Goal: Task Accomplishment & Management: Use online tool/utility

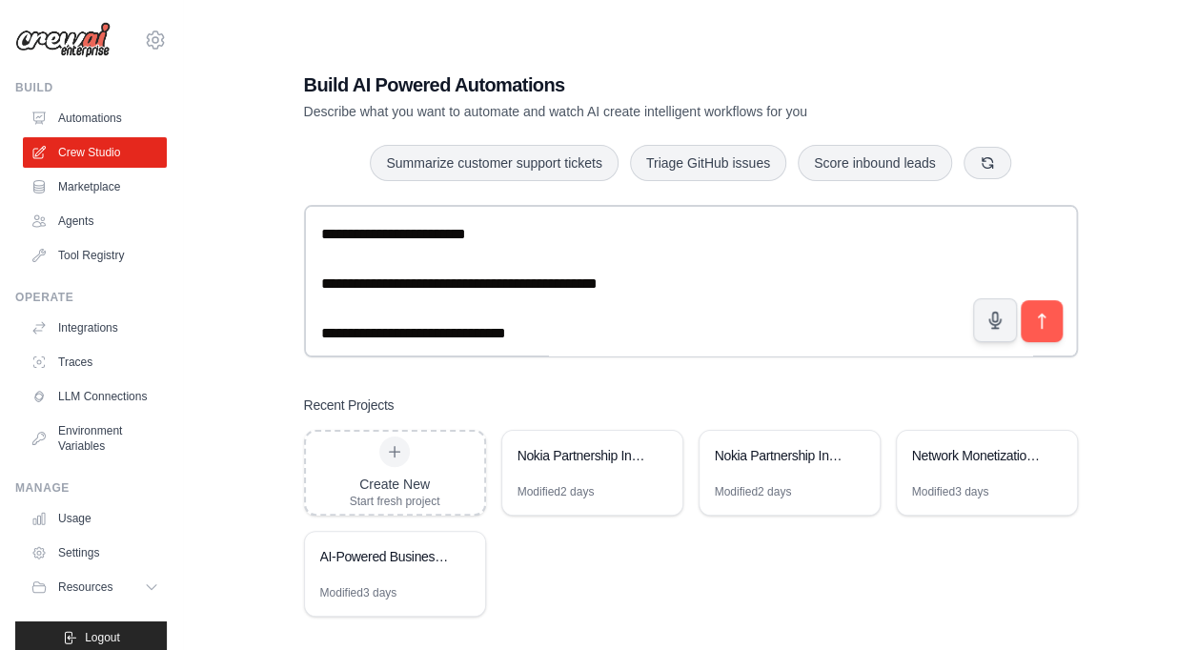
scroll to position [132, 0]
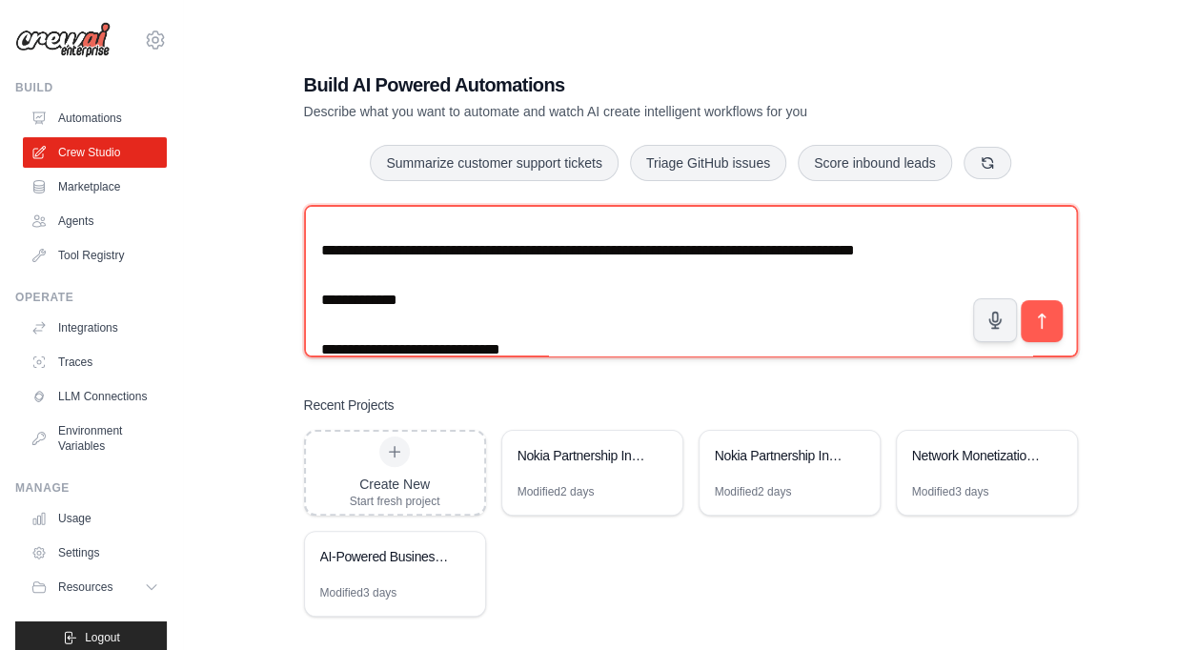
paste textarea "**********"
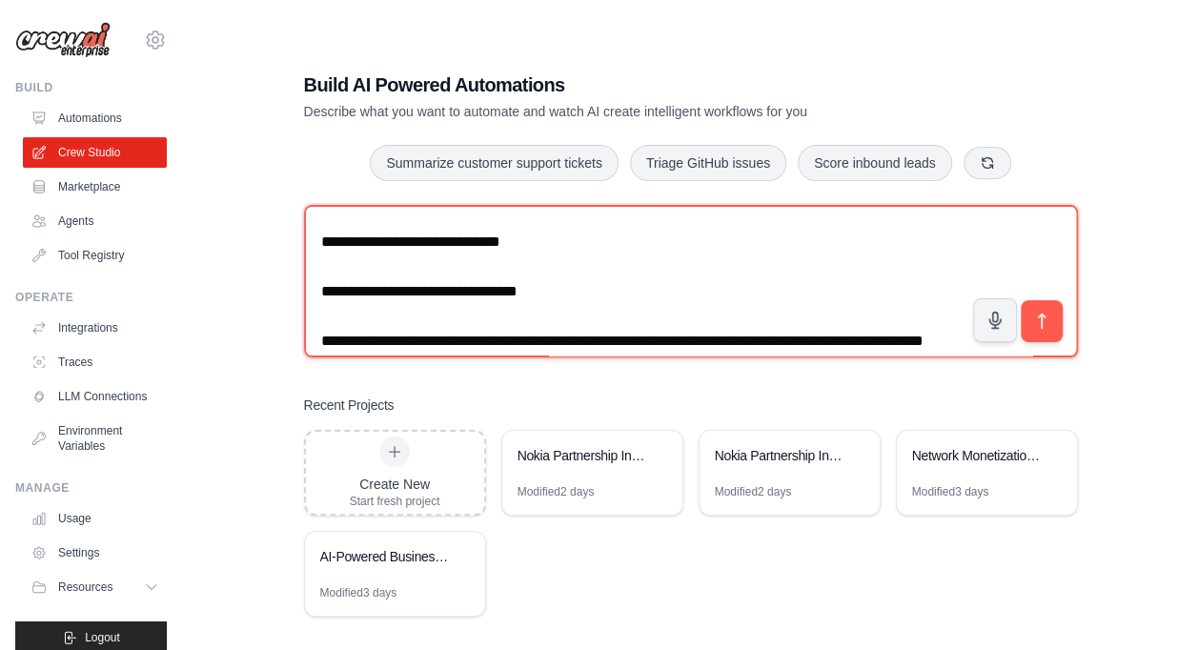
scroll to position [245, 0]
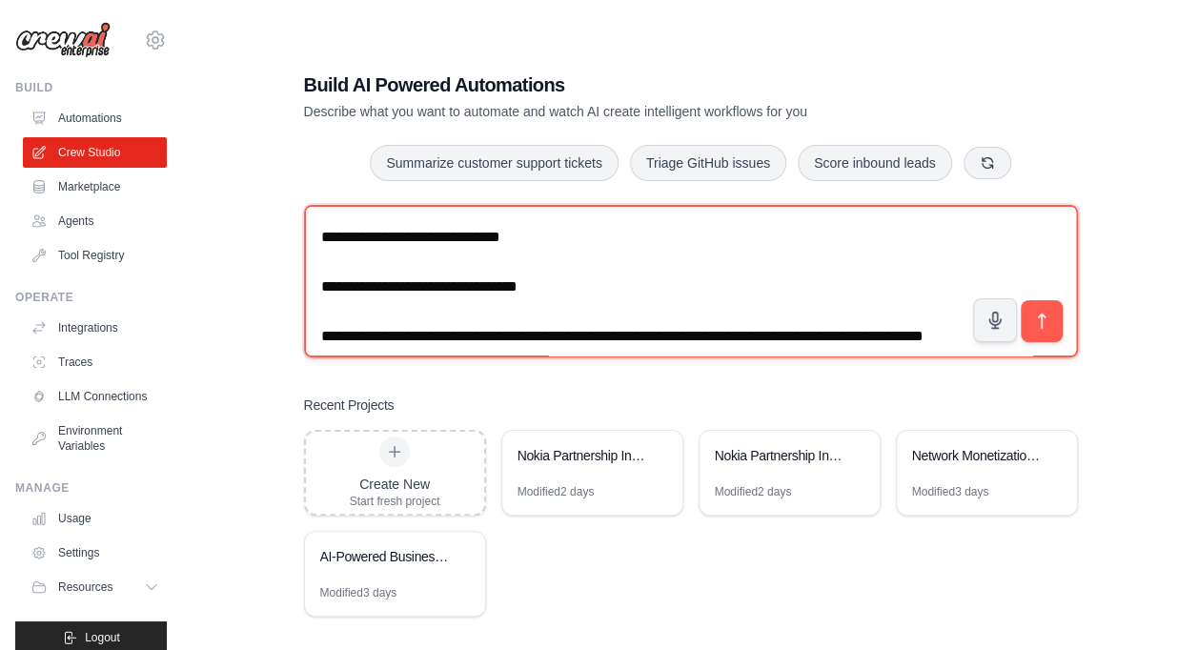
drag, startPoint x: 591, startPoint y: 253, endPoint x: 475, endPoint y: 269, distance: 116.3
click at [475, 269] on textarea at bounding box center [691, 281] width 774 height 152
paste textarea "**********"
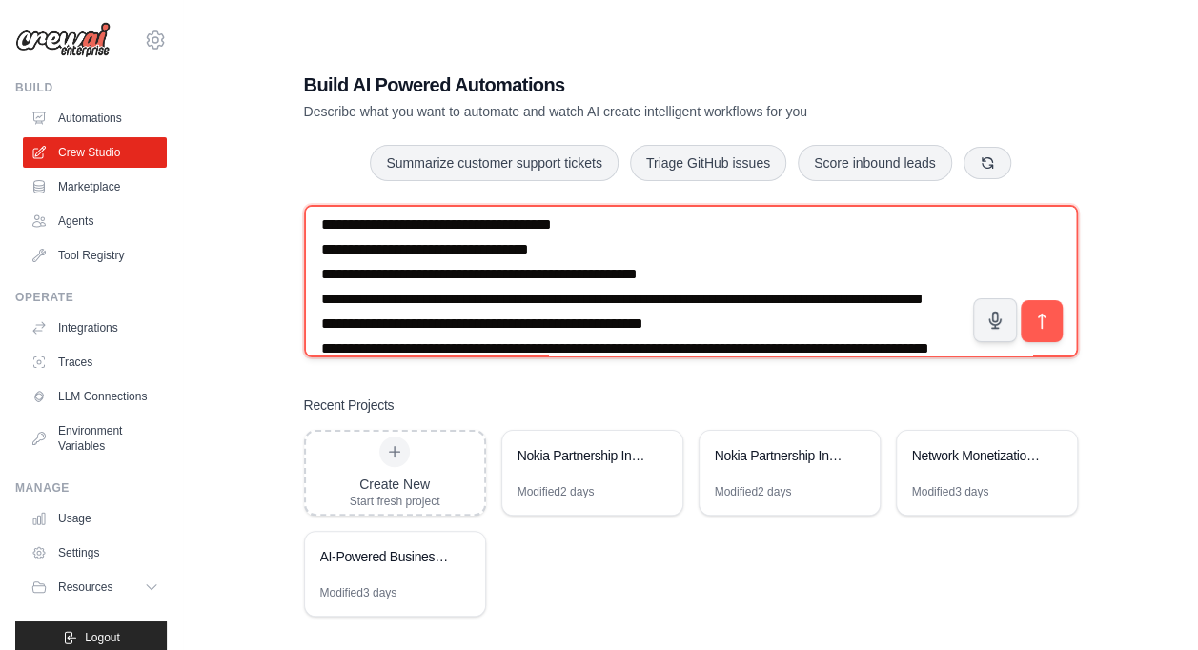
scroll to position [515, 0]
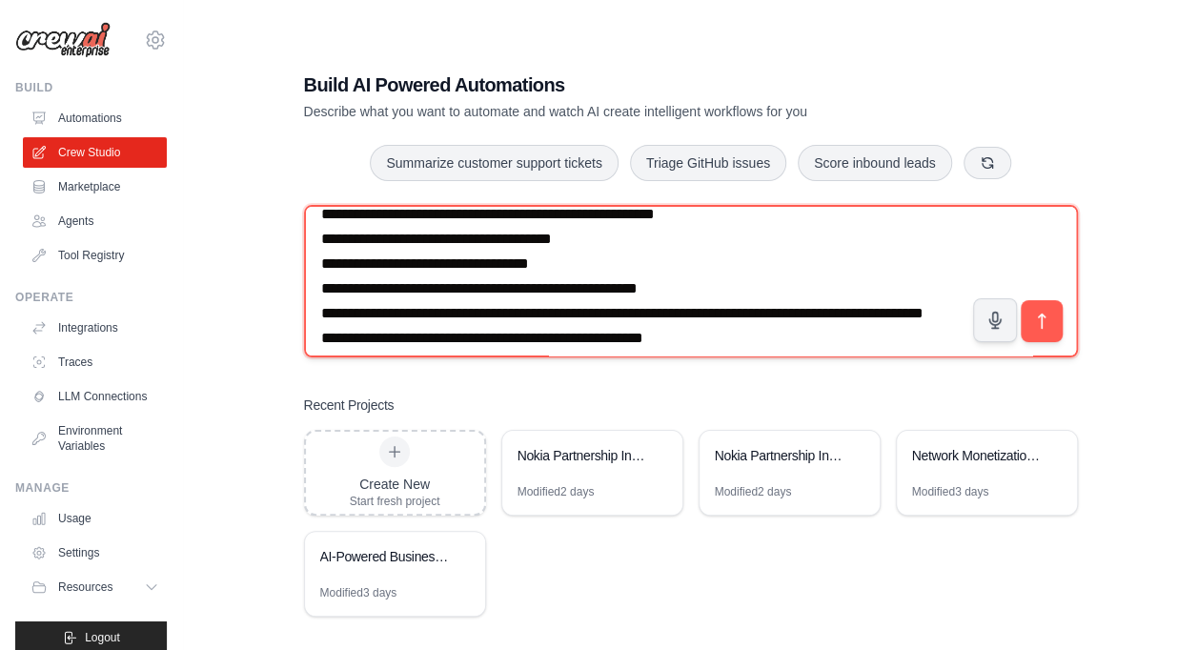
click at [808, 318] on textarea at bounding box center [691, 281] width 774 height 152
drag, startPoint x: 610, startPoint y: 285, endPoint x: 471, endPoint y: 292, distance: 139.3
click at [471, 292] on textarea at bounding box center [691, 281] width 774 height 152
click at [755, 281] on textarea at bounding box center [691, 281] width 774 height 152
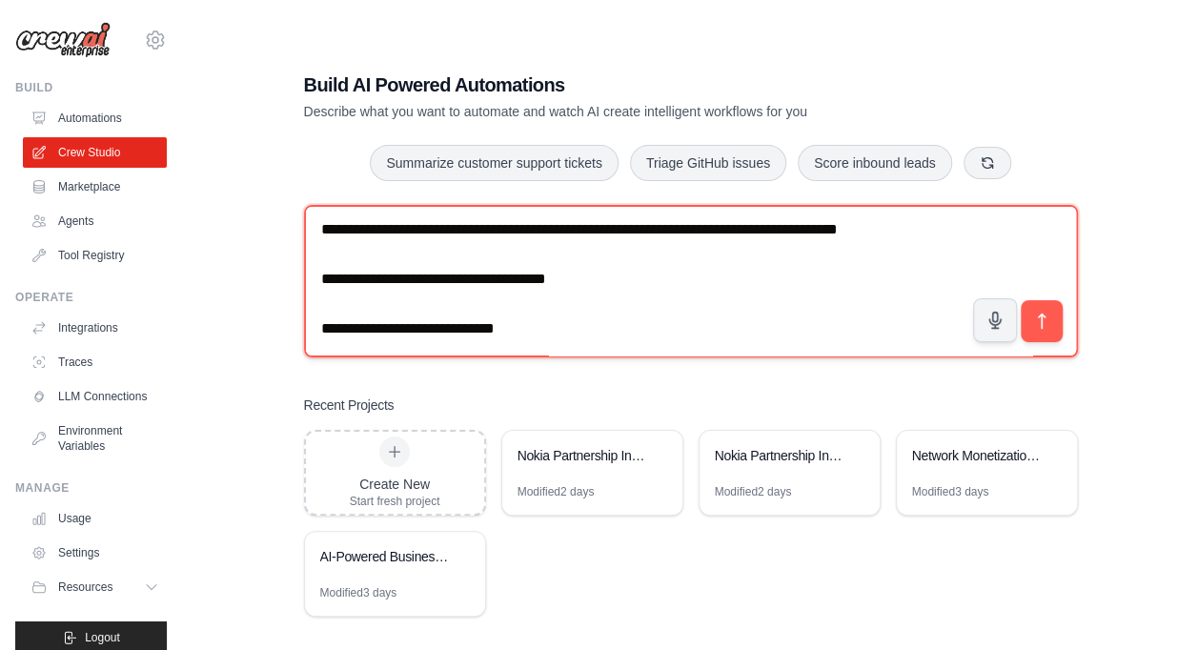
scroll to position [3222, 0]
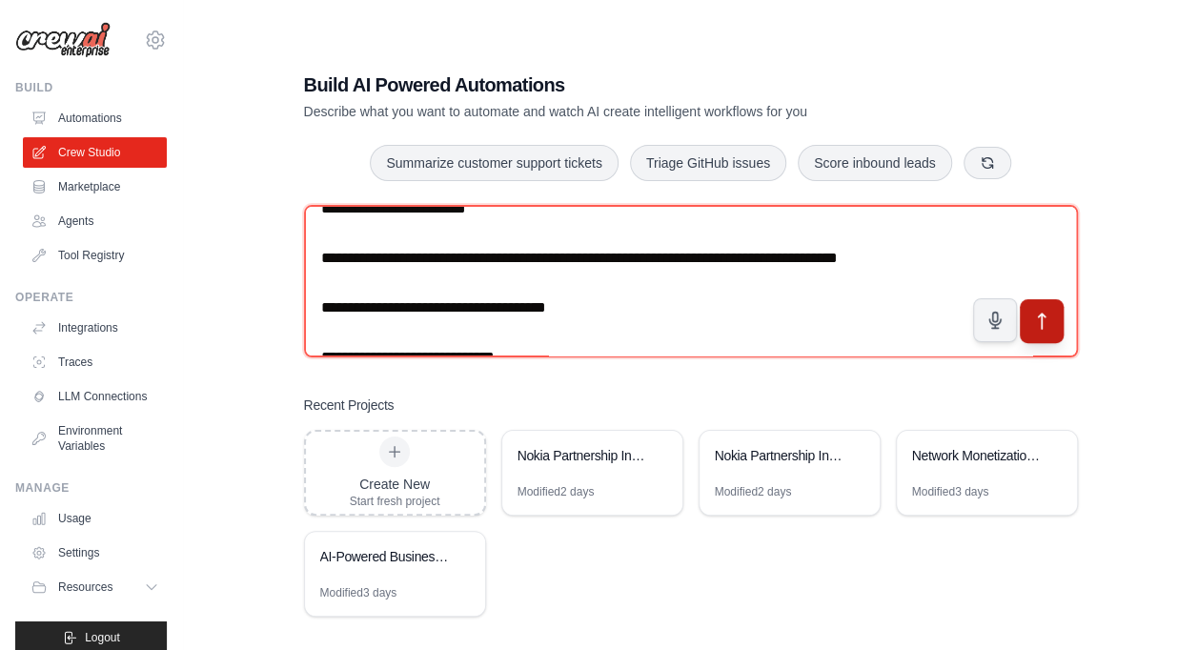
type textarea "**********"
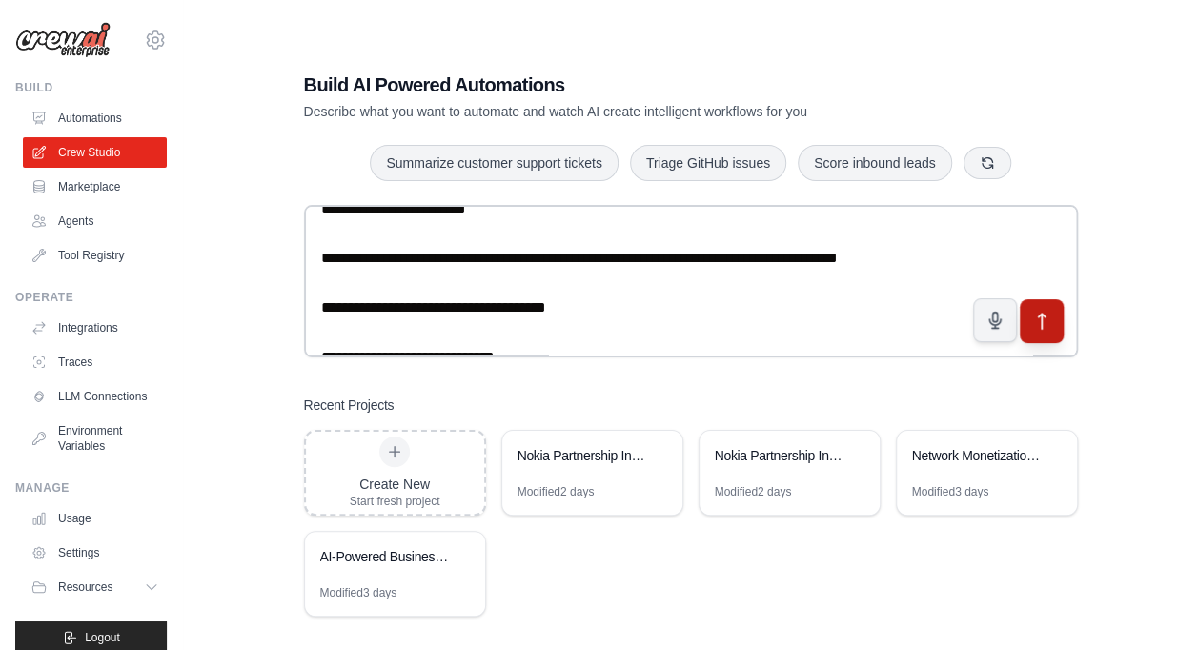
click at [1046, 318] on icon "submit" at bounding box center [1041, 322] width 20 height 20
click at [64, 257] on link "Tool Registry" at bounding box center [97, 255] width 144 height 30
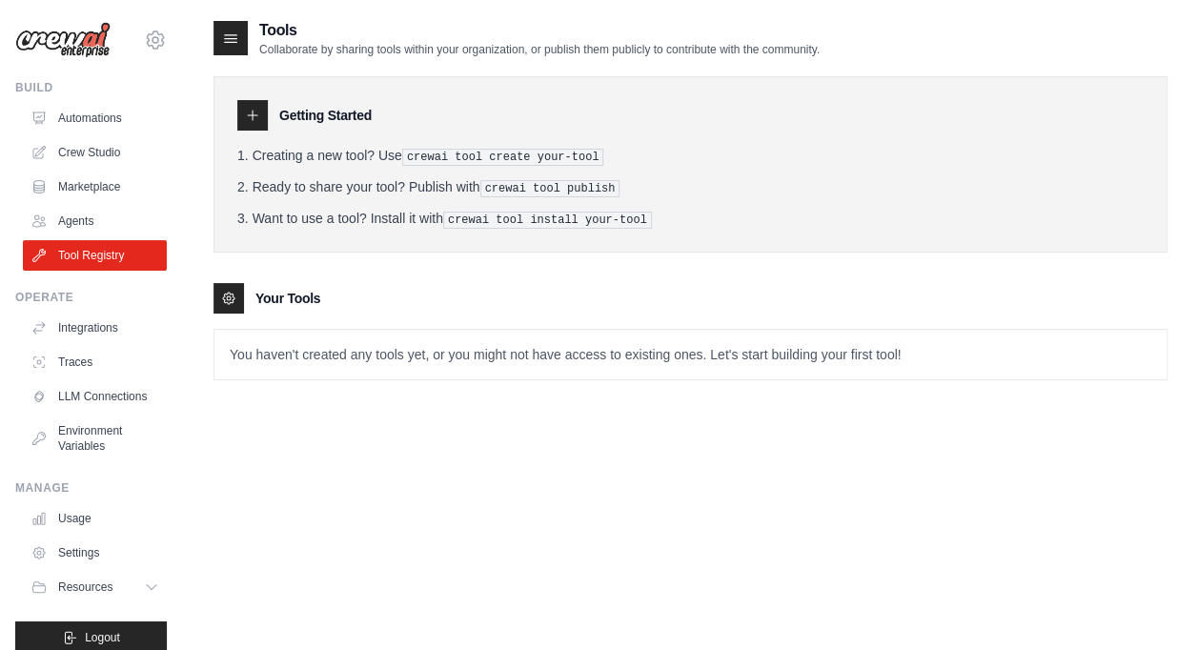
click at [232, 291] on icon at bounding box center [228, 298] width 15 height 15
click at [255, 114] on icon at bounding box center [252, 115] width 15 height 15
drag, startPoint x: 255, startPoint y: 114, endPoint x: 434, endPoint y: 152, distance: 182.9
click at [434, 152] on div "Getting Started Creating a new tool? Use crewai tool create your-tool Ready to …" at bounding box center [690, 164] width 954 height 176
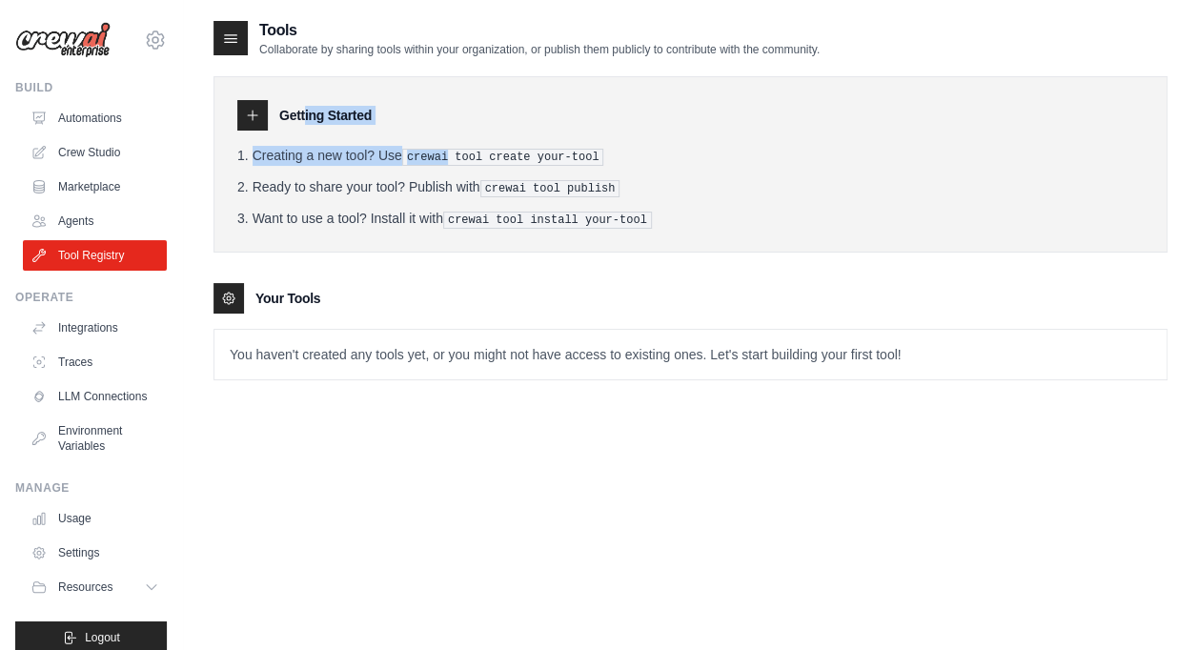
click at [434, 152] on pre "crewai tool create your-tool" at bounding box center [503, 157] width 202 height 17
drag, startPoint x: 434, startPoint y: 152, endPoint x: 495, endPoint y: 165, distance: 61.5
click at [495, 165] on ol "Creating a new tool? Use crewai tool create your-tool Ready to share your tool?…" at bounding box center [690, 187] width 906 height 83
drag, startPoint x: 495, startPoint y: 165, endPoint x: 504, endPoint y: 153, distance: 14.9
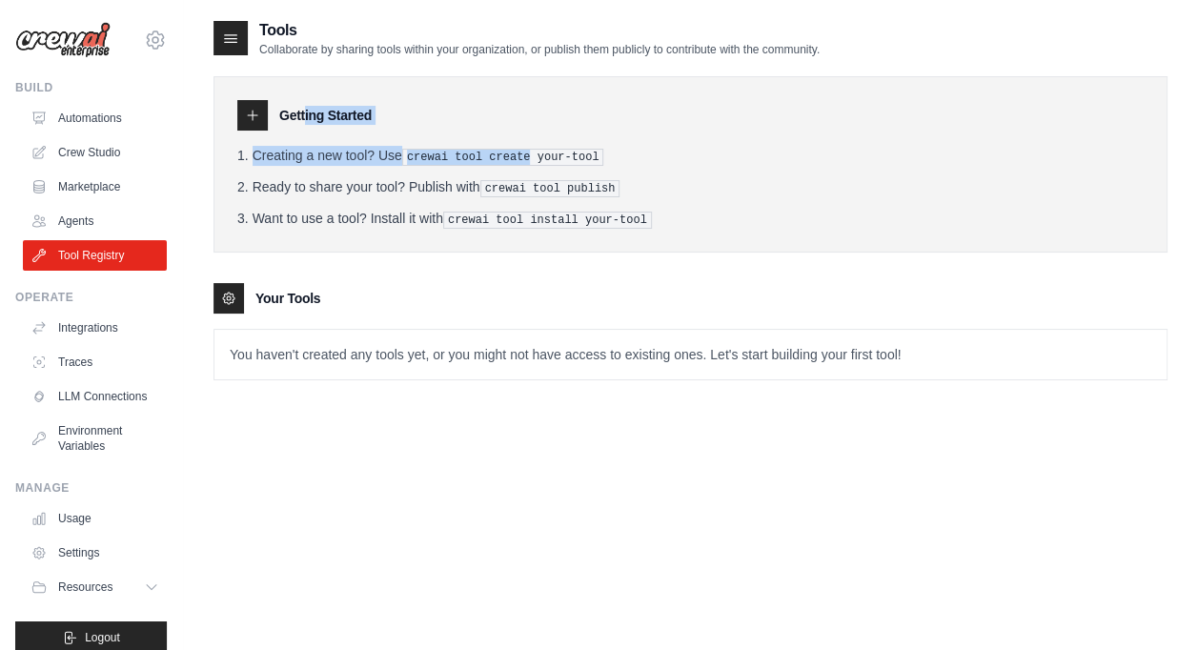
click at [504, 153] on ol "Creating a new tool? Use crewai tool create your-tool Ready to share your tool?…" at bounding box center [690, 187] width 906 height 83
click at [504, 153] on pre "crewai tool create your-tool" at bounding box center [503, 157] width 202 height 17
drag, startPoint x: 504, startPoint y: 153, endPoint x: 572, endPoint y: 152, distance: 67.7
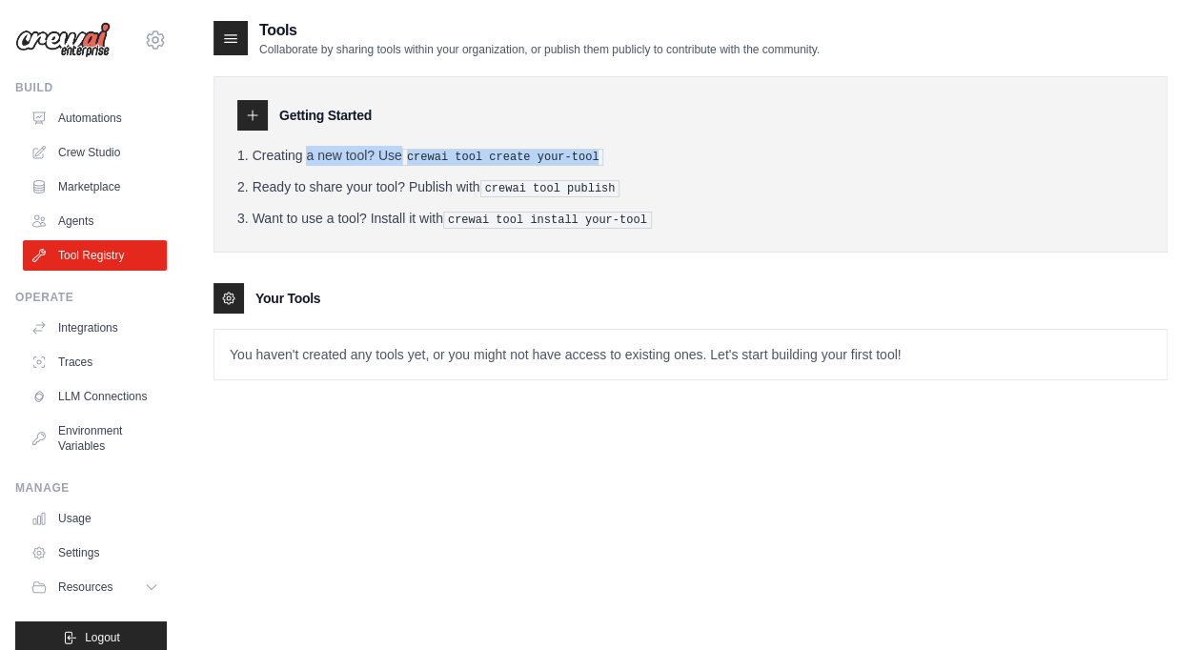
click at [572, 152] on pre "crewai tool create your-tool" at bounding box center [503, 157] width 202 height 17
click at [256, 103] on div at bounding box center [252, 115] width 30 height 30
drag, startPoint x: 256, startPoint y: 103, endPoint x: 227, endPoint y: 291, distance: 190.0
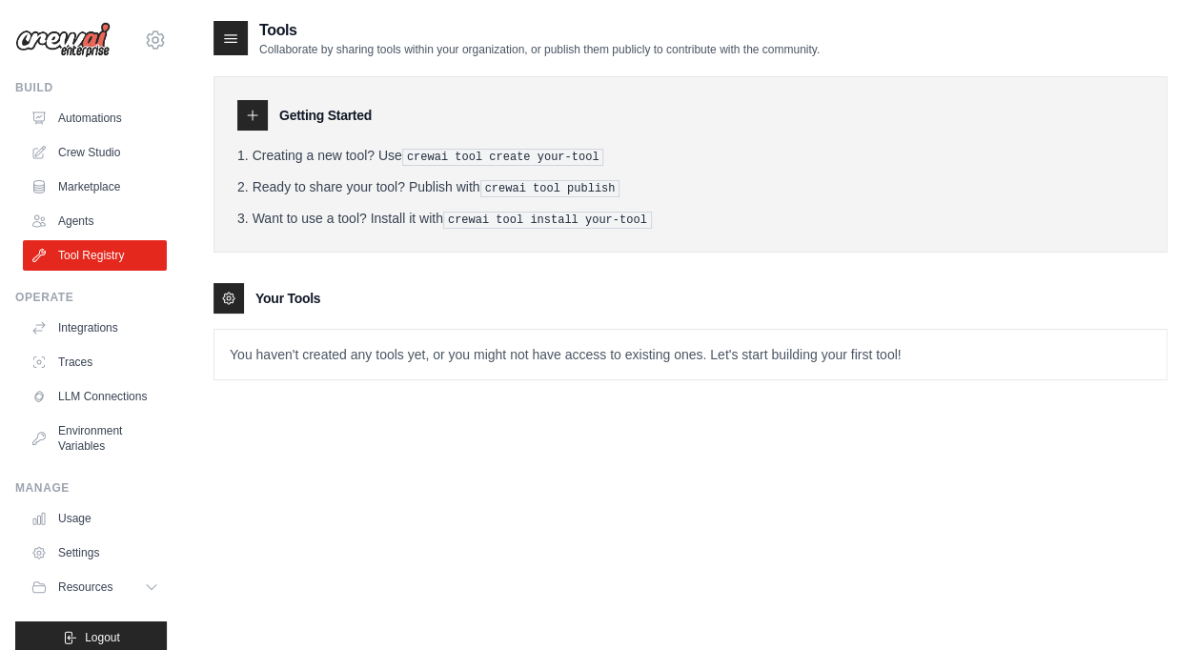
click at [227, 291] on icon at bounding box center [228, 298] width 15 height 15
click at [227, 293] on icon at bounding box center [228, 298] width 11 height 11
click at [227, 291] on icon at bounding box center [228, 298] width 15 height 15
click at [227, 293] on icon at bounding box center [228, 298] width 11 height 11
click at [231, 41] on icon at bounding box center [230, 38] width 19 height 19
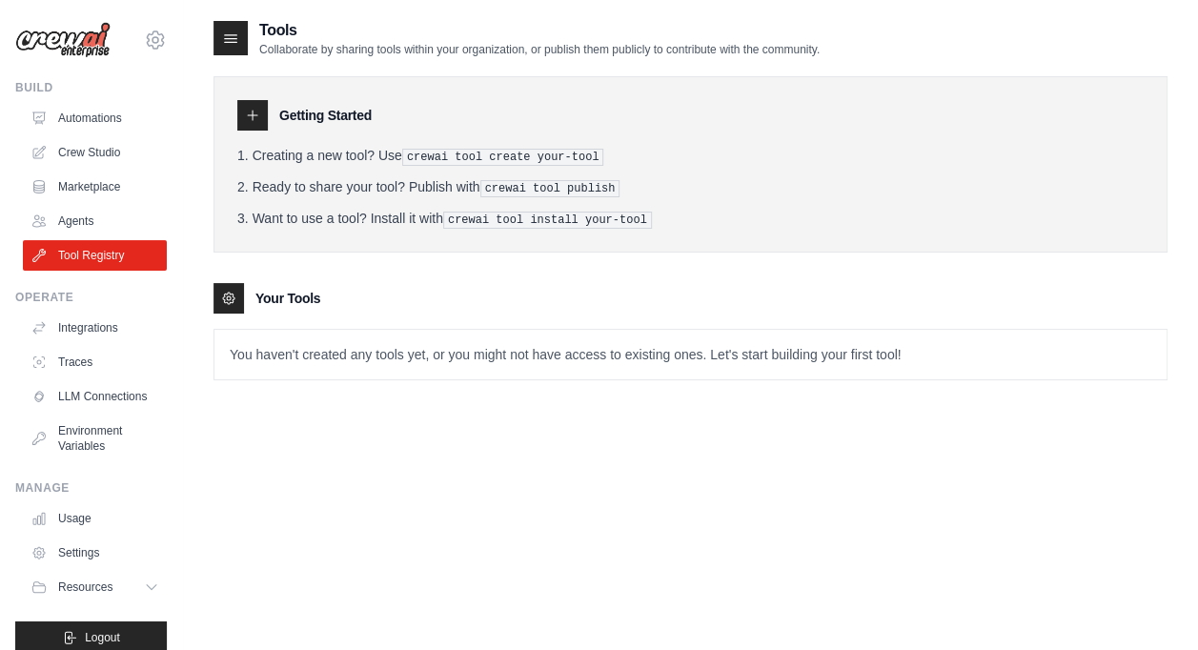
click at [231, 41] on icon at bounding box center [230, 38] width 19 height 19
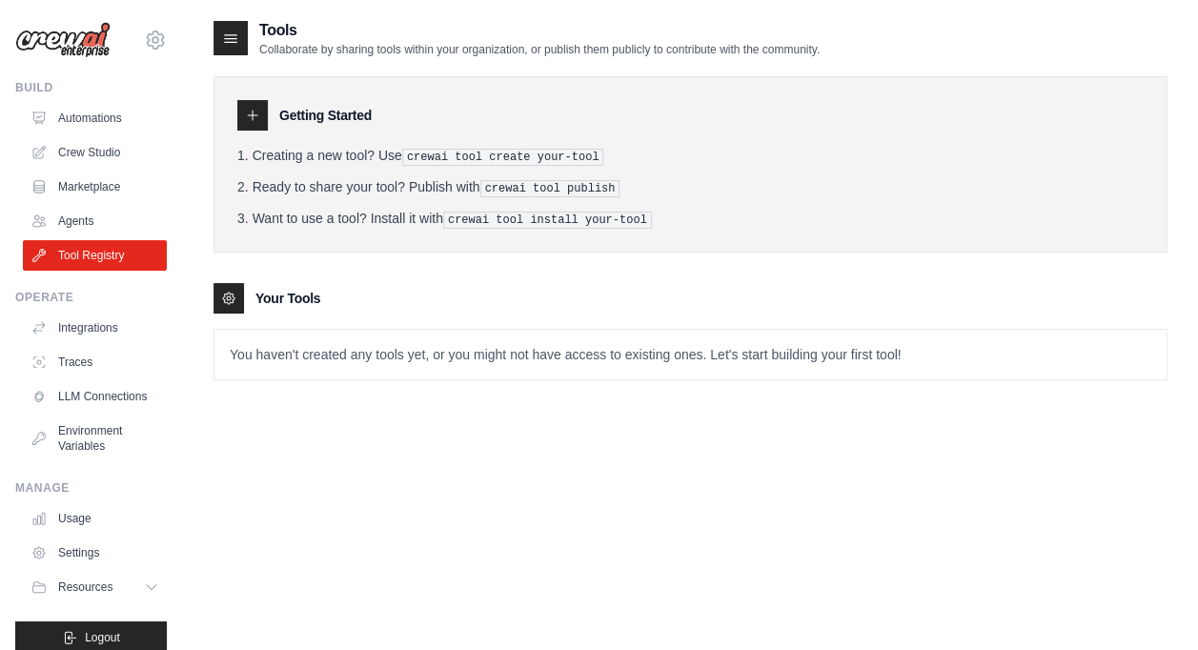
click at [231, 41] on icon at bounding box center [230, 38] width 19 height 19
click at [68, 155] on link "Crew Studio" at bounding box center [97, 152] width 144 height 30
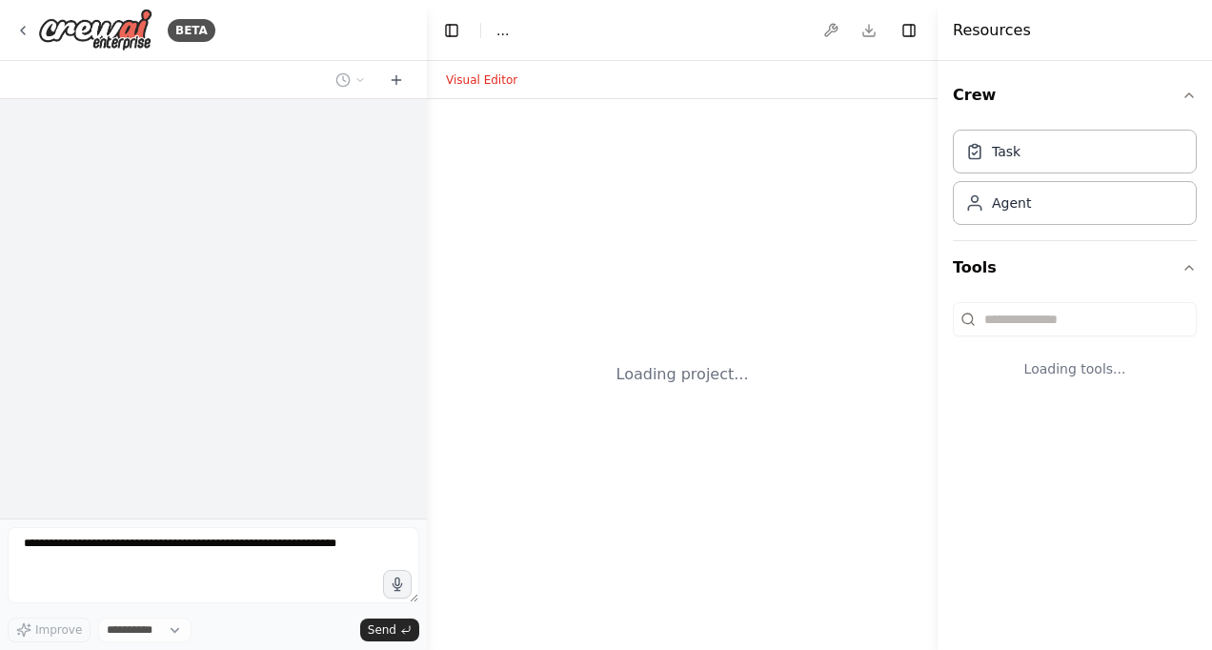
select select "****"
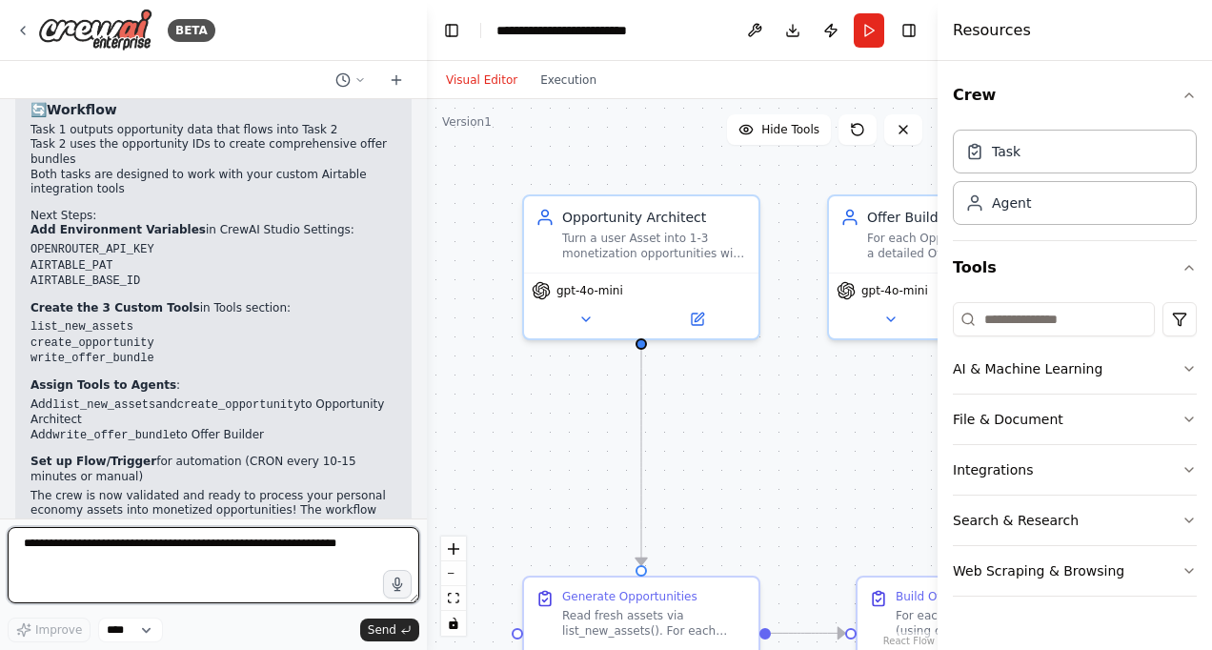
scroll to position [3118, 0]
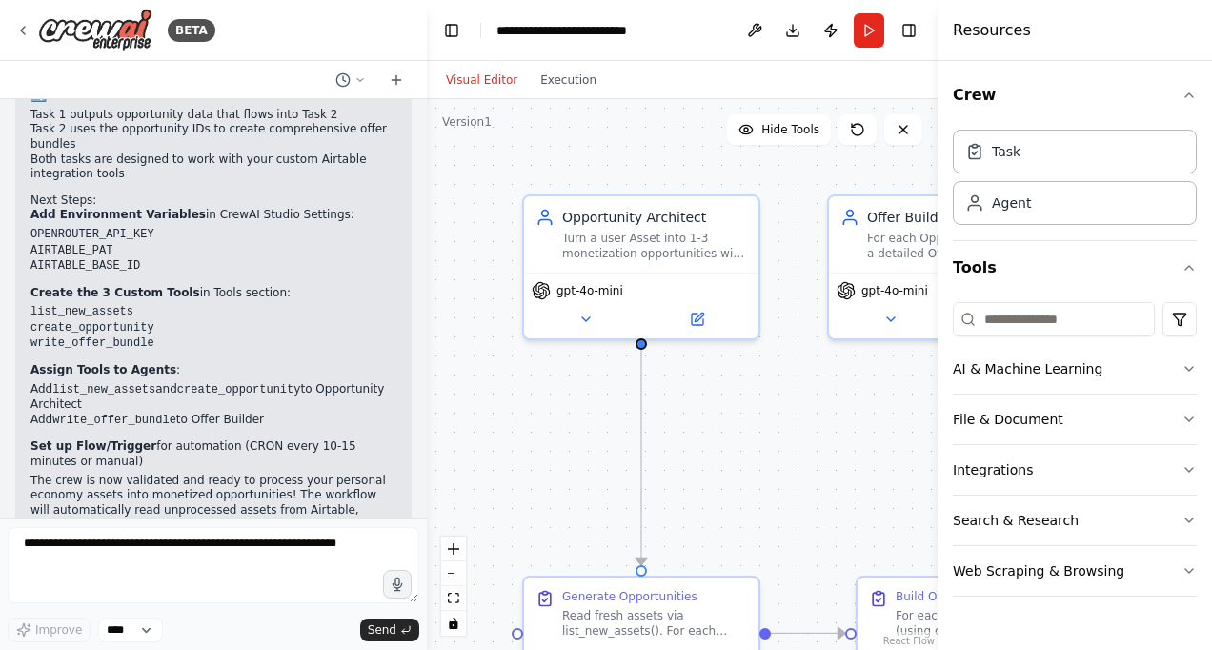
click at [601, 383] on div ".deletable-edge-delete-btn { width: 20px; height: 20px; border: 0px solid #ffff…" at bounding box center [682, 374] width 511 height 551
click at [853, 35] on header "**********" at bounding box center [682, 30] width 511 height 61
click at [867, 25] on button "Run" at bounding box center [869, 30] width 30 height 34
click at [867, 25] on body "BETA Create project & add keys New Project → name: Galeo – Personal Economy OS.…" at bounding box center [606, 325] width 1212 height 650
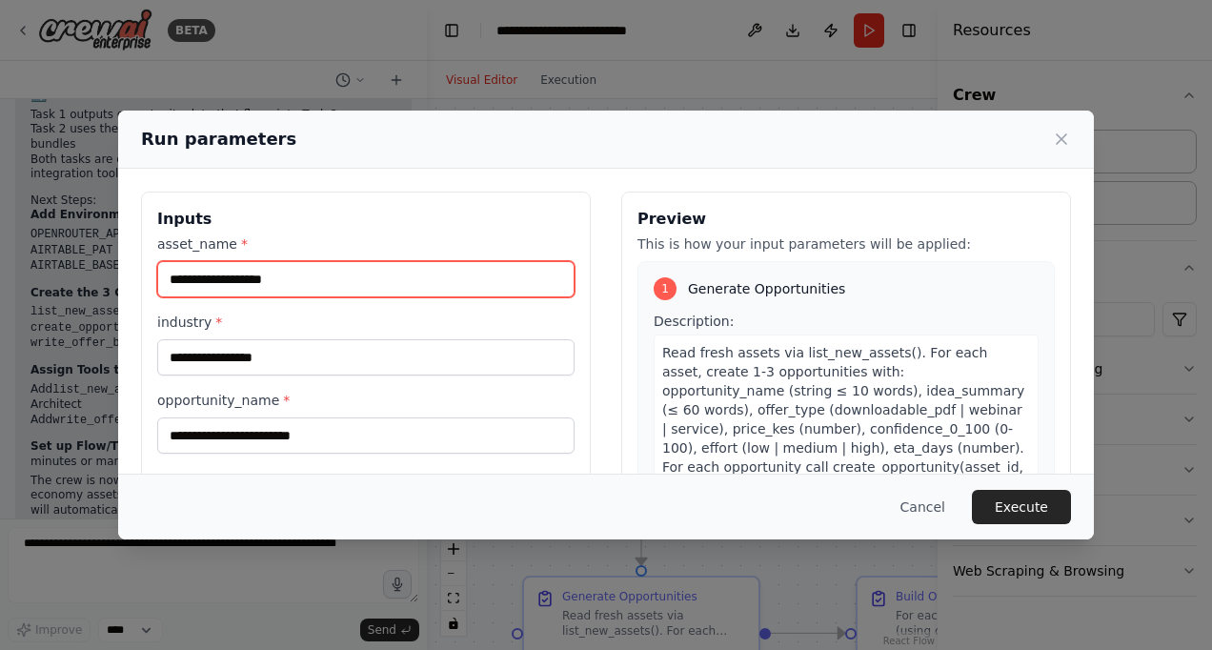
click at [516, 274] on input "asset_name *" at bounding box center [365, 279] width 417 height 36
type input "*******"
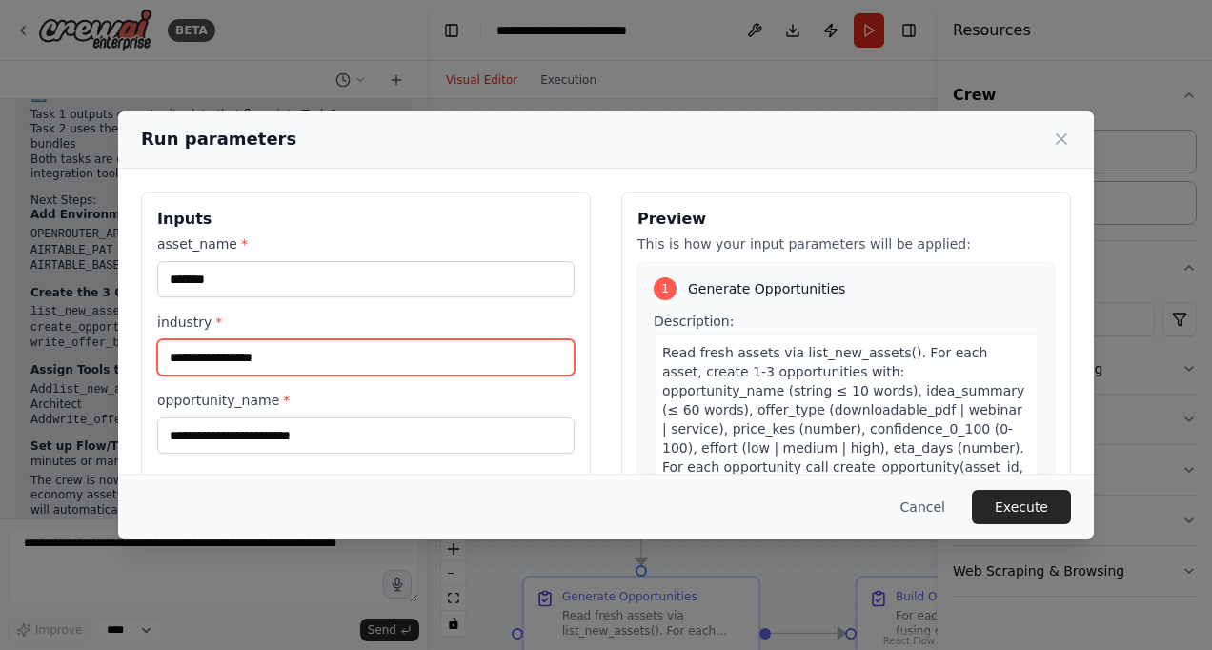
click at [385, 353] on input "industry *" at bounding box center [365, 357] width 417 height 36
type input "**********"
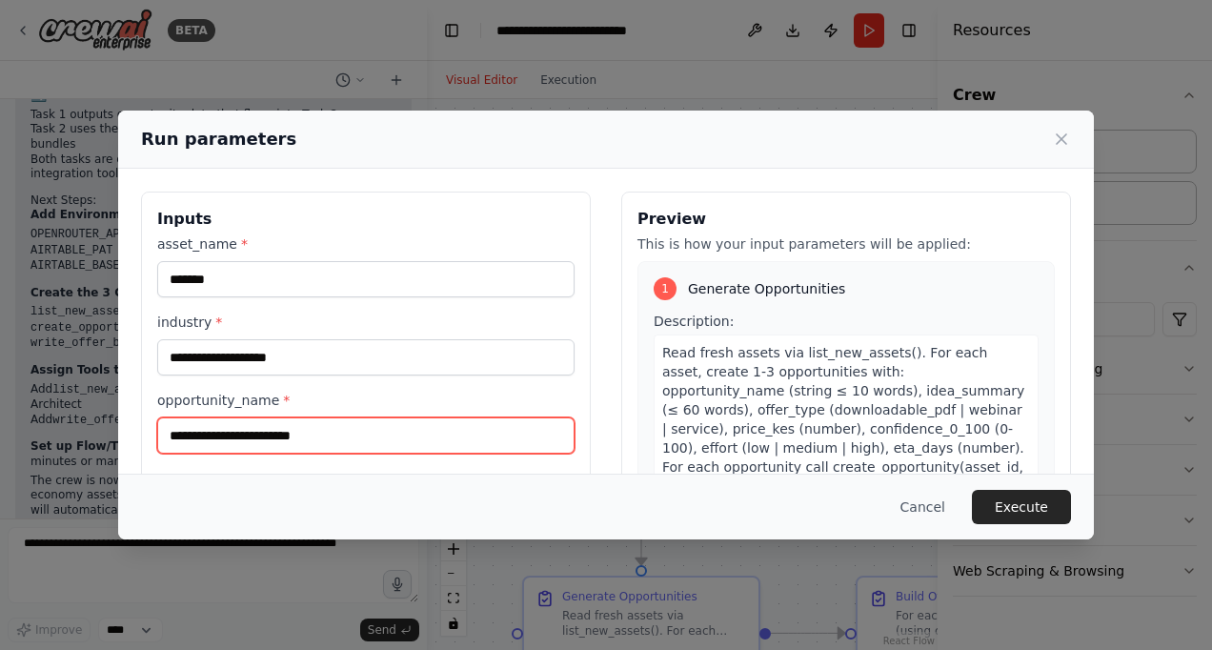
click at [312, 435] on input "opportunity_name *" at bounding box center [365, 435] width 417 height 36
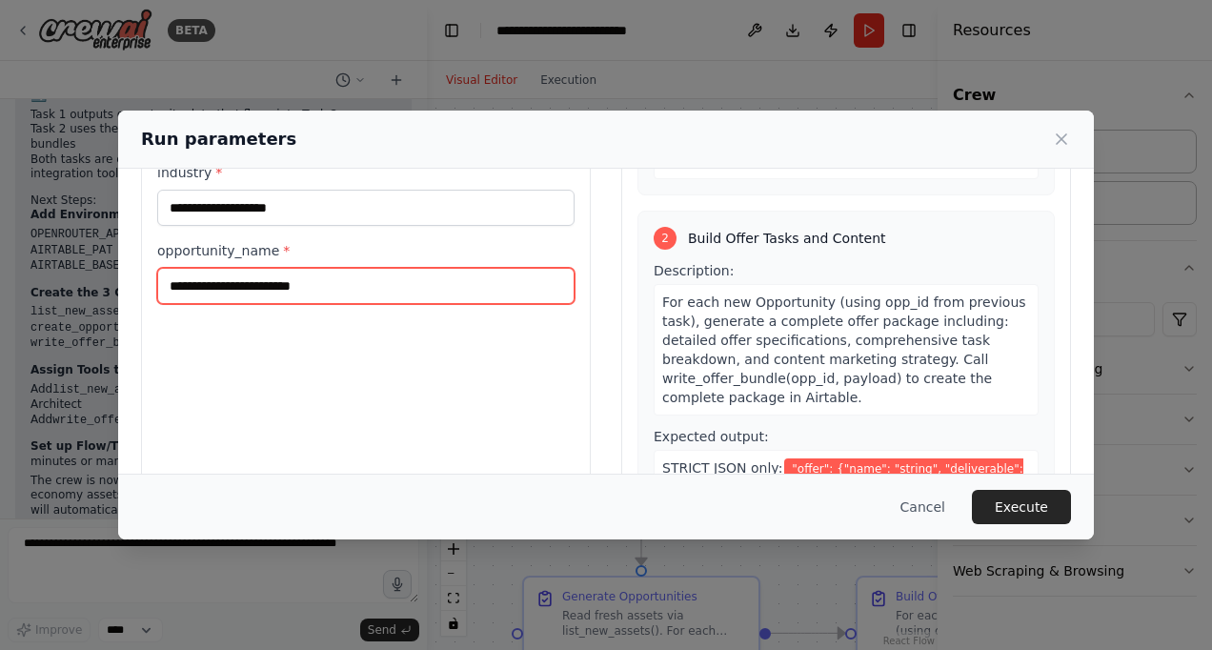
scroll to position [0, 0]
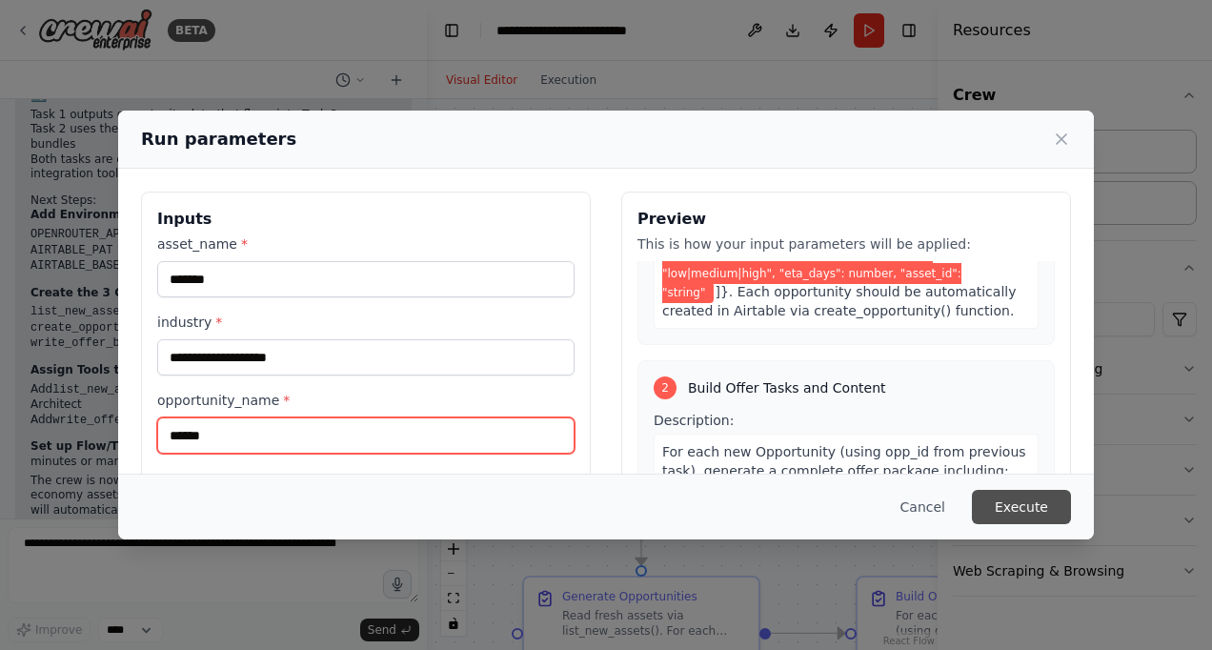
type input "******"
click at [1039, 509] on button "Execute" at bounding box center [1021, 507] width 99 height 34
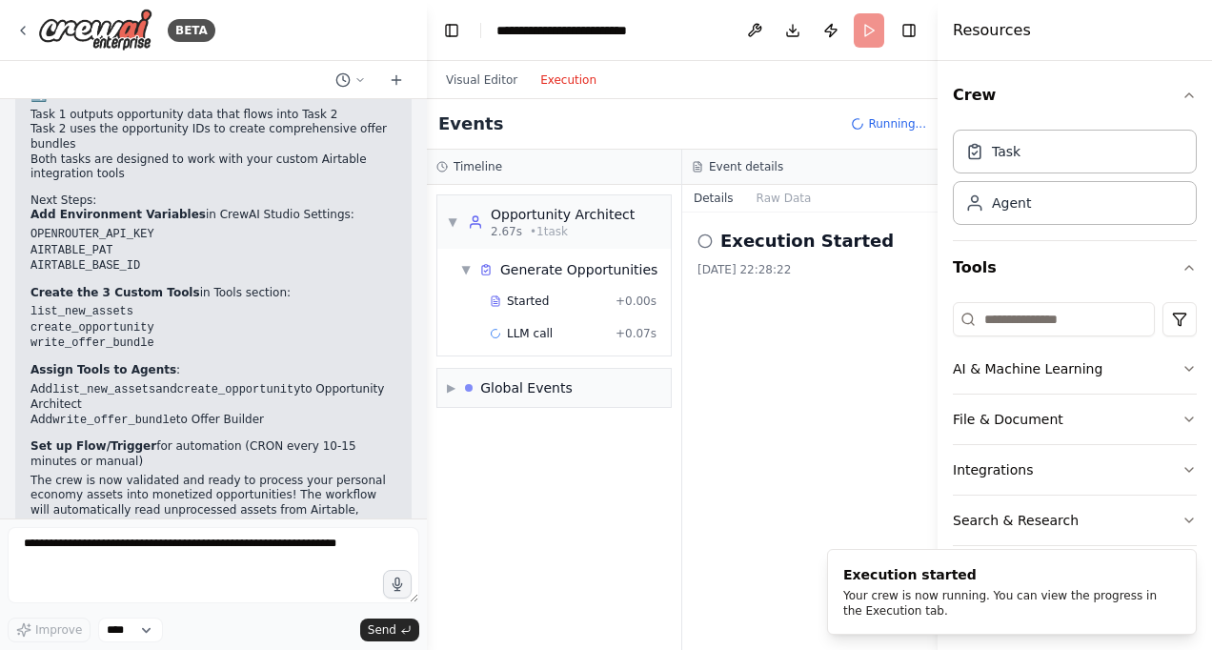
click at [567, 74] on button "Execution" at bounding box center [568, 80] width 79 height 23
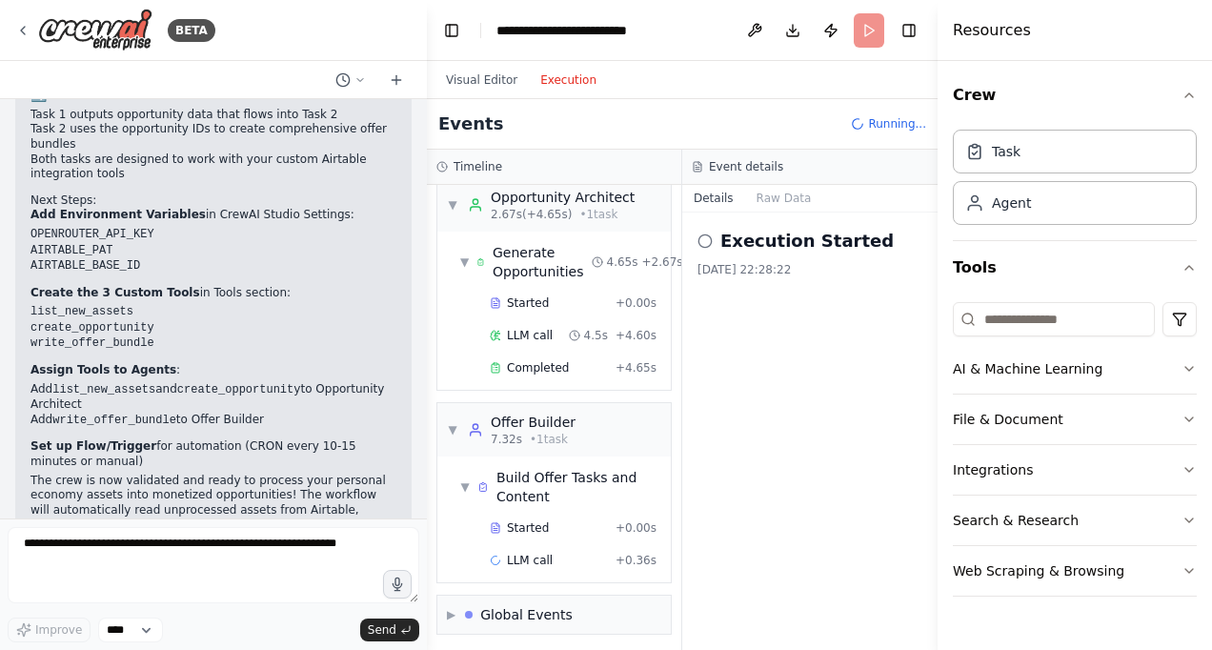
scroll to position [68, 0]
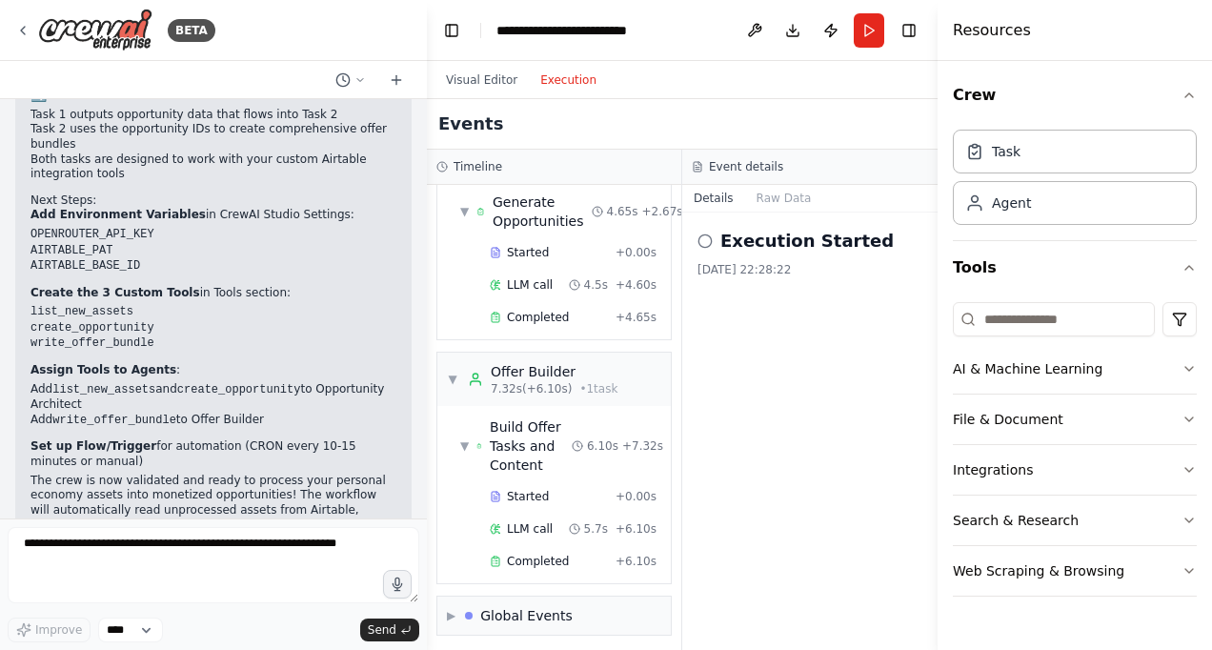
click at [864, 137] on div "Events" at bounding box center [682, 124] width 511 height 51
click at [781, 203] on button "Raw Data" at bounding box center [784, 198] width 78 height 27
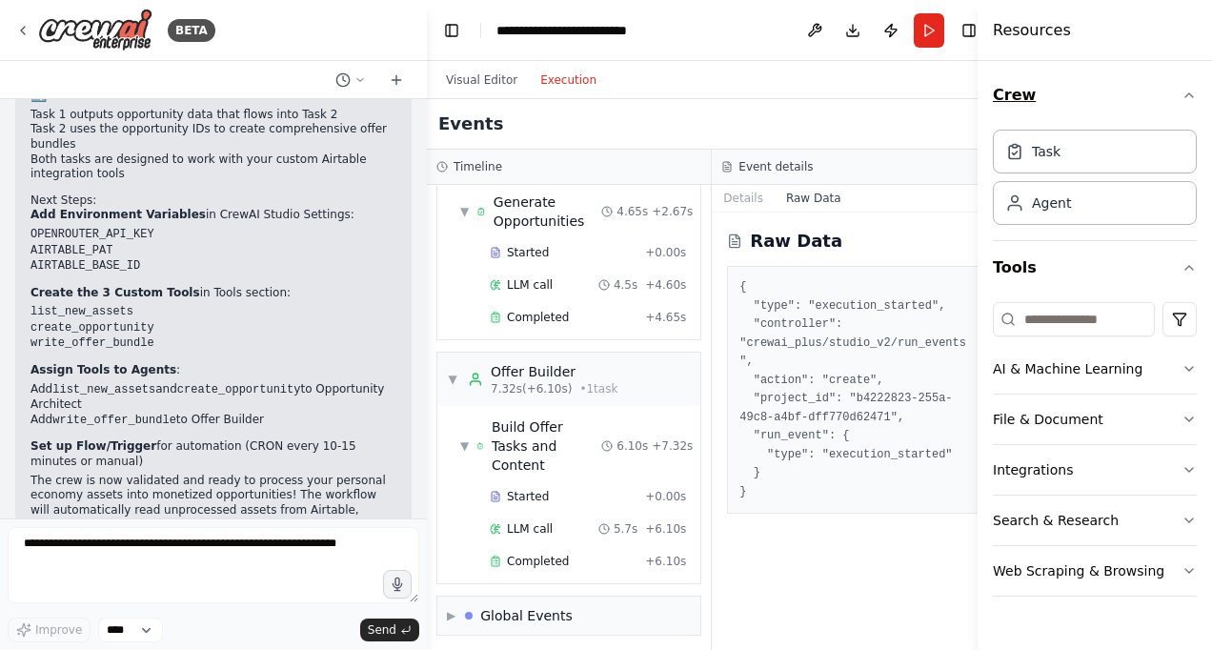
scroll to position [49, 0]
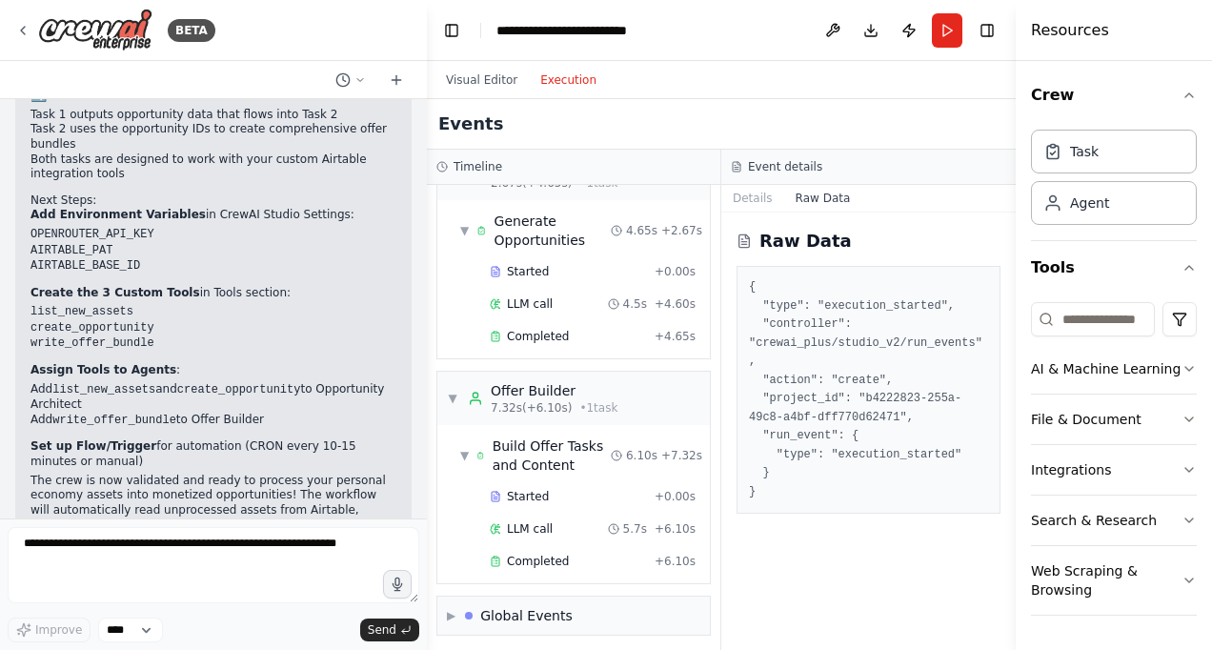
drag, startPoint x: 940, startPoint y: 105, endPoint x: 1215, endPoint y: 62, distance: 277.7
click at [1211, 62] on html "BETA Create project & add keys New Project → name: Galeo – Personal Economy OS.…" at bounding box center [606, 325] width 1212 height 650
drag, startPoint x: 1019, startPoint y: 90, endPoint x: 1211, endPoint y: 73, distance: 193.2
click at [1211, 73] on div "Resources Crew Task Agent Tools AI & Machine Learning File & Document Integrati…" at bounding box center [1114, 325] width 196 height 650
click at [473, 612] on div at bounding box center [469, 616] width 8 height 8
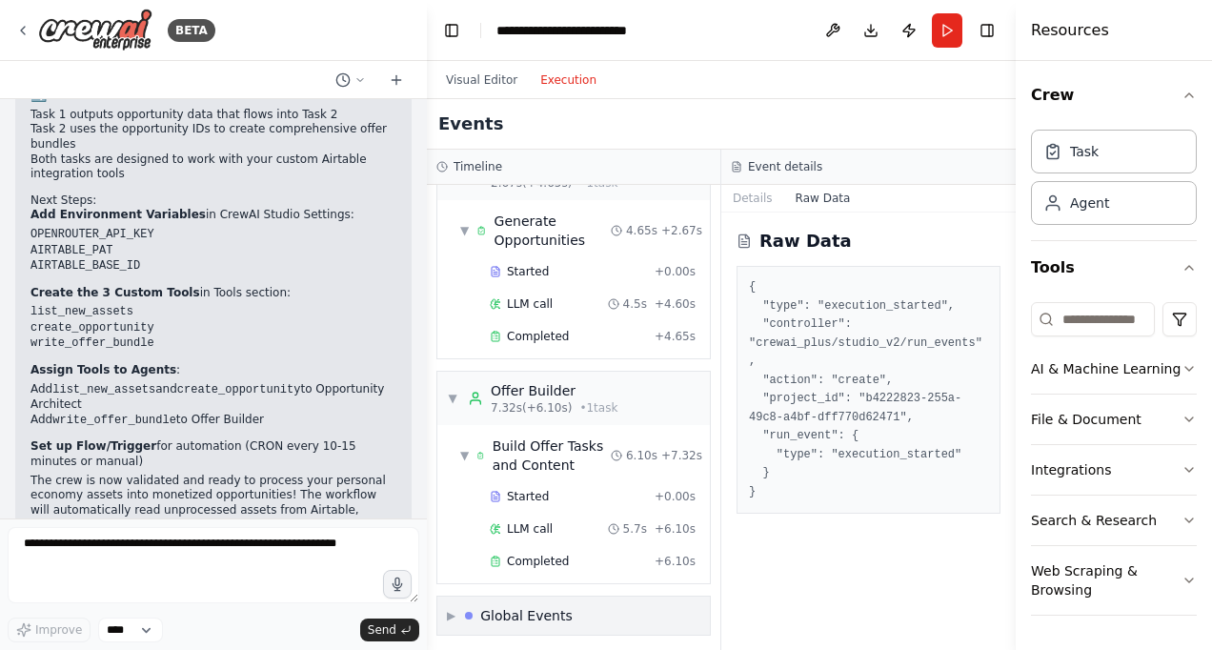
scroll to position [68, 0]
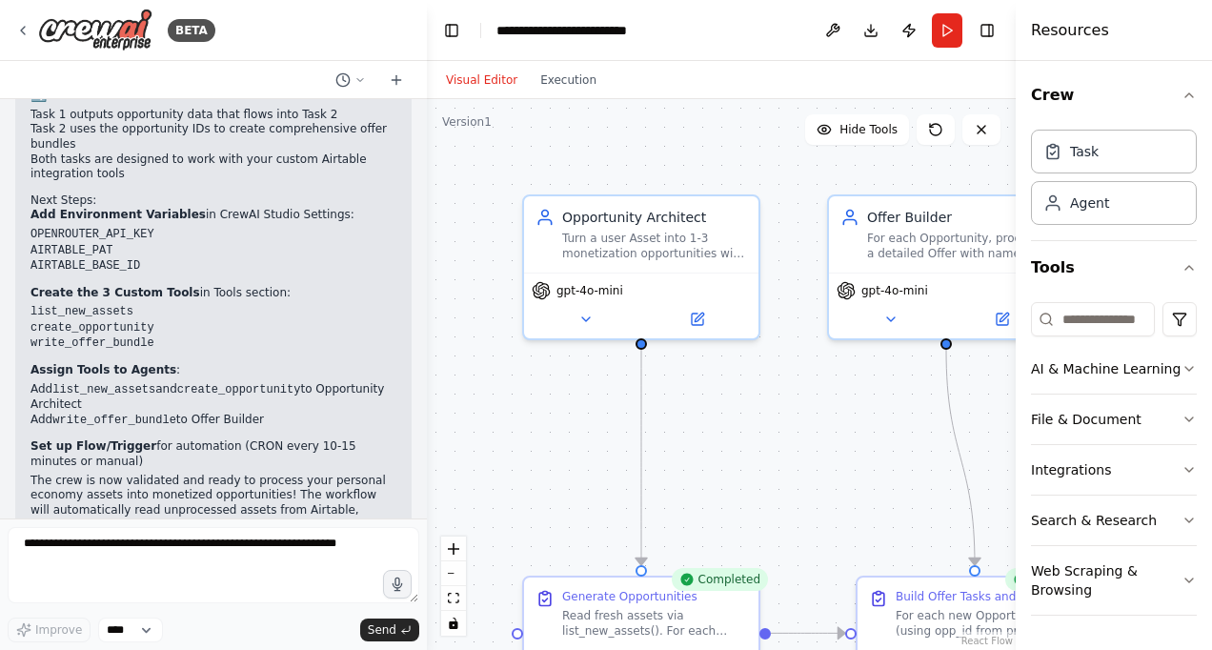
click at [482, 86] on button "Visual Editor" at bounding box center [481, 80] width 94 height 23
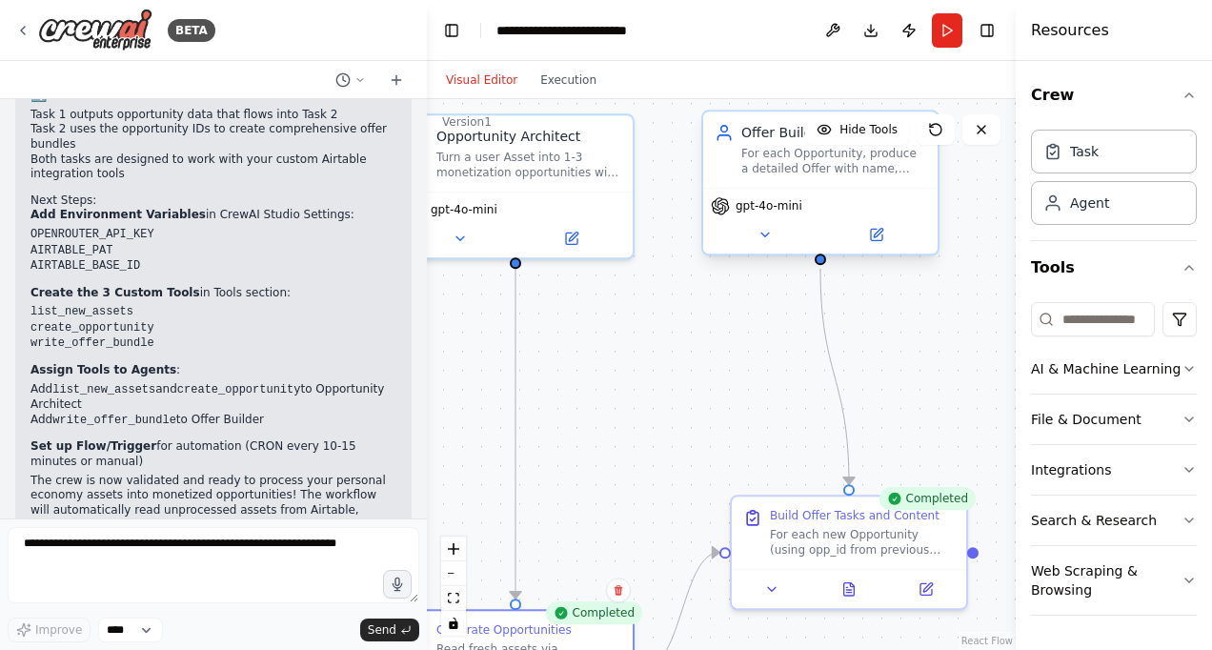
click at [812, 174] on div "For each Opportunity, produce a detailed Offer with name, deliverable, price pl…" at bounding box center [833, 161] width 185 height 30
click at [770, 242] on button at bounding box center [765, 234] width 108 height 23
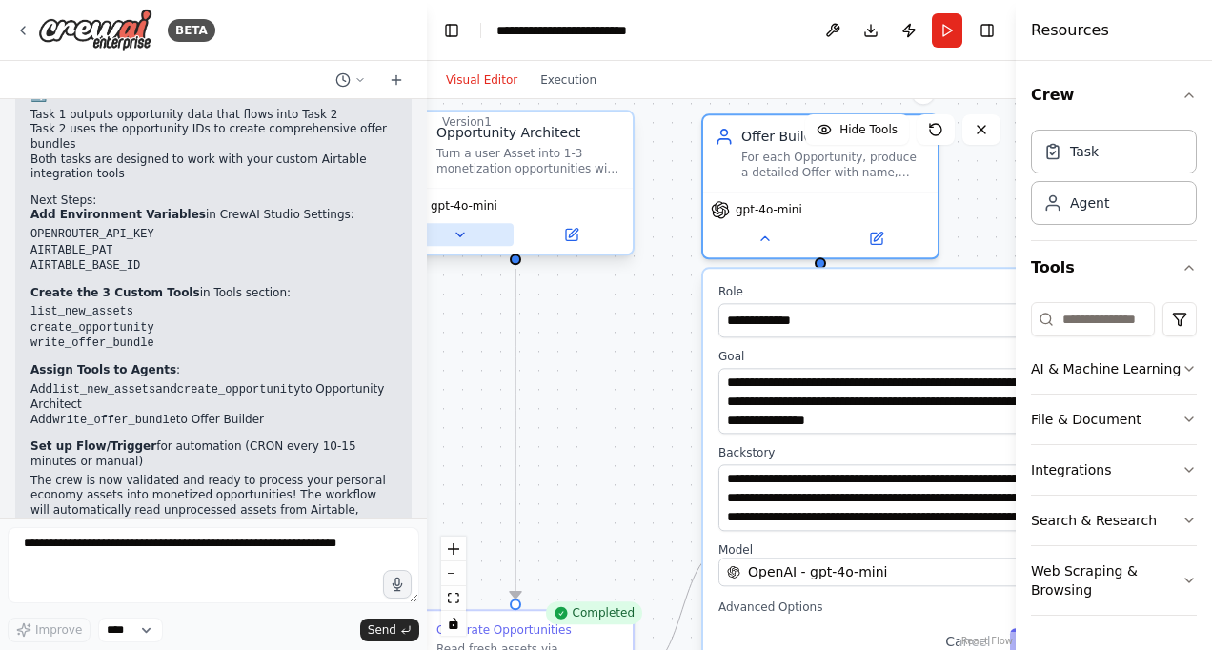
click at [463, 232] on icon at bounding box center [460, 234] width 15 height 15
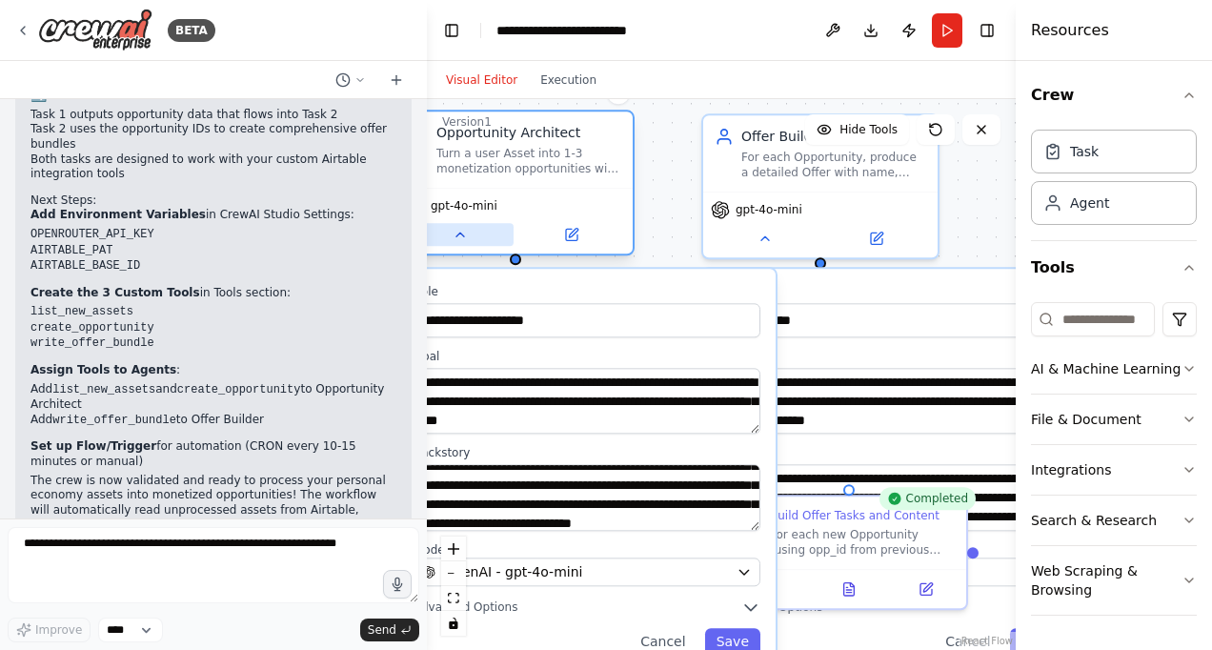
scroll to position [95, 0]
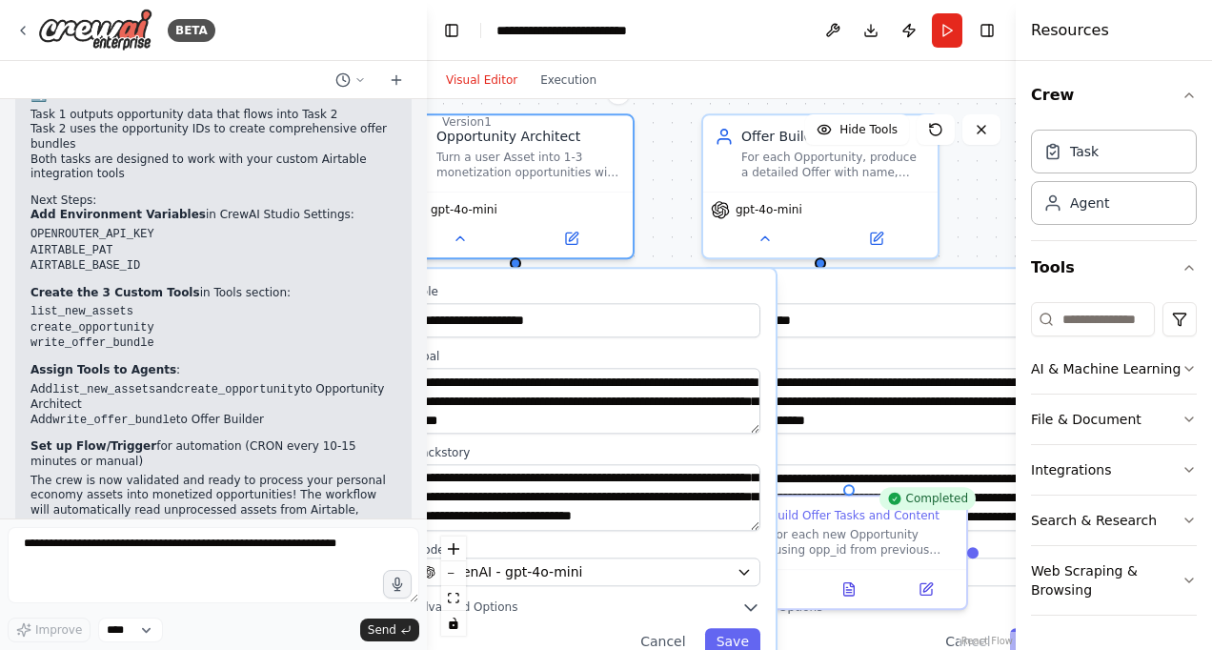
click at [879, 279] on div "**********" at bounding box center [891, 469] width 377 height 401
click at [869, 319] on input "**********" at bounding box center [891, 320] width 347 height 34
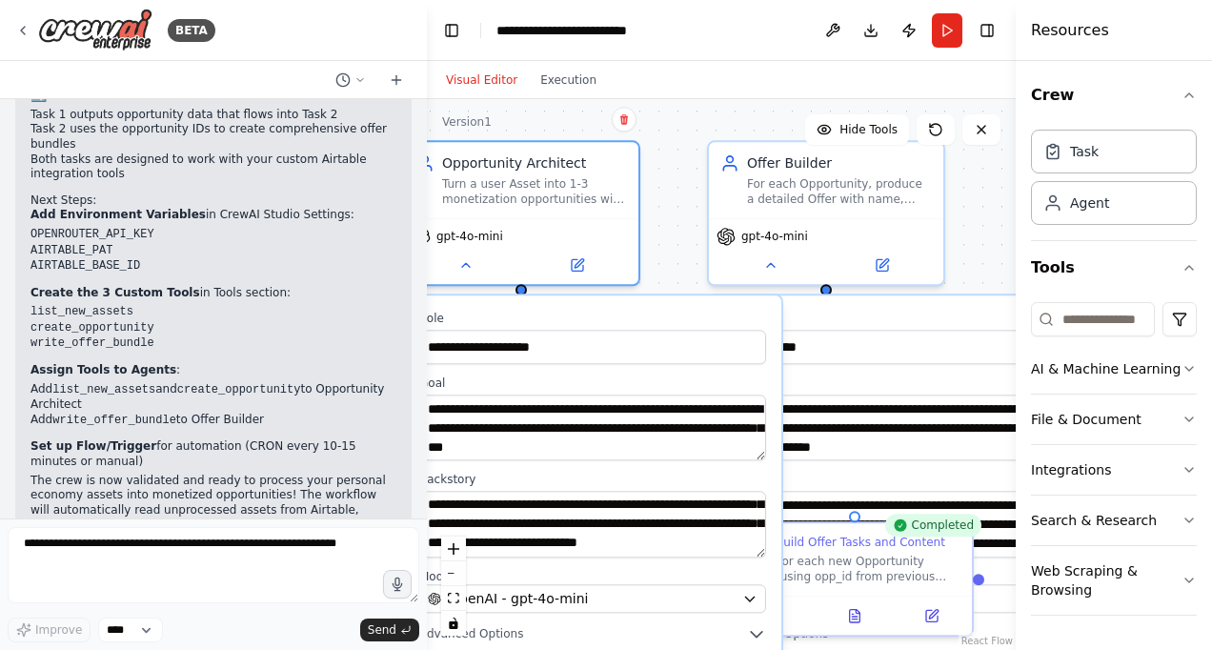
drag, startPoint x: 934, startPoint y: 265, endPoint x: 939, endPoint y: 292, distance: 27.3
click at [939, 292] on div "**********" at bounding box center [721, 374] width 589 height 551
click at [904, 322] on label "Role" at bounding box center [897, 318] width 347 height 15
click at [920, 308] on div "**********" at bounding box center [897, 495] width 377 height 401
click at [904, 325] on label "Role" at bounding box center [897, 318] width 347 height 15
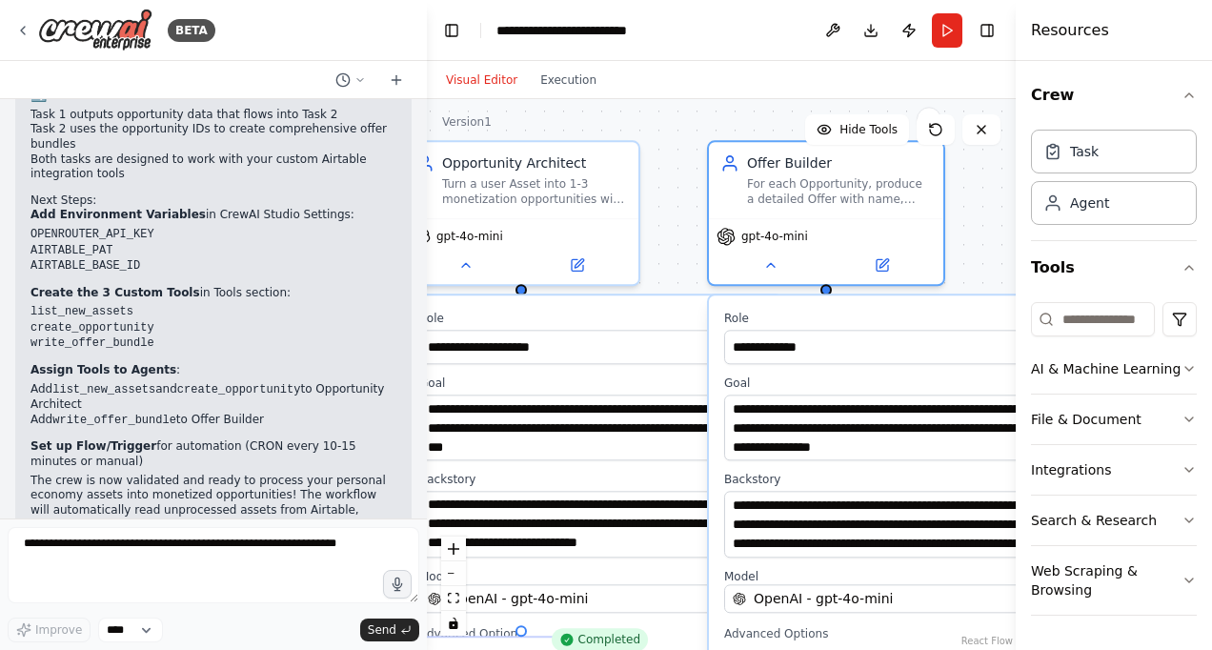
click at [904, 325] on label "Role" at bounding box center [897, 318] width 347 height 15
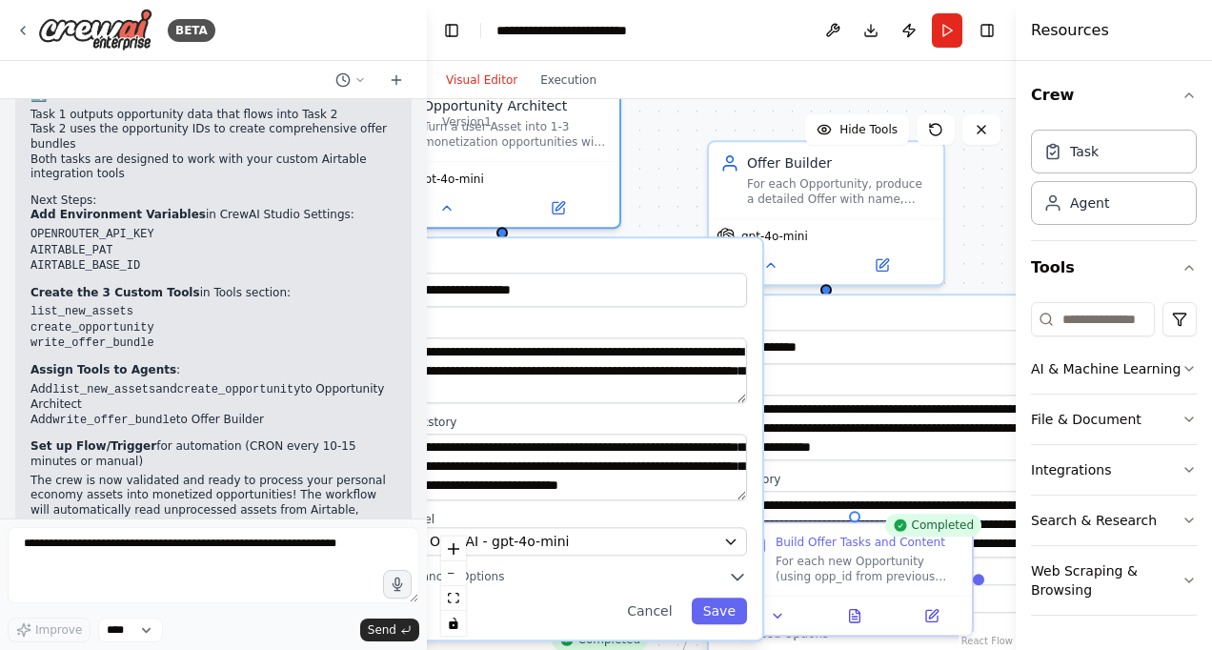
click at [649, 195] on div "**********" at bounding box center [721, 374] width 589 height 551
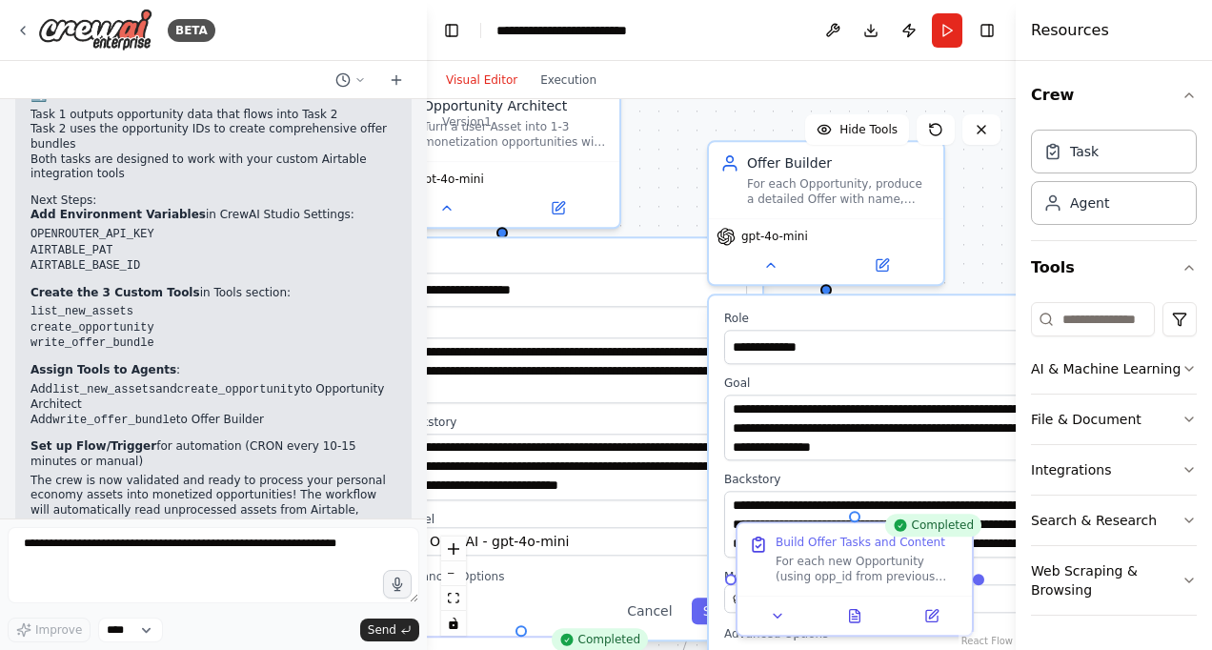
click at [659, 179] on div "**********" at bounding box center [721, 374] width 589 height 551
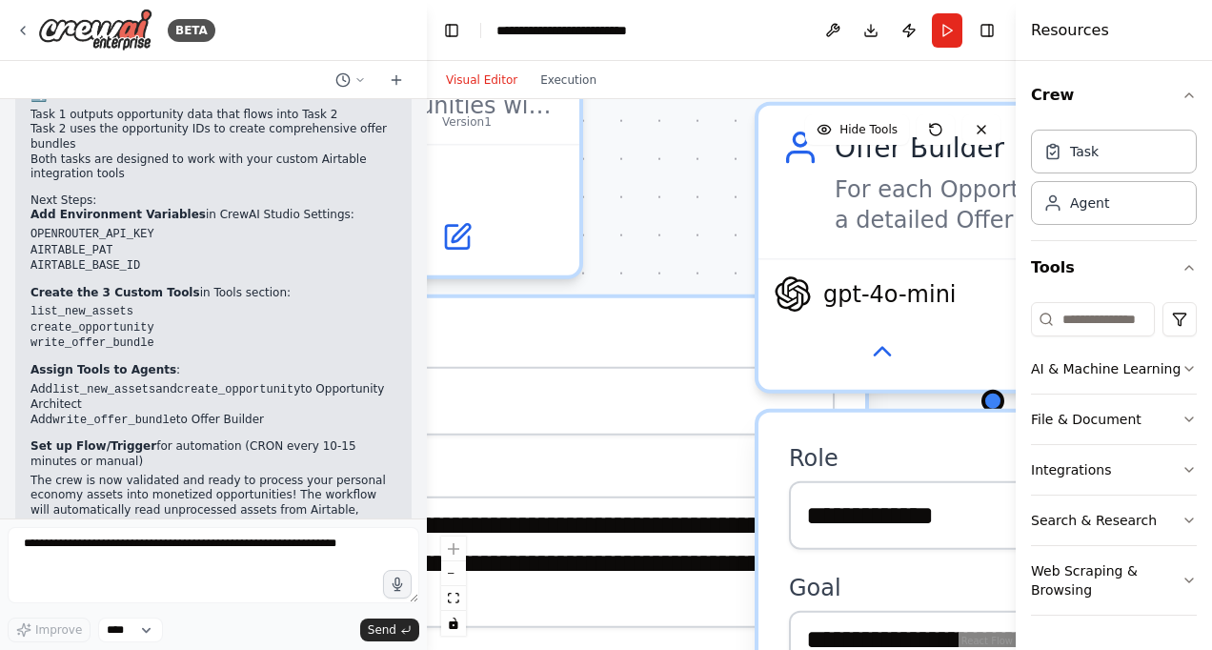
click at [659, 179] on div "**********" at bounding box center [721, 374] width 589 height 551
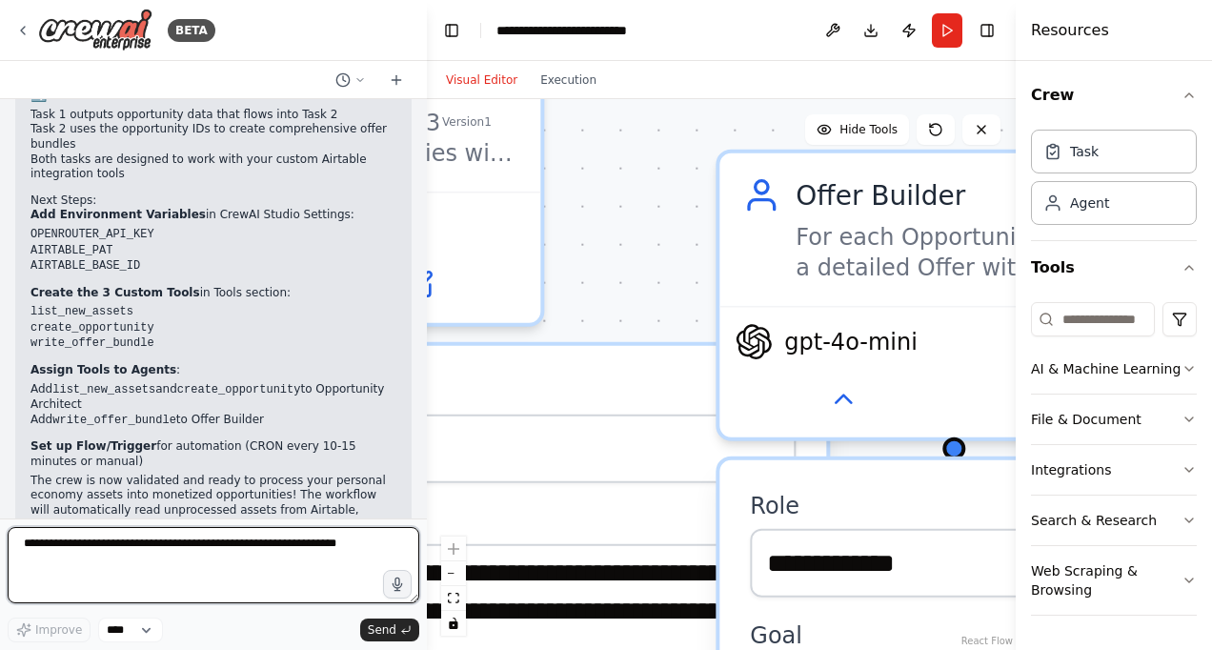
click at [199, 541] on textarea at bounding box center [214, 565] width 412 height 76
type textarea "*"
type textarea "**********"
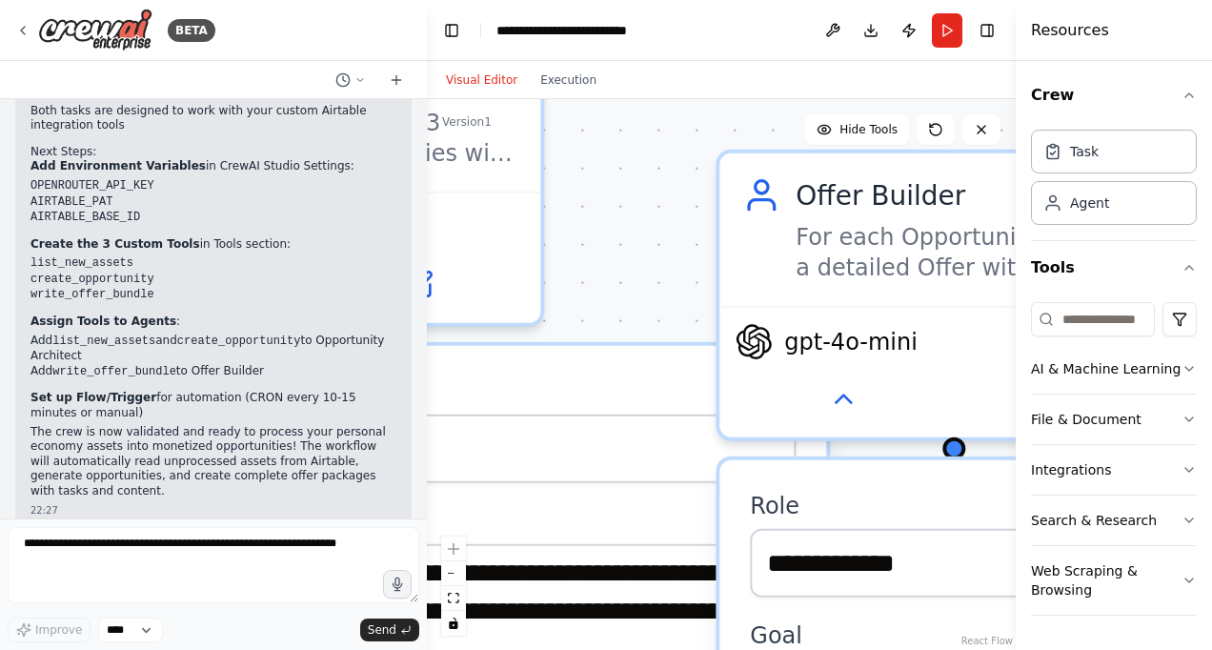
scroll to position [3231, 0]
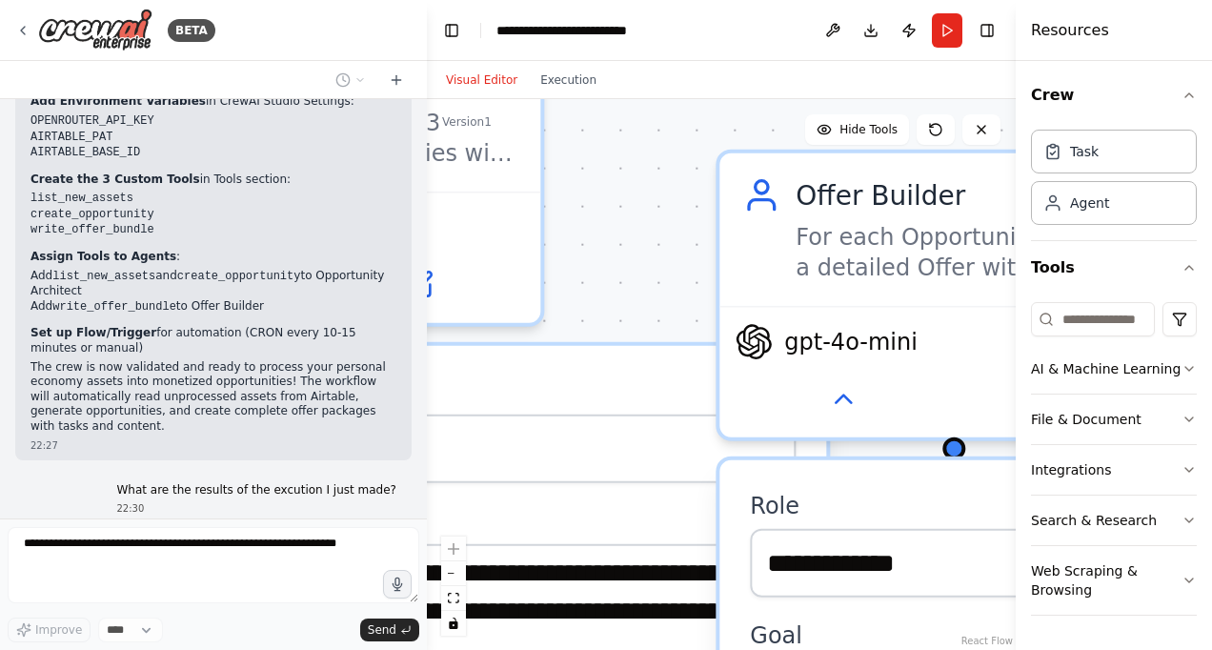
click at [600, 238] on div "**********" at bounding box center [721, 374] width 589 height 551
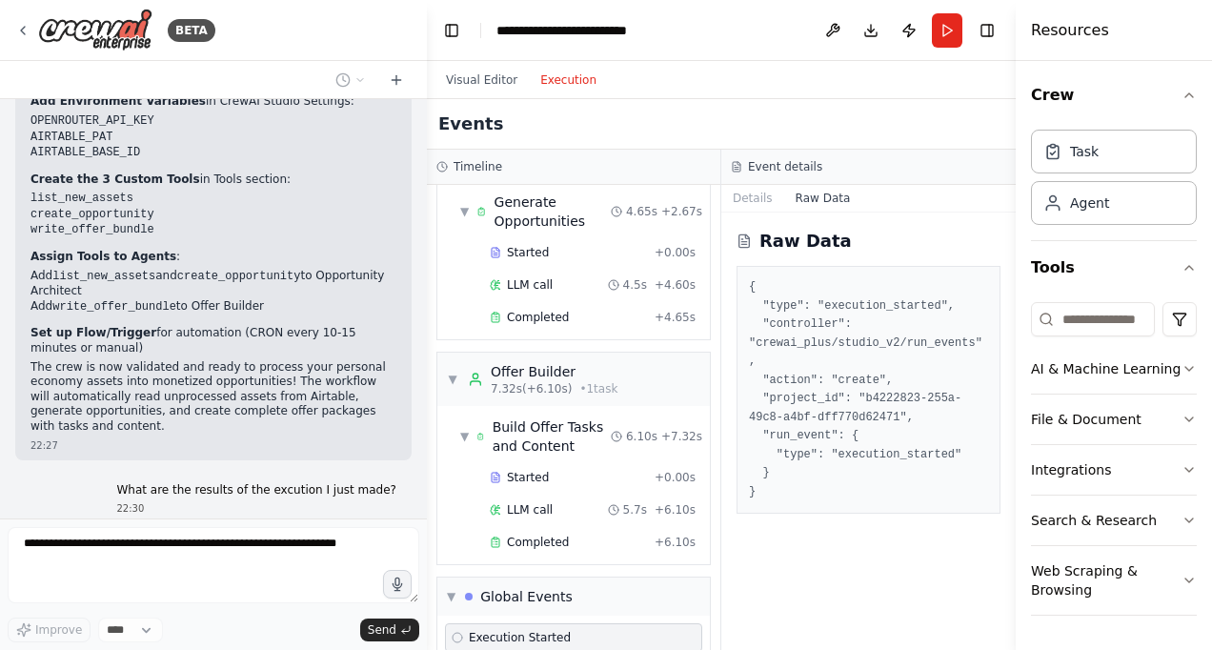
click at [560, 88] on button "Execution" at bounding box center [568, 80] width 79 height 23
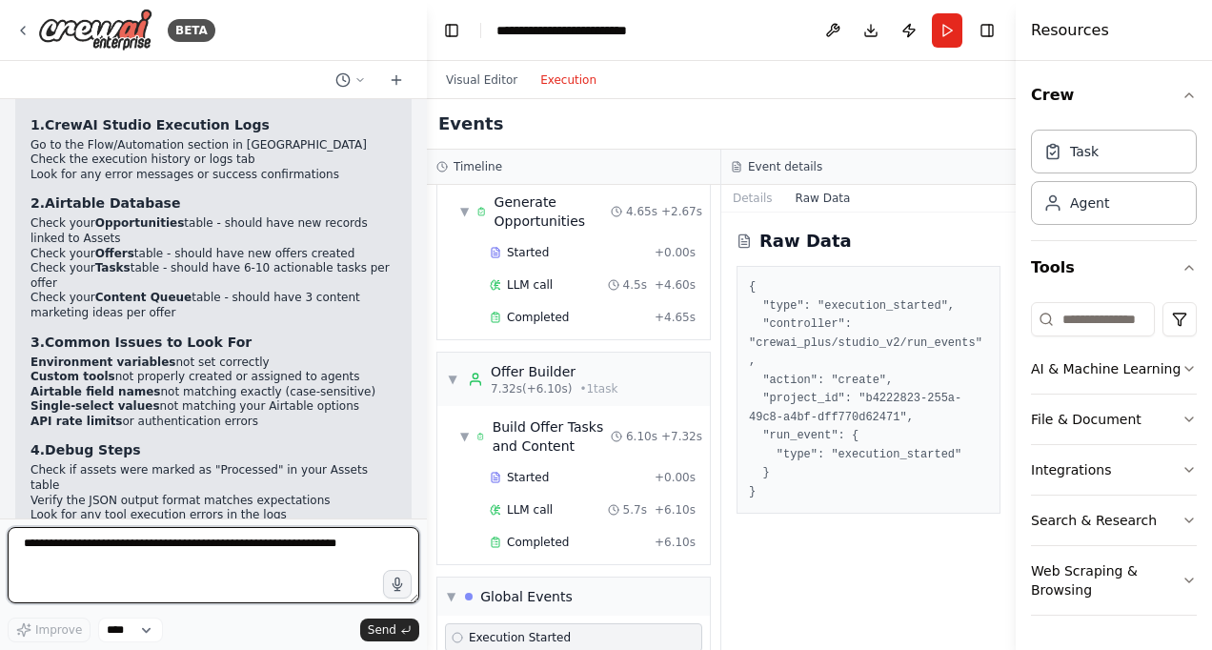
scroll to position [3773, 0]
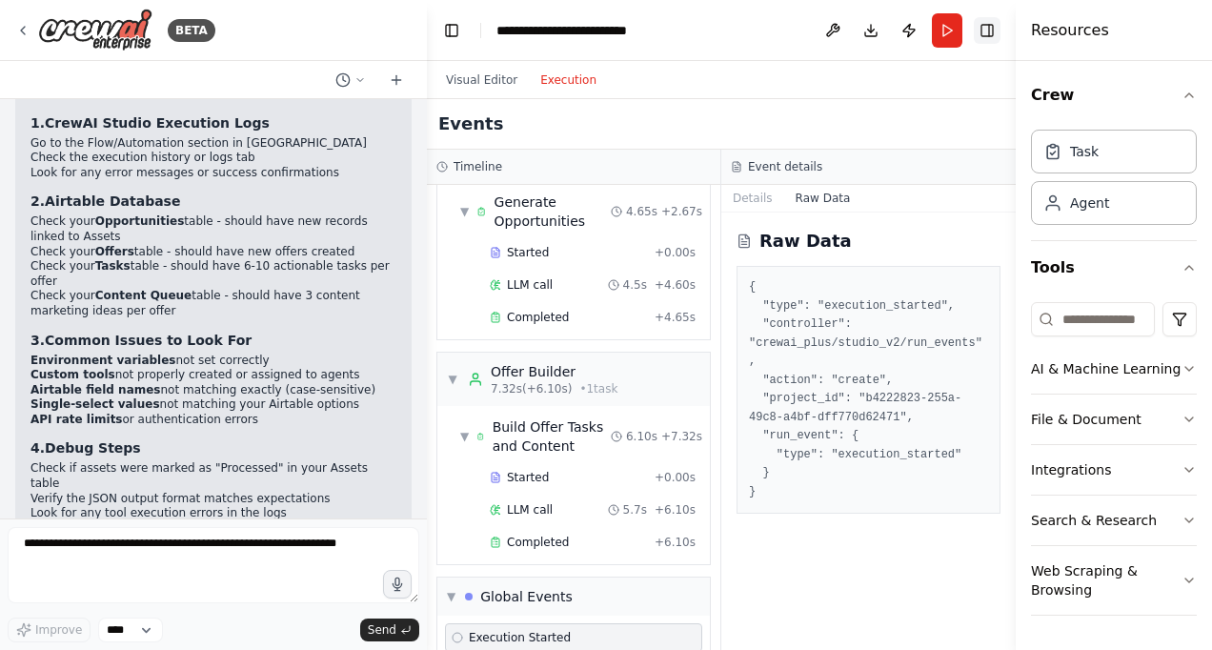
click at [980, 27] on button "Toggle Right Sidebar" at bounding box center [987, 30] width 27 height 27
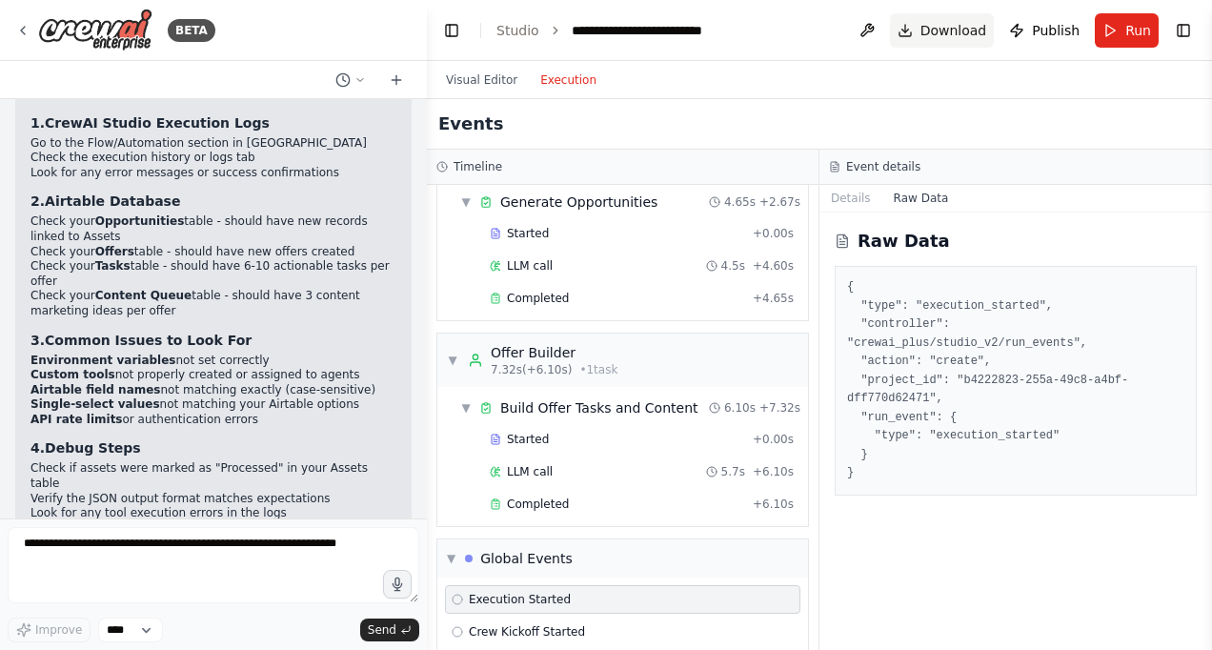
click at [953, 29] on span "Download" at bounding box center [953, 30] width 67 height 19
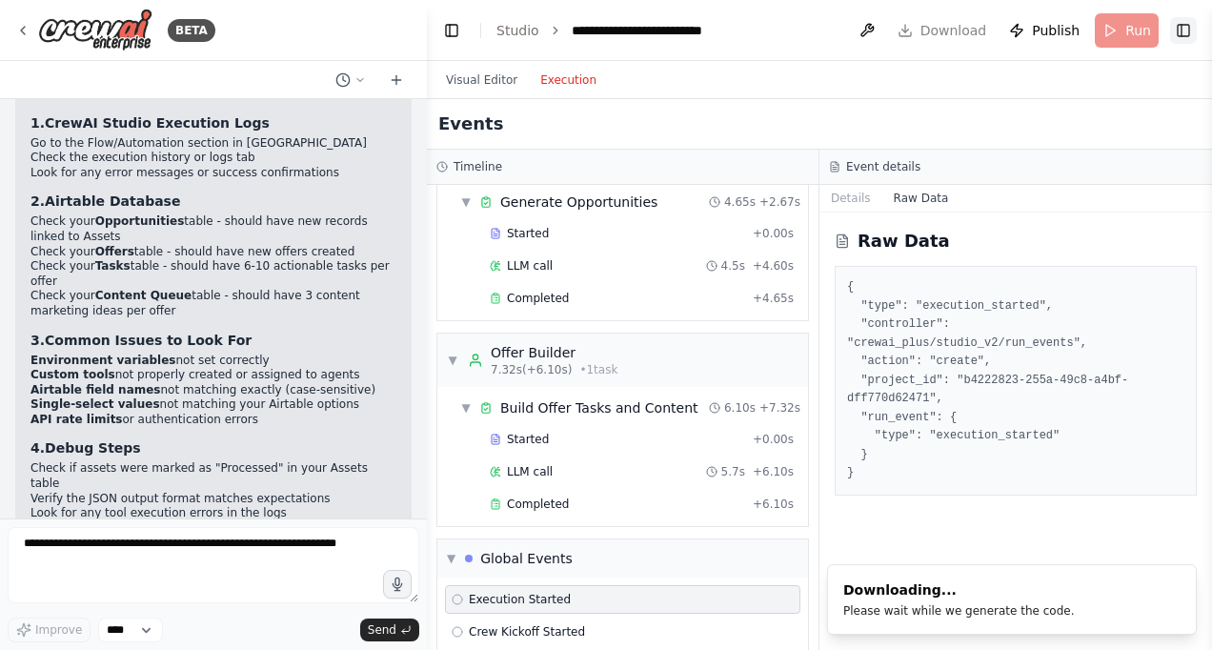
click at [1194, 29] on button "Toggle Right Sidebar" at bounding box center [1183, 30] width 27 height 27
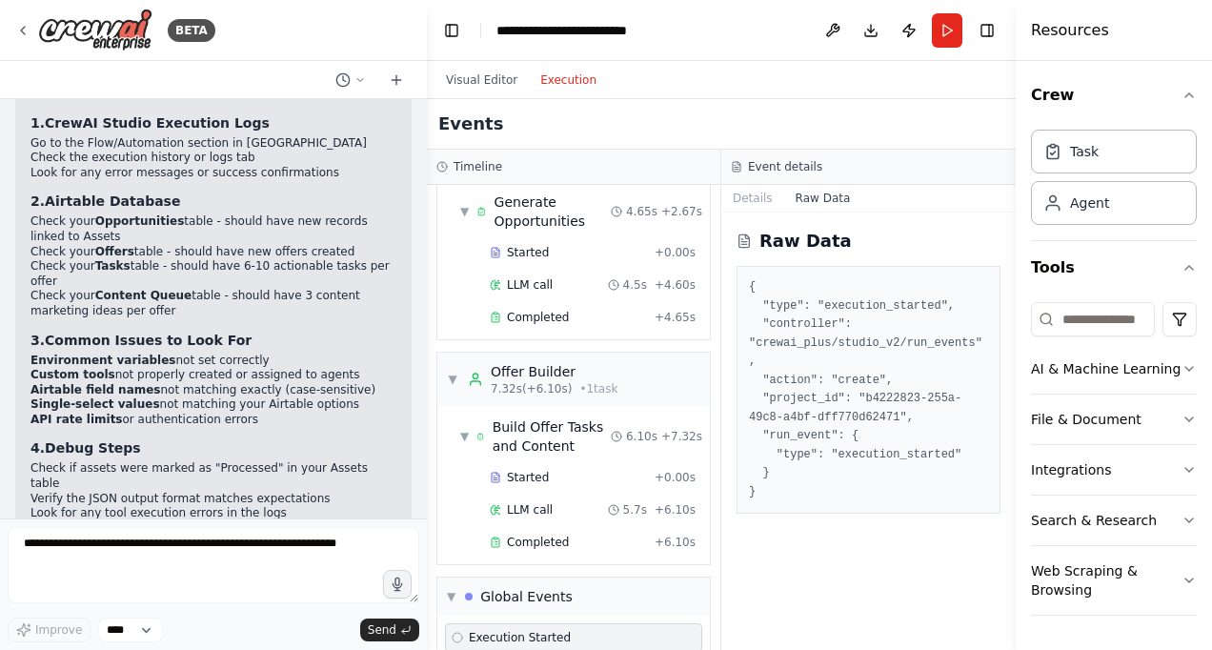
click at [1122, 53] on div "Resources" at bounding box center [1114, 30] width 196 height 61
click at [661, 30] on div "**********" at bounding box center [585, 30] width 179 height 19
click at [692, 24] on header "**********" at bounding box center [721, 30] width 589 height 61
drag, startPoint x: 613, startPoint y: 29, endPoint x: 675, endPoint y: 27, distance: 62.0
click at [675, 27] on div "**********" at bounding box center [585, 30] width 179 height 19
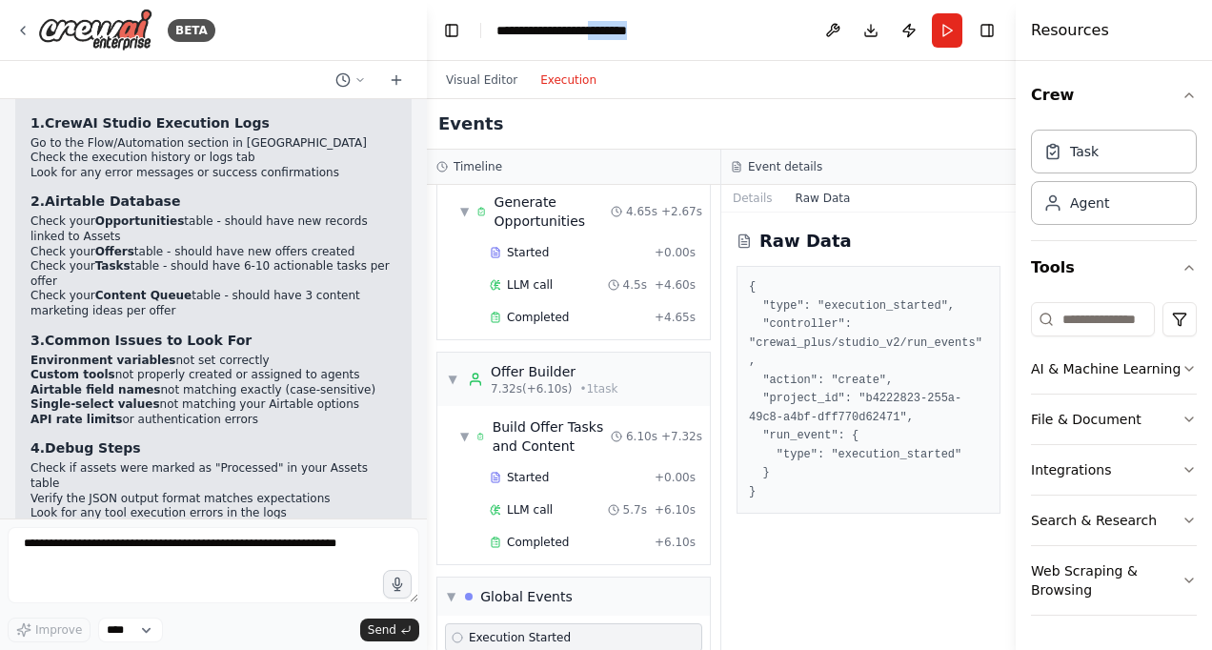
click at [675, 27] on div "**********" at bounding box center [585, 30] width 179 height 19
drag, startPoint x: 701, startPoint y: 32, endPoint x: 650, endPoint y: 30, distance: 51.5
click at [650, 30] on header "**********" at bounding box center [721, 30] width 589 height 61
drag, startPoint x: 650, startPoint y: 30, endPoint x: 613, endPoint y: 30, distance: 37.2
click at [613, 30] on div "**********" at bounding box center [585, 30] width 179 height 19
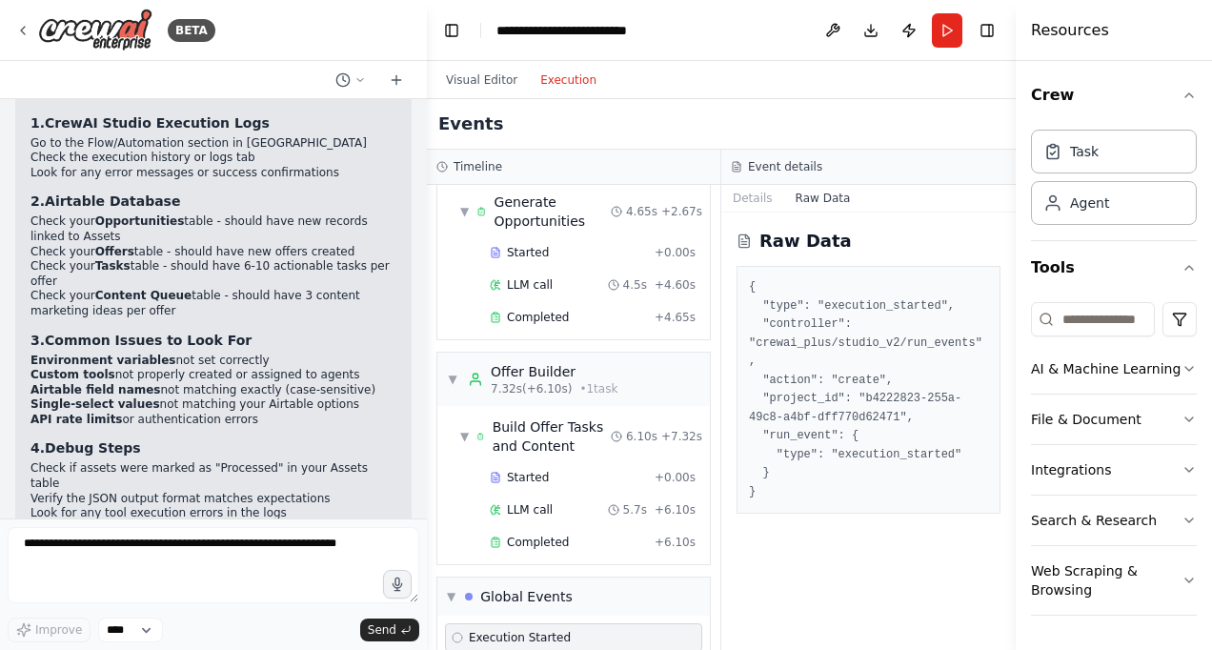
click at [681, 29] on header "**********" at bounding box center [721, 30] width 589 height 61
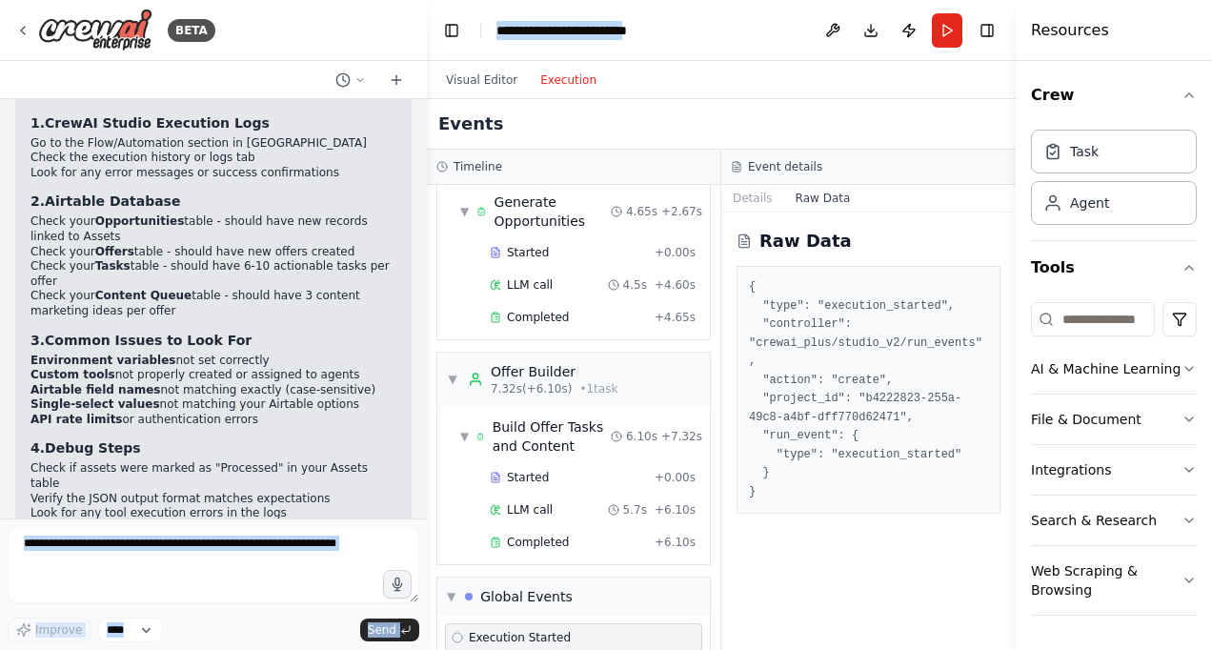
drag, startPoint x: 664, startPoint y: 32, endPoint x: 346, endPoint y: 488, distance: 555.6
click at [346, 488] on div "BETA Create project & add keys New Project → name: Galeo – Personal Economy OS.…" at bounding box center [606, 325] width 1212 height 650
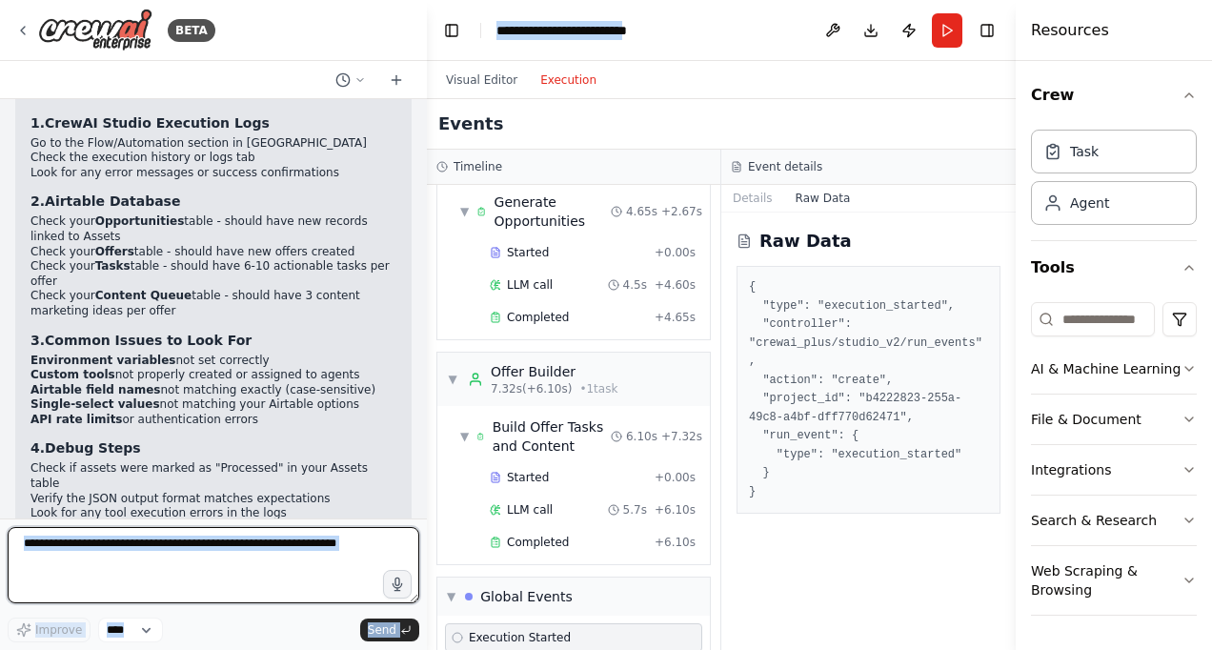
click at [246, 554] on textarea at bounding box center [214, 565] width 412 height 76
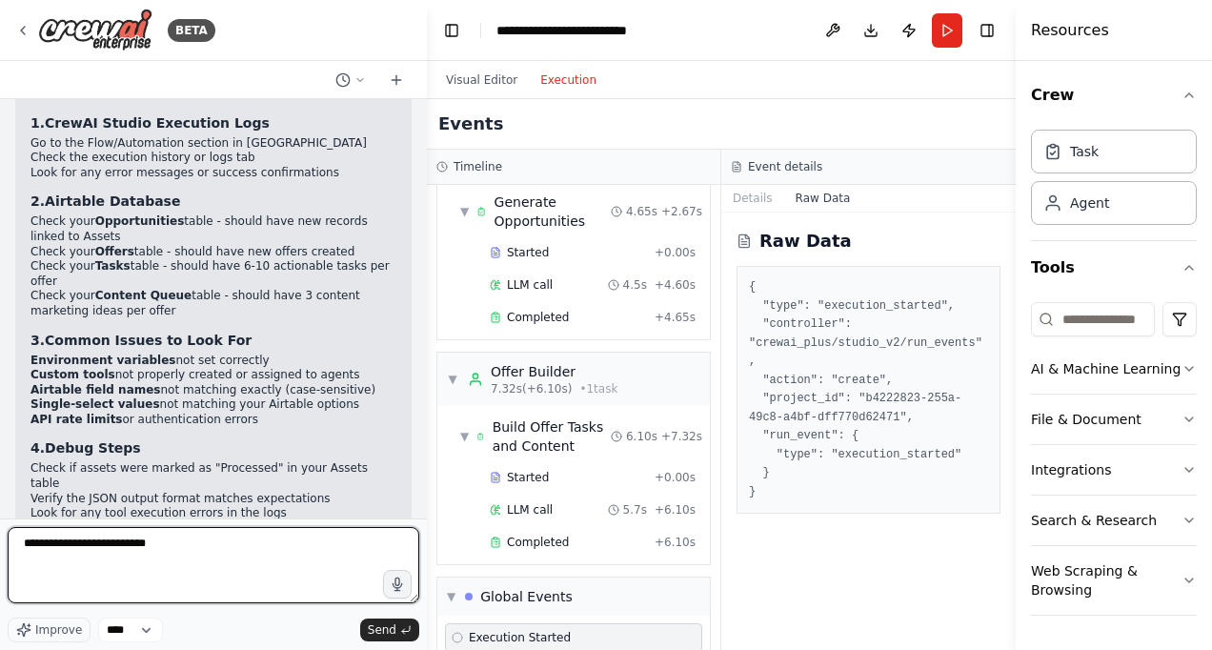
type textarea "**********"
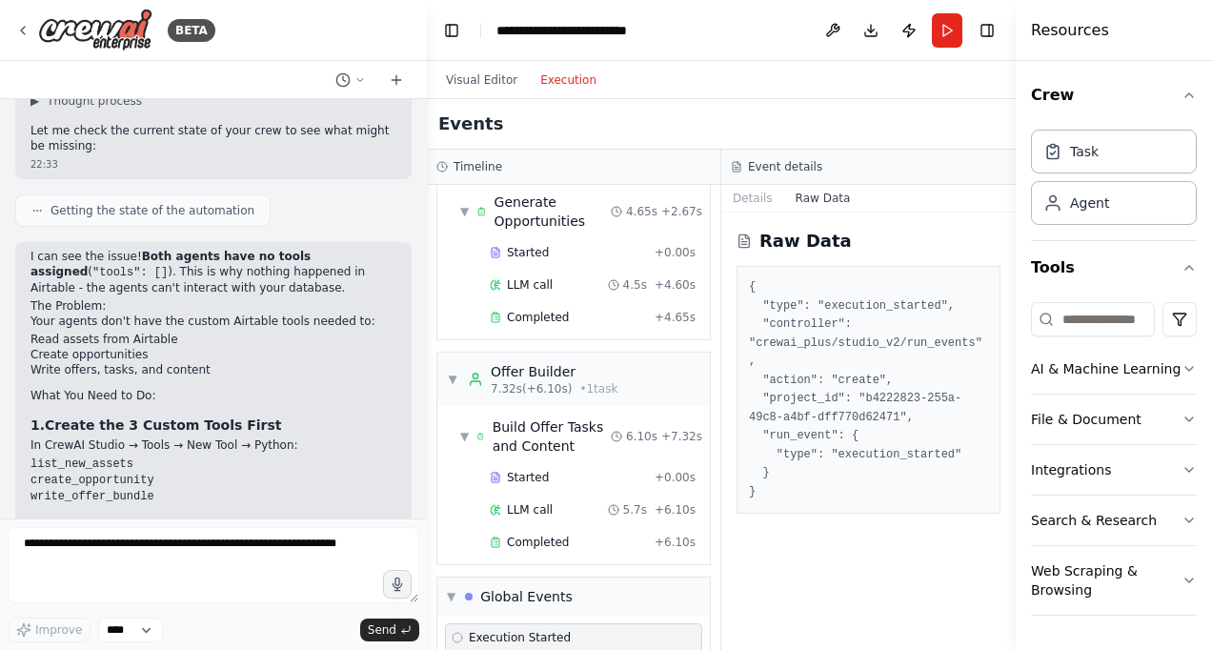
scroll to position [4381, 0]
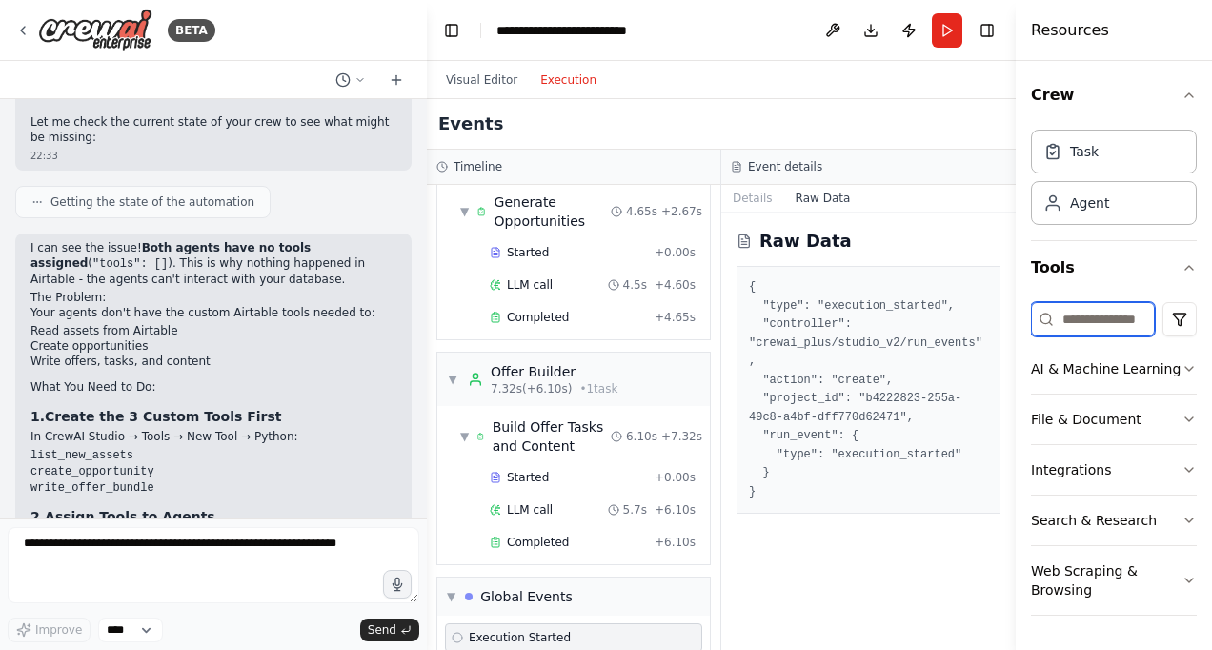
click at [1073, 325] on input at bounding box center [1093, 319] width 124 height 34
drag, startPoint x: 1073, startPoint y: 325, endPoint x: 1058, endPoint y: 285, distance: 42.8
click at [1058, 285] on div "Tools AI & Machine Learning File & Document Integrations Search & Research Web …" at bounding box center [1114, 436] width 166 height 390
click at [1060, 278] on button "Tools" at bounding box center [1114, 267] width 166 height 53
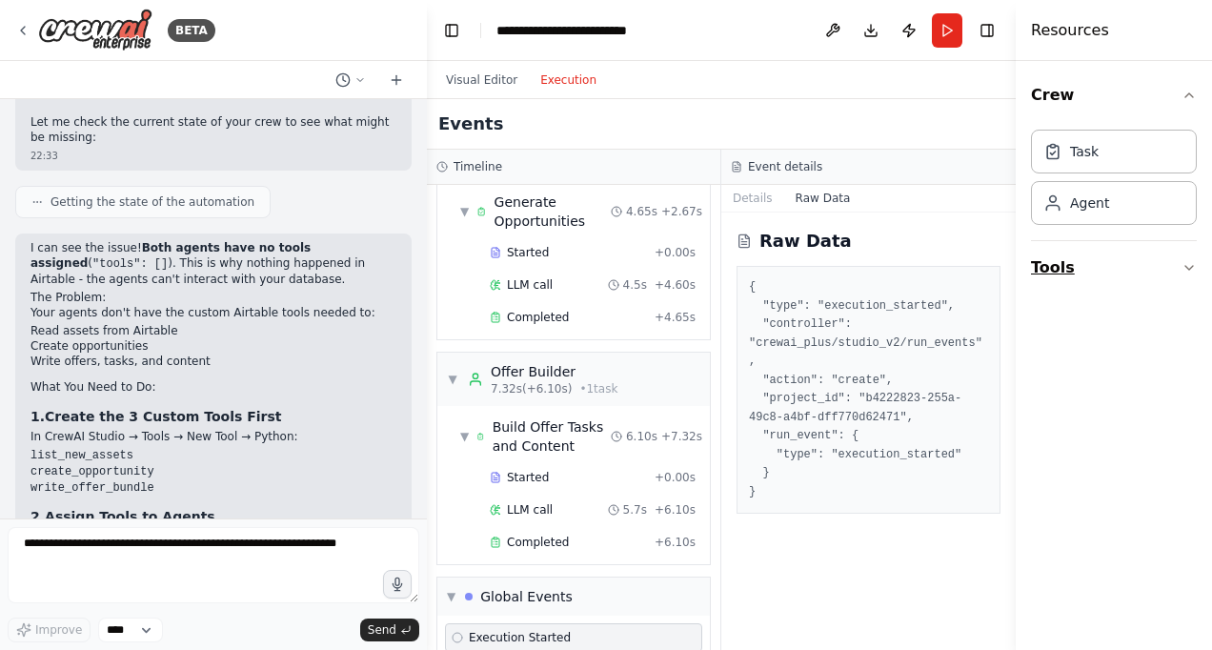
click at [1058, 265] on button "Tools" at bounding box center [1114, 267] width 166 height 53
click at [1048, 256] on button "Tools" at bounding box center [1114, 267] width 166 height 53
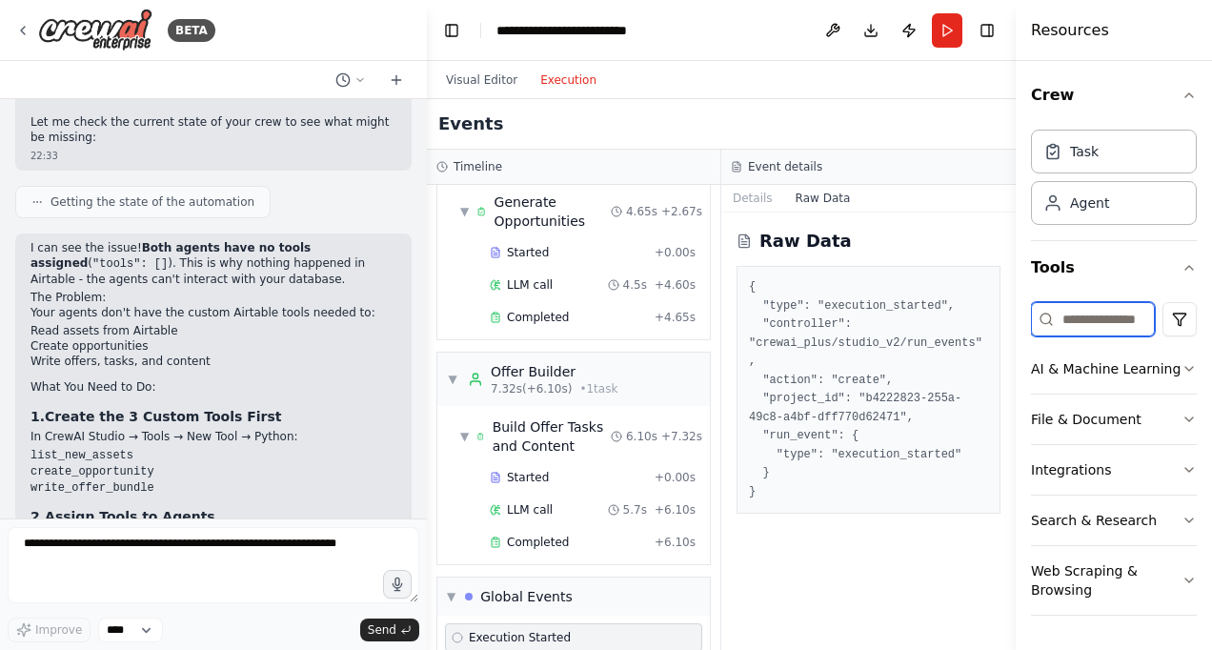
click at [1100, 322] on input at bounding box center [1093, 319] width 124 height 34
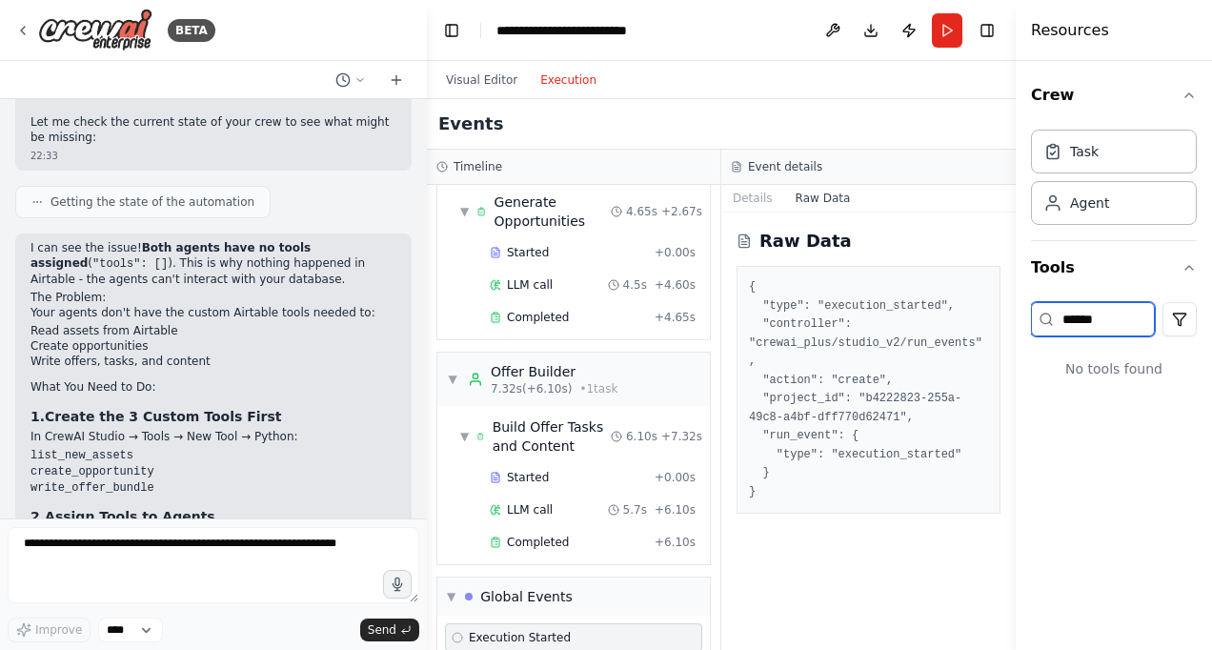
click at [1135, 318] on input "******" at bounding box center [1093, 319] width 124 height 34
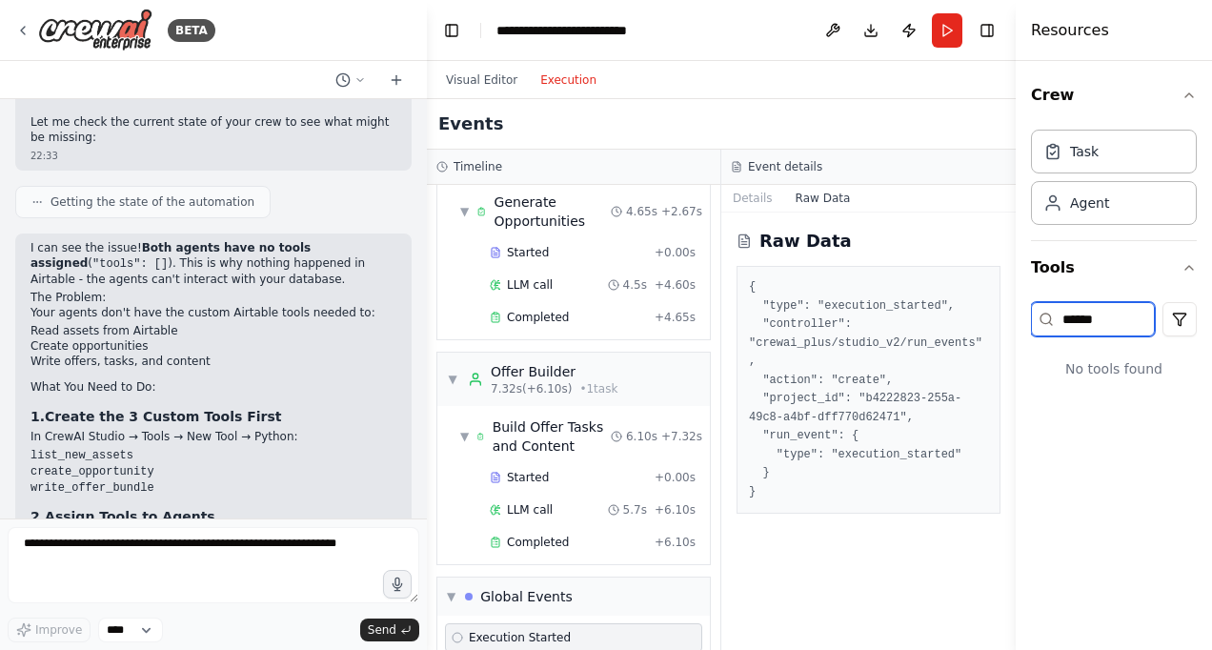
type input "******"
click at [1050, 319] on circle at bounding box center [1045, 318] width 10 height 10
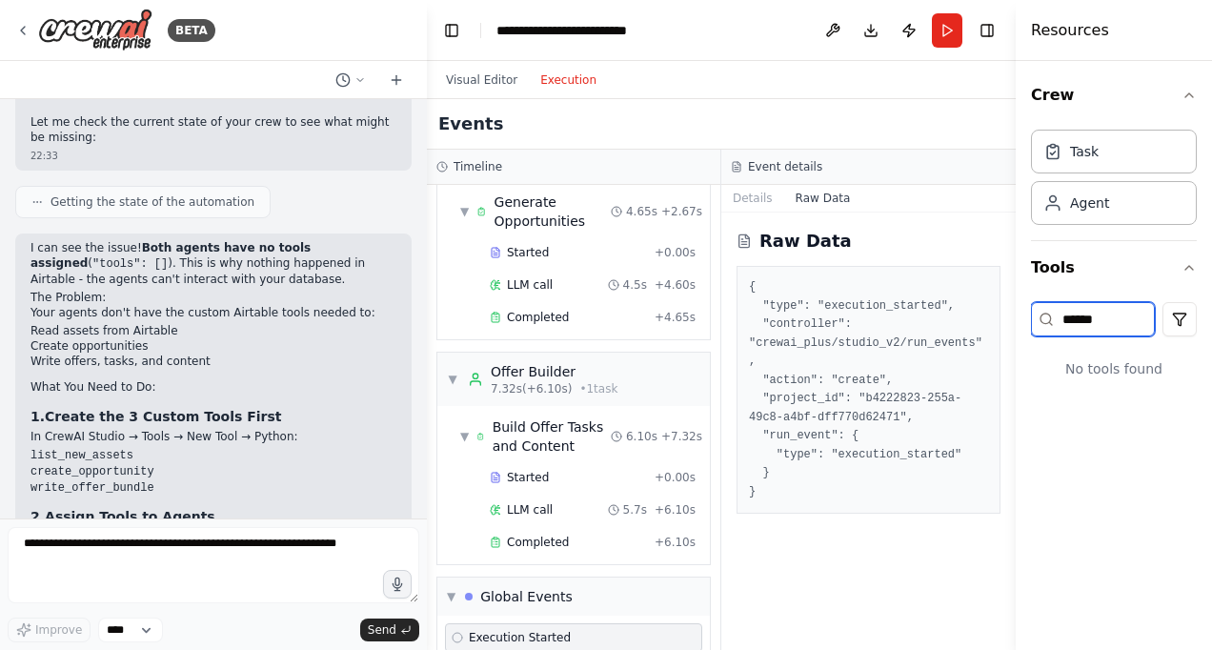
drag, startPoint x: 1050, startPoint y: 319, endPoint x: 1108, endPoint y: 312, distance: 58.6
click at [1108, 312] on input "******" at bounding box center [1093, 319] width 124 height 34
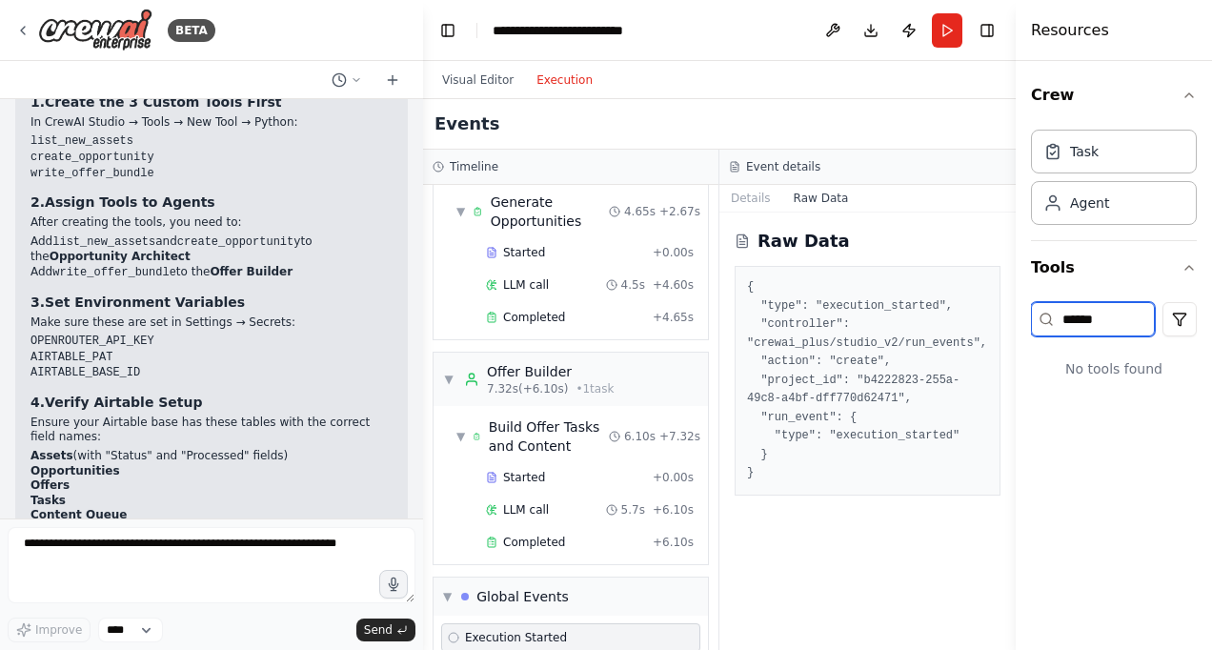
scroll to position [4680, 0]
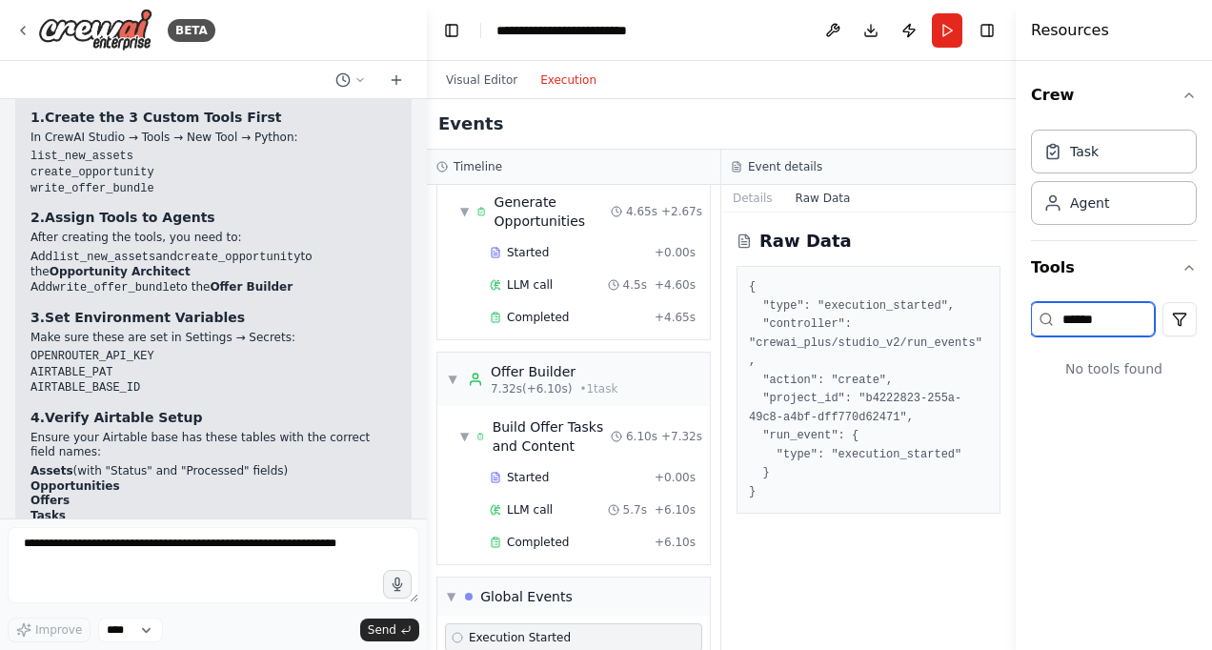
drag, startPoint x: 419, startPoint y: 491, endPoint x: 427, endPoint y: 484, distance: 10.1
click at [427, 484] on div "BETA Create project & add keys New Project → name: Galeo – Personal Economy OS.…" at bounding box center [606, 325] width 1212 height 650
click at [427, 484] on div "▼ Opportunity Architect 2.67s (+4.65s) • 1 task ▼ Generate Opportunities 4.65s …" at bounding box center [573, 417] width 293 height 465
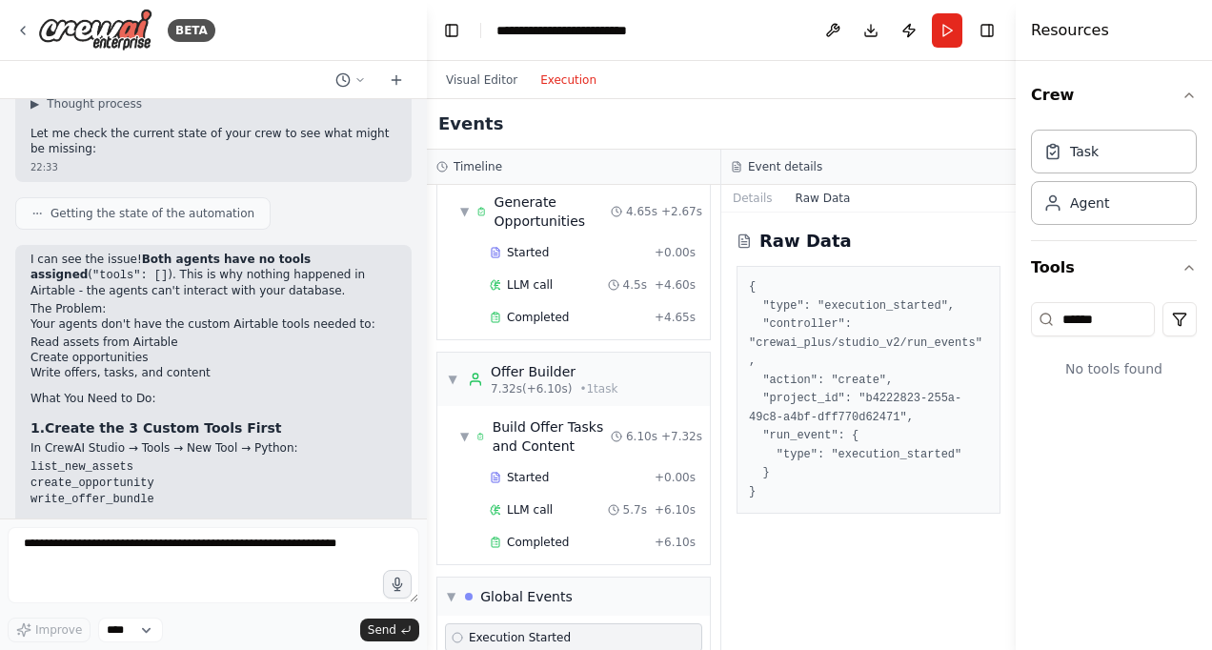
scroll to position [4369, 0]
click at [30, 20] on div "BETA" at bounding box center [115, 30] width 200 height 43
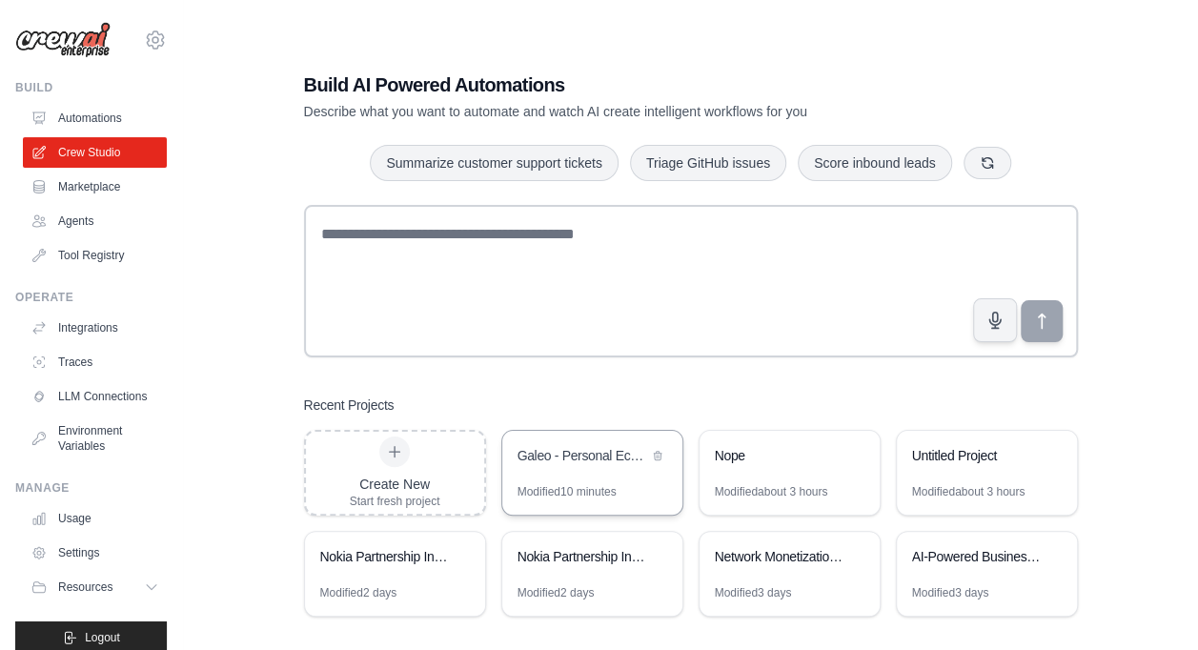
click at [609, 448] on div "Galeo - Personal Economy OS" at bounding box center [582, 455] width 131 height 19
click at [74, 26] on img at bounding box center [62, 40] width 95 height 36
click at [144, 36] on icon at bounding box center [155, 40] width 23 height 23
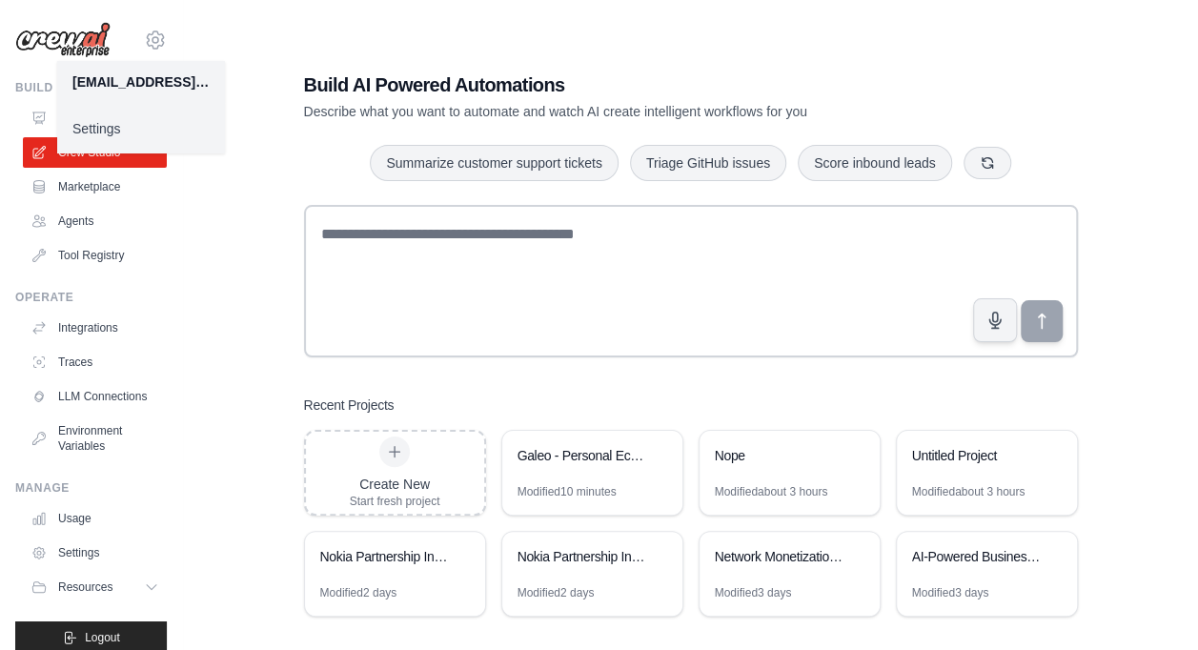
click at [139, 79] on div "[EMAIL_ADDRESS][DOMAIN_NAME]" at bounding box center [140, 81] width 137 height 19
click at [105, 123] on link "Settings" at bounding box center [141, 128] width 168 height 34
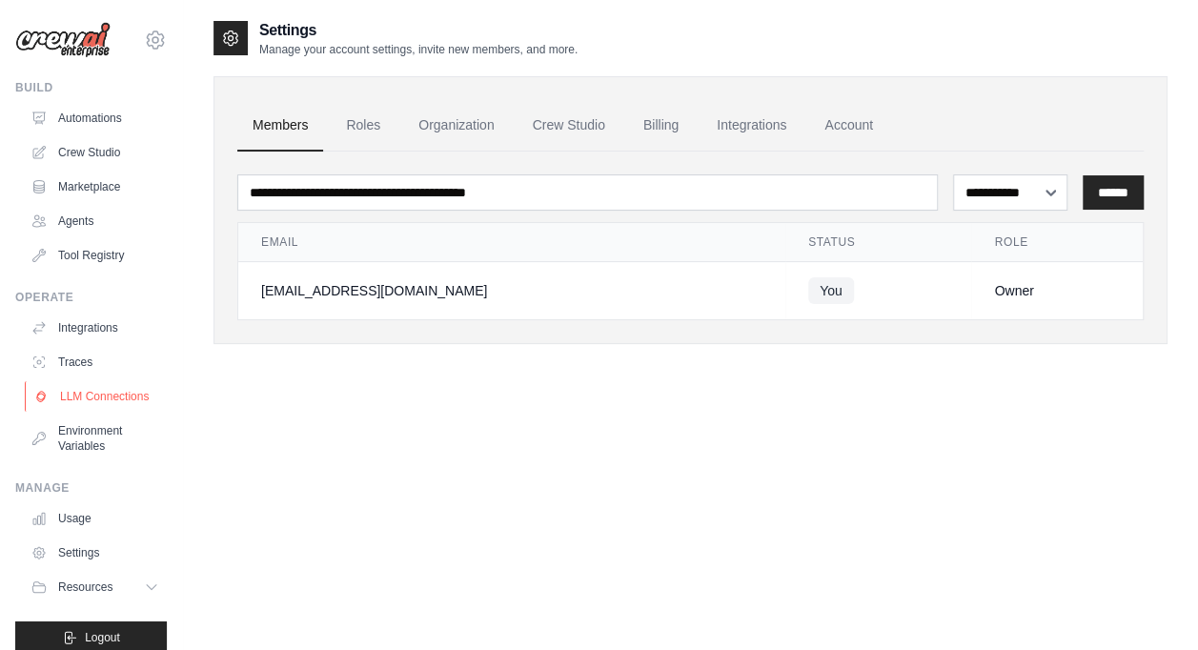
click at [90, 385] on link "LLM Connections" at bounding box center [97, 396] width 144 height 30
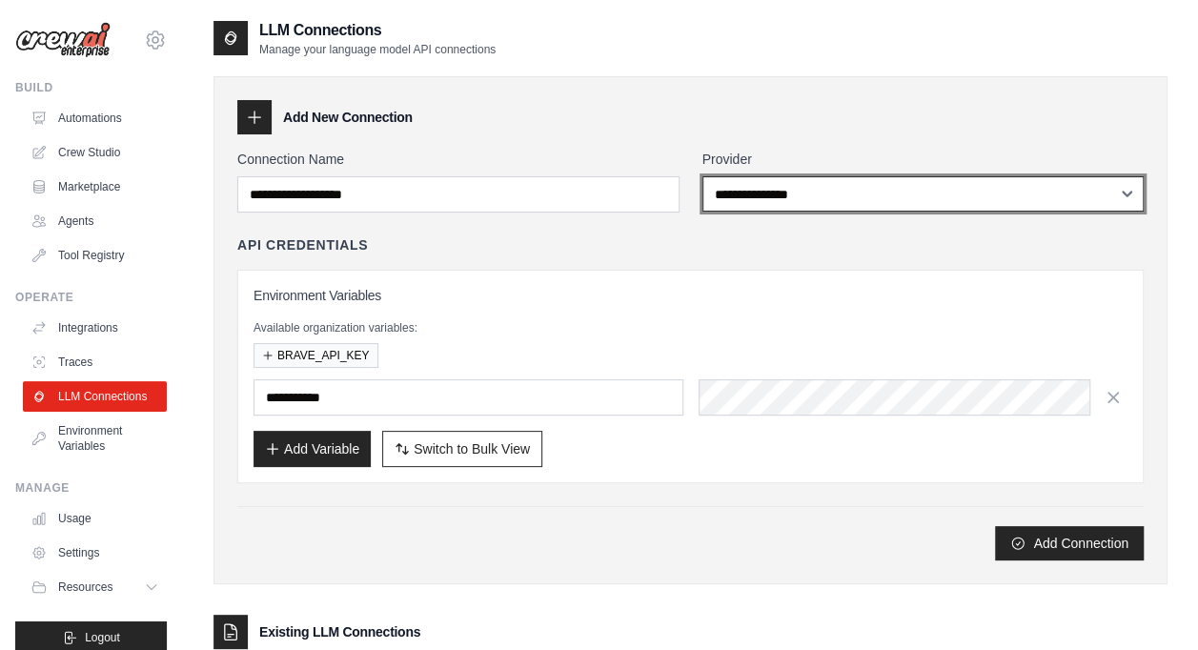
click at [957, 207] on select "**********" at bounding box center [923, 193] width 442 height 35
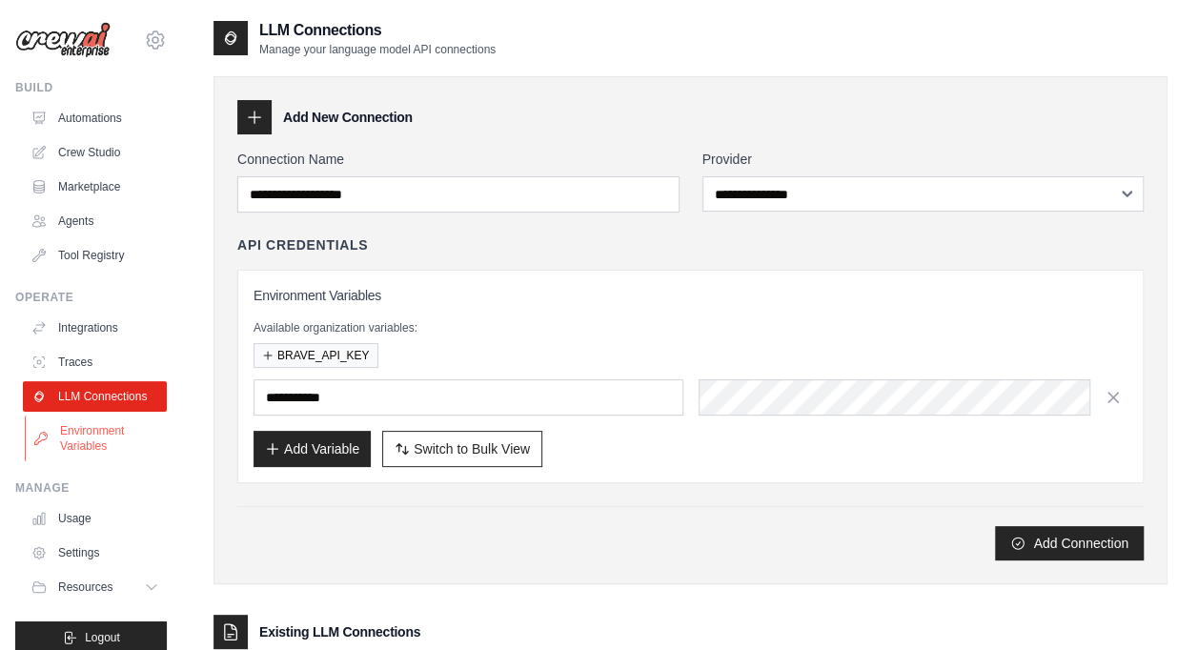
click at [95, 455] on link "Environment Variables" at bounding box center [97, 438] width 144 height 46
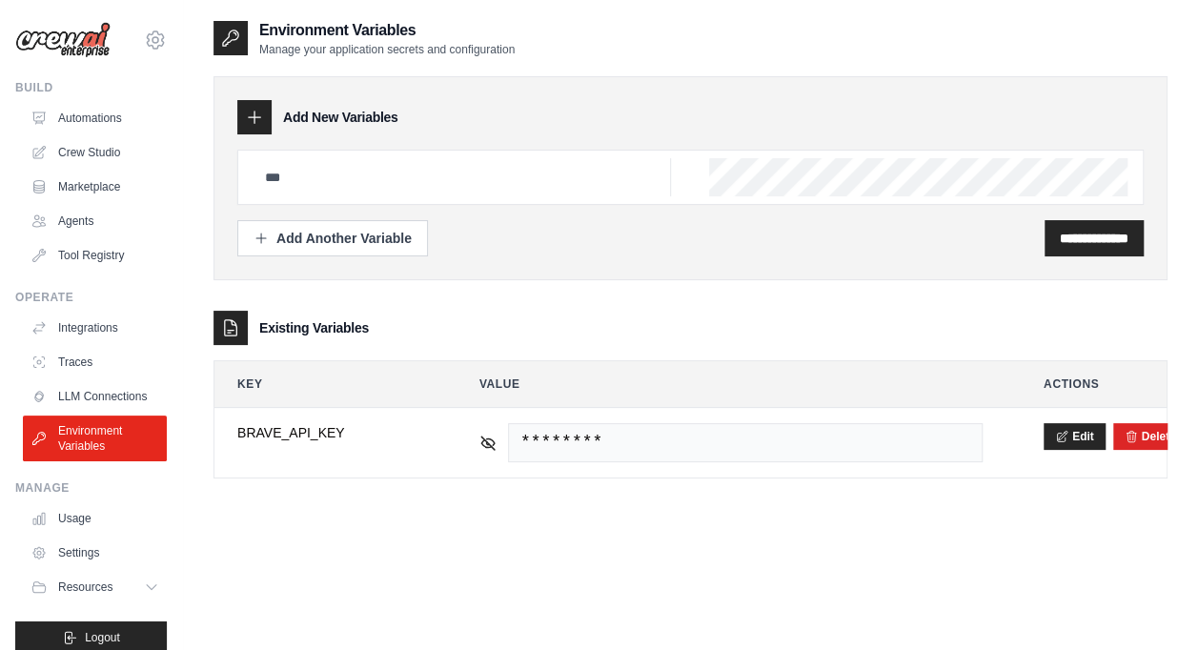
click at [95, 455] on link "Environment Variables" at bounding box center [95, 438] width 144 height 46
click at [396, 237] on div "Add Another Variable" at bounding box center [332, 237] width 158 height 19
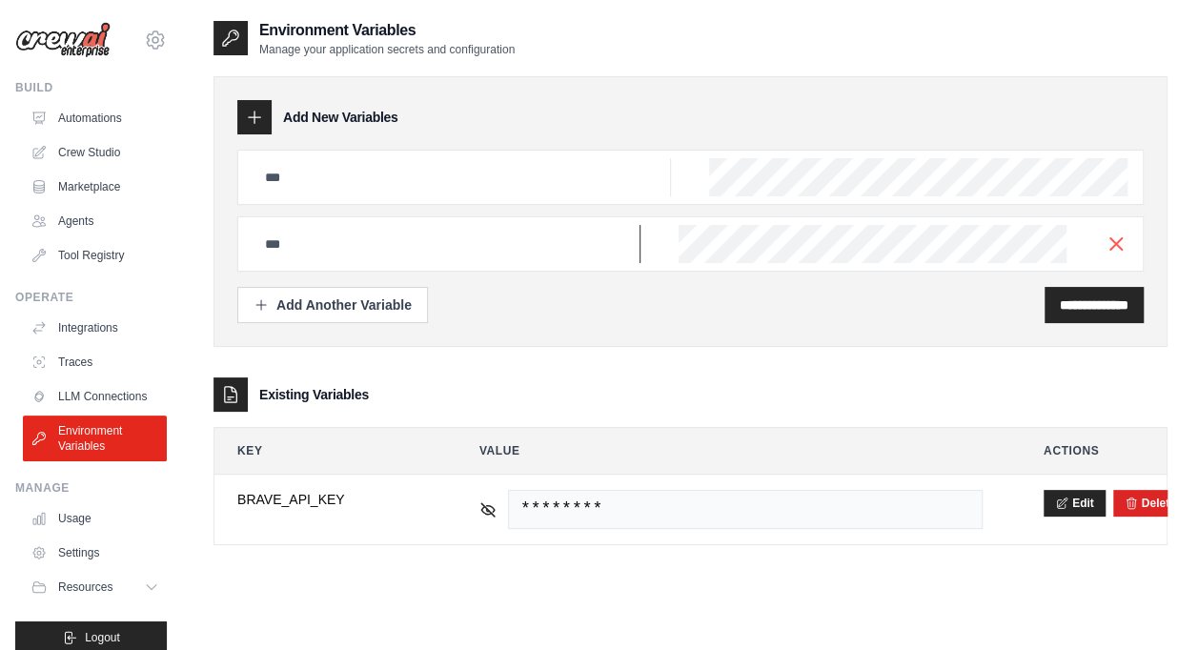
click at [296, 196] on input "text" at bounding box center [461, 177] width 417 height 38
click at [358, 196] on input "text" at bounding box center [461, 177] width 417 height 38
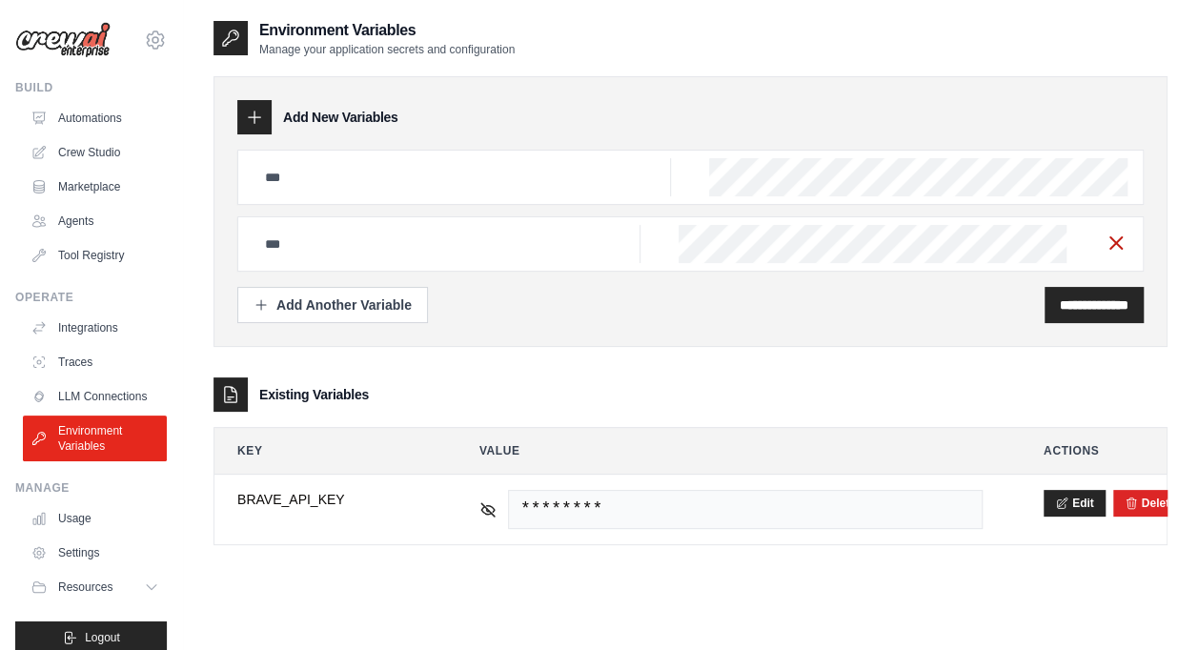
click at [1120, 241] on icon "button" at bounding box center [1115, 243] width 23 height 23
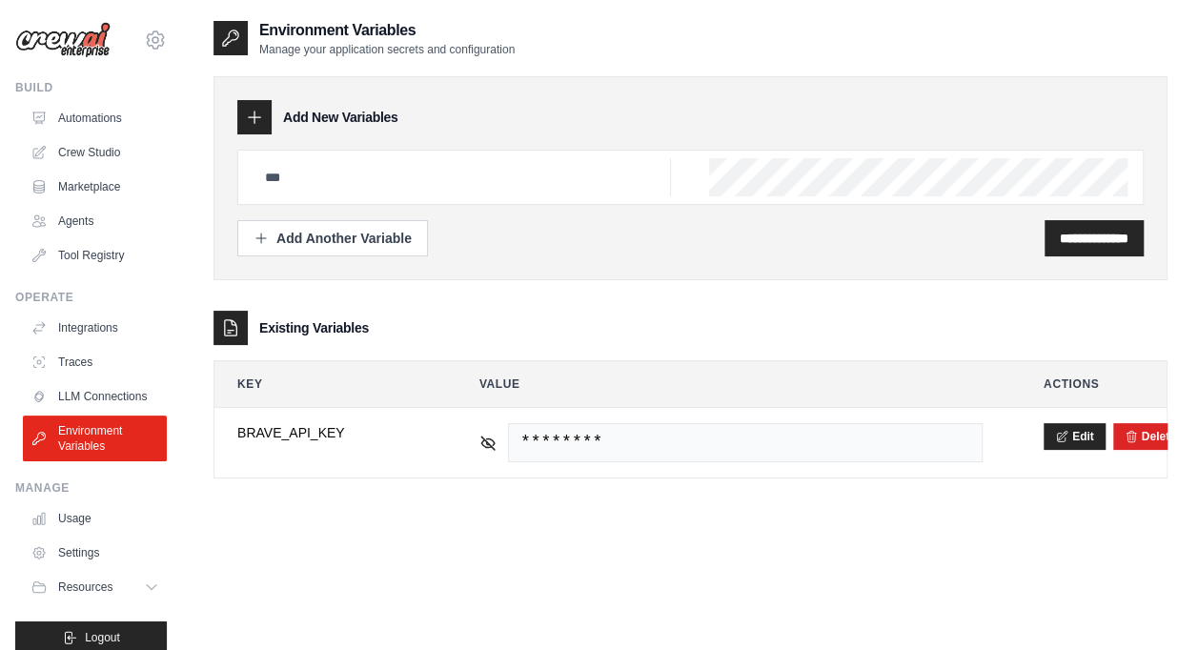
click at [240, 46] on div at bounding box center [230, 38] width 34 height 34
click at [656, 169] on input "text" at bounding box center [461, 177] width 417 height 38
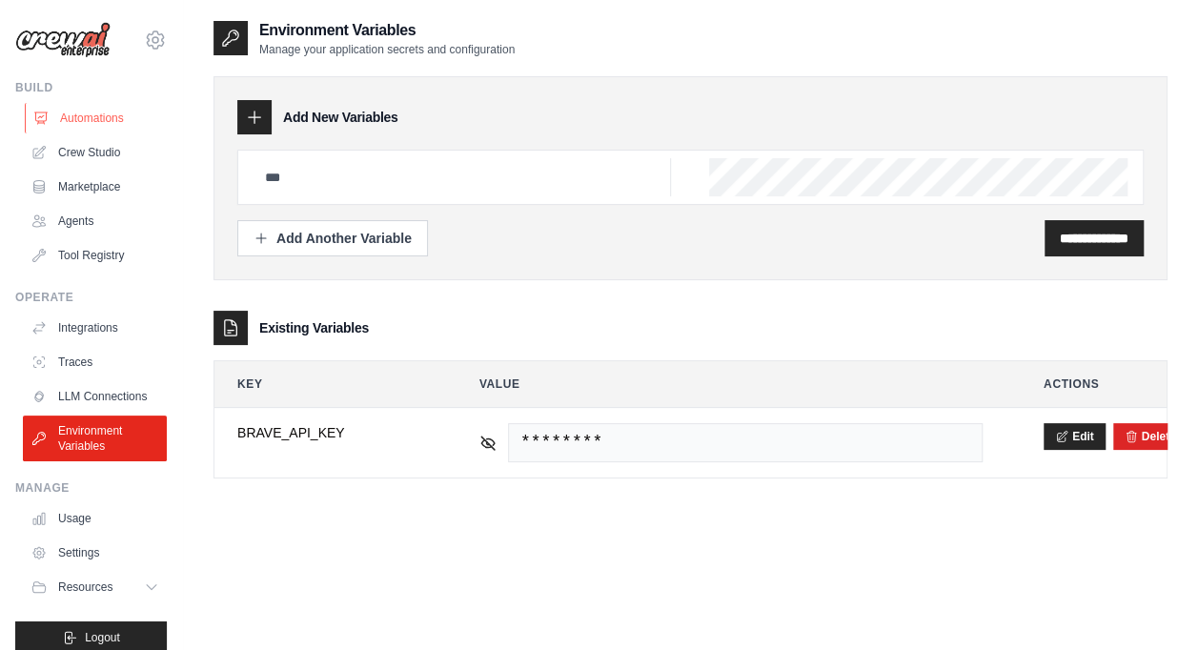
click at [131, 117] on link "Automations" at bounding box center [97, 118] width 144 height 30
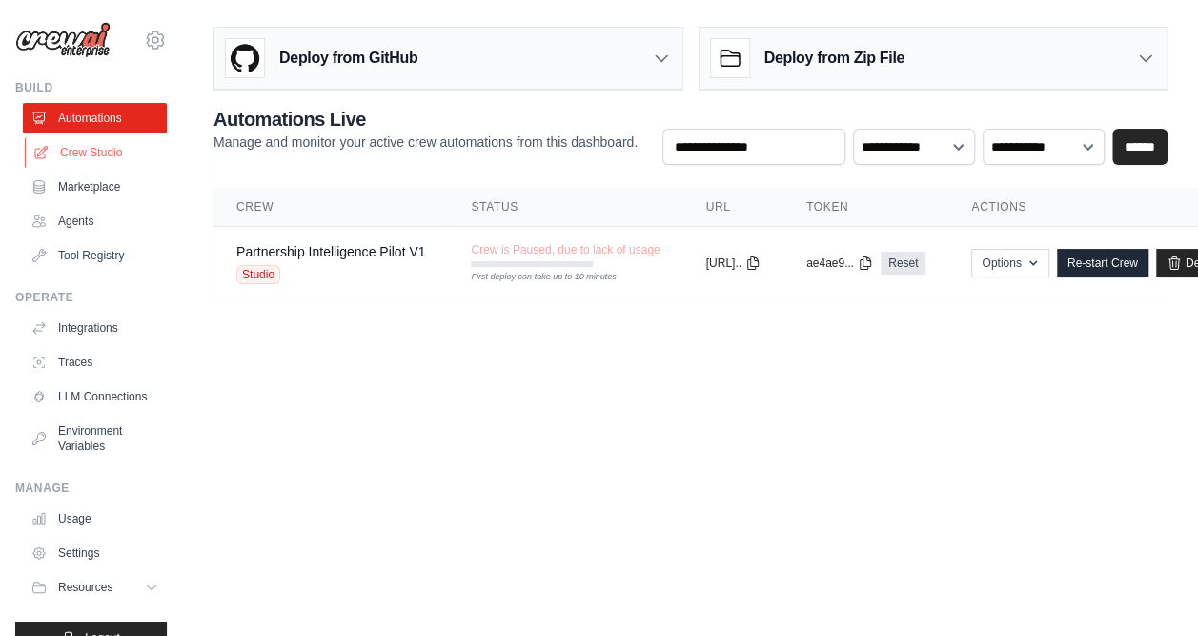
click at [111, 152] on link "Crew Studio" at bounding box center [97, 152] width 144 height 30
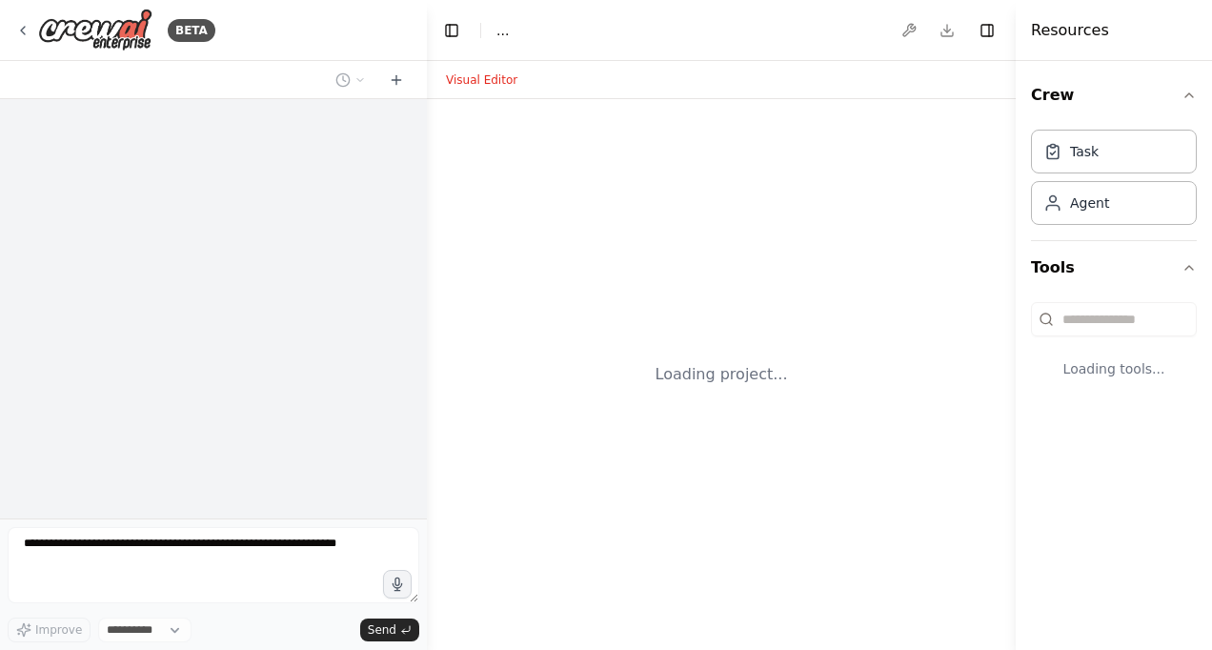
click at [609, 448] on div "Loading project..." at bounding box center [721, 374] width 589 height 551
select select "****"
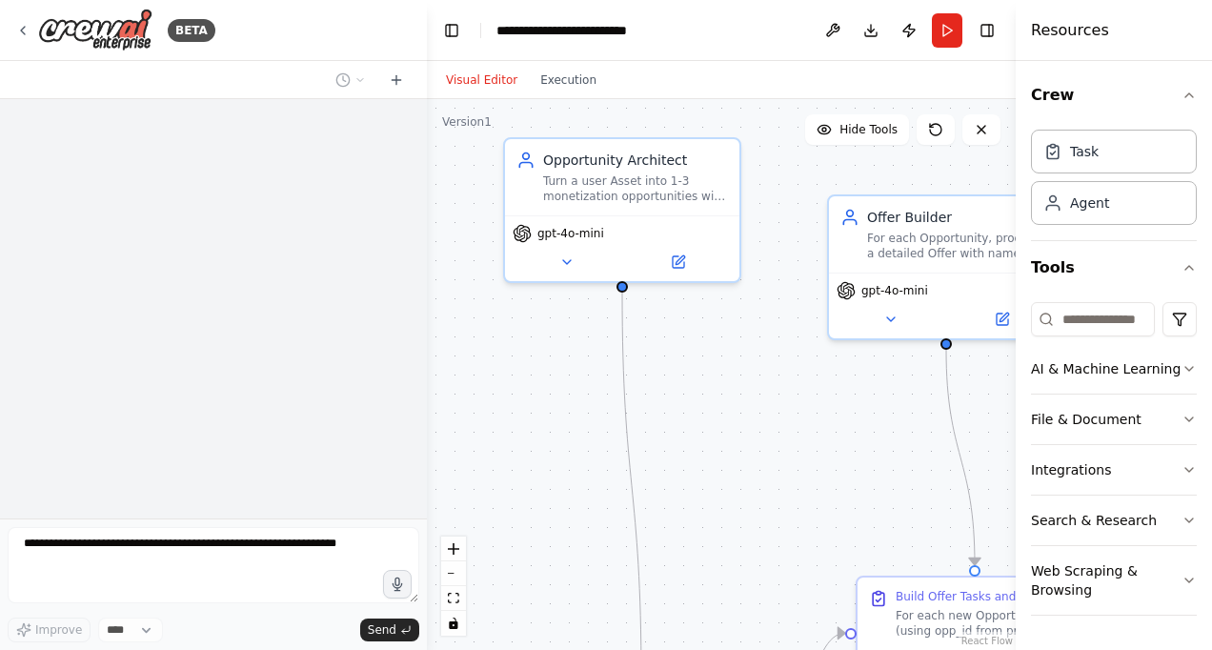
scroll to position [4710, 0]
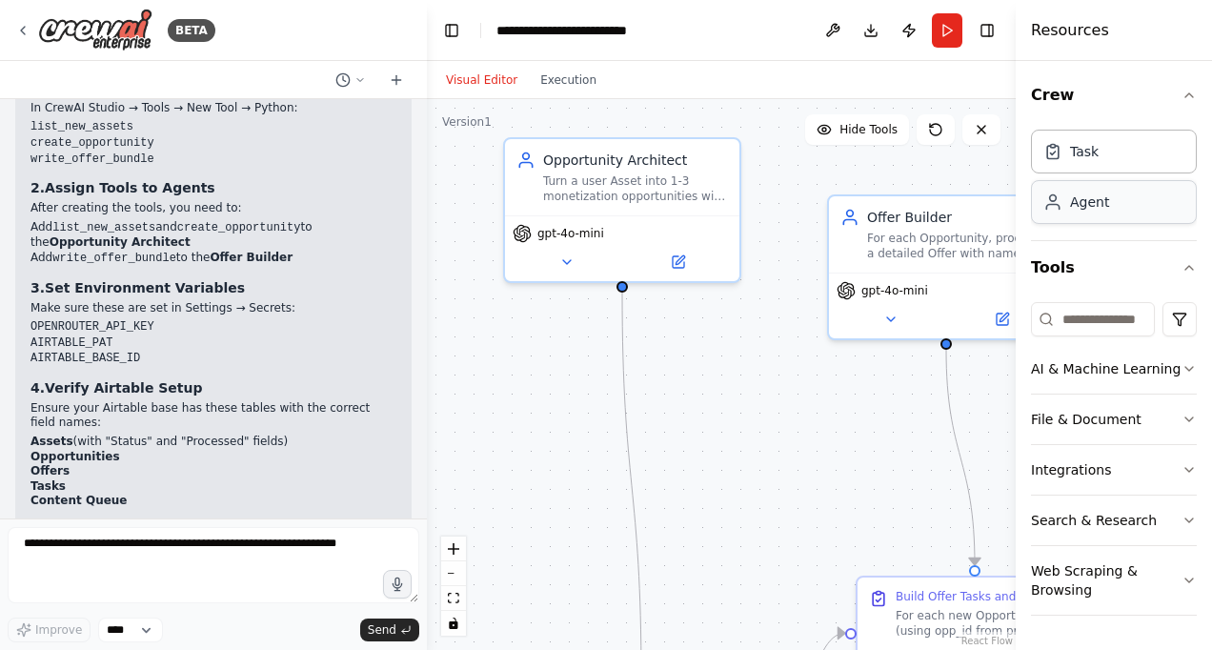
click at [1073, 212] on div "Agent" at bounding box center [1114, 202] width 166 height 44
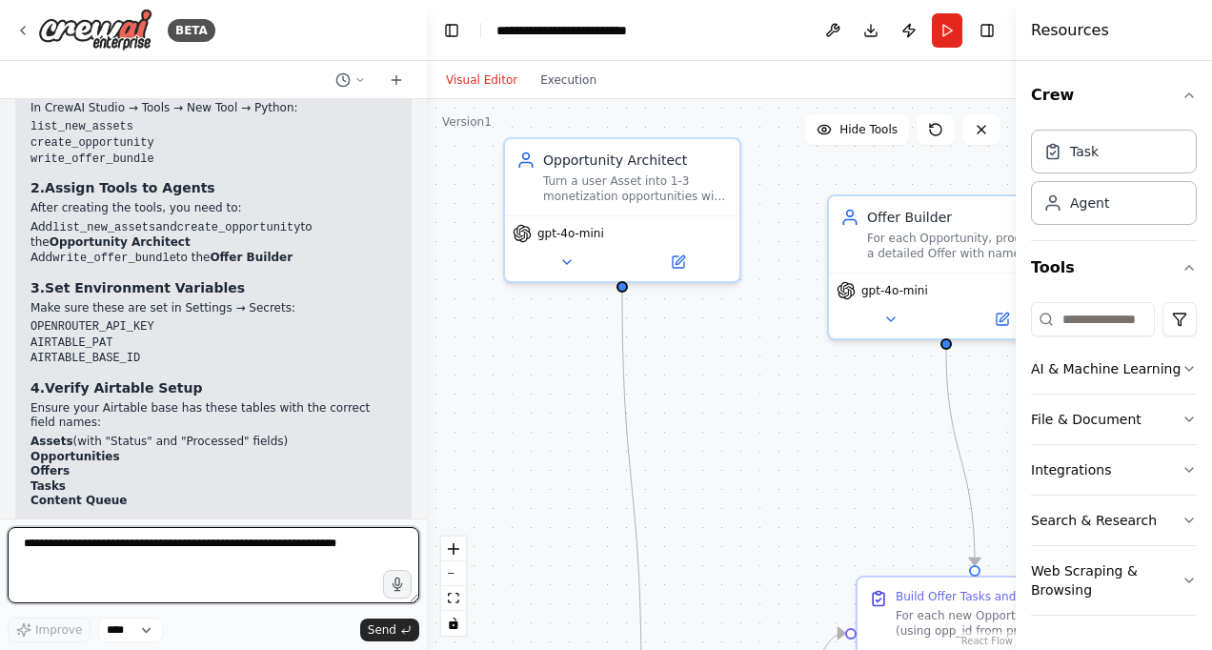
click at [145, 556] on textarea at bounding box center [214, 565] width 412 height 76
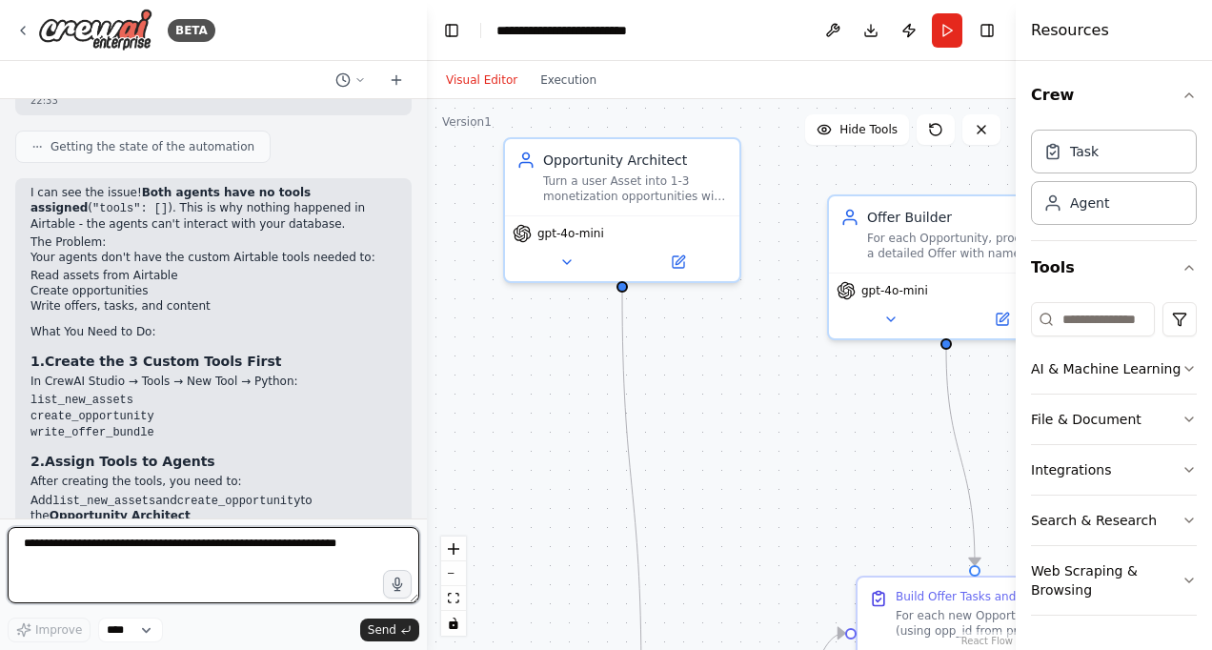
scroll to position [4435, 0]
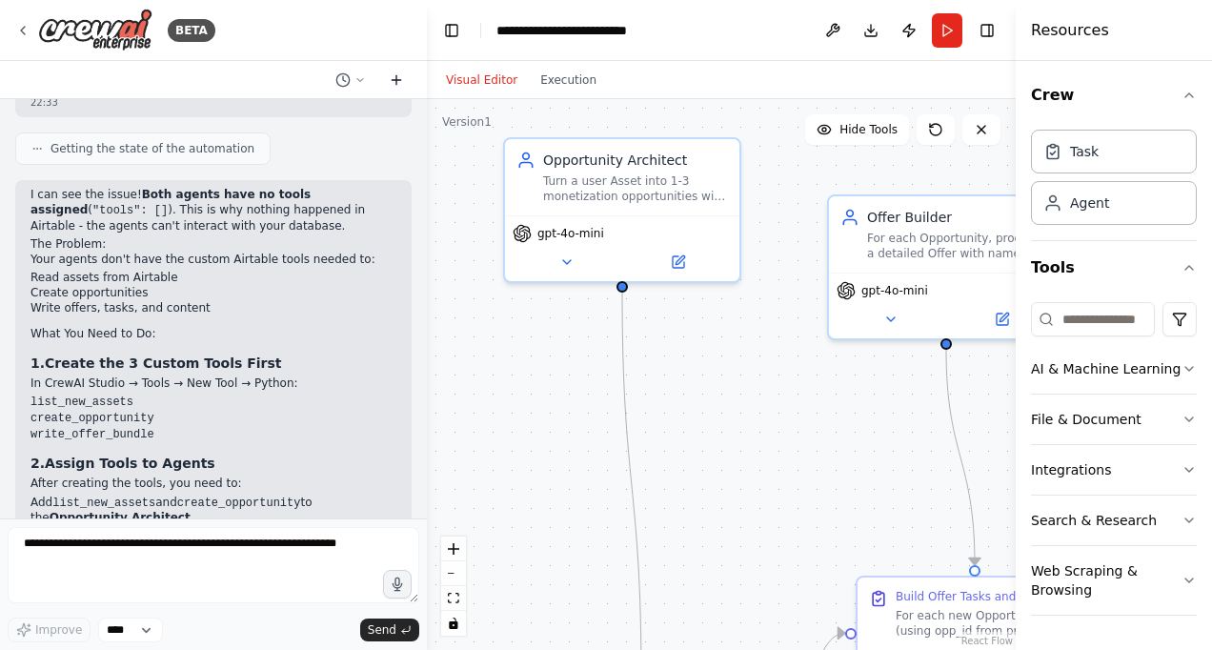
click at [400, 82] on icon at bounding box center [396, 79] width 15 height 15
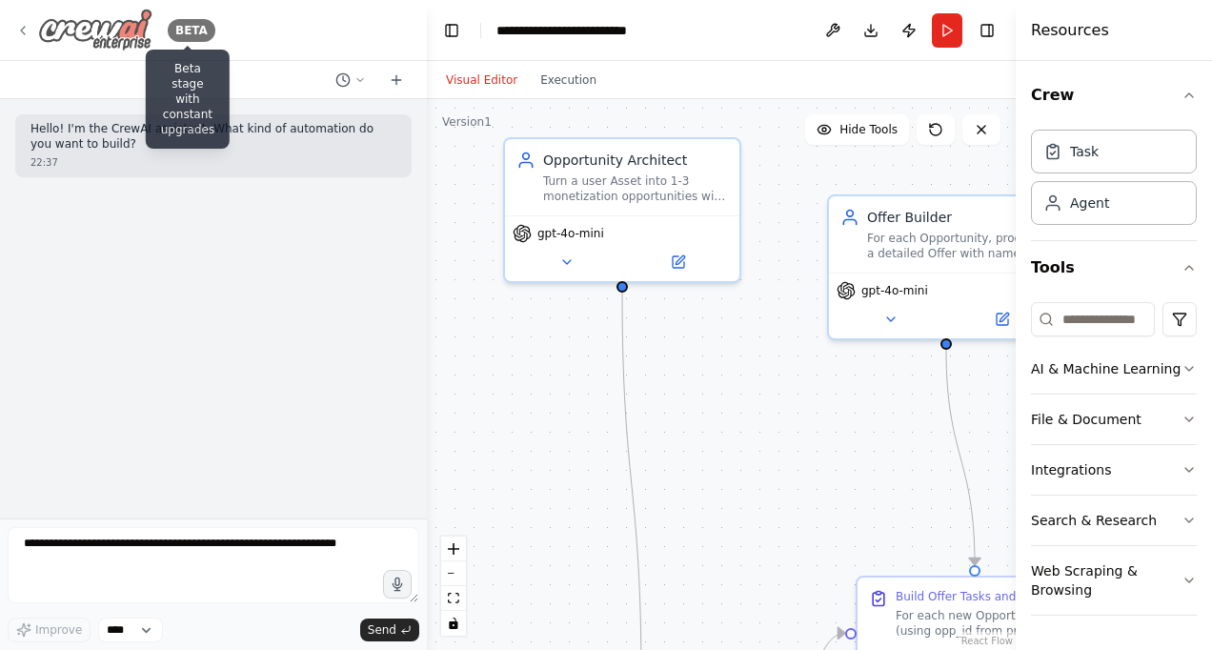
click at [189, 36] on div "BETA" at bounding box center [192, 30] width 48 height 23
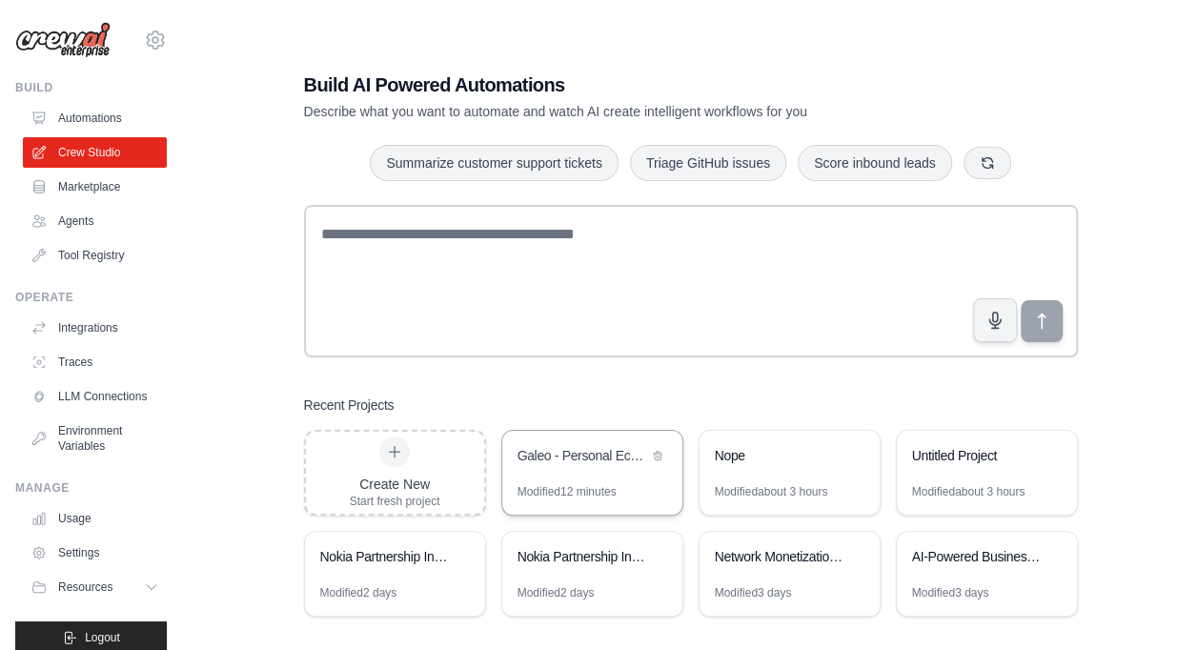
click at [549, 450] on div "Galeo - Personal Economy OS" at bounding box center [582, 455] width 131 height 19
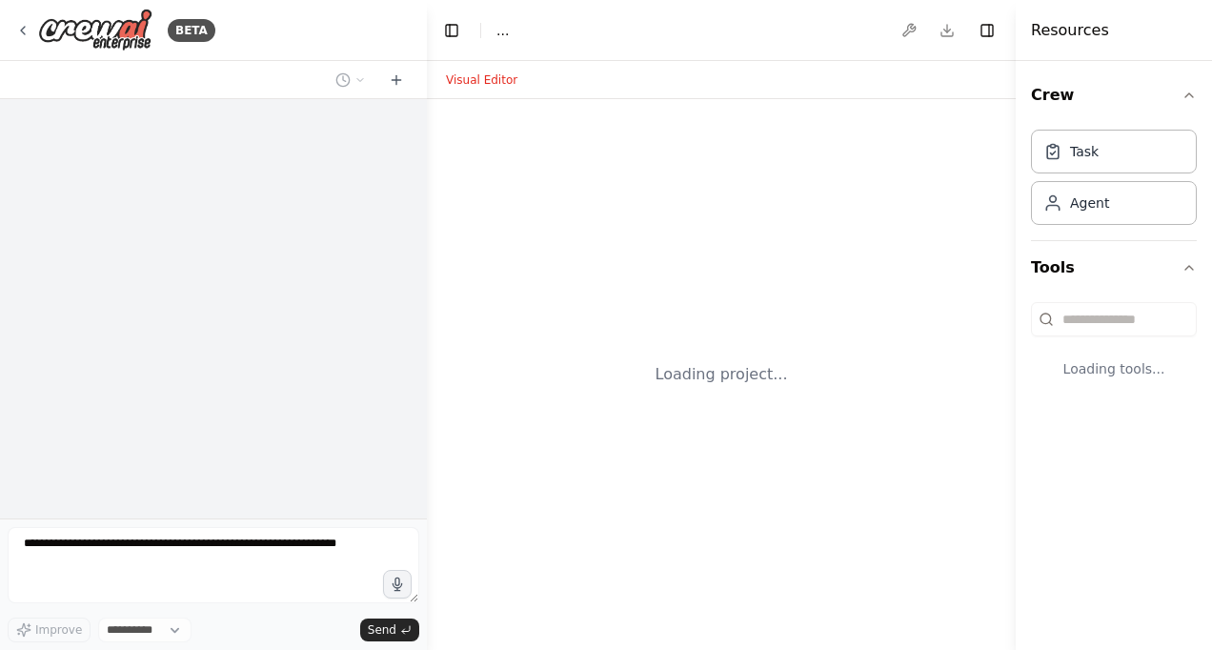
select select "****"
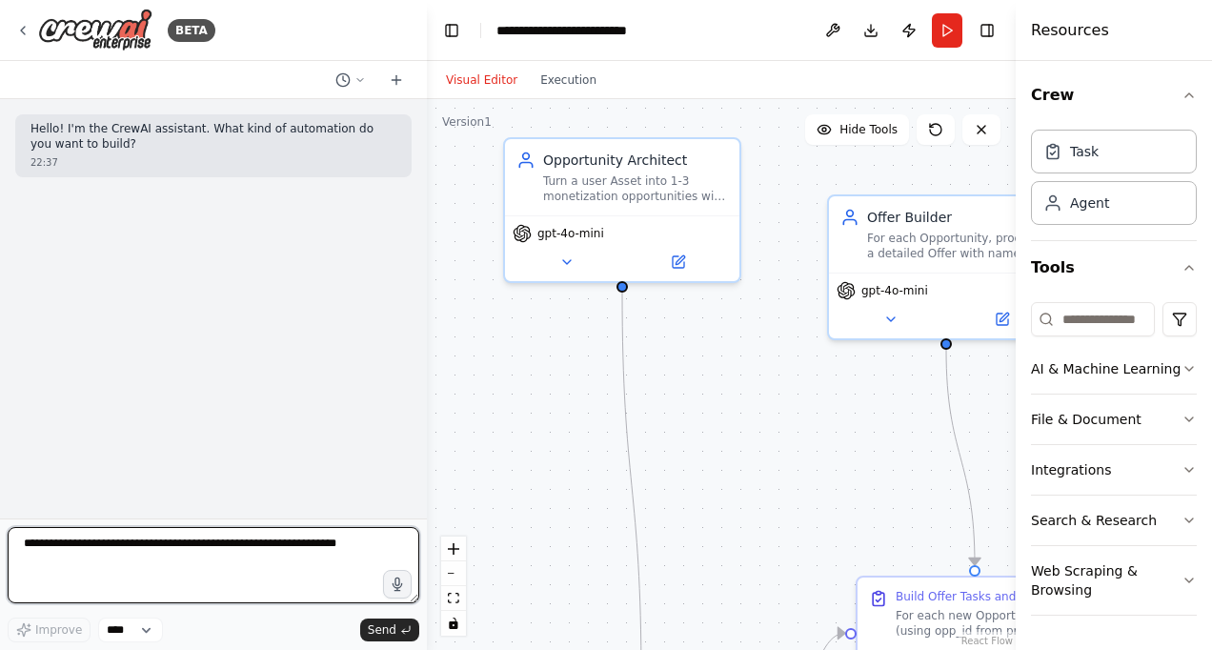
click at [82, 561] on textarea at bounding box center [214, 565] width 412 height 76
type textarea "**********"
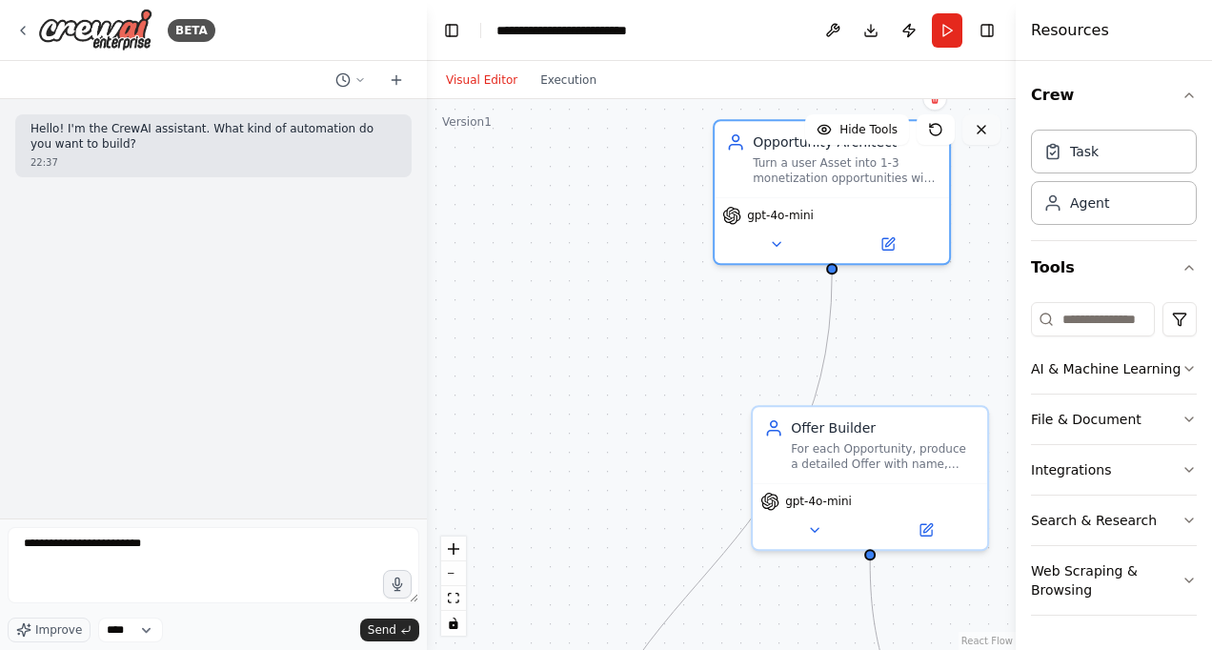
drag, startPoint x: 737, startPoint y: 164, endPoint x: 974, endPoint y: 129, distance: 238.9
click at [974, 129] on div "Version 1 Hide Tools .deletable-edge-delete-btn { width: 20px; height: 20px; bo…" at bounding box center [721, 374] width 589 height 551
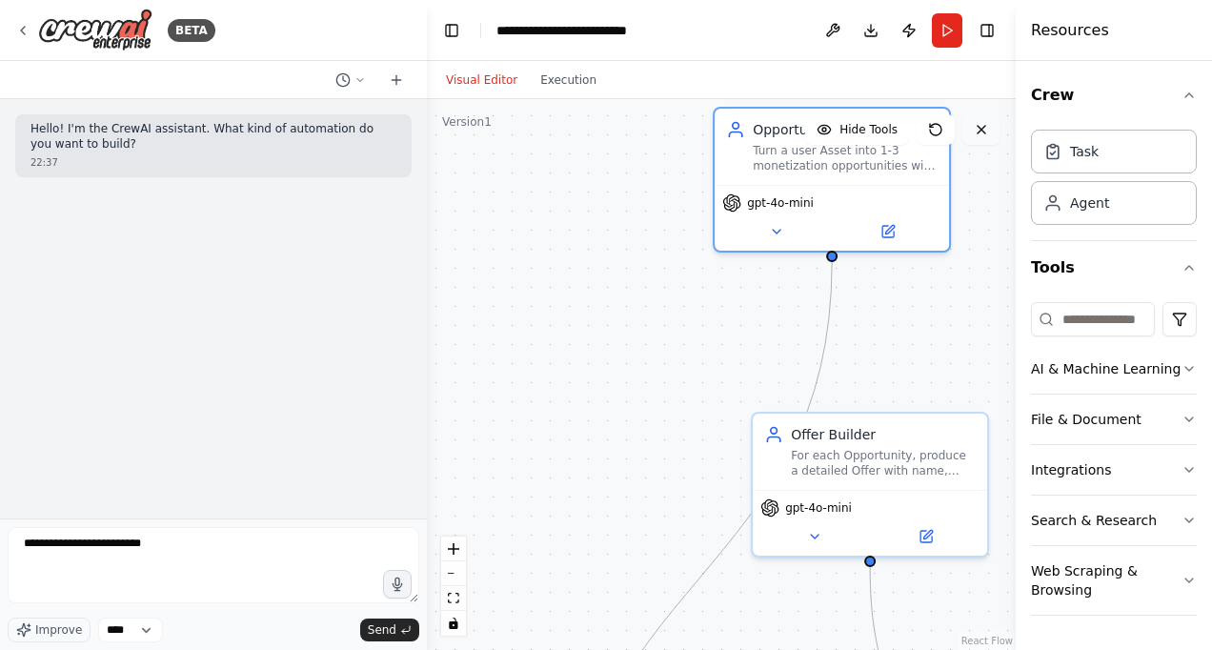
click at [974, 129] on icon at bounding box center [981, 129] width 15 height 15
click at [972, 137] on button at bounding box center [981, 129] width 38 height 30
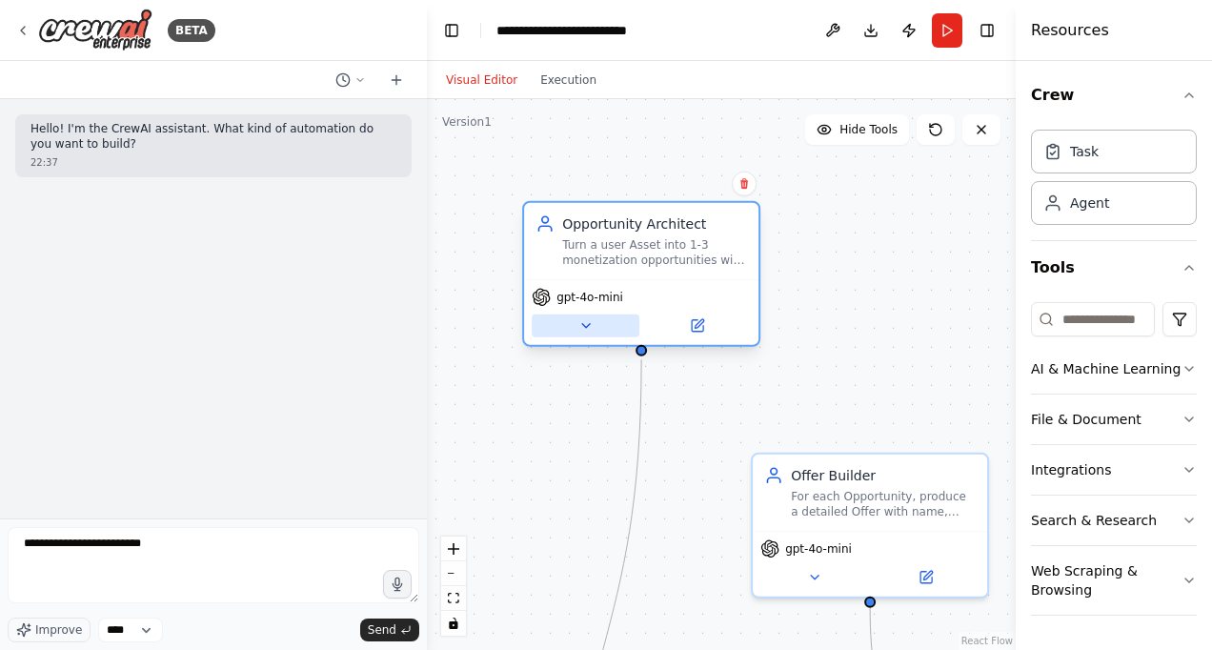
drag, startPoint x: 781, startPoint y: 239, endPoint x: 591, endPoint y: 326, distance: 209.4
click at [591, 326] on div "gpt-4o-mini" at bounding box center [641, 312] width 234 height 66
click at [746, 187] on icon at bounding box center [744, 183] width 8 height 10
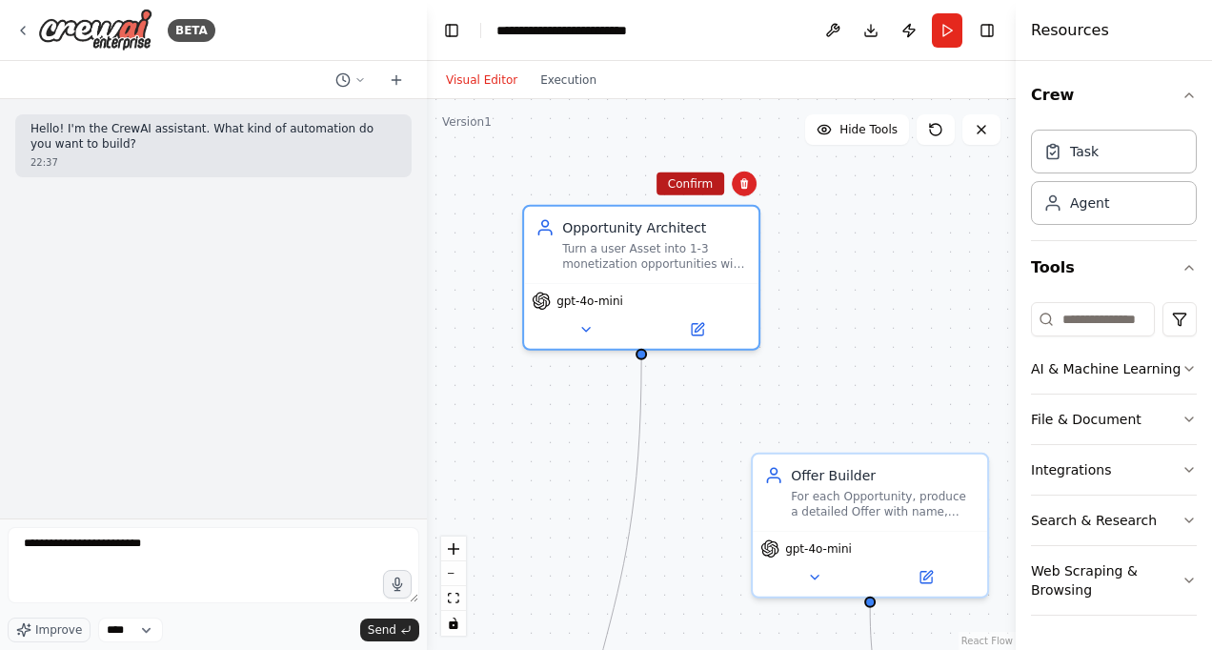
click at [711, 187] on button "Confirm" at bounding box center [691, 183] width 68 height 23
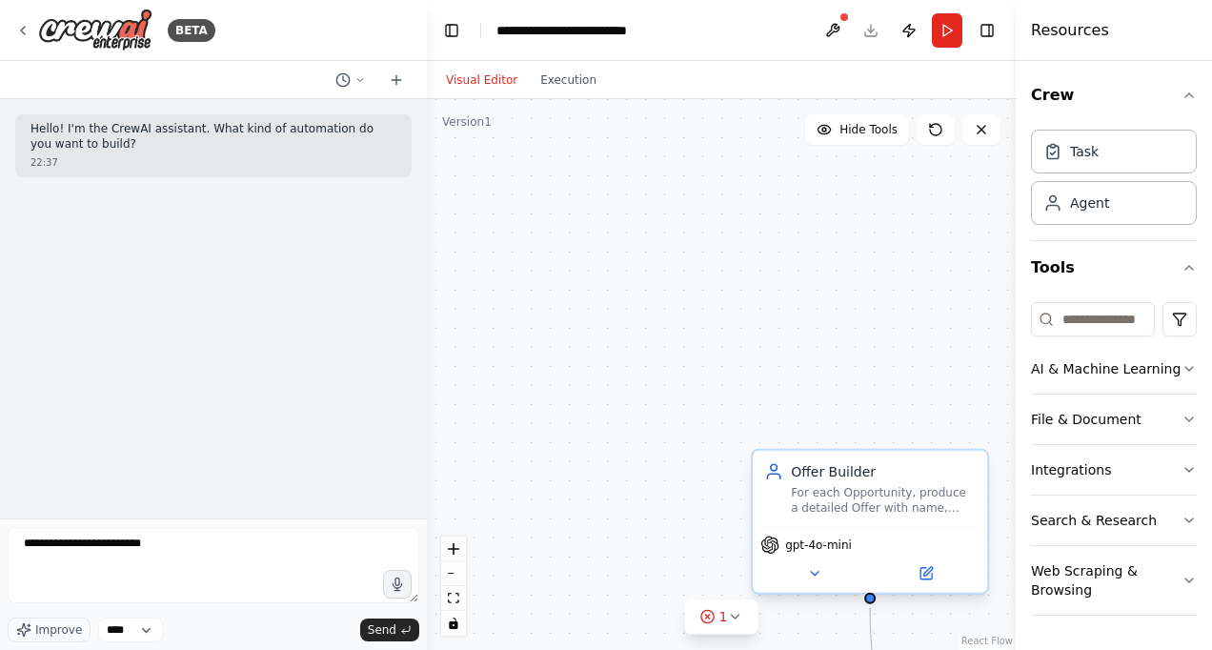
click at [962, 486] on div "For each Opportunity, produce a detailed Offer with name, deliverable, price pl…" at bounding box center [883, 500] width 185 height 30
drag, startPoint x: 980, startPoint y: 442, endPoint x: 976, endPoint y: 433, distance: 10.3
click at [976, 433] on div "Confirm" at bounding box center [972, 428] width 25 height 25
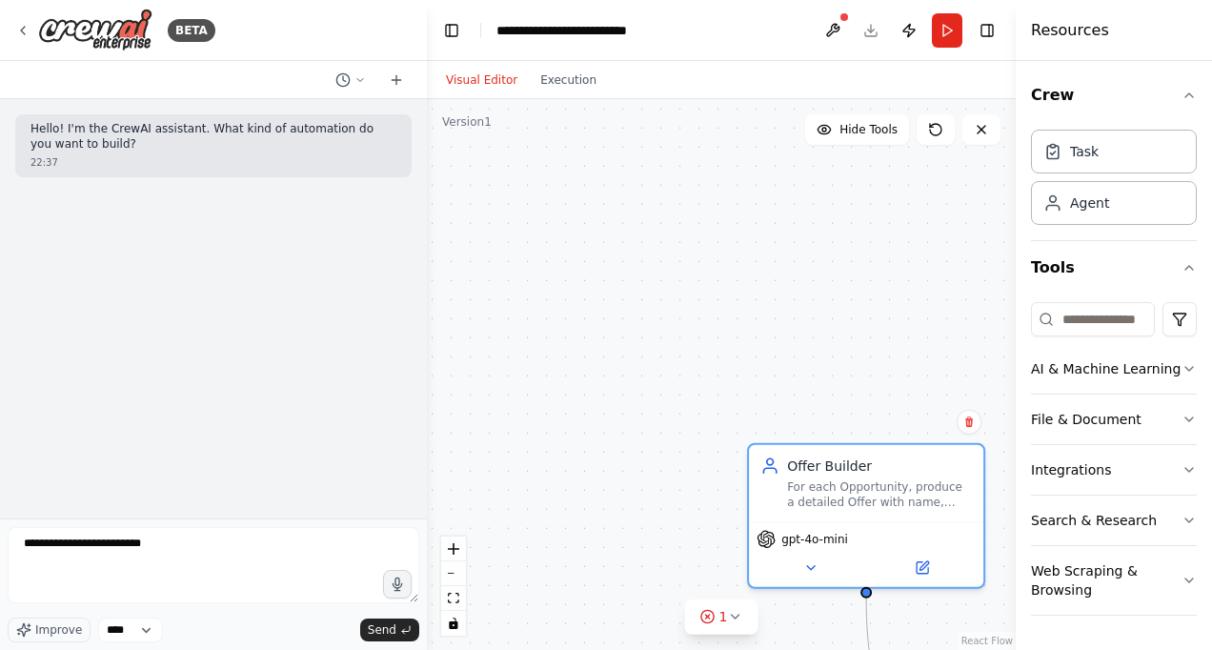
click at [976, 433] on div "Confirm" at bounding box center [969, 422] width 25 height 25
click at [971, 421] on icon at bounding box center [969, 421] width 8 height 10
click at [932, 422] on button "Confirm" at bounding box center [915, 422] width 68 height 23
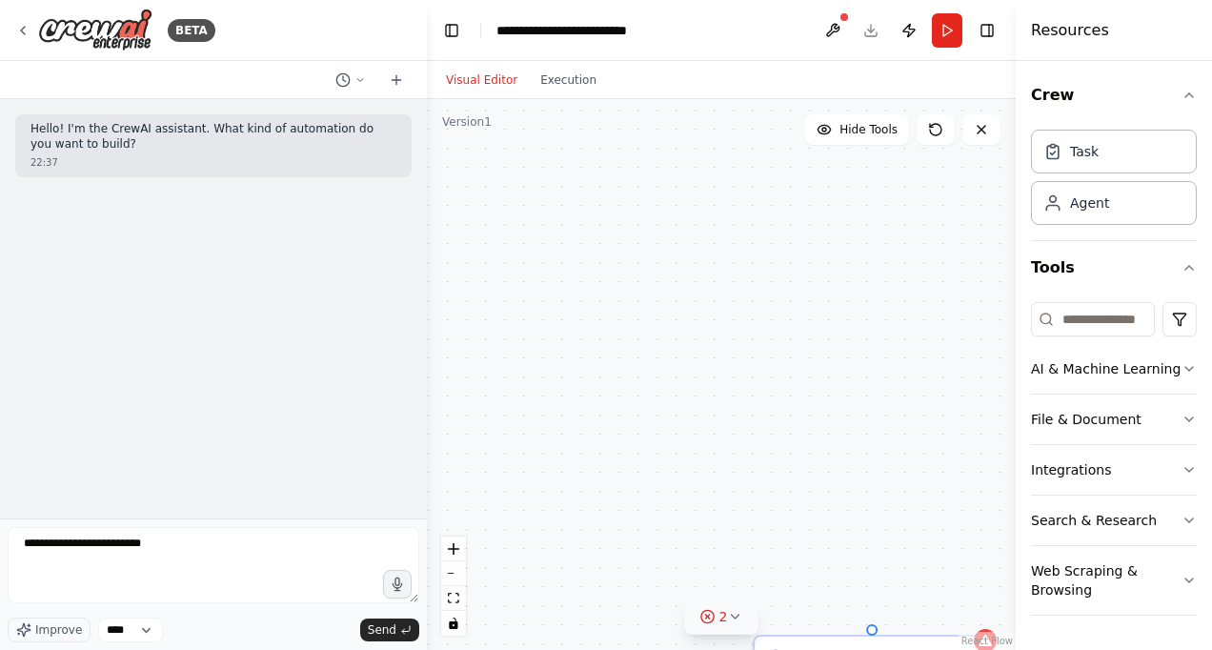
click at [736, 621] on icon at bounding box center [734, 616] width 15 height 15
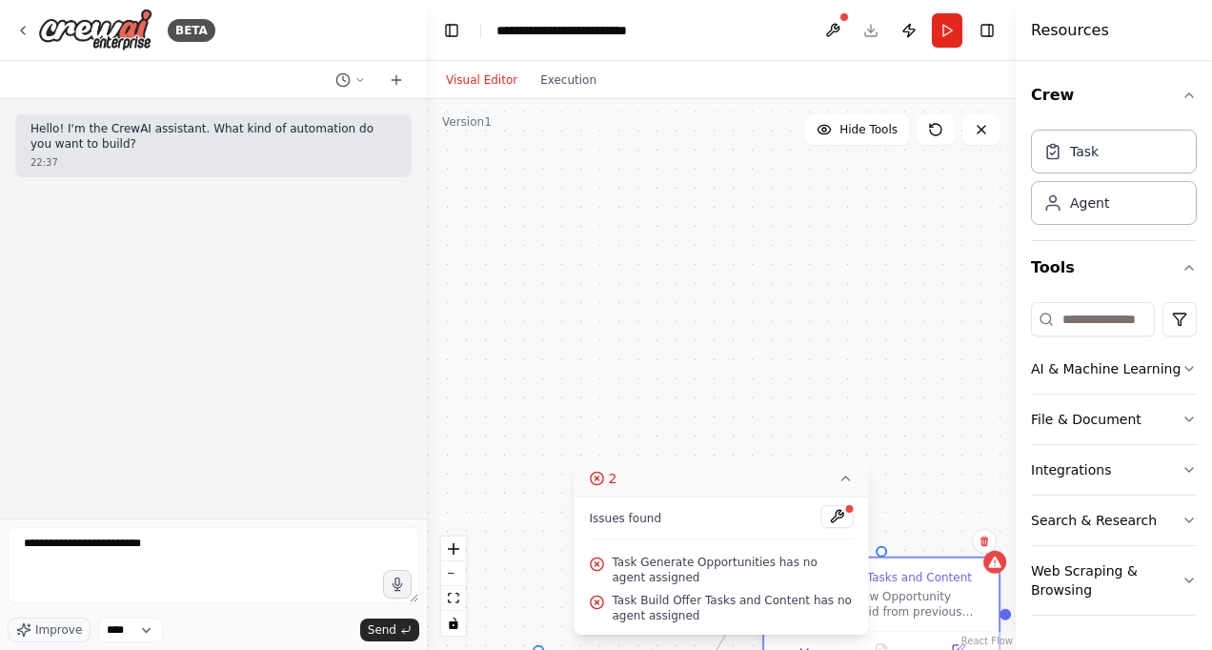
drag, startPoint x: 886, startPoint y: 646, endPoint x: 898, endPoint y: 555, distance: 92.2
click at [898, 570] on div "Build Offer Tasks and Content" at bounding box center [887, 577] width 170 height 15
click at [988, 524] on icon at bounding box center [984, 521] width 11 height 11
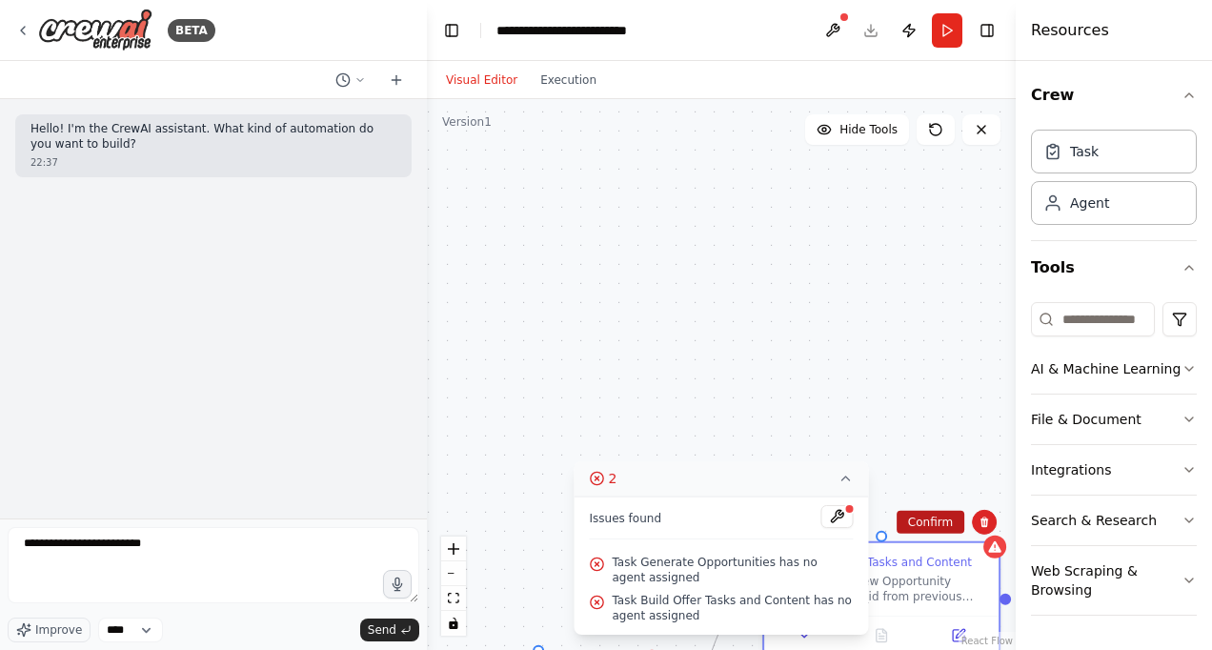
click at [951, 528] on button "Confirm" at bounding box center [931, 522] width 68 height 23
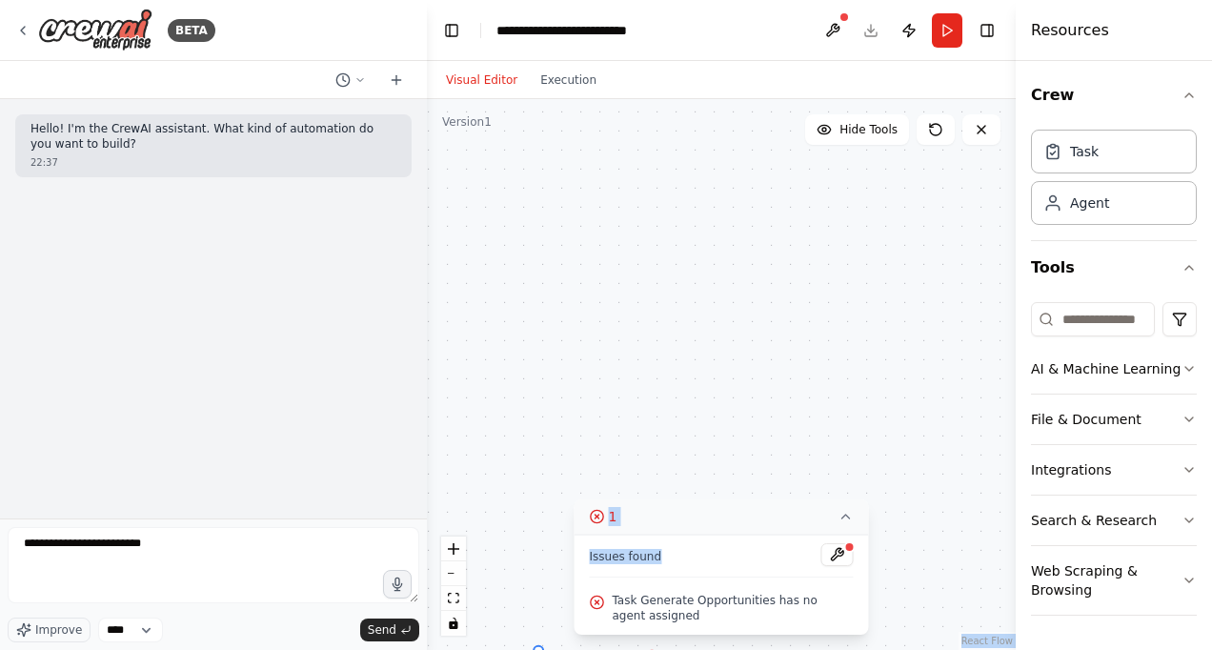
drag, startPoint x: 724, startPoint y: 576, endPoint x: 767, endPoint y: 452, distance: 132.0
click at [767, 452] on div "Version 1 Hide Tools Generate Opportunities Read fresh assets via list_new_asse…" at bounding box center [721, 374] width 589 height 551
drag, startPoint x: 767, startPoint y: 452, endPoint x: 654, endPoint y: 515, distance: 129.7
click at [654, 515] on button "1" at bounding box center [722, 516] width 294 height 35
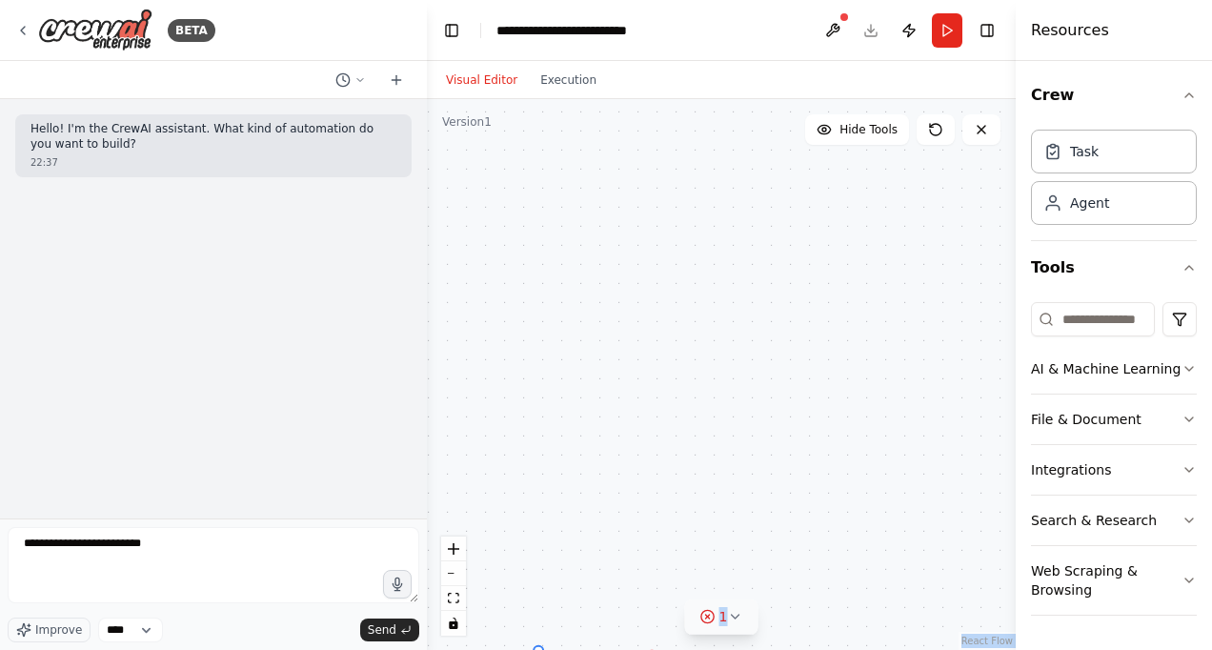
click at [745, 609] on button "1" at bounding box center [721, 616] width 73 height 35
click at [546, 648] on div "Generate Opportunities Read fresh assets via list_new_assets(). For each asset,…" at bounding box center [721, 374] width 589 height 551
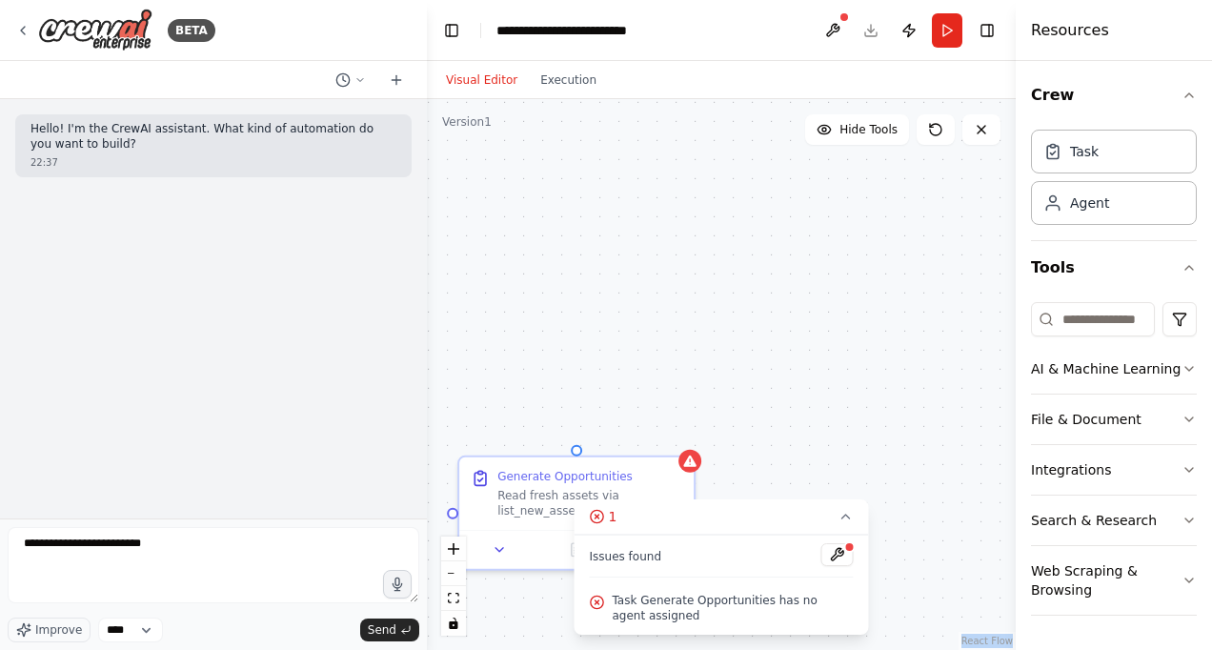
drag, startPoint x: 546, startPoint y: 648, endPoint x: 608, endPoint y: 408, distance: 248.0
click at [608, 408] on div "Generate Opportunities Read fresh assets via list_new_assets(). For each asset,…" at bounding box center [721, 374] width 589 height 551
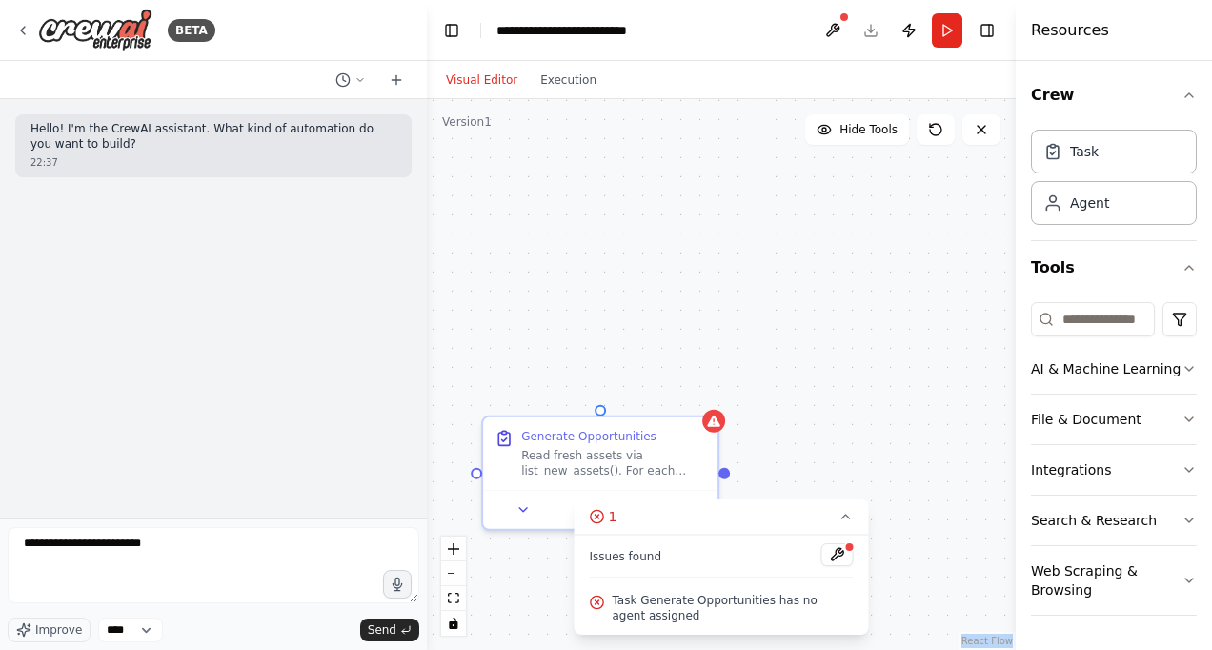
click at [724, 428] on div "Generate Opportunities Read fresh assets via list_new_assets(). For each asset,…" at bounding box center [721, 374] width 589 height 551
click at [692, 445] on div "Read fresh assets via list_new_assets(). For each asset, create 1-3 opportuniti…" at bounding box center [613, 459] width 185 height 30
click at [708, 400] on icon at bounding box center [702, 396] width 11 height 11
click at [669, 401] on button "Confirm" at bounding box center [650, 396] width 68 height 23
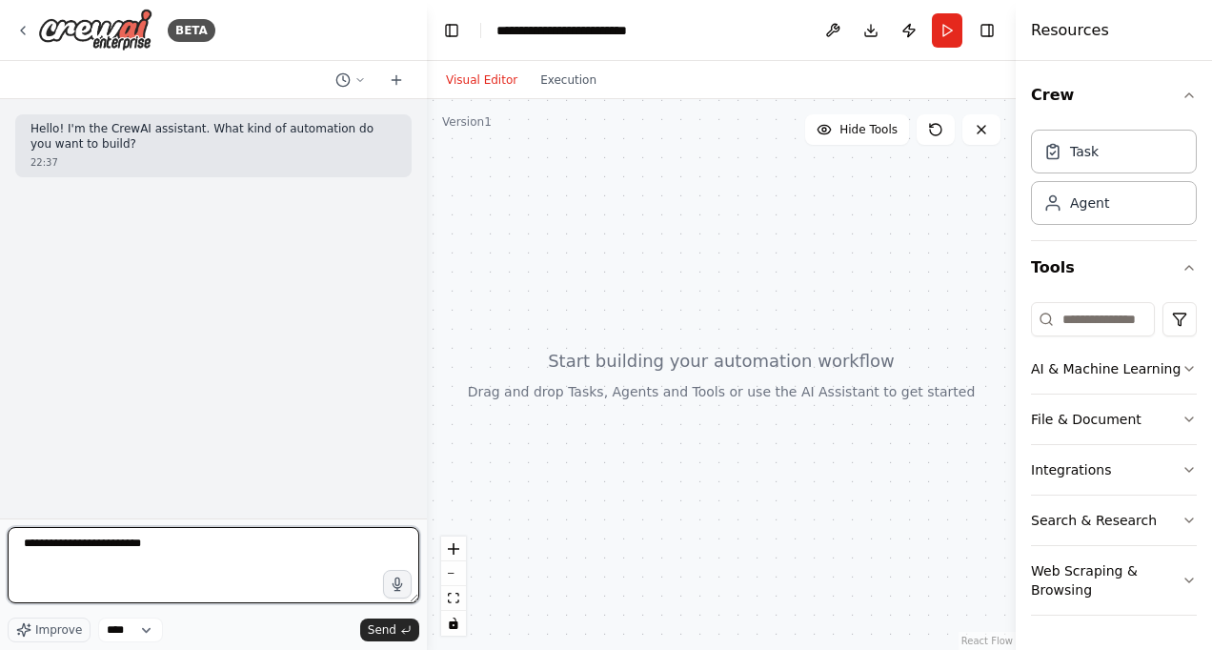
drag, startPoint x: 194, startPoint y: 541, endPoint x: -4, endPoint y: 576, distance: 201.1
click at [0, 576] on html "**********" at bounding box center [606, 325] width 1212 height 650
paste textarea "**********"
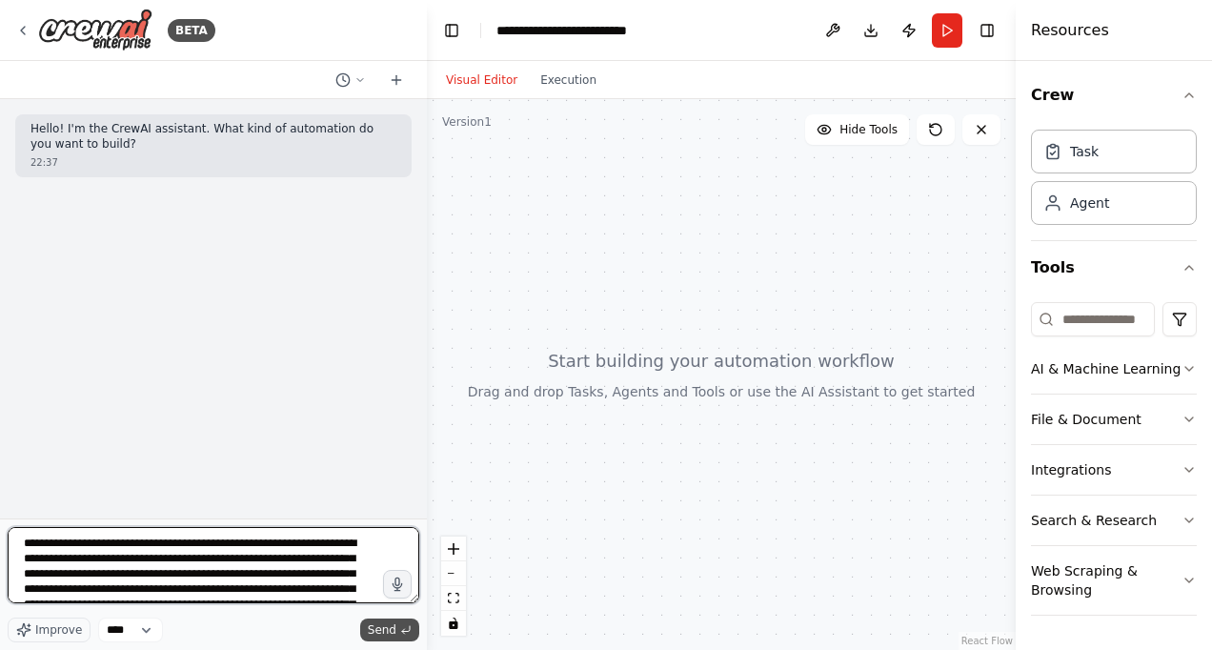
type textarea "**********"
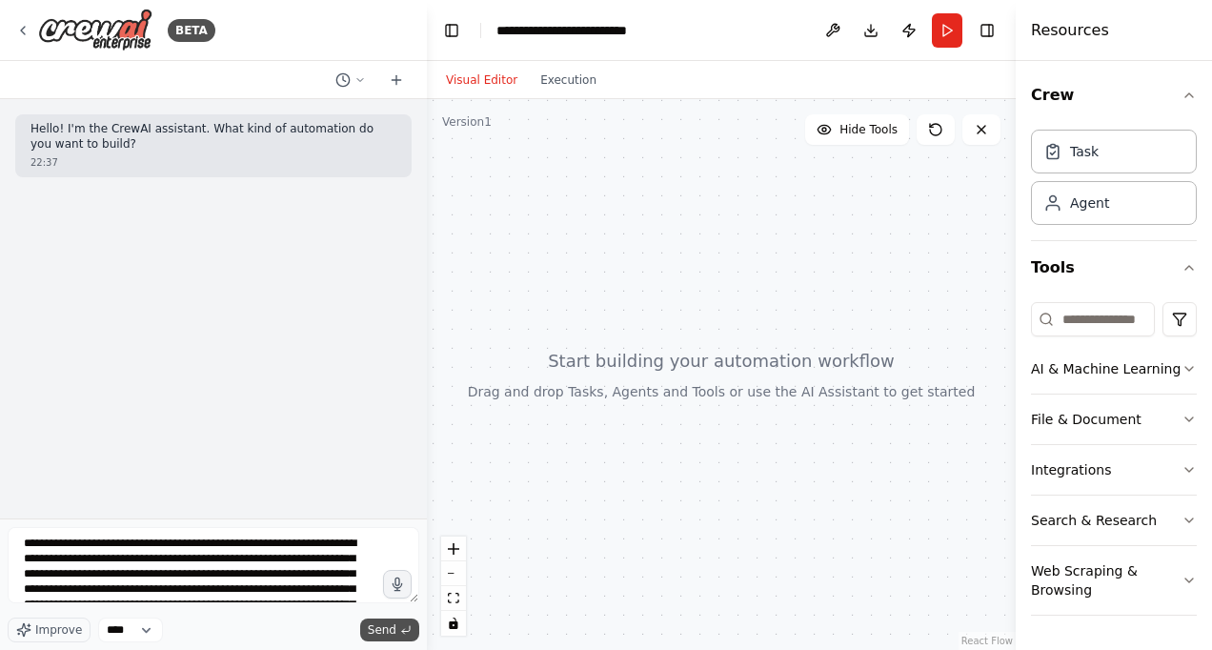
click at [394, 622] on span "Send" at bounding box center [382, 629] width 29 height 15
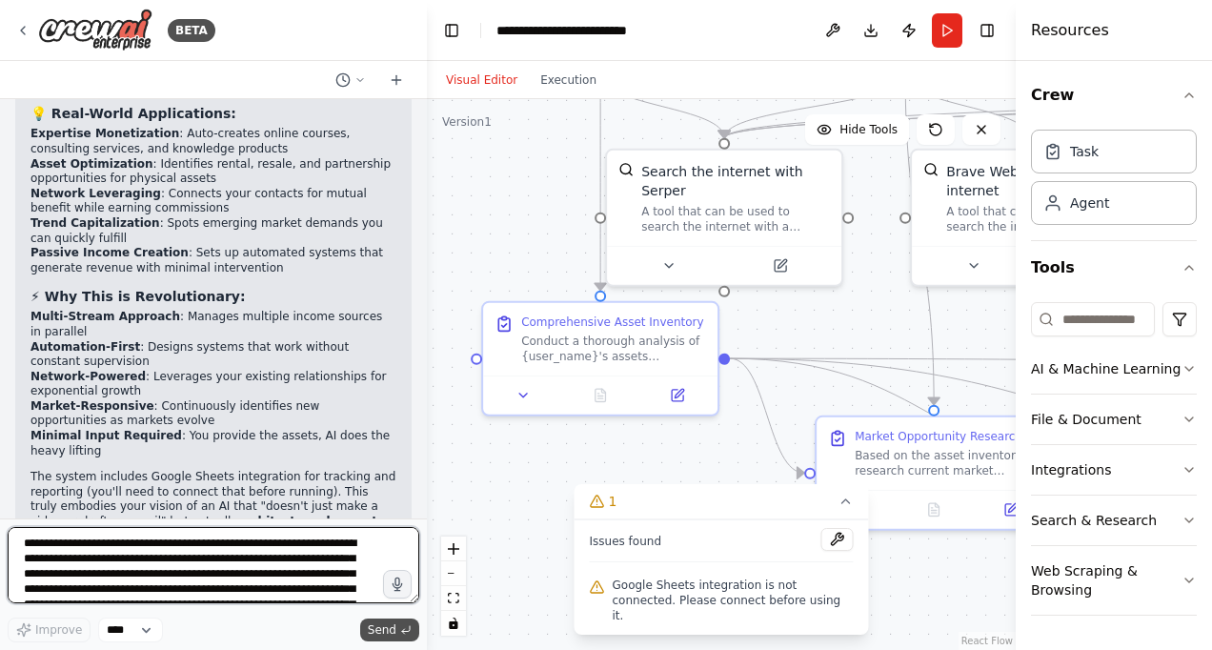
scroll to position [2358, 0]
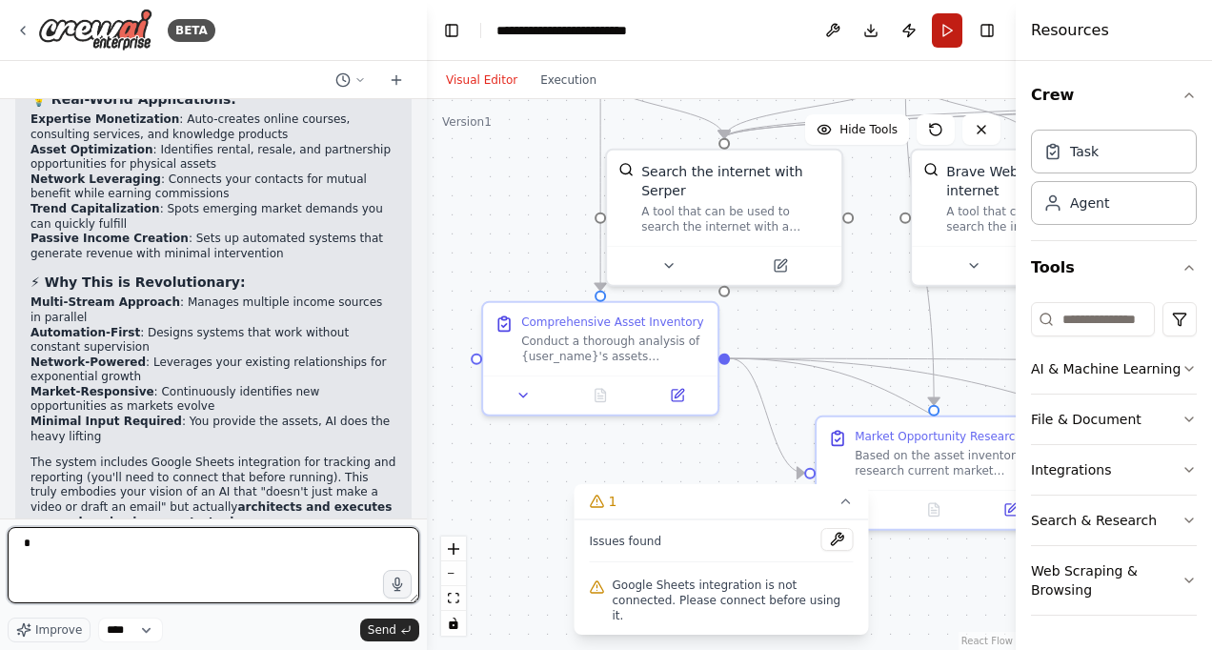
type textarea "*"
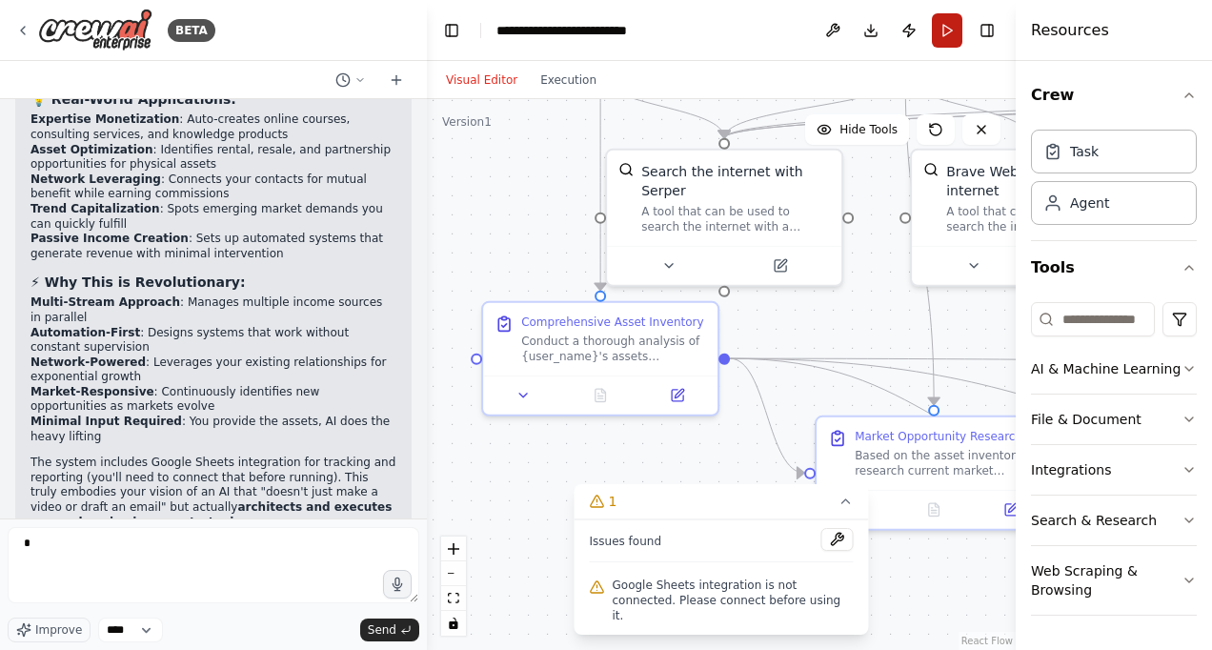
click at [944, 30] on button "Run" at bounding box center [947, 30] width 30 height 34
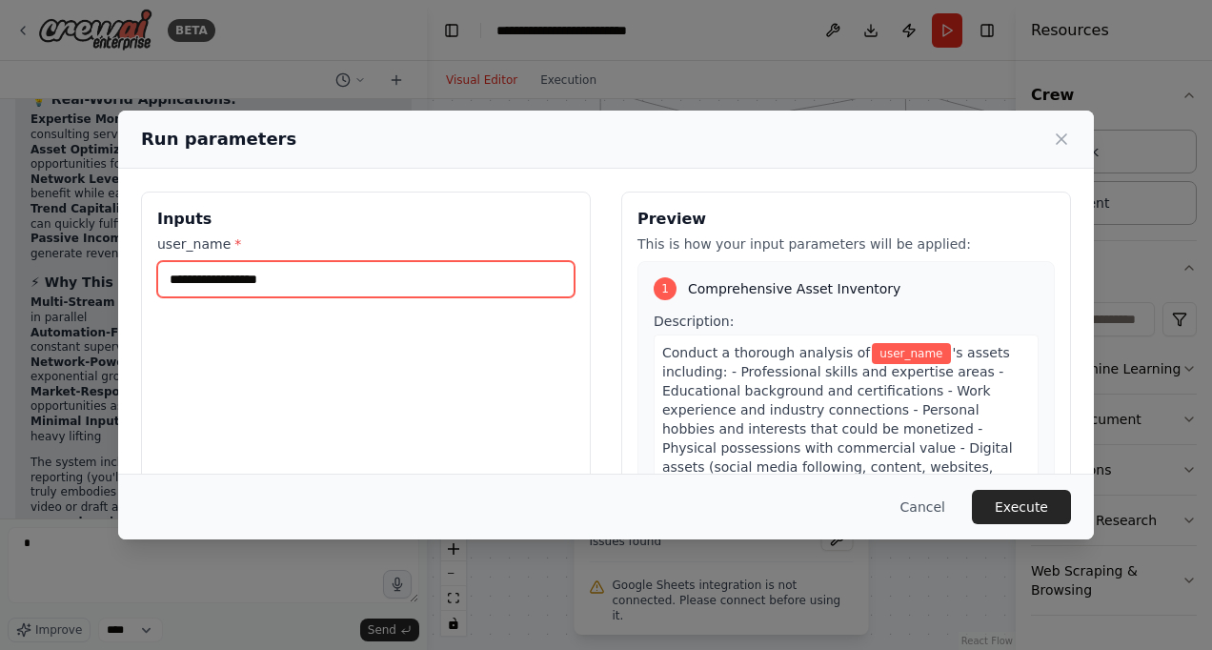
click at [444, 274] on input "user_name *" at bounding box center [365, 279] width 417 height 36
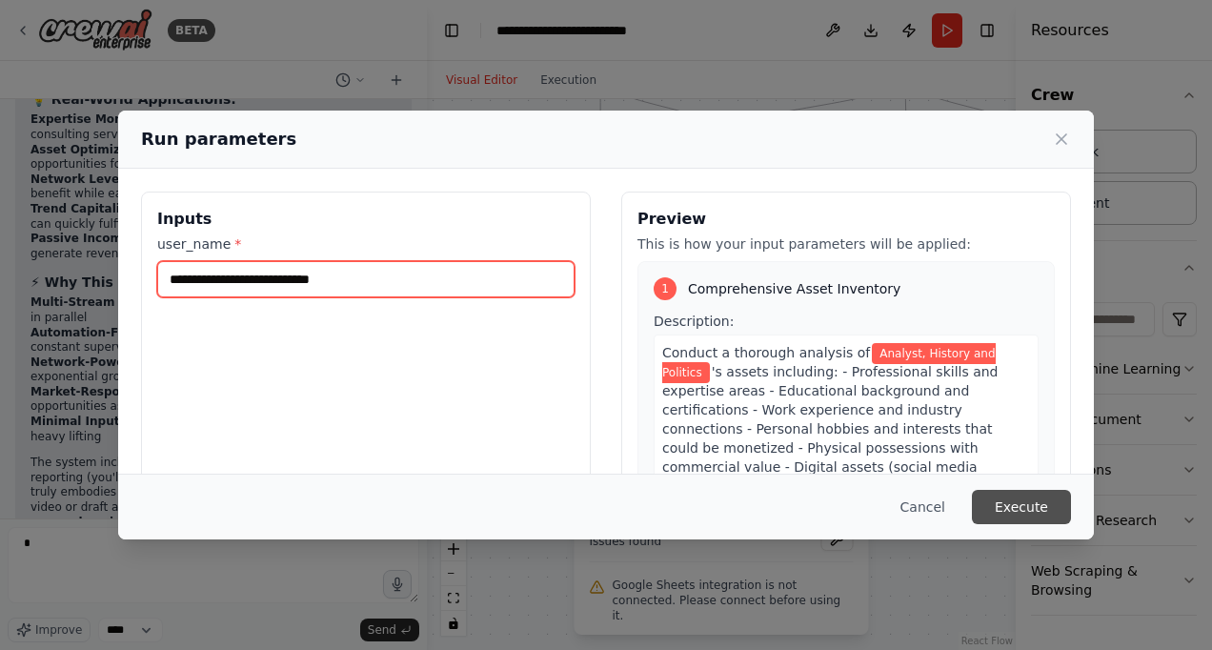
type input "**********"
click at [1020, 500] on button "Execute" at bounding box center [1021, 507] width 99 height 34
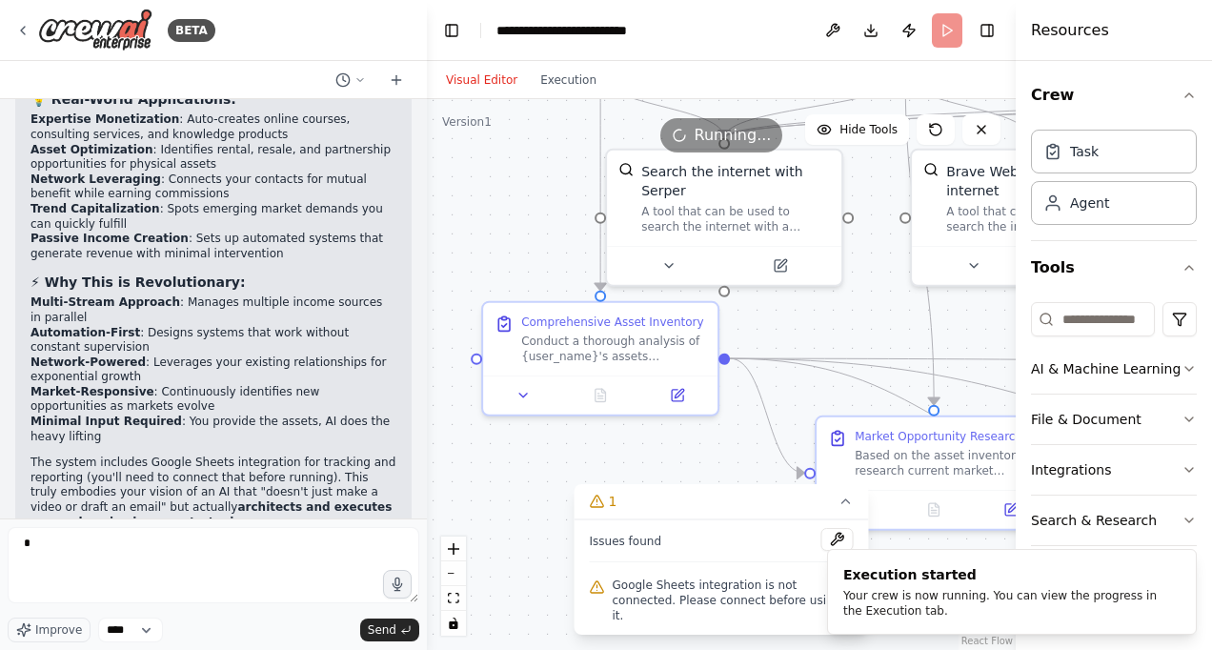
click at [569, 93] on div "Visual Editor Execution" at bounding box center [520, 80] width 173 height 38
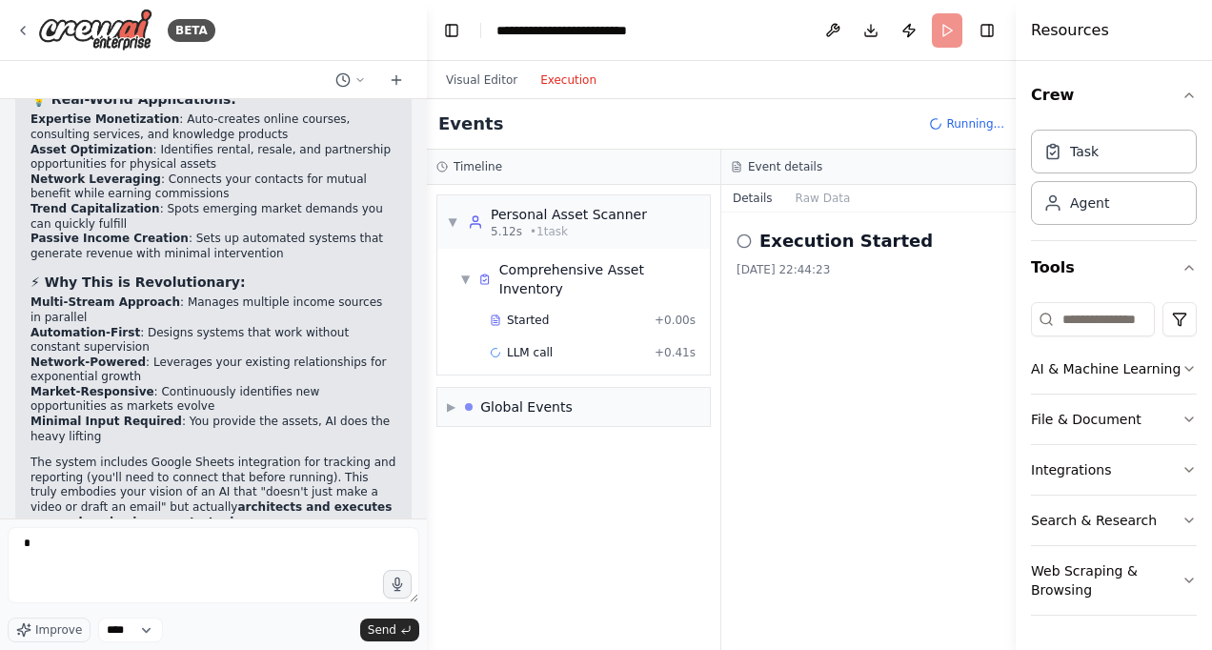
click at [569, 83] on button "Execution" at bounding box center [568, 80] width 79 height 23
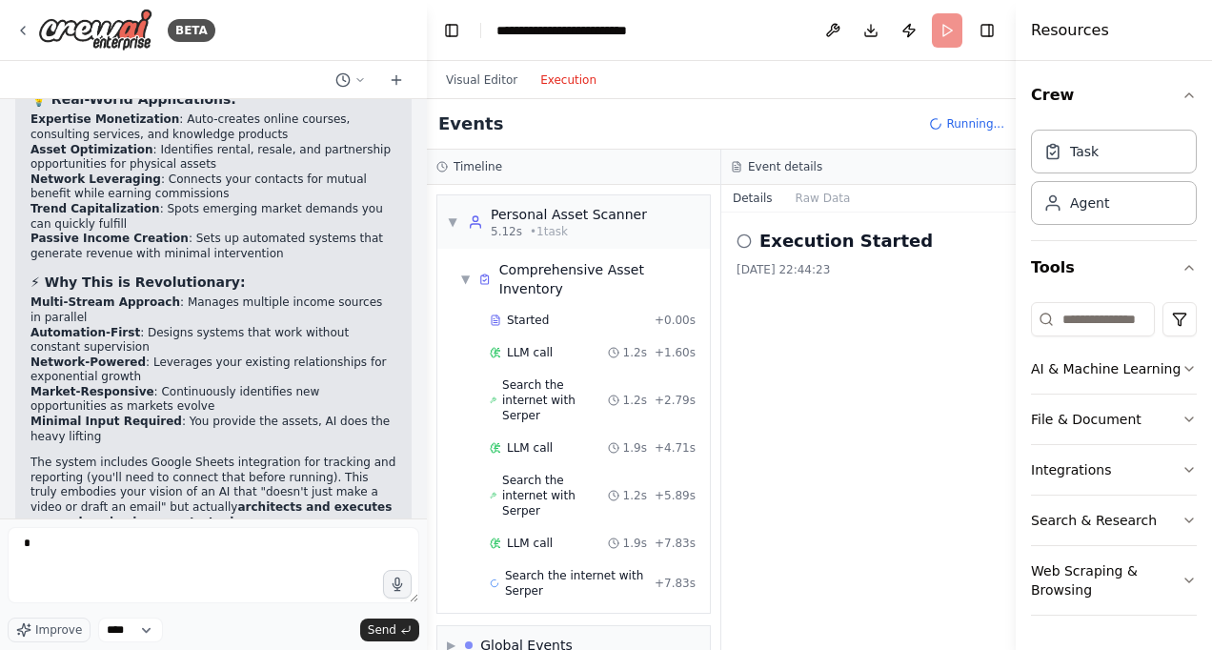
scroll to position [30, 0]
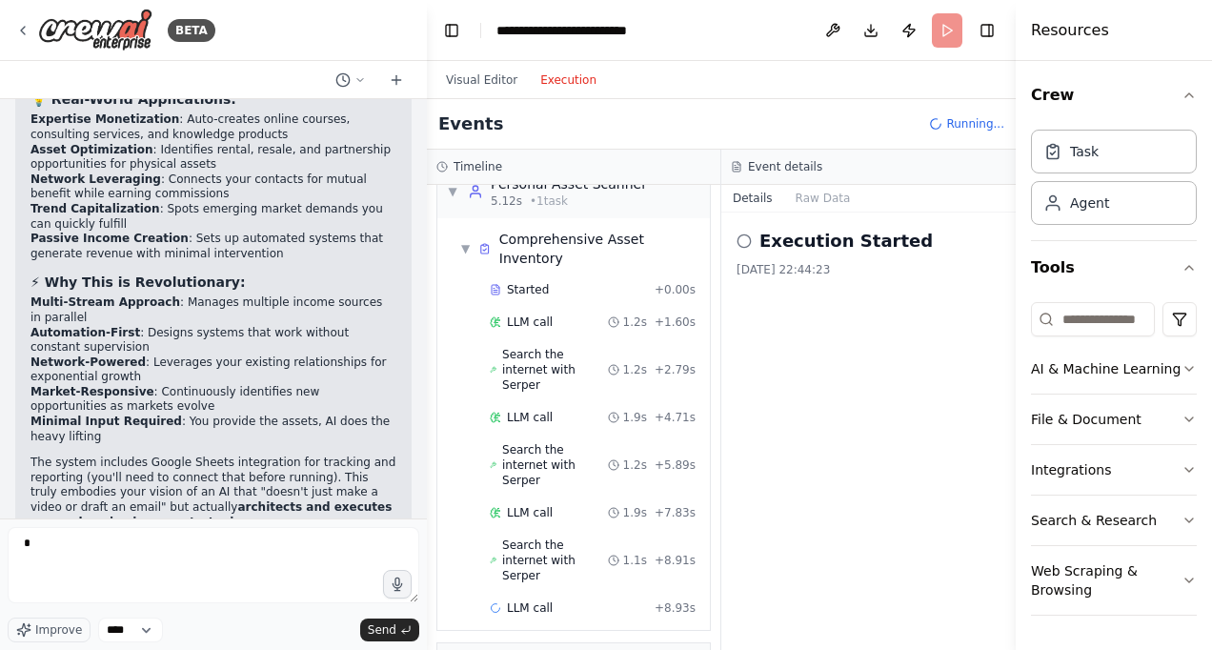
click at [89, 511] on div "Hello! I'm the CrewAI assistant. What kind of automation do you want to build? …" at bounding box center [213, 308] width 427 height 419
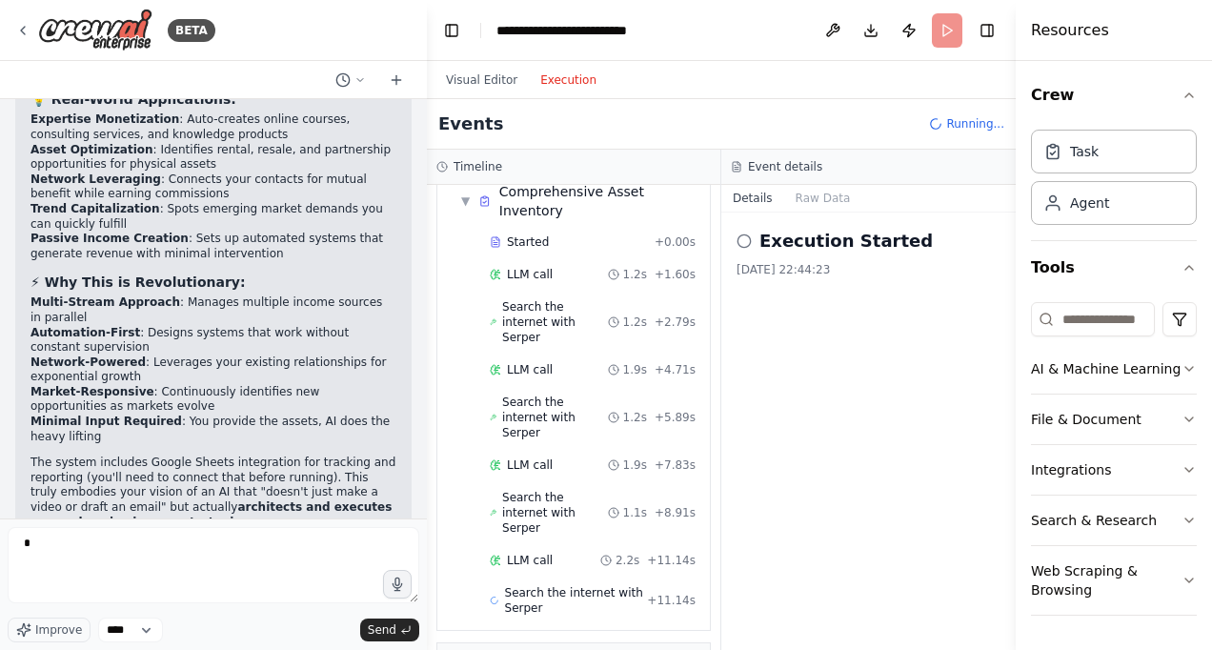
scroll to position [125, 0]
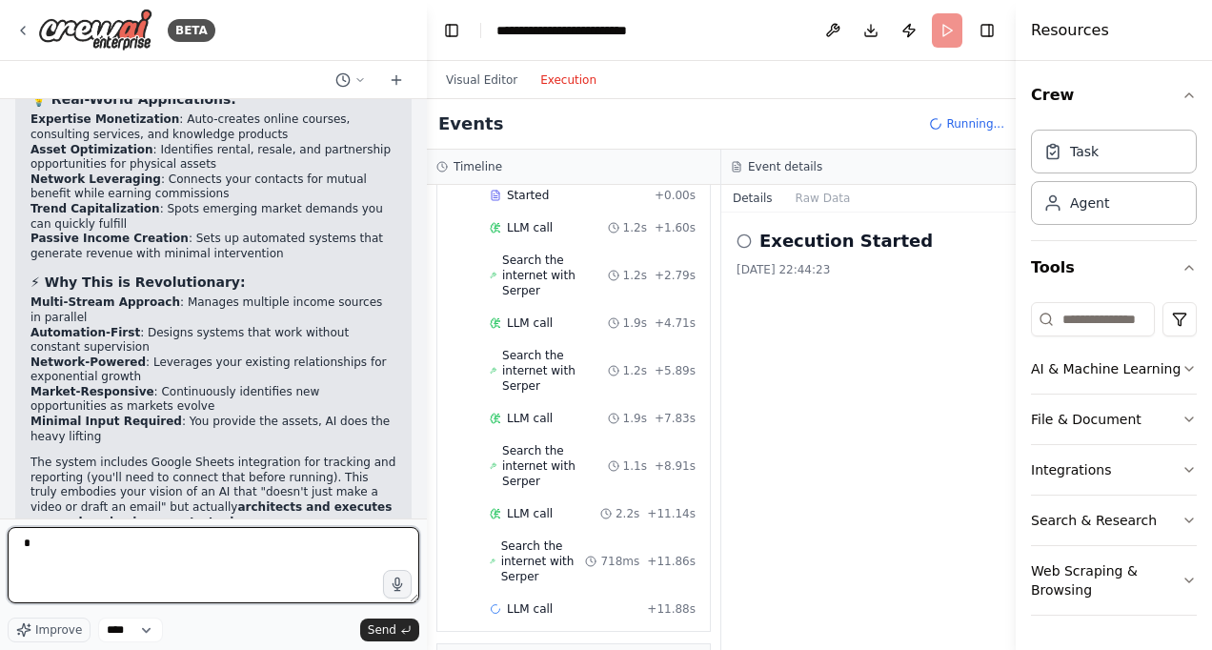
click at [41, 543] on textarea "*" at bounding box center [214, 565] width 412 height 76
type textarea "*"
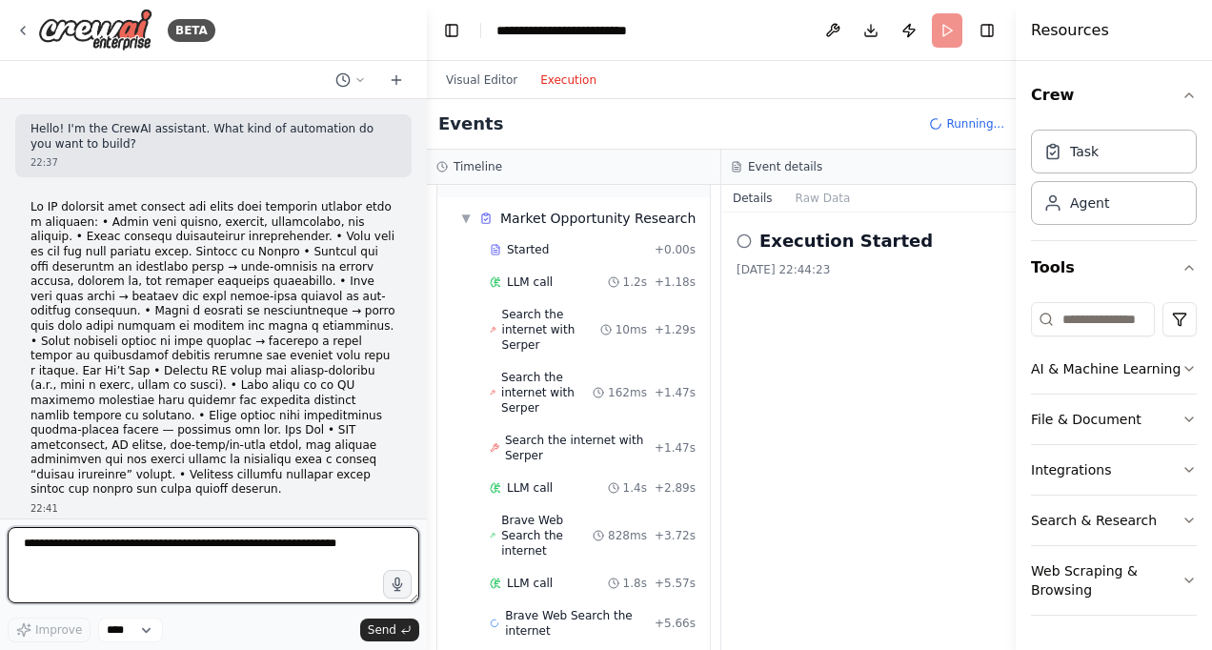
scroll to position [704, 0]
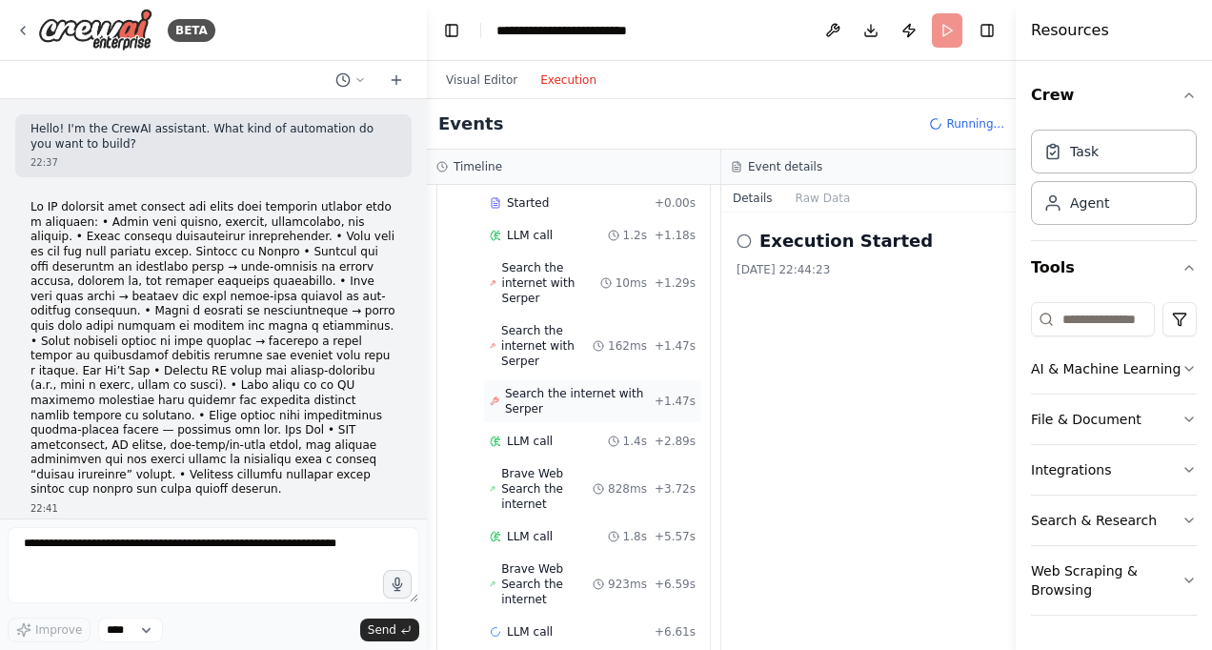
click at [497, 397] on icon at bounding box center [495, 401] width 8 height 8
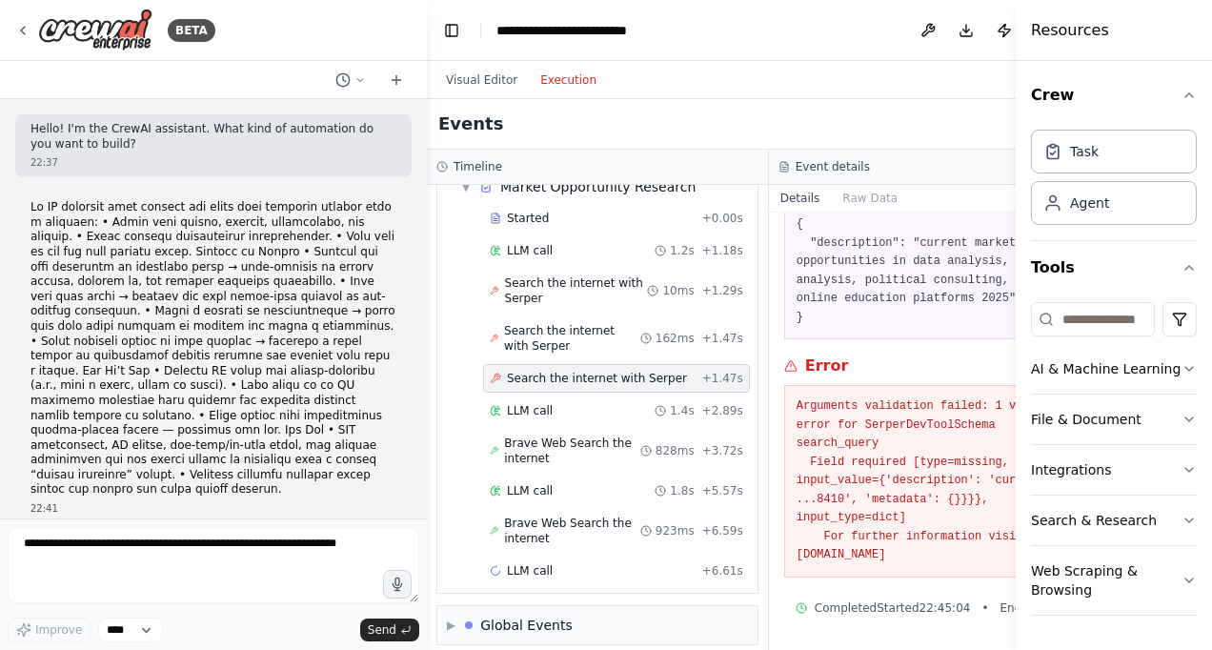
scroll to position [196, 0]
click at [955, 515] on pre "Arguments validation failed: 1 validation error for SerperDevToolSchema search_…" at bounding box center [940, 481] width 287 height 168
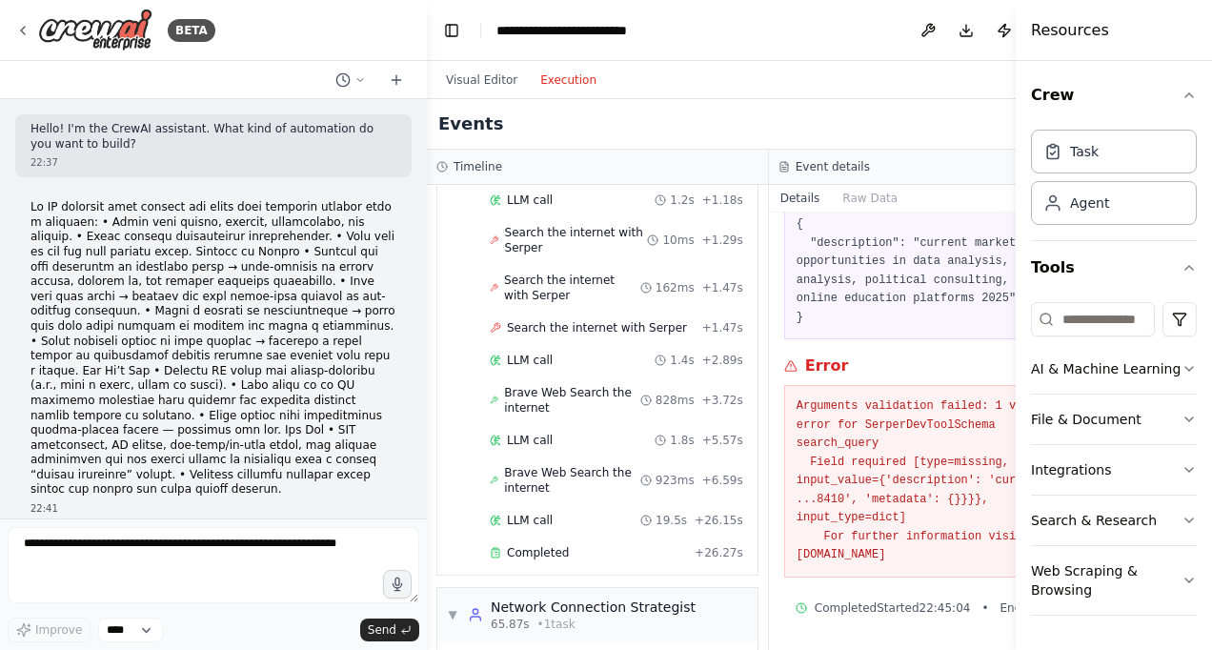
scroll to position [727, 0]
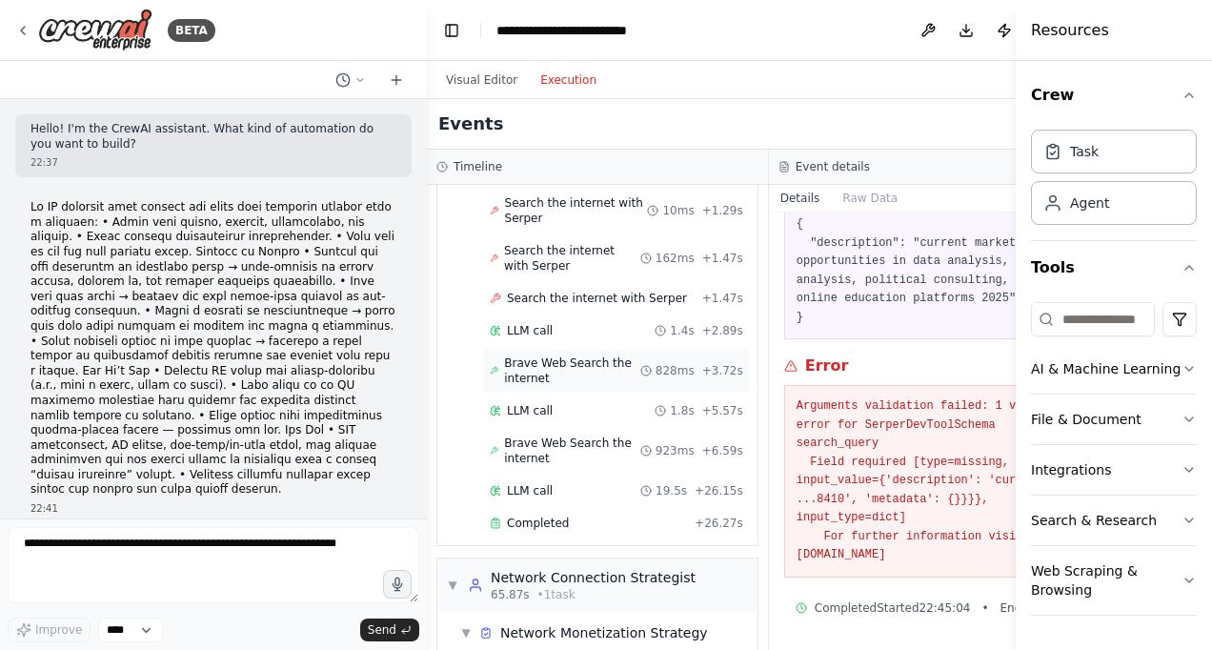
click at [557, 385] on span "Brave Web Search the internet" at bounding box center [572, 370] width 136 height 30
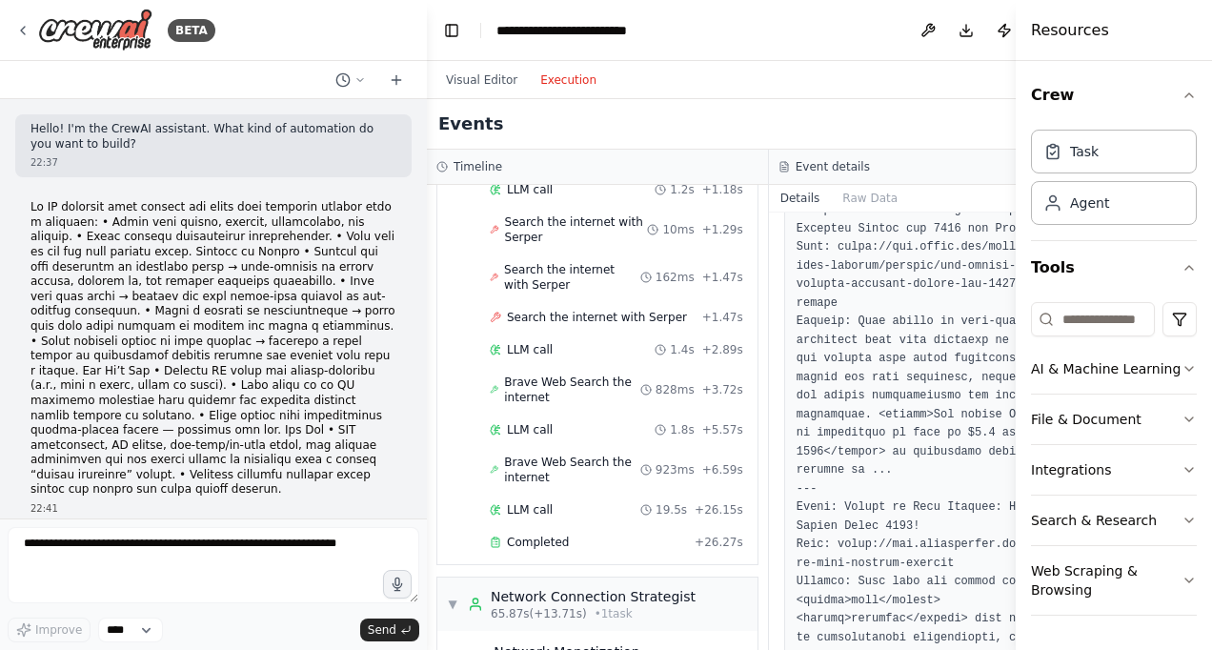
click at [927, 541] on pre at bounding box center [940, 228] width 287 height 2657
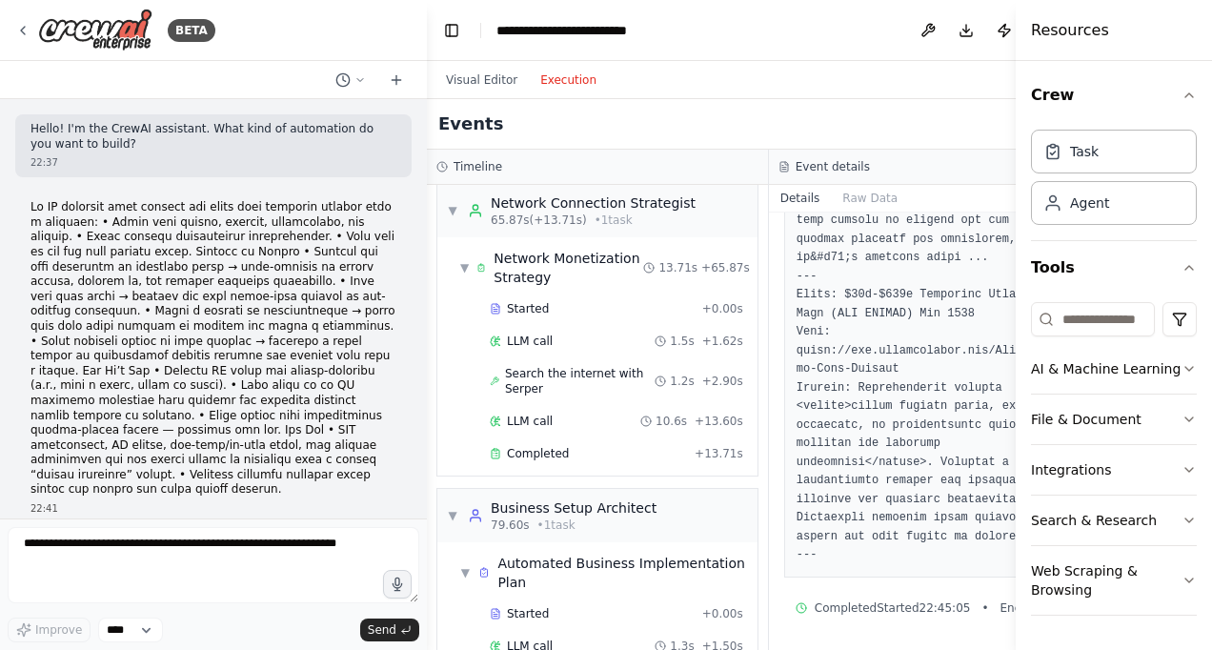
scroll to position [1077, 0]
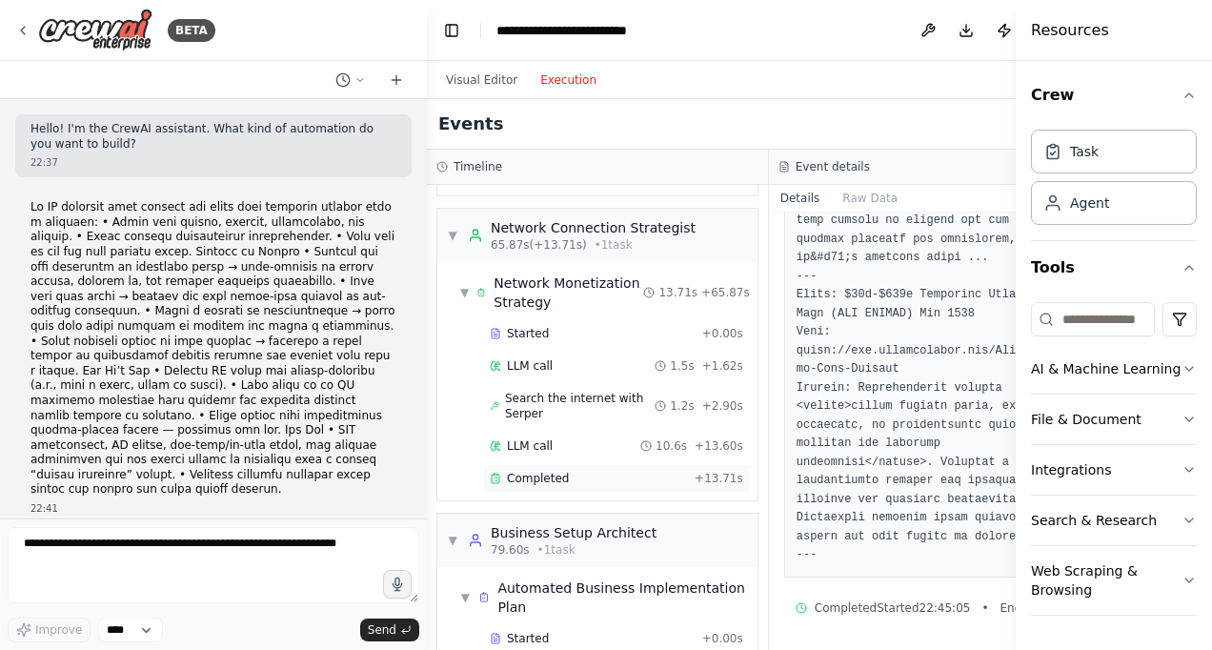
click at [572, 475] on div "Completed" at bounding box center [588, 478] width 197 height 15
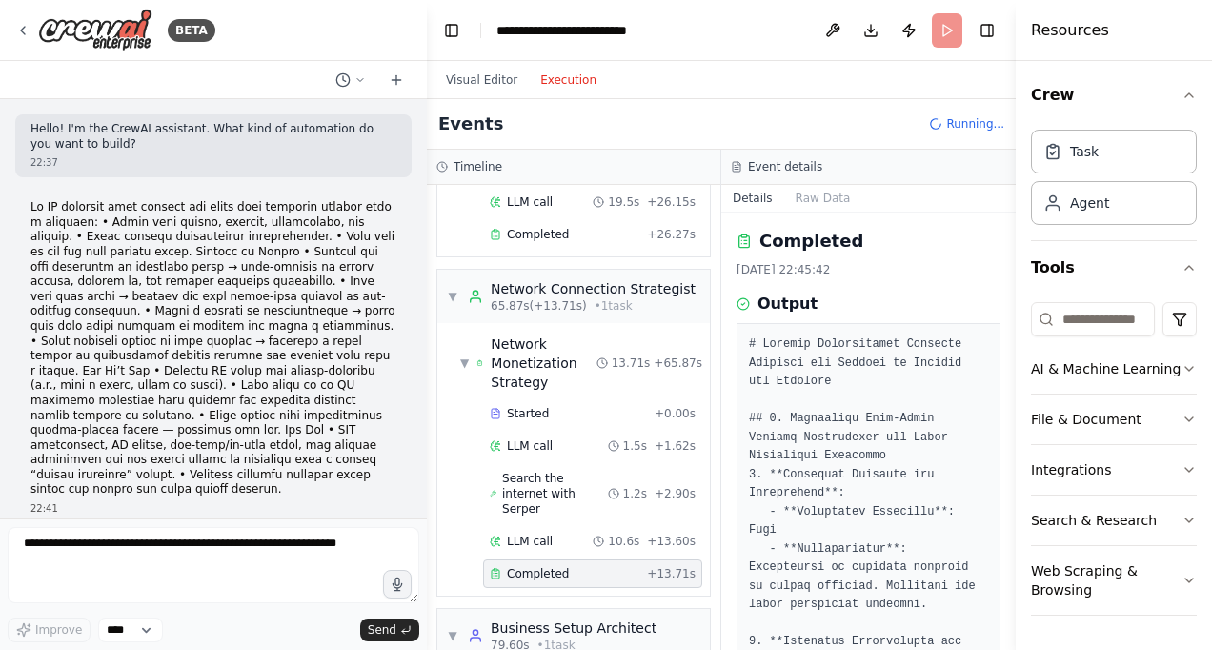
drag, startPoint x: 1008, startPoint y: 274, endPoint x: 1010, endPoint y: 309, distance: 34.4
click at [1010, 309] on button "Toggle Sidebar" at bounding box center [1015, 325] width 15 height 650
drag, startPoint x: 1008, startPoint y: 280, endPoint x: 1008, endPoint y: 305, distance: 24.8
click at [1008, 305] on button "Toggle Sidebar" at bounding box center [1015, 325] width 15 height 650
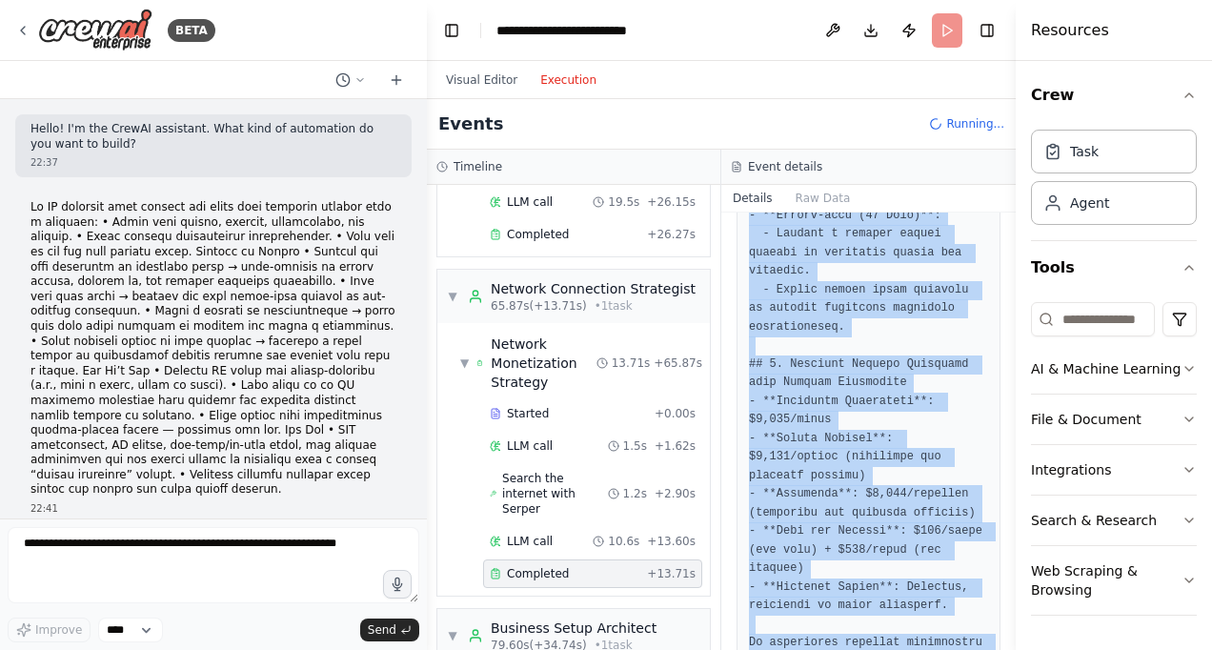
scroll to position [2105, 0]
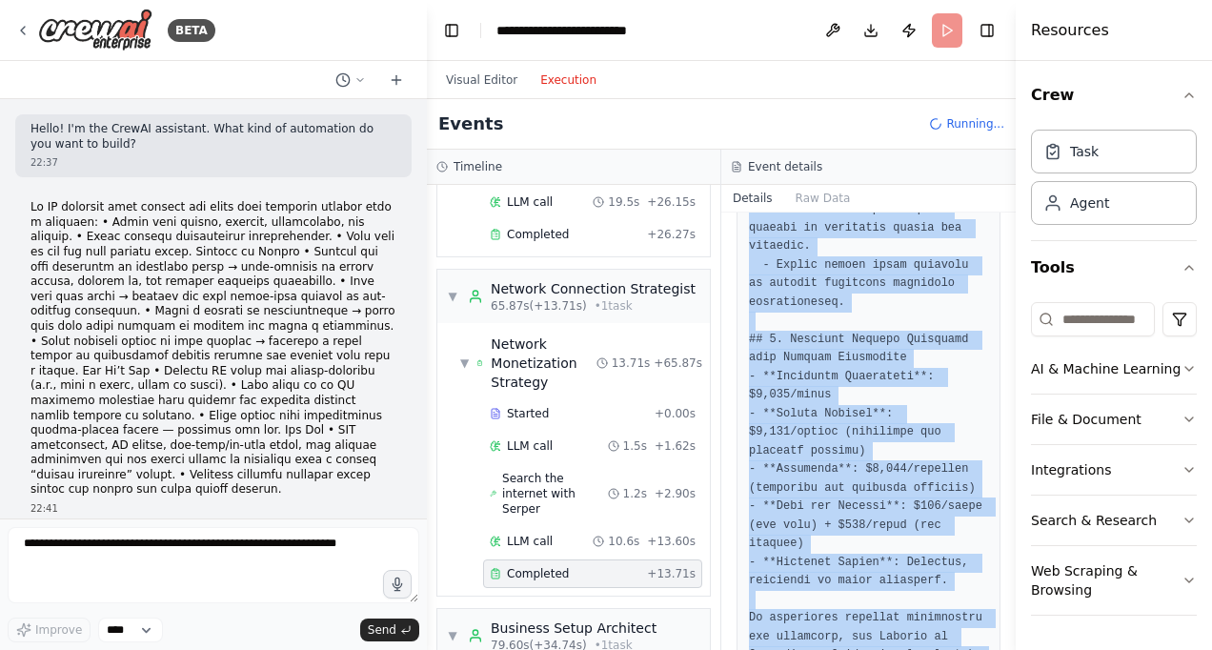
drag, startPoint x: 758, startPoint y: 281, endPoint x: 957, endPoint y: 657, distance: 424.5
click at [957, 649] on html "BETA Hello! I'm the CrewAI assistant. What kind of automation do you want to bu…" at bounding box center [606, 325] width 1212 height 650
copy div "Output # Network Monetization Strategy Document for Analyst in History and Poli…"
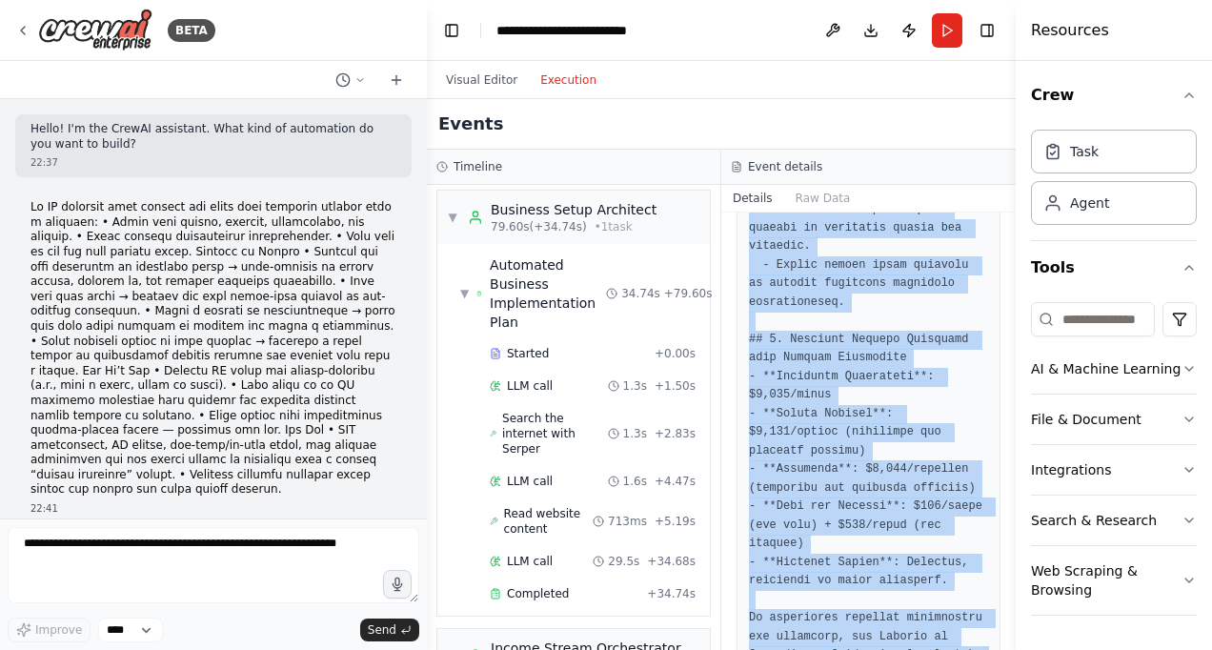
scroll to position [1608, 0]
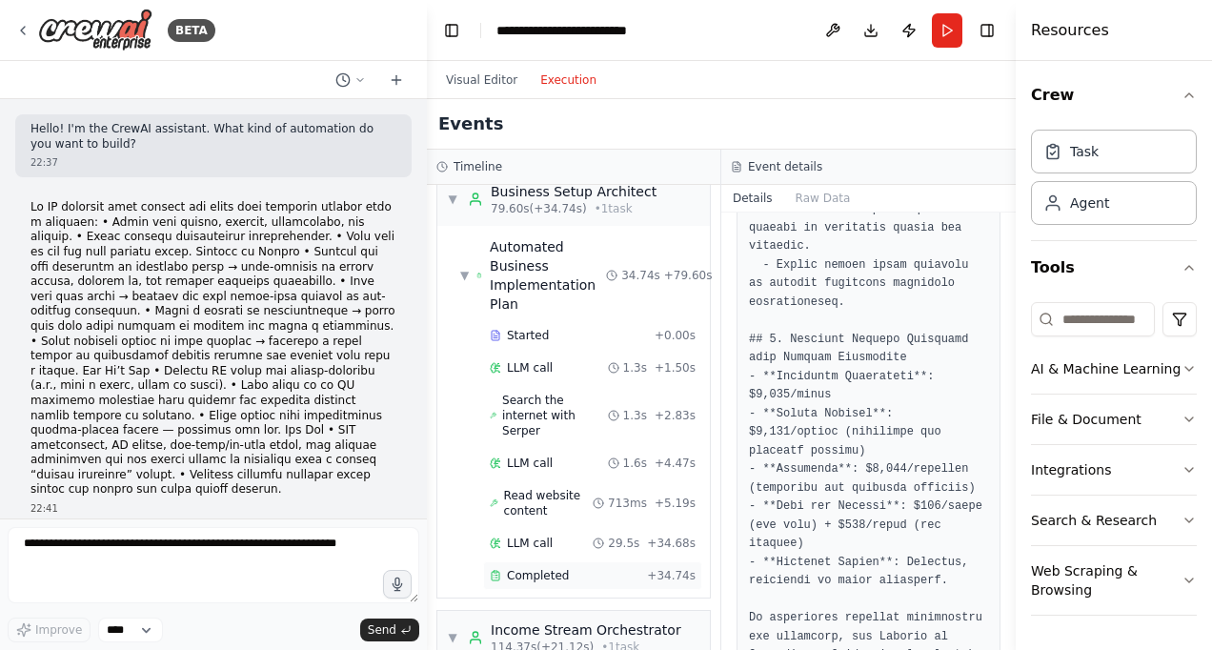
click at [577, 568] on div "Completed" at bounding box center [565, 575] width 150 height 15
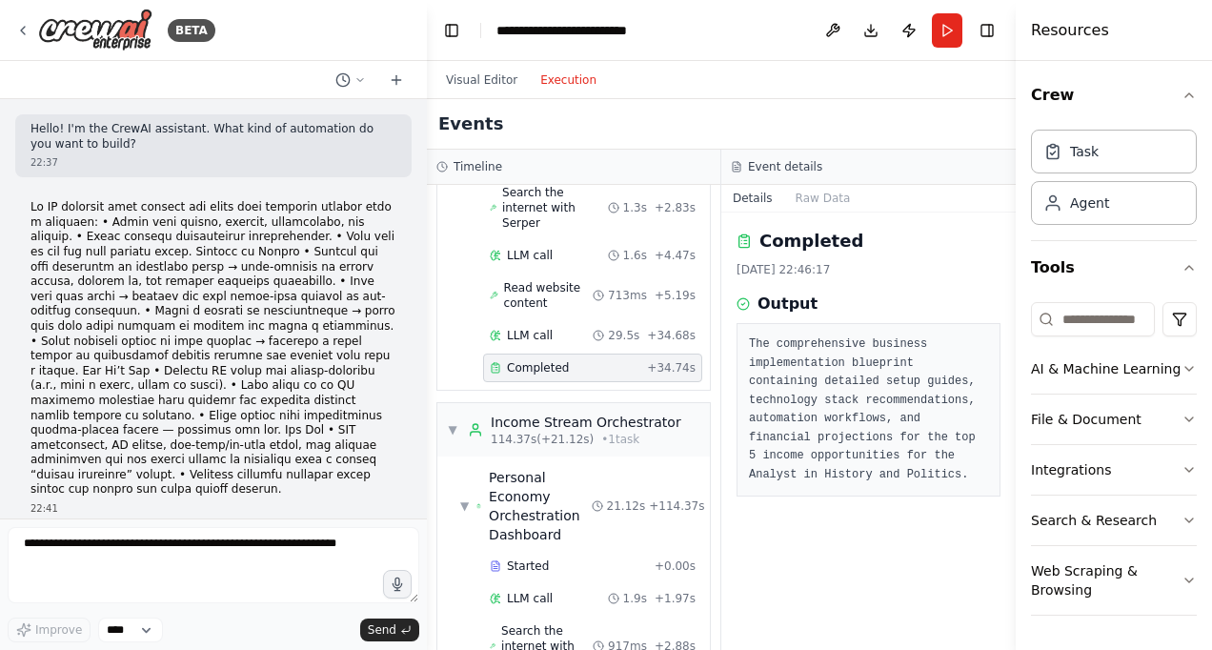
scroll to position [1867, 0]
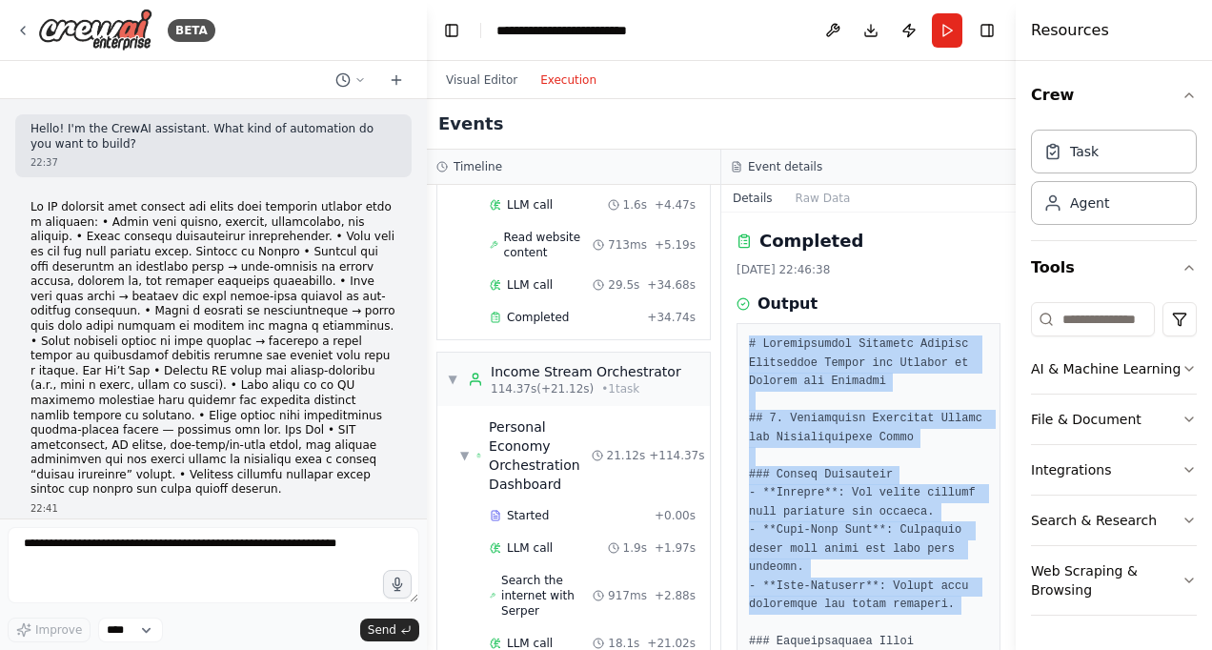
drag, startPoint x: 749, startPoint y: 341, endPoint x: 983, endPoint y: 627, distance: 369.7
drag, startPoint x: 983, startPoint y: 627, endPoint x: 1014, endPoint y: 636, distance: 31.9
click at [1014, 636] on button "Toggle Sidebar" at bounding box center [1015, 325] width 15 height 650
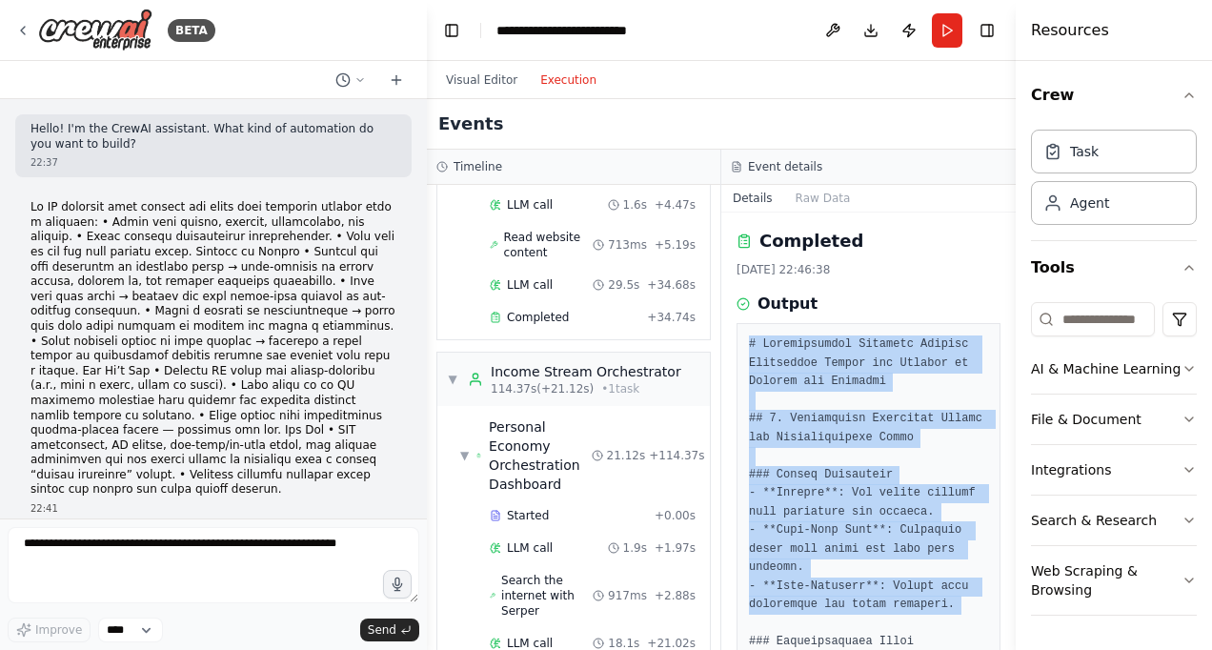
click at [1014, 636] on button "Toggle Sidebar" at bounding box center [1015, 325] width 15 height 650
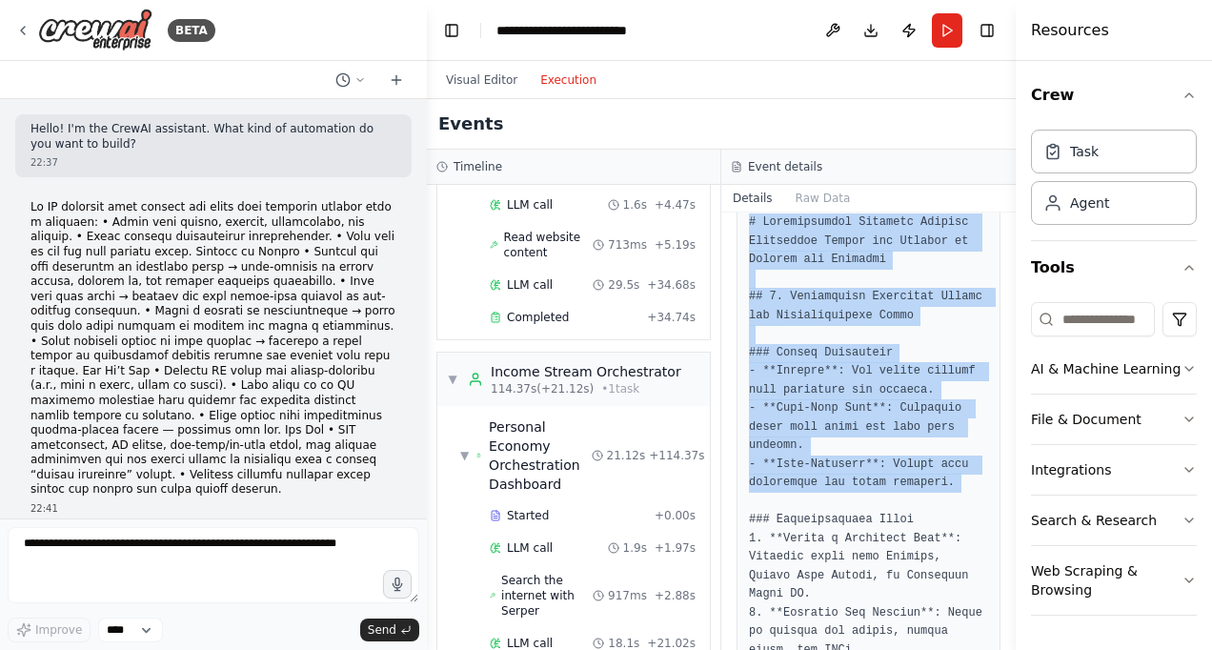
scroll to position [128, 0]
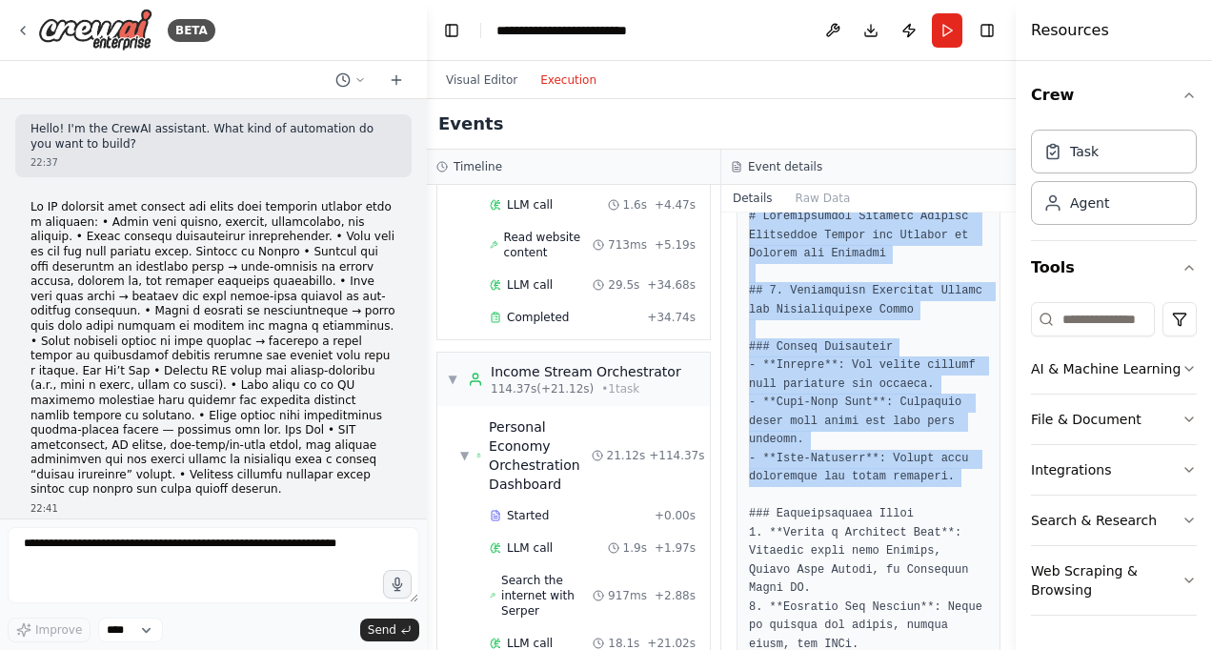
drag, startPoint x: 884, startPoint y: 415, endPoint x: 1014, endPoint y: 292, distance: 179.3
click at [1014, 292] on button "Toggle Sidebar" at bounding box center [1015, 325] width 15 height 650
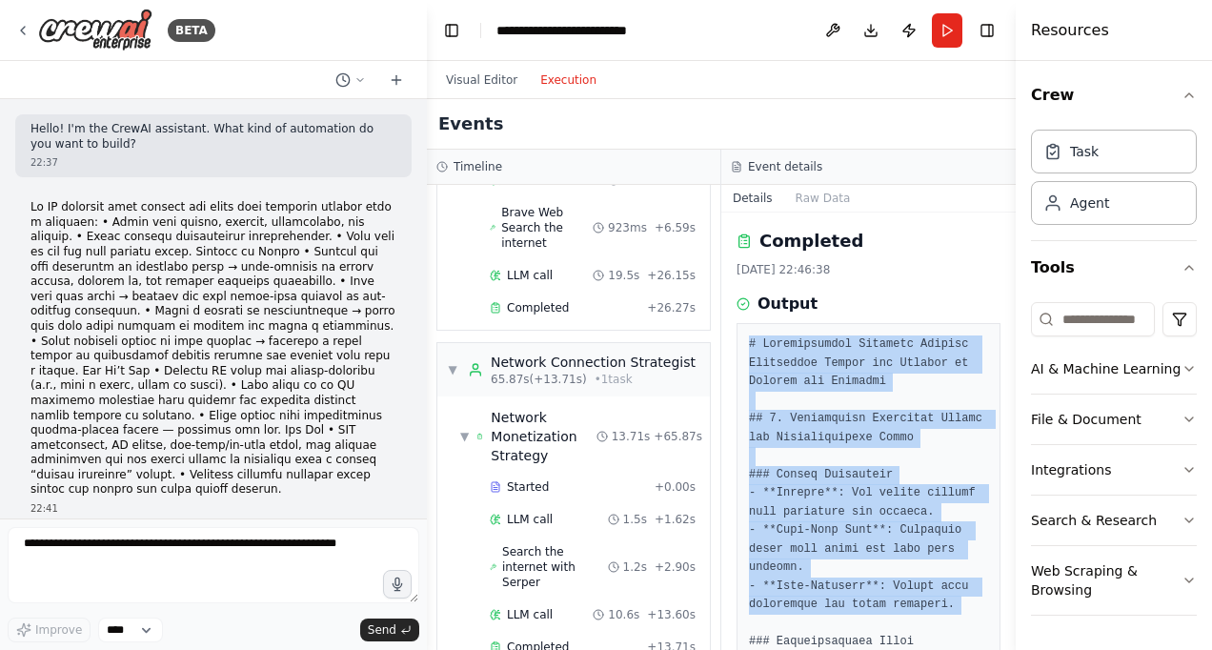
scroll to position [1092, 0]
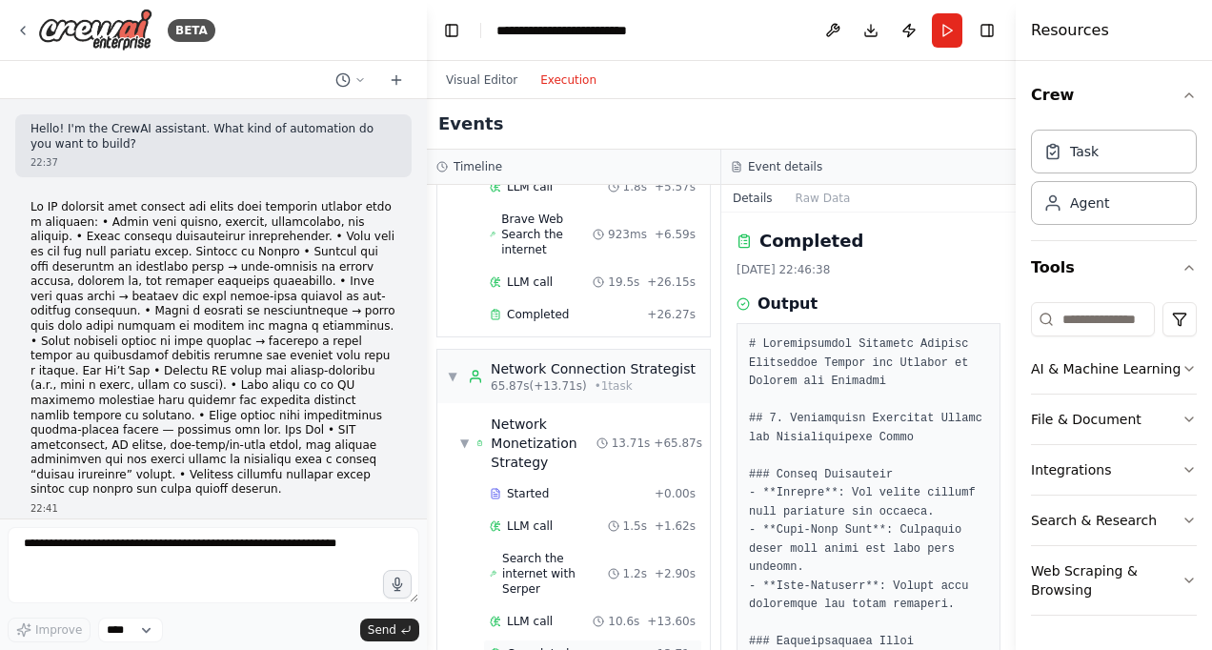
click at [538, 646] on span "Completed" at bounding box center [538, 653] width 62 height 15
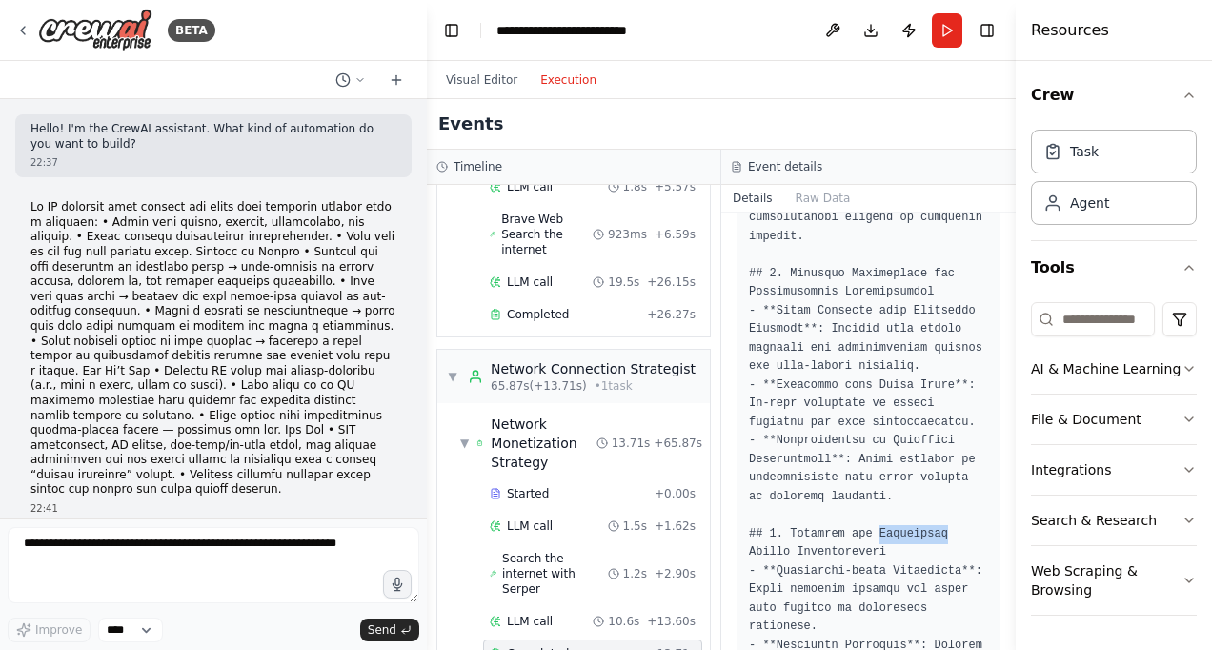
scroll to position [1020, 0]
click at [831, 455] on pre at bounding box center [868, 552] width 239 height 2472
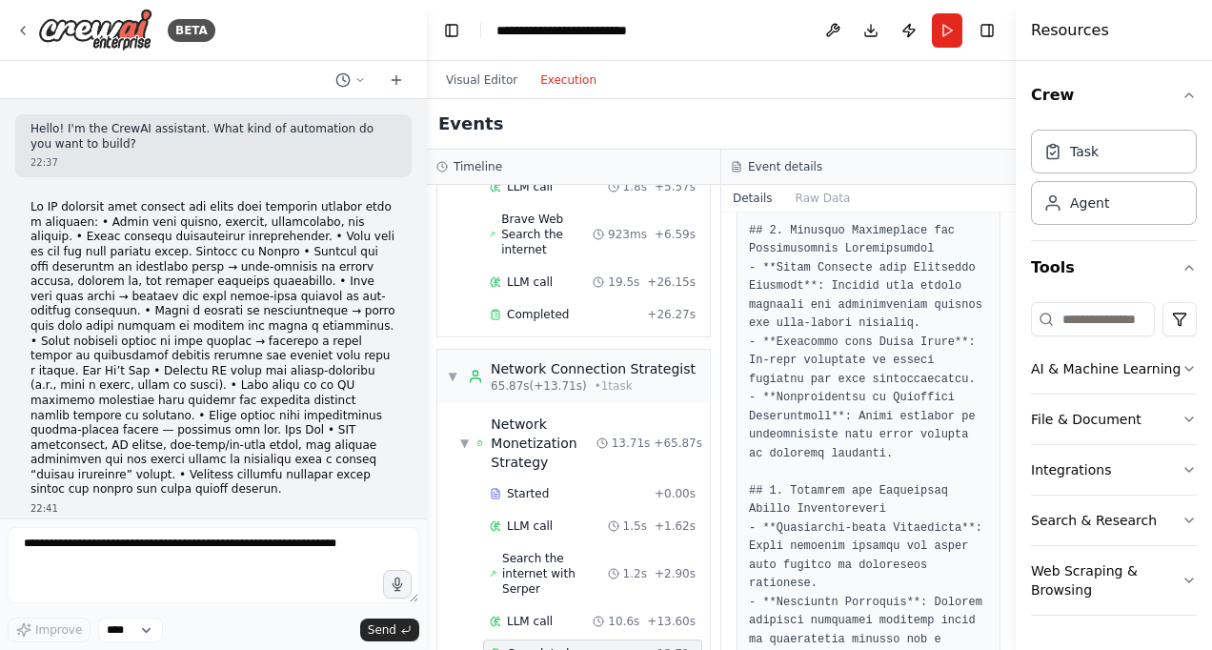
scroll to position [1088, 0]
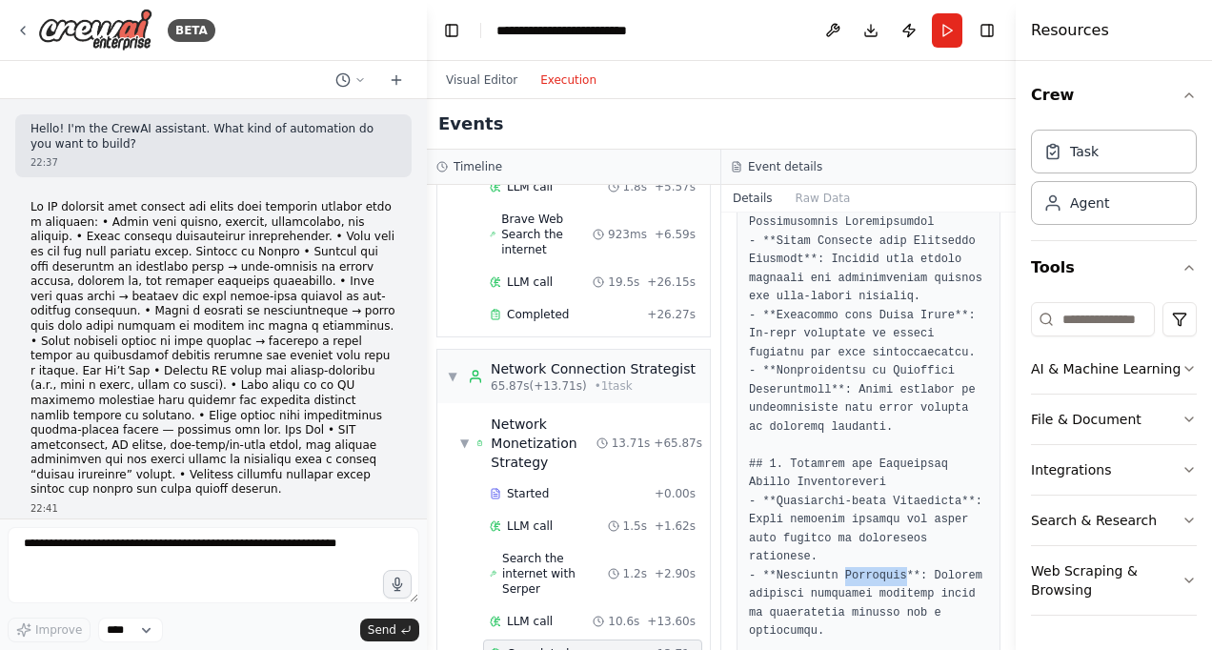
click at [878, 417] on pre at bounding box center [868, 483] width 239 height 2472
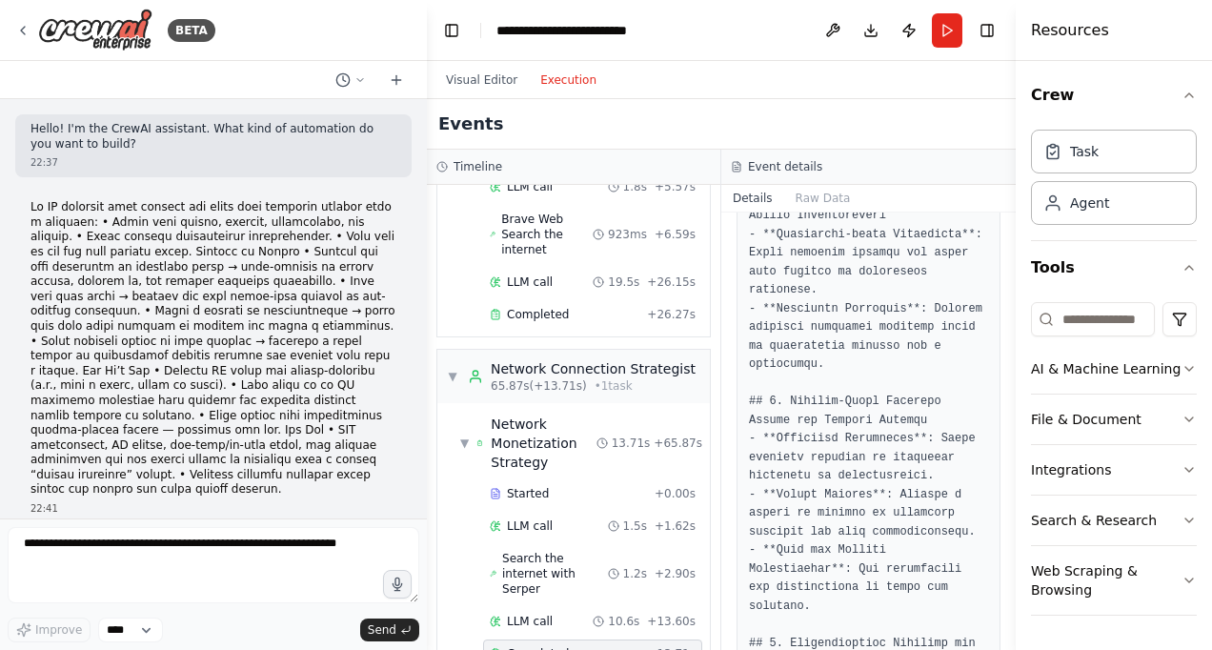
scroll to position [1357, 0]
click at [917, 455] on pre at bounding box center [868, 215] width 239 height 2472
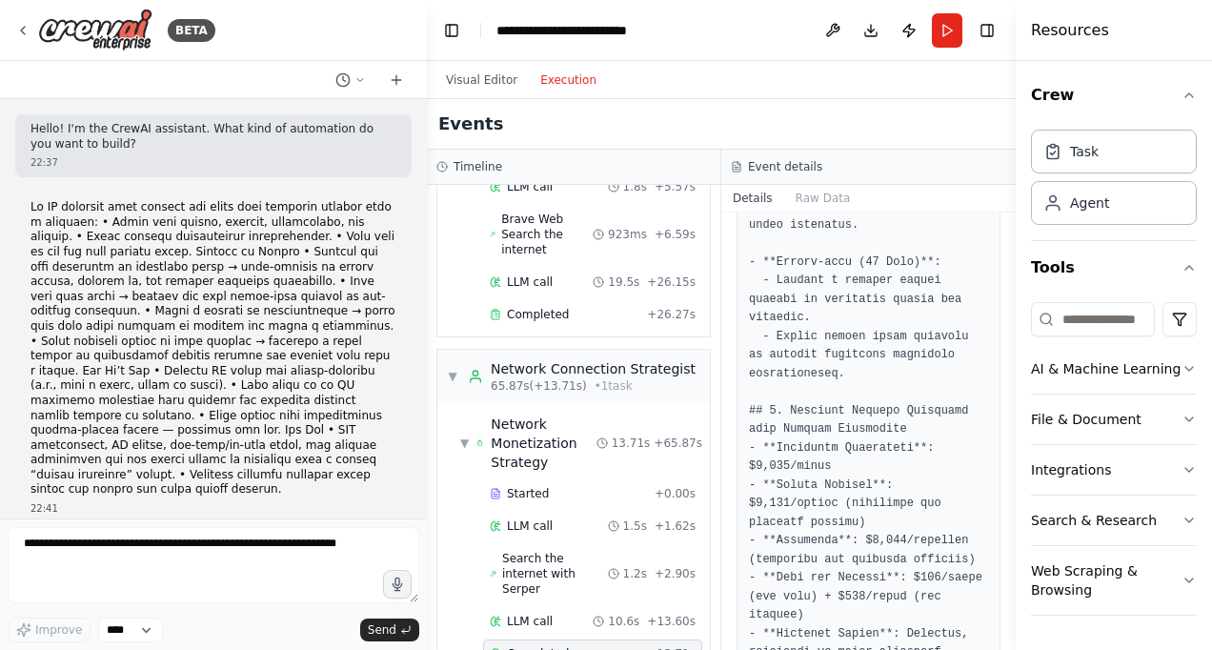
scroll to position [2105, 0]
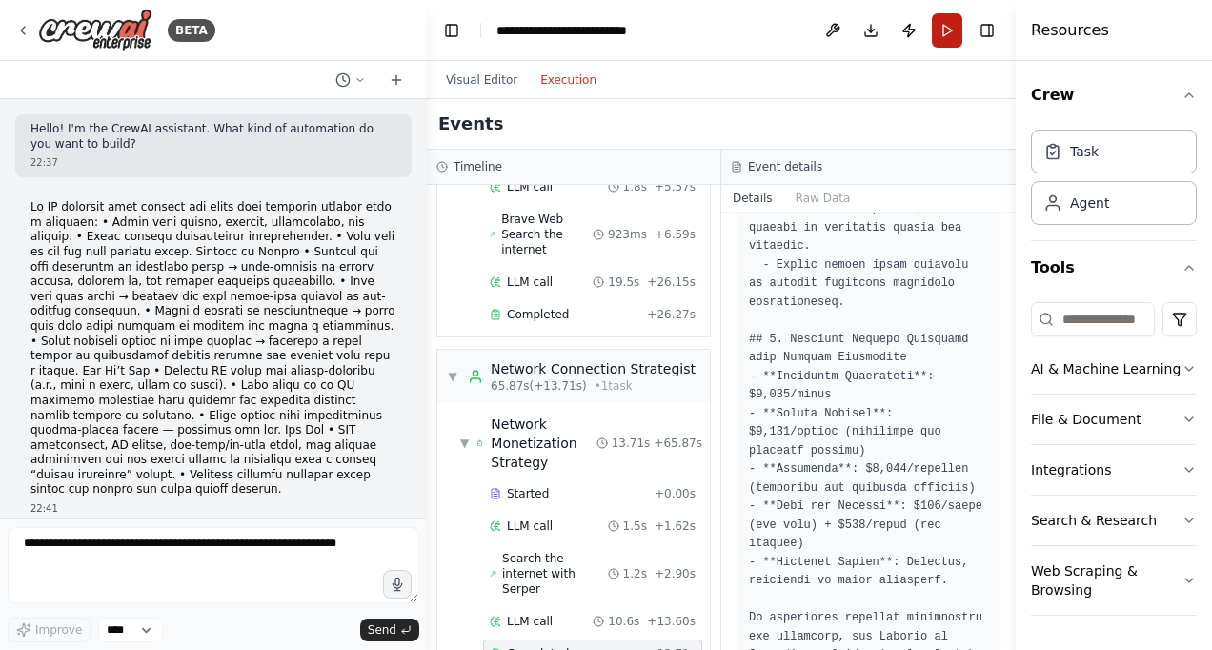
click at [949, 30] on button "Run" at bounding box center [947, 30] width 30 height 34
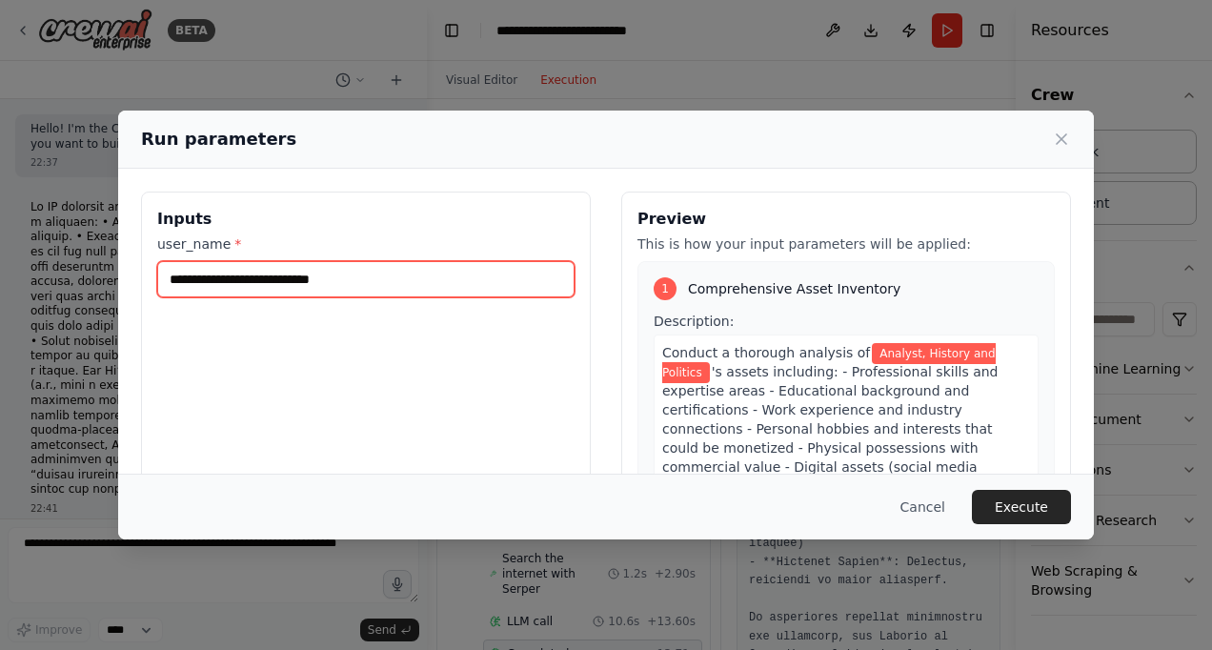
drag, startPoint x: 357, startPoint y: 277, endPoint x: 125, endPoint y: 273, distance: 232.5
click at [125, 273] on div "**********" at bounding box center [606, 417] width 976 height 497
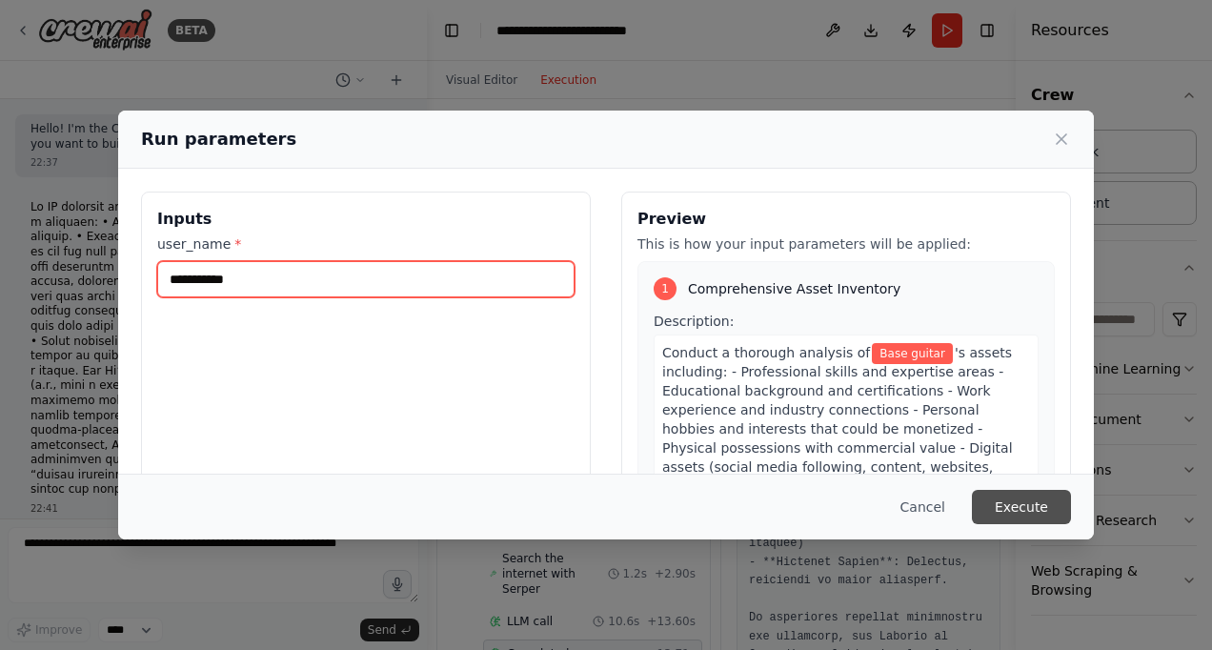
type input "**********"
click at [1018, 499] on button "Execute" at bounding box center [1021, 507] width 99 height 34
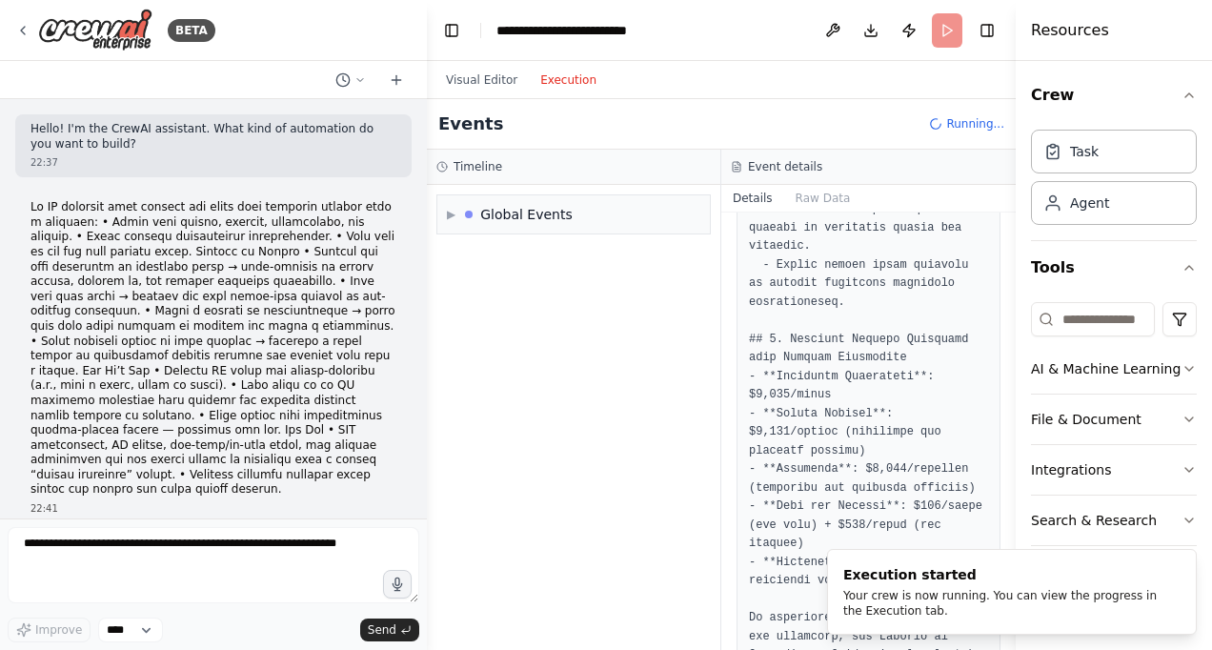
click at [580, 87] on button "Execution" at bounding box center [568, 80] width 79 height 23
click at [537, 215] on div "Global Events" at bounding box center [526, 214] width 92 height 19
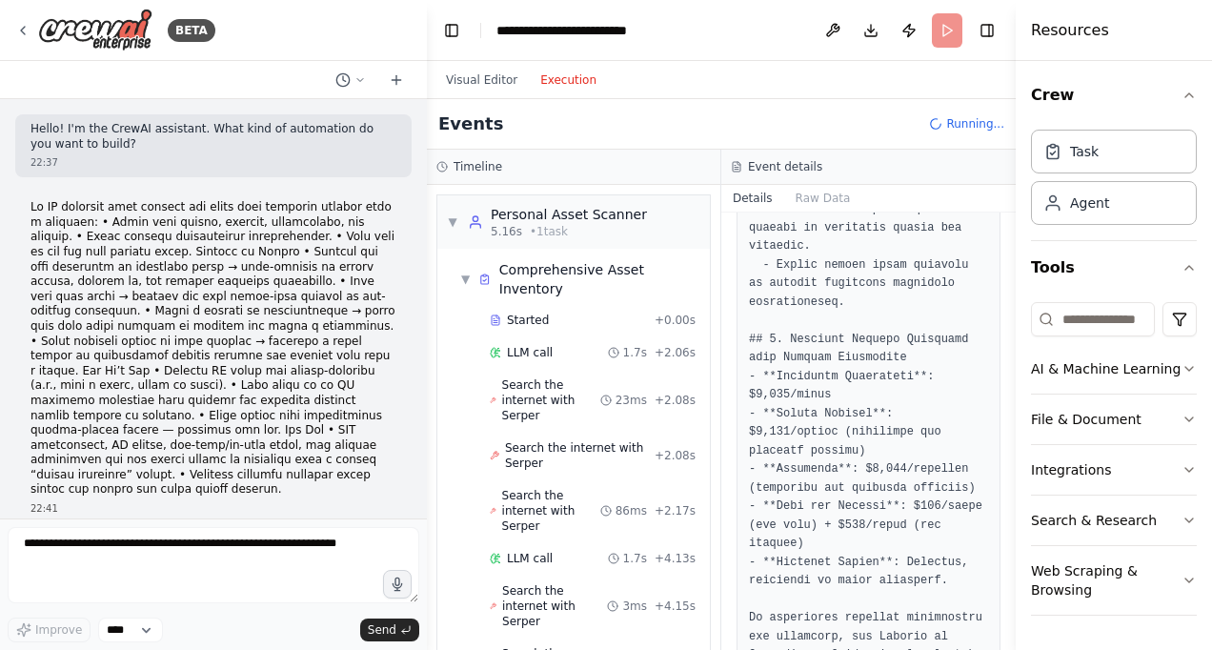
drag, startPoint x: 1012, startPoint y: 595, endPoint x: 997, endPoint y: 522, distance: 74.0
click at [997, 522] on div "BETA Hello! I'm the CrewAI assistant. What kind of automation do you want to bu…" at bounding box center [606, 325] width 1212 height 650
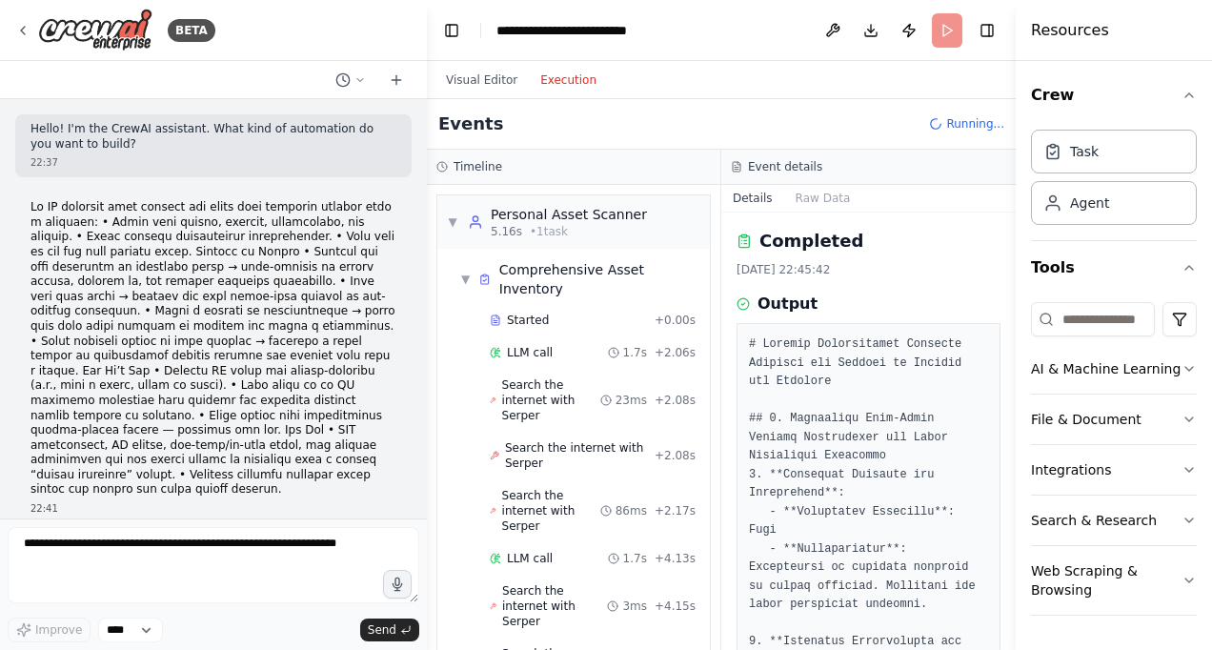
click at [1010, 213] on button "Toggle Sidebar" at bounding box center [1015, 325] width 15 height 650
click at [758, 196] on button "Details" at bounding box center [752, 198] width 63 height 27
click at [831, 189] on button "Raw Data" at bounding box center [823, 198] width 78 height 27
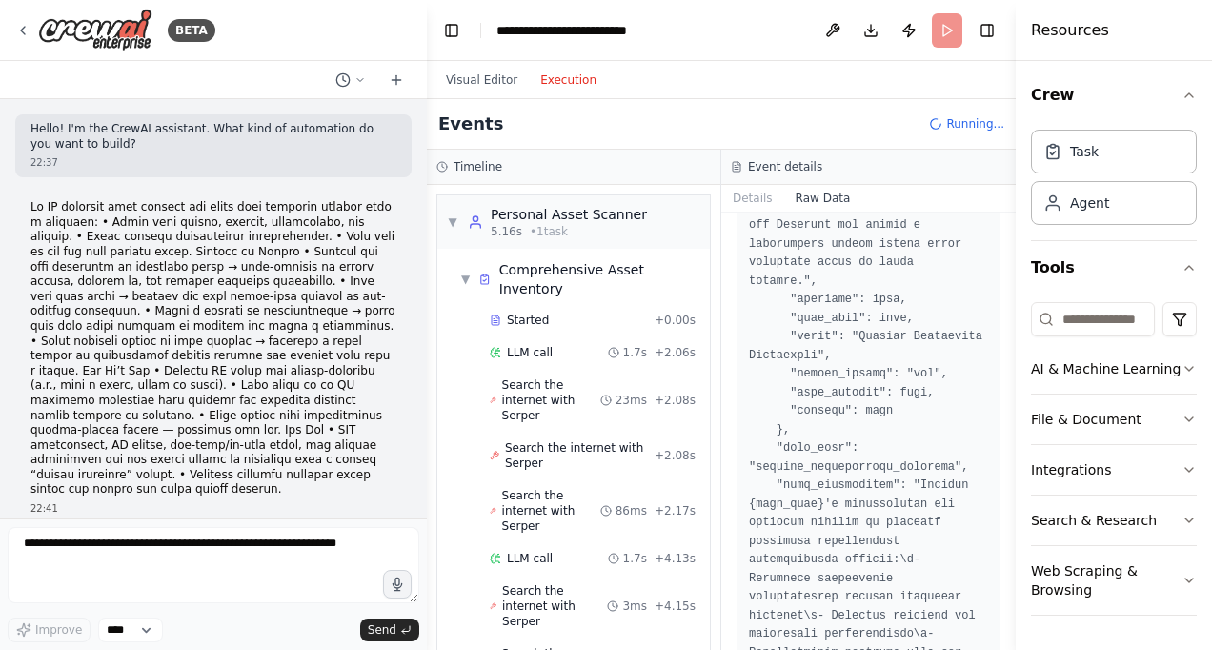
scroll to position [7030, 0]
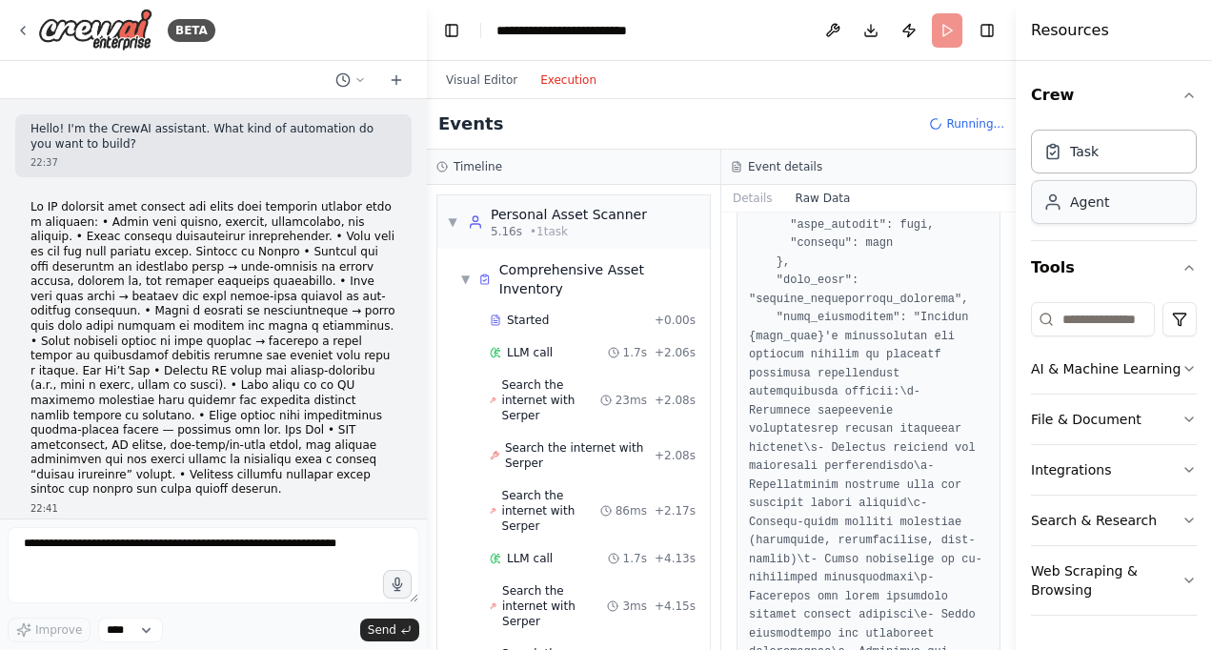
click at [1101, 202] on div "Agent" at bounding box center [1089, 201] width 39 height 19
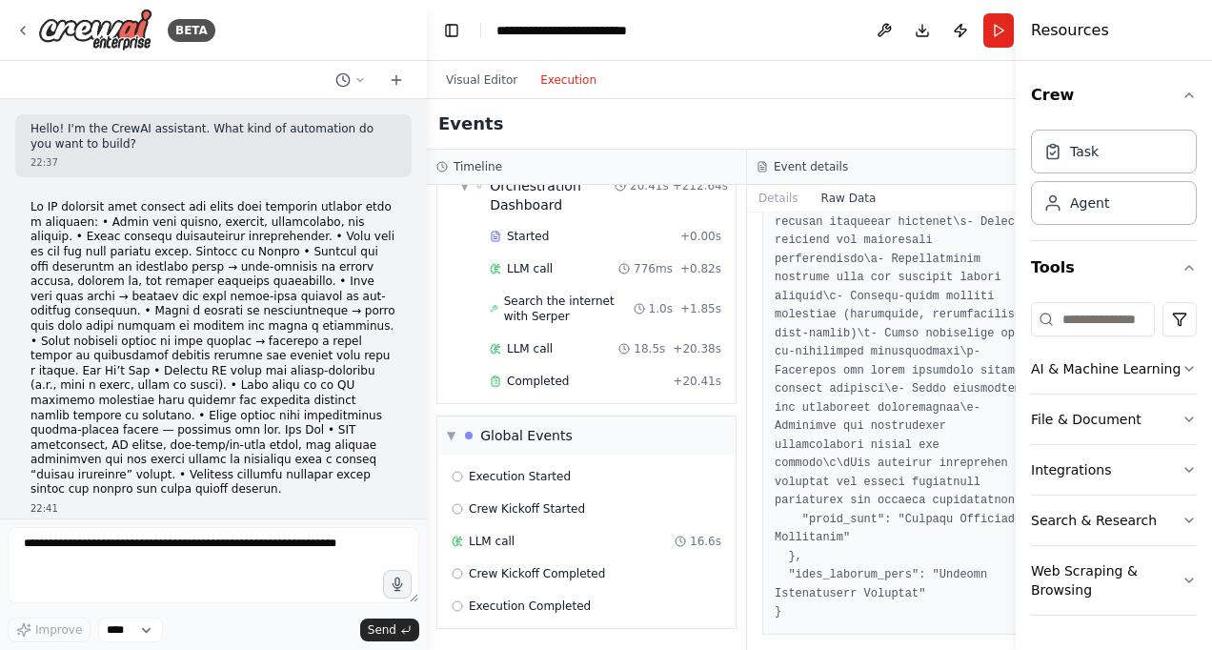
scroll to position [6940, 0]
click at [611, 380] on div "Completed" at bounding box center [577, 381] width 175 height 15
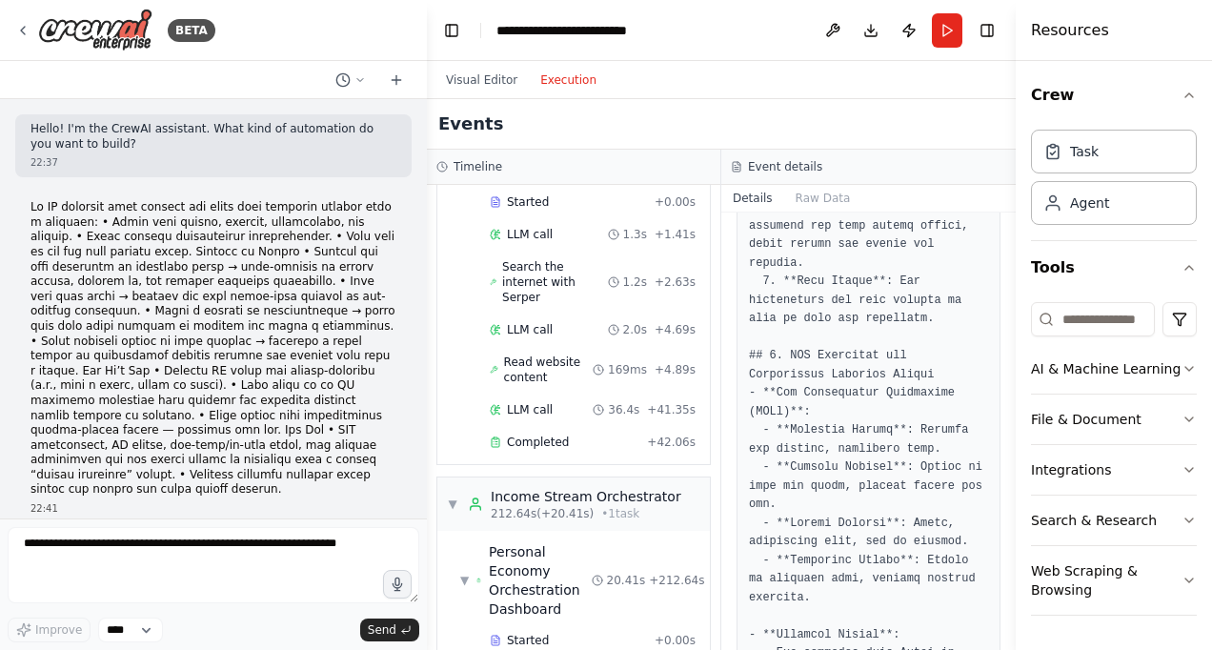
scroll to position [610, 0]
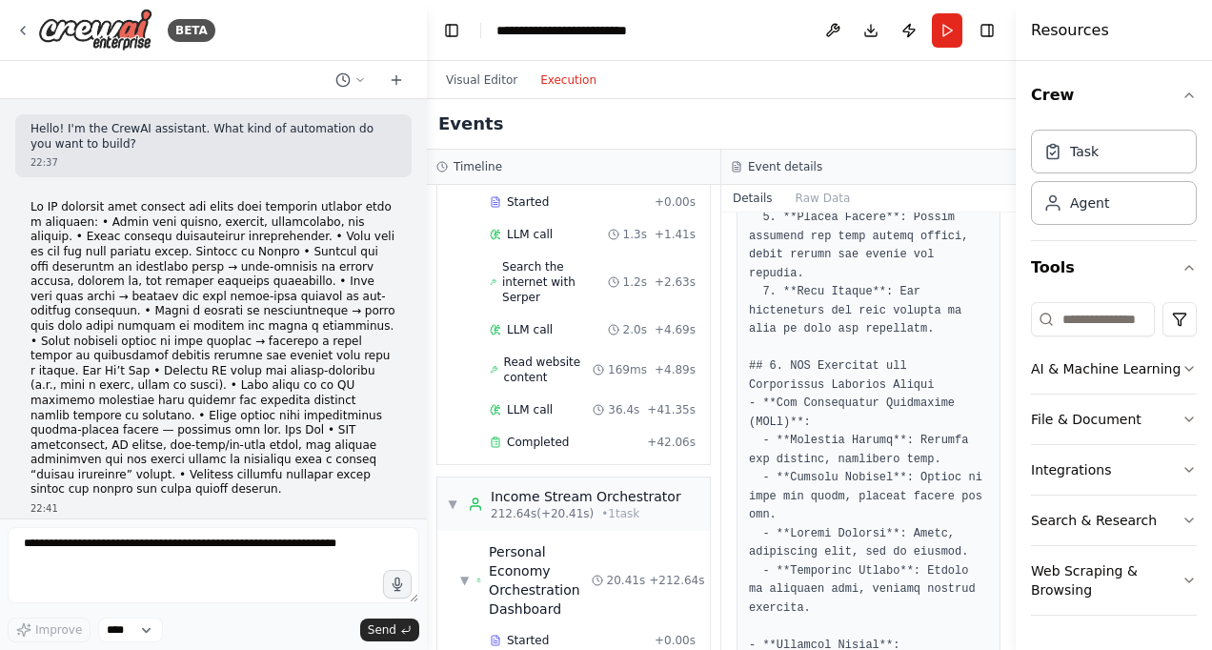
click at [769, 197] on button "Details" at bounding box center [752, 198] width 63 height 27
click at [818, 200] on button "Raw Data" at bounding box center [823, 198] width 78 height 27
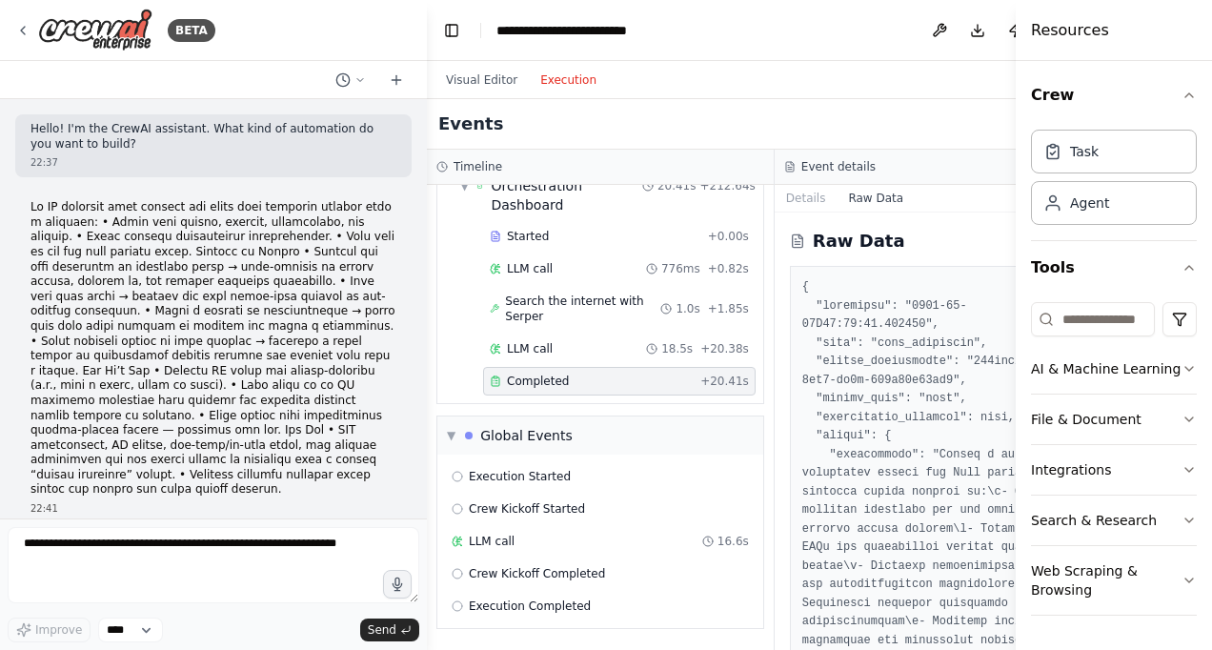
scroll to position [5816, 0]
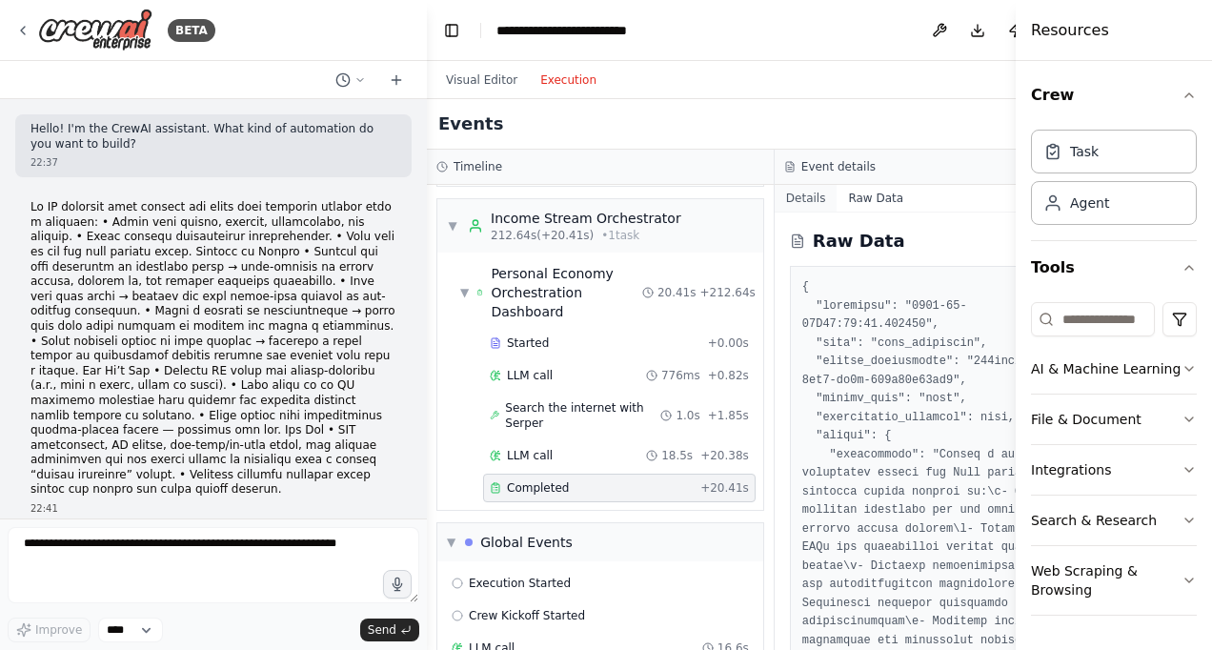
click at [779, 194] on button "Details" at bounding box center [806, 198] width 63 height 27
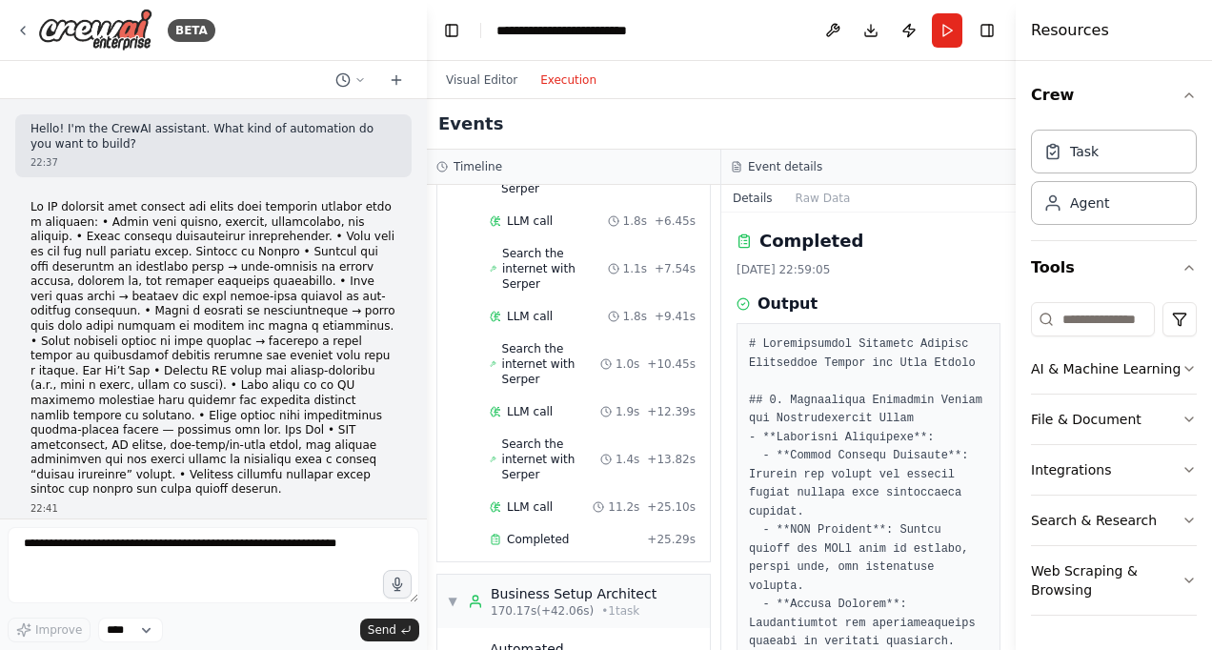
scroll to position [6410, 0]
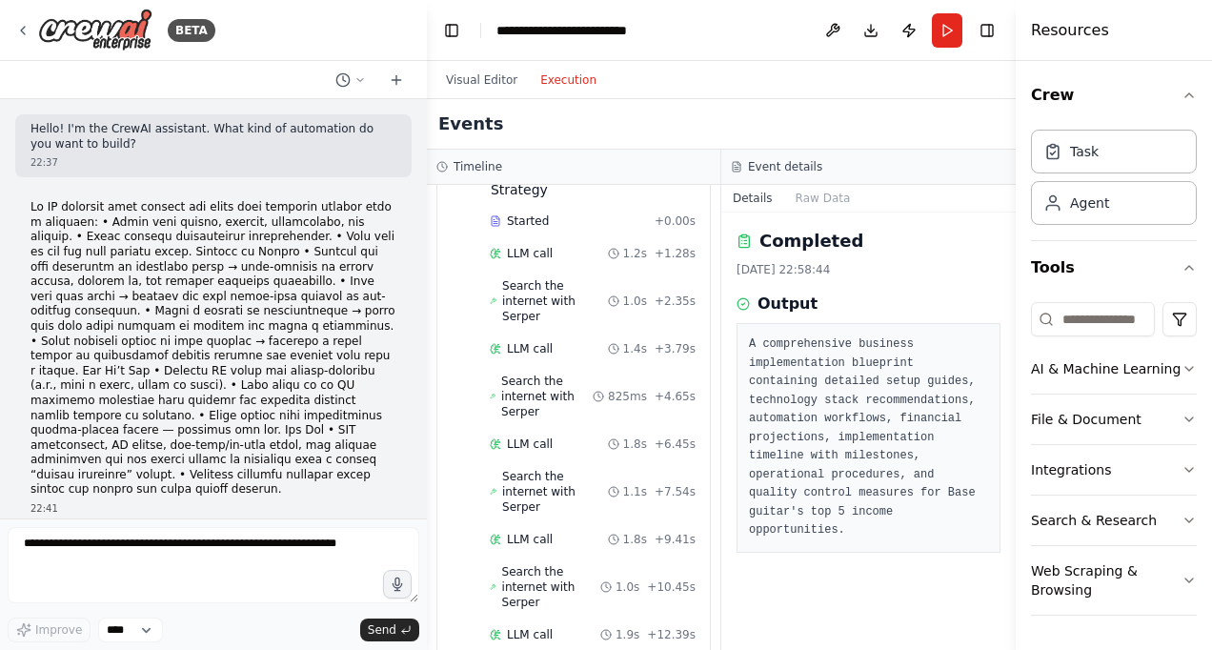
scroll to position [6181, 0]
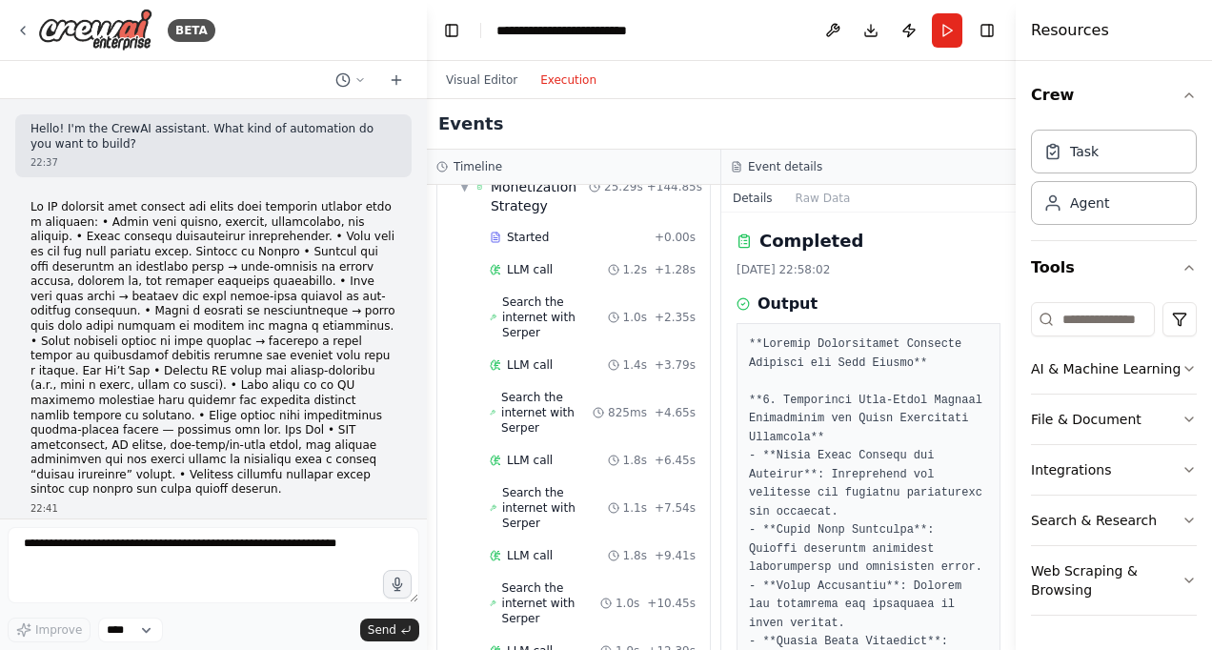
drag, startPoint x: 1008, startPoint y: 292, endPoint x: 1008, endPoint y: 316, distance: 24.8
click at [1008, 316] on button "Toggle Sidebar" at bounding box center [1015, 325] width 15 height 650
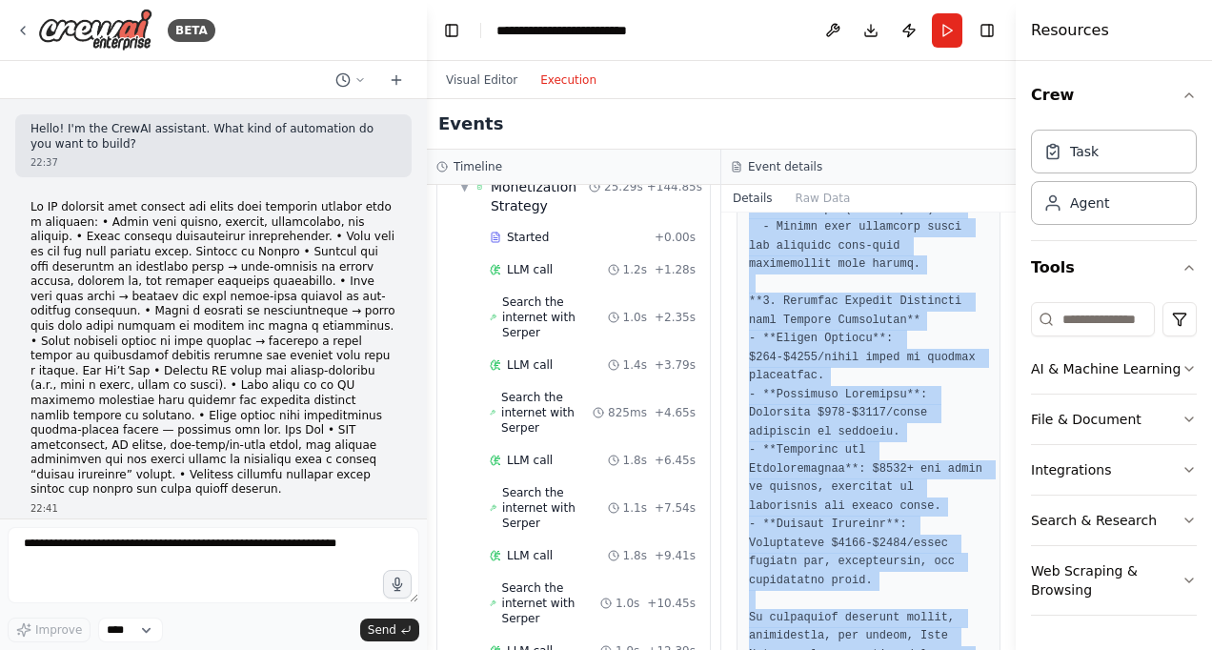
scroll to position [1641, 0]
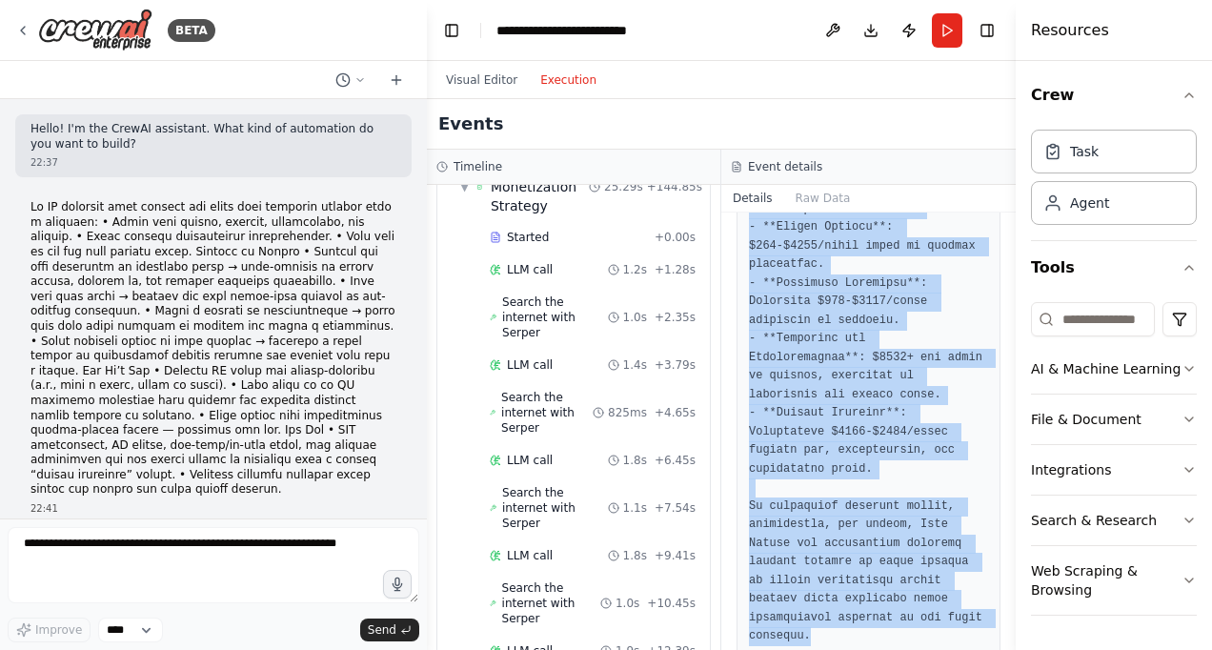
drag, startPoint x: 749, startPoint y: 339, endPoint x: 978, endPoint y: 686, distance: 415.4
click at [978, 649] on html "BETA Hello! I'm the CrewAI assistant. What kind of automation do you want to bu…" at bounding box center [606, 325] width 1212 height 650
copy pre "**Network Monetization Strategy Document for Base Guitar** **1. Identified High…"
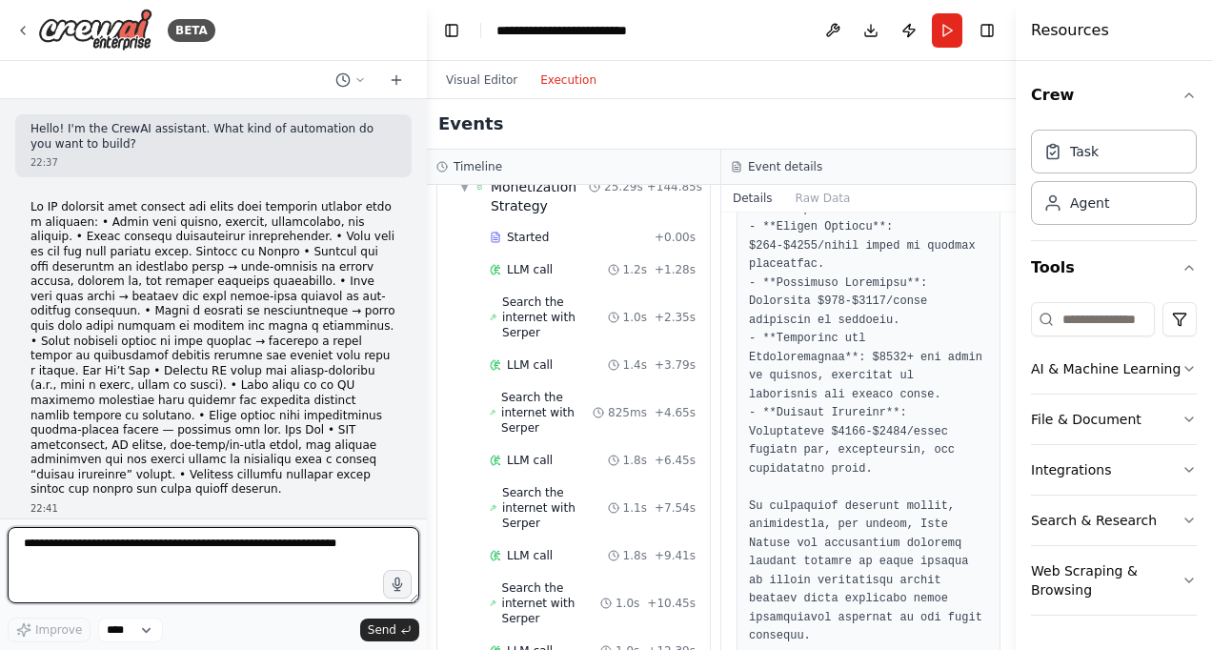
click at [170, 577] on textarea at bounding box center [214, 565] width 412 height 76
type textarea "*"
click at [23, 541] on textarea "**********" at bounding box center [214, 565] width 412 height 76
type textarea "**********"
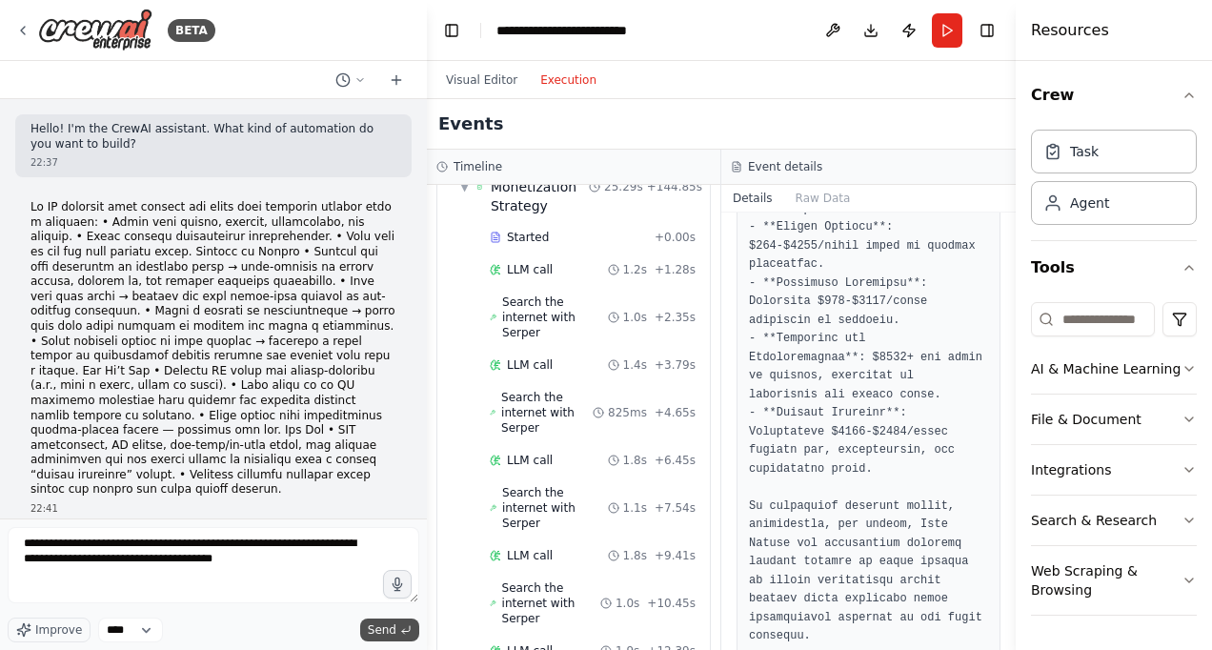
click at [385, 628] on span "Send" at bounding box center [382, 629] width 29 height 15
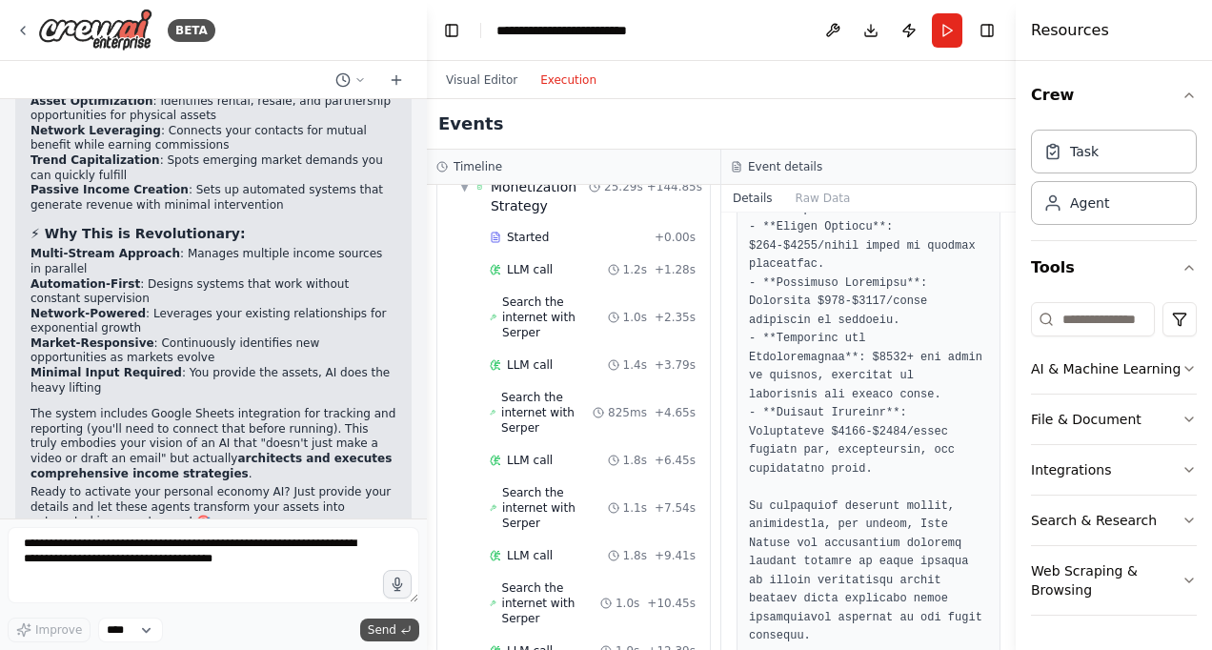
scroll to position [2486, 0]
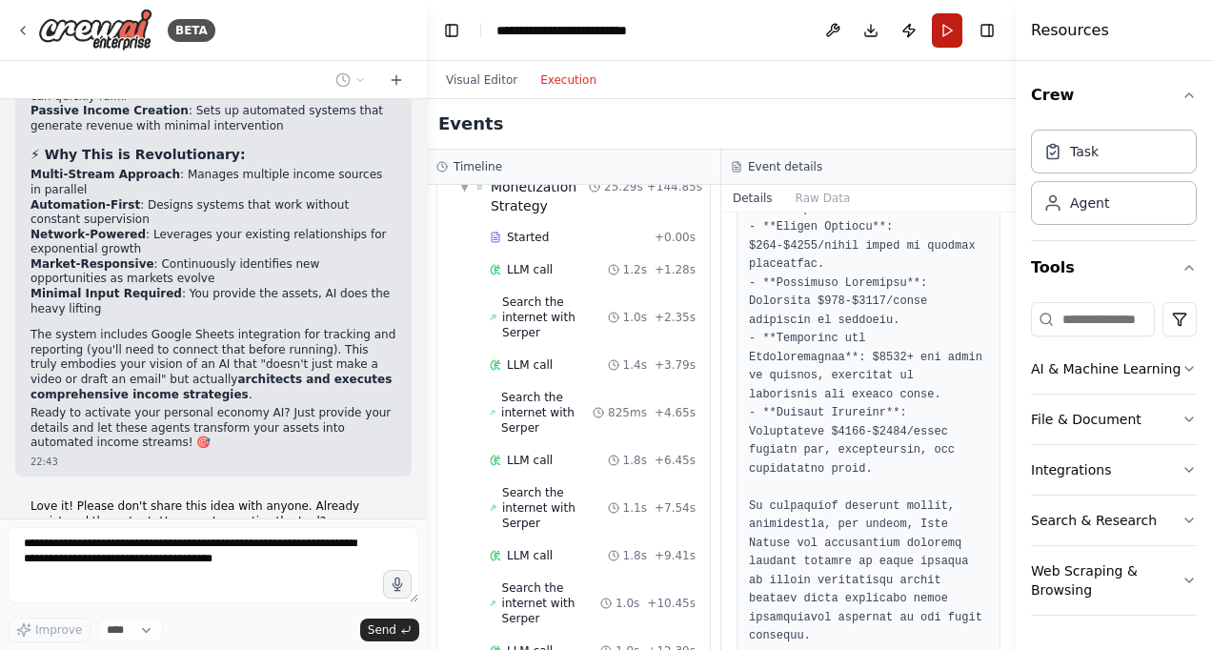
click at [947, 30] on button "Run" at bounding box center [947, 30] width 30 height 34
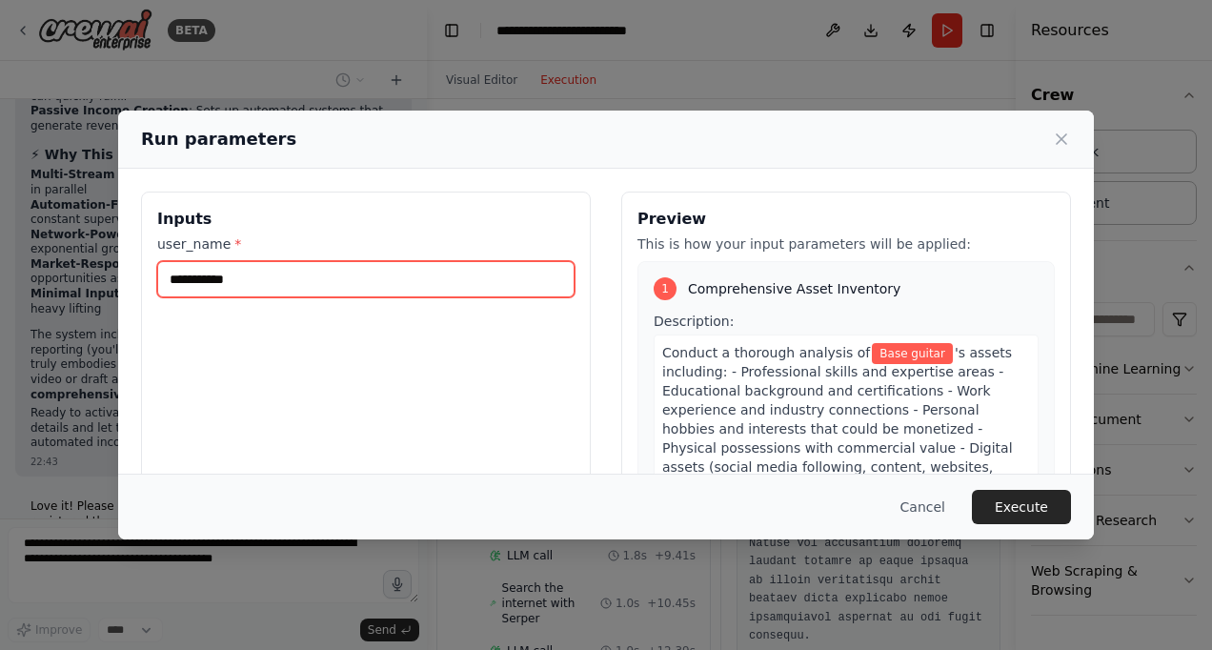
click at [238, 278] on input "**********" at bounding box center [365, 279] width 417 height 36
type input "**********"
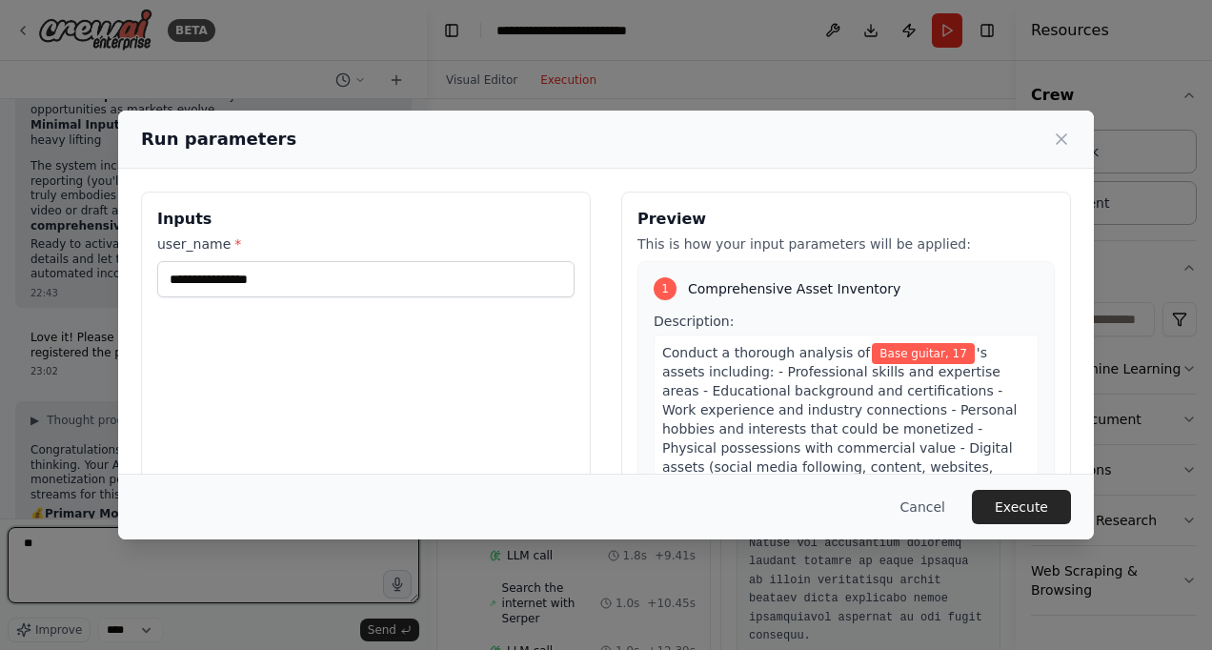
type textarea "*"
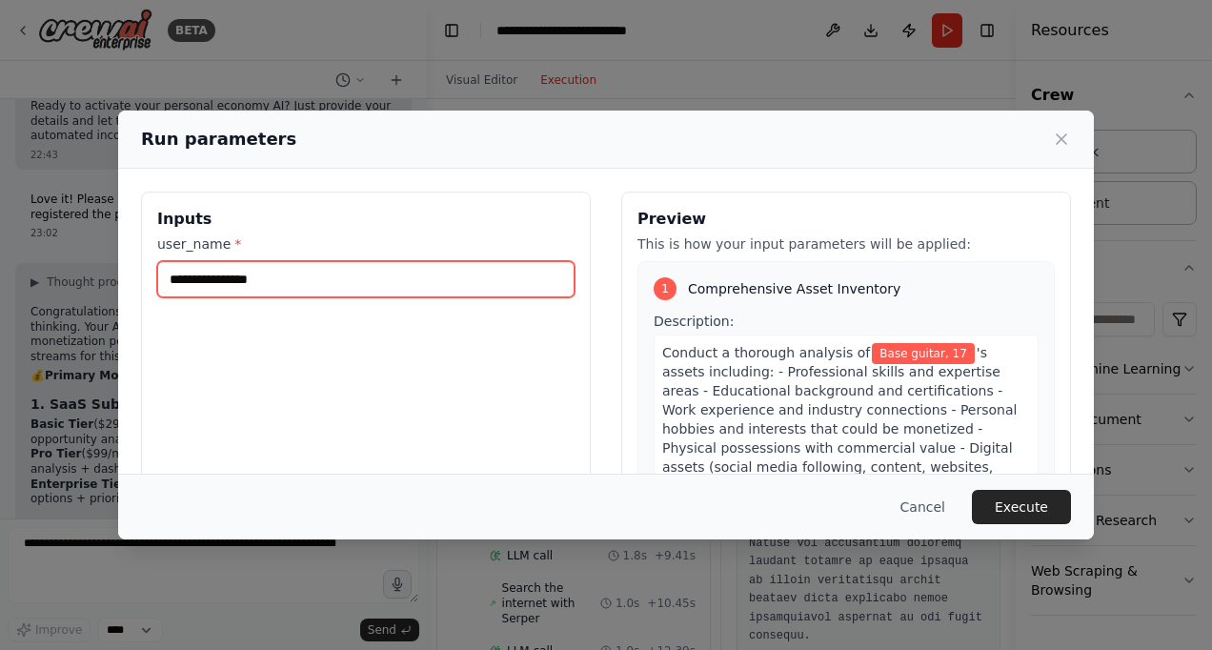
click at [271, 271] on input "**********" at bounding box center [365, 279] width 417 height 36
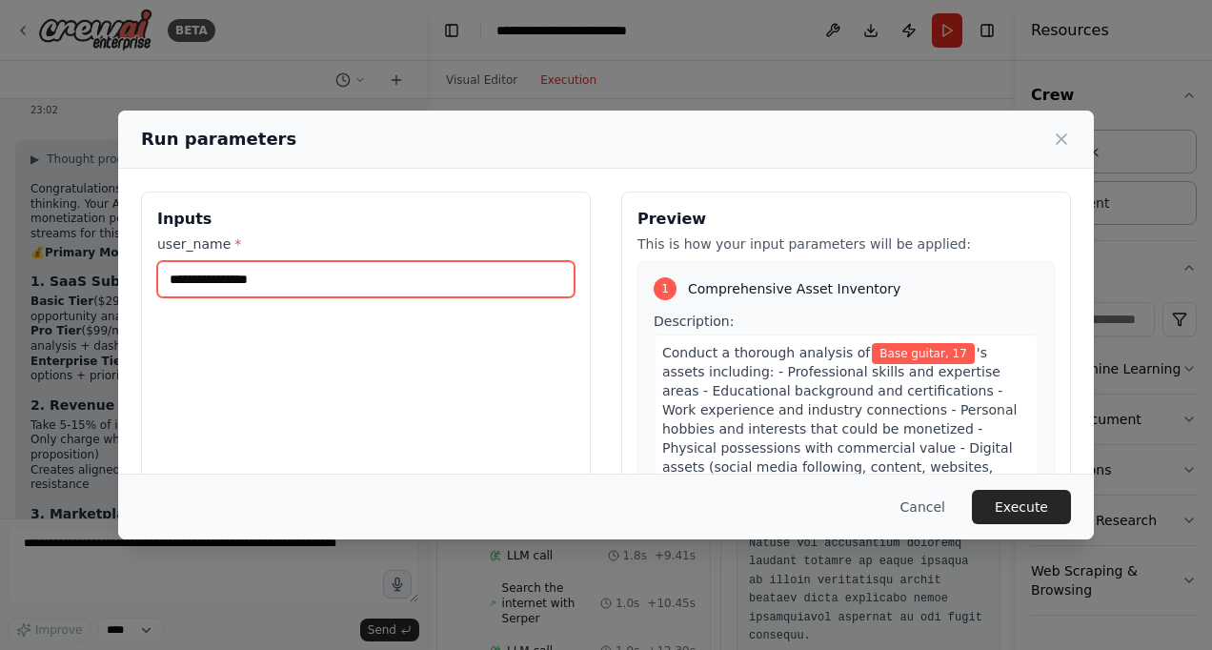
drag, startPoint x: 271, startPoint y: 271, endPoint x: 129, endPoint y: 280, distance: 142.3
click at [129, 280] on div "**********" at bounding box center [606, 417] width 976 height 497
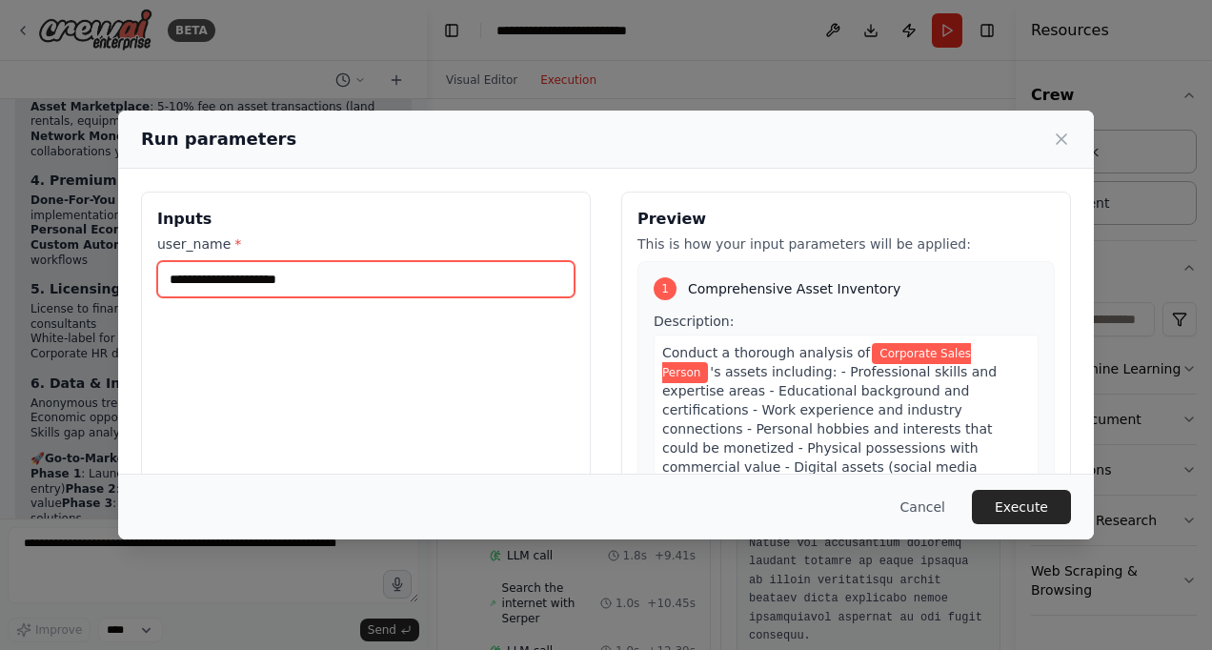
scroll to position [3387, 0]
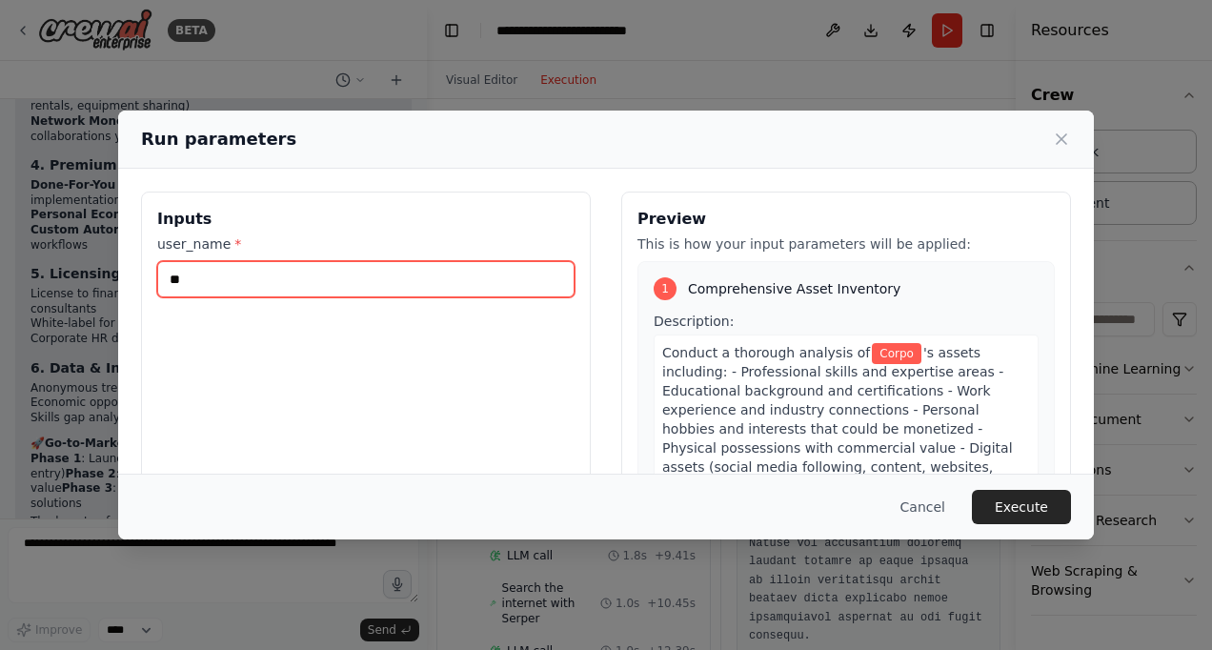
type input "*"
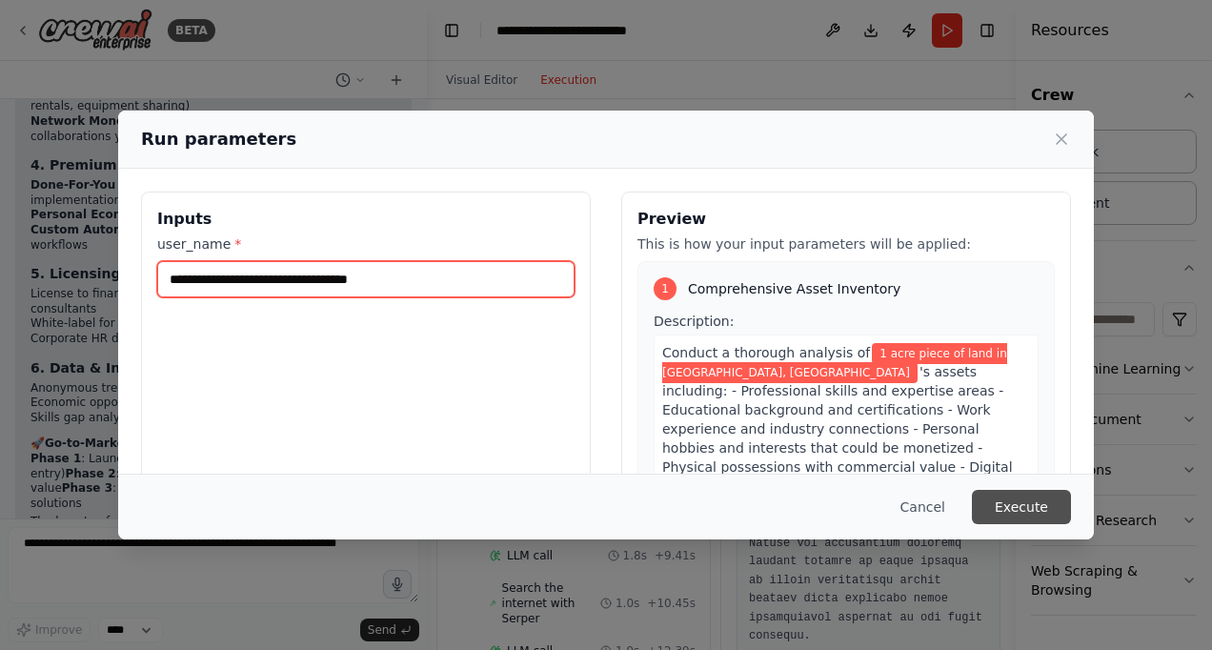
type input "**********"
click at [1040, 505] on button "Execute" at bounding box center [1021, 507] width 99 height 34
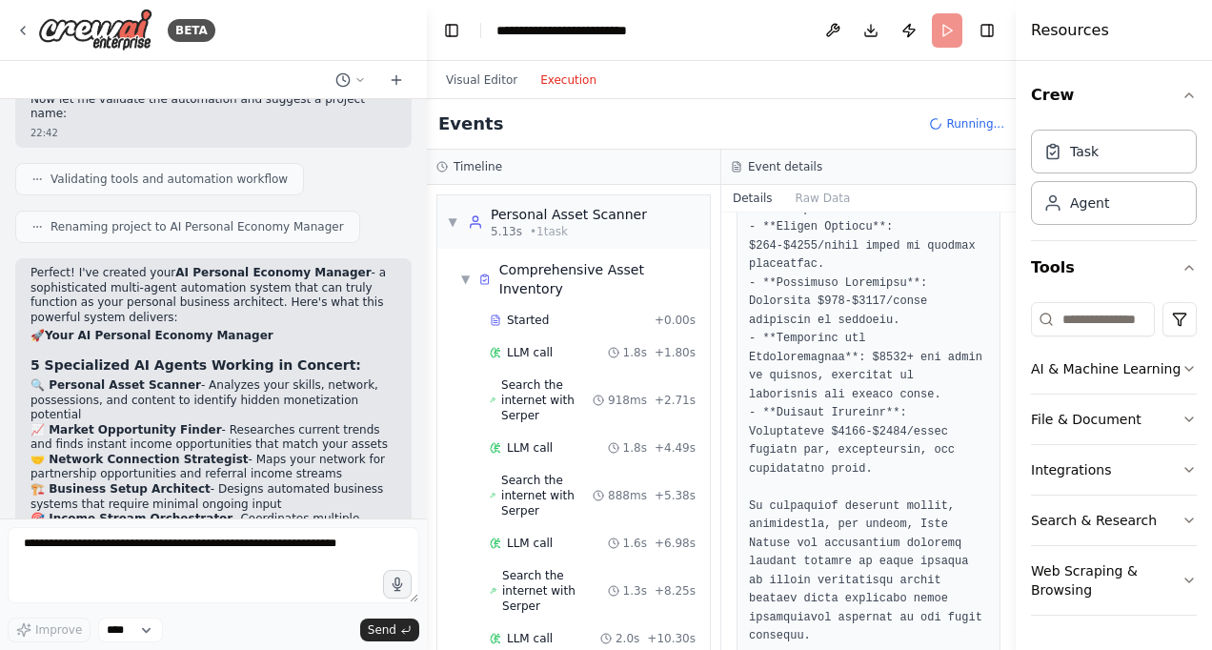
scroll to position [1719, 0]
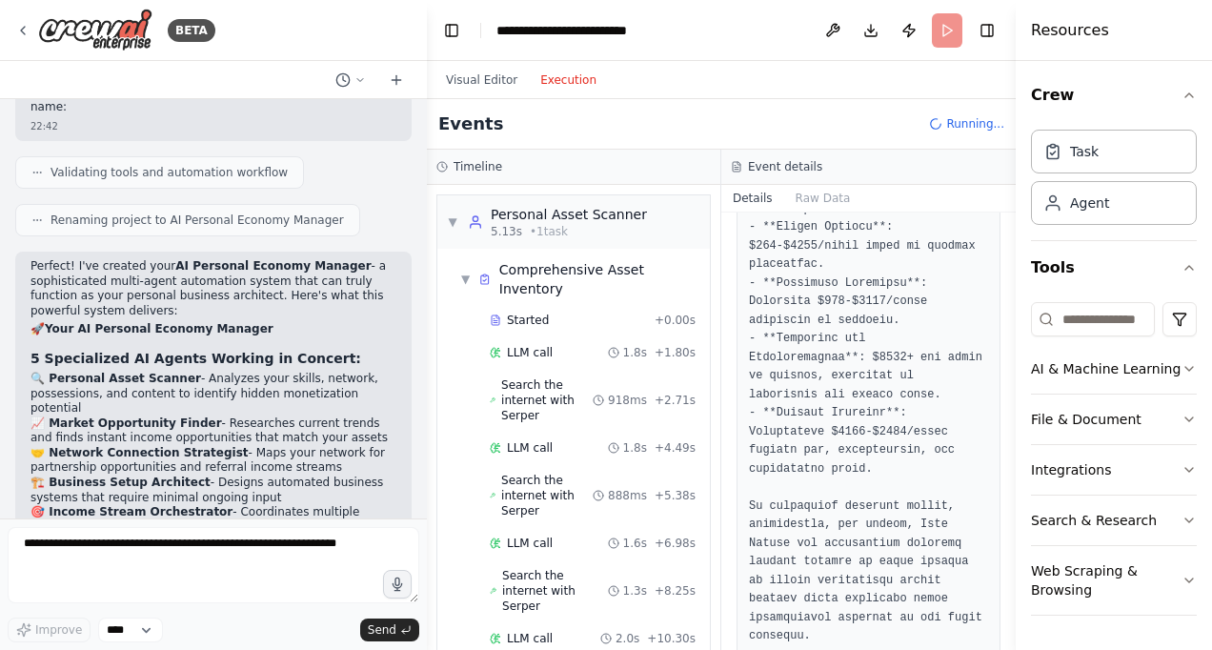
click at [71, 599] on strong "Market Opportunity Matching" at bounding box center [141, 605] width 192 height 13
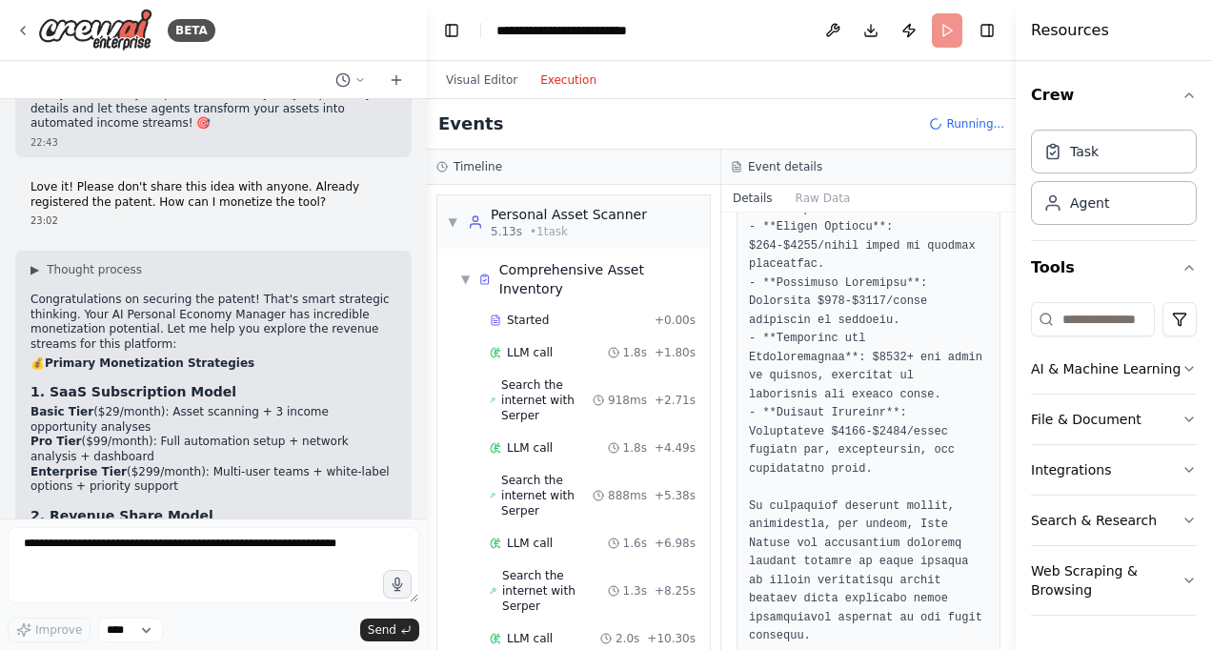
scroll to position [2808, 0]
click at [30, 540] on li "Only charge when users actually make money (powerful value proposition)" at bounding box center [213, 555] width 366 height 30
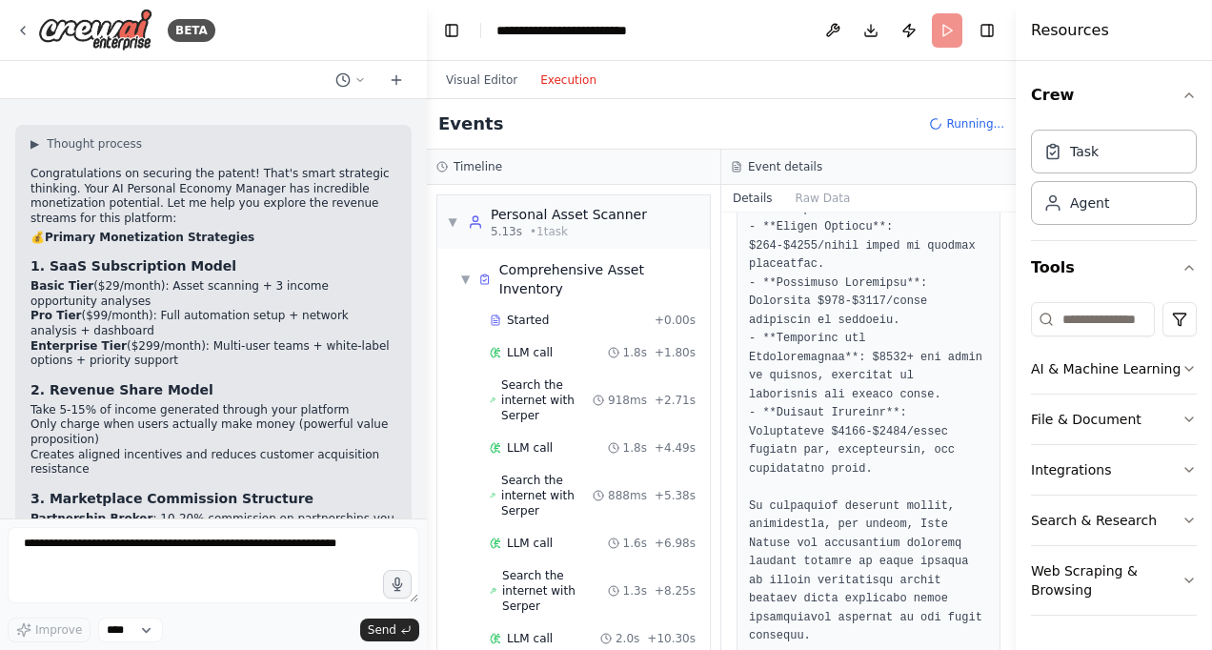
scroll to position [2935, 0]
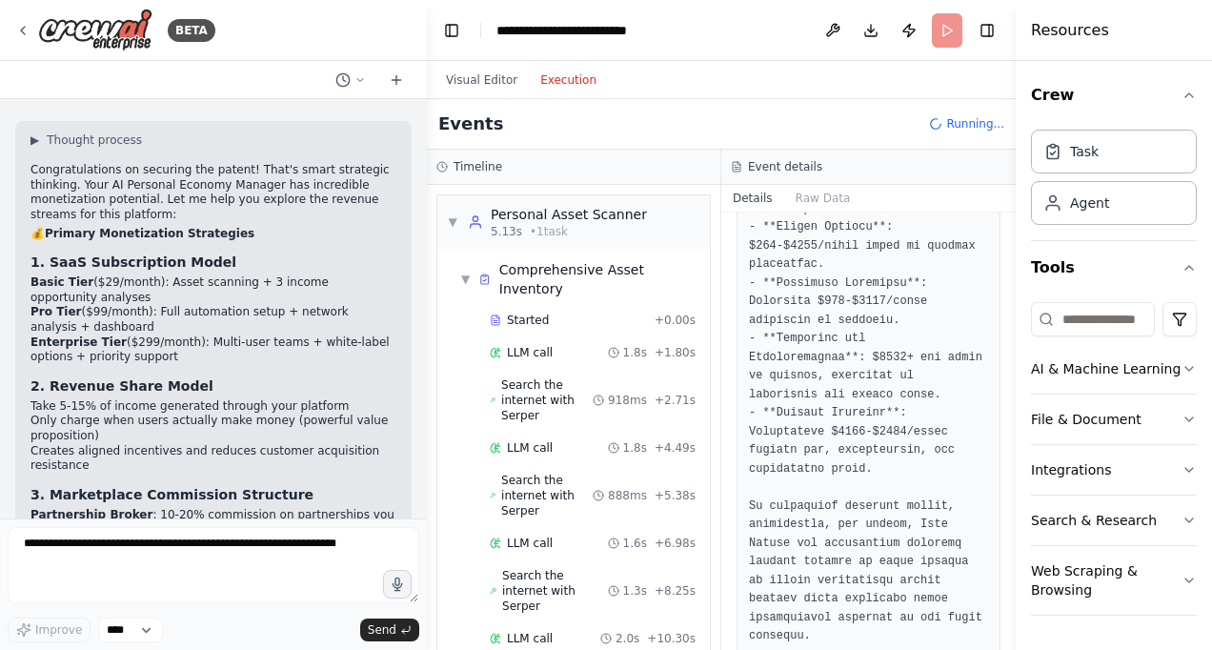
click at [65, 537] on strong "Asset Marketplace" at bounding box center [89, 543] width 119 height 13
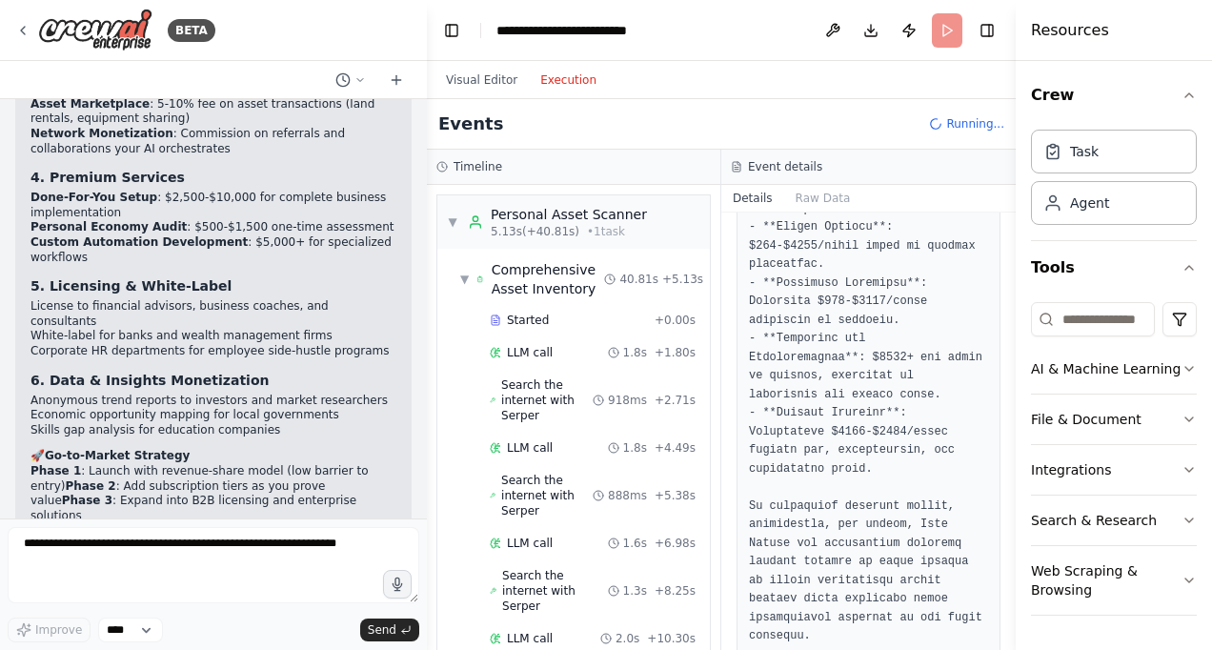
scroll to position [3387, 0]
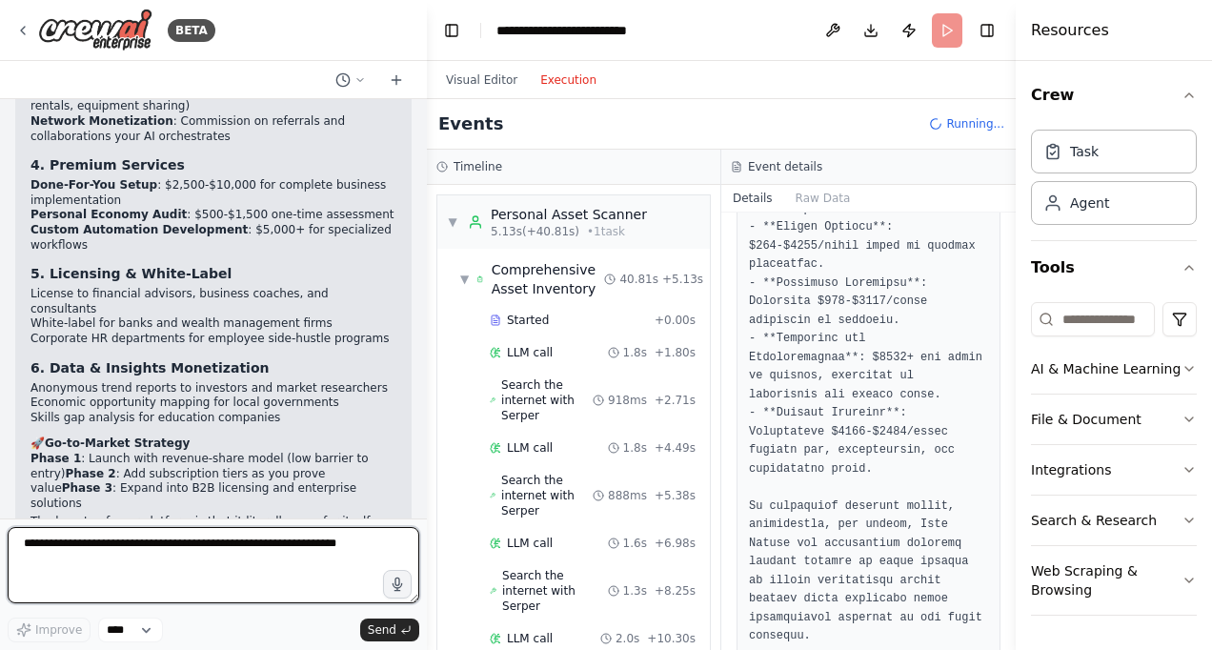
click at [30, 551] on textarea at bounding box center [214, 565] width 412 height 76
type textarea "**********"
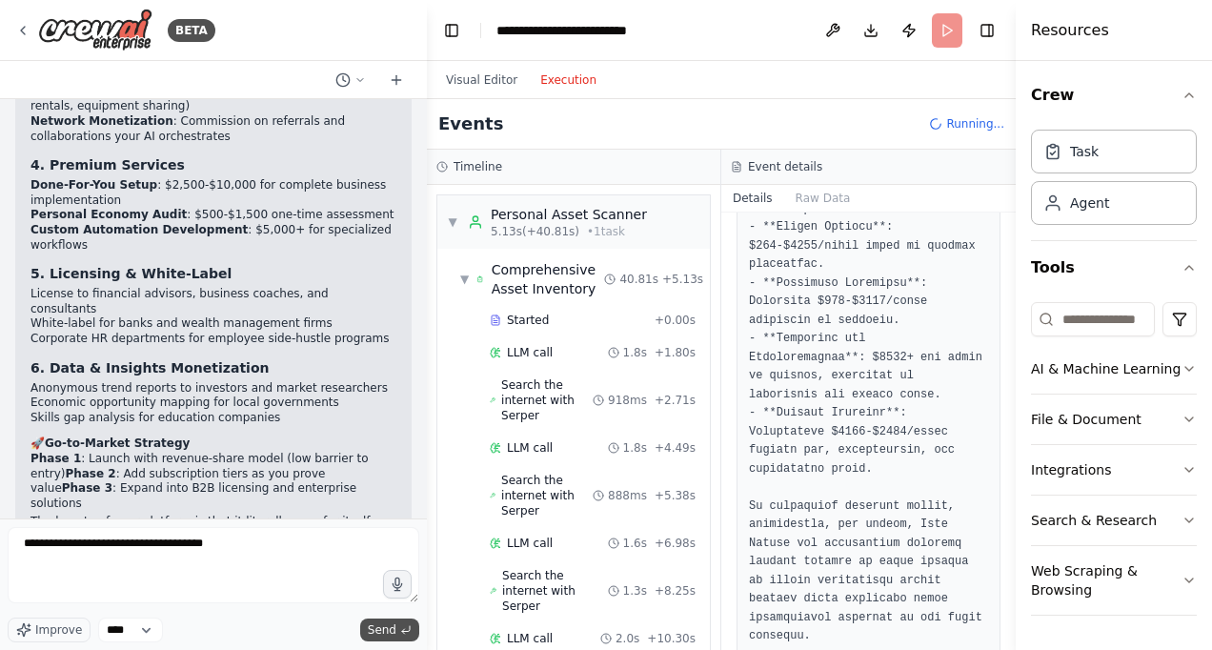
click at [389, 620] on button "Send" at bounding box center [389, 629] width 59 height 23
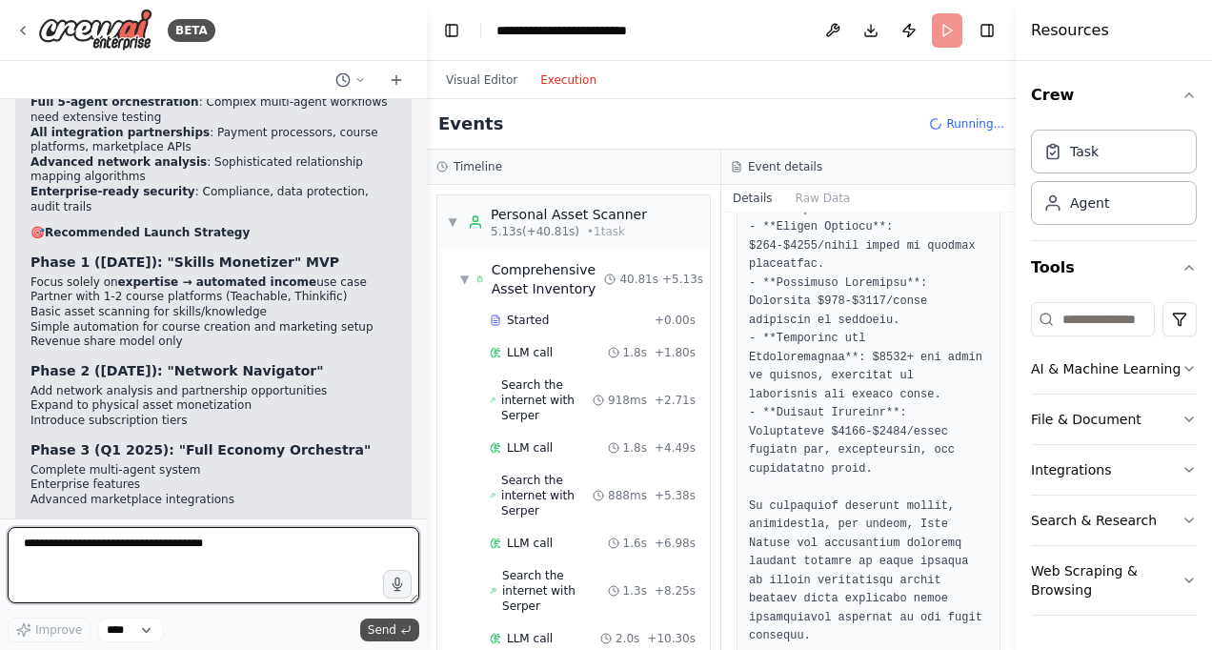
scroll to position [4285, 0]
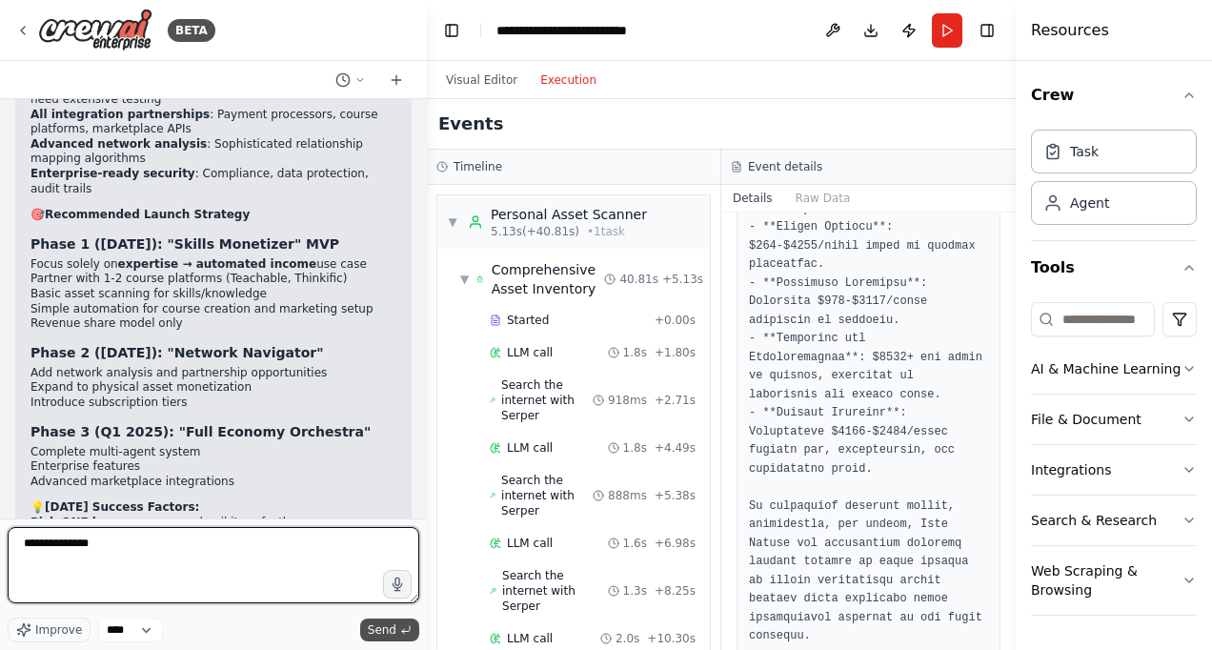
type textarea "**********"
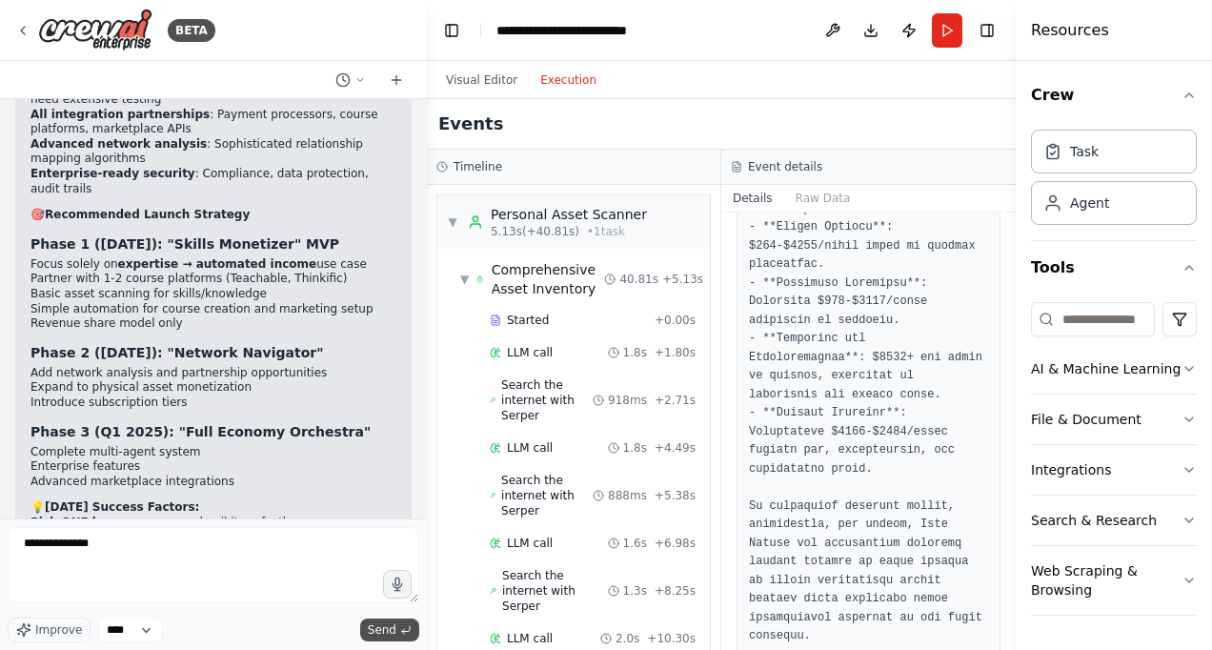
click at [393, 627] on span "Send" at bounding box center [382, 629] width 29 height 15
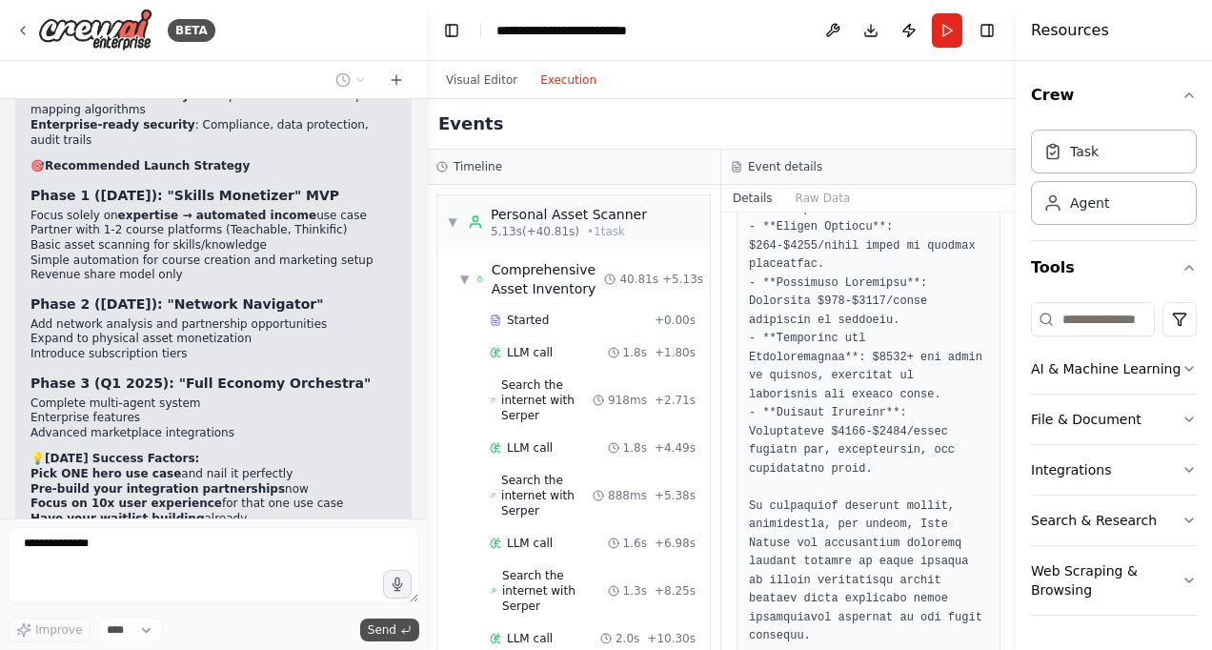
scroll to position [4398, 0]
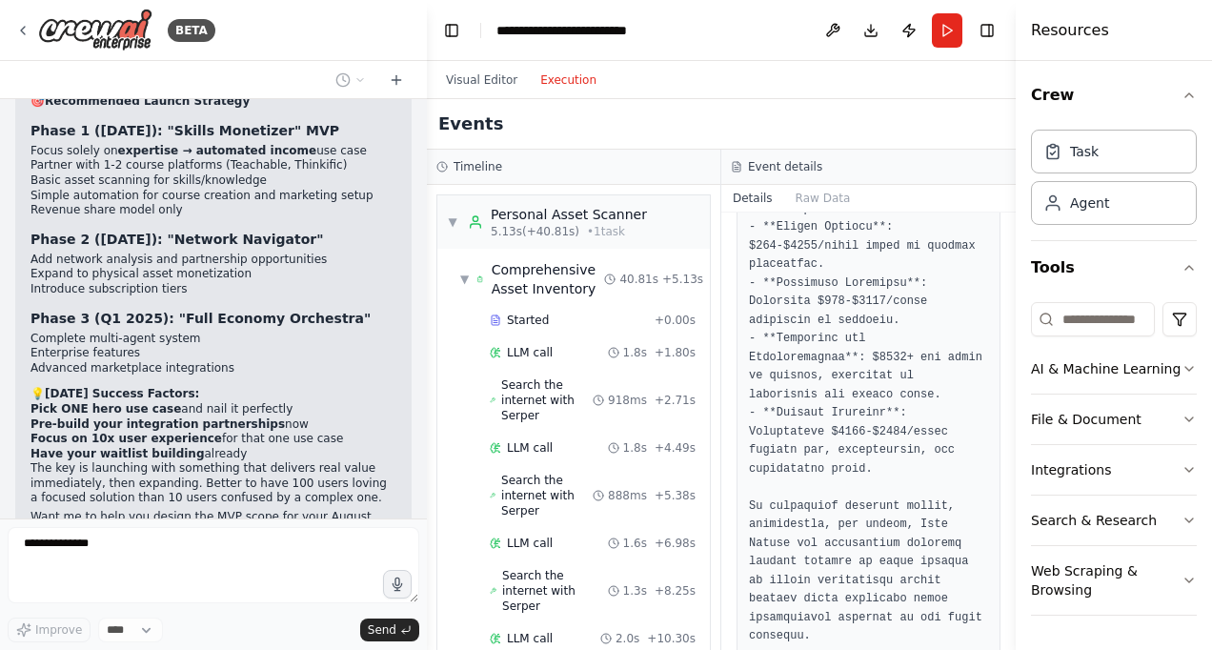
click at [1008, 583] on button "Toggle Sidebar" at bounding box center [1015, 325] width 15 height 650
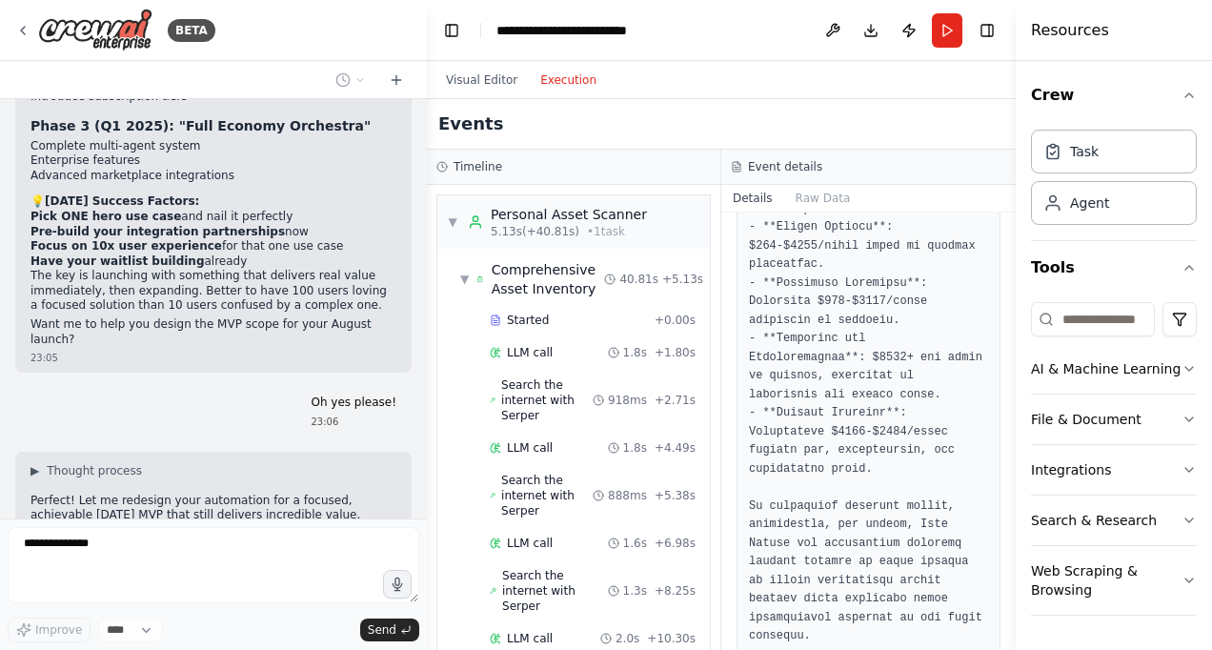
click at [702, 628] on div "▼ Personal Asset Scanner 5.13s (+40.81s) • 1 task ▼ Comprehensive Asset Invento…" at bounding box center [573, 417] width 293 height 465
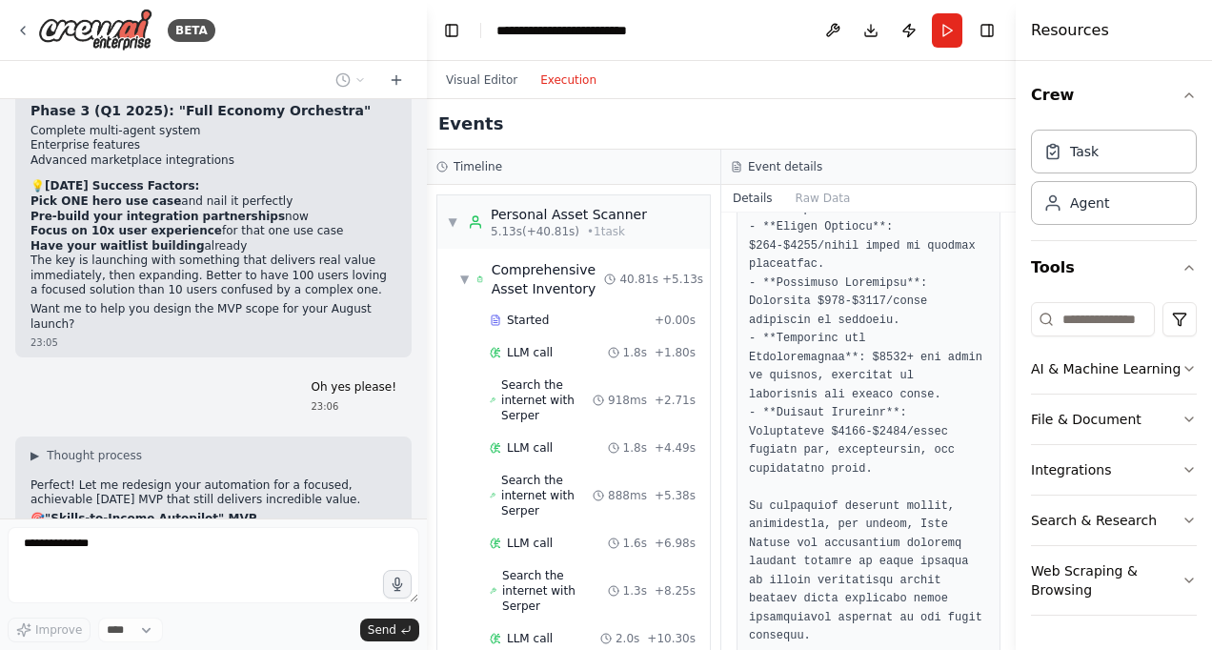
click at [702, 628] on div "▼ Personal Asset Scanner 5.13s (+40.81s) • 1 task ▼ Comprehensive Asset Invento…" at bounding box center [573, 417] width 293 height 465
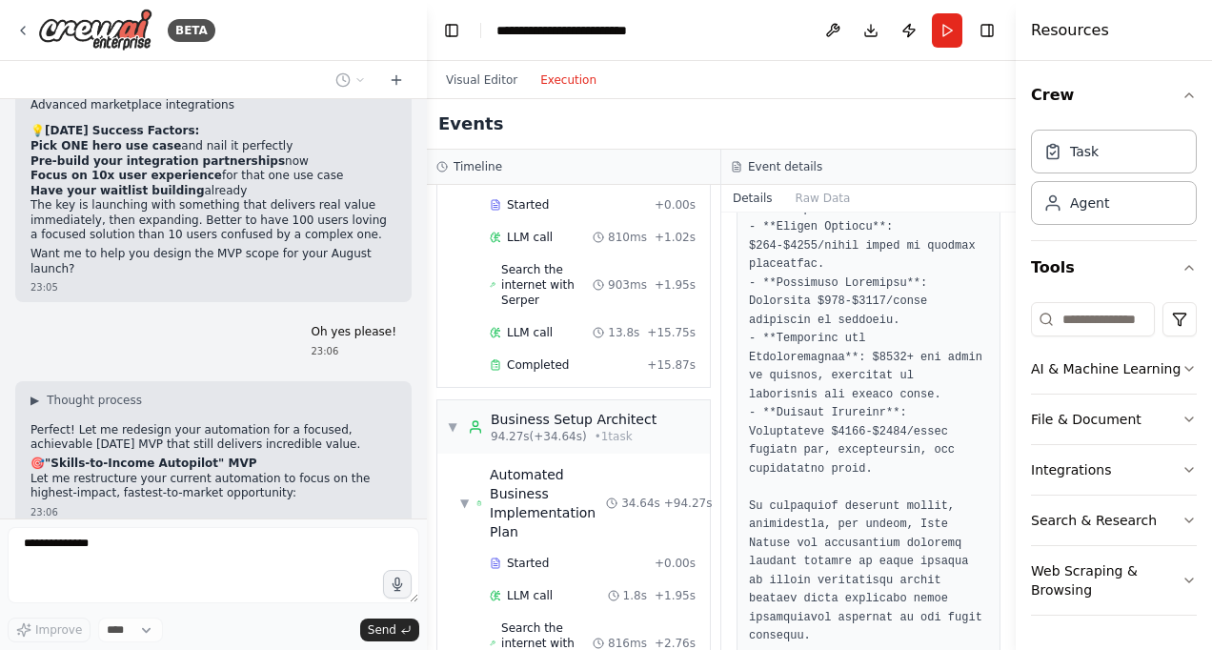
scroll to position [1499, 0]
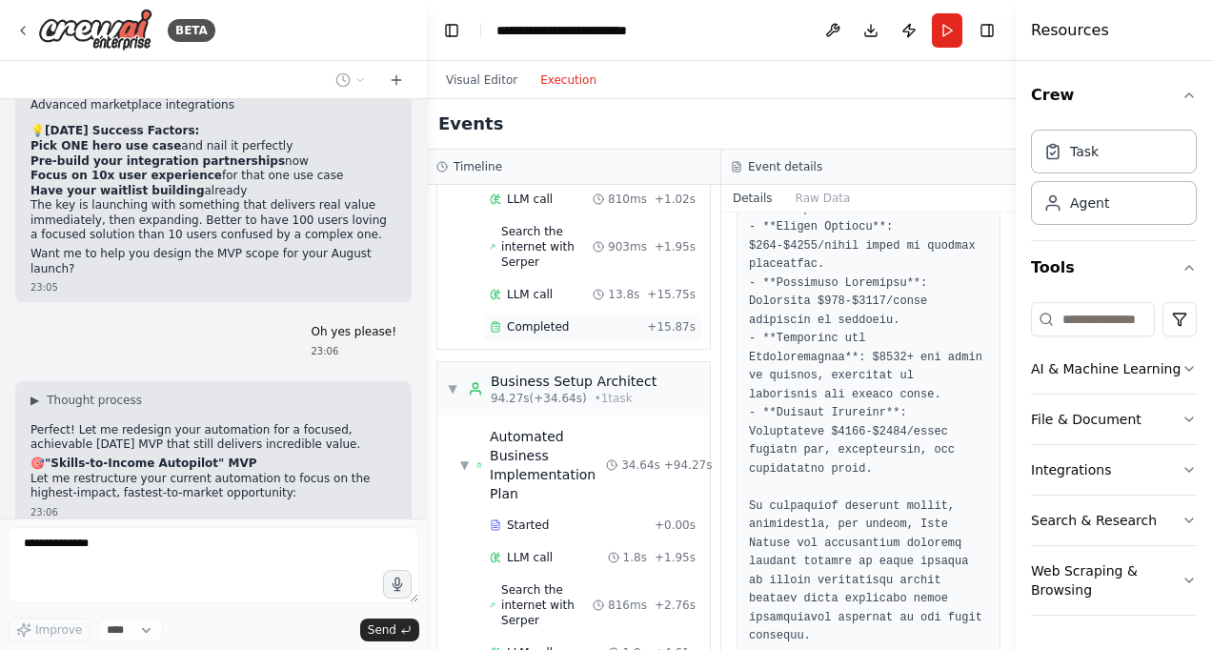
click at [553, 319] on span "Completed" at bounding box center [538, 326] width 62 height 15
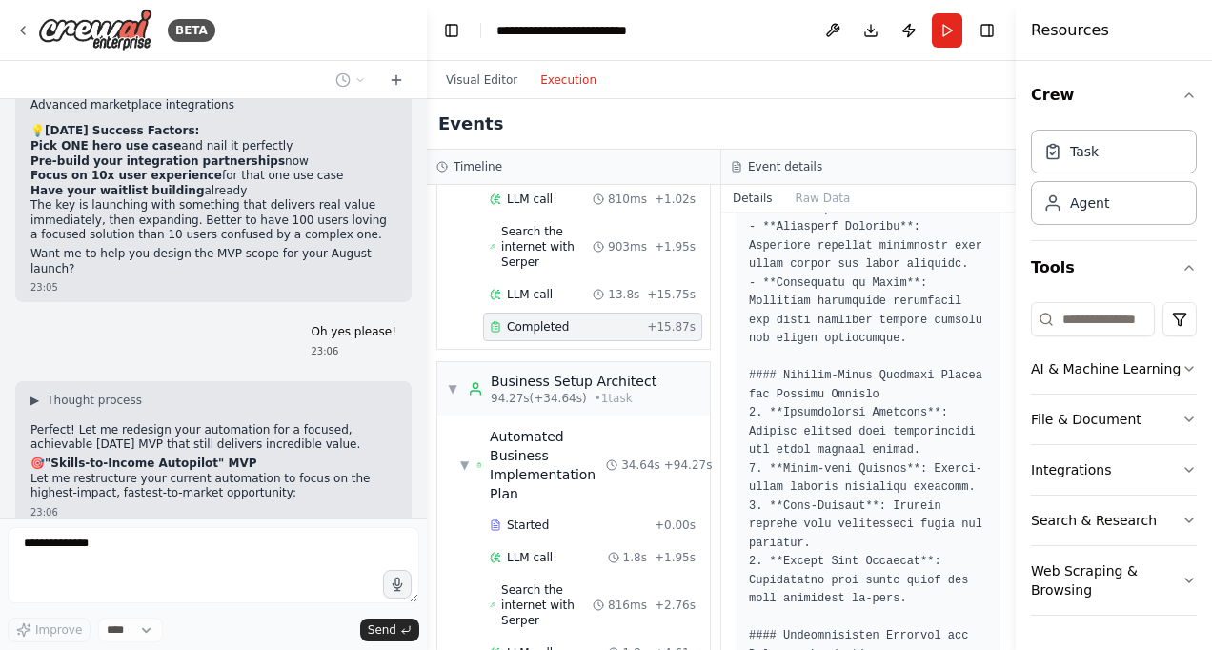
scroll to position [4716, 0]
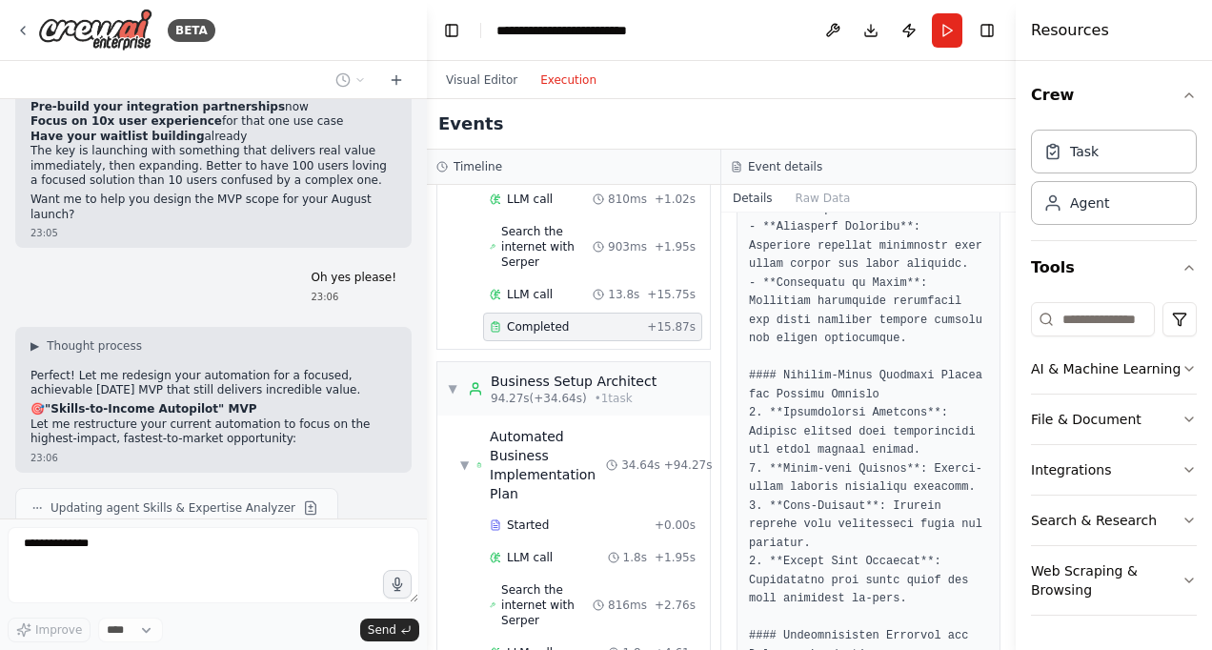
click at [749, 196] on button "Details" at bounding box center [752, 198] width 63 height 27
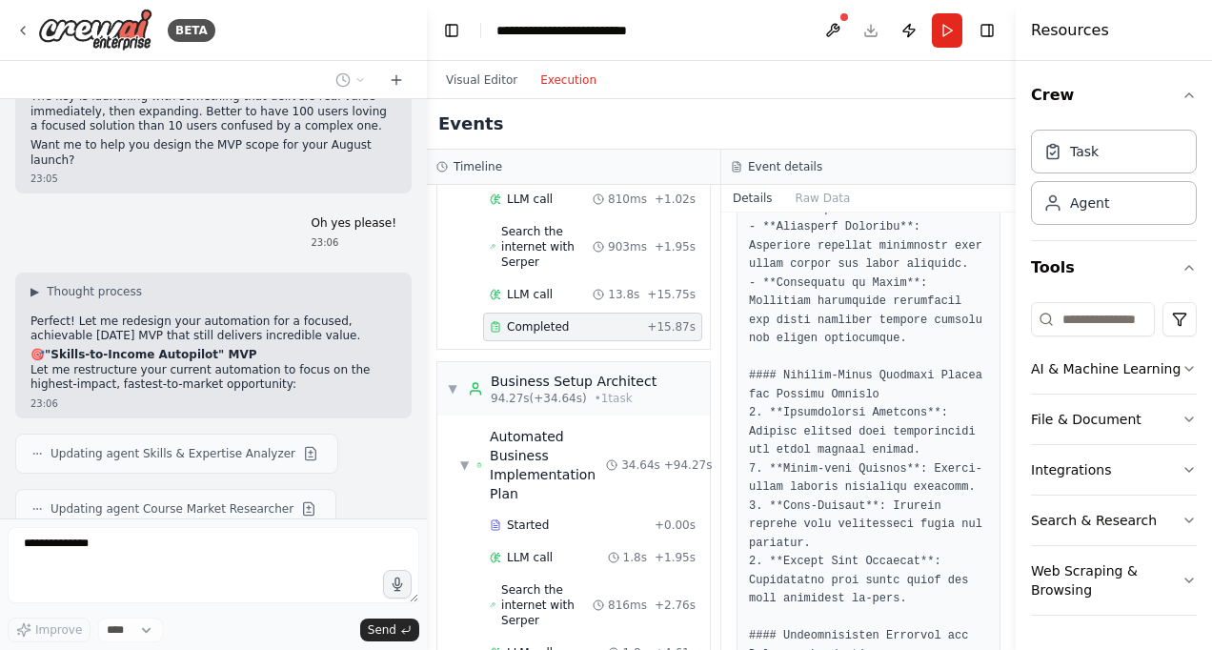
click at [617, 319] on div "Completed" at bounding box center [565, 326] width 150 height 15
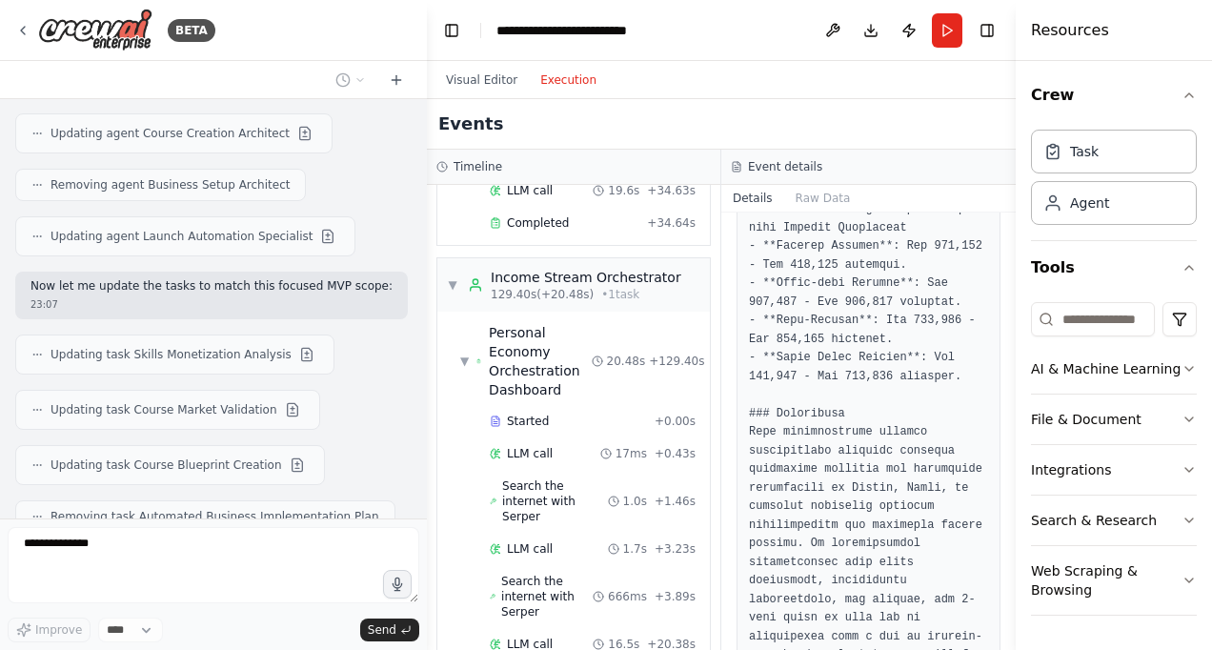
scroll to position [2388, 0]
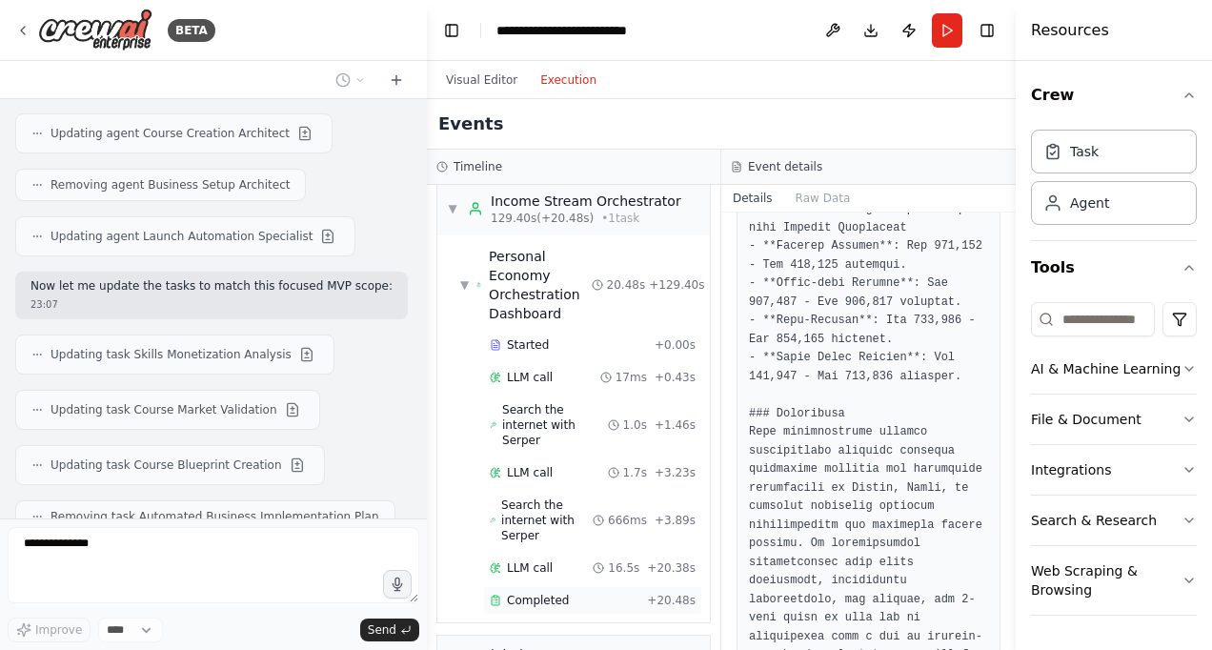
click at [623, 586] on div "Completed + 20.48s" at bounding box center [592, 600] width 219 height 29
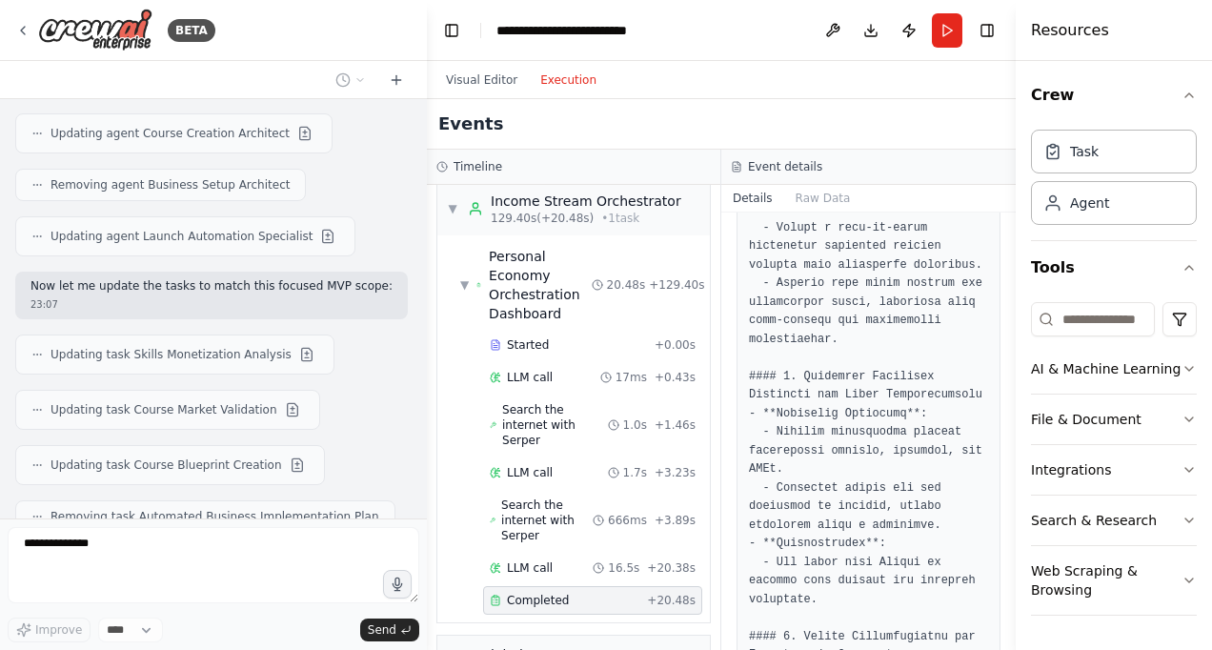
drag, startPoint x: 1012, startPoint y: 525, endPoint x: 1000, endPoint y: 462, distance: 63.9
click at [1000, 462] on div "BETA Hello! I'm the CrewAI assistant. What kind of automation do you want to bu…" at bounding box center [606, 325] width 1212 height 650
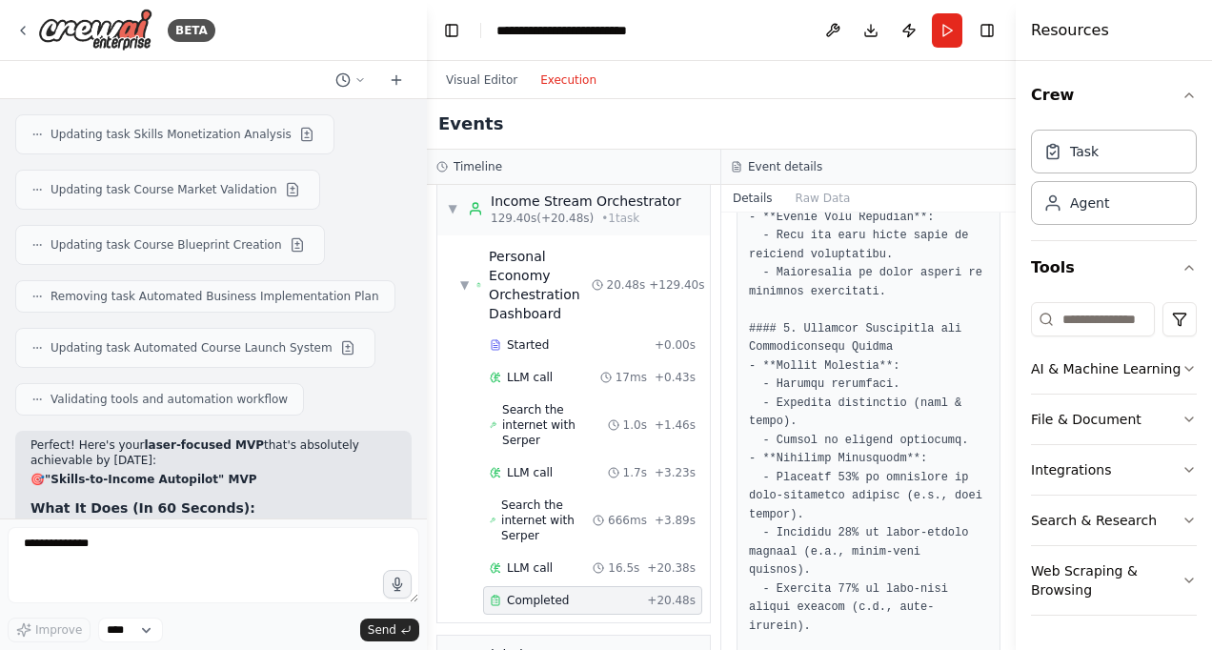
scroll to position [0, 0]
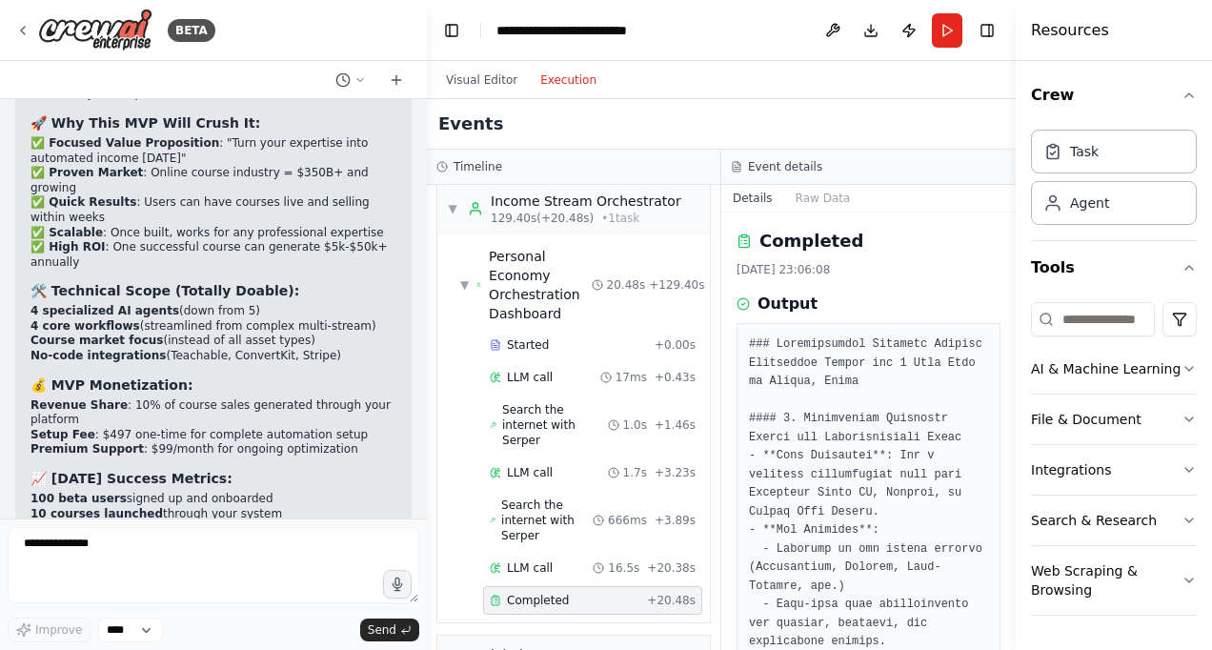
click at [1010, 636] on button "Toggle Sidebar" at bounding box center [1015, 325] width 15 height 650
click at [1010, 629] on button "Toggle Sidebar" at bounding box center [1015, 325] width 15 height 650
click at [1010, 638] on button "Toggle Sidebar" at bounding box center [1015, 325] width 15 height 650
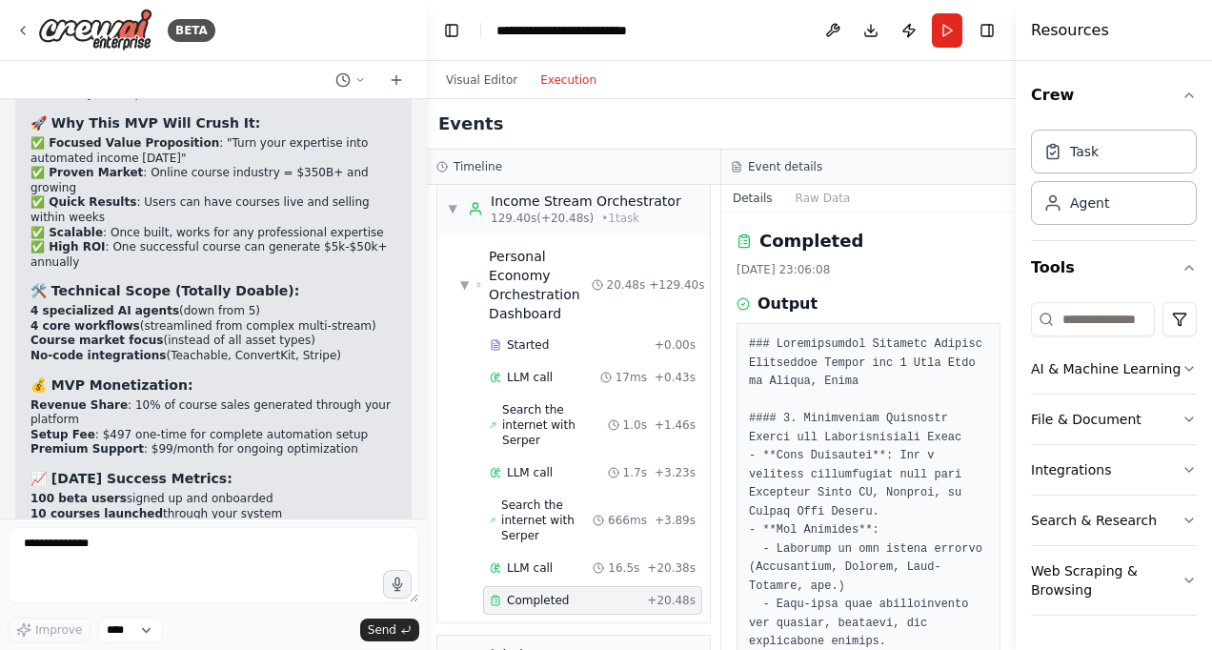
click at [1010, 638] on button "Toggle Sidebar" at bounding box center [1015, 325] width 15 height 650
click at [1008, 638] on button "Toggle Sidebar" at bounding box center [1015, 325] width 15 height 650
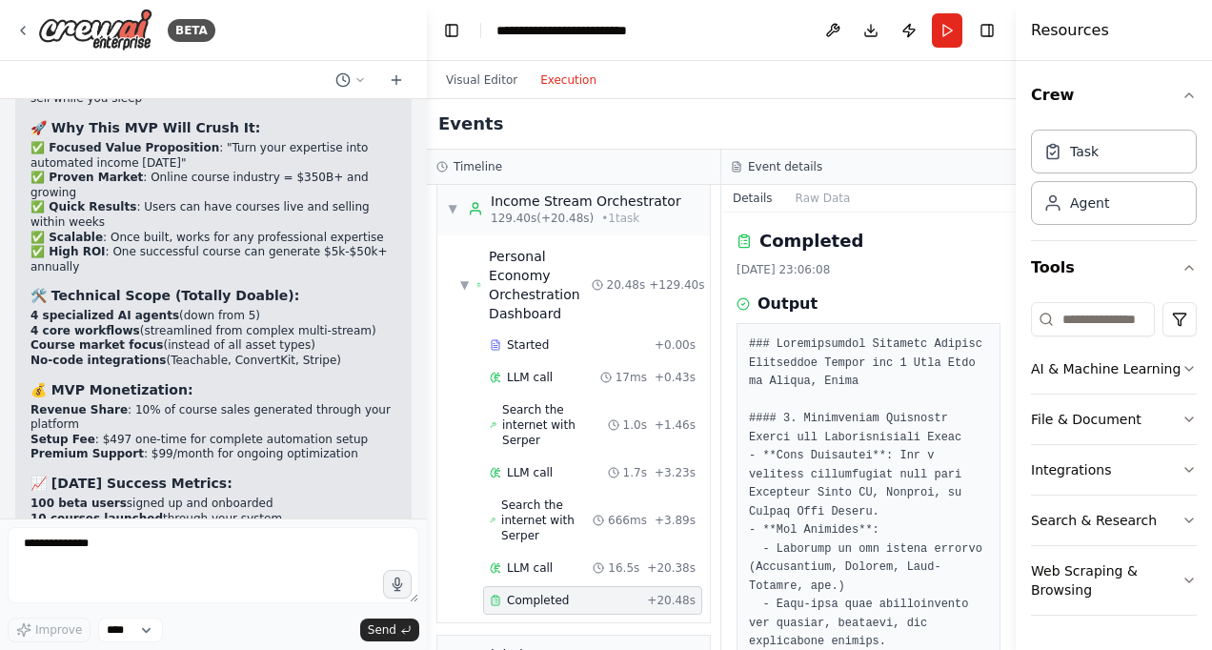
scroll to position [5959, 0]
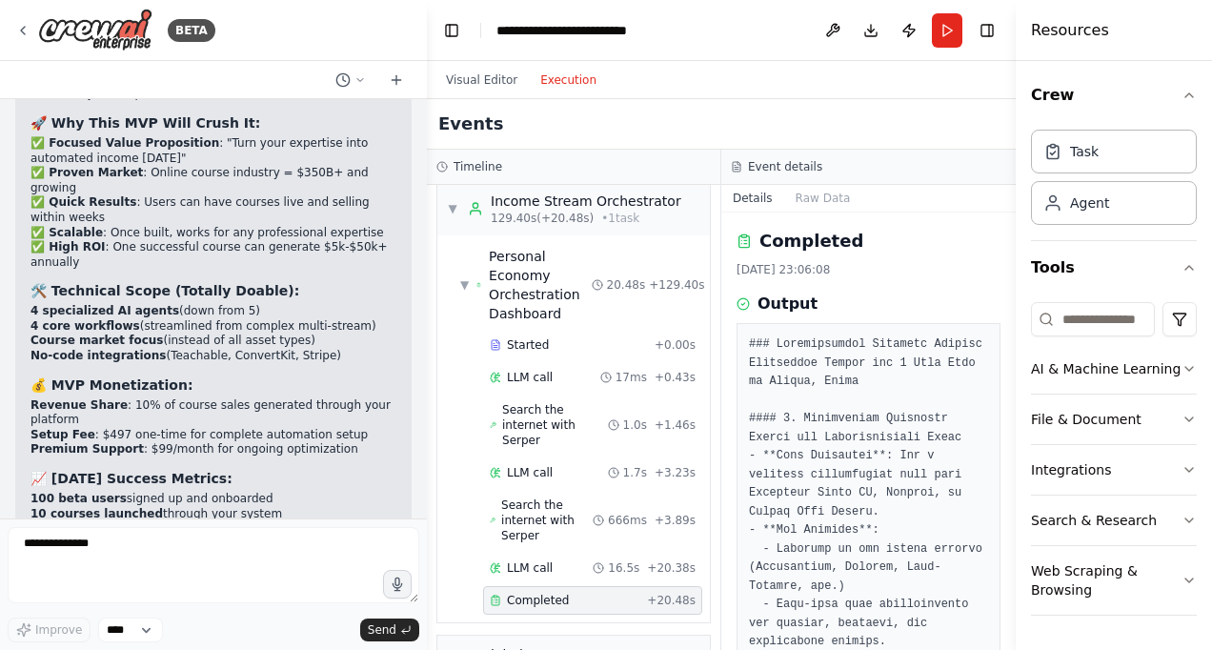
click at [328, 526] on form "**********" at bounding box center [213, 583] width 427 height 131
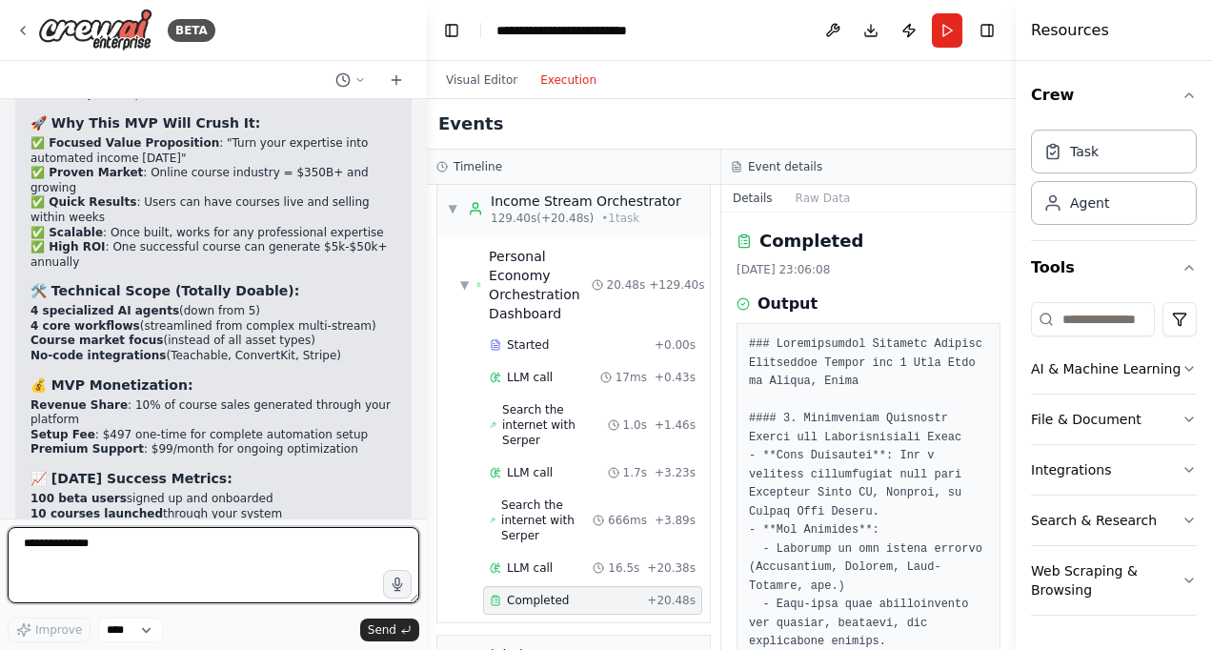
click at [192, 545] on textarea "**********" at bounding box center [214, 565] width 412 height 76
click at [180, 551] on textarea "**********" at bounding box center [214, 565] width 412 height 76
click at [249, 545] on textarea "**********" at bounding box center [214, 565] width 412 height 76
type textarea "**********"
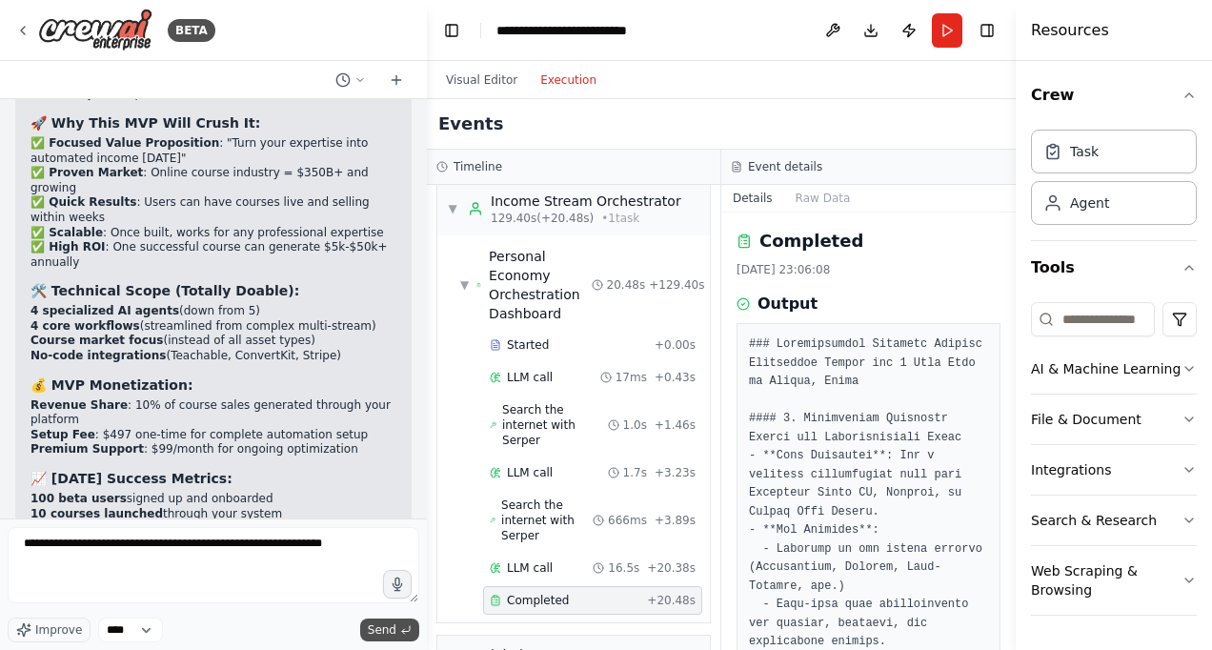
click at [399, 630] on button "Send" at bounding box center [389, 629] width 59 height 23
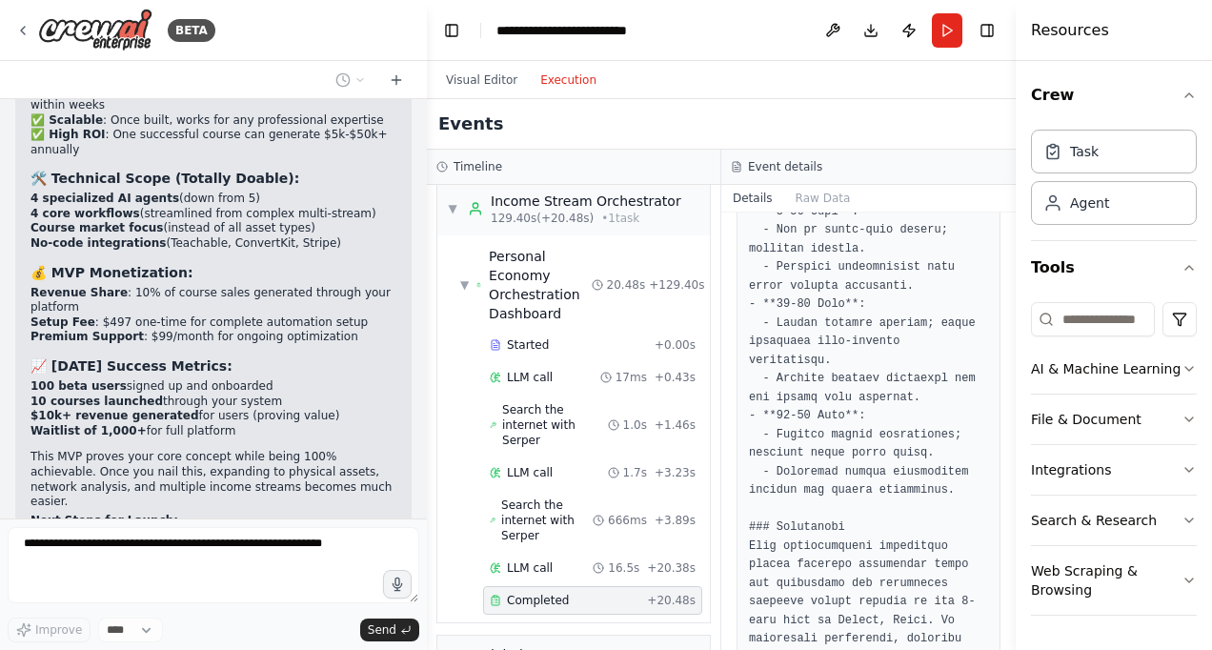
scroll to position [2848, 0]
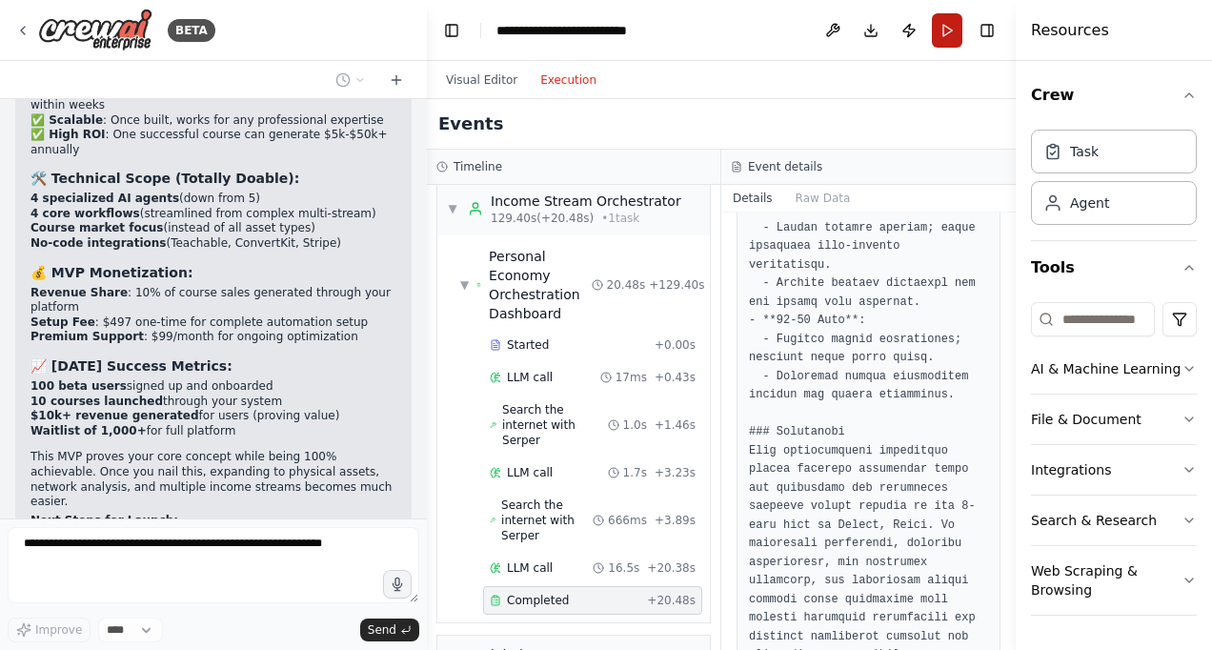
click at [946, 26] on button "Run" at bounding box center [947, 30] width 30 height 34
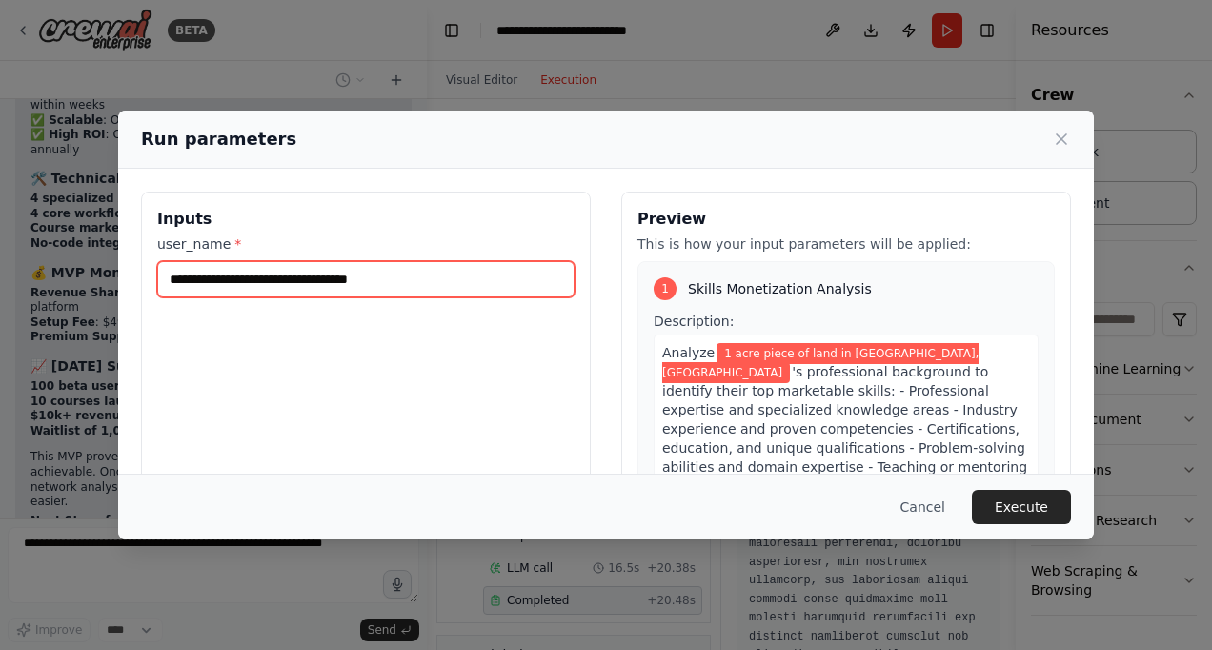
click at [166, 278] on input "**********" at bounding box center [365, 279] width 417 height 36
type input "**********"
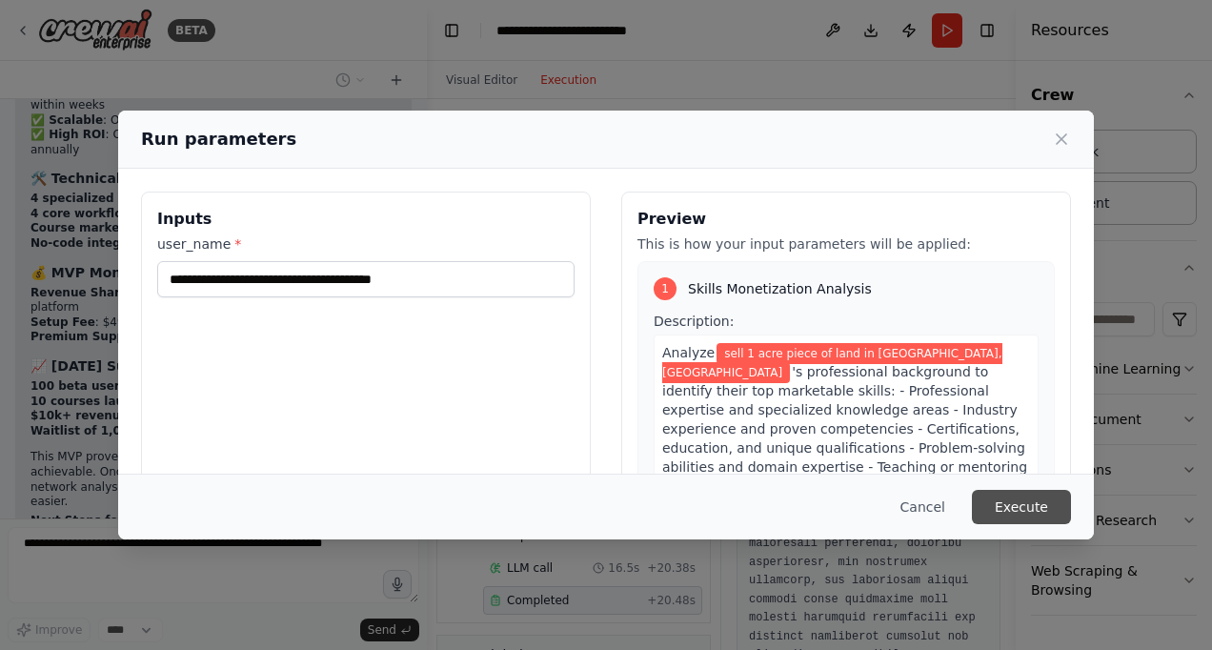
click at [1021, 517] on button "Execute" at bounding box center [1021, 507] width 99 height 34
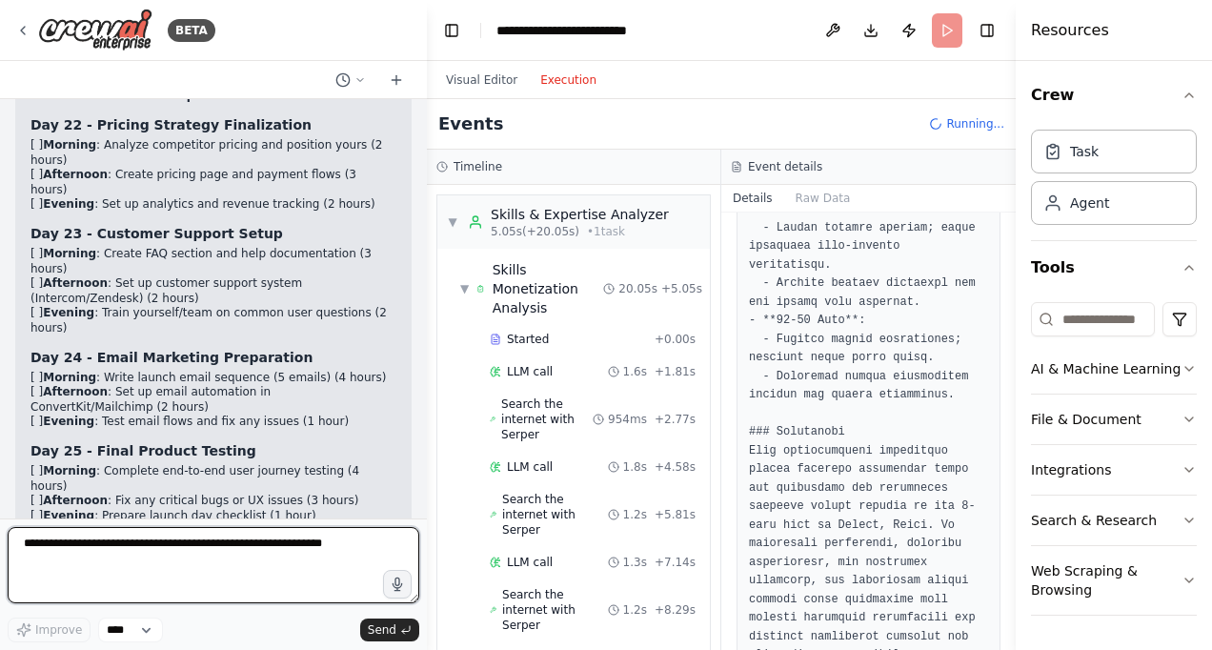
scroll to position [9245, 0]
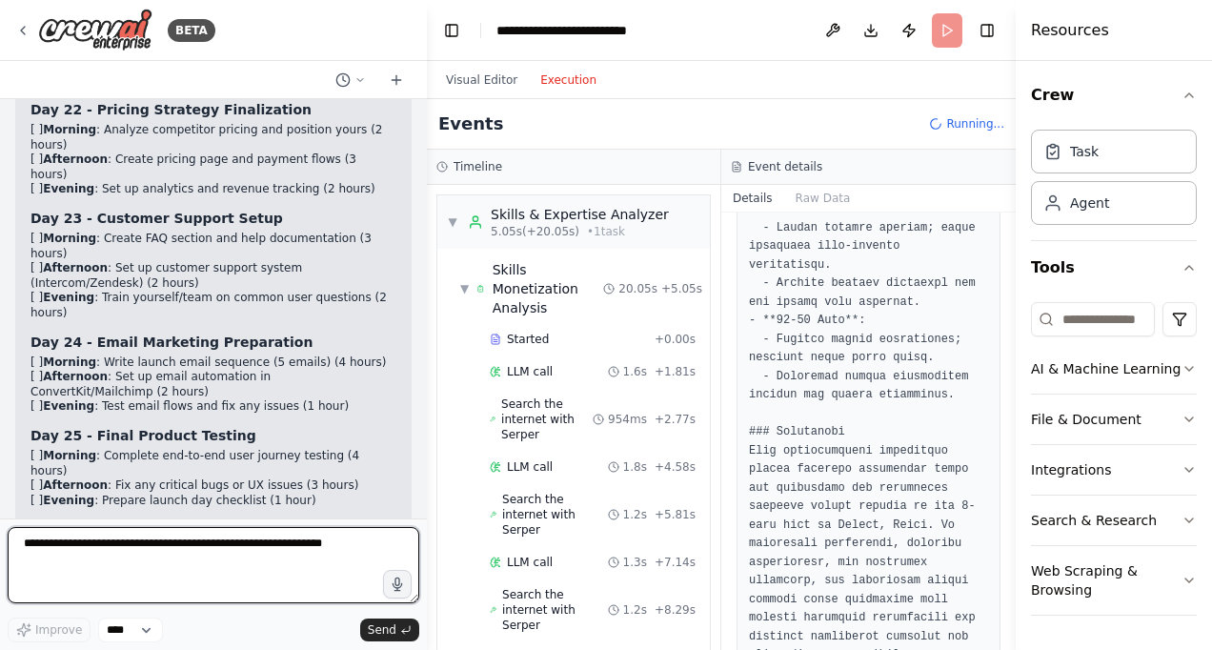
click at [273, 572] on textarea "**********" at bounding box center [214, 565] width 412 height 76
type textarea "****"
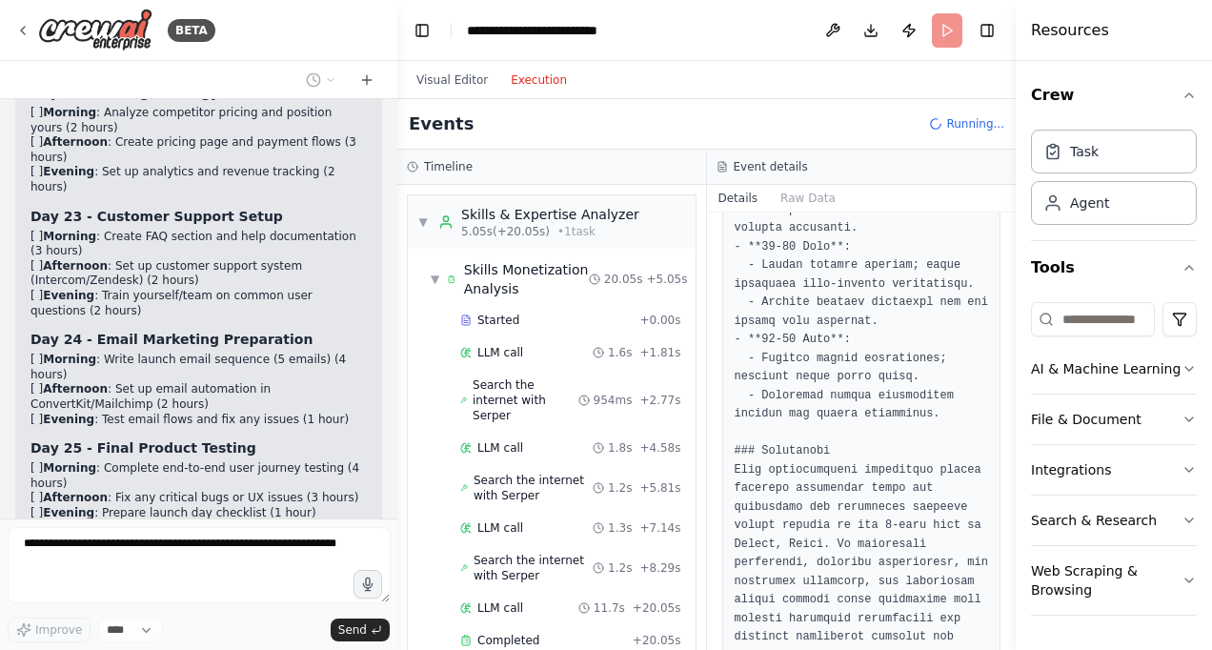
scroll to position [9893, 0]
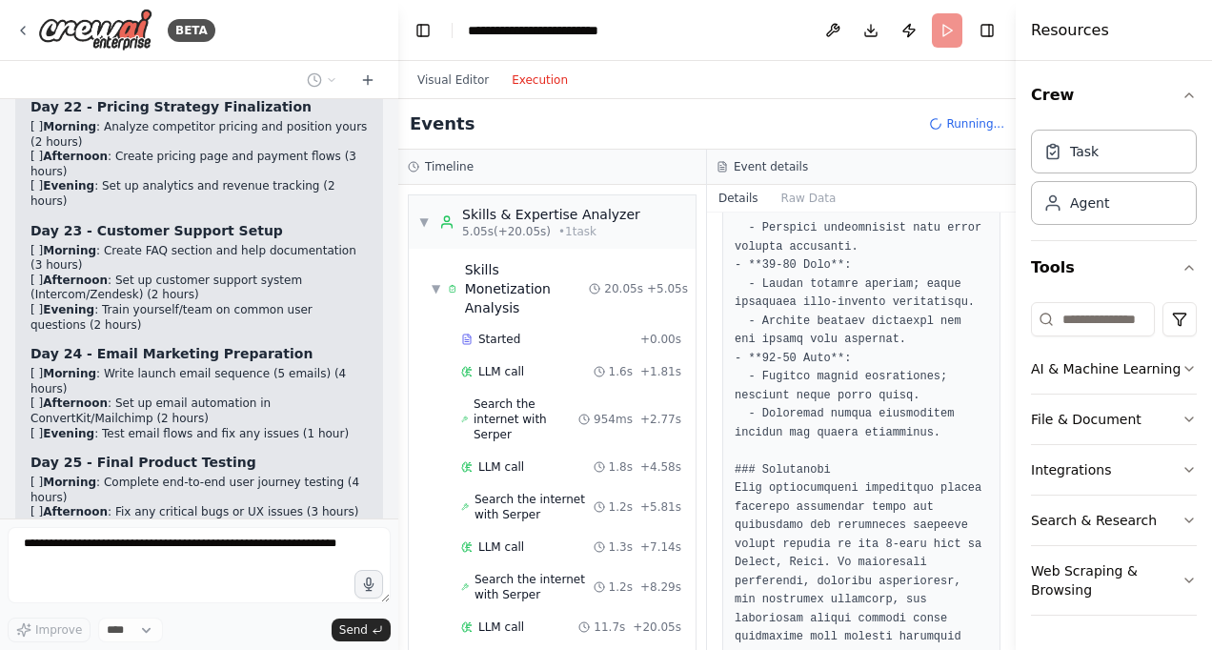
drag, startPoint x: 419, startPoint y: 489, endPoint x: 398, endPoint y: 324, distance: 166.2
click at [398, 324] on div "BETA Hello! I'm the CrewAI assistant. What kind of automation do you want to bu…" at bounding box center [606, 325] width 1212 height 650
click at [392, 113] on div at bounding box center [395, 325] width 8 height 650
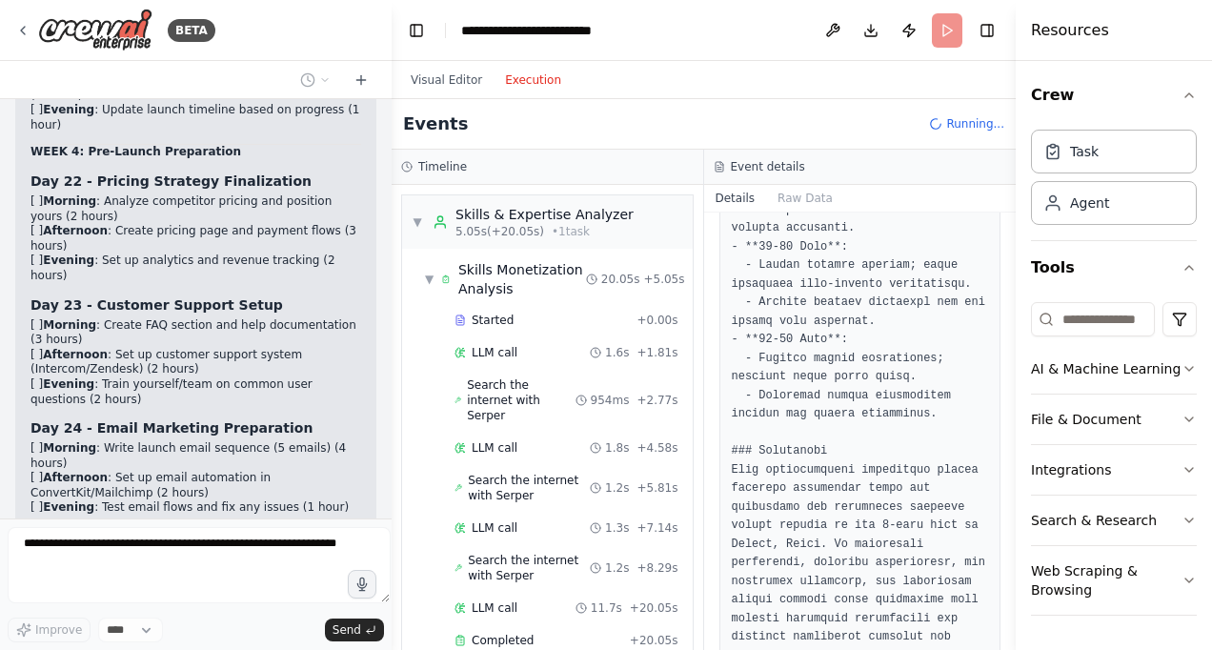
scroll to position [10056, 0]
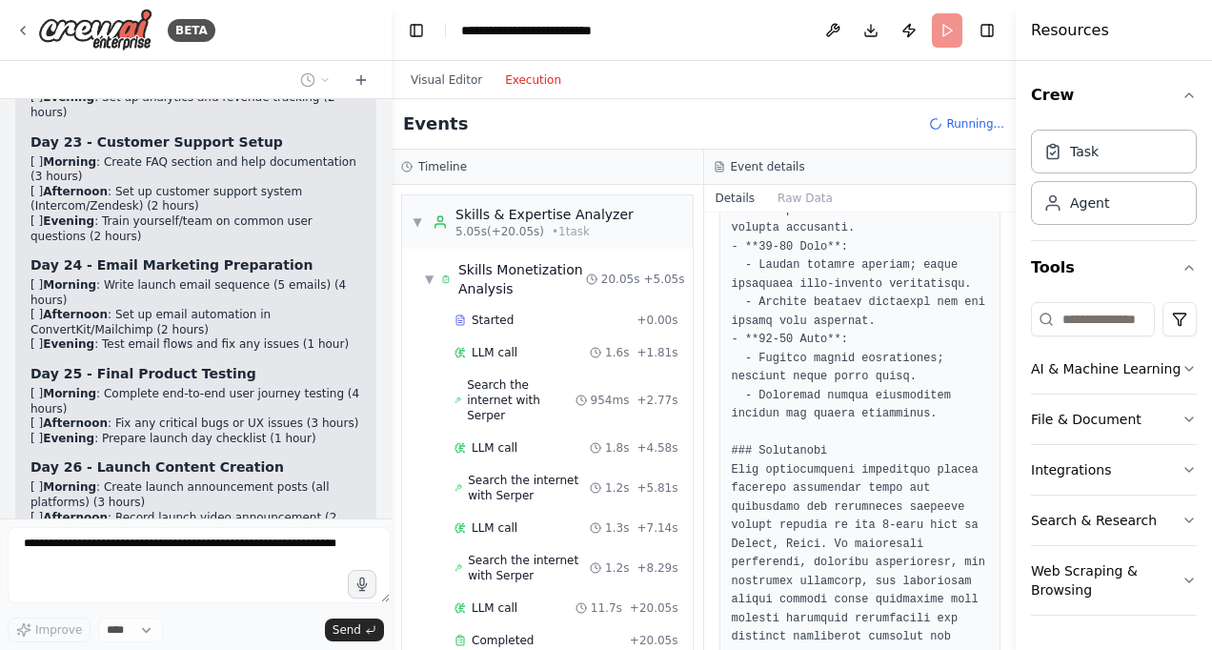
click at [392, 113] on div "BETA Hello! I'm the CrewAI assistant. What kind of automation do you want to bu…" at bounding box center [606, 325] width 1212 height 650
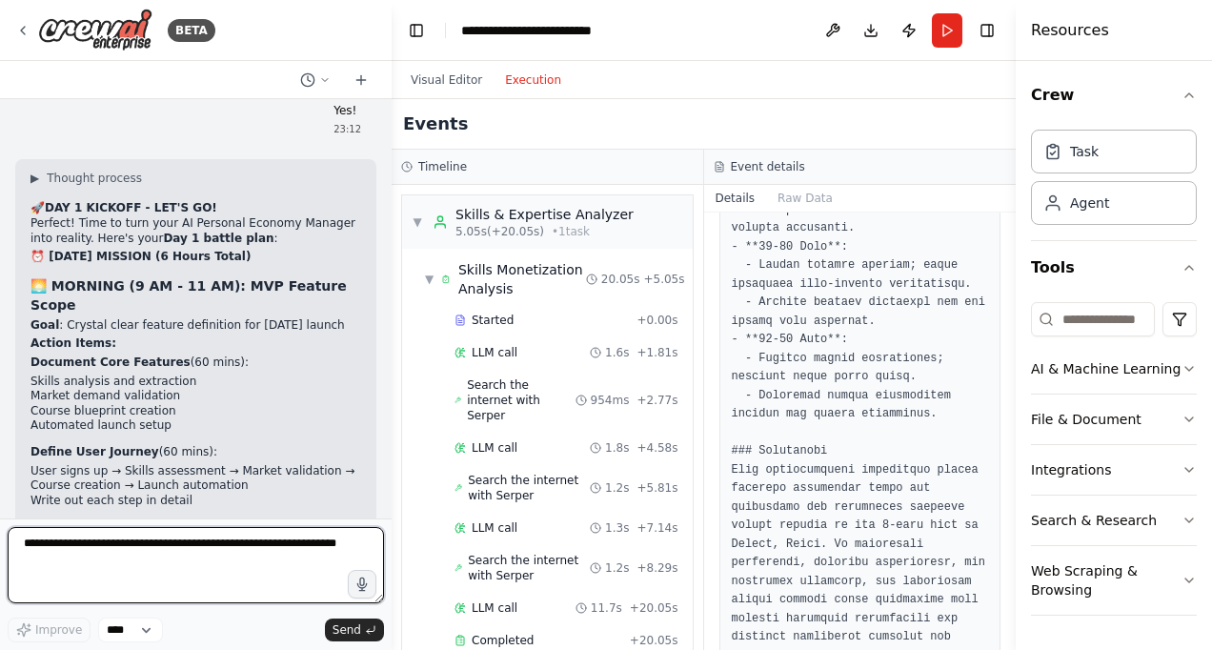
scroll to position [11139, 0]
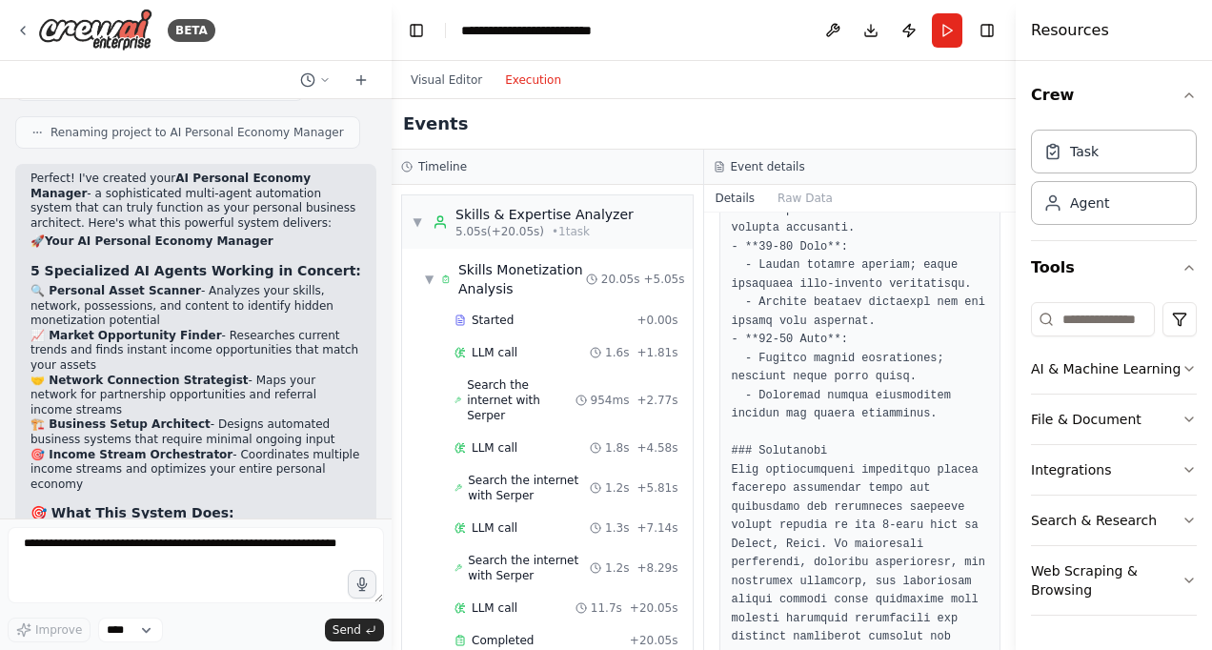
click at [301, 526] on p "✅ Comprehensive Asset Analysis - Catalogs everything you own, know, and can acc…" at bounding box center [195, 608] width 331 height 164
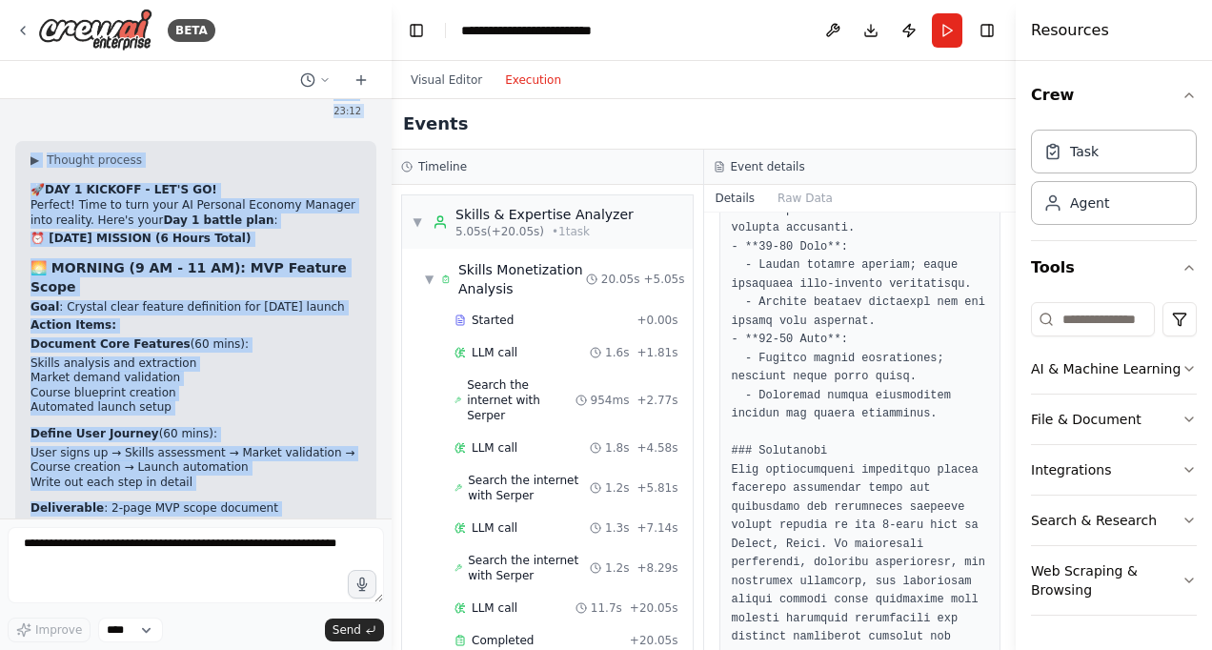
drag, startPoint x: 29, startPoint y: 152, endPoint x: 289, endPoint y: 526, distance: 455.2
click at [289, 526] on div "BETA Hello! I'm the CrewAI assistant. What kind of automation do you want to bu…" at bounding box center [196, 325] width 392 height 650
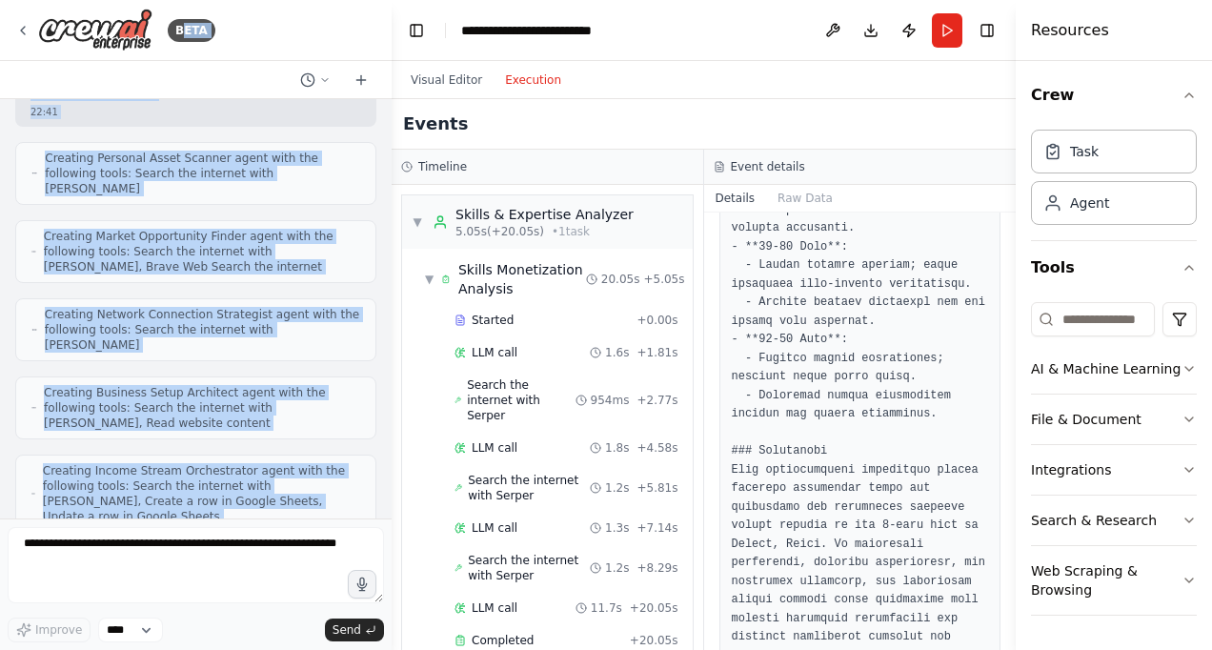
scroll to position [0, 0]
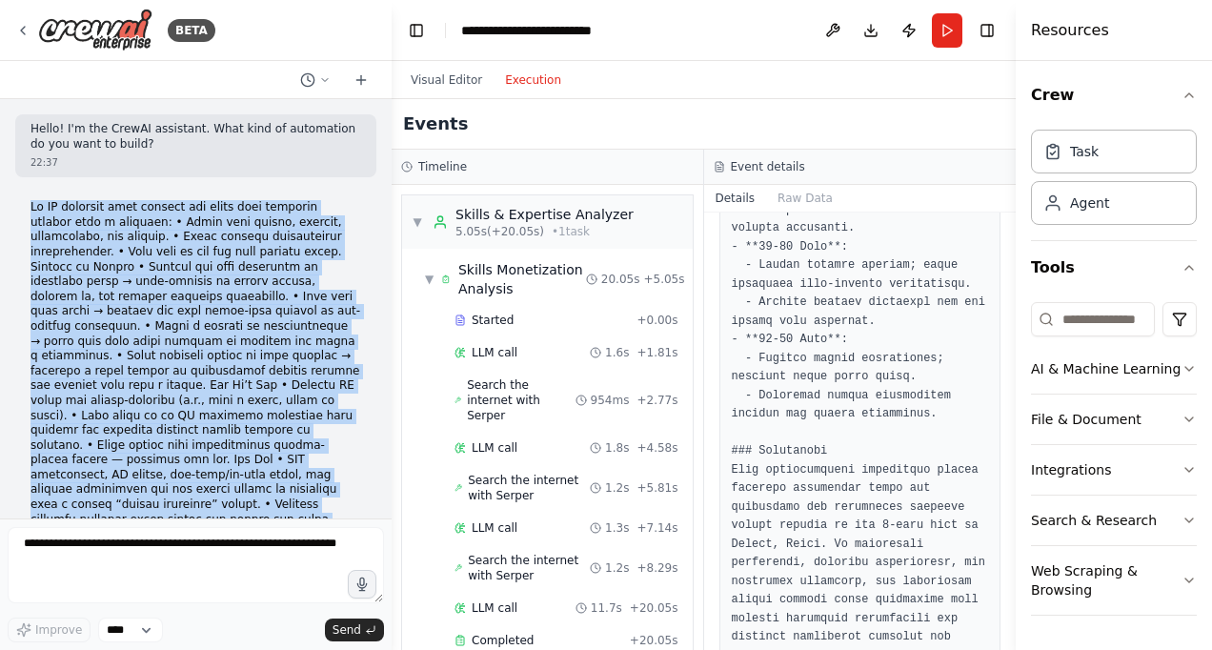
drag, startPoint x: 288, startPoint y: 475, endPoint x: 30, endPoint y: 192, distance: 382.4
click at [30, 192] on div "Hello! I'm the CrewAI assistant. What kind of automation do you want to build? …" at bounding box center [196, 308] width 392 height 419
copy div "An AI platform that manages and grows your personal economy like a business: • …"
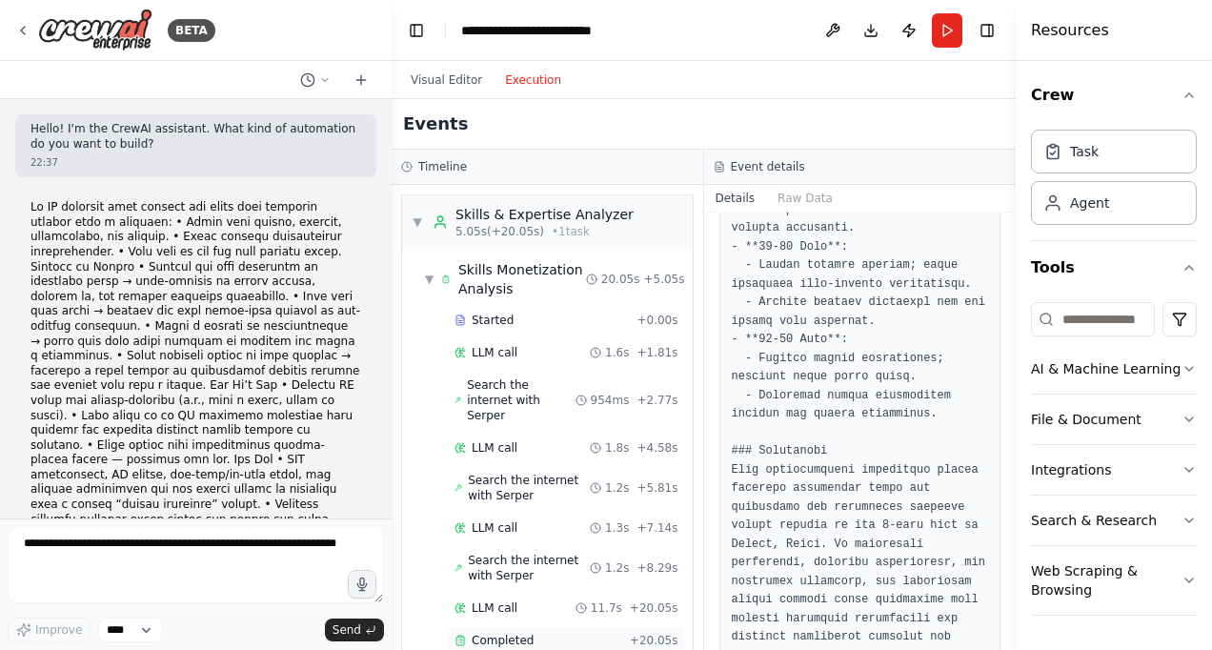
click at [568, 633] on div "Completed" at bounding box center [539, 640] width 168 height 15
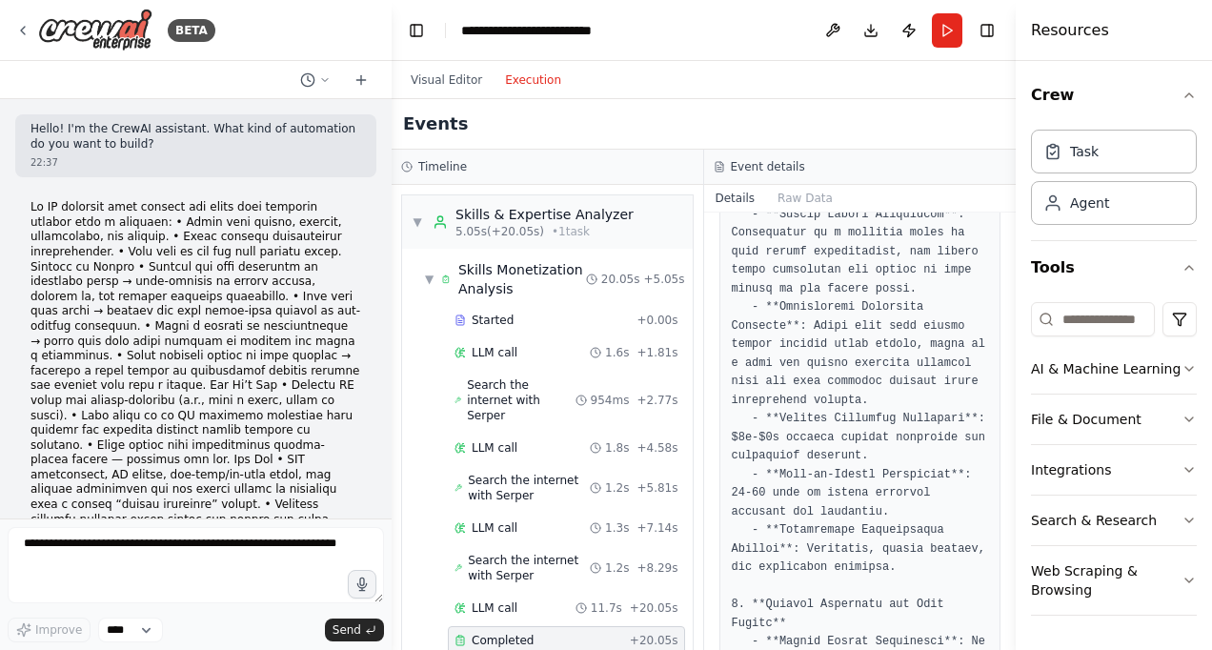
scroll to position [751, 0]
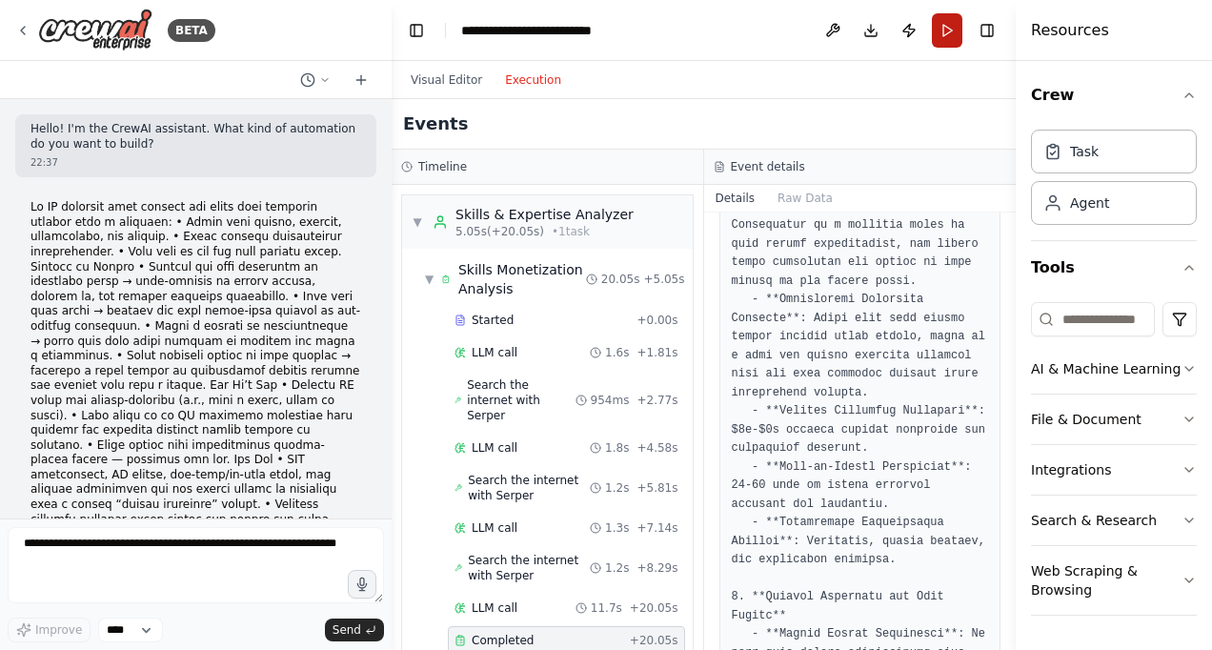
click at [941, 29] on button "Run" at bounding box center [947, 30] width 30 height 34
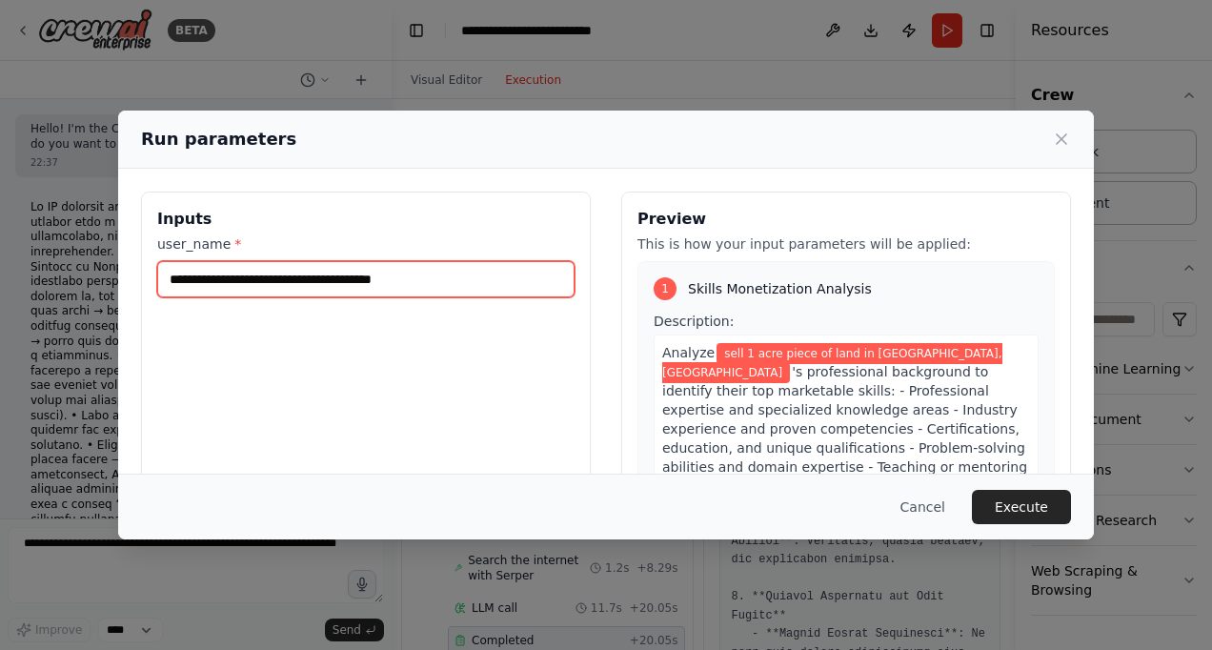
drag, startPoint x: 402, startPoint y: 288, endPoint x: 120, endPoint y: 292, distance: 282.1
click at [120, 292] on div "**********" at bounding box center [606, 417] width 976 height 497
drag, startPoint x: 480, startPoint y: 273, endPoint x: 133, endPoint y: 254, distance: 347.4
click at [133, 254] on div "**********" at bounding box center [606, 417] width 976 height 497
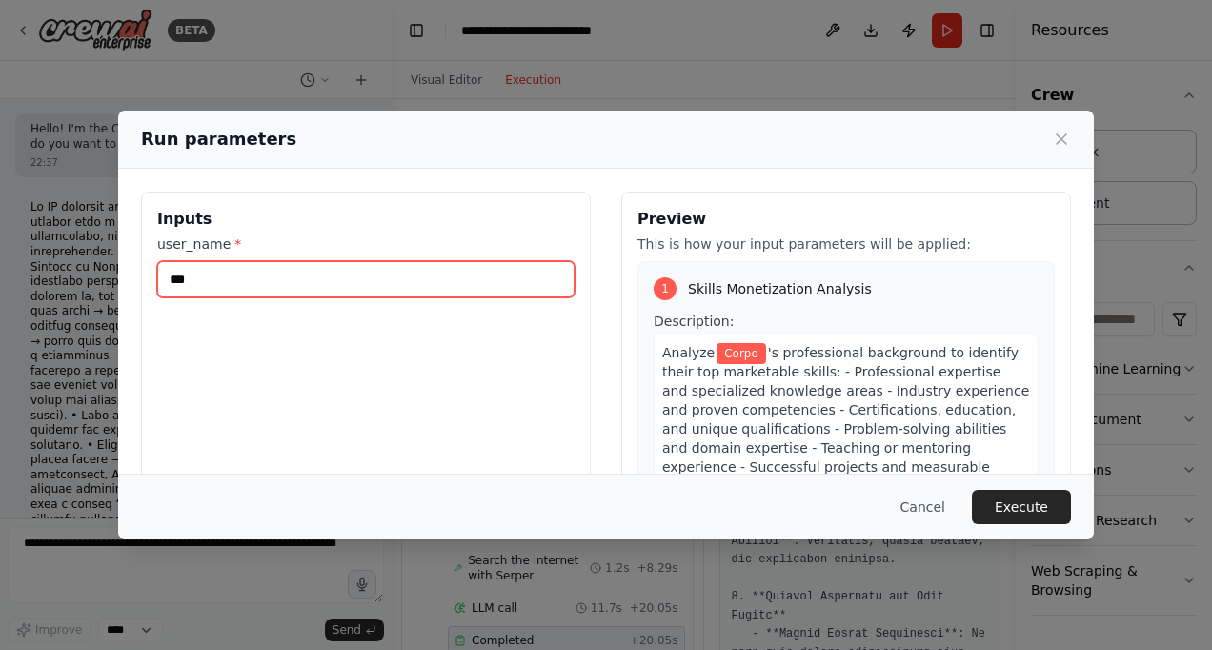
type input "*"
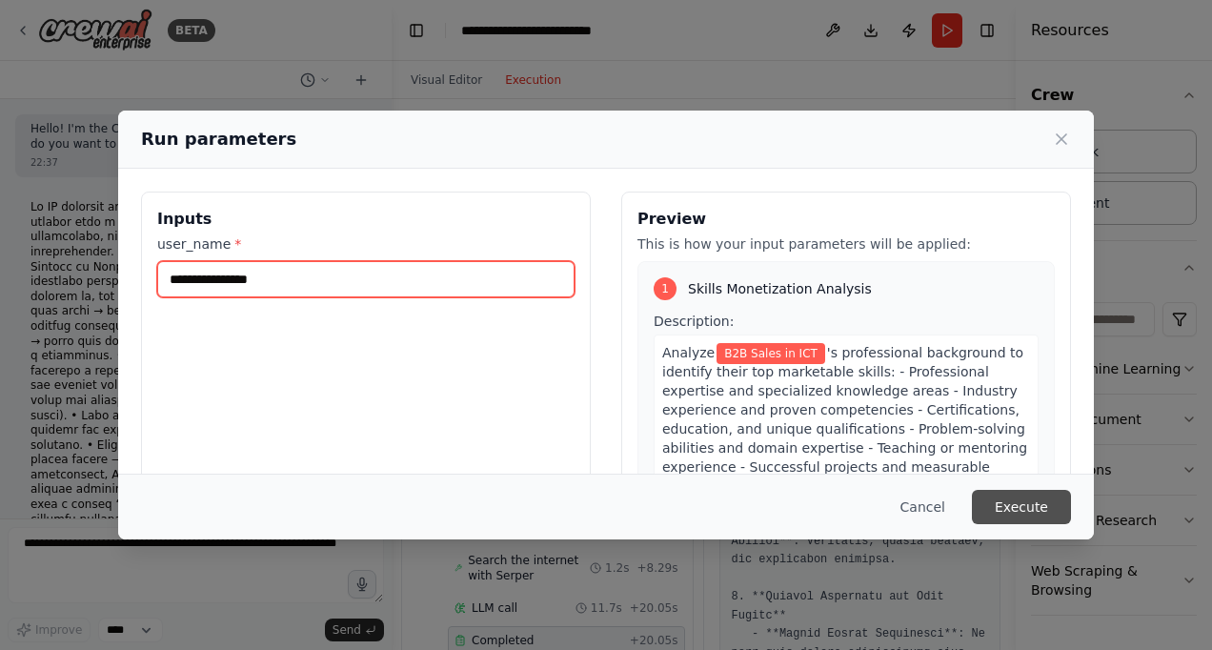
type input "**********"
click at [1034, 514] on button "Execute" at bounding box center [1021, 507] width 99 height 34
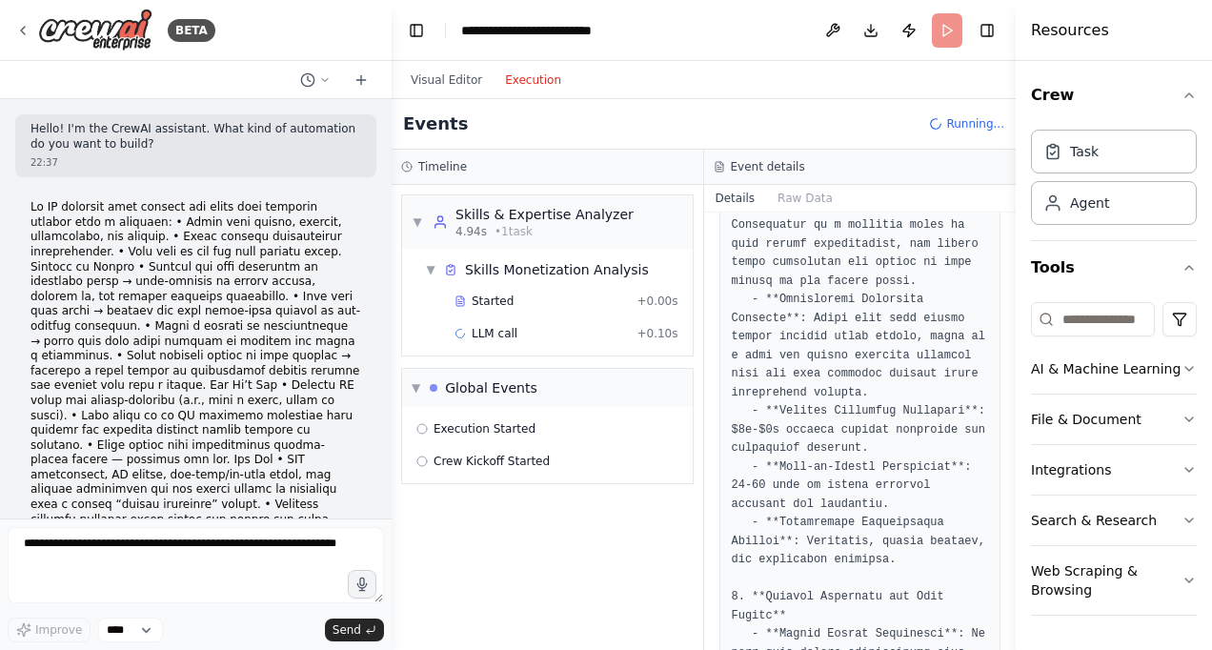
click at [385, 507] on div at bounding box center [388, 325] width 8 height 650
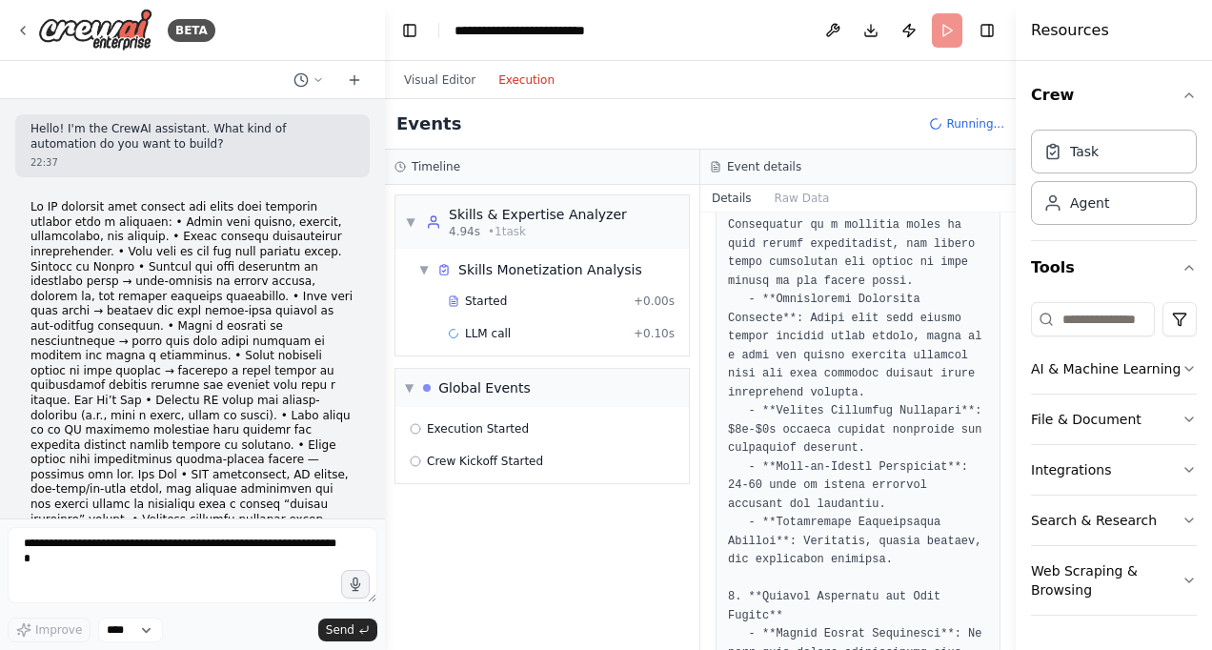
click at [385, 507] on div "BETA Hello! I'm the CrewAI assistant. What kind of automation do you want to bu…" at bounding box center [606, 325] width 1212 height 650
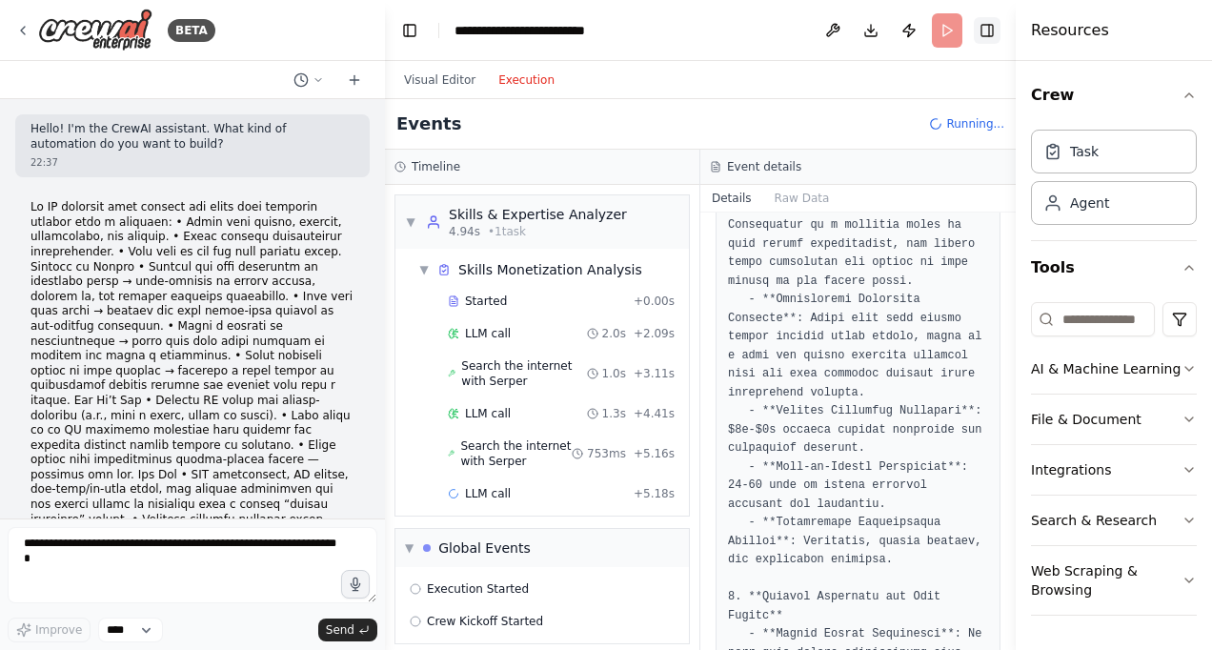
click at [993, 27] on button "Toggle Right Sidebar" at bounding box center [987, 30] width 27 height 27
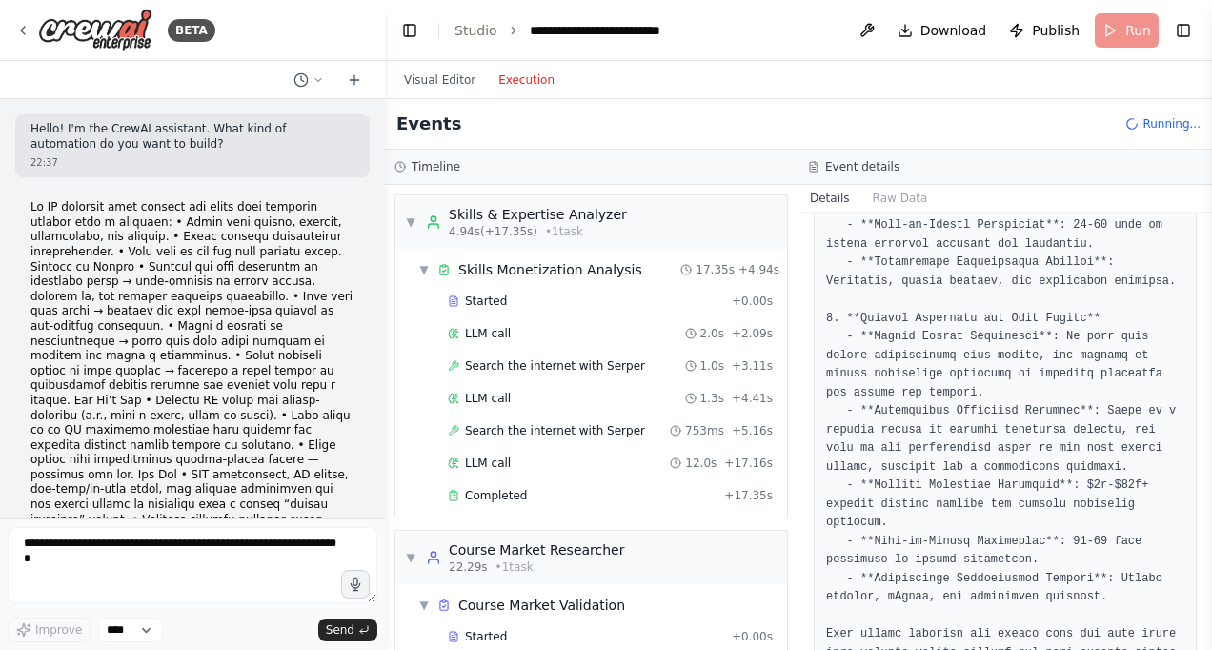
drag, startPoint x: 1209, startPoint y: 498, endPoint x: 1215, endPoint y: 414, distance: 85.0
click at [1211, 414] on html "BETA Hello! I'm the CrewAI assistant. What kind of automation do you want to bu…" at bounding box center [606, 325] width 1212 height 650
click at [1189, 30] on button "Toggle Right Sidebar" at bounding box center [1183, 30] width 27 height 27
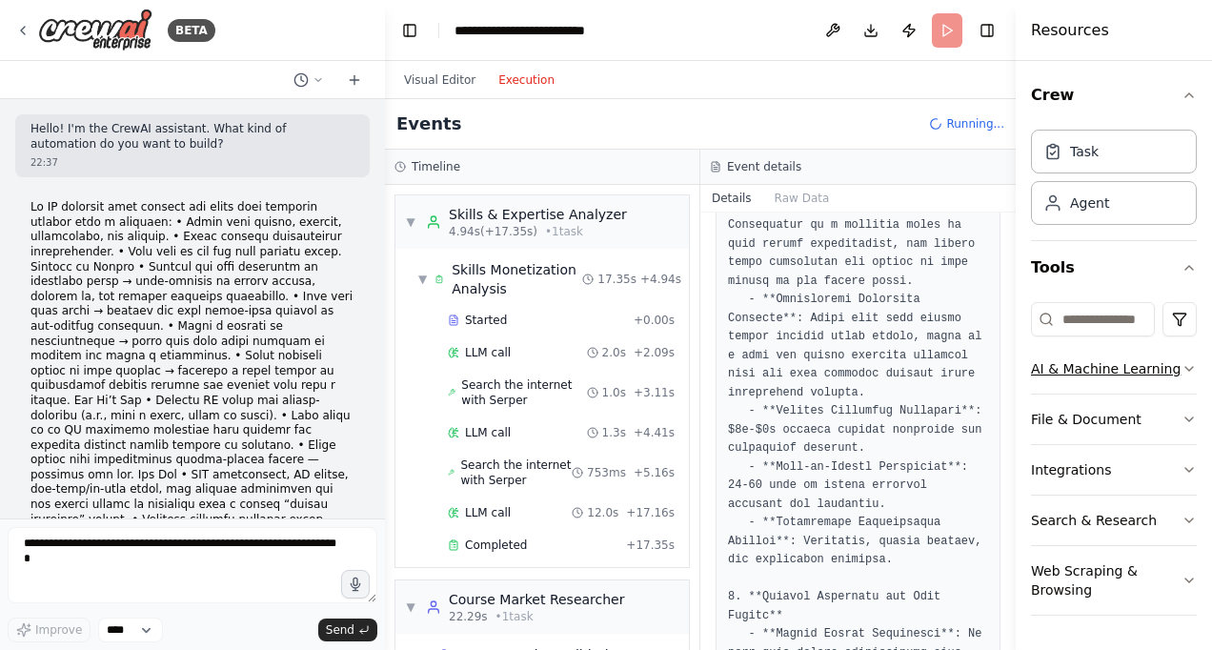
click at [1188, 376] on button "AI & Machine Learning" at bounding box center [1114, 369] width 166 height 50
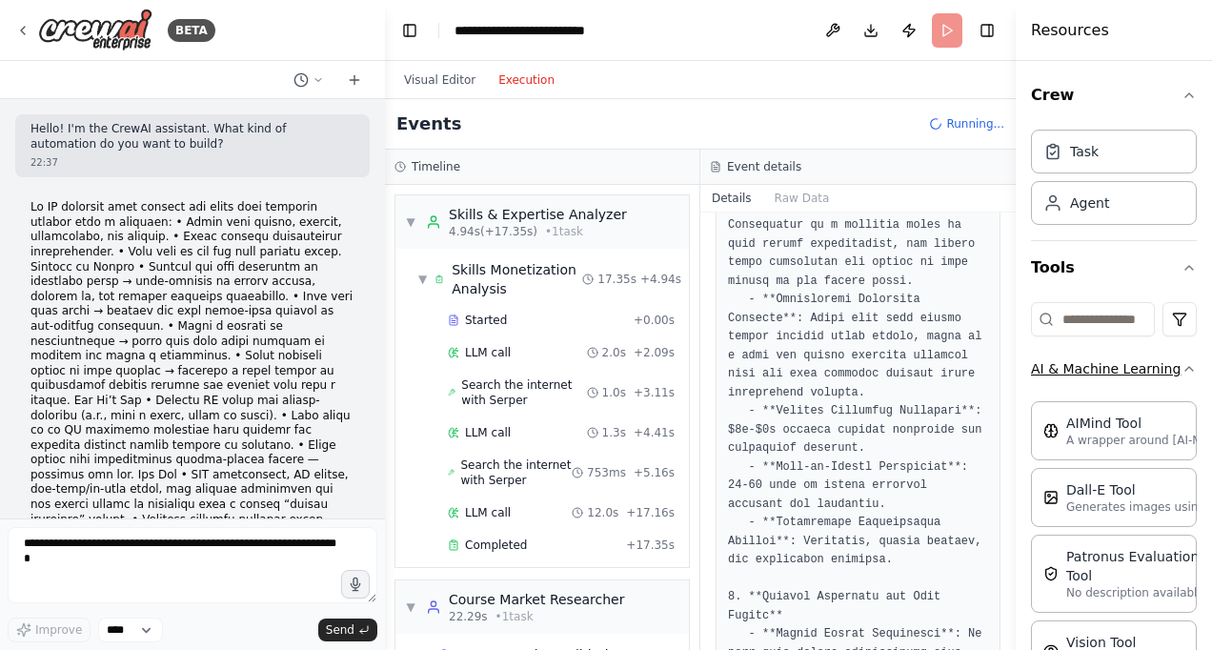
click at [1188, 376] on div "Crew Task Agent Tools AI & Machine Learning AIMind Tool A wrapper around [AI-Mi…" at bounding box center [1114, 355] width 196 height 589
click at [992, 29] on button "Toggle Right Sidebar" at bounding box center [987, 30] width 27 height 27
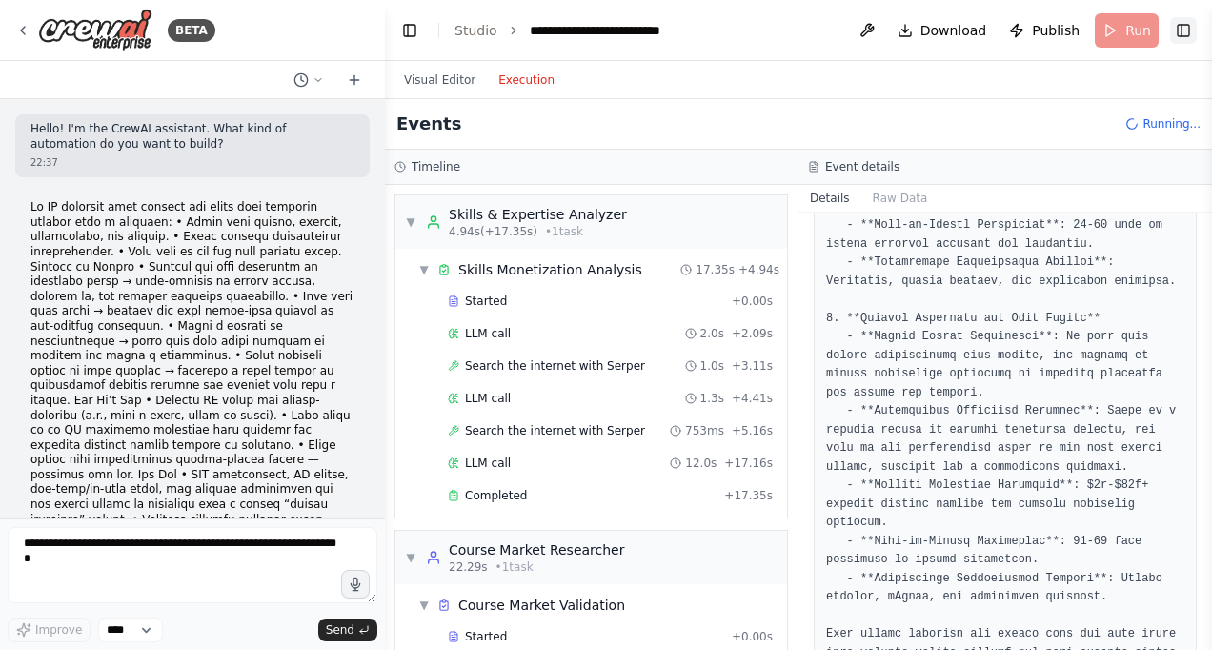
click at [1192, 39] on button "Toggle Right Sidebar" at bounding box center [1183, 30] width 27 height 27
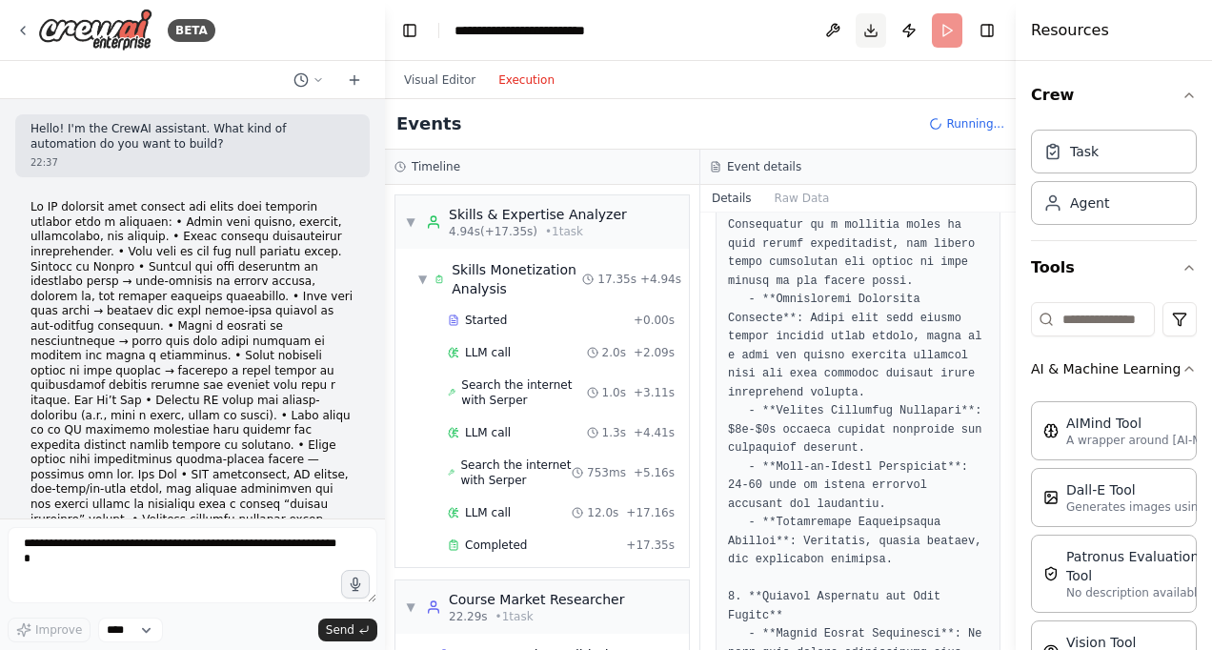
click at [864, 40] on button "Download" at bounding box center [871, 30] width 30 height 34
click at [874, 30] on button "Download" at bounding box center [871, 30] width 30 height 34
click at [385, 505] on div "▼ Skills & Expertise Analyzer 4.94s (+17.35s) • 1 task ▼ Skills Monetization An…" at bounding box center [542, 417] width 314 height 465
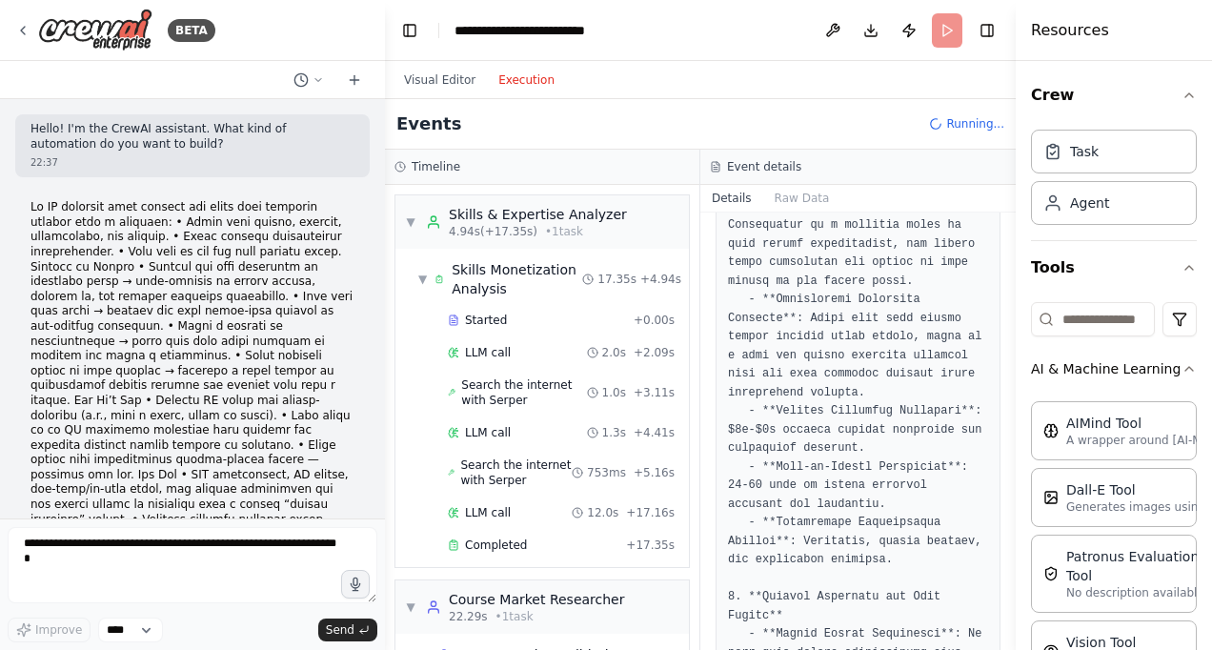
click at [768, 448] on pre at bounding box center [858, 384] width 260 height 1598
drag, startPoint x: 1010, startPoint y: 480, endPoint x: 1012, endPoint y: 501, distance: 21.0
click at [1012, 501] on button "Toggle Sidebar" at bounding box center [1015, 325] width 15 height 650
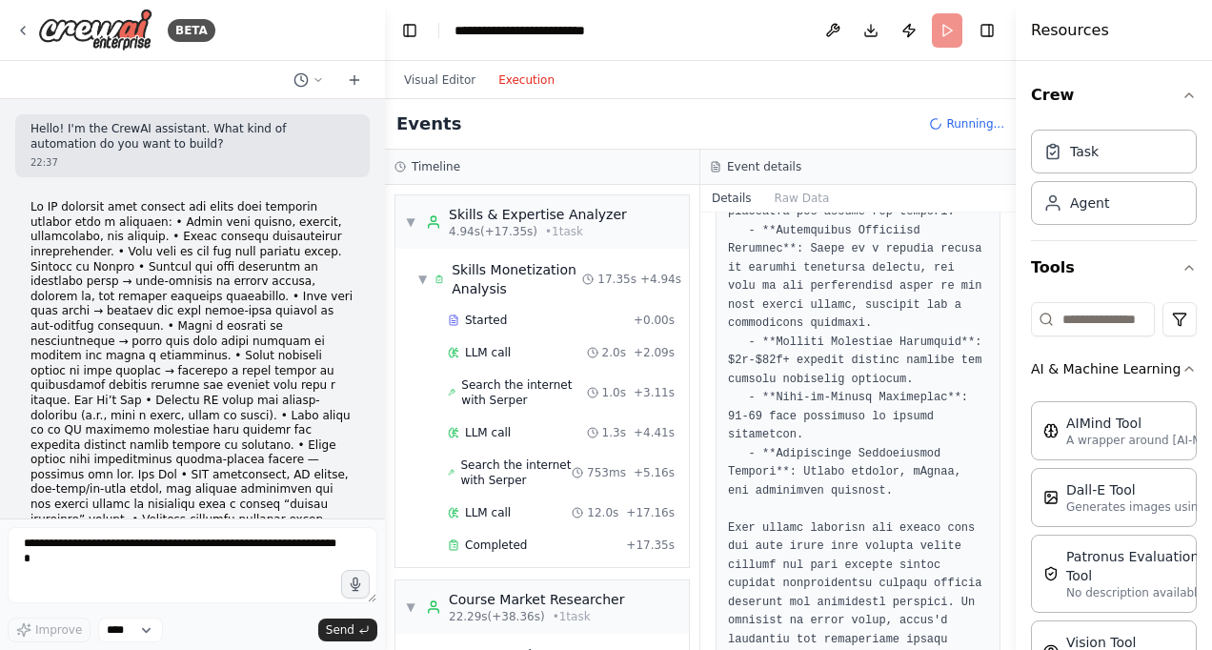
scroll to position [1269, 0]
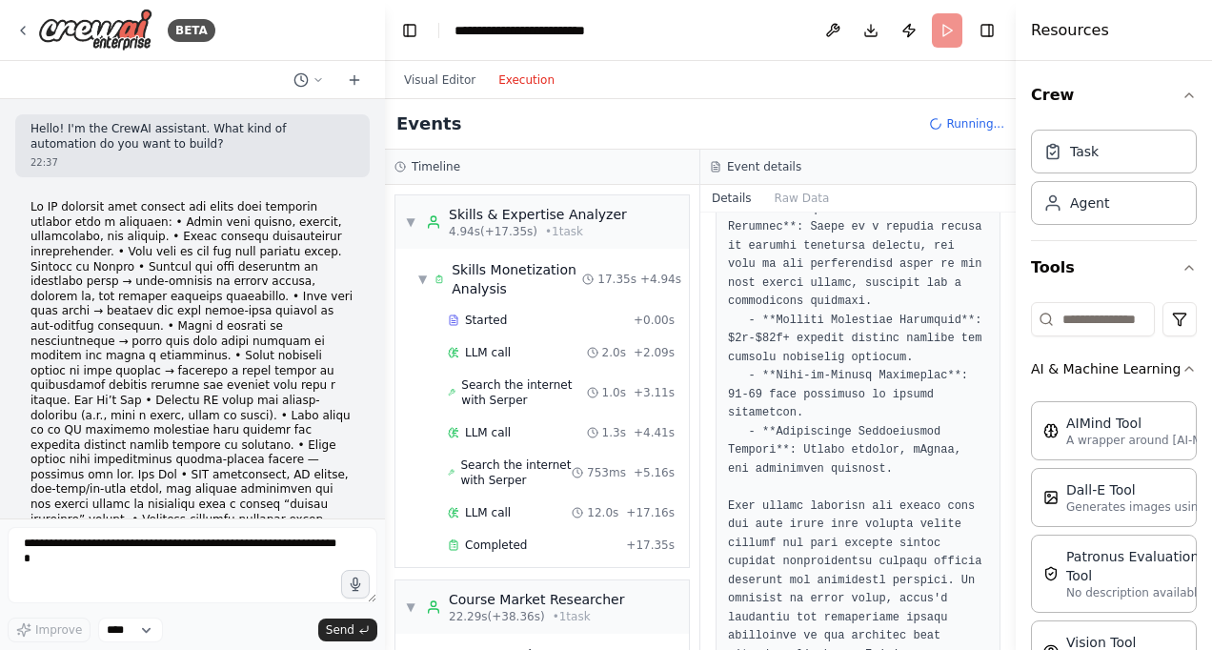
drag, startPoint x: 1008, startPoint y: 620, endPoint x: 1004, endPoint y: 591, distance: 29.8
click at [1004, 591] on div "BETA Hello! I'm the CrewAI assistant. What kind of automation do you want to bu…" at bounding box center [606, 325] width 1212 height 650
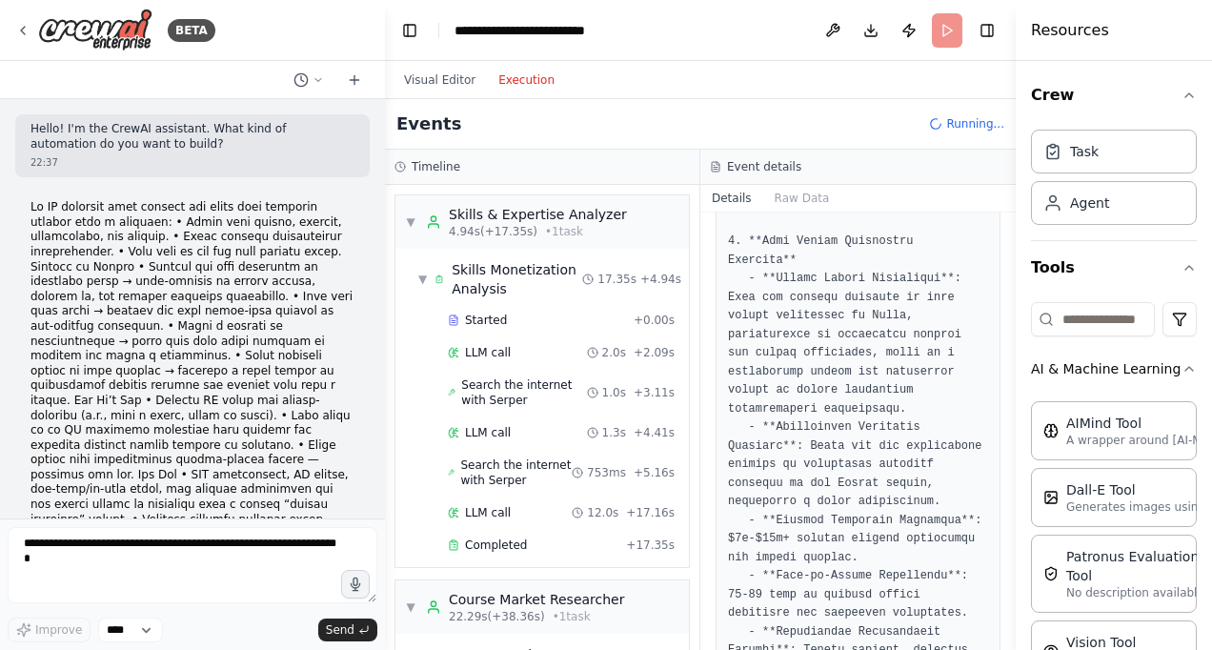
scroll to position [0, 0]
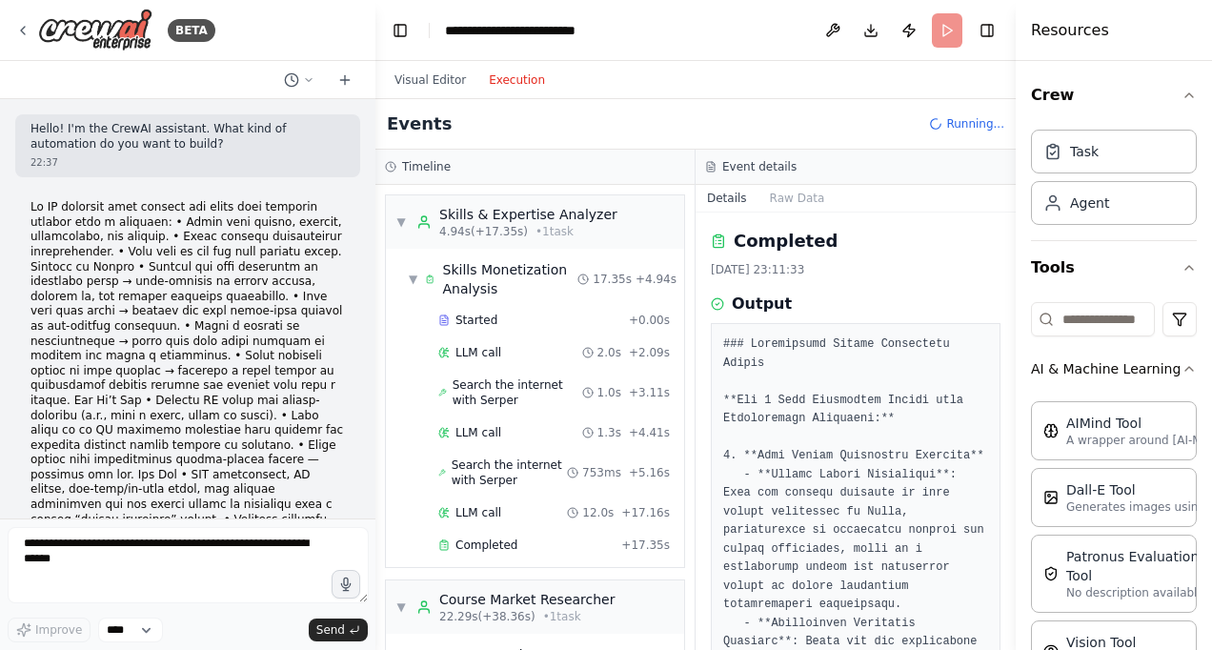
click at [375, 118] on div "BETA Hello! I'm the CrewAI assistant. What kind of automation do you want to bu…" at bounding box center [606, 325] width 1212 height 650
click at [368, 118] on div at bounding box center [372, 325] width 8 height 650
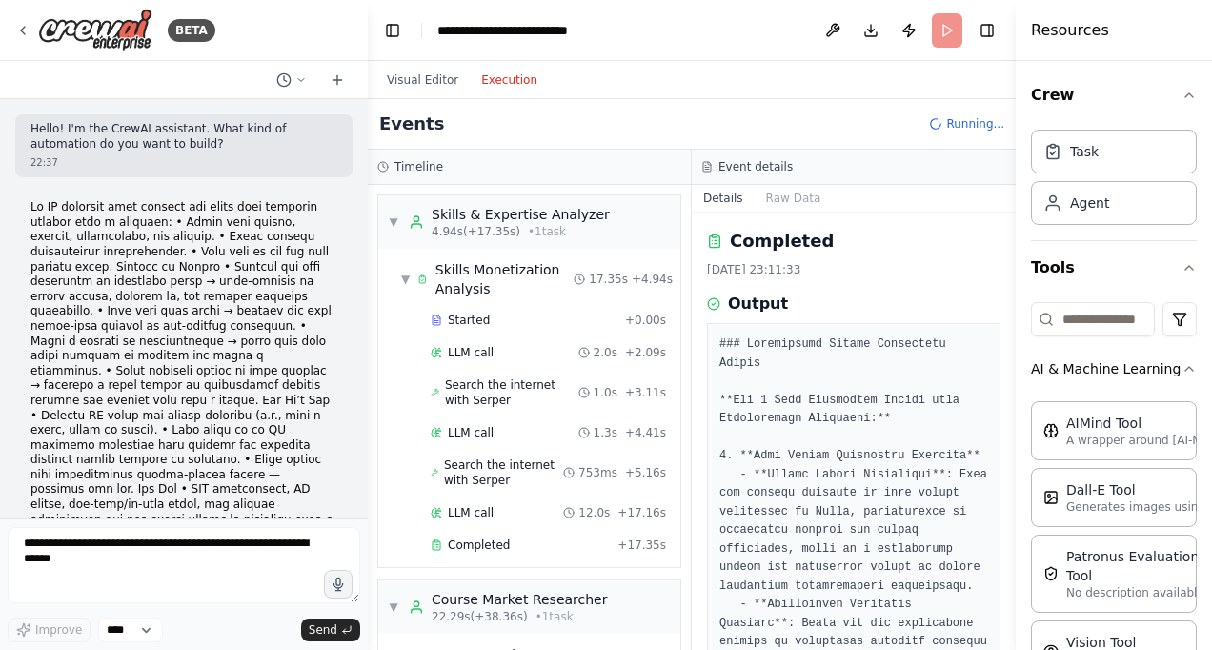
click at [368, 118] on div "BETA Hello! I'm the CrewAI assistant. What kind of automation do you want to bu…" at bounding box center [606, 325] width 1212 height 650
click at [360, 116] on div at bounding box center [364, 325] width 8 height 650
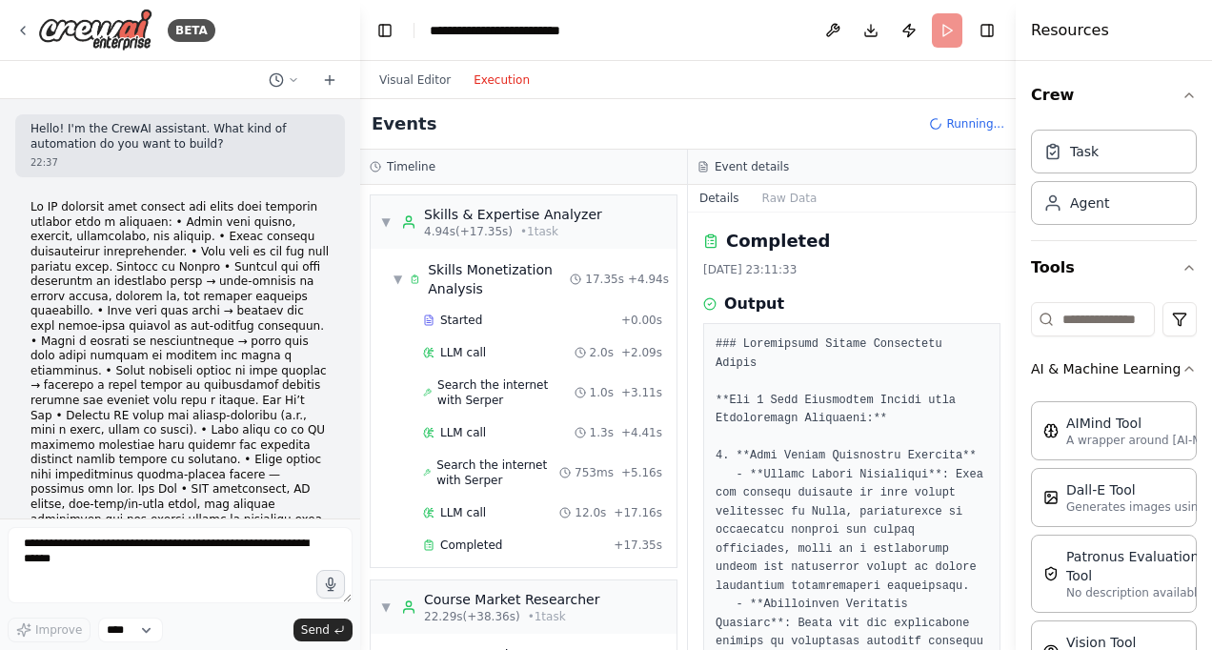
click at [360, 116] on div "BETA Hello! I'm the CrewAI assistant. What kind of automation do you want to bu…" at bounding box center [606, 325] width 1212 height 650
click at [360, 116] on div "Events Running..." at bounding box center [688, 124] width 656 height 51
click at [879, 28] on button "Download" at bounding box center [871, 30] width 30 height 34
drag, startPoint x: 1012, startPoint y: 303, endPoint x: 1023, endPoint y: 354, distance: 52.7
click at [1023, 354] on div "Resources Crew Task Agent Tools AI & Machine Learning AIMind Tool A wrapper aro…" at bounding box center [1114, 325] width 196 height 650
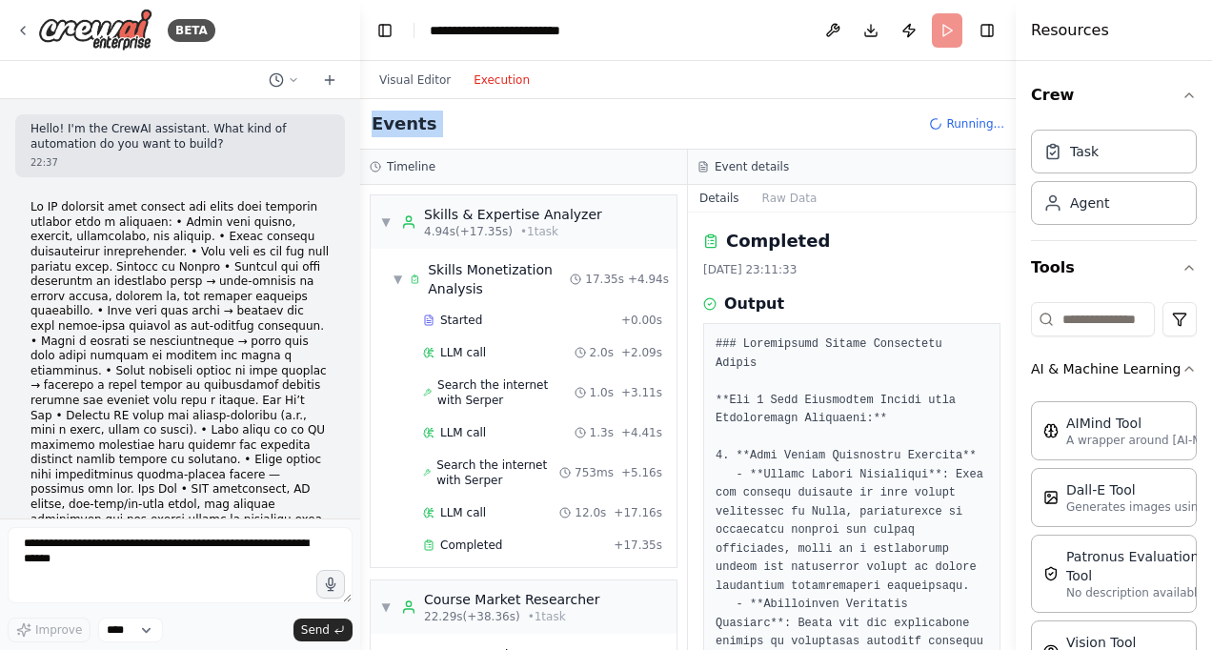
drag, startPoint x: 1011, startPoint y: 318, endPoint x: 1021, endPoint y: 369, distance: 51.6
click at [1021, 369] on div "Resources Crew Task Agent Tools AI & Machine Learning AIMind Tool A wrapper aro…" at bounding box center [1114, 325] width 196 height 650
click at [492, 531] on div "Completed + 17.35s" at bounding box center [542, 545] width 253 height 29
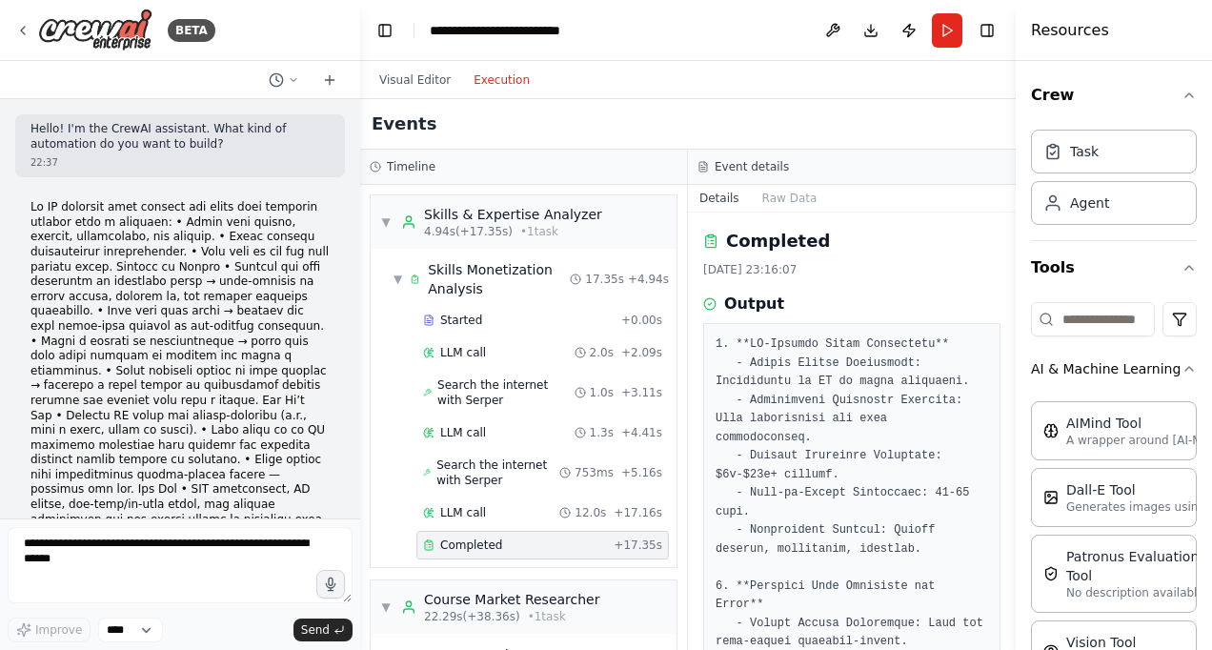
drag, startPoint x: 1012, startPoint y: 404, endPoint x: 1012, endPoint y: 418, distance: 14.3
click at [1012, 418] on button "Toggle Sidebar" at bounding box center [1015, 325] width 15 height 650
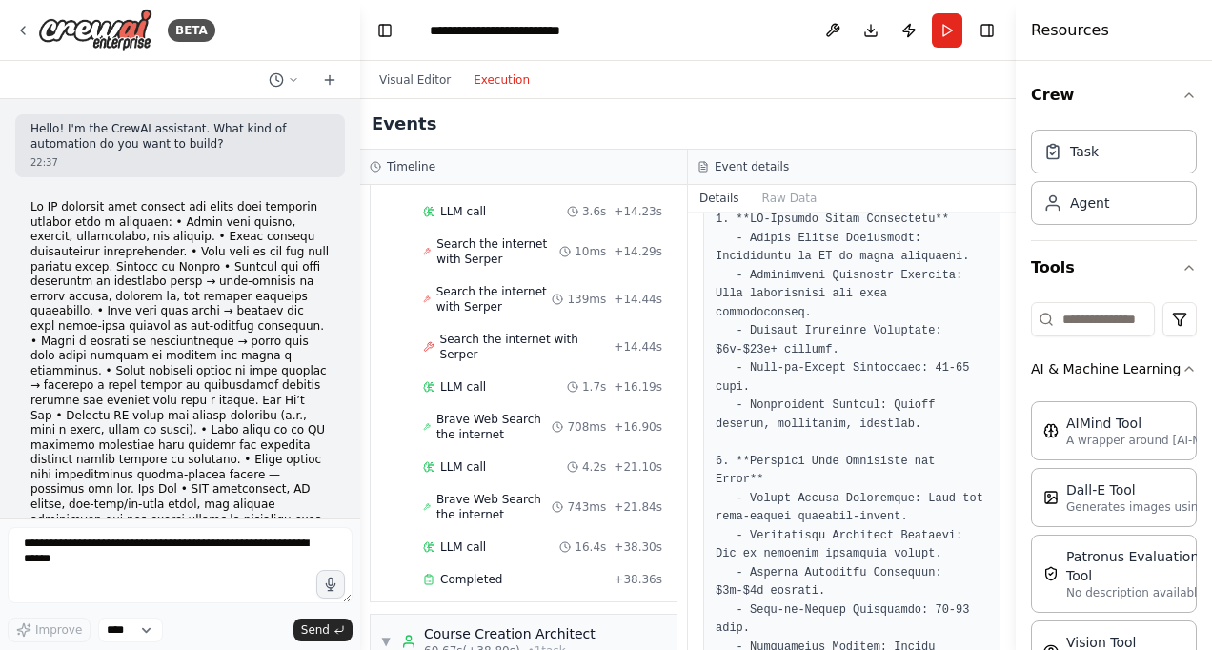
scroll to position [1029, 0]
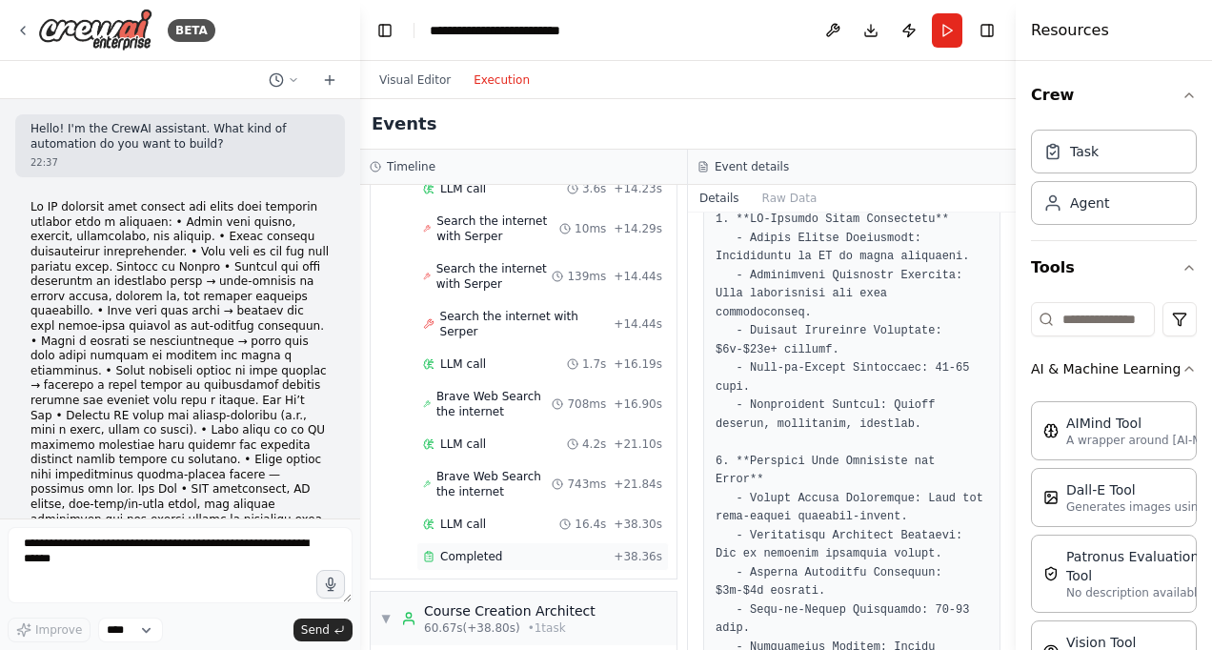
click at [585, 549] on div "Completed" at bounding box center [514, 556] width 183 height 15
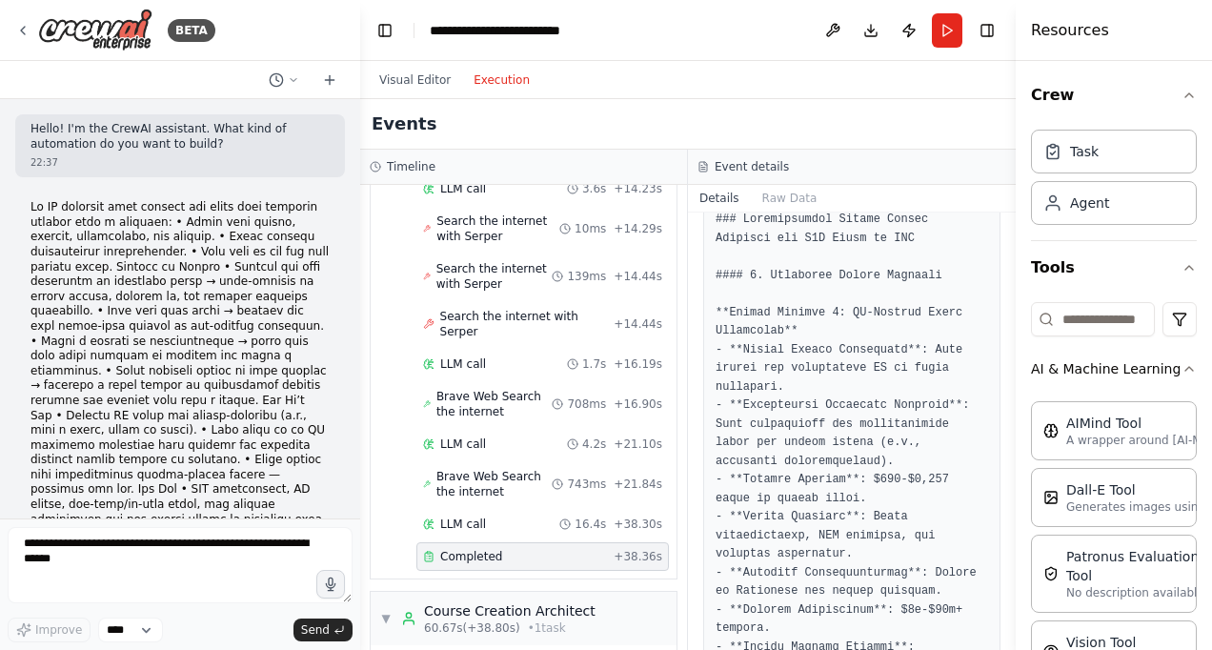
click at [1008, 292] on button "Toggle Sidebar" at bounding box center [1015, 325] width 15 height 650
click at [1014, 638] on button "Toggle Sidebar" at bounding box center [1015, 325] width 15 height 650
click at [1008, 636] on button "Toggle Sidebar" at bounding box center [1015, 325] width 15 height 650
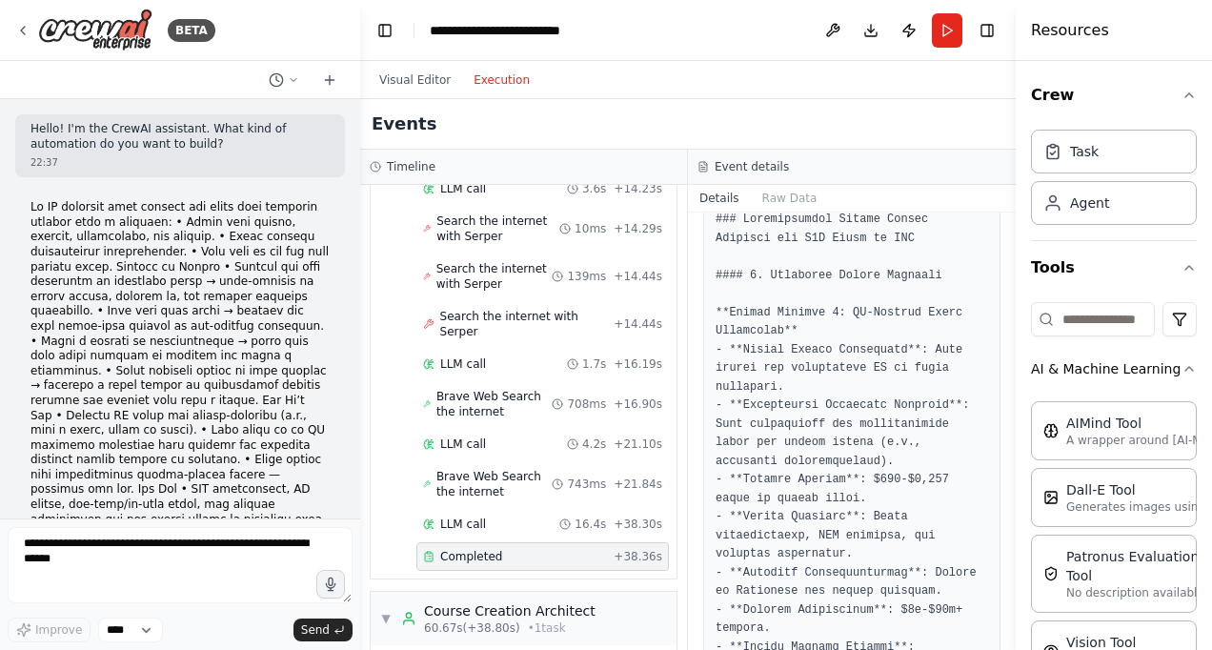
click at [1008, 636] on button "Toggle Sidebar" at bounding box center [1015, 325] width 15 height 650
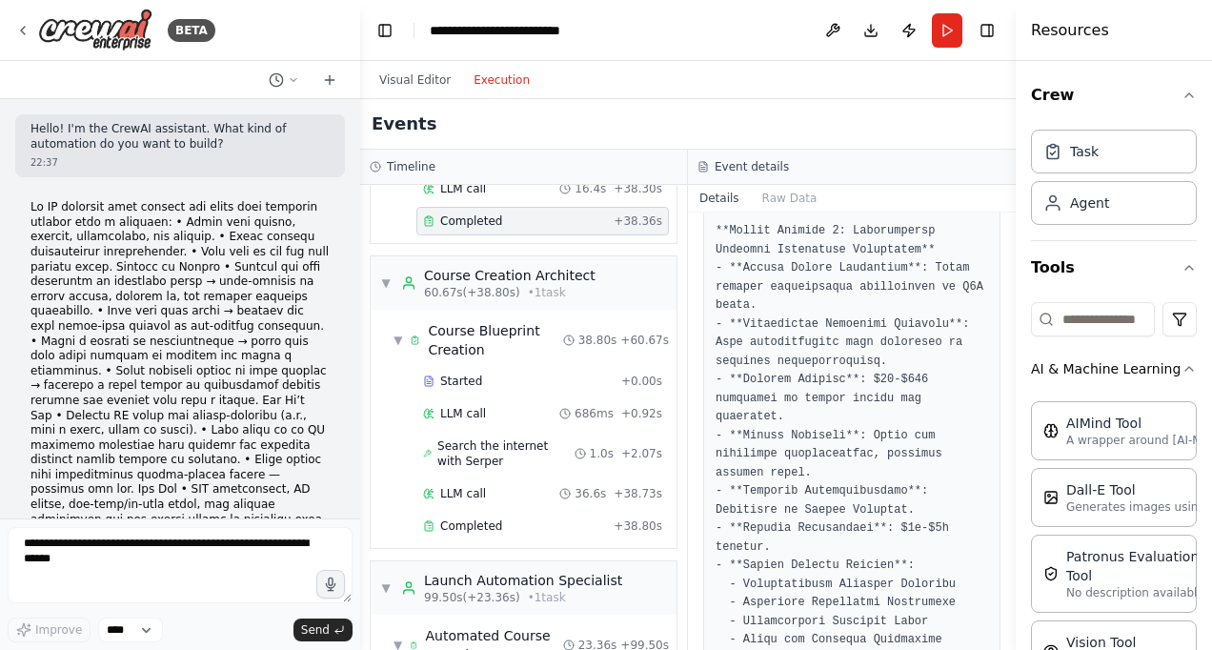
scroll to position [1372, 0]
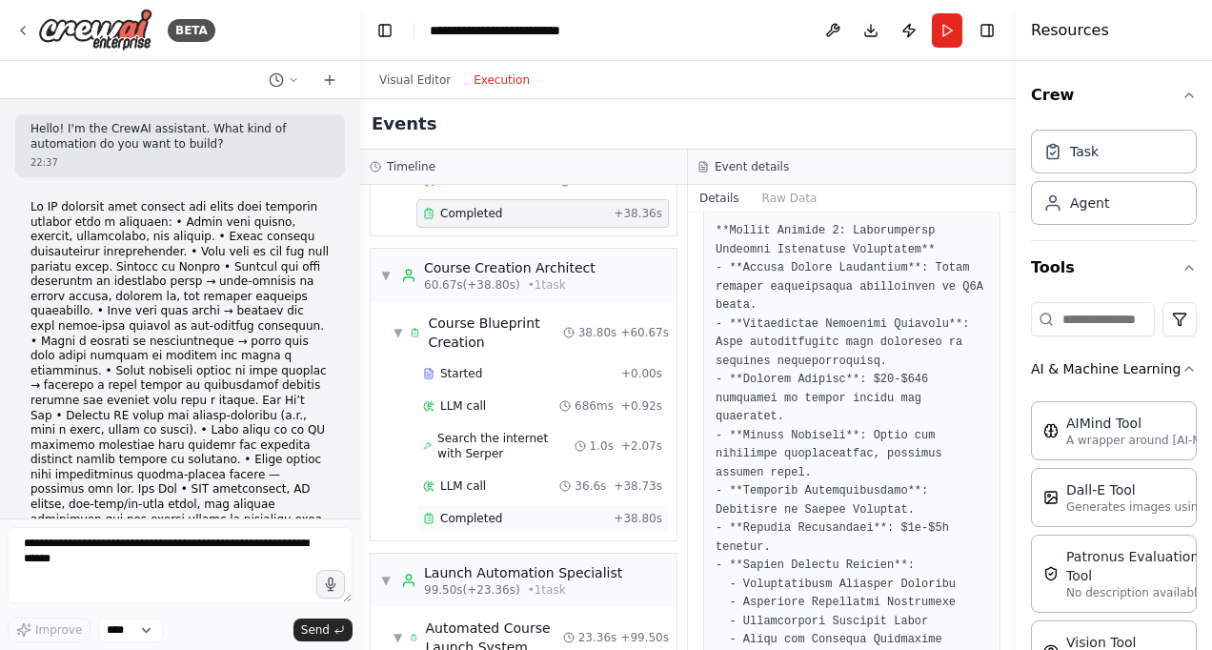
click at [560, 504] on div "Completed + 38.80s" at bounding box center [542, 518] width 253 height 29
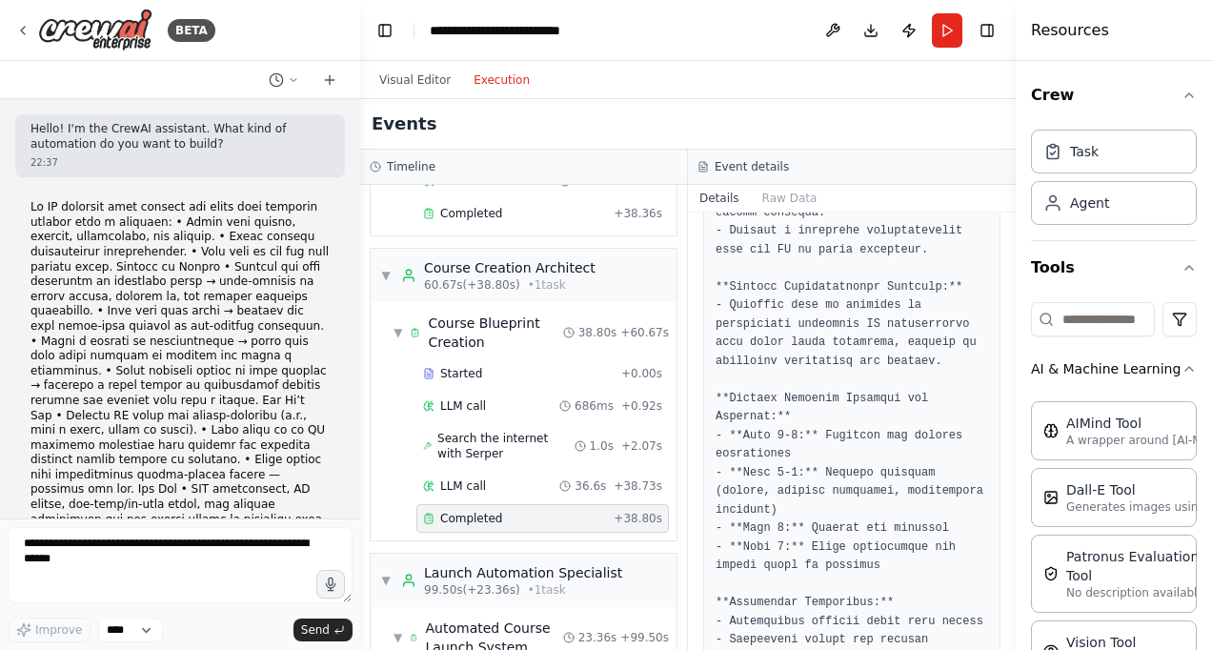
click at [1012, 638] on button "Toggle Sidebar" at bounding box center [1015, 325] width 15 height 650
click at [1009, 636] on button "Toggle Sidebar" at bounding box center [1015, 325] width 15 height 650
click at [1000, 634] on div "BETA Hello! I'm the CrewAI assistant. What kind of automation do you want to bu…" at bounding box center [606, 325] width 1212 height 650
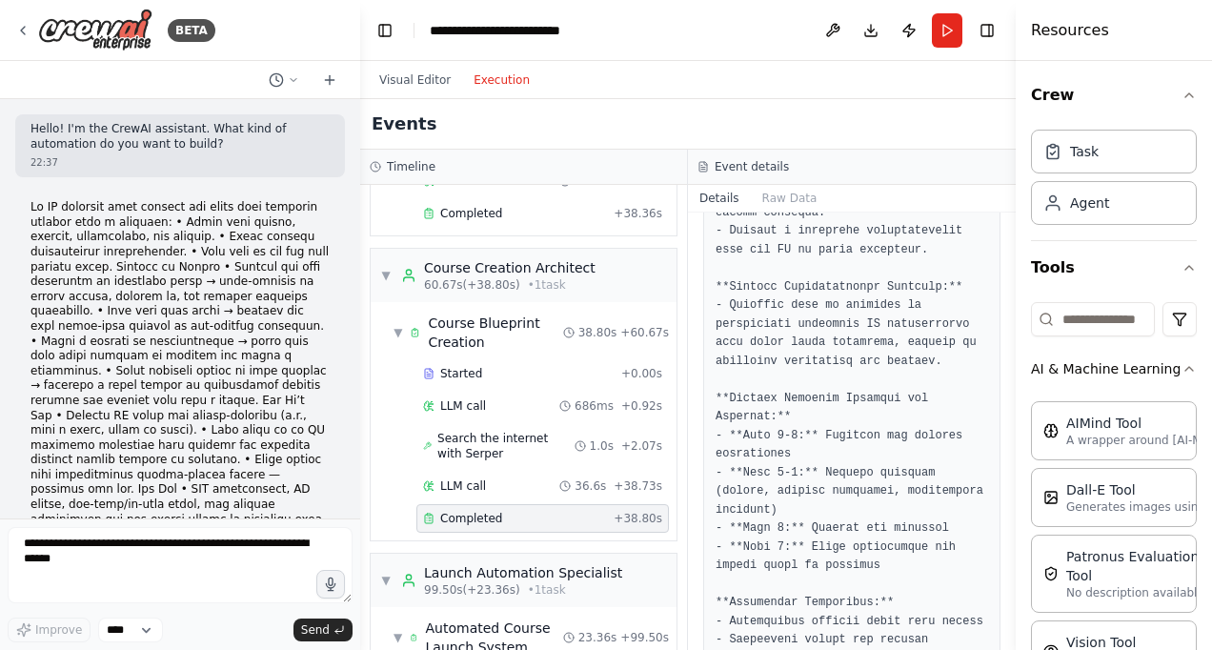
click at [1000, 634] on div "Completed 17/08/2025, 23:17:24 Output" at bounding box center [852, 430] width 328 height 437
click at [1009, 633] on button "Toggle Sidebar" at bounding box center [1015, 325] width 15 height 650
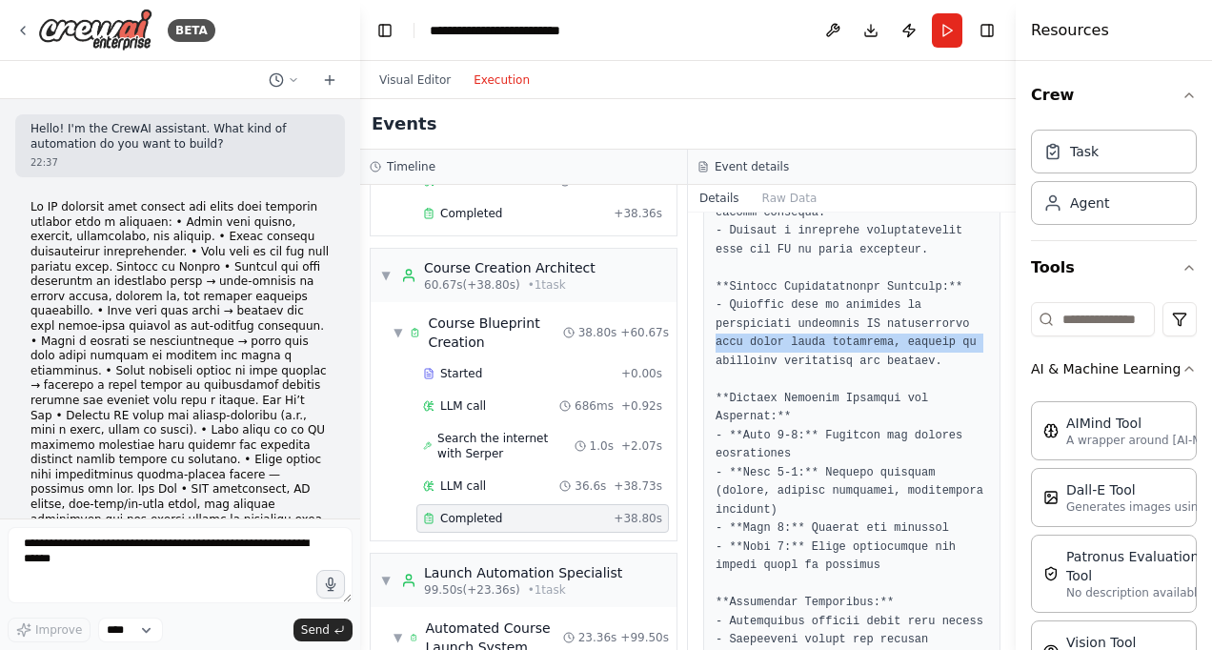
drag, startPoint x: 1009, startPoint y: 633, endPoint x: 1002, endPoint y: 323, distance: 309.7
click at [1002, 323] on div "Completed 17/08/2025, 23:17:24 Output" at bounding box center [852, 430] width 328 height 437
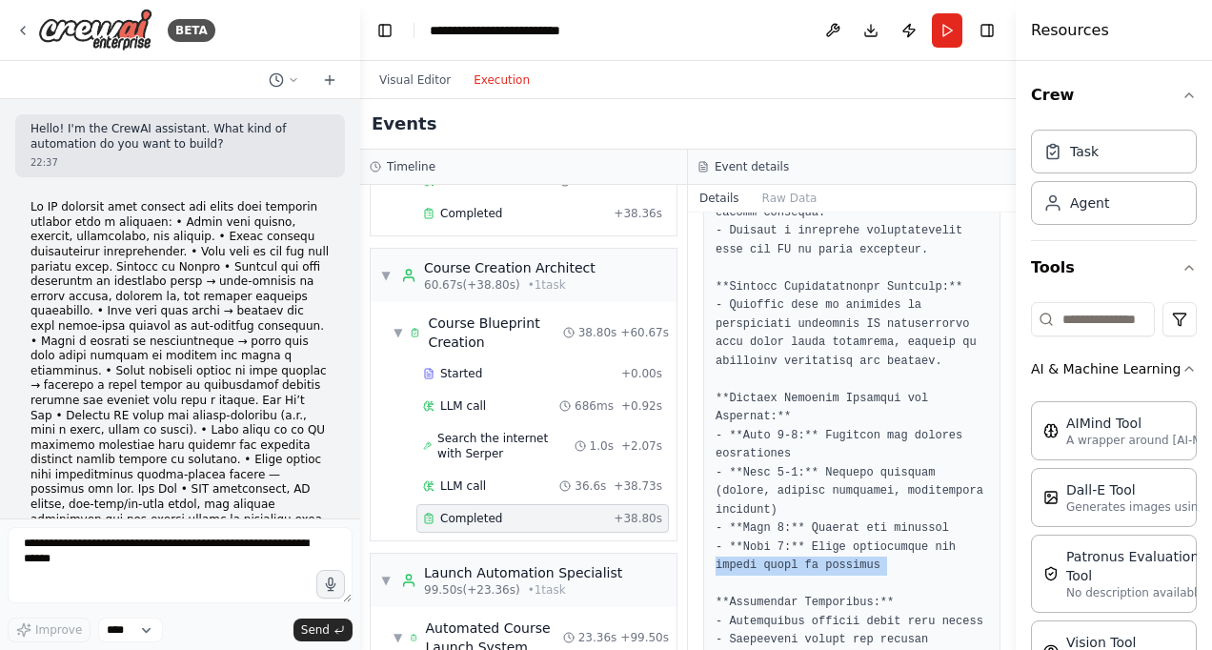
drag, startPoint x: 688, startPoint y: 529, endPoint x: 688, endPoint y: 553, distance: 23.8
click at [688, 553] on div "Completed 17/08/2025, 23:17:24 Output" at bounding box center [852, 430] width 328 height 437
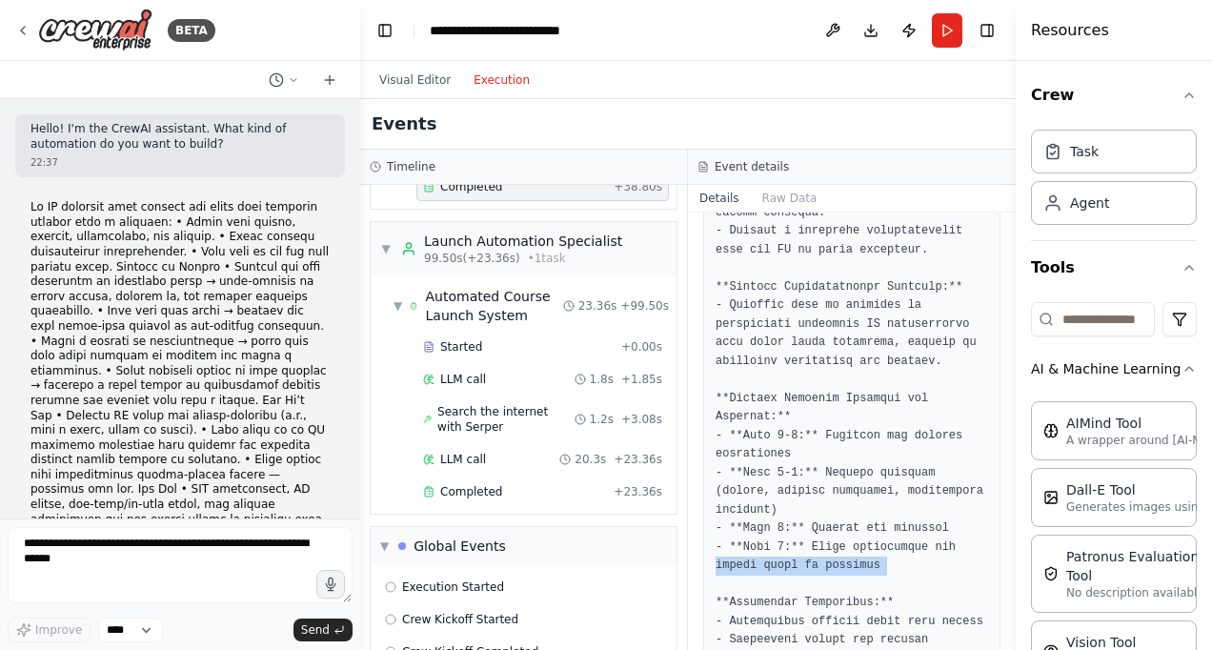
scroll to position [1715, 0]
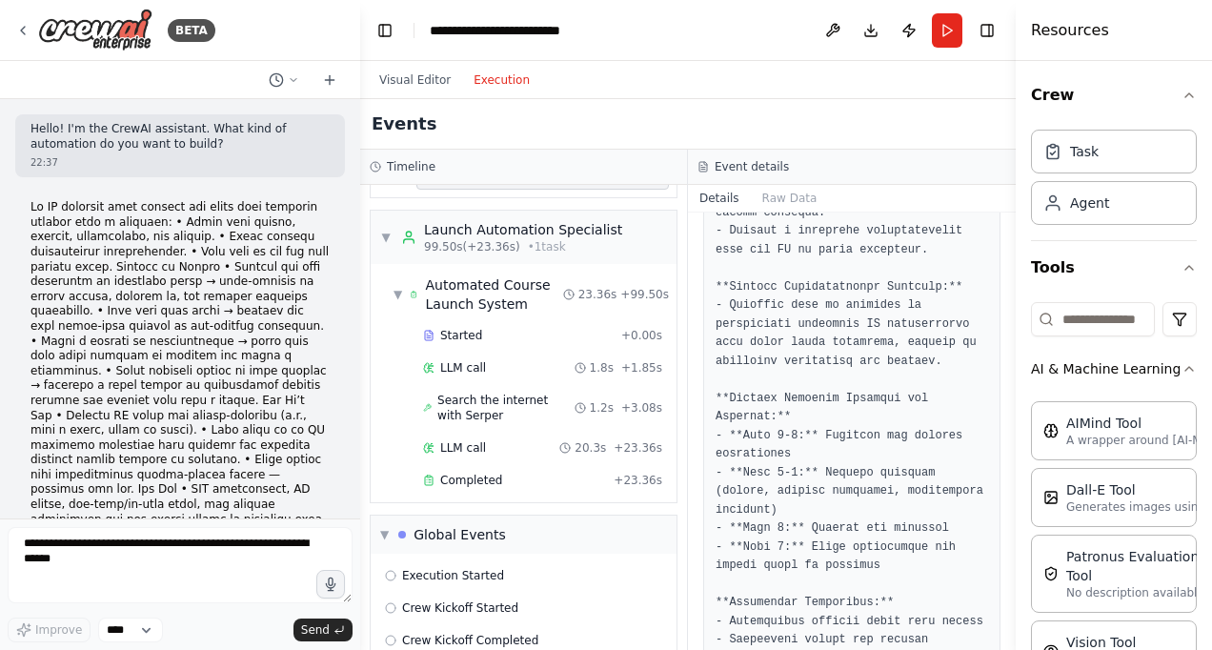
click at [545, 454] on div "Started + 0.00s LLM call 1.8s + 1.85s Search the internet with Serper 1.2s + 3.…" at bounding box center [531, 409] width 291 height 177
click at [490, 473] on span "Completed" at bounding box center [471, 480] width 62 height 15
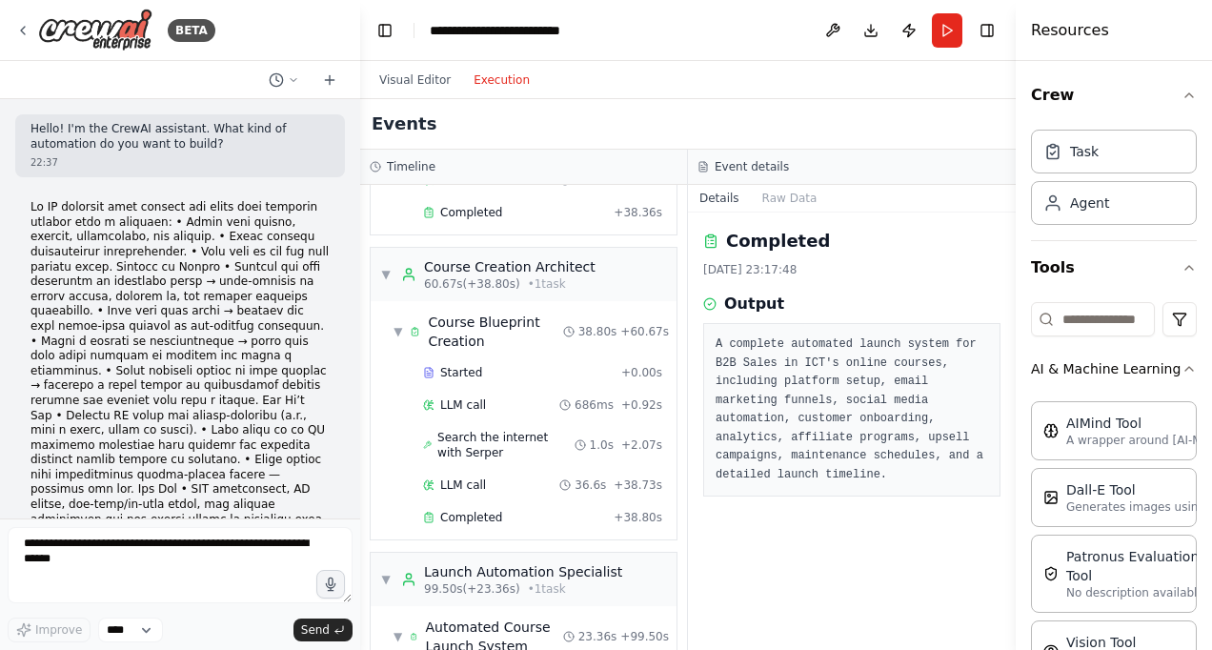
scroll to position [1372, 0]
click at [501, 511] on div "Completed" at bounding box center [514, 518] width 183 height 15
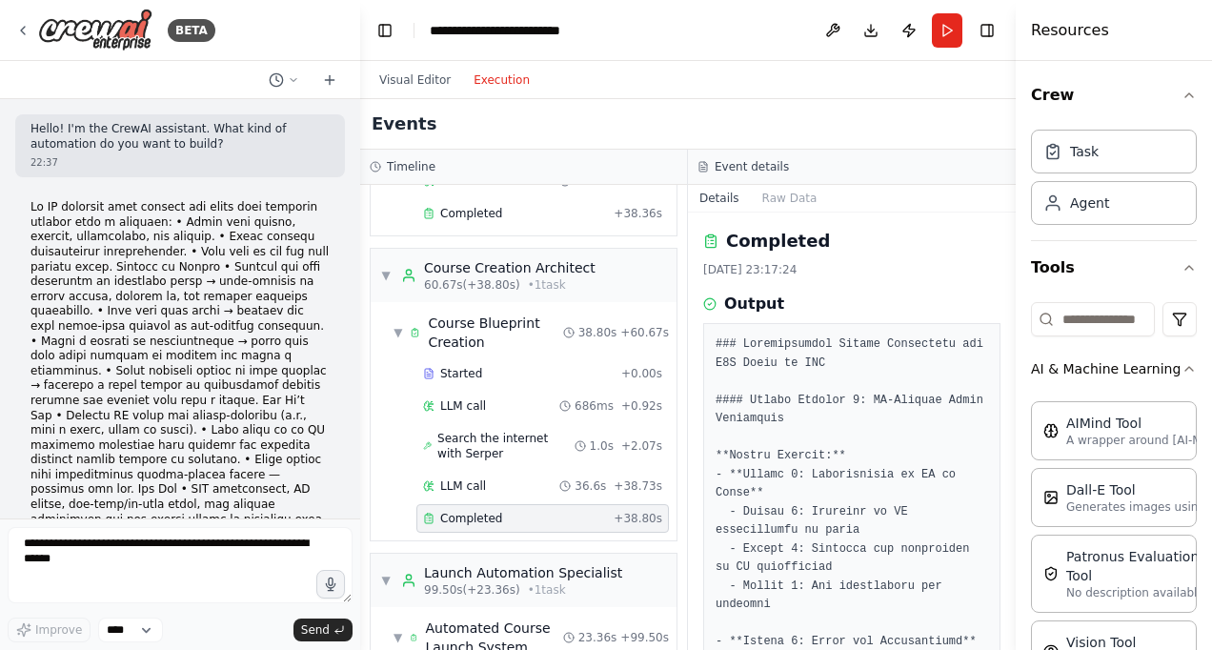
drag, startPoint x: 1010, startPoint y: 244, endPoint x: 1013, endPoint y: 256, distance: 12.7
click at [1013, 256] on button "Toggle Sidebar" at bounding box center [1015, 325] width 15 height 650
click at [1012, 632] on button "Toggle Sidebar" at bounding box center [1015, 325] width 15 height 650
click at [1018, 631] on div "Resources Crew Task Agent Tools AI & Machine Learning AIMind Tool A wrapper aro…" at bounding box center [1114, 325] width 196 height 650
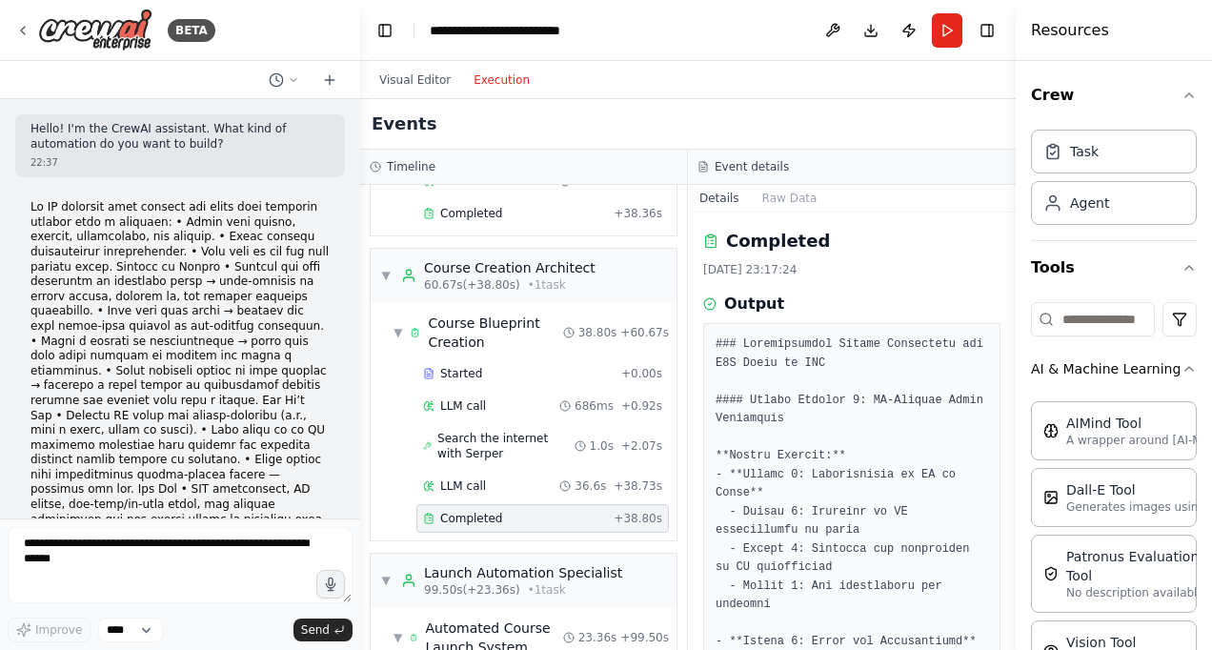
click at [1018, 631] on div at bounding box center [1020, 325] width 8 height 650
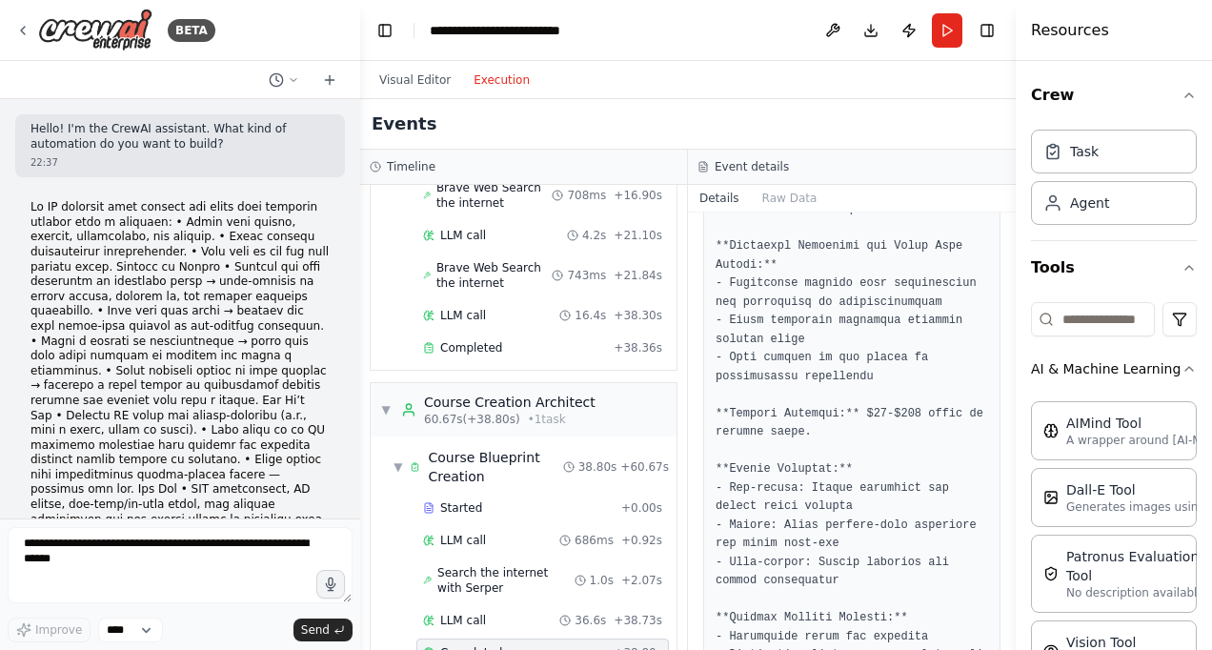
scroll to position [1220, 0]
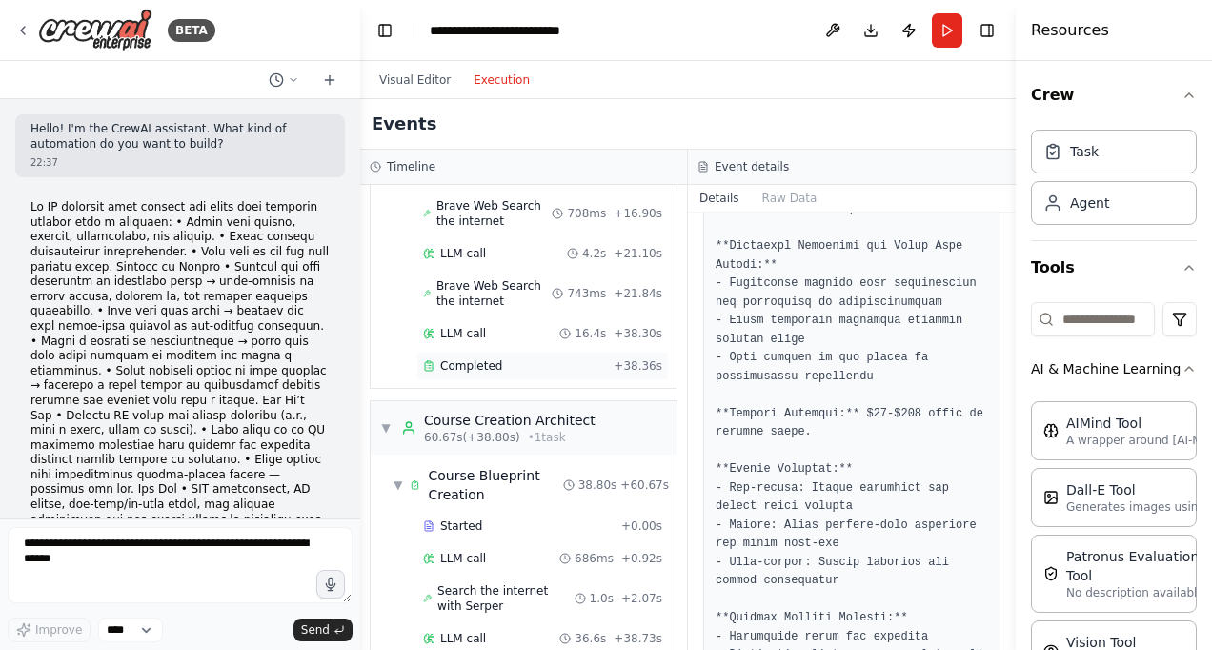
click at [559, 358] on div "Completed" at bounding box center [514, 365] width 183 height 15
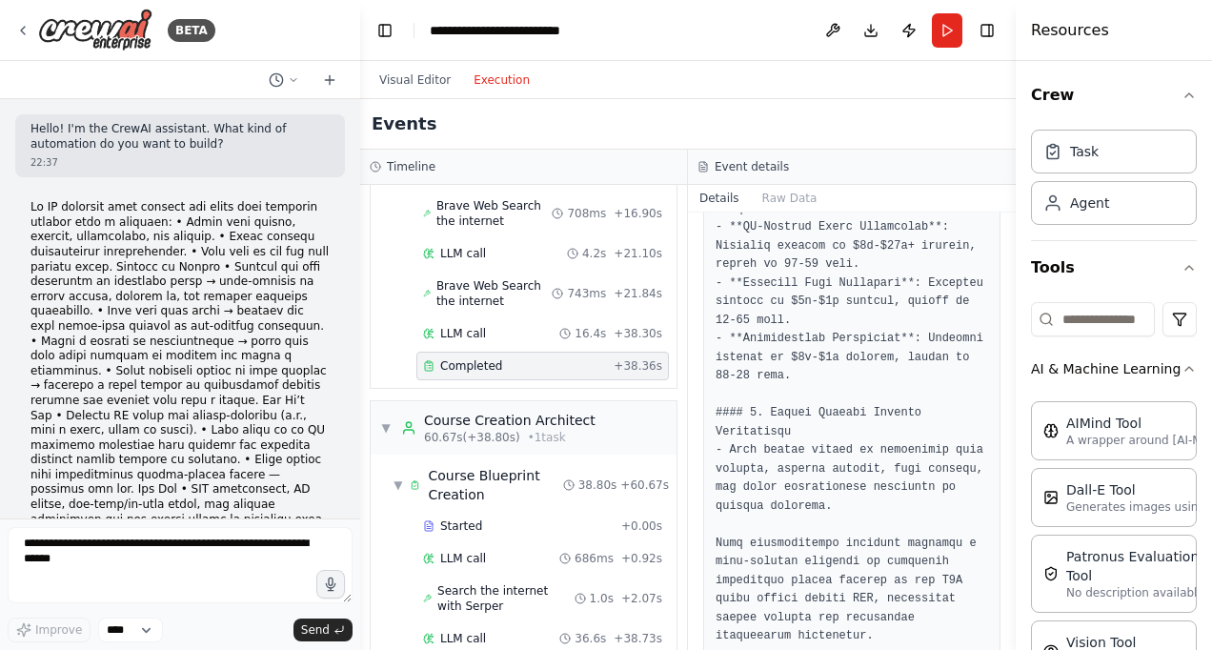
click at [530, 358] on div "Completed" at bounding box center [514, 365] width 183 height 15
click at [1008, 234] on button "Toggle Sidebar" at bounding box center [1015, 325] width 15 height 650
click at [1008, 226] on button "Toggle Sidebar" at bounding box center [1015, 325] width 15 height 650
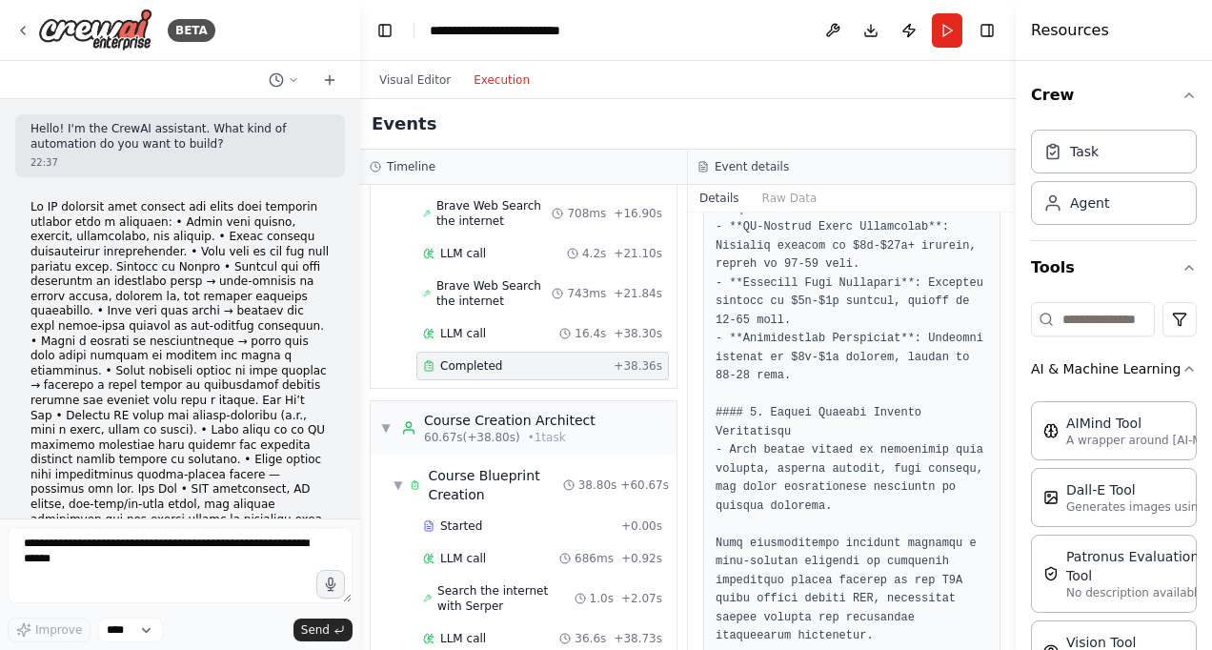
drag, startPoint x: 1008, startPoint y: 226, endPoint x: 1011, endPoint y: 609, distance: 383.1
click at [1011, 609] on button "Toggle Sidebar" at bounding box center [1015, 325] width 15 height 650
click at [1009, 223] on button "Toggle Sidebar" at bounding box center [1015, 325] width 15 height 650
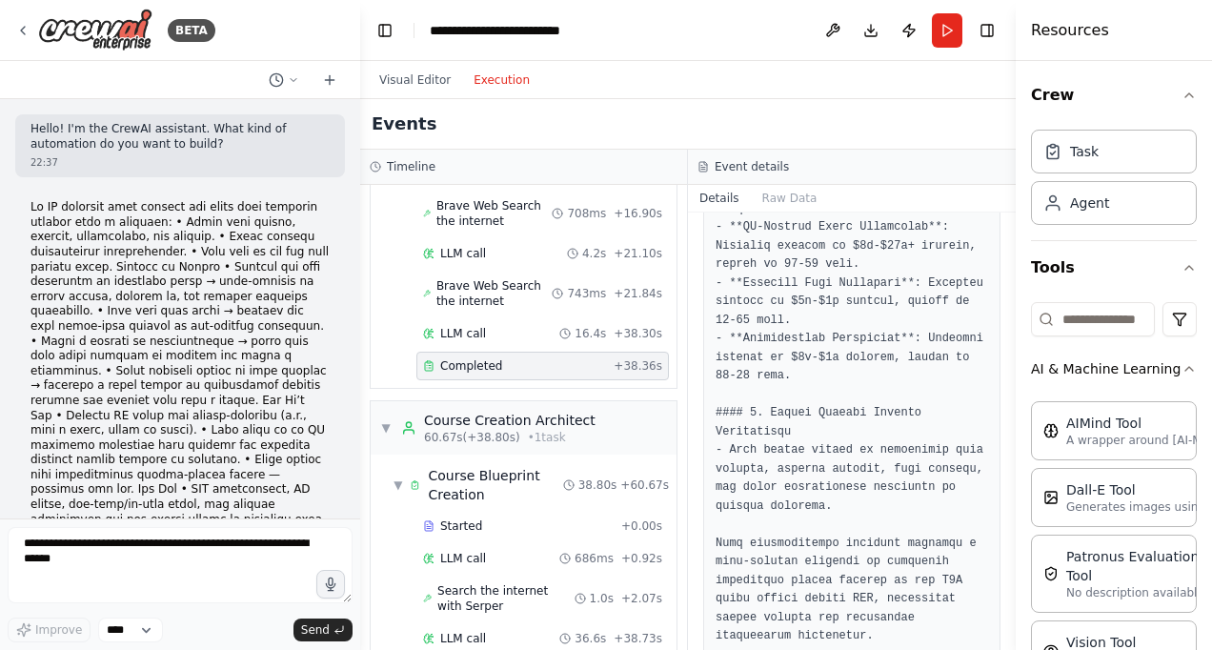
drag, startPoint x: 1009, startPoint y: 223, endPoint x: 949, endPoint y: 293, distance: 92.6
click at [949, 293] on div "BETA Hello! I'm the CrewAI assistant. What kind of automation do you want to bu…" at bounding box center [606, 325] width 1212 height 650
click at [870, 32] on button "Download" at bounding box center [871, 30] width 30 height 34
click at [870, 26] on button "Download" at bounding box center [871, 30] width 30 height 34
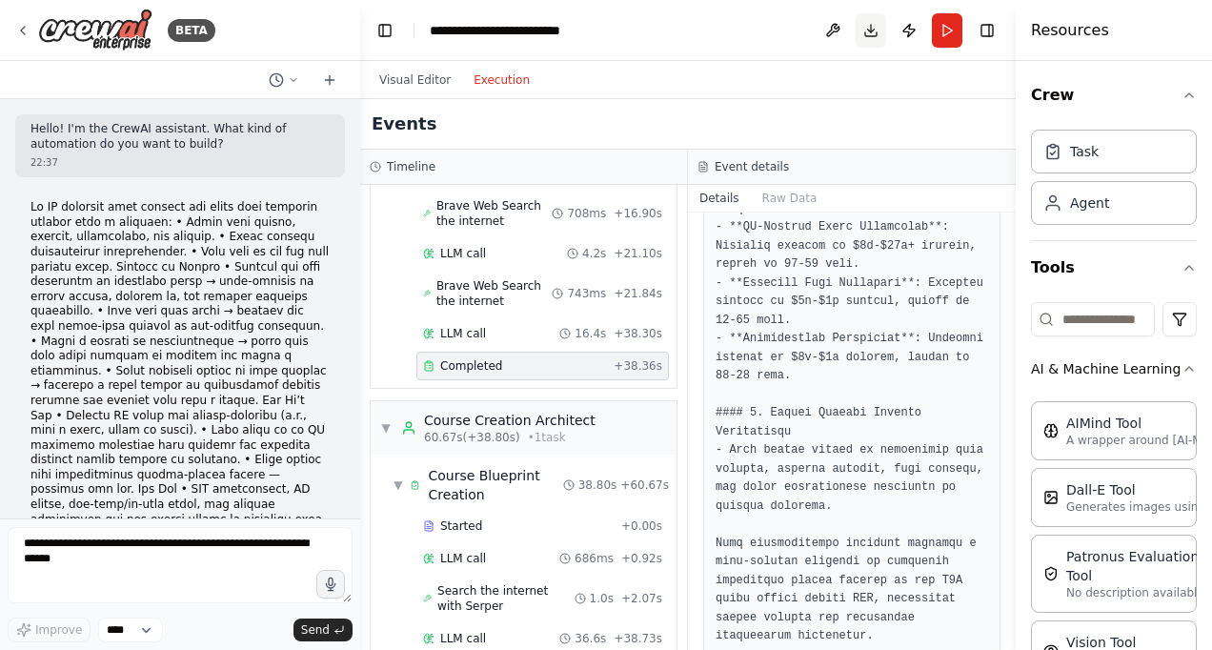
click at [875, 35] on button "Download" at bounding box center [871, 30] width 30 height 34
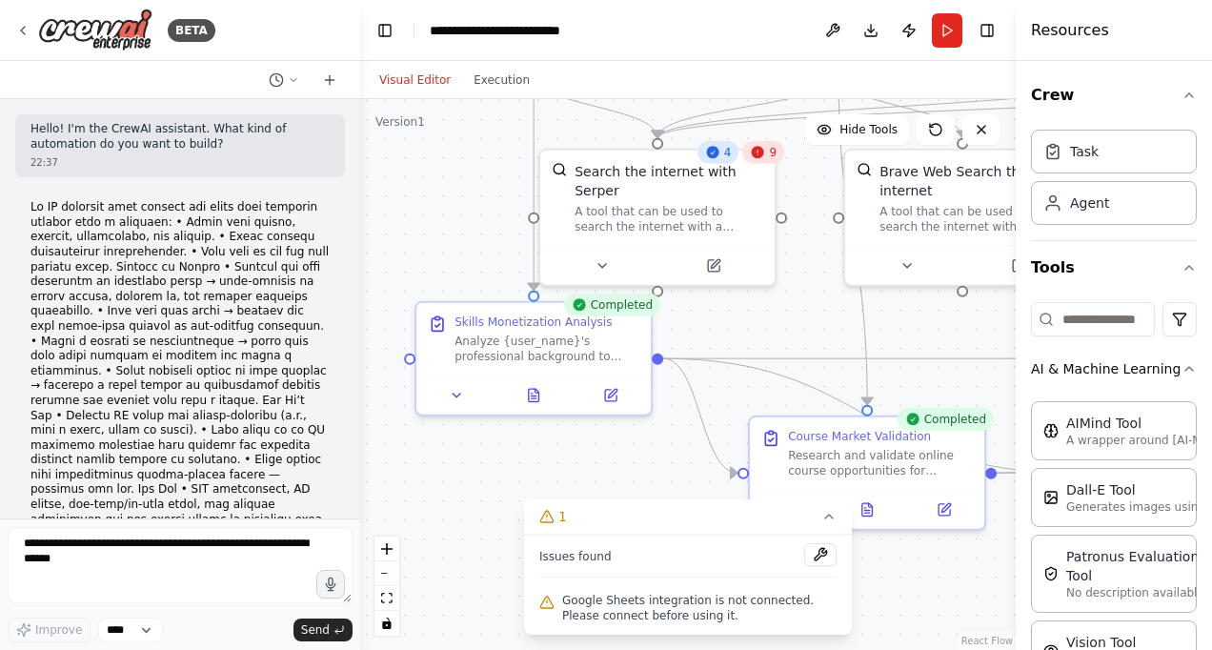
click at [431, 86] on button "Visual Editor" at bounding box center [415, 80] width 94 height 23
click at [867, 32] on button "Download" at bounding box center [871, 30] width 30 height 34
click at [867, 35] on button "Download" at bounding box center [871, 30] width 30 height 34
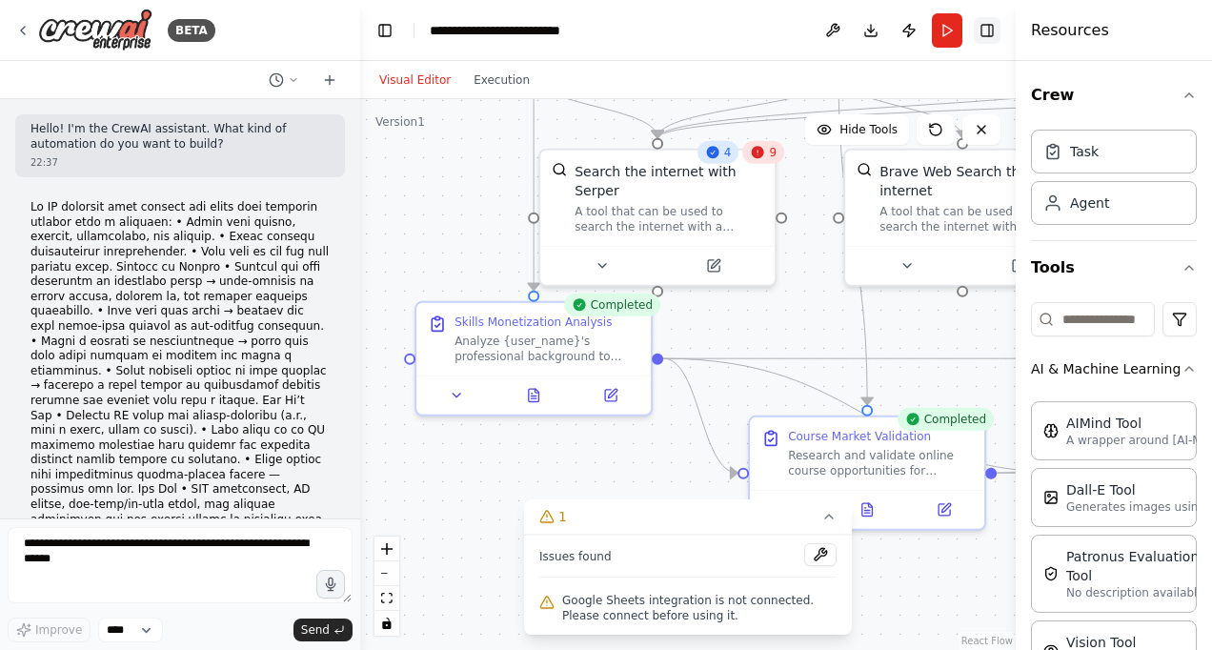
drag, startPoint x: 867, startPoint y: 35, endPoint x: 989, endPoint y: 35, distance: 122.0
click at [989, 35] on header "**********" at bounding box center [688, 30] width 656 height 61
click at [989, 35] on button "Toggle Right Sidebar" at bounding box center [987, 30] width 27 height 27
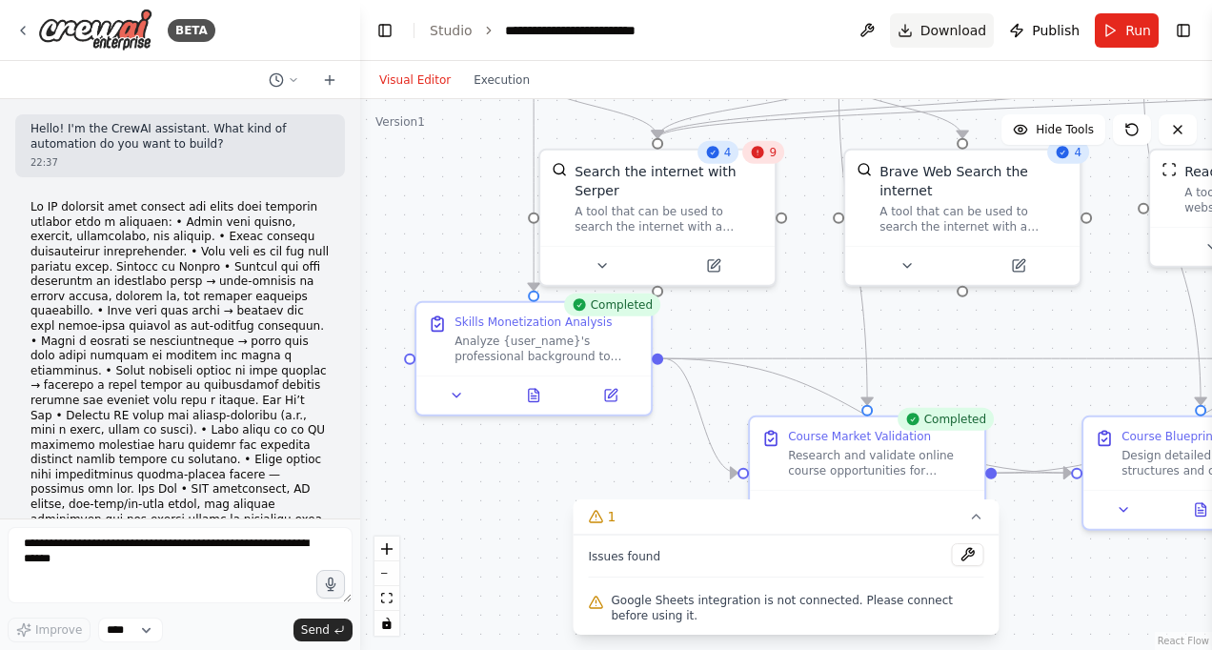
click at [954, 30] on span "Download" at bounding box center [953, 30] width 67 height 19
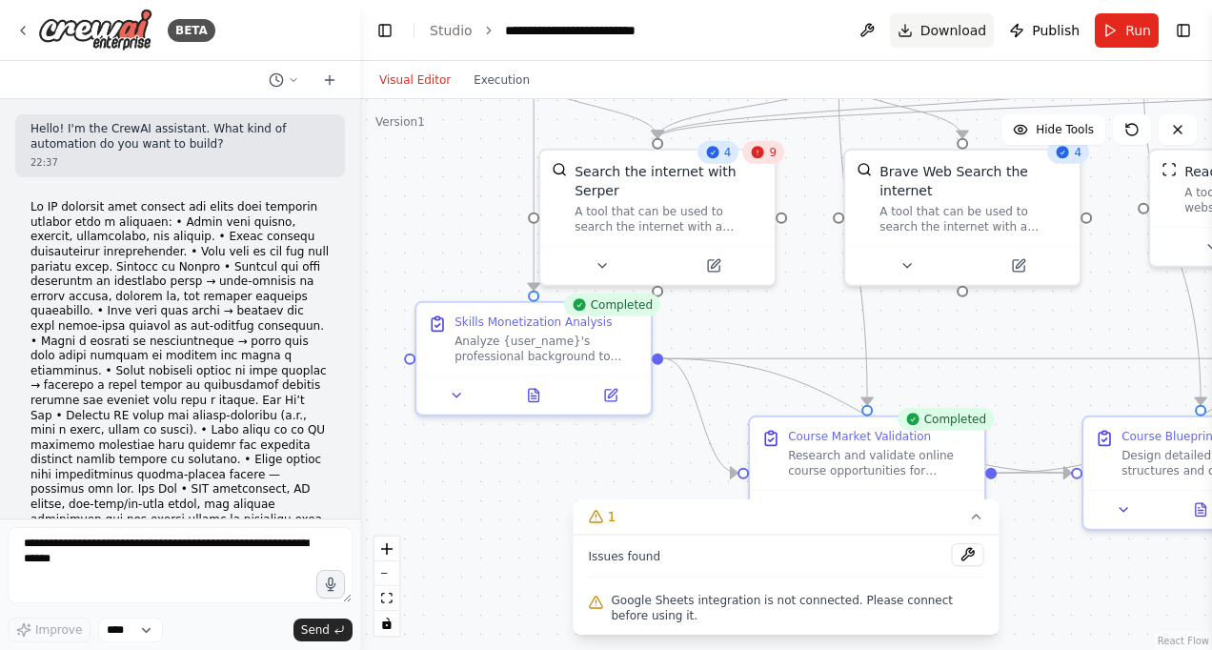
click at [954, 30] on span "Download" at bounding box center [953, 30] width 67 height 19
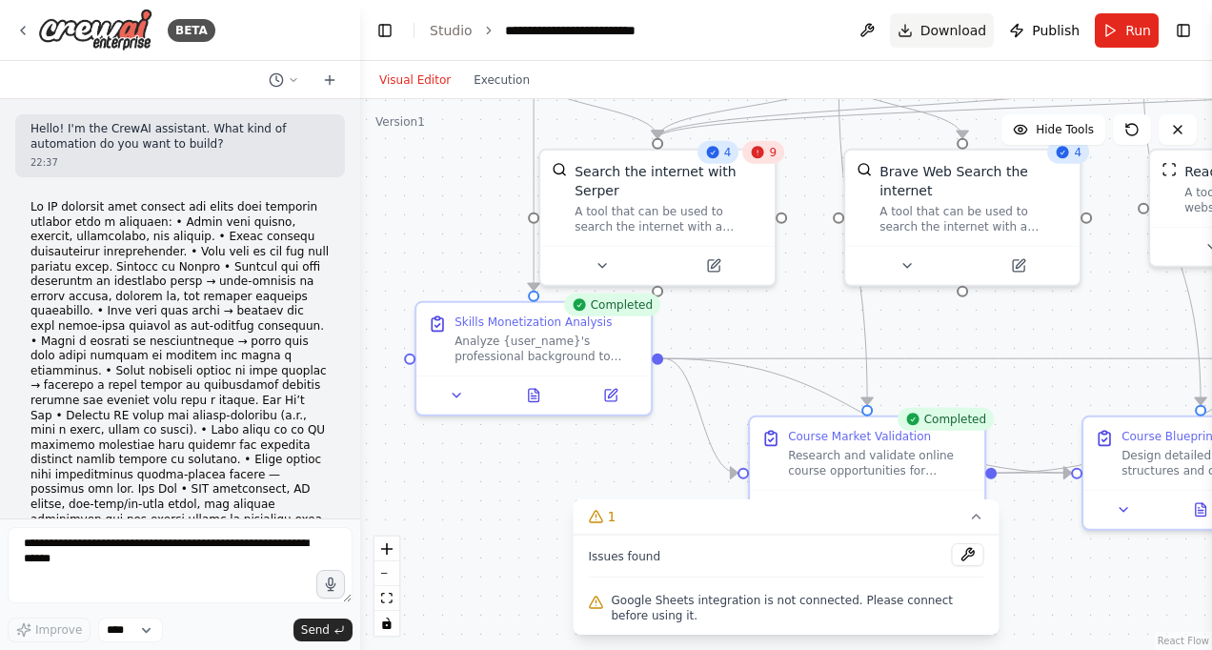
click at [954, 30] on span "Download" at bounding box center [953, 30] width 67 height 19
drag, startPoint x: 954, startPoint y: 30, endPoint x: 915, endPoint y: 28, distance: 39.1
click at [915, 28] on button "Download" at bounding box center [942, 30] width 105 height 34
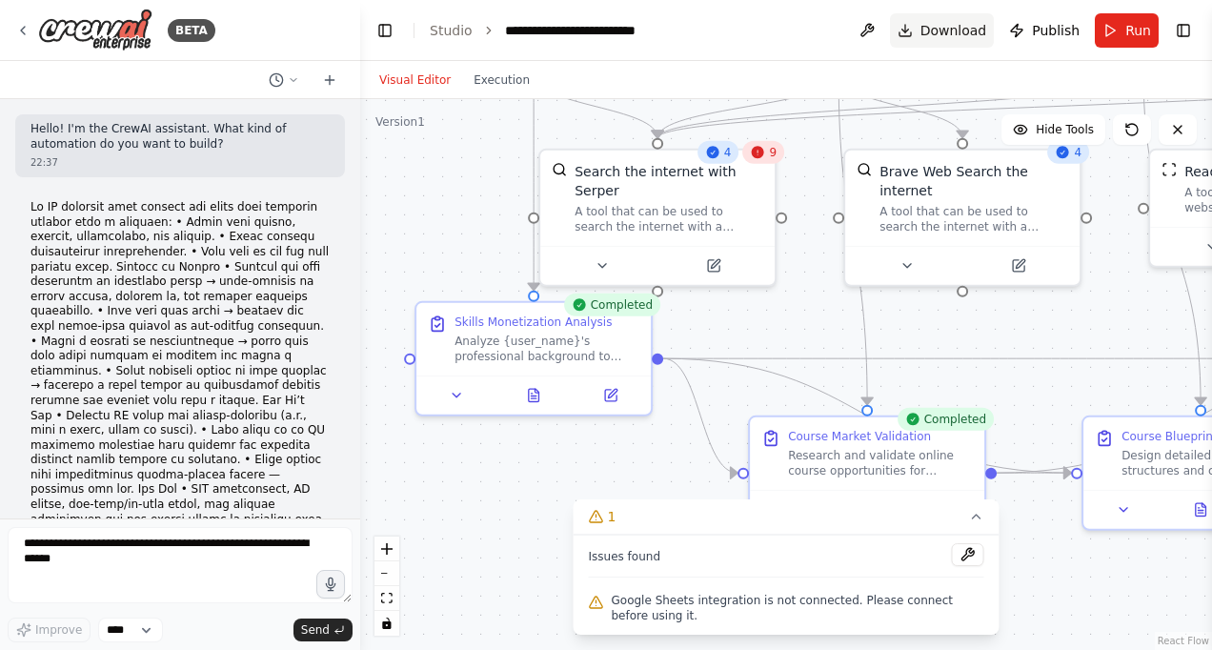
click at [915, 28] on button "Download" at bounding box center [942, 30] width 105 height 34
click at [880, 29] on button at bounding box center [867, 30] width 30 height 34
click at [939, 25] on span "Download" at bounding box center [953, 30] width 67 height 19
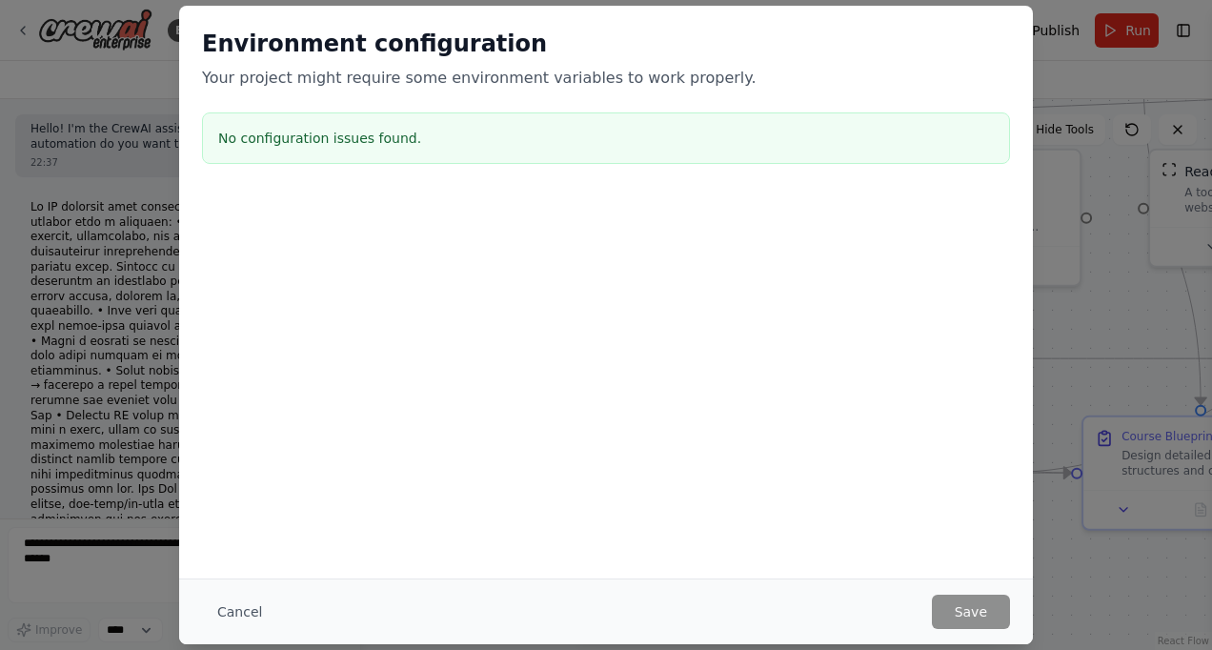
click at [893, 153] on div "No configuration issues found." at bounding box center [606, 137] width 808 height 51
click at [242, 604] on button "Cancel" at bounding box center [239, 612] width 75 height 34
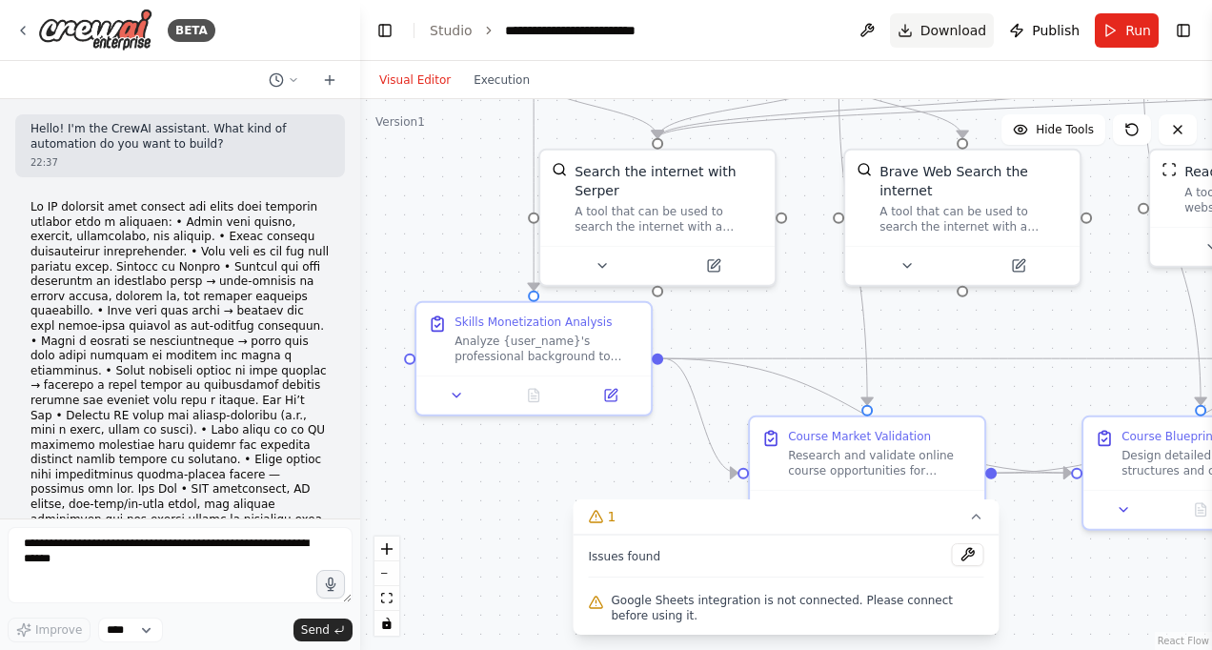
click at [959, 42] on button "Download" at bounding box center [942, 30] width 105 height 34
click at [1072, 19] on button "Publish" at bounding box center [1044, 30] width 86 height 34
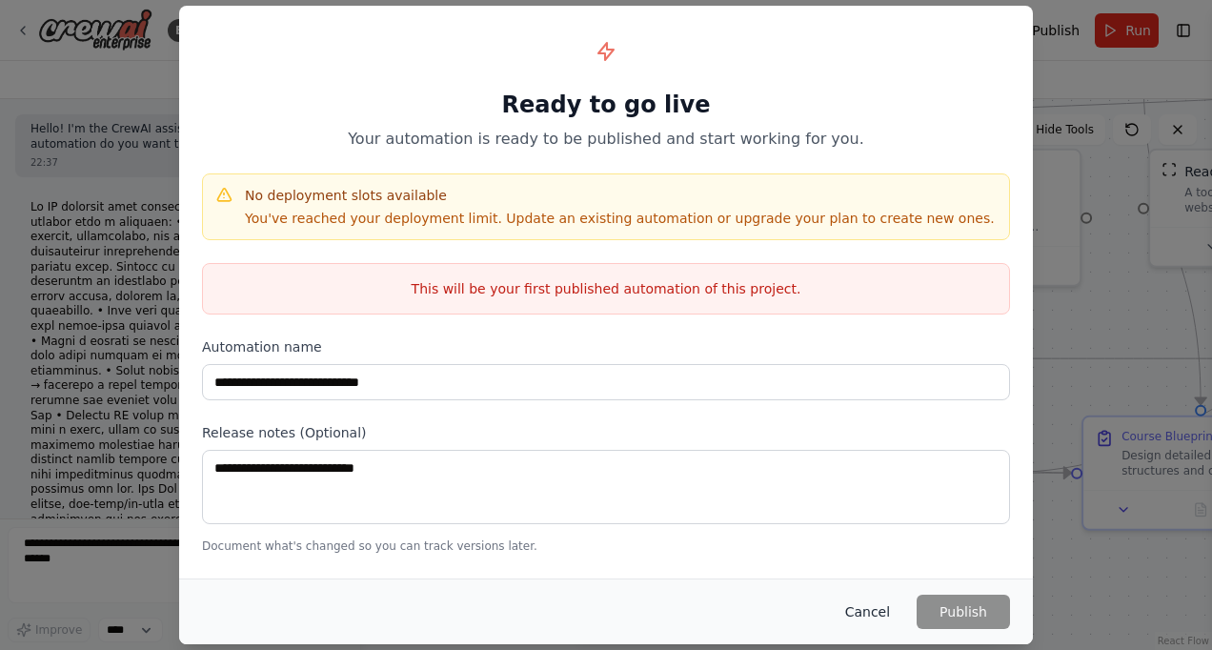
click at [892, 609] on button "Cancel" at bounding box center [867, 612] width 75 height 34
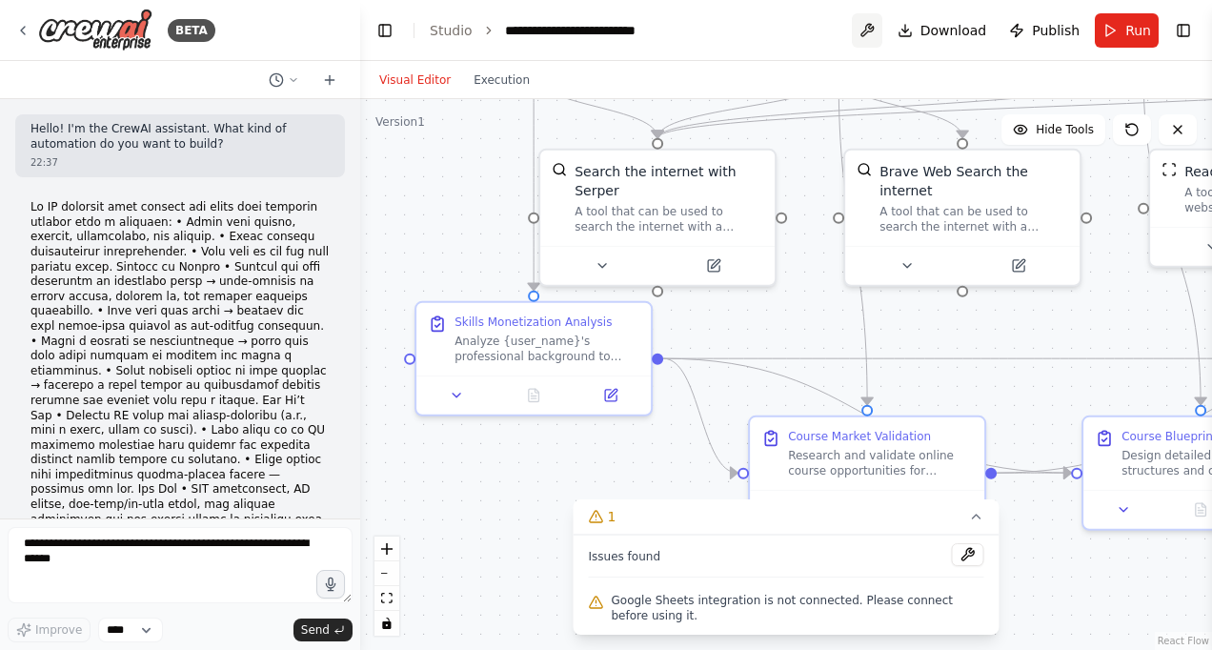
click at [869, 32] on button at bounding box center [867, 30] width 30 height 34
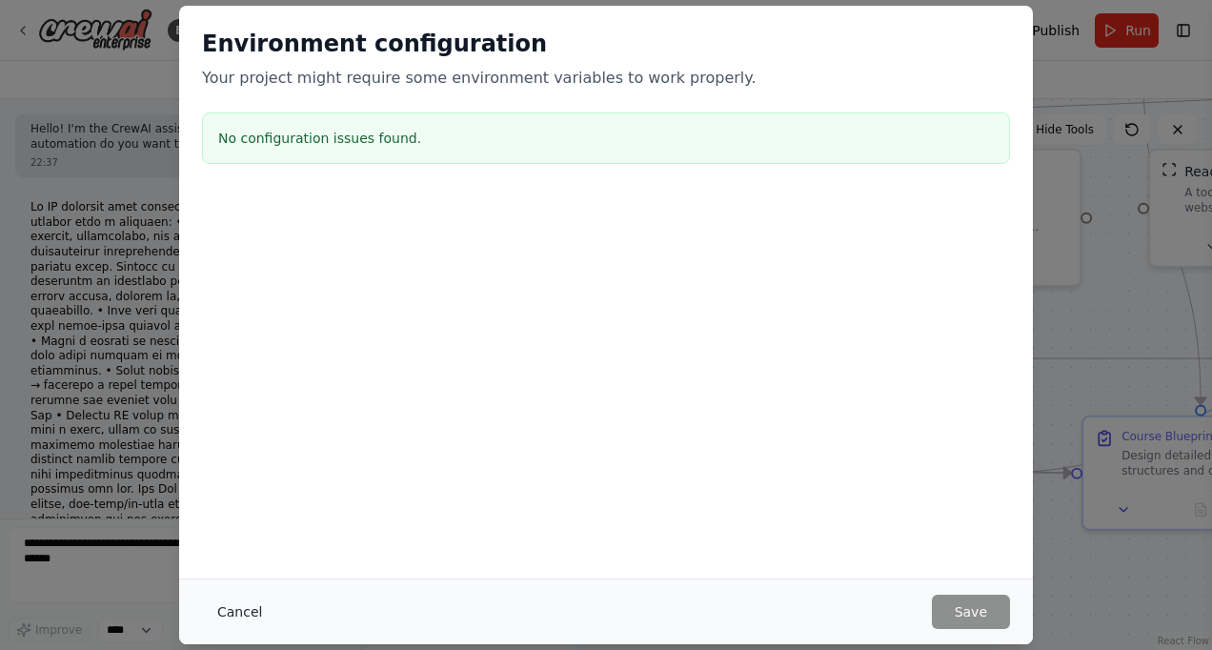
click at [242, 612] on button "Cancel" at bounding box center [239, 612] width 75 height 34
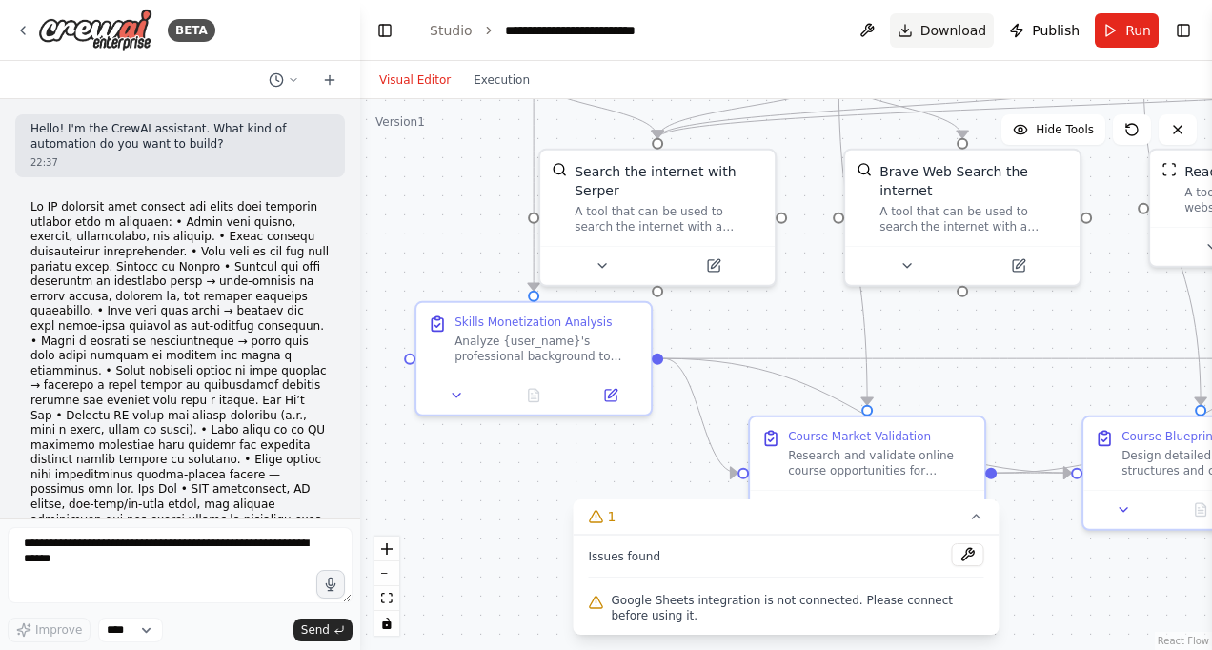
click at [961, 29] on span "Download" at bounding box center [953, 30] width 67 height 19
click at [920, 33] on button "Download" at bounding box center [942, 30] width 105 height 34
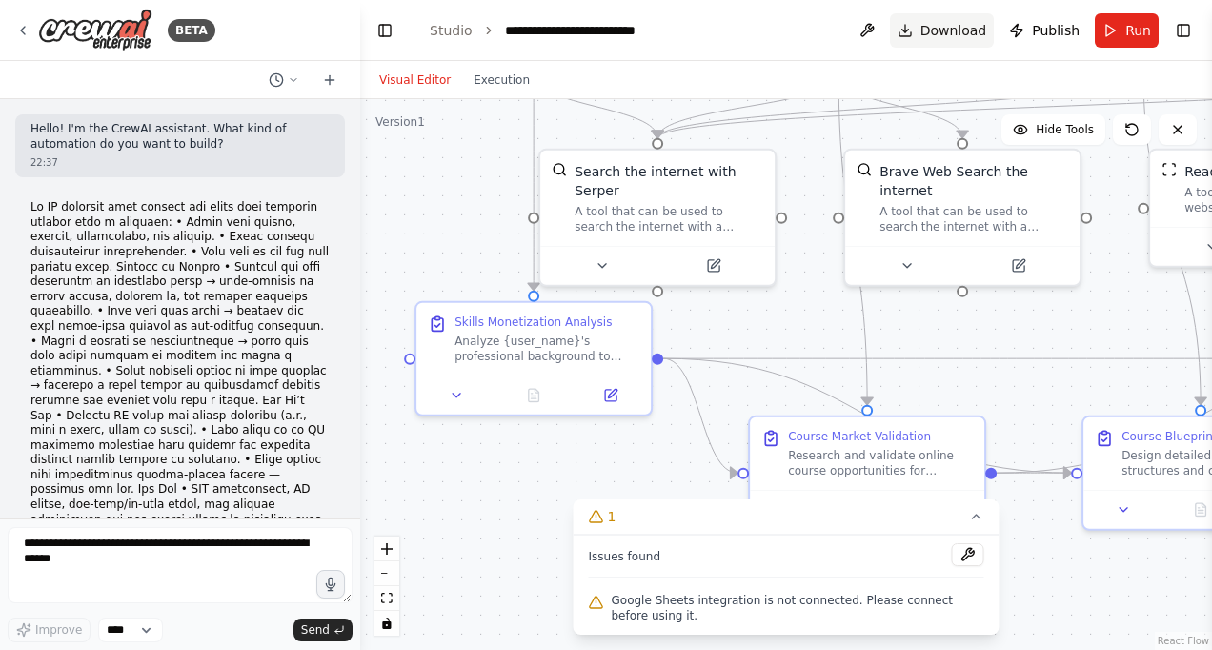
click at [920, 33] on button "Download" at bounding box center [942, 30] width 105 height 34
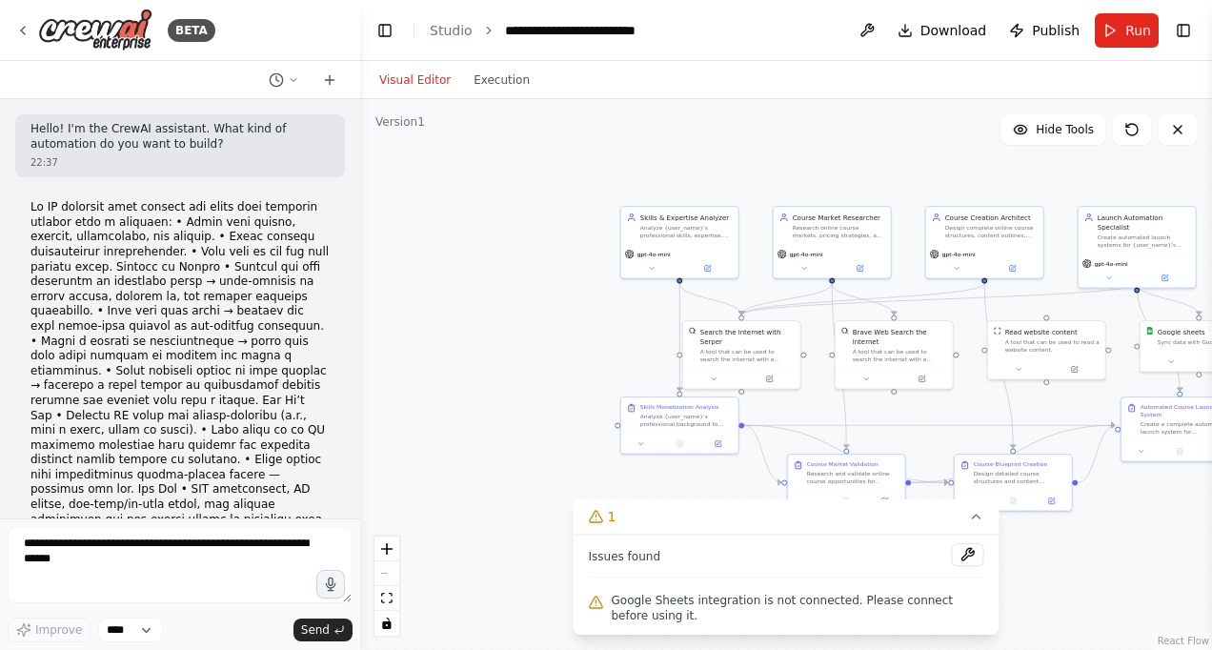
click at [1134, 554] on div ".deletable-edge-delete-btn { width: 20px; height: 20px; border: 0px solid #ffff…" at bounding box center [786, 374] width 852 height 551
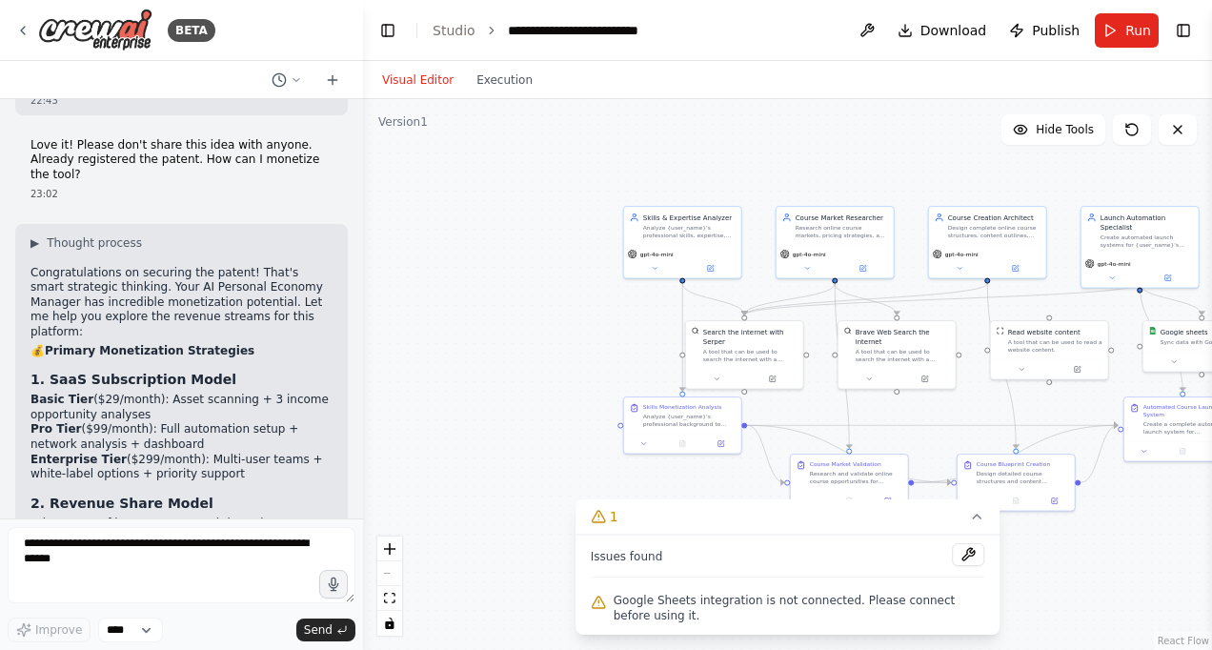
scroll to position [3190, 0]
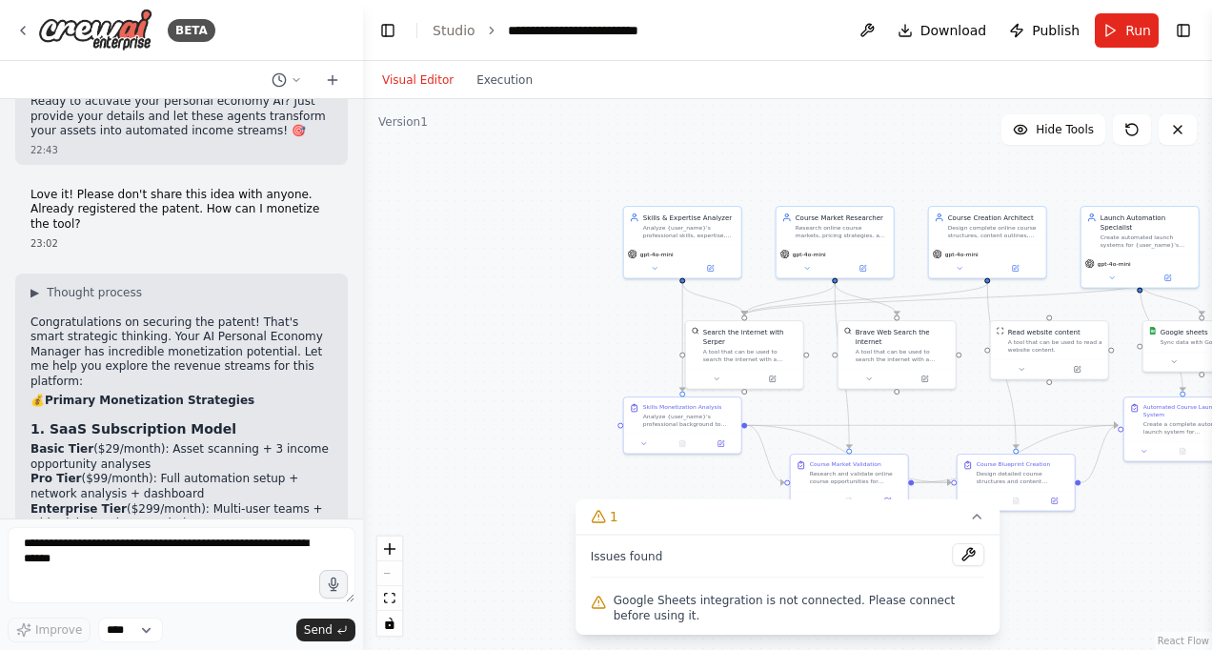
drag, startPoint x: 358, startPoint y: 234, endPoint x: 365, endPoint y: 485, distance: 250.7
click at [365, 485] on div "BETA Hello! I'm the CrewAI assistant. What kind of automation do you want to bu…" at bounding box center [606, 325] width 1212 height 650
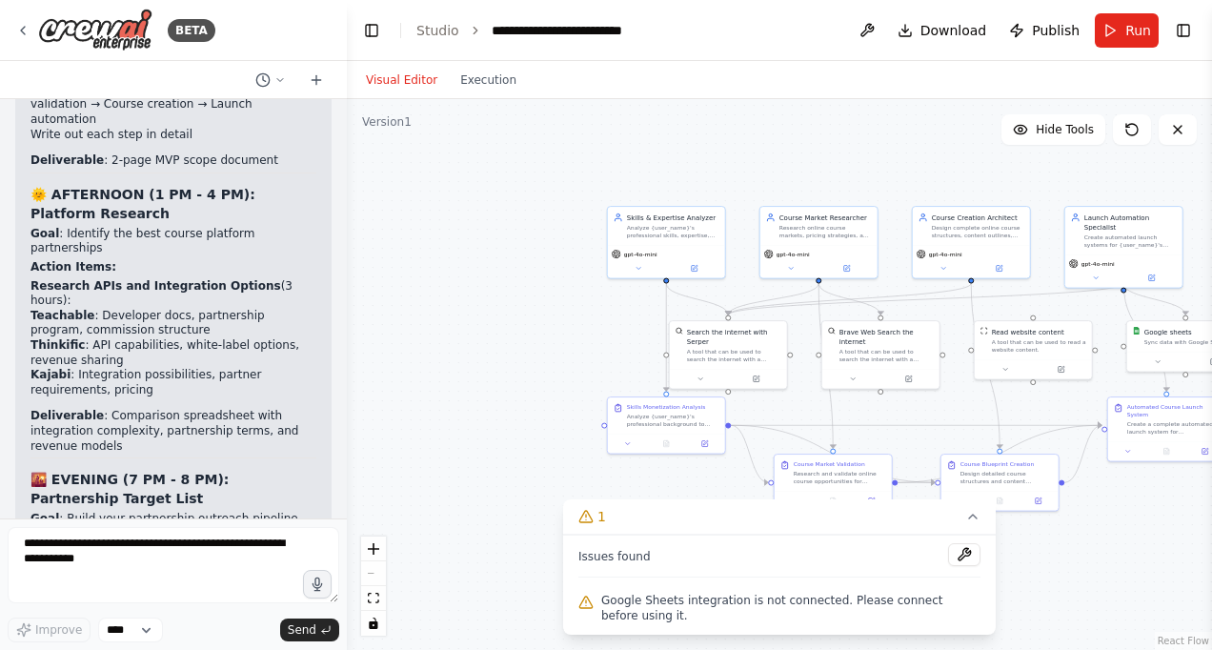
scroll to position [12500, 0]
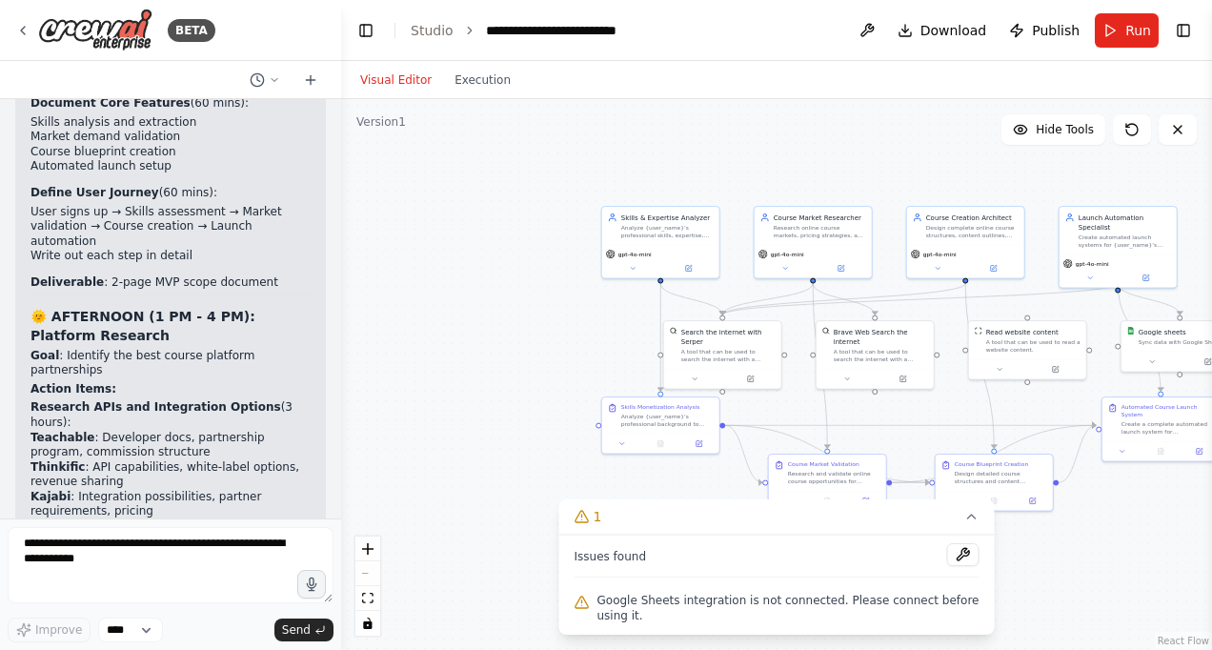
drag, startPoint x: 356, startPoint y: 227, endPoint x: 341, endPoint y: 677, distance: 450.9
click at [341, 649] on html "BETA Hello! I'm the CrewAI assistant. What kind of automation do you want to bu…" at bounding box center [606, 325] width 1212 height 650
click at [34, 545] on textarea at bounding box center [171, 565] width 326 height 76
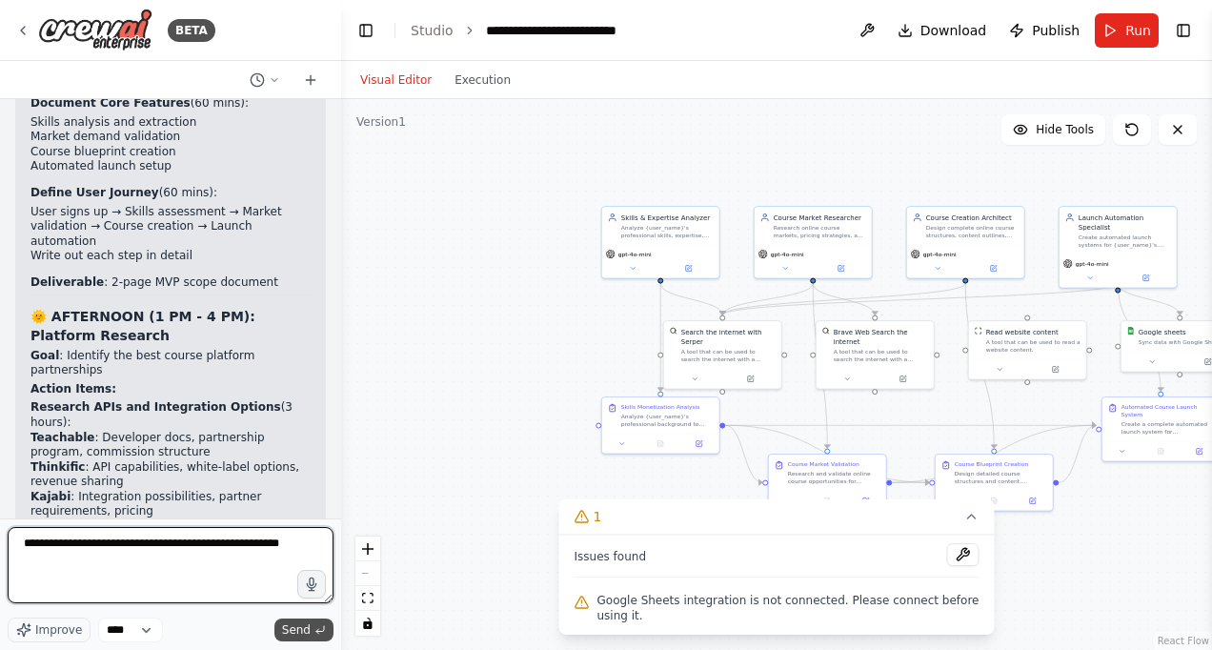
type textarea "**********"
click at [298, 638] on button "Send" at bounding box center [303, 629] width 59 height 23
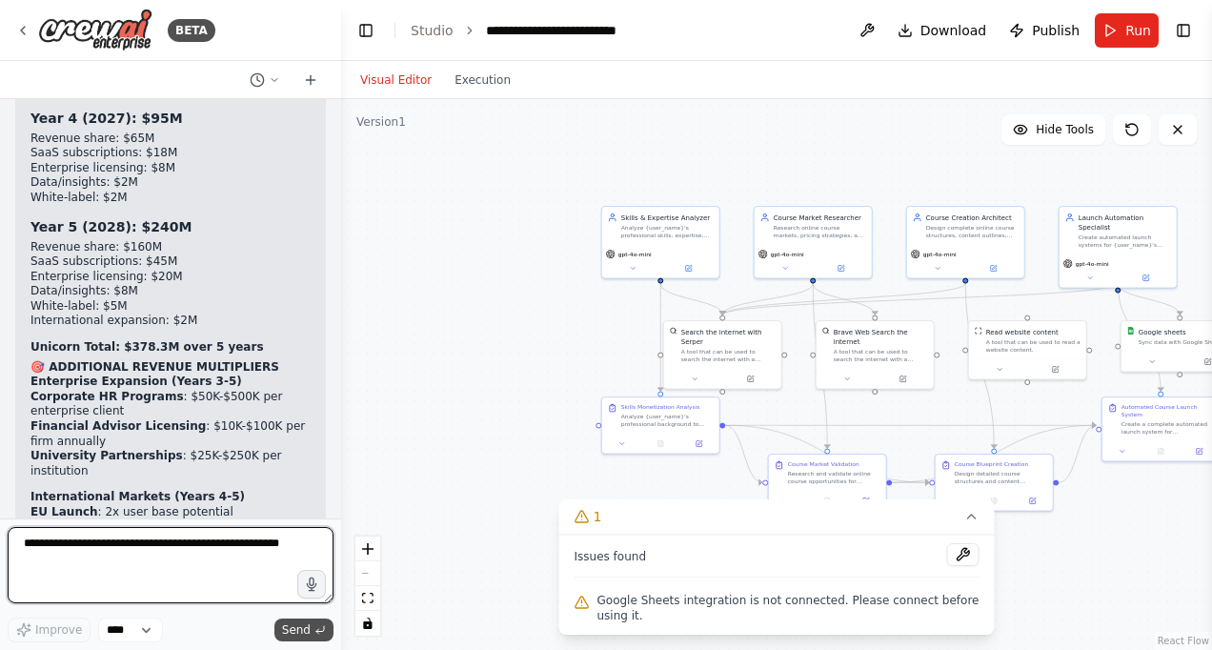
scroll to position [15603, 0]
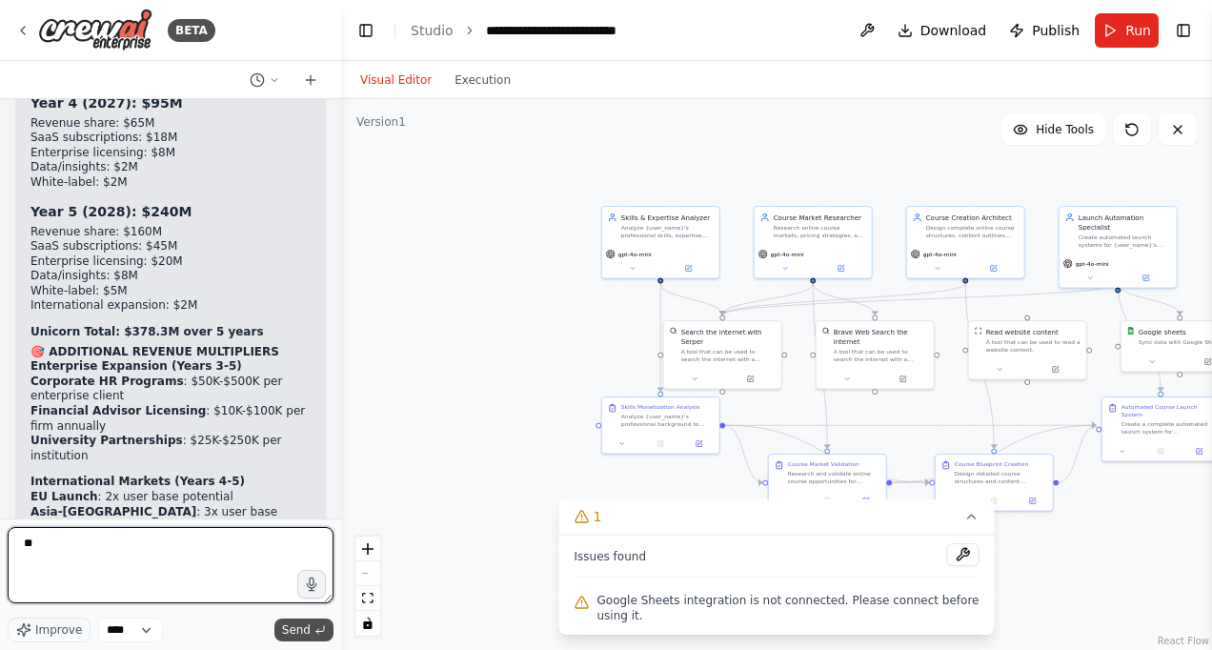
type textarea "*"
type textarea "**********"
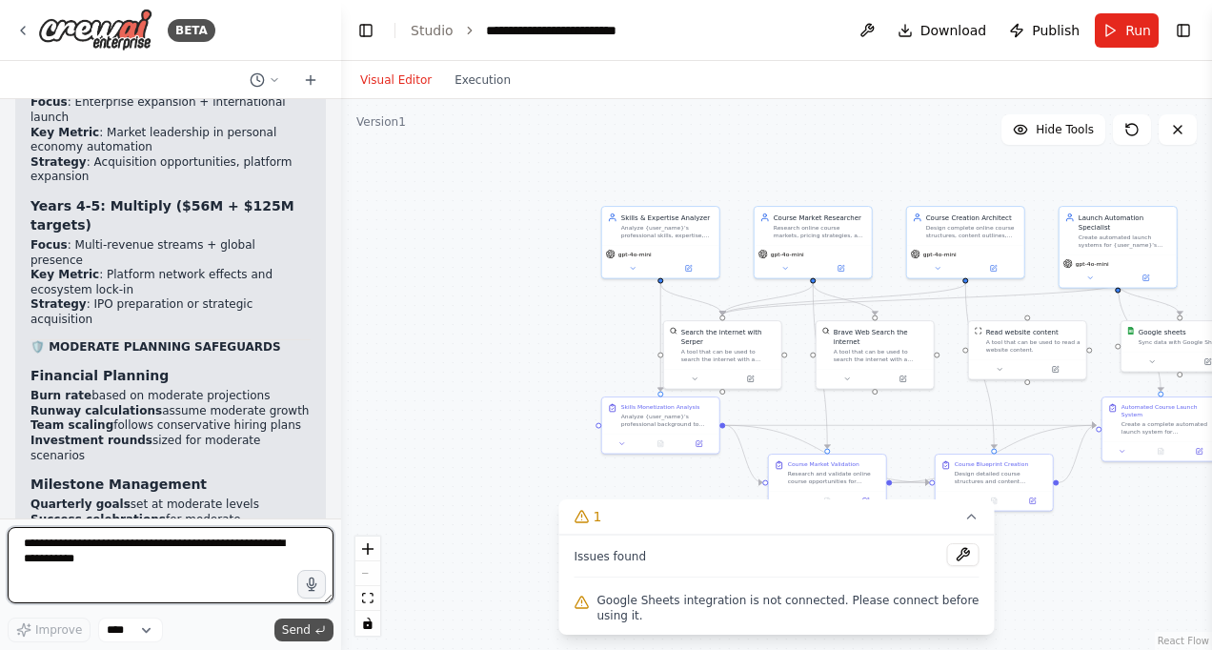
scroll to position [17984, 0]
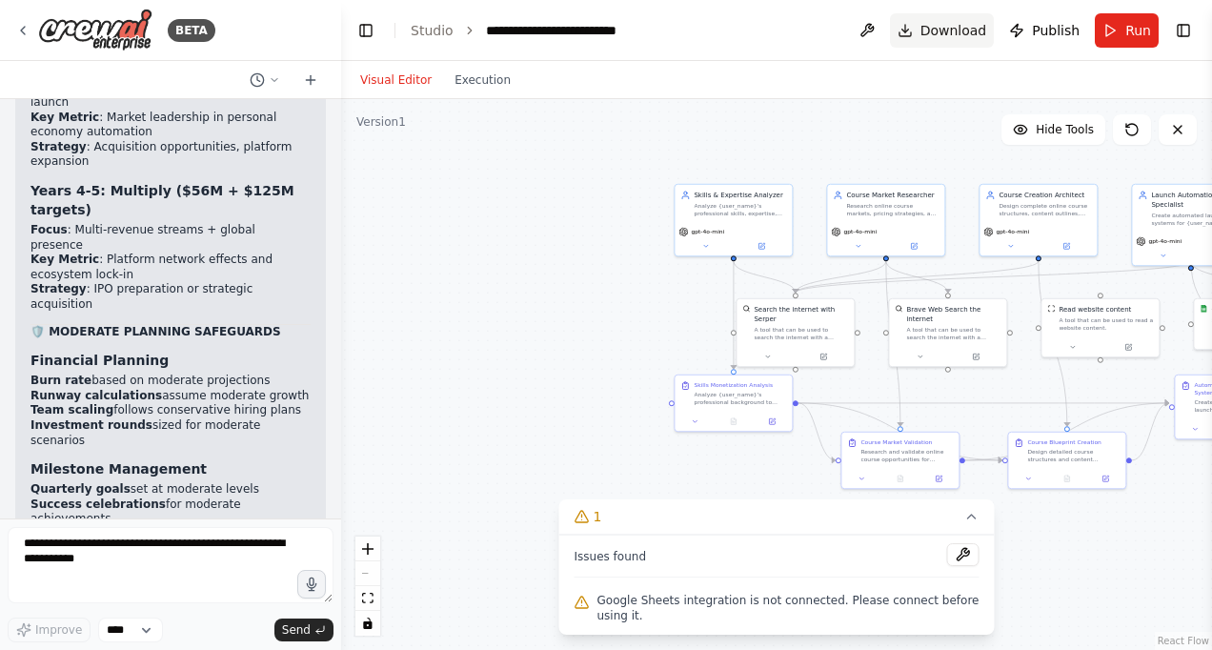
click at [979, 25] on span "Download" at bounding box center [953, 30] width 67 height 19
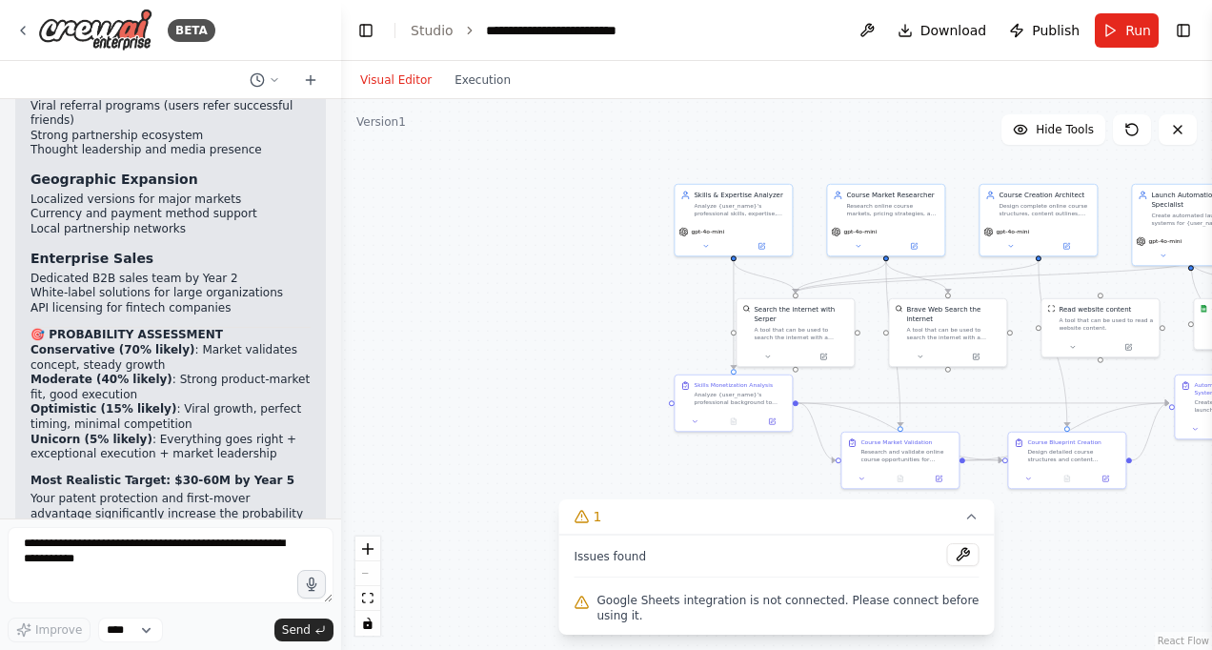
scroll to position [16326, 0]
click at [363, 249] on div ".deletable-edge-delete-btn { width: 20px; height: 20px; border: 0px solid #ffff…" at bounding box center [776, 374] width 871 height 551
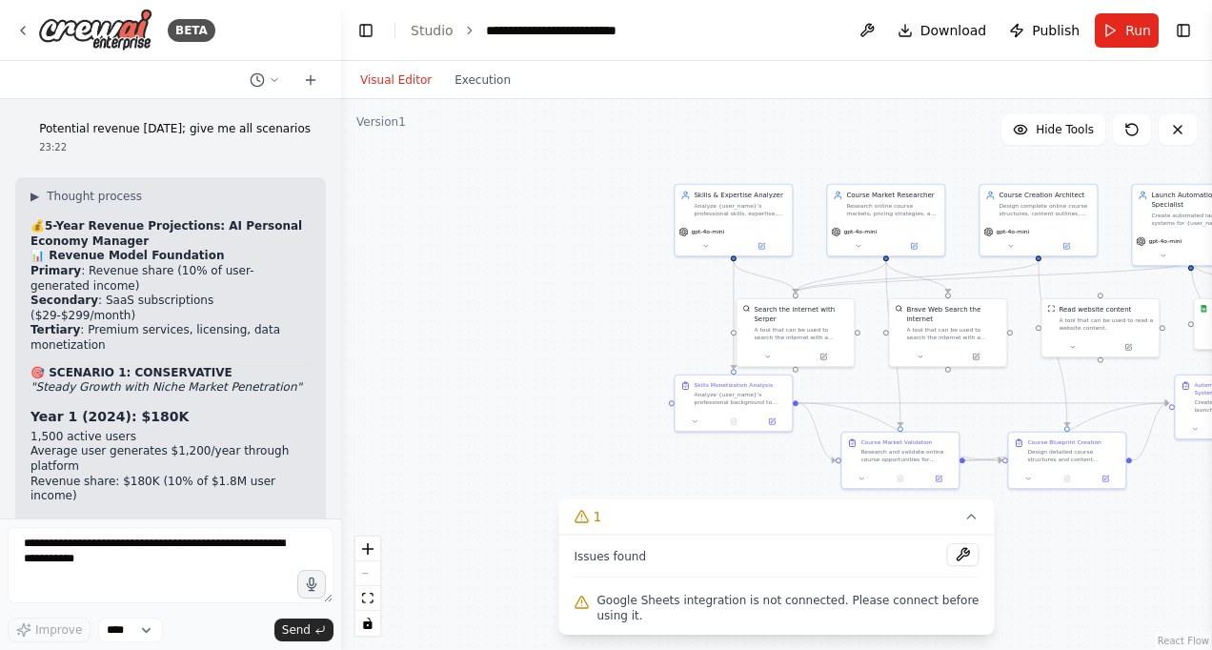
scroll to position [13184, 0]
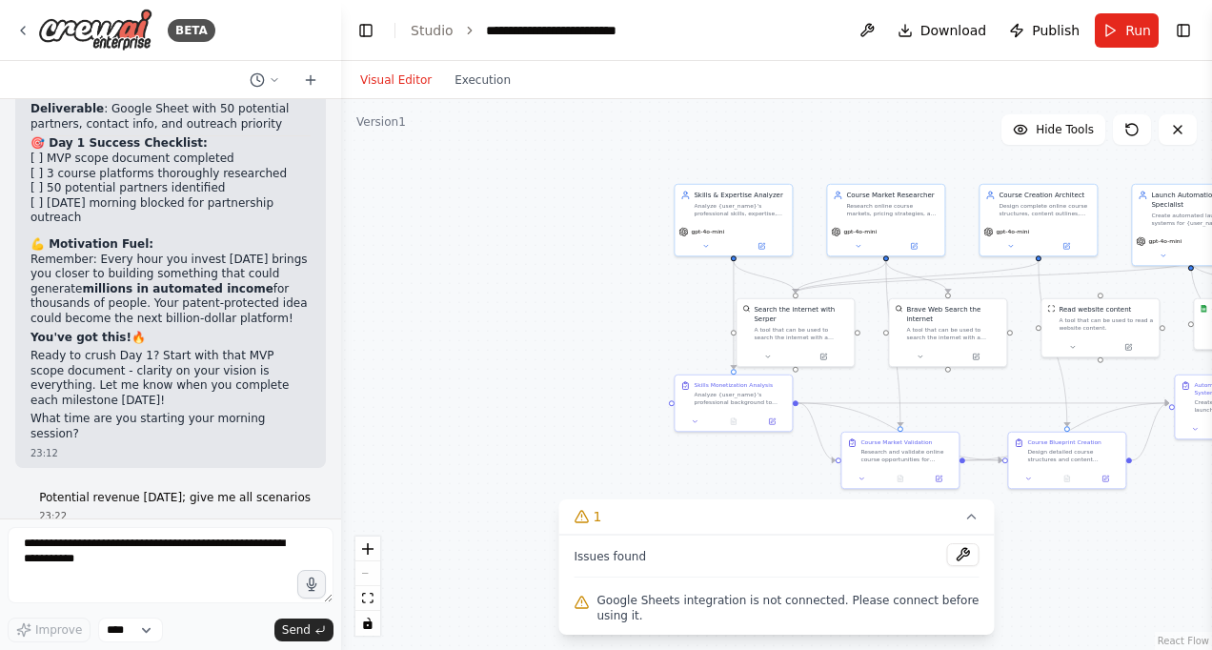
click at [337, 398] on div "BETA Hello! I'm the CrewAI assistant. What kind of automation do you want to bu…" at bounding box center [606, 325] width 1212 height 650
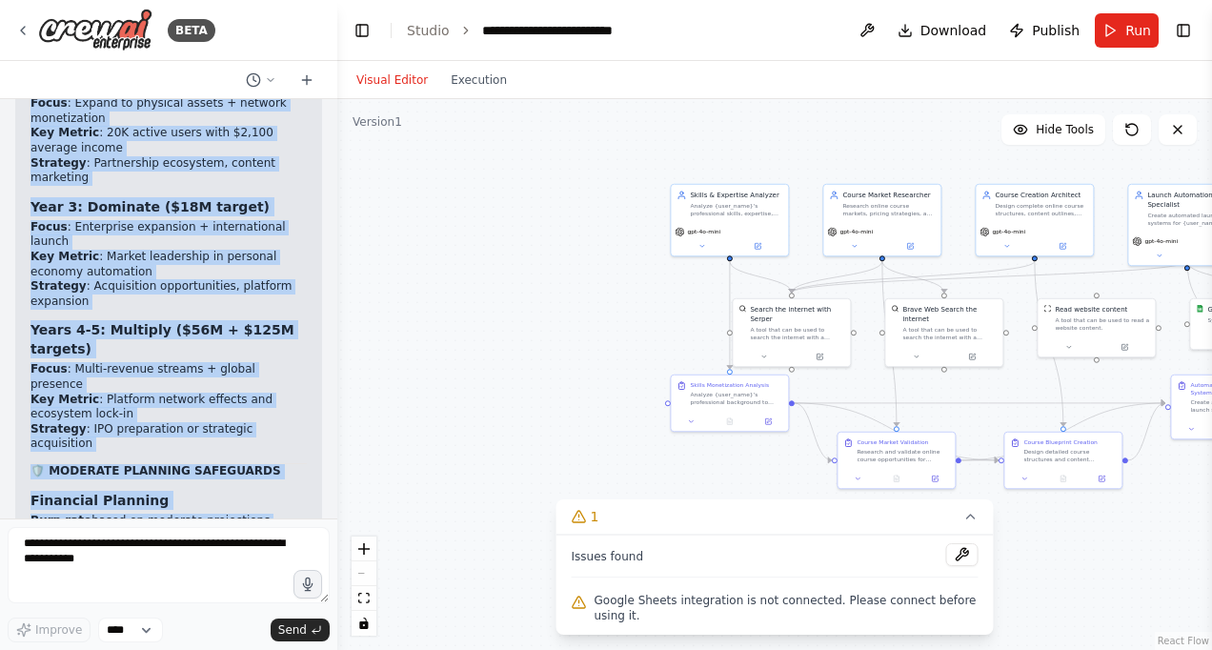
scroll to position [18151, 0]
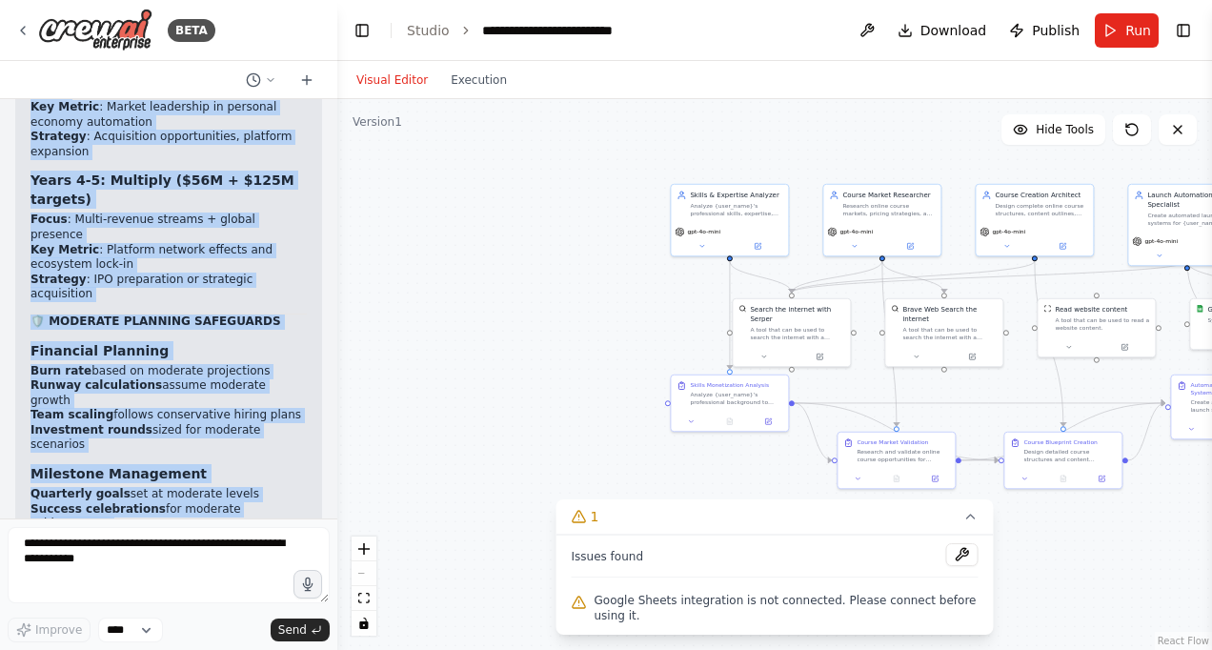
drag, startPoint x: 46, startPoint y: 208, endPoint x: 217, endPoint y: 527, distance: 362.4
click at [217, 527] on div "BETA Hello! I'm the CrewAI assistant. What kind of automation do you want to bu…" at bounding box center [168, 325] width 337 height 650
copy div "Yes! 23:12 ▶ Thought process 🚀 DAY 1 KICKOFF - LET'S GO! Perfect! Time to turn …"
click at [267, 80] on icon at bounding box center [270, 79] width 11 height 11
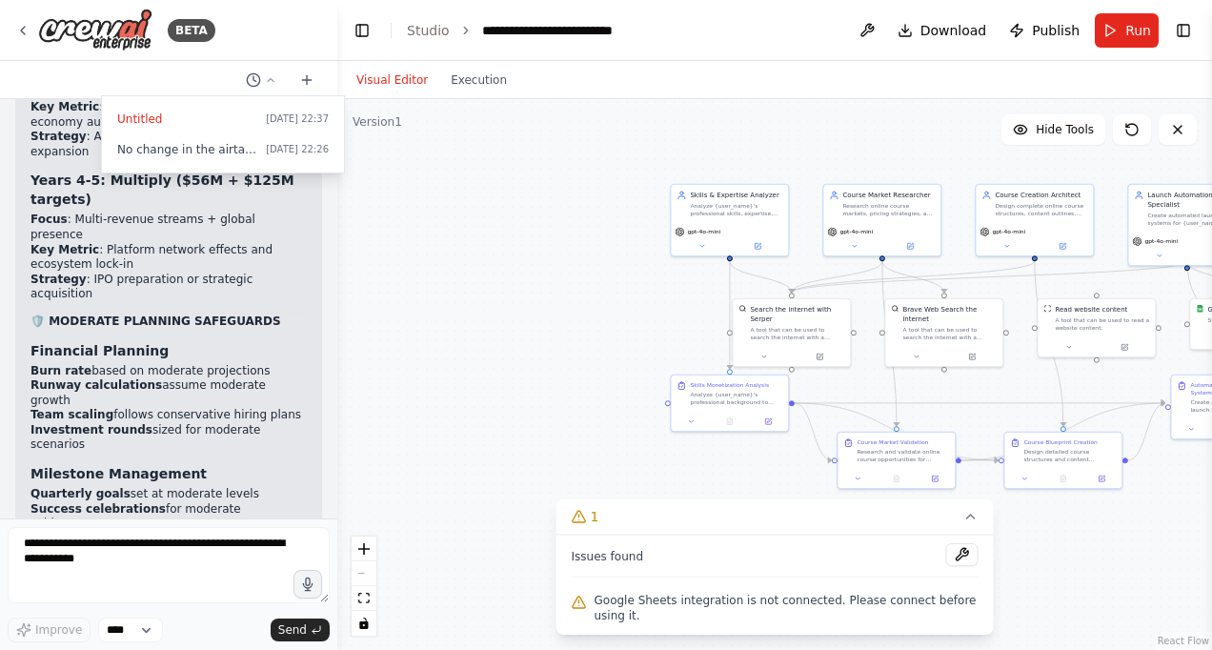
click at [304, 80] on div at bounding box center [168, 325] width 337 height 650
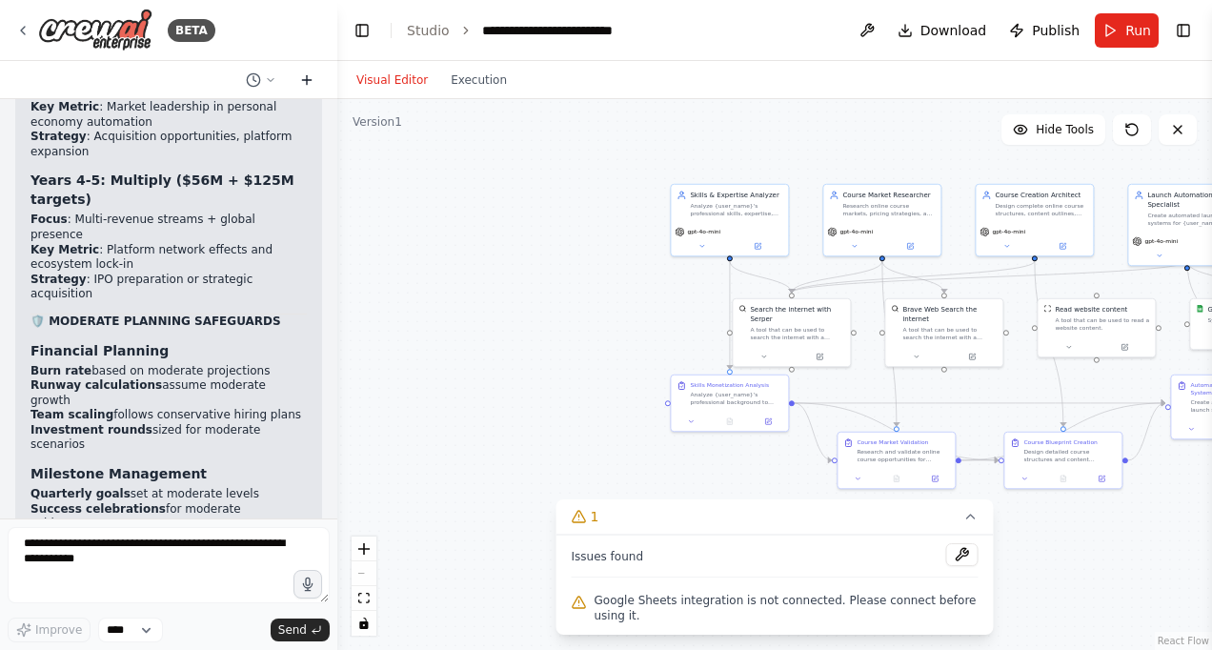
click at [304, 80] on icon at bounding box center [306, 80] width 9 height 0
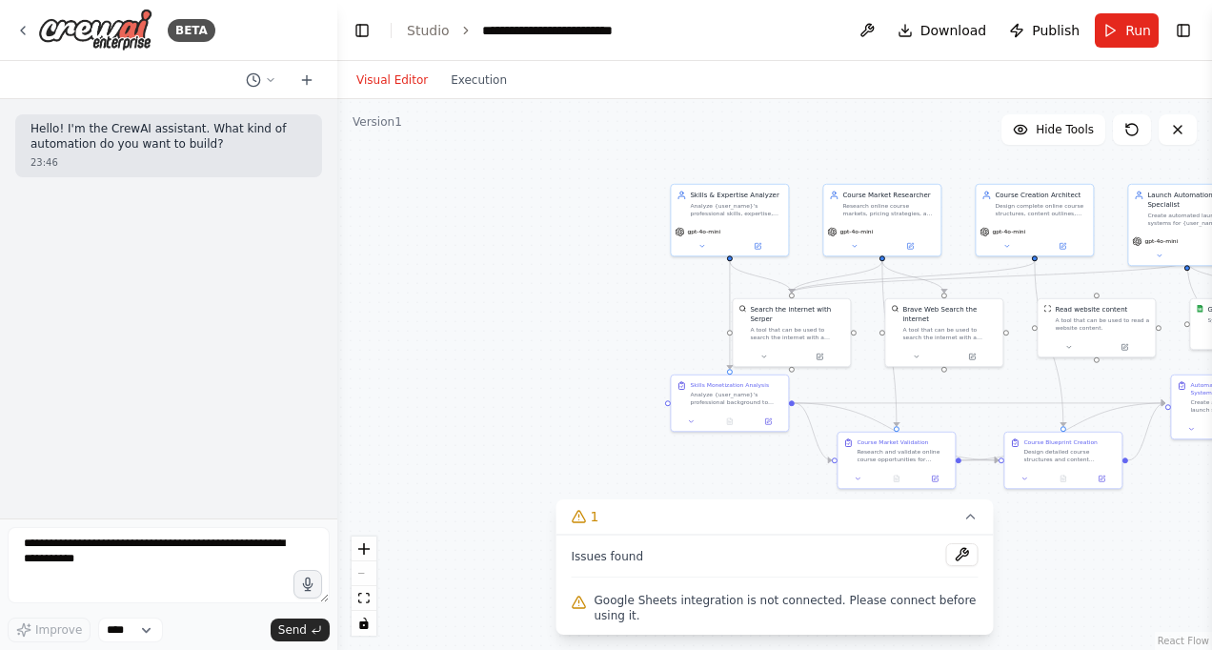
click at [234, 452] on div "Hello! I'm the CrewAI assistant. What kind of automation do you want to build? …" at bounding box center [168, 308] width 337 height 419
click at [221, 301] on div "Hello! I'm the CrewAI assistant. What kind of automation do you want to build? …" at bounding box center [168, 308] width 337 height 419
click at [255, 74] on circle at bounding box center [253, 79] width 12 height 12
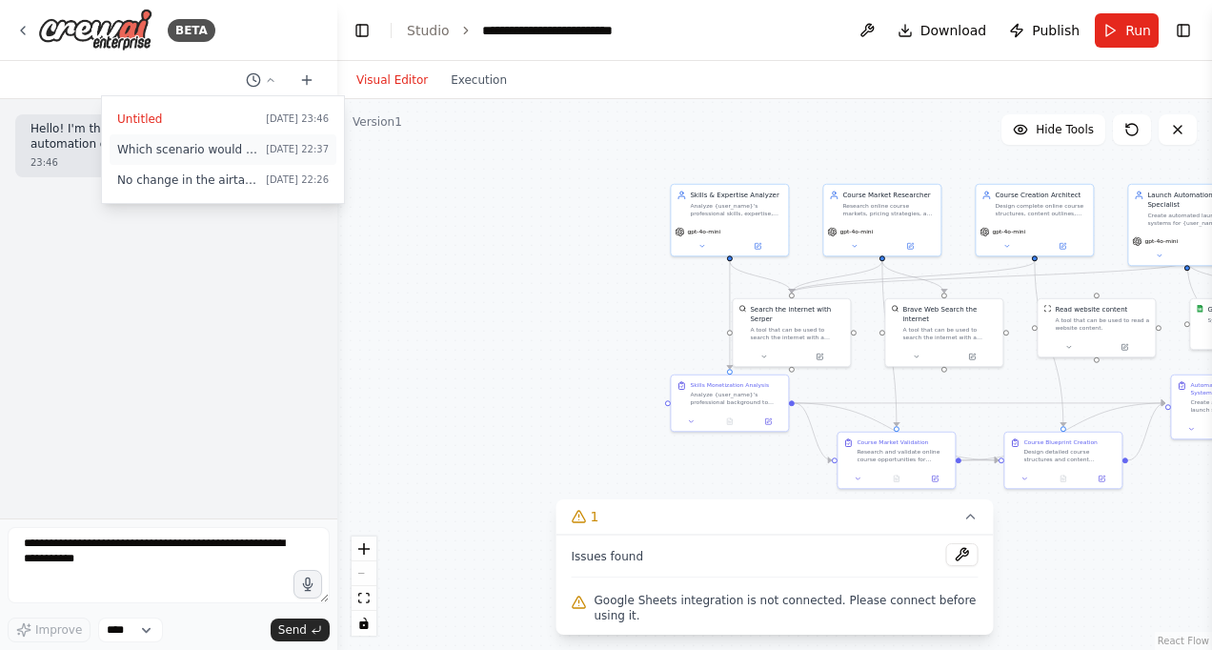
click at [218, 135] on button "Which scenario would you advise me to target? Today 22:37" at bounding box center [223, 149] width 227 height 30
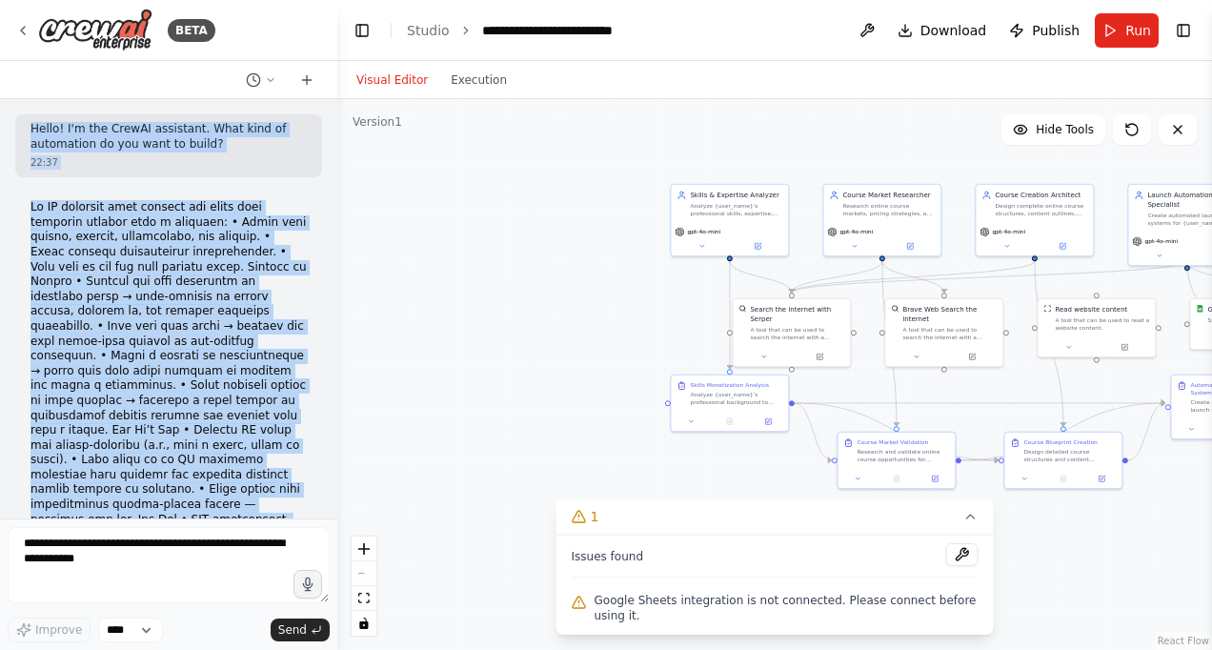
drag, startPoint x: 194, startPoint y: 515, endPoint x: 197, endPoint y: 61, distance: 454.5
click at [197, 61] on div "BETA Hello! I'm the CrewAI assistant. What kind of automation do you want to bu…" at bounding box center [168, 325] width 337 height 650
drag, startPoint x: 197, startPoint y: 61, endPoint x: 80, endPoint y: 240, distance: 214.1
drag, startPoint x: 80, startPoint y: 240, endPoint x: 51, endPoint y: 206, distance: 44.7
click at [51, 206] on p at bounding box center [168, 400] width 276 height 401
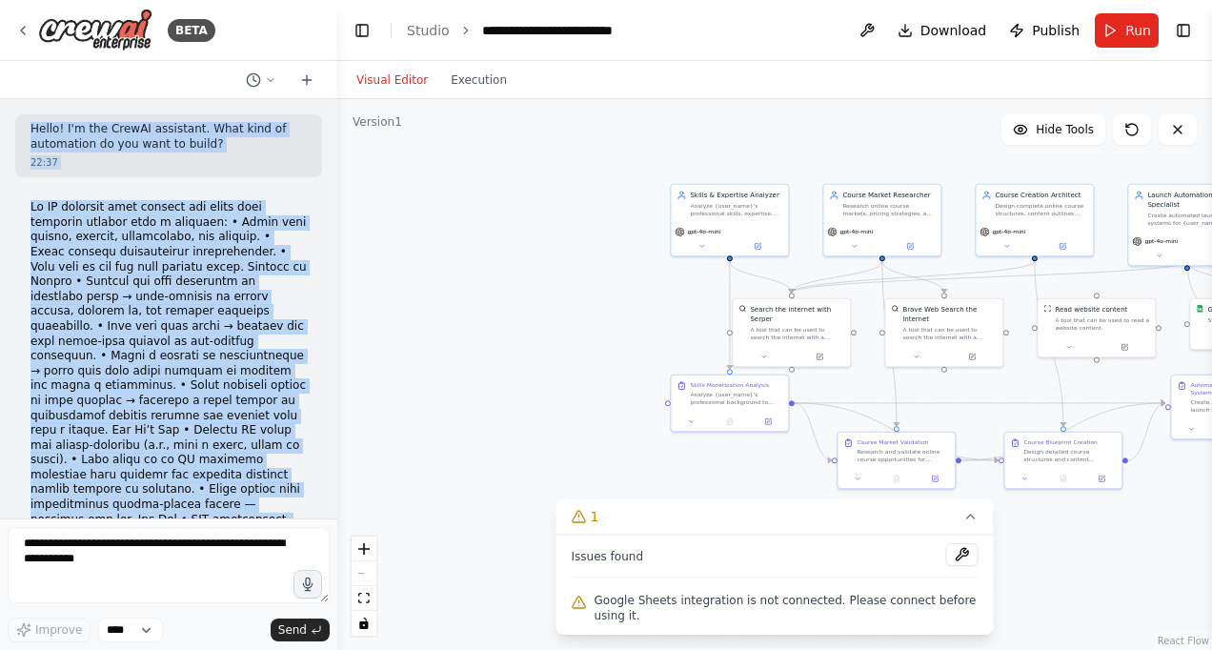
click at [21, 182] on div "Hello! I'm the CrewAI assistant. What kind of automation do you want to build? …" at bounding box center [168, 308] width 337 height 419
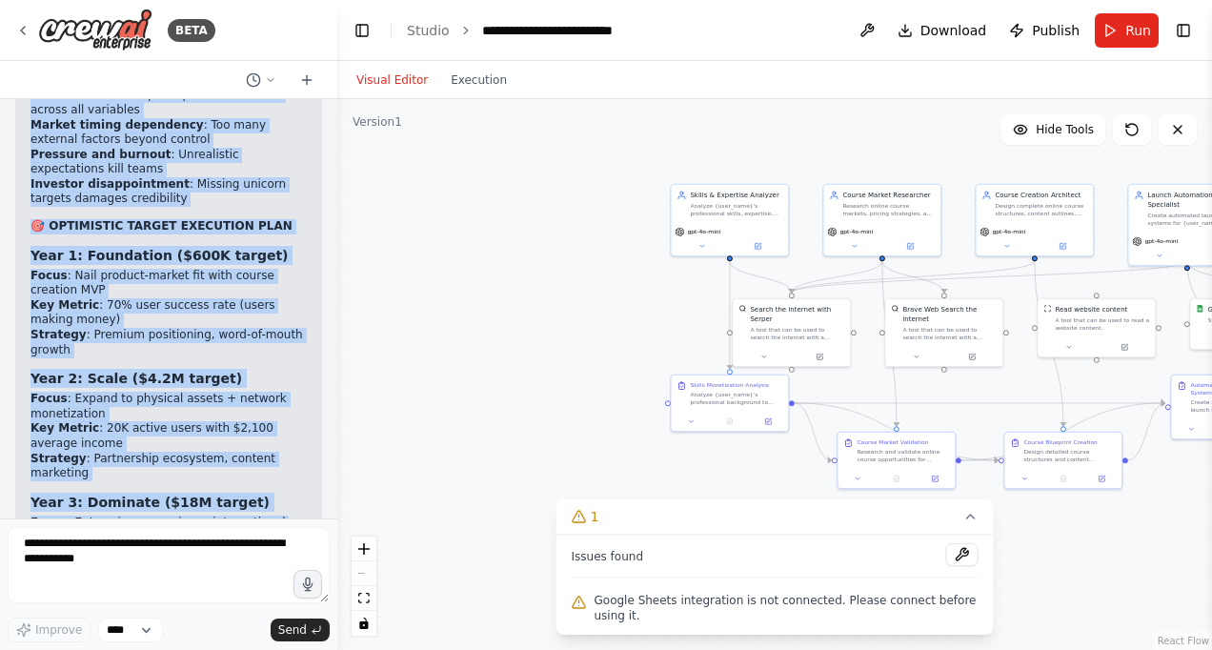
scroll to position [18151, 0]
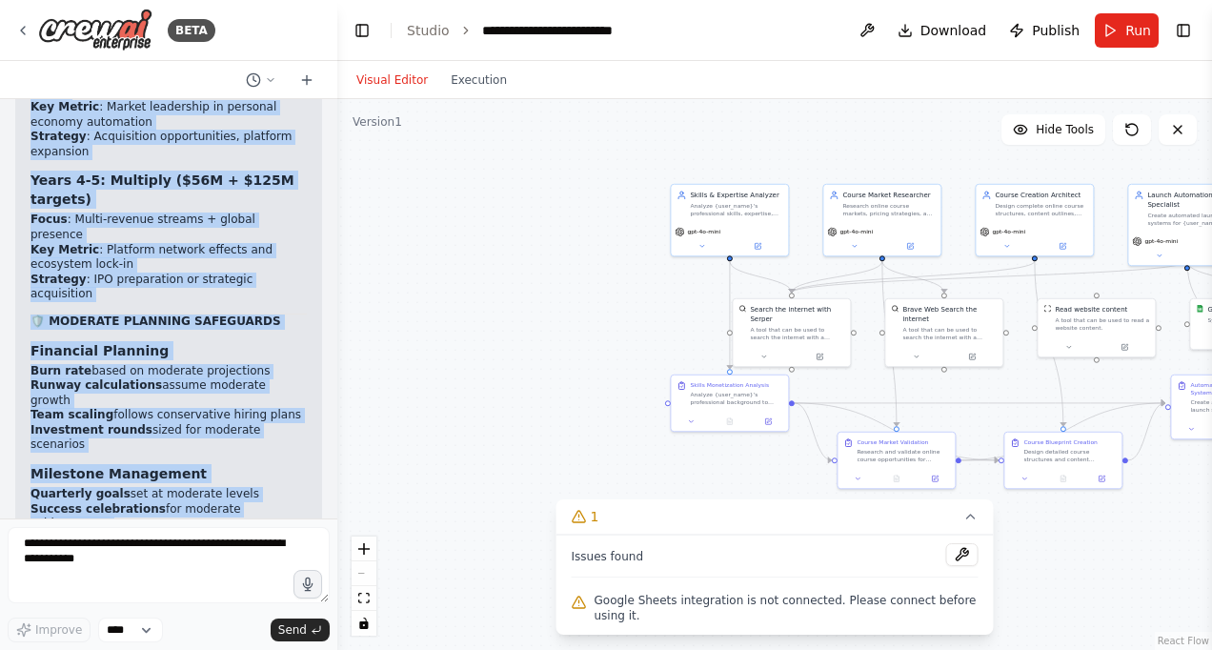
drag, startPoint x: 34, startPoint y: 192, endPoint x: 192, endPoint y: 610, distance: 446.3
click at [192, 610] on div "BETA Hello! I'm the CrewAI assistant. What kind of automation do you want to bu…" at bounding box center [168, 325] width 337 height 650
drag, startPoint x: 192, startPoint y: 610, endPoint x: 141, endPoint y: 413, distance: 203.8
drag, startPoint x: 141, startPoint y: 413, endPoint x: 143, endPoint y: 629, distance: 216.3
click at [143, 629] on select "****" at bounding box center [130, 629] width 65 height 25
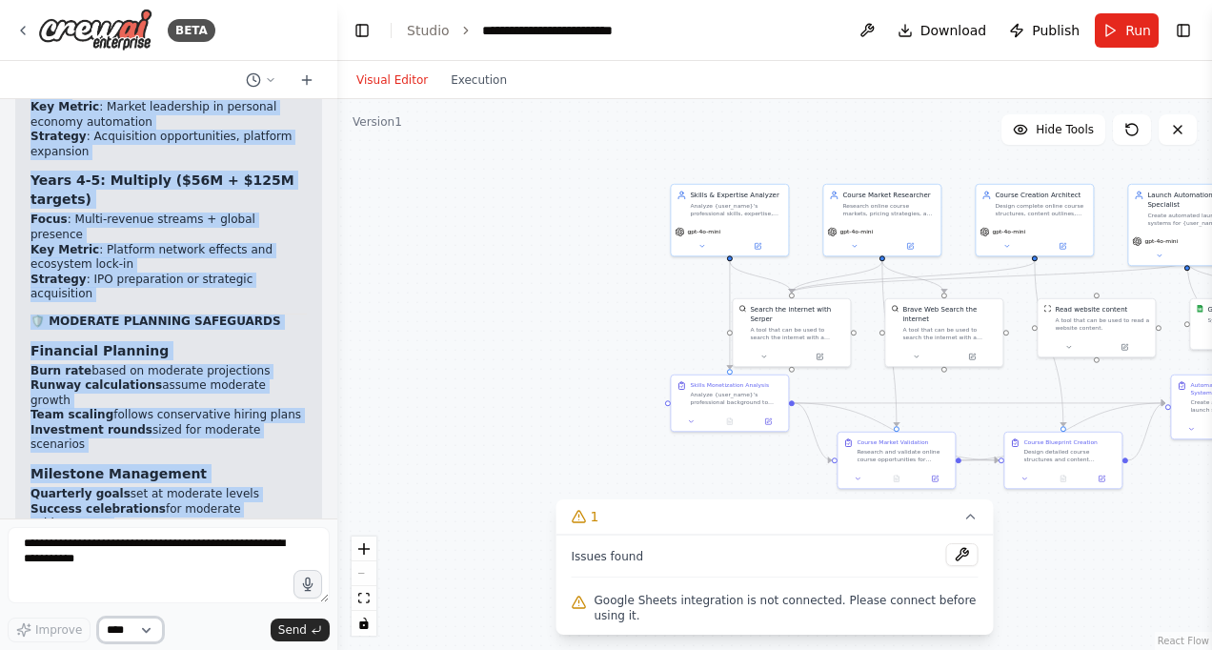
click at [143, 629] on select "****" at bounding box center [130, 629] width 65 height 25
click at [87, 583] on textarea at bounding box center [169, 565] width 322 height 76
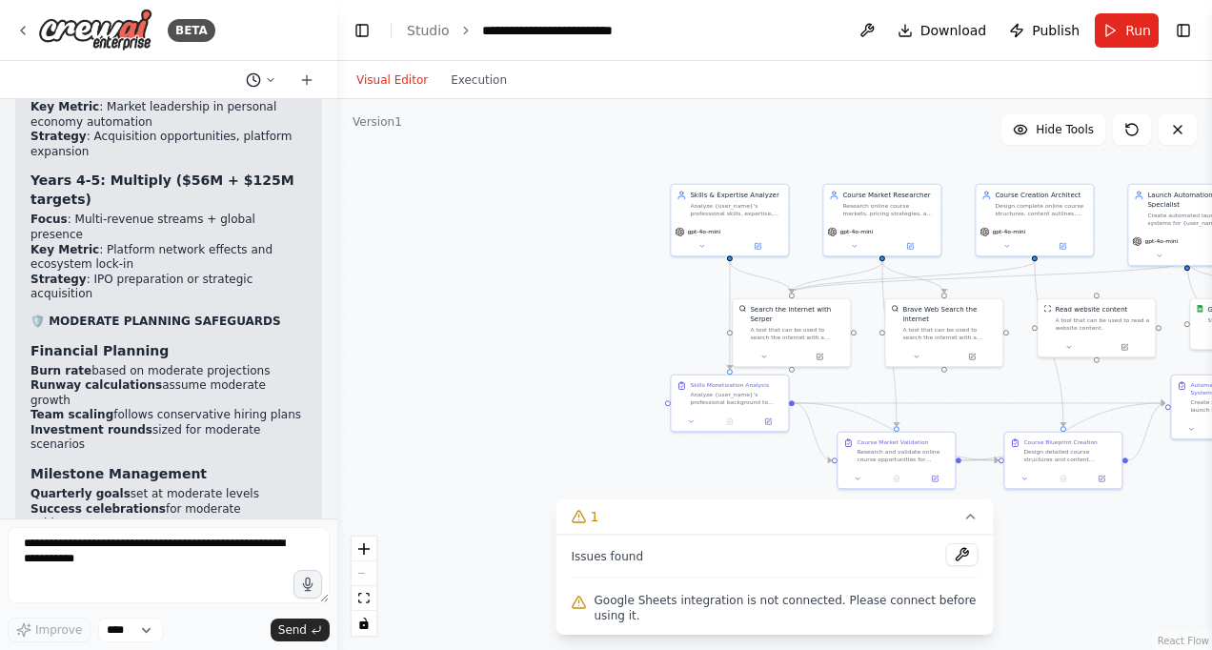
click at [273, 80] on icon at bounding box center [270, 79] width 11 height 11
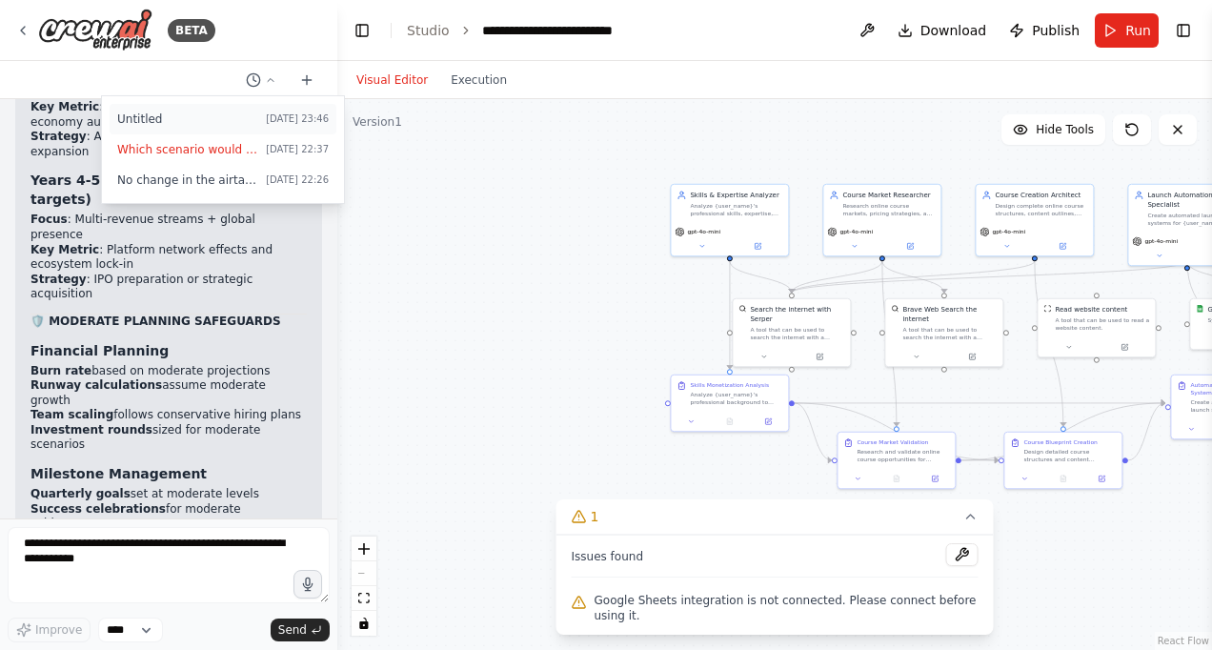
click at [153, 114] on span "Untitled" at bounding box center [187, 118] width 141 height 15
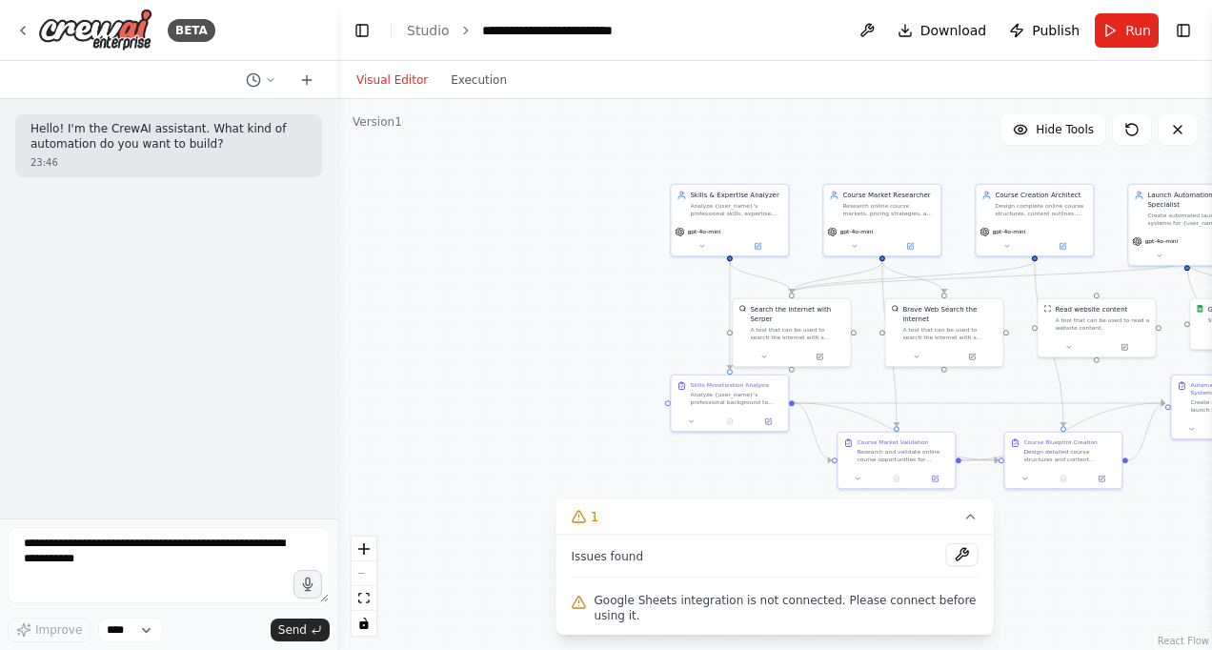
drag, startPoint x: 153, startPoint y: 114, endPoint x: 112, endPoint y: 294, distance: 184.7
click at [112, 294] on div "Hello! I'm the CrewAI assistant. What kind of automation do you want to build? …" at bounding box center [168, 308] width 337 height 419
drag, startPoint x: 273, startPoint y: 91, endPoint x: 273, endPoint y: 80, distance: 11.4
click at [273, 80] on div at bounding box center [168, 80] width 337 height 38
click at [273, 80] on icon at bounding box center [270, 79] width 11 height 11
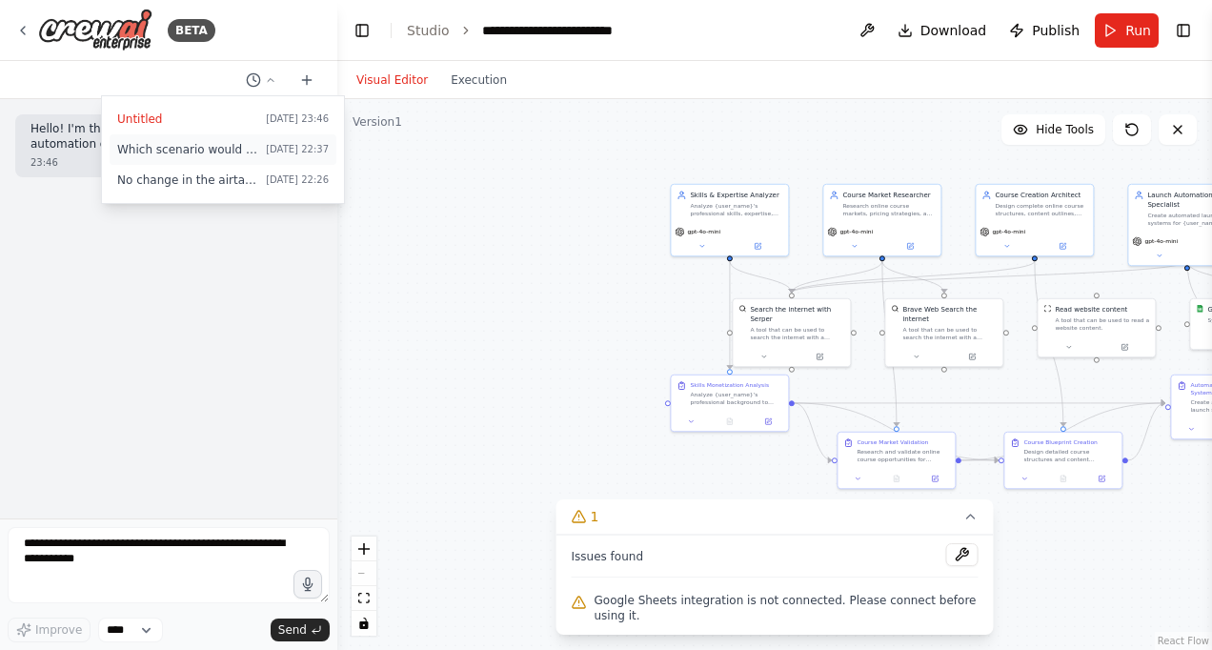
click at [237, 146] on span "Which scenario would you advise me to target?" at bounding box center [187, 149] width 141 height 15
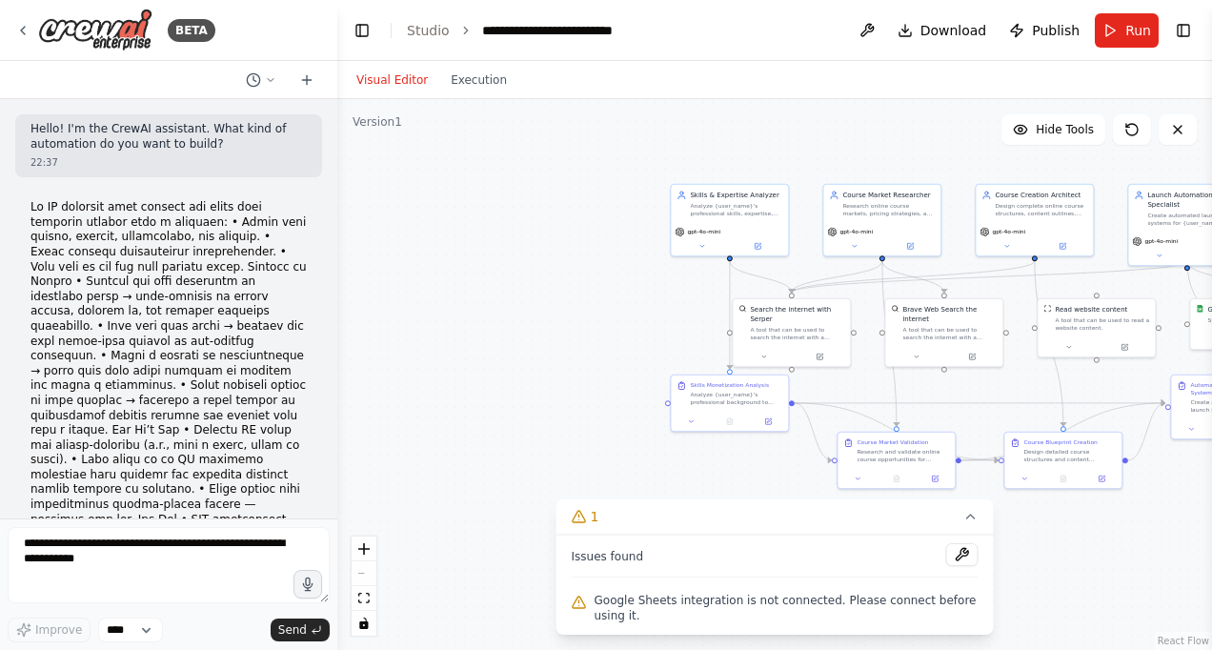
scroll to position [18151, 0]
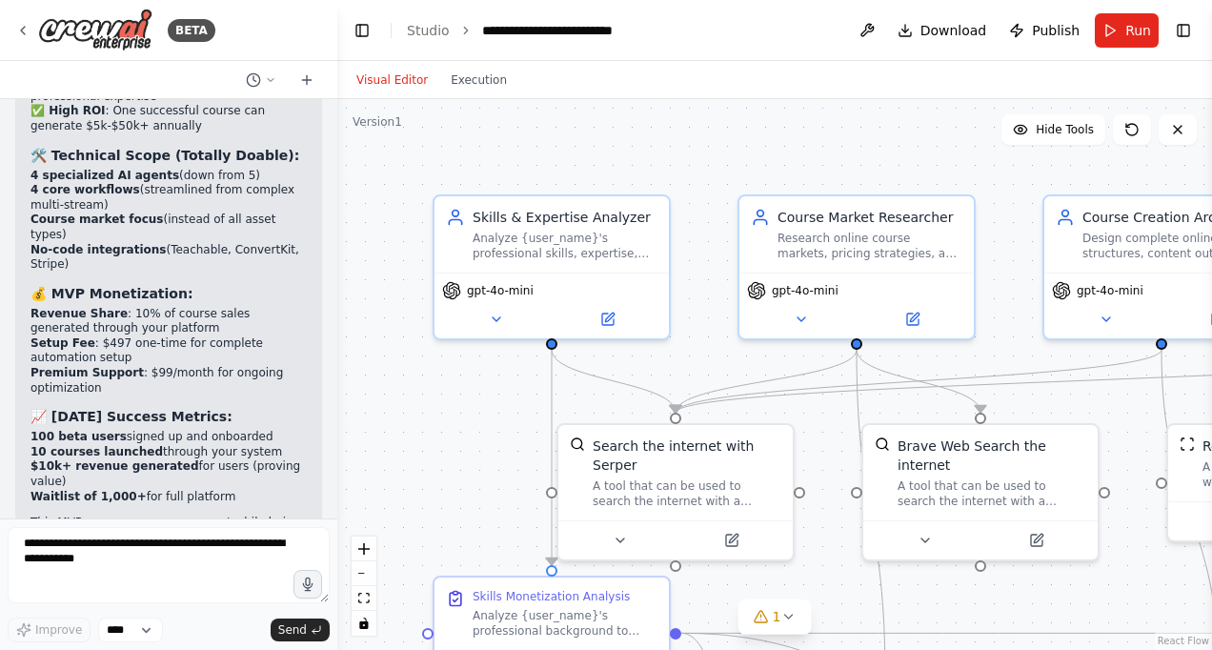
scroll to position [7205, 0]
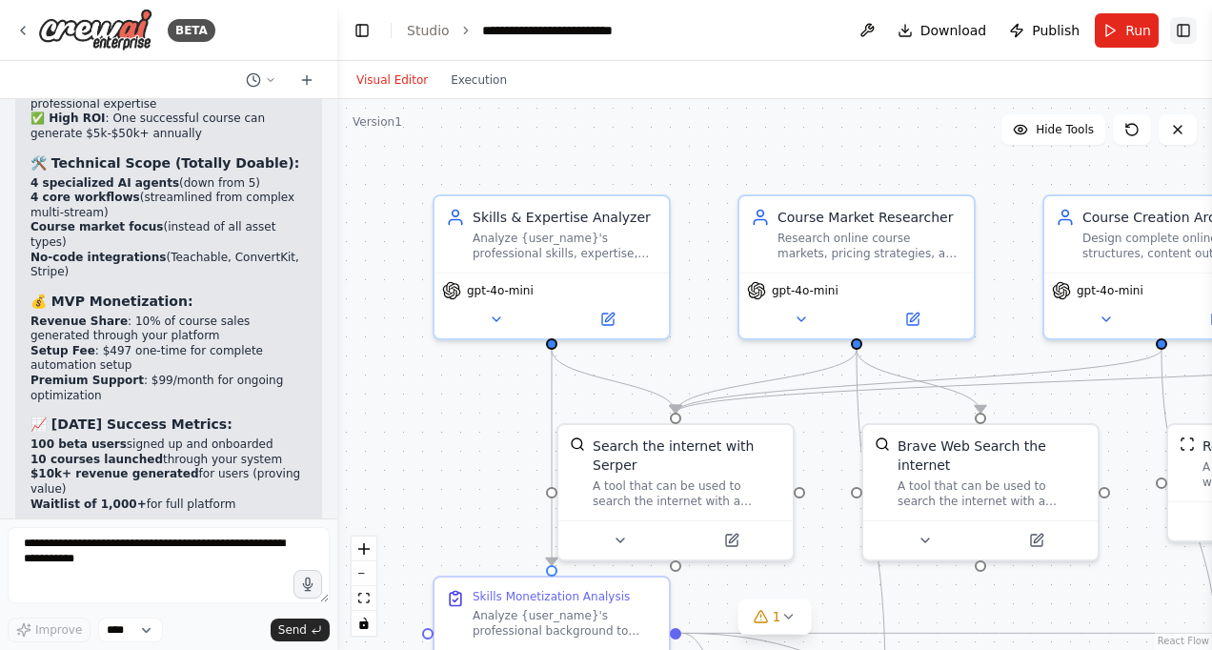
click at [1180, 35] on button "Toggle Right Sidebar" at bounding box center [1183, 30] width 27 height 27
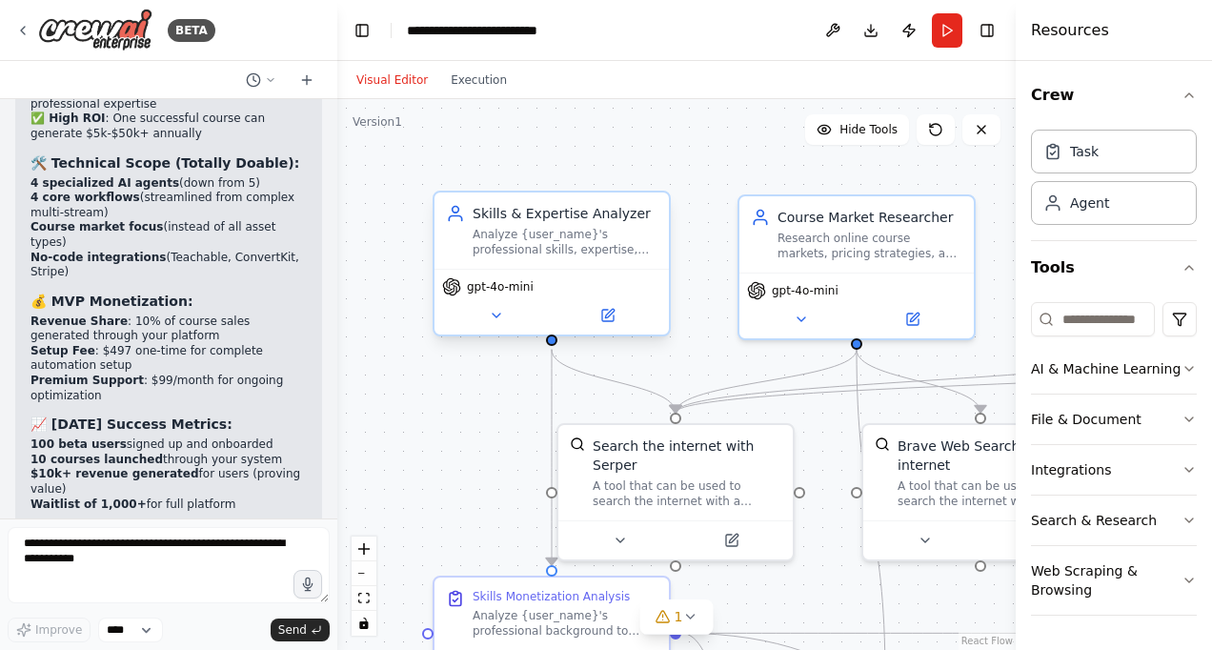
click at [657, 194] on div "Skills & Expertise Analyzer Analyze {user_name}'s professional skills, expertis…" at bounding box center [552, 264] width 238 height 146
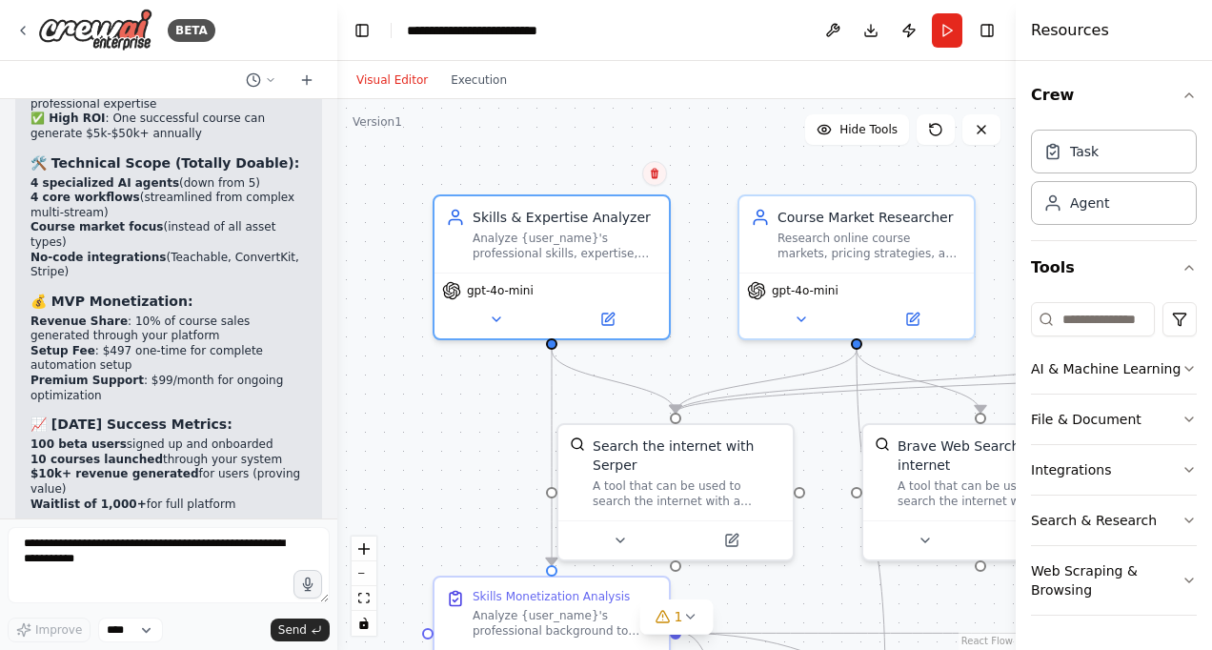
click at [662, 180] on button at bounding box center [654, 173] width 25 height 25
click at [617, 175] on button "Confirm" at bounding box center [601, 173] width 68 height 23
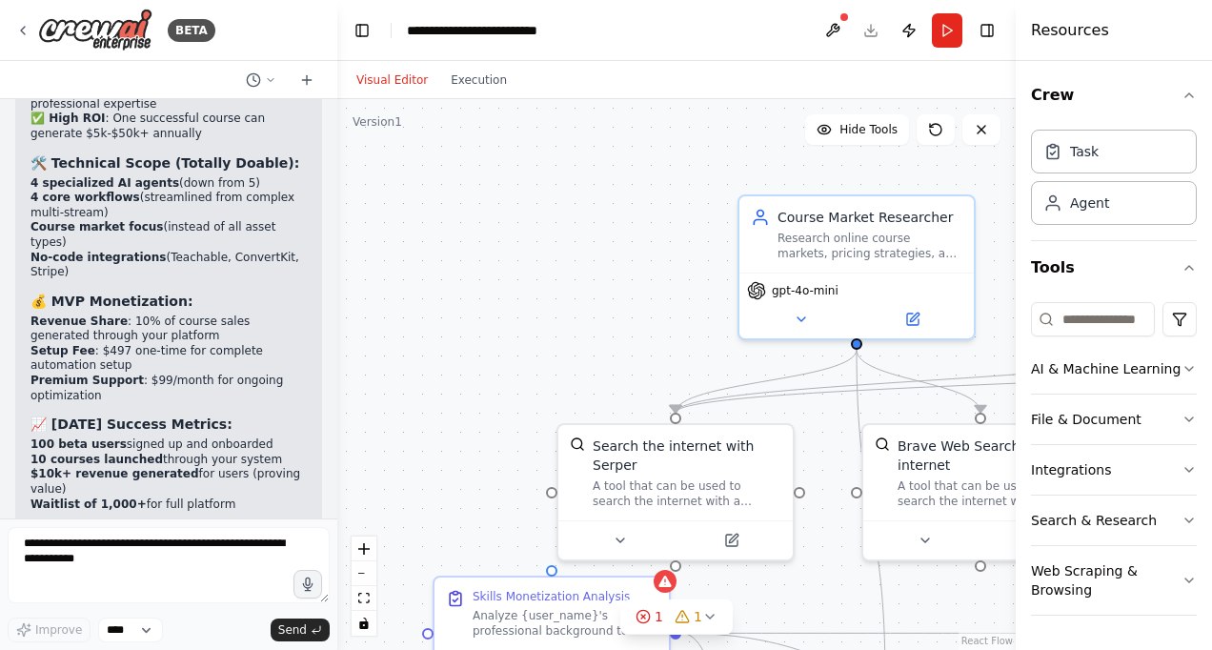
click at [976, 198] on div ".deletable-edge-delete-btn { width: 20px; height: 20px; border: 0px solid #ffff…" at bounding box center [676, 374] width 678 height 551
click at [958, 206] on div "Course Market Researcher" at bounding box center [870, 213] width 185 height 19
click at [964, 173] on icon at bounding box center [959, 173] width 11 height 11
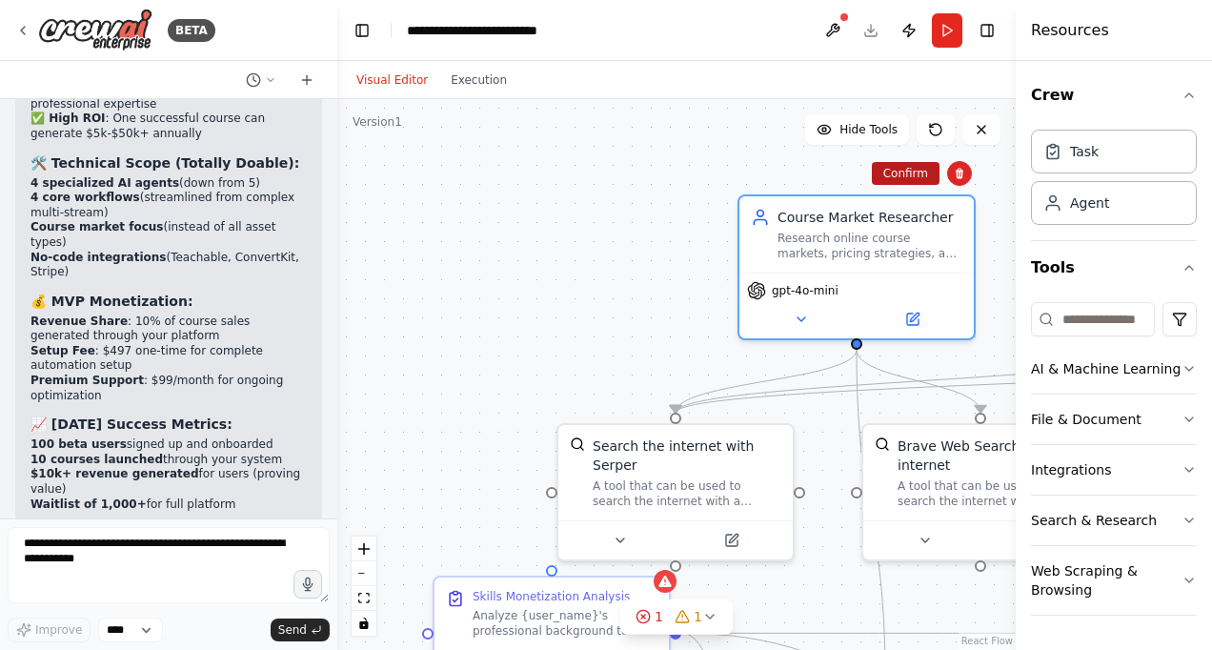
click at [910, 173] on button "Confirm" at bounding box center [906, 173] width 68 height 23
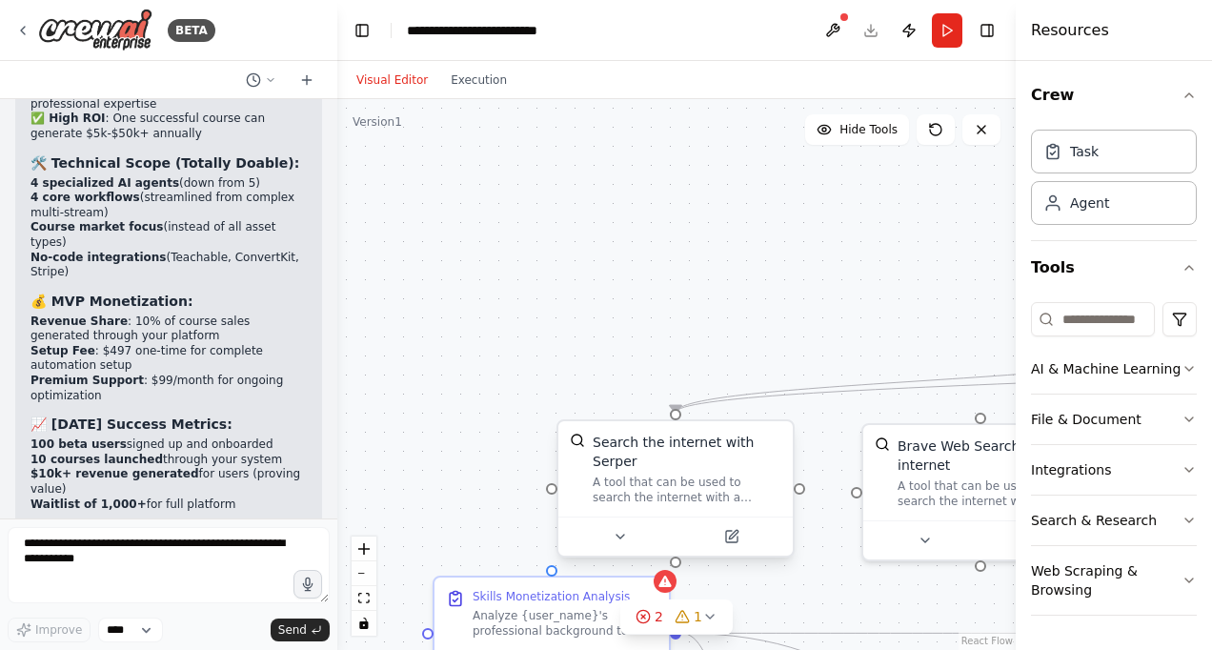
click at [745, 454] on div "Search the internet with Serper A tool that can be used to search the internet …" at bounding box center [687, 469] width 189 height 72
click at [782, 414] on button at bounding box center [778, 402] width 25 height 25
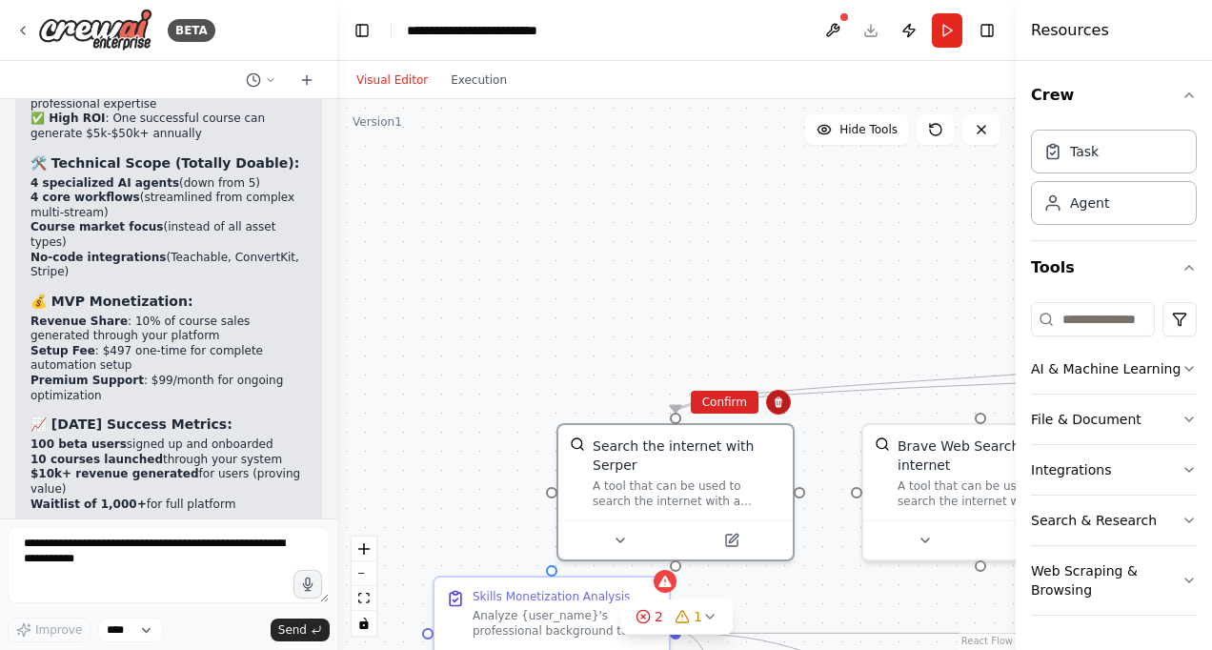
click at [782, 414] on button at bounding box center [778, 402] width 25 height 25
click at [729, 390] on div "Confirm" at bounding box center [725, 402] width 68 height 24
click at [731, 405] on button "Confirm" at bounding box center [725, 402] width 68 height 23
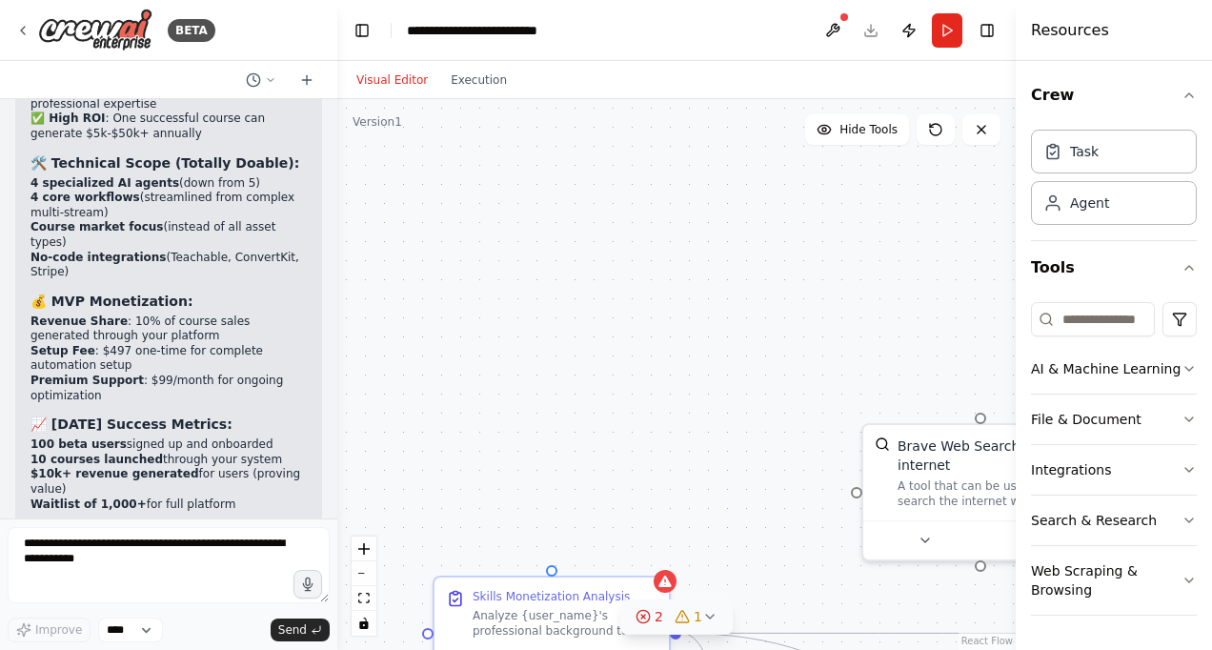
click at [661, 600] on button "2 1" at bounding box center [676, 616] width 112 height 35
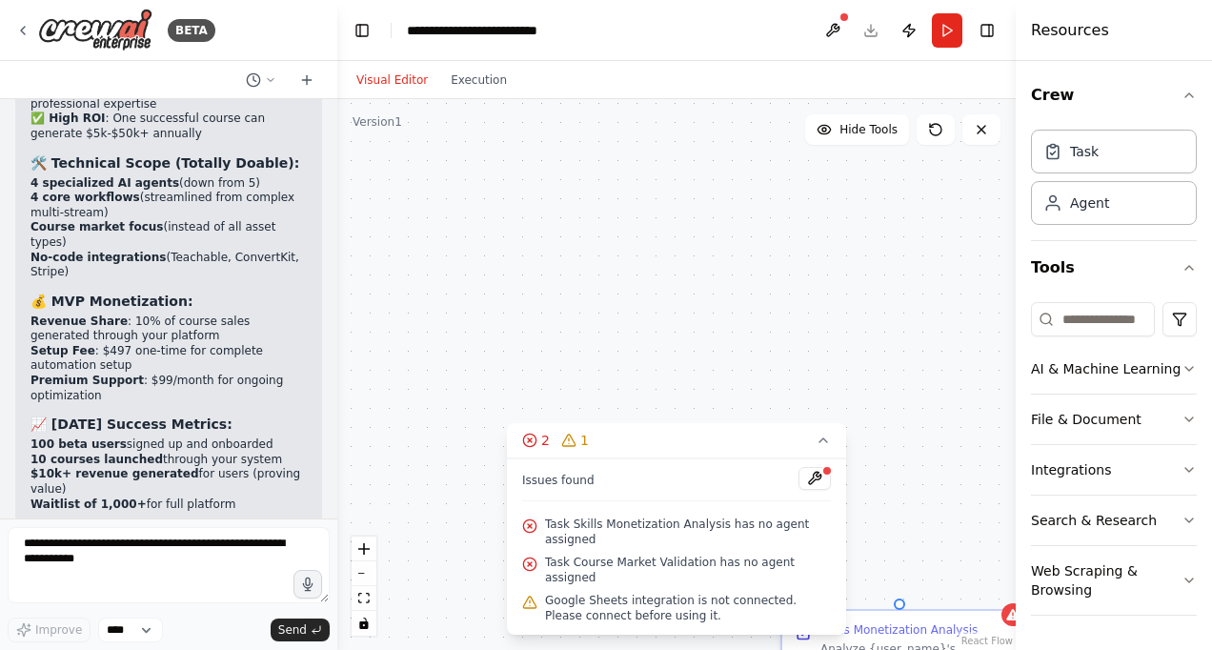
drag, startPoint x: 480, startPoint y: 396, endPoint x: 833, endPoint y: 423, distance: 353.6
click at [833, 423] on div ".deletable-edge-delete-btn { width: 20px; height: 20px; border: 0px solid #ffff…" at bounding box center [676, 374] width 678 height 551
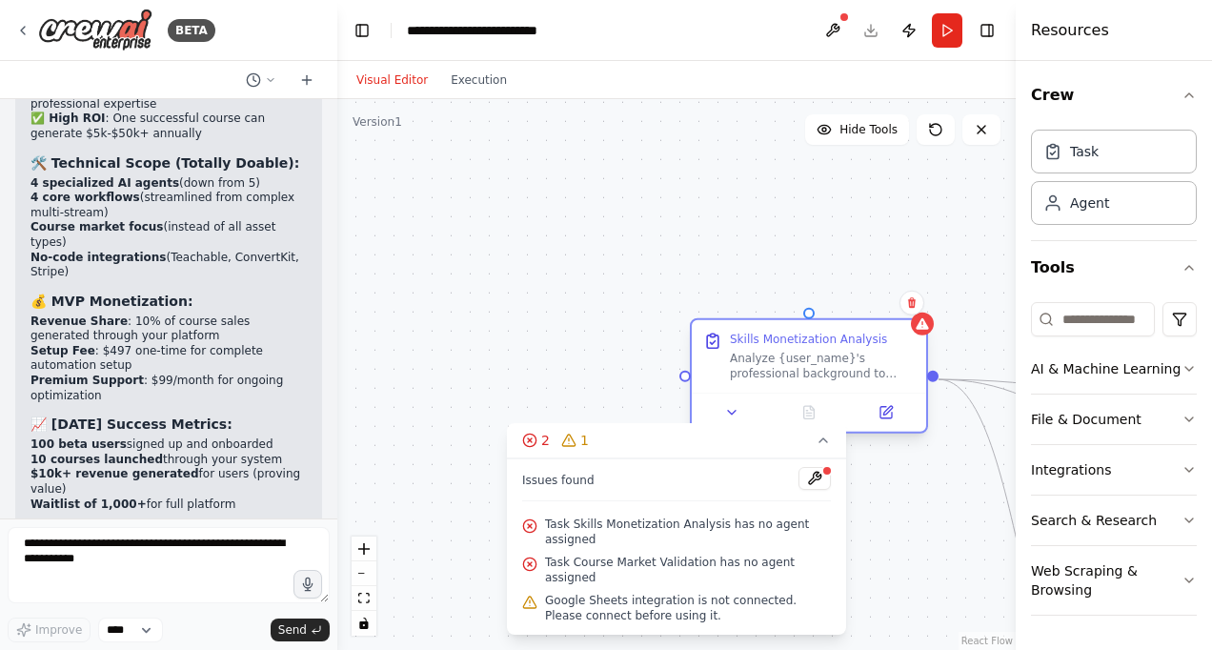
drag, startPoint x: 945, startPoint y: 633, endPoint x: 730, endPoint y: 265, distance: 426.2
click at [730, 351] on div "Analyze {user_name}'s professional background to identify their top marketable …" at bounding box center [822, 366] width 185 height 30
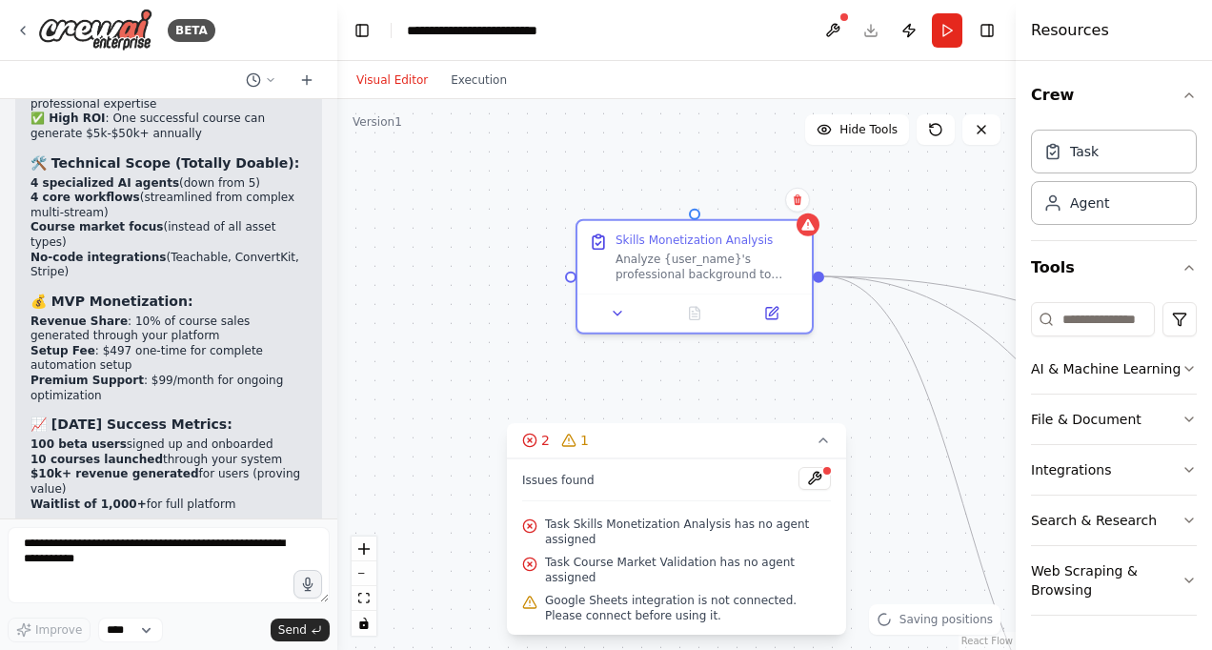
drag, startPoint x: 801, startPoint y: 221, endPoint x: 801, endPoint y: 207, distance: 14.3
click at [801, 207] on div "Confirm" at bounding box center [797, 200] width 32 height 32
click at [801, 207] on div "Confirm" at bounding box center [797, 193] width 32 height 32
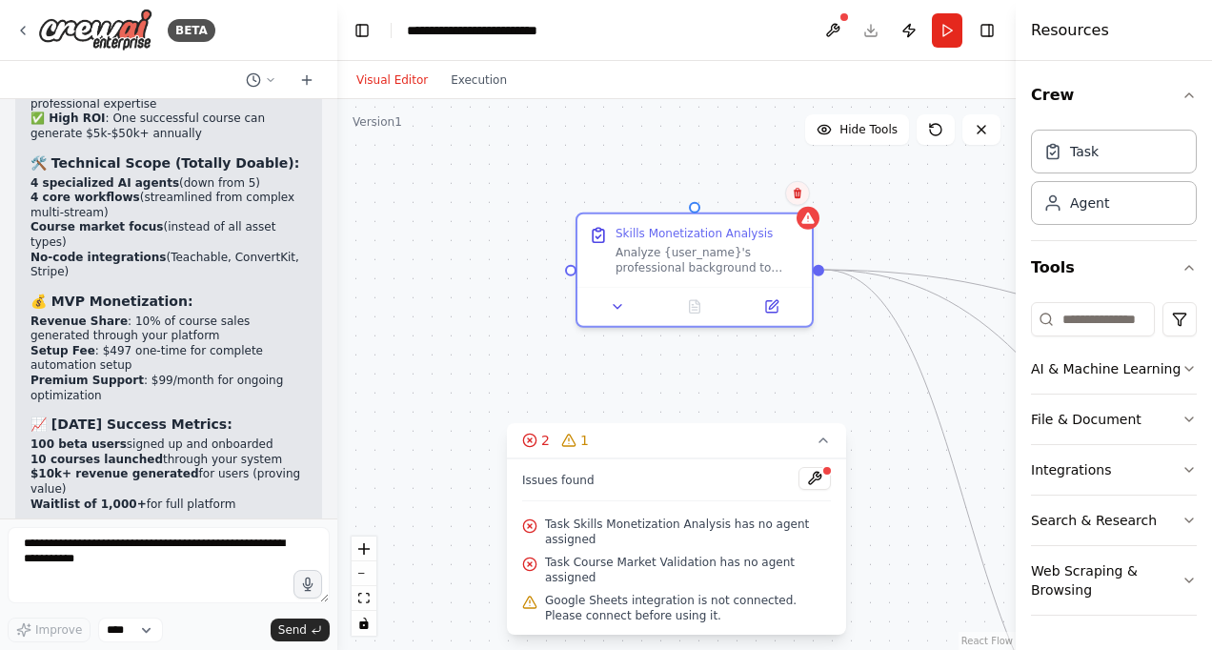
click at [795, 195] on icon at bounding box center [798, 193] width 8 height 10
click at [740, 192] on button "Confirm" at bounding box center [744, 193] width 68 height 23
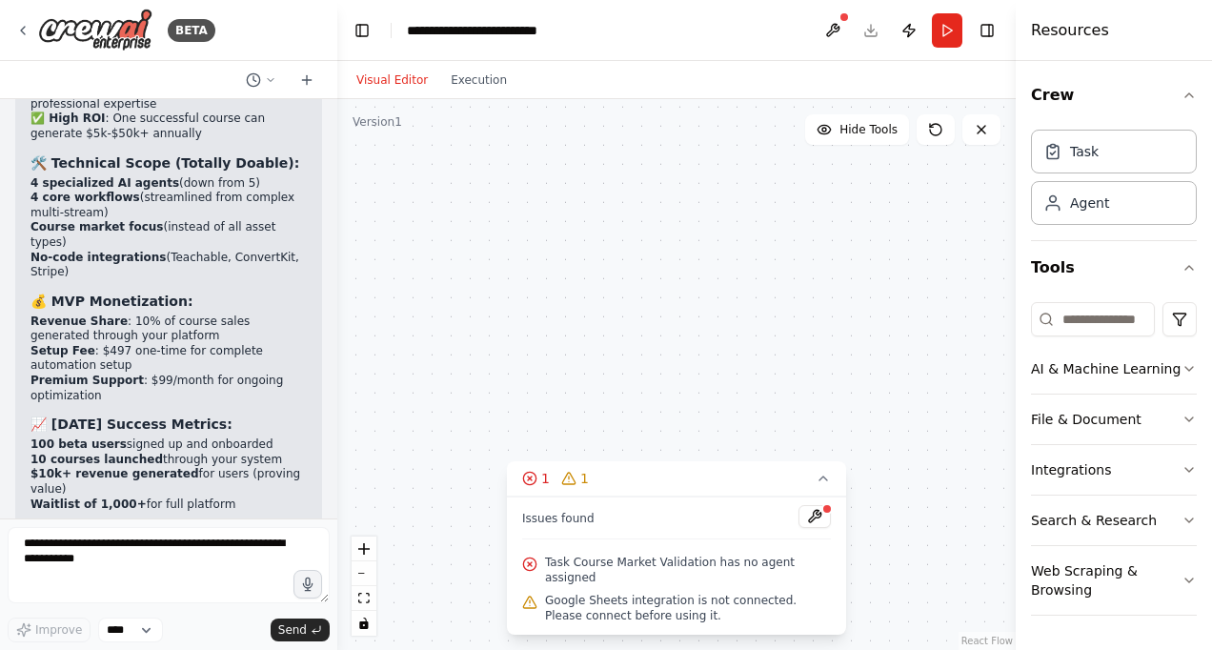
click at [776, 539] on div "Issues found" at bounding box center [676, 522] width 309 height 34
click at [805, 495] on button "1 1" at bounding box center [676, 478] width 339 height 35
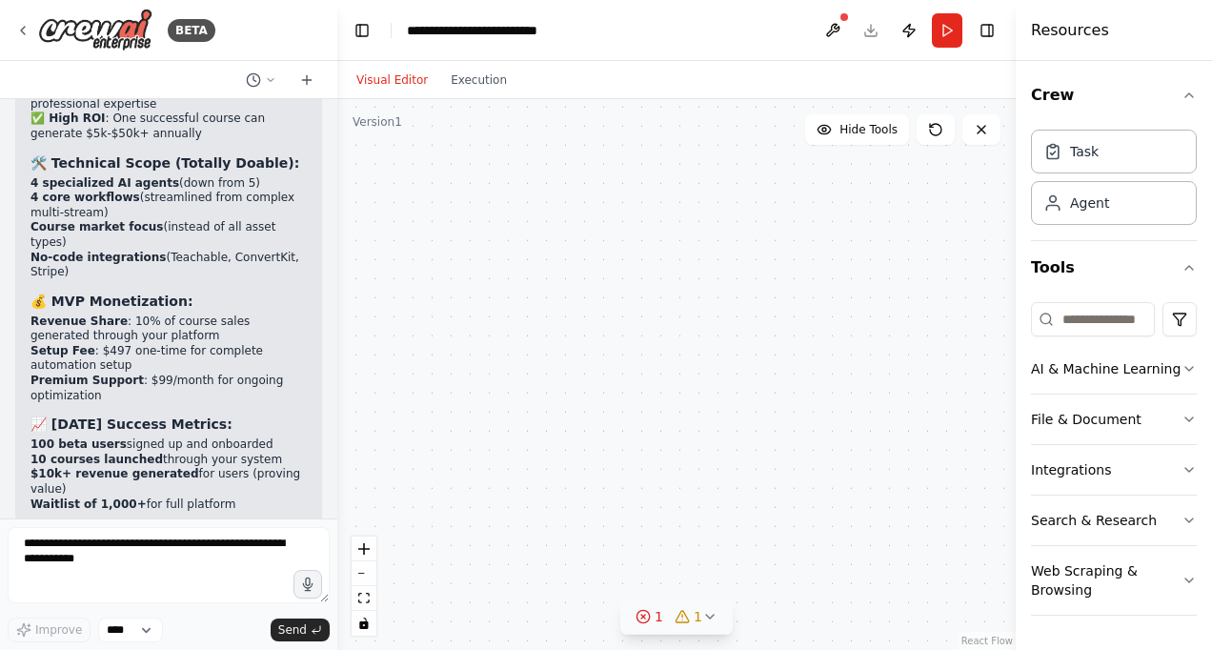
click at [651, 616] on icon at bounding box center [643, 616] width 15 height 15
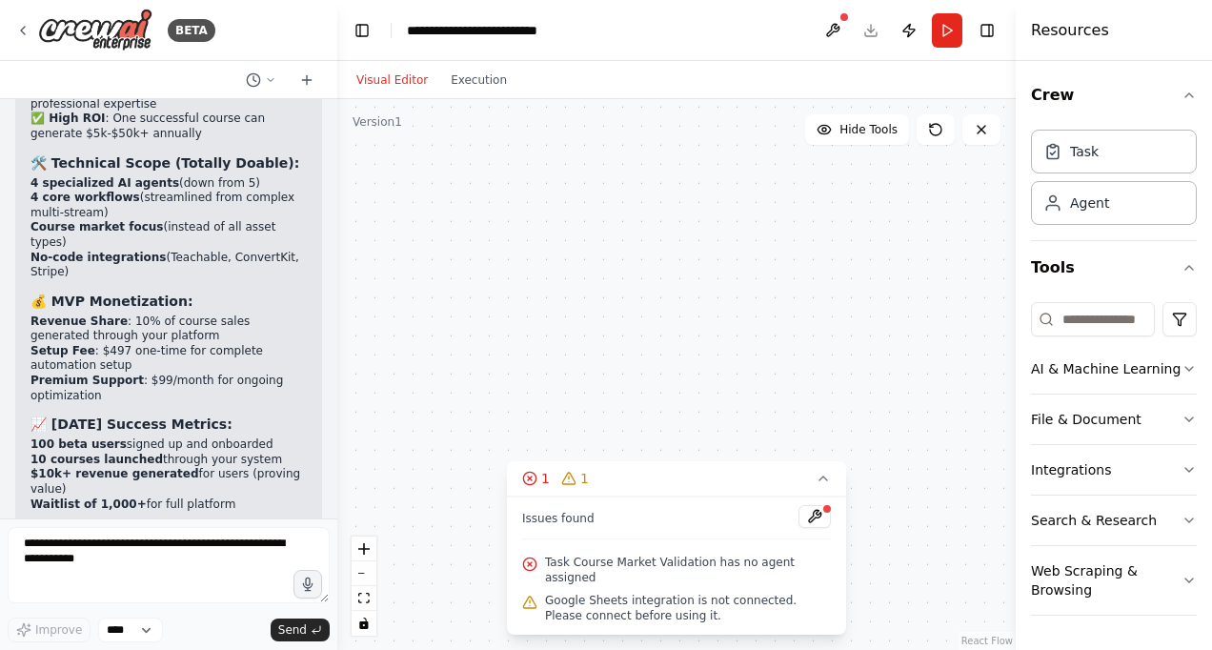
click at [816, 372] on div ".deletable-edge-delete-btn { width: 20px; height: 20px; border: 0px solid #ffff…" at bounding box center [676, 374] width 678 height 551
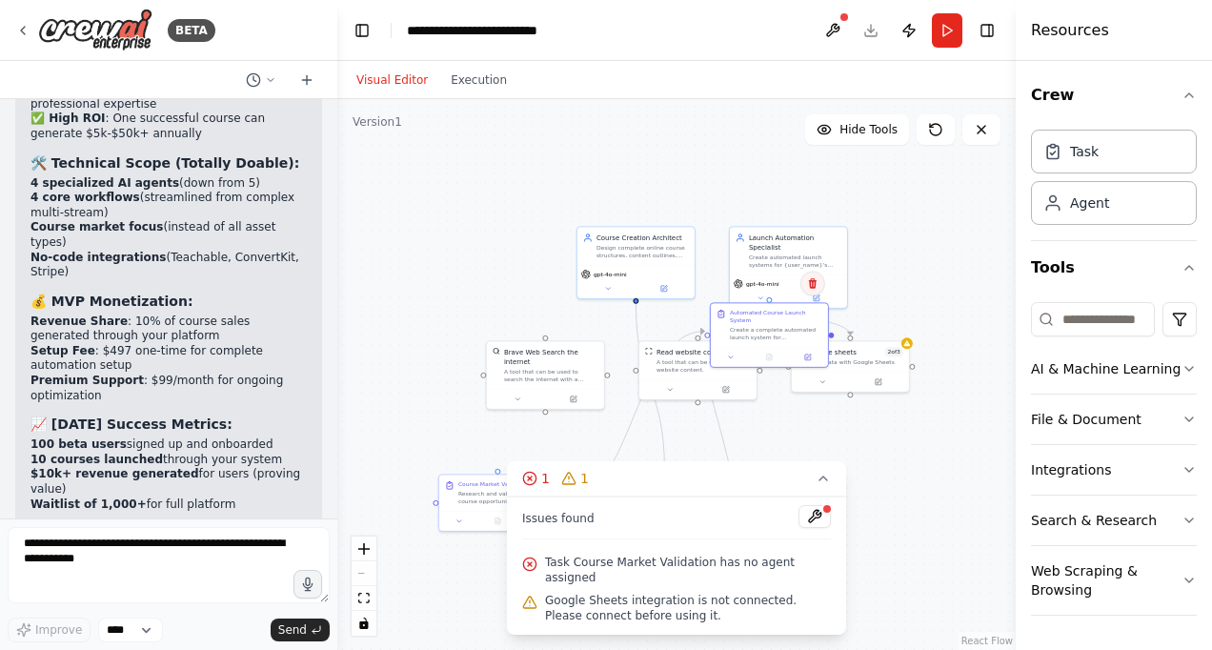
click at [813, 289] on icon at bounding box center [812, 282] width 11 height 11
click at [778, 286] on button "Confirm" at bounding box center [759, 283] width 68 height 23
click at [783, 252] on div "Create automated launch systems for {user_name}'s online courses including plat…" at bounding box center [795, 259] width 92 height 15
click at [838, 212] on button at bounding box center [831, 204] width 25 height 25
click at [806, 204] on button "Confirm" at bounding box center [778, 204] width 68 height 23
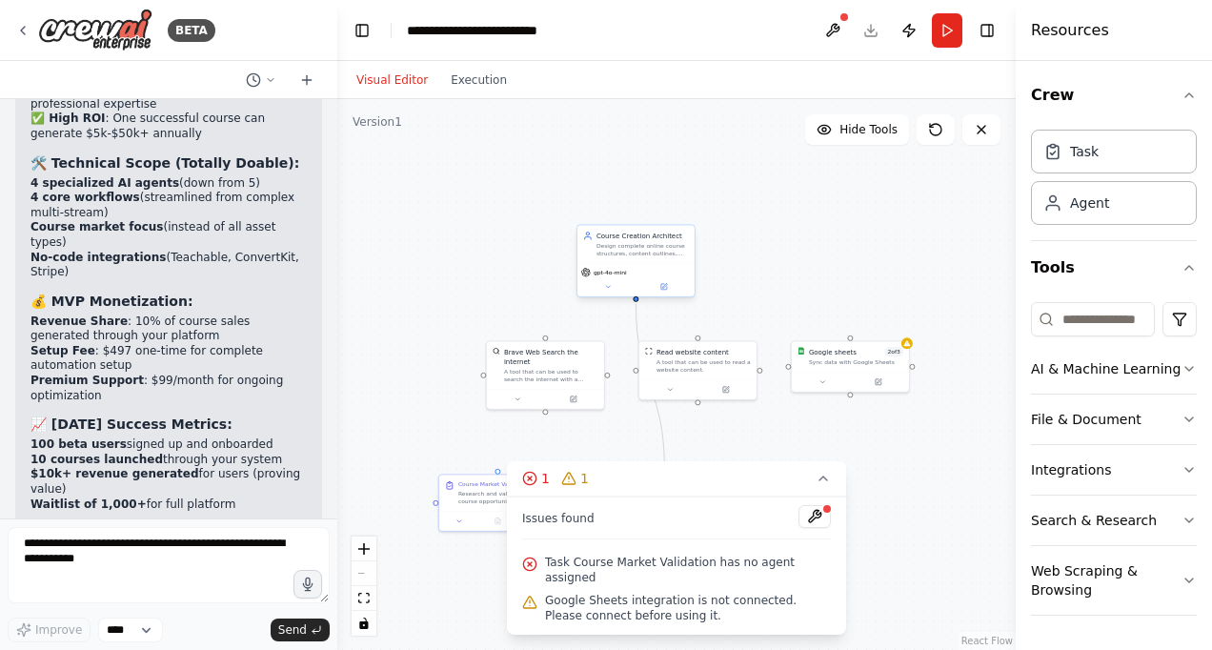
click at [663, 250] on div "Design complete online course structures, content outlines, and marketing strat…" at bounding box center [642, 249] width 92 height 15
click at [684, 212] on button at bounding box center [679, 204] width 25 height 25
click at [648, 204] on button "Confirm" at bounding box center [626, 204] width 68 height 23
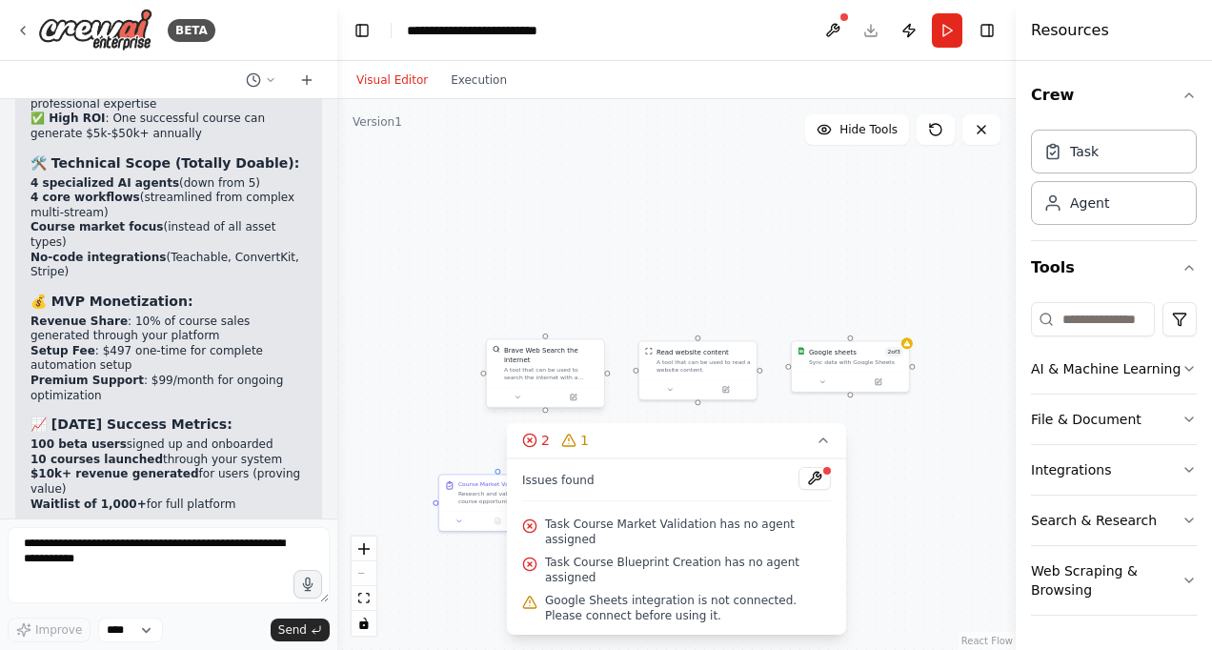
click at [560, 366] on div "A tool that can be used to search the internet with a search_query." at bounding box center [551, 373] width 94 height 15
click at [593, 331] on button at bounding box center [588, 319] width 25 height 25
click at [552, 322] on button "Confirm" at bounding box center [535, 319] width 68 height 23
click at [678, 381] on div at bounding box center [697, 387] width 117 height 20
click at [742, 322] on icon at bounding box center [741, 318] width 11 height 11
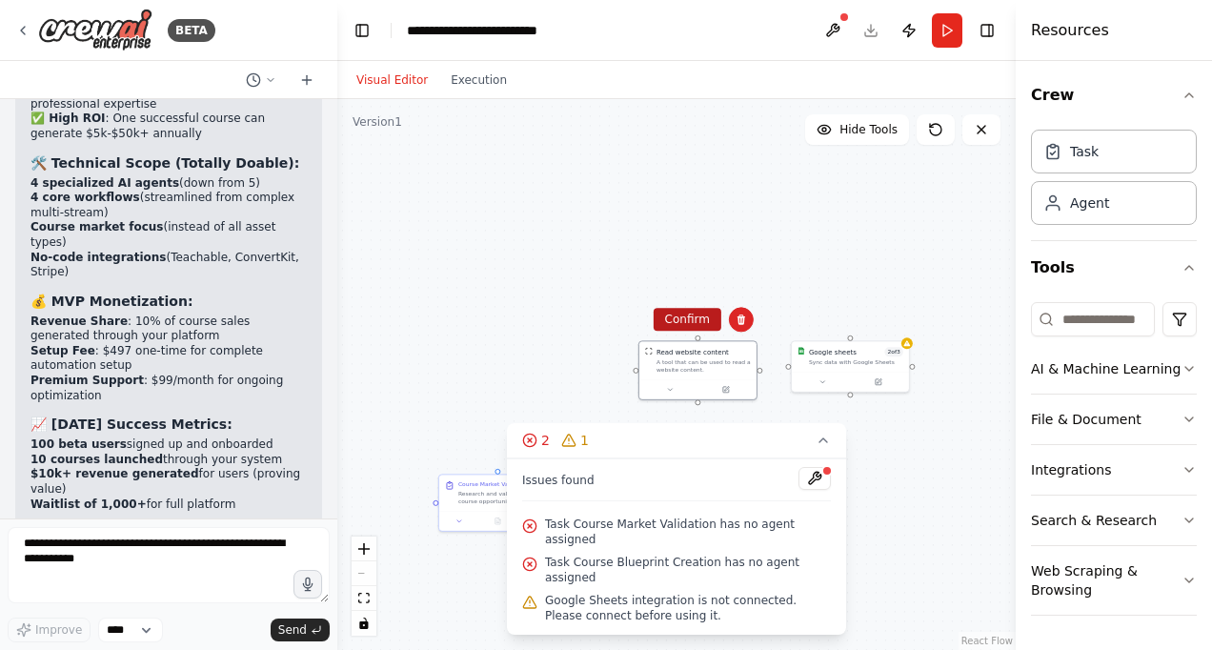
click at [699, 322] on button "Confirm" at bounding box center [688, 319] width 68 height 23
click at [858, 345] on div "Google sheets 2 of 3" at bounding box center [856, 350] width 94 height 10
click at [859, 354] on div "Google sheets 2 of 3 Sync data with Google Sheets" at bounding box center [856, 354] width 94 height 19
click at [892, 329] on button at bounding box center [893, 319] width 25 height 25
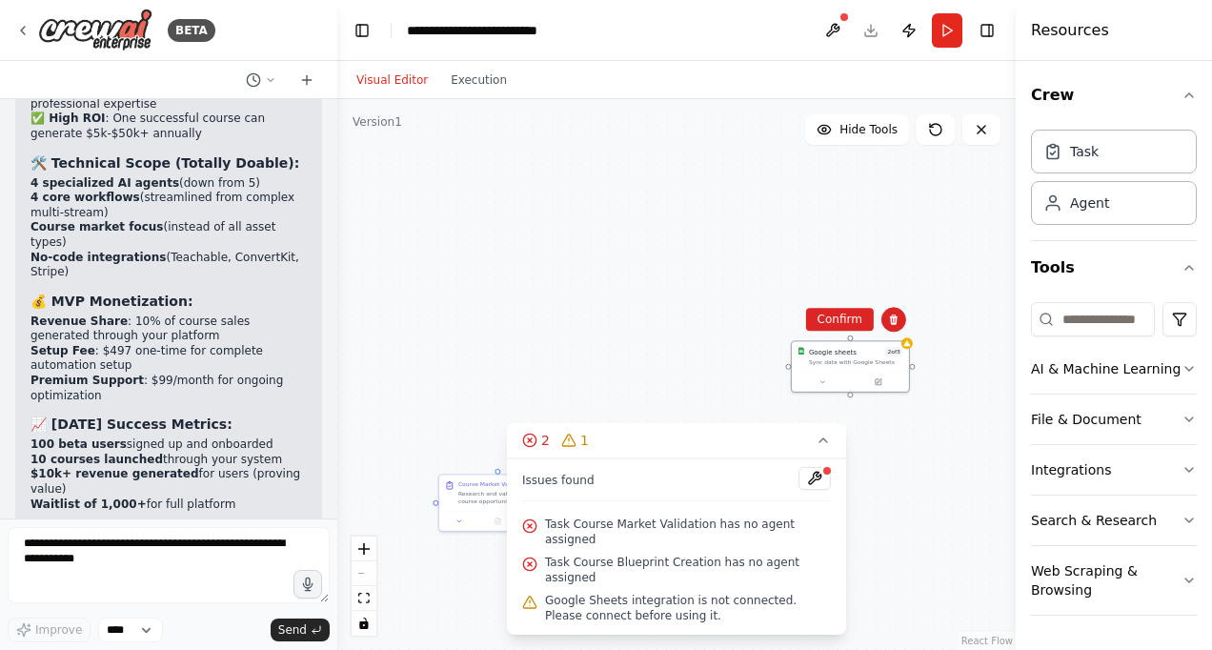
click at [844, 333] on div ".deletable-edge-delete-btn { width: 20px; height: 20px; border: 0px solid #ffff…" at bounding box center [676, 374] width 678 height 551
click at [490, 498] on div "Research and validate online course opportunities for {user_name}'s identified …" at bounding box center [504, 495] width 92 height 15
drag, startPoint x: 481, startPoint y: 488, endPoint x: 494, endPoint y: 378, distance: 110.3
click at [494, 383] on div "Course Market Validation Research and validate online course opportunities for …" at bounding box center [509, 395] width 92 height 25
click at [561, 353] on button at bounding box center [555, 349] width 25 height 25
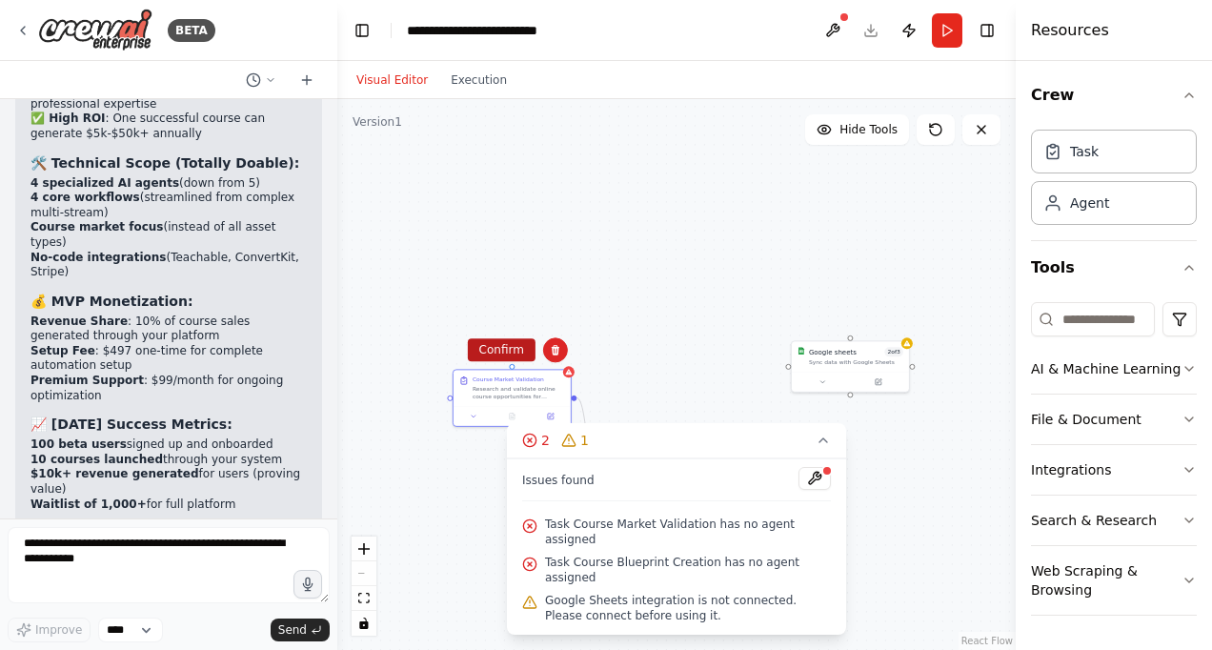
click at [507, 358] on button "Confirm" at bounding box center [502, 349] width 68 height 23
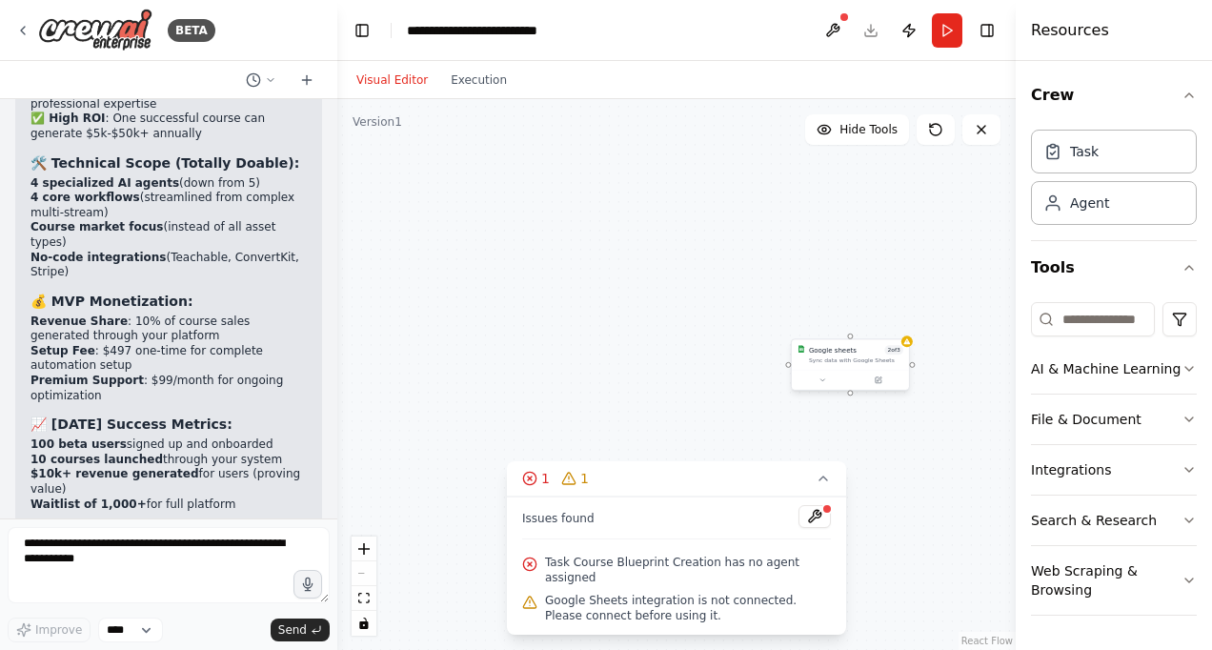
click at [865, 370] on div at bounding box center [850, 380] width 117 height 20
click at [895, 320] on icon at bounding box center [893, 318] width 11 height 11
click at [842, 328] on button "Confirm" at bounding box center [840, 319] width 68 height 23
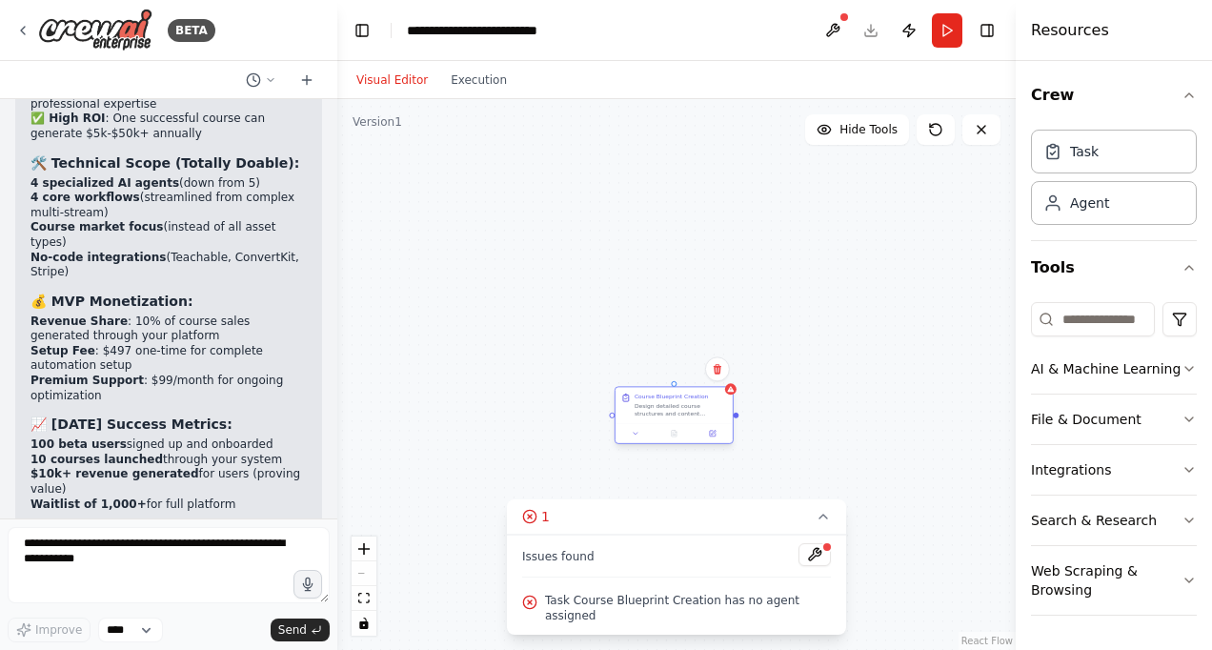
drag, startPoint x: 690, startPoint y: 499, endPoint x: 705, endPoint y: 382, distance: 118.2
click at [702, 402] on div "Design detailed course structures and content strategies for {user_name}'s vali…" at bounding box center [681, 409] width 92 height 15
click at [718, 347] on icon at bounding box center [718, 350] width 8 height 10
click at [671, 353] on button "Confirm" at bounding box center [664, 349] width 68 height 23
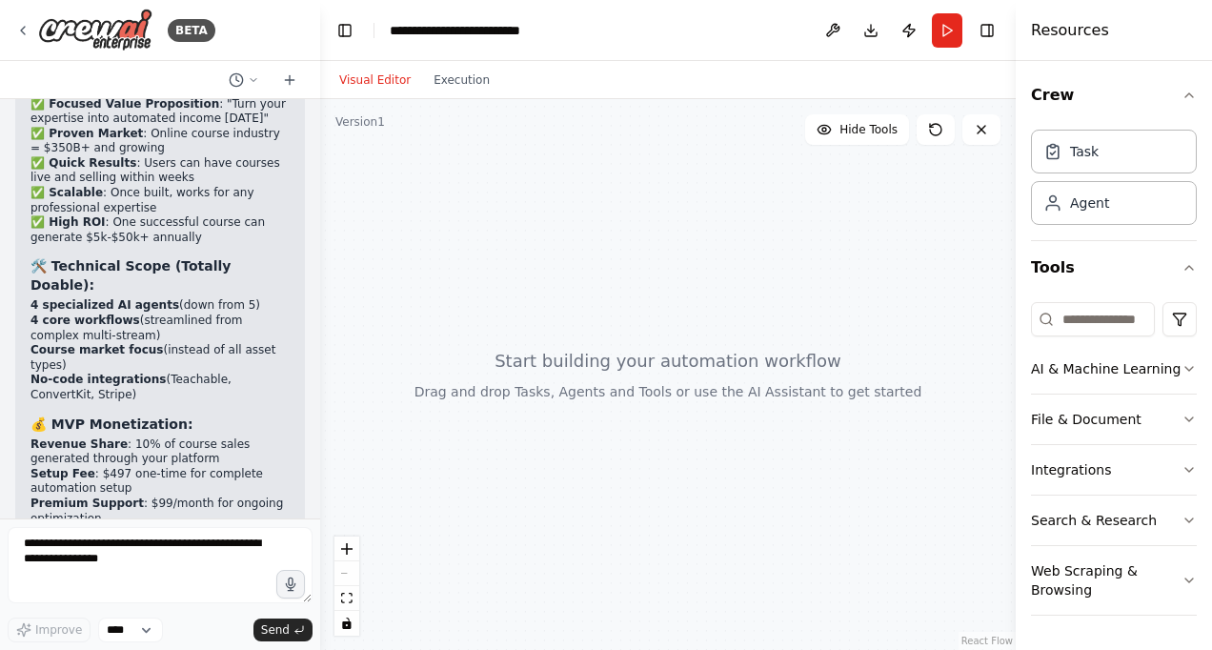
scroll to position [7539, 0]
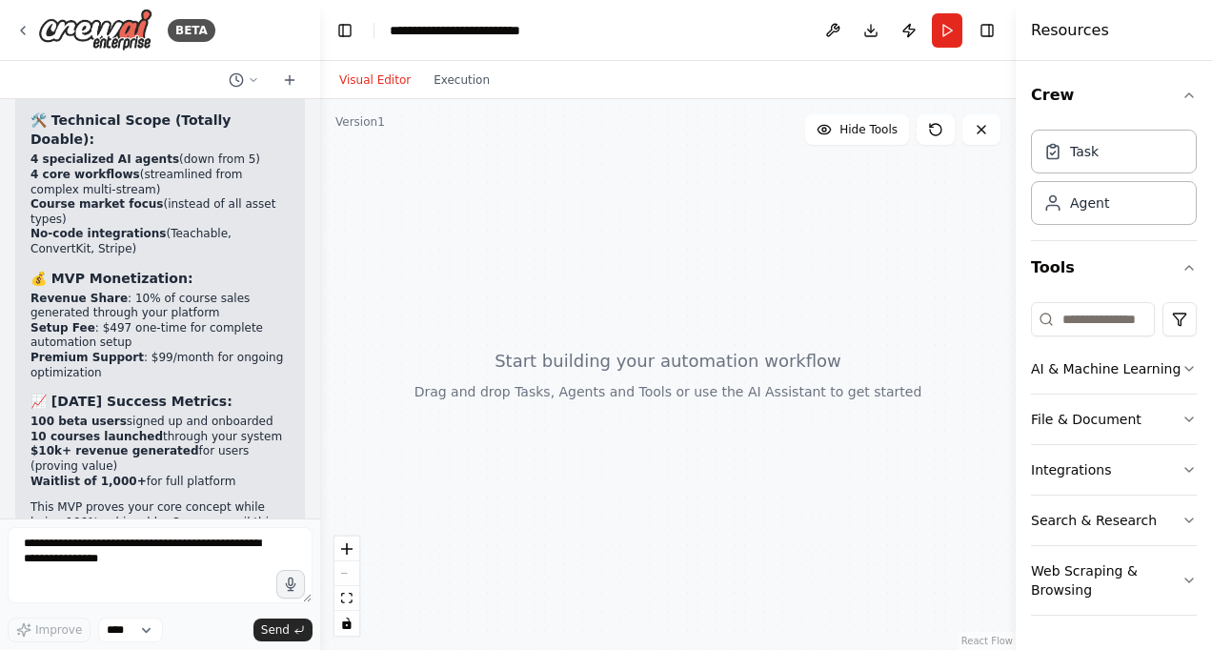
drag, startPoint x: 330, startPoint y: 270, endPoint x: 320, endPoint y: 103, distance: 167.0
click at [320, 103] on div "BETA Hello! I'm the CrewAI assistant. What kind of automation do you want to bu…" at bounding box center [606, 325] width 1212 height 650
click at [22, 32] on icon at bounding box center [23, 31] width 4 height 8
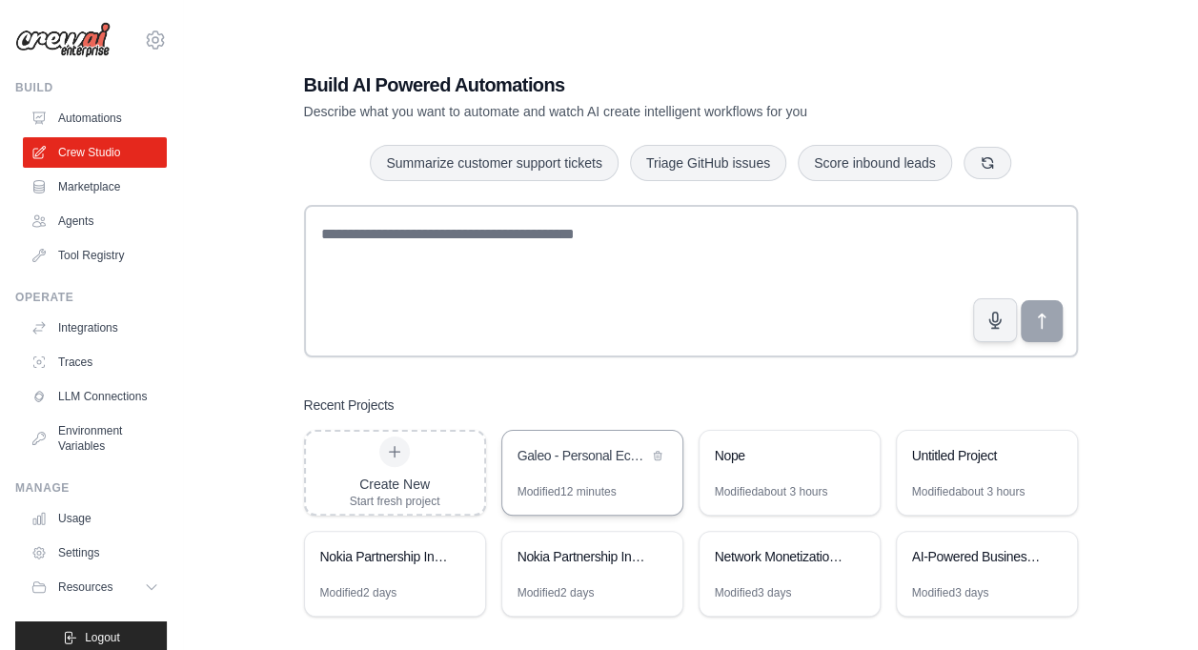
click at [551, 475] on div "Galeo - Personal Economy OS" at bounding box center [592, 457] width 180 height 53
click at [660, 455] on icon at bounding box center [658, 455] width 8 height 9
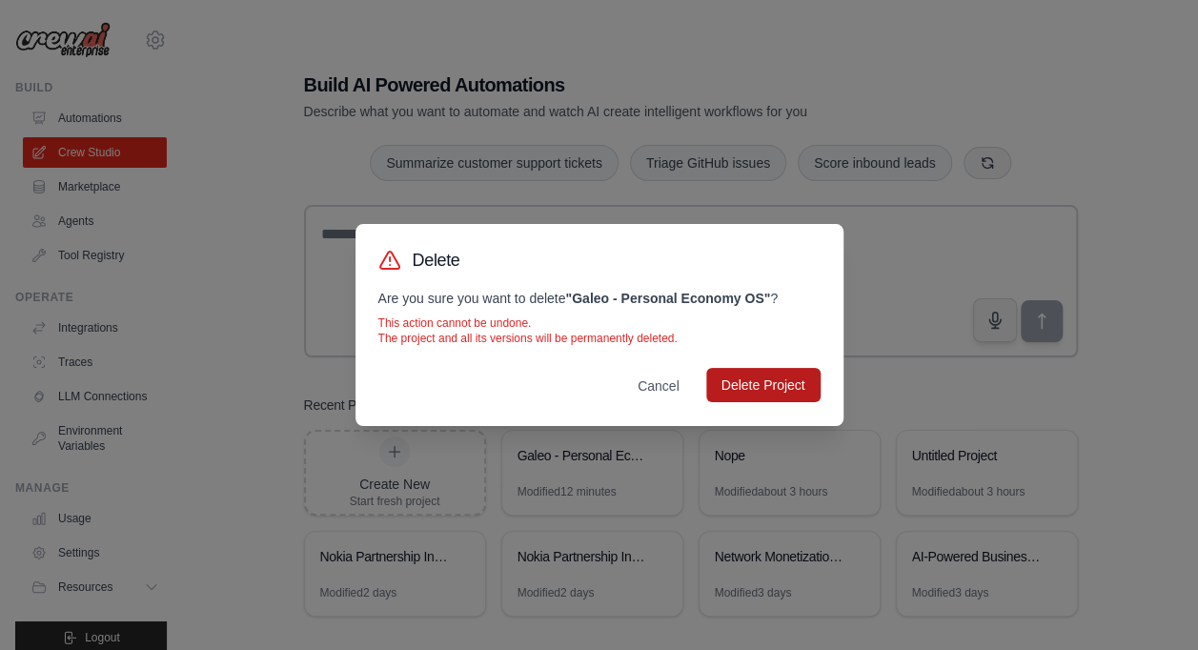
click at [757, 390] on button "Delete Project" at bounding box center [763, 385] width 114 height 34
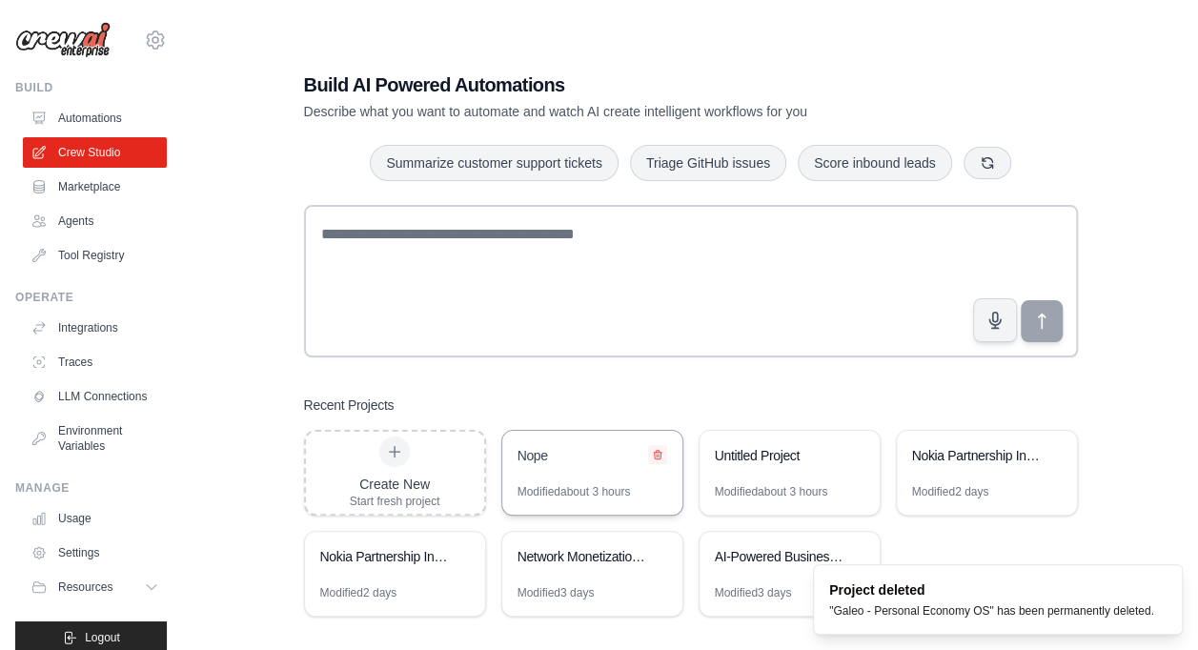
click at [661, 456] on icon at bounding box center [657, 454] width 11 height 11
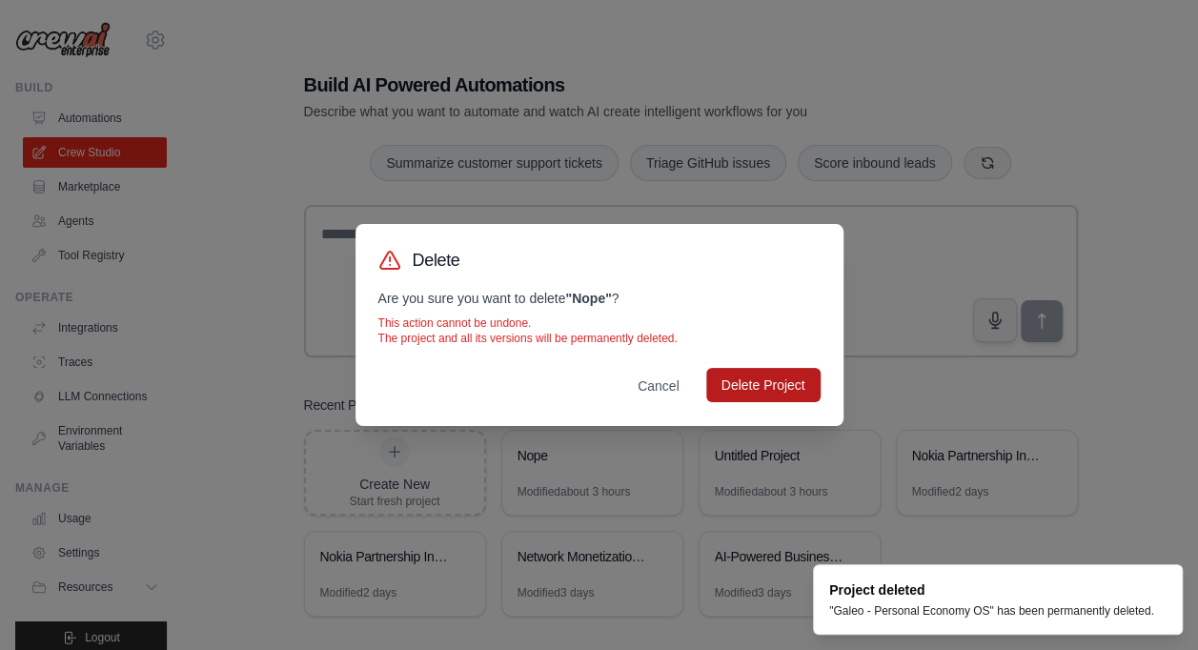
click at [752, 391] on button "Delete Project" at bounding box center [763, 385] width 114 height 34
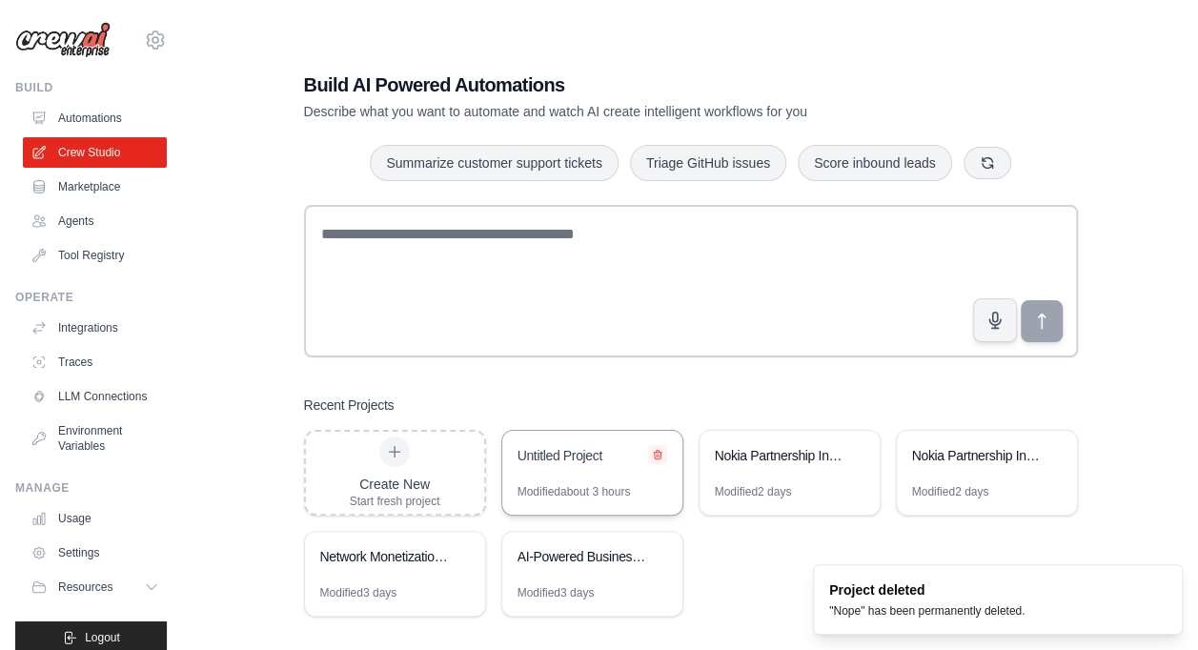
click at [661, 452] on icon at bounding box center [657, 454] width 11 height 11
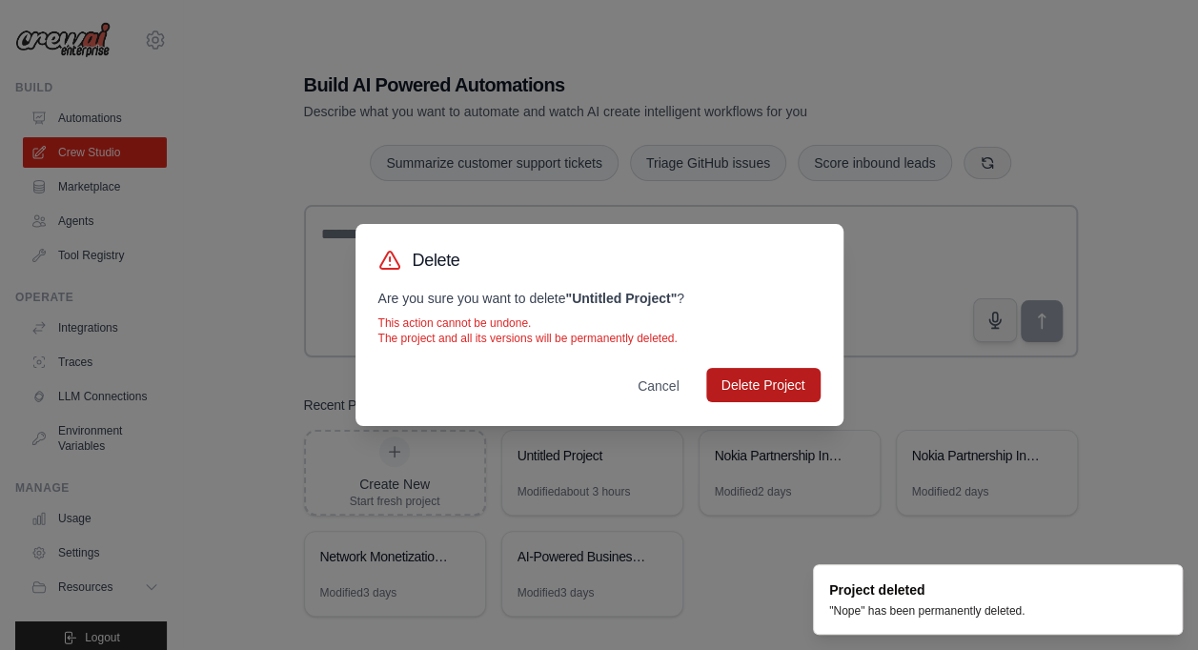
click at [764, 383] on button "Delete Project" at bounding box center [763, 385] width 114 height 34
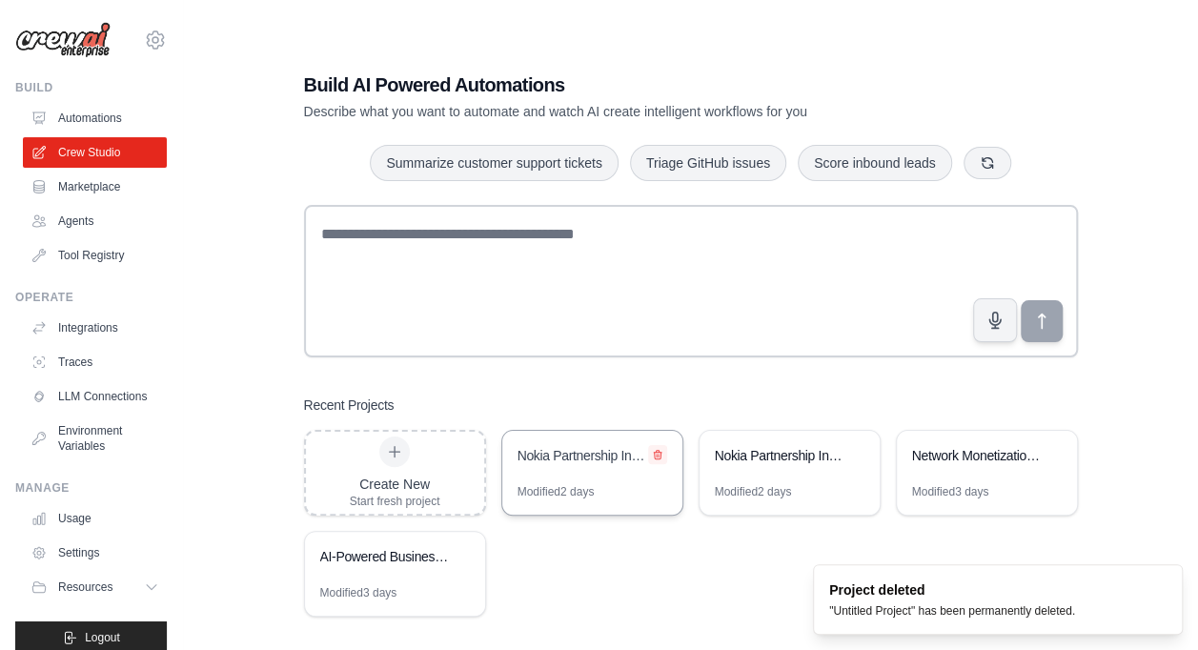
click at [656, 453] on icon at bounding box center [657, 454] width 11 height 11
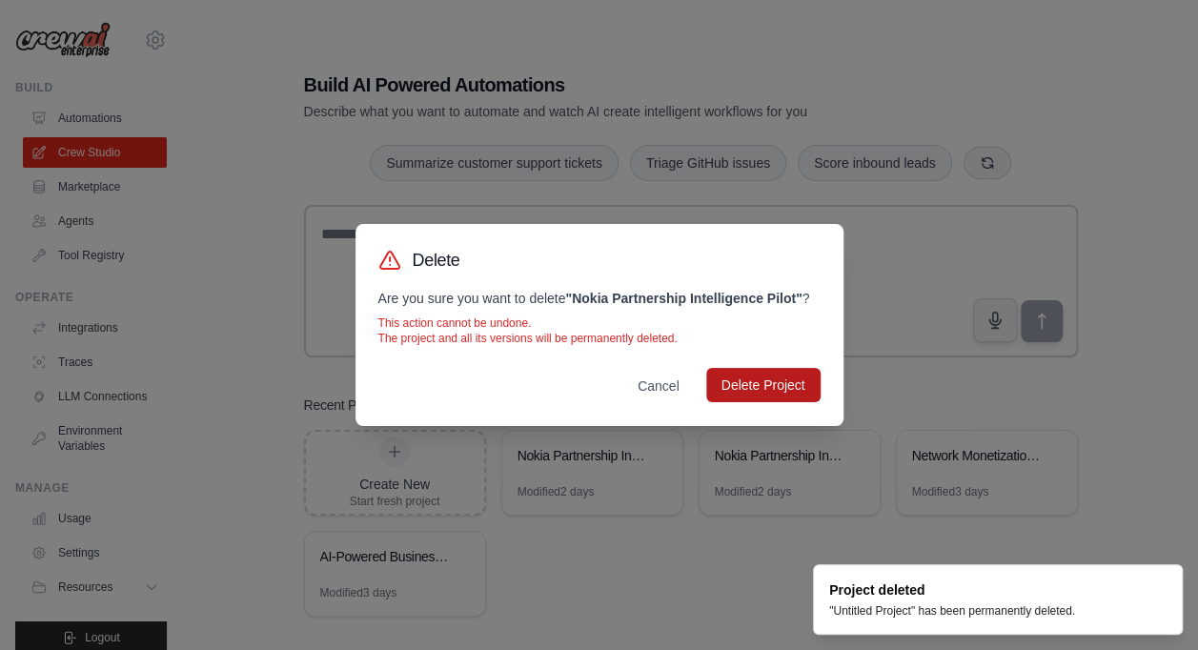
click at [743, 394] on button "Delete Project" at bounding box center [763, 385] width 114 height 34
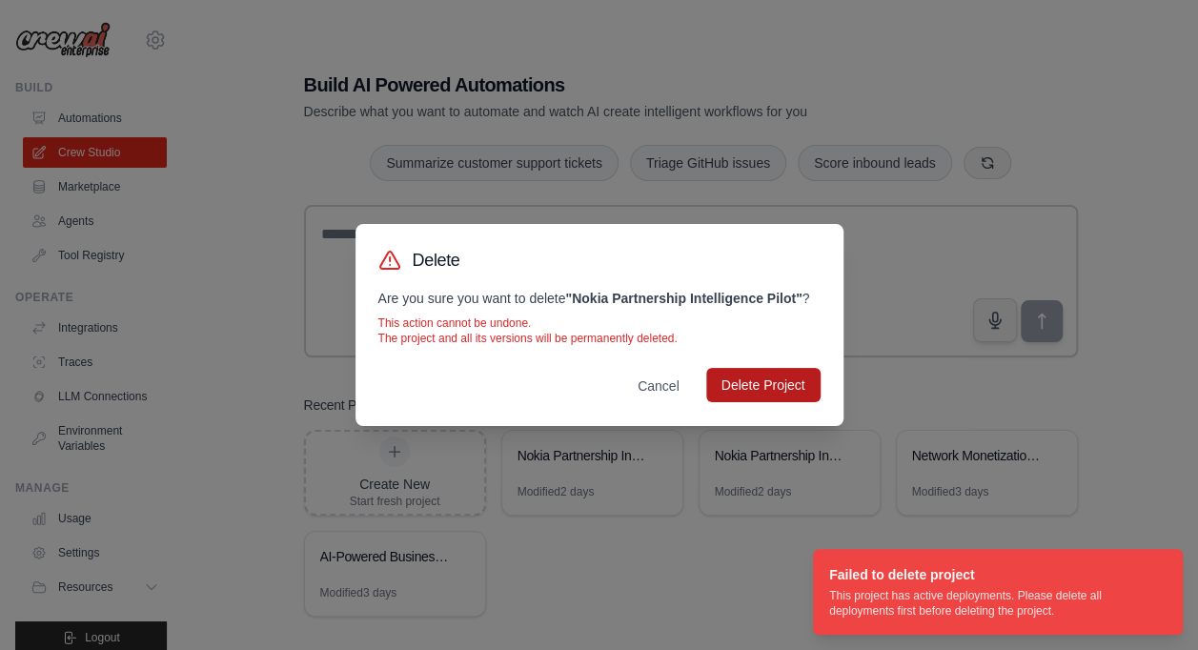
click at [743, 394] on button "Delete Project" at bounding box center [763, 385] width 114 height 34
click at [793, 475] on div "Delete Are you sure you want to delete " Nokia Partnership Intelligence Pilot "…" at bounding box center [599, 325] width 1198 height 650
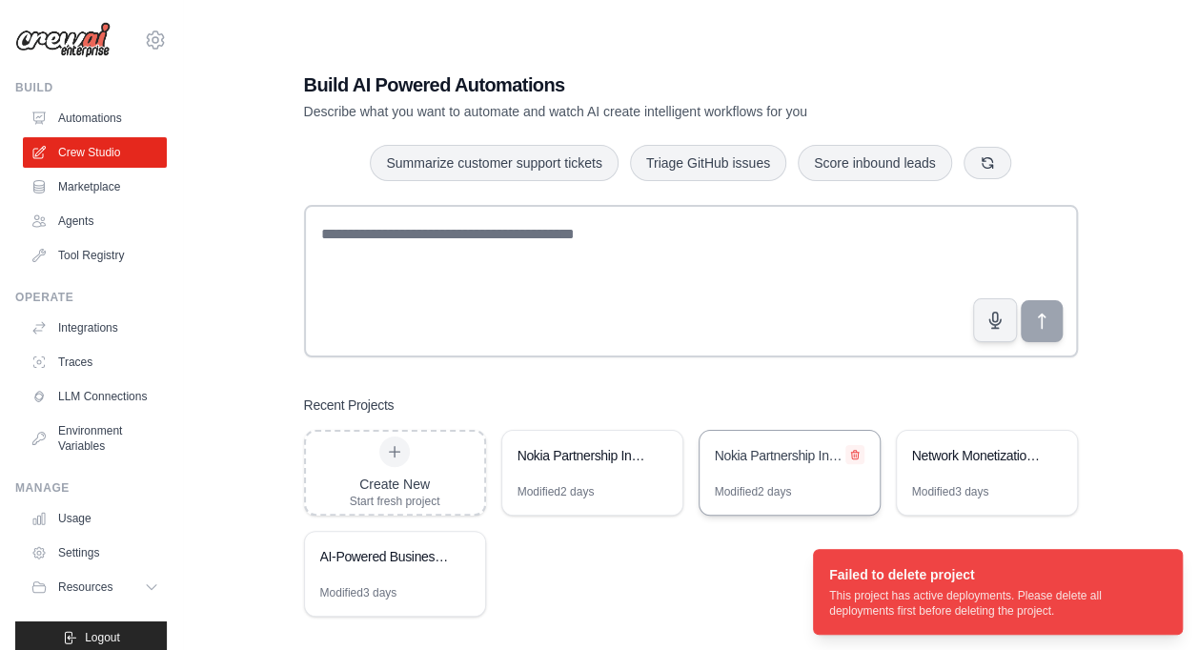
click at [858, 449] on icon at bounding box center [854, 454] width 11 height 11
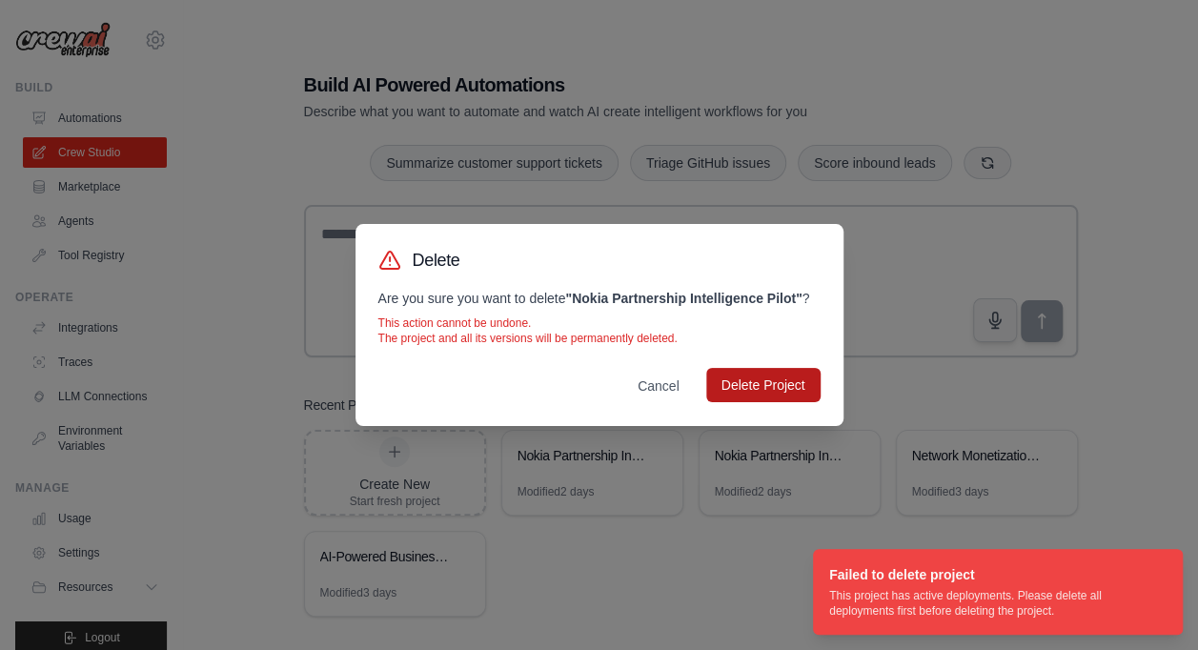
click at [774, 392] on button "Delete Project" at bounding box center [763, 385] width 114 height 34
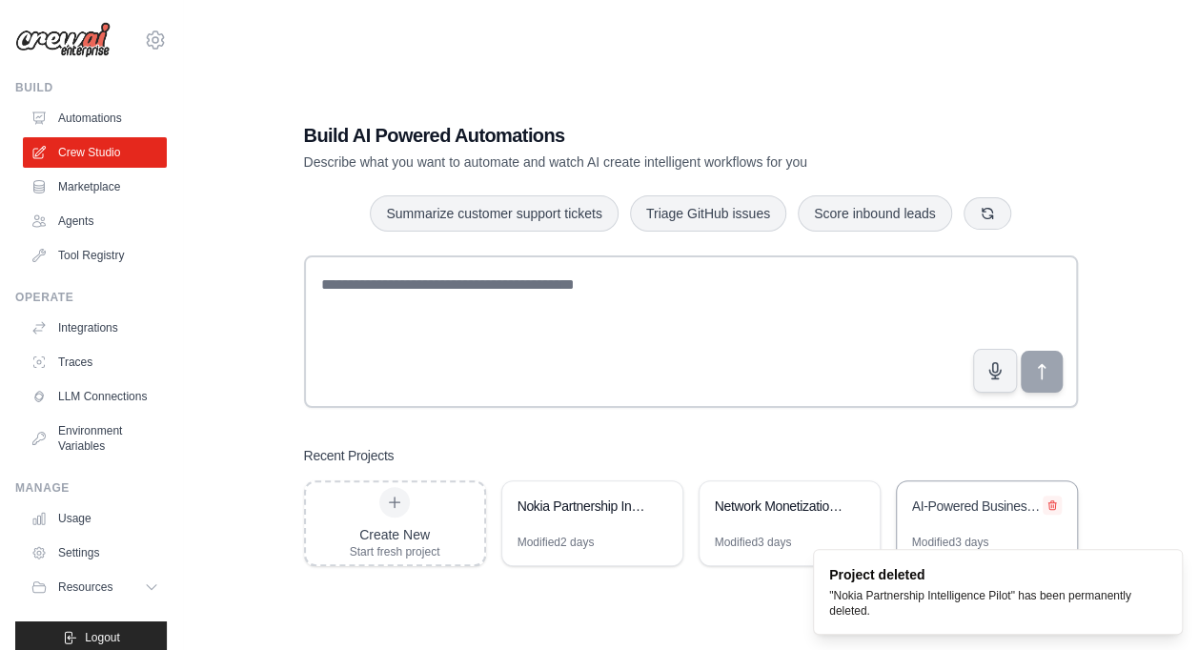
click at [1052, 508] on icon at bounding box center [1051, 504] width 11 height 11
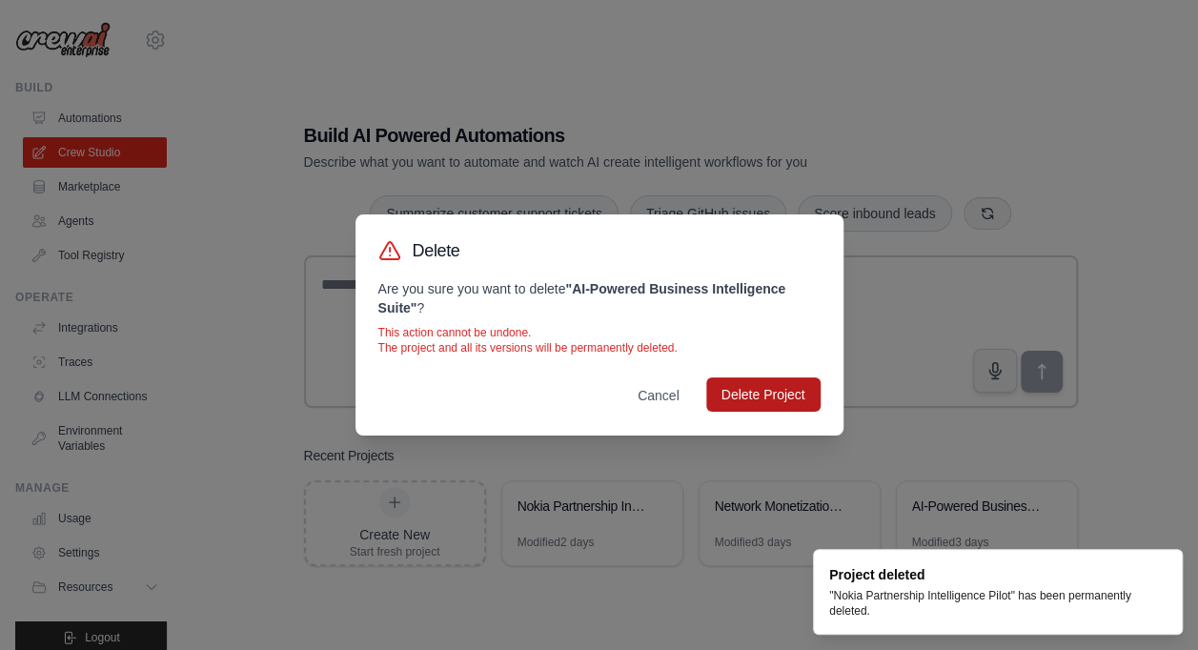
click at [766, 395] on button "Delete Project" at bounding box center [763, 394] width 114 height 34
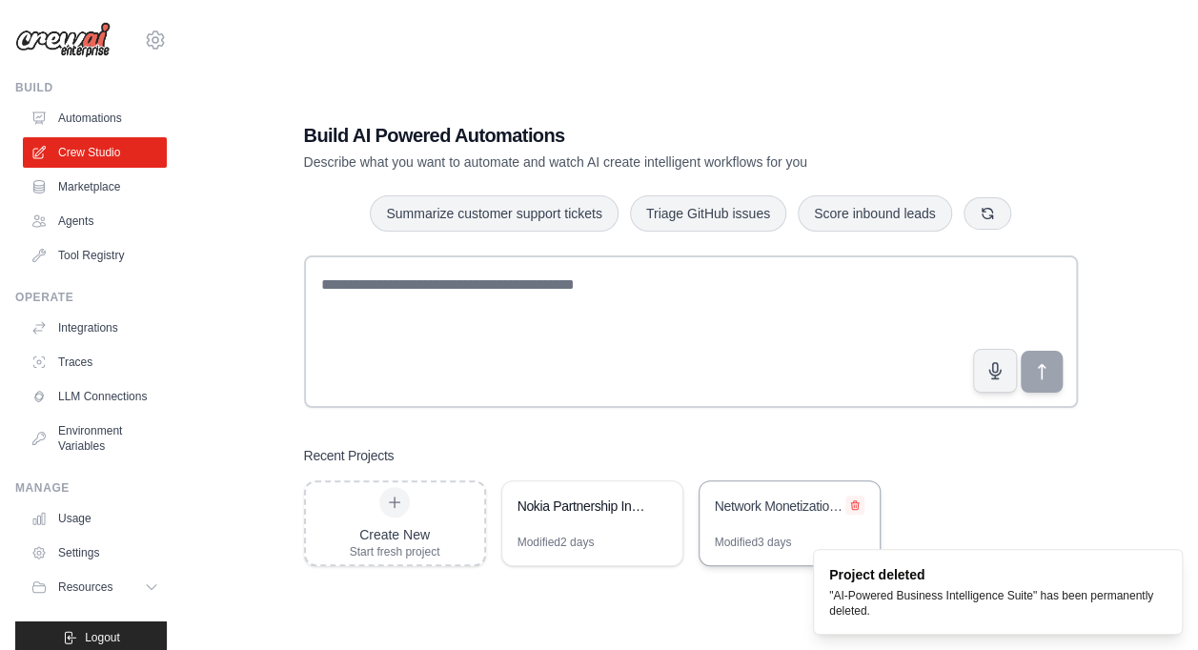
click at [859, 500] on icon at bounding box center [854, 504] width 11 height 11
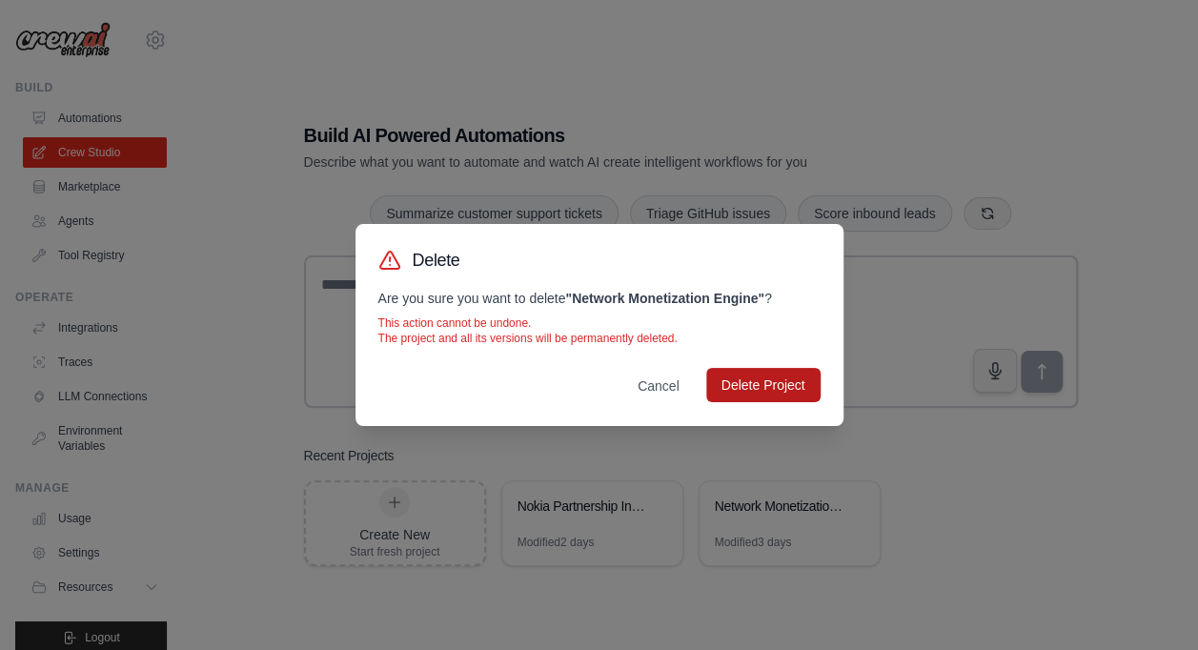
click at [800, 391] on button "Delete Project" at bounding box center [763, 385] width 114 height 34
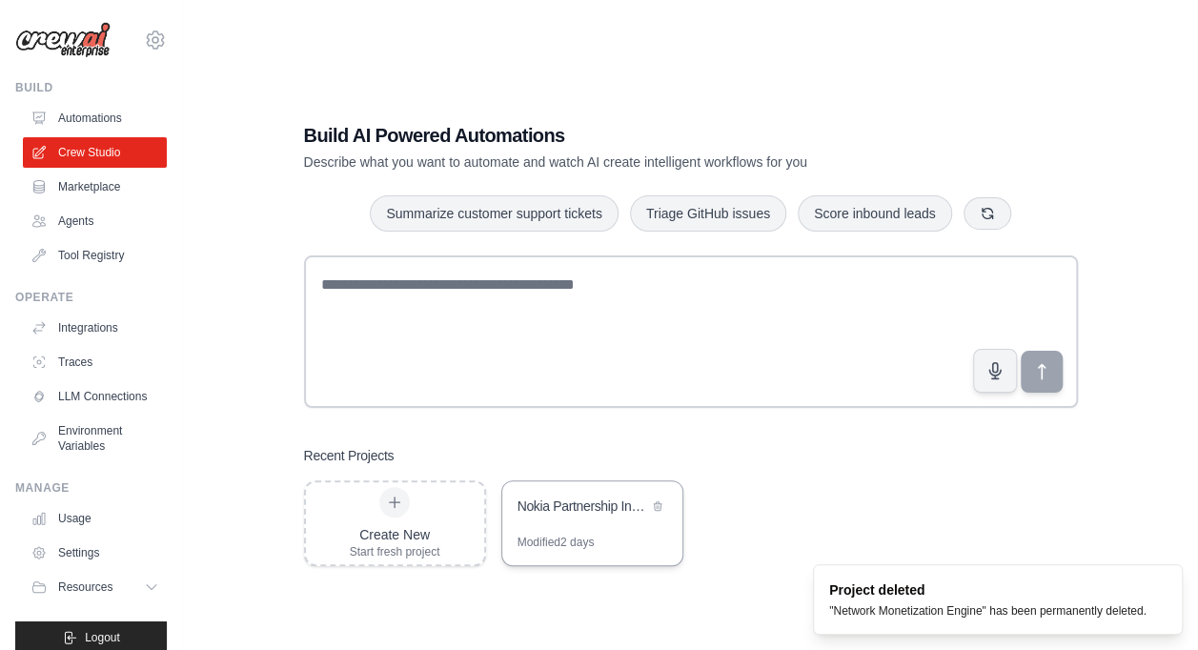
click at [576, 507] on div "Nokia Partnership Intelligence Pilot" at bounding box center [582, 505] width 131 height 19
click at [129, 40] on div "diphrose@tsavonuts.com Settings" at bounding box center [91, 30] width 152 height 61
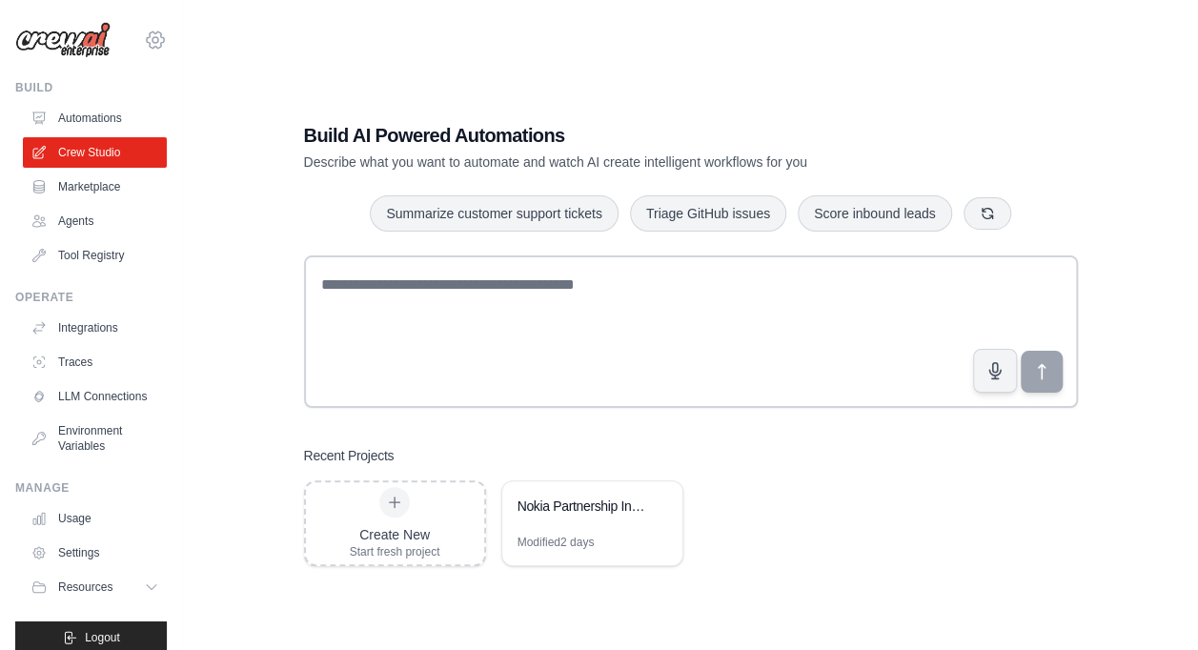
click at [144, 37] on icon at bounding box center [155, 40] width 23 height 23
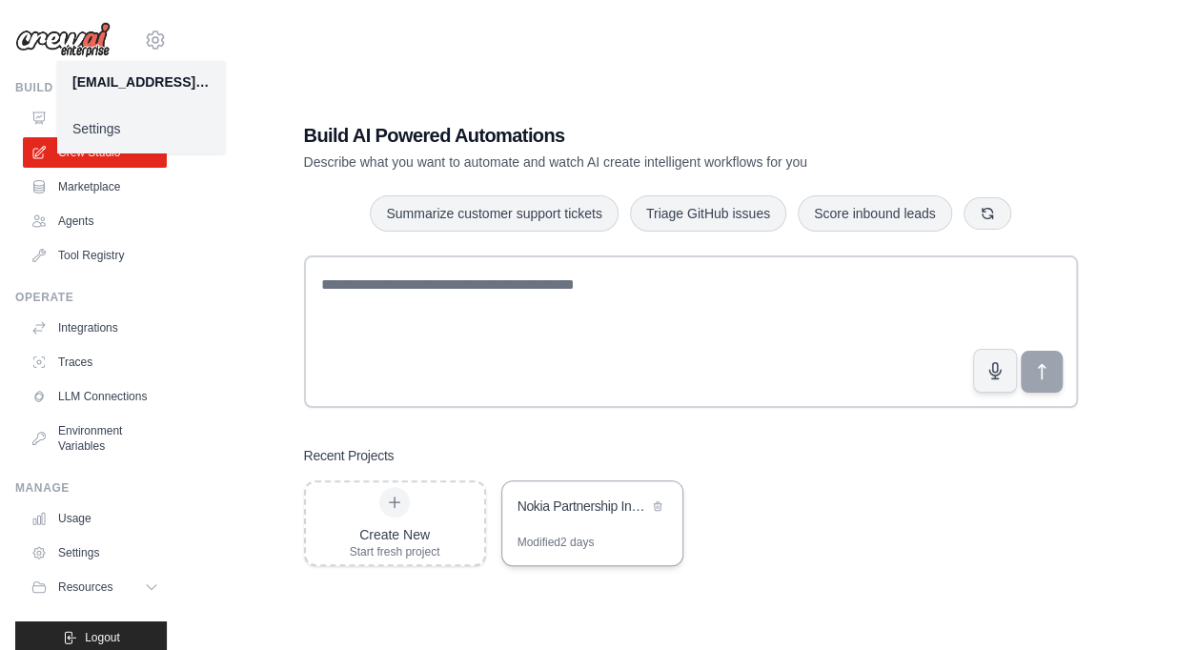
click at [523, 524] on div "Nokia Partnership Intelligence Pilot" at bounding box center [592, 507] width 180 height 53
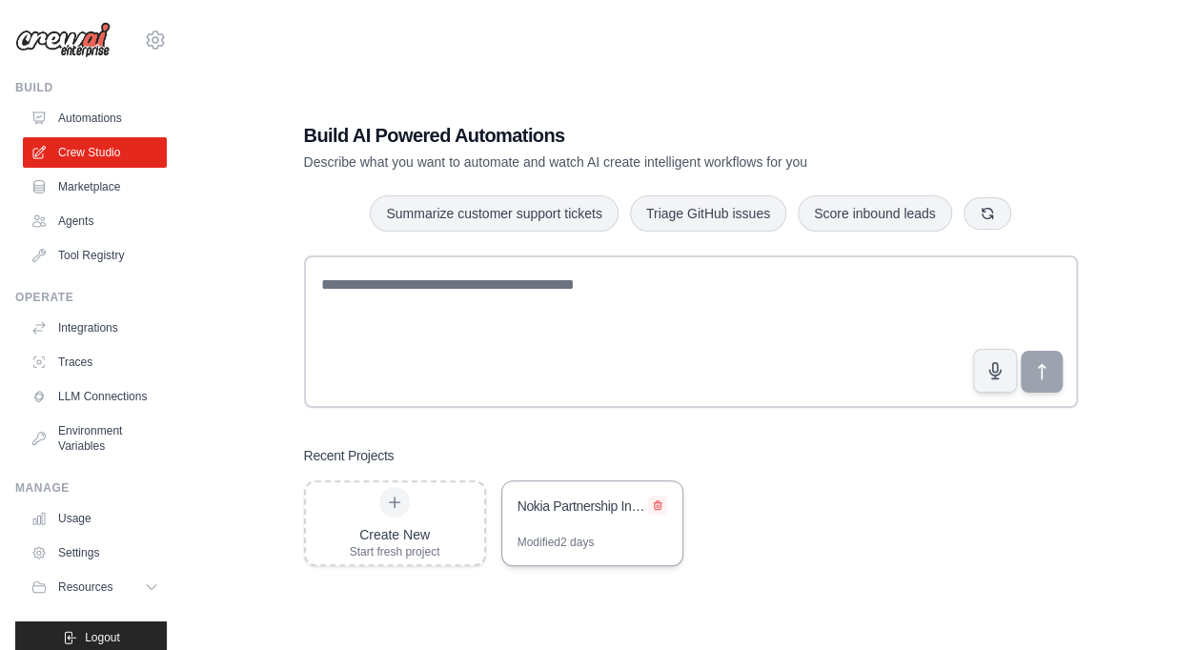
click at [661, 507] on icon at bounding box center [657, 504] width 11 height 11
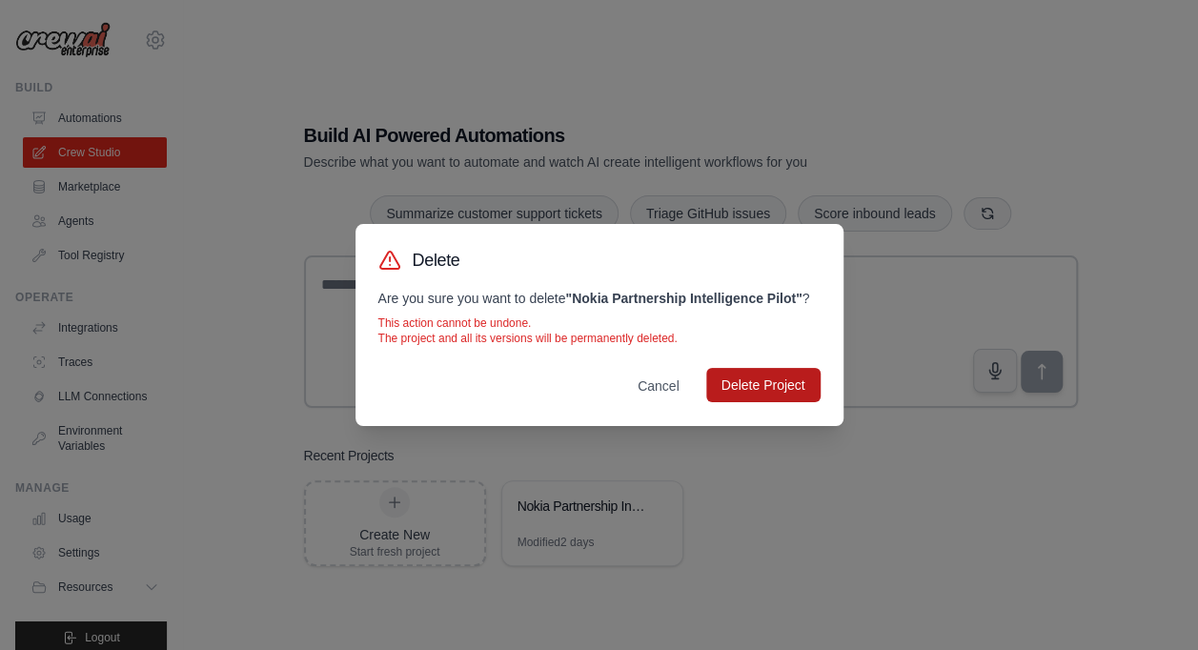
click at [770, 389] on button "Delete Project" at bounding box center [763, 385] width 114 height 34
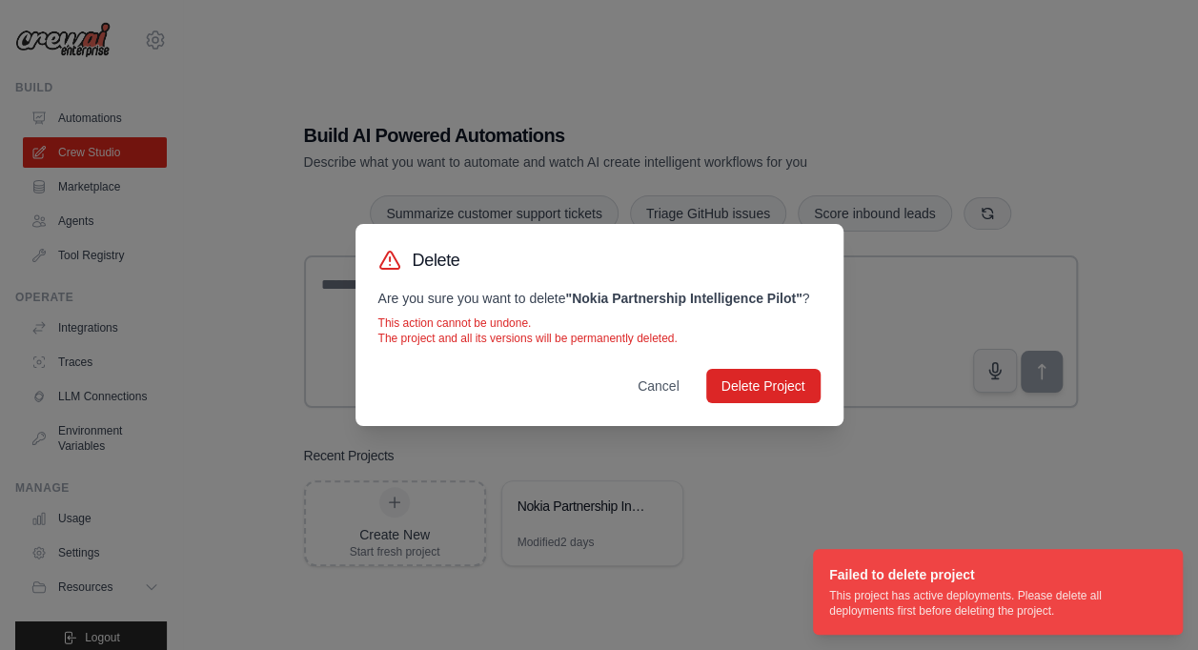
click at [607, 513] on div "Delete Are you sure you want to delete " Nokia Partnership Intelligence Pilot "…" at bounding box center [599, 325] width 1198 height 650
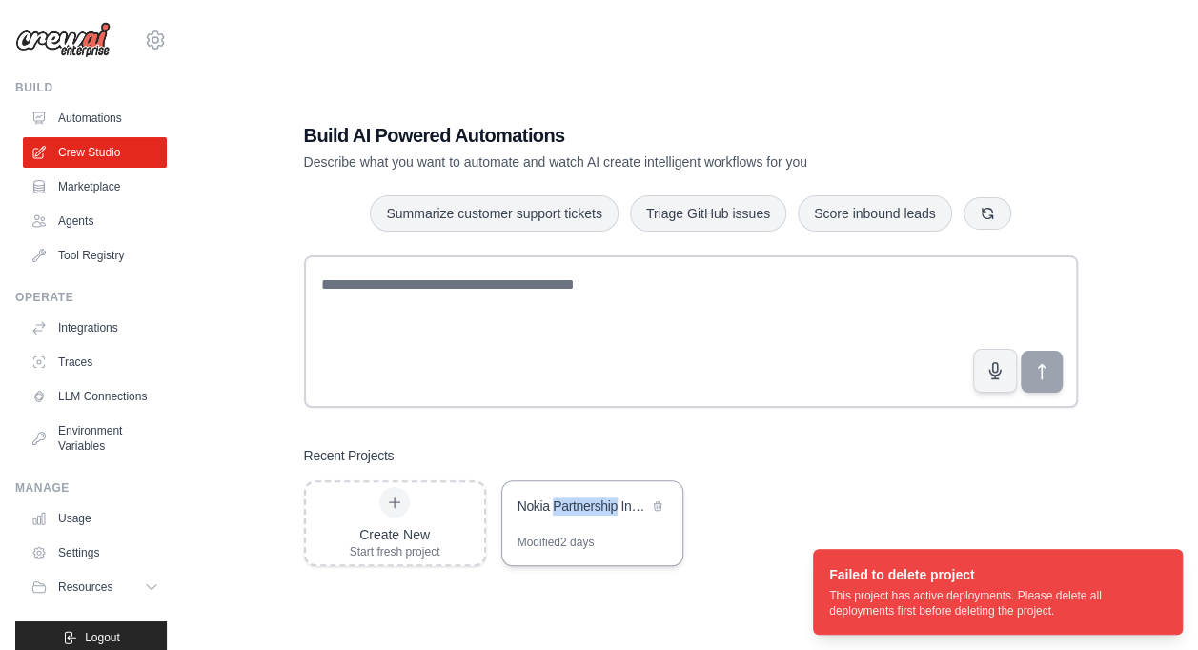
click at [607, 513] on div "Nokia Partnership Intelligence Pilot" at bounding box center [582, 505] width 131 height 19
click at [93, 178] on link "Marketplace" at bounding box center [97, 187] width 144 height 30
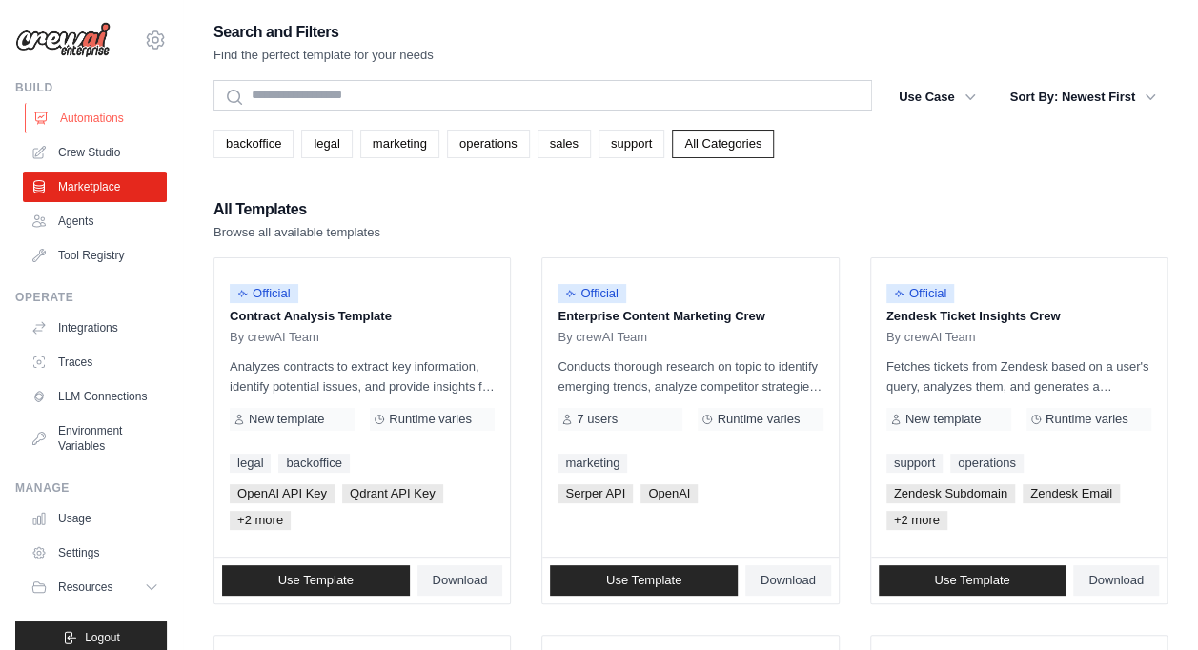
click at [95, 116] on link "Automations" at bounding box center [97, 118] width 144 height 30
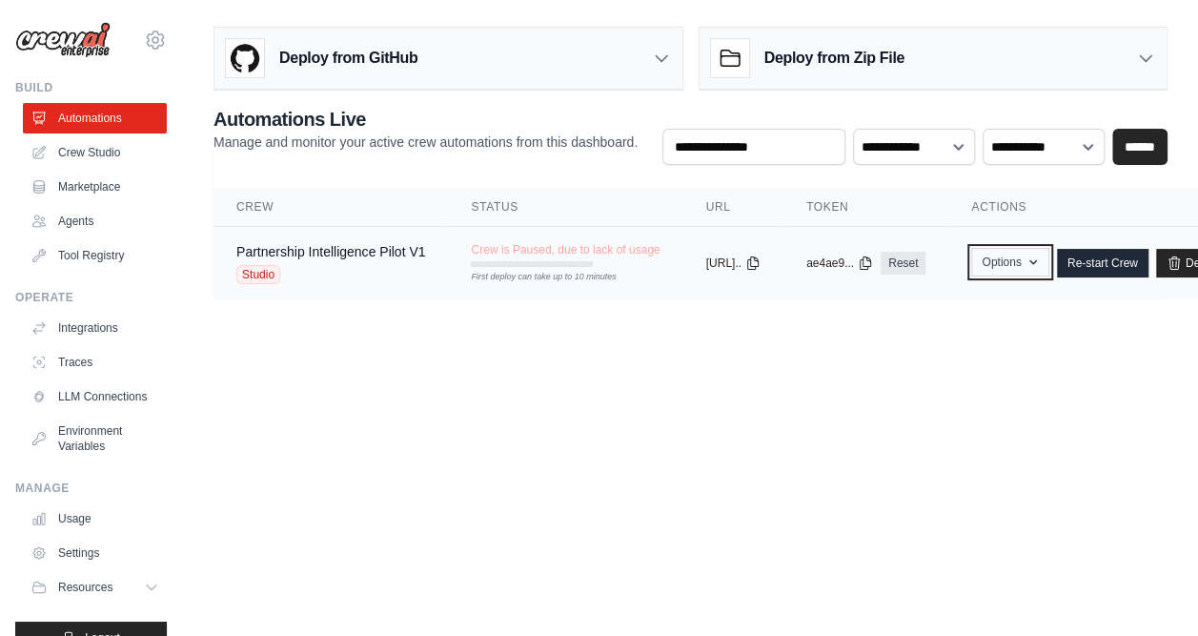
click at [1048, 269] on button "Options" at bounding box center [1009, 262] width 77 height 29
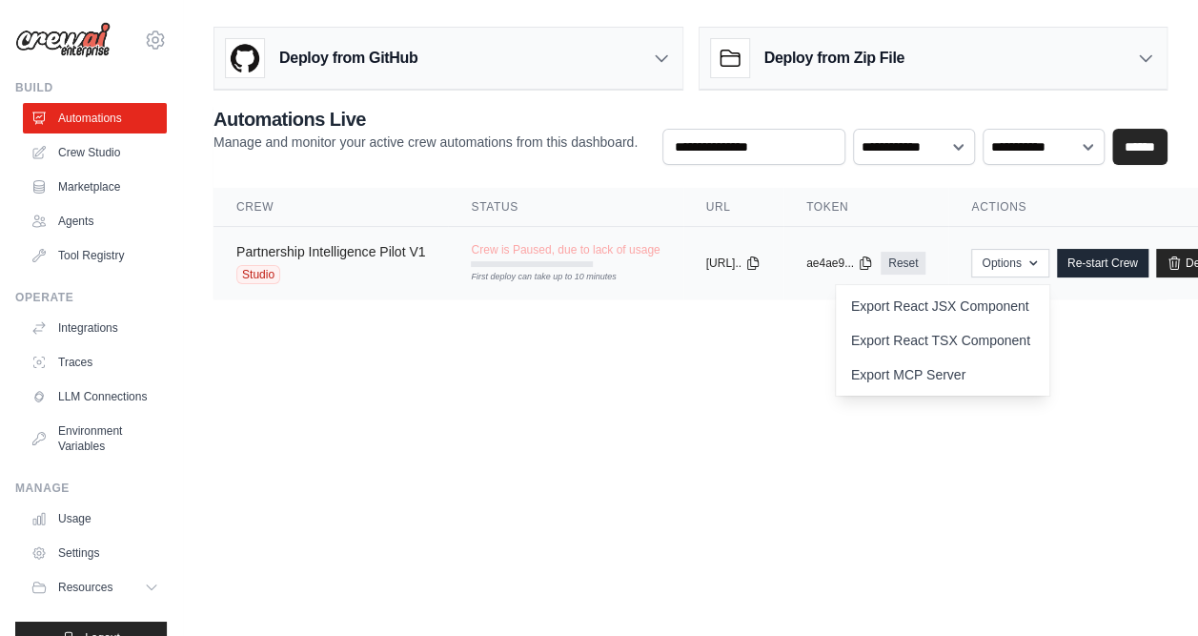
drag, startPoint x: 354, startPoint y: 251, endPoint x: 303, endPoint y: 252, distance: 50.5
click at [303, 252] on link "Partnership Intelligence Pilot V1" at bounding box center [330, 251] width 189 height 15
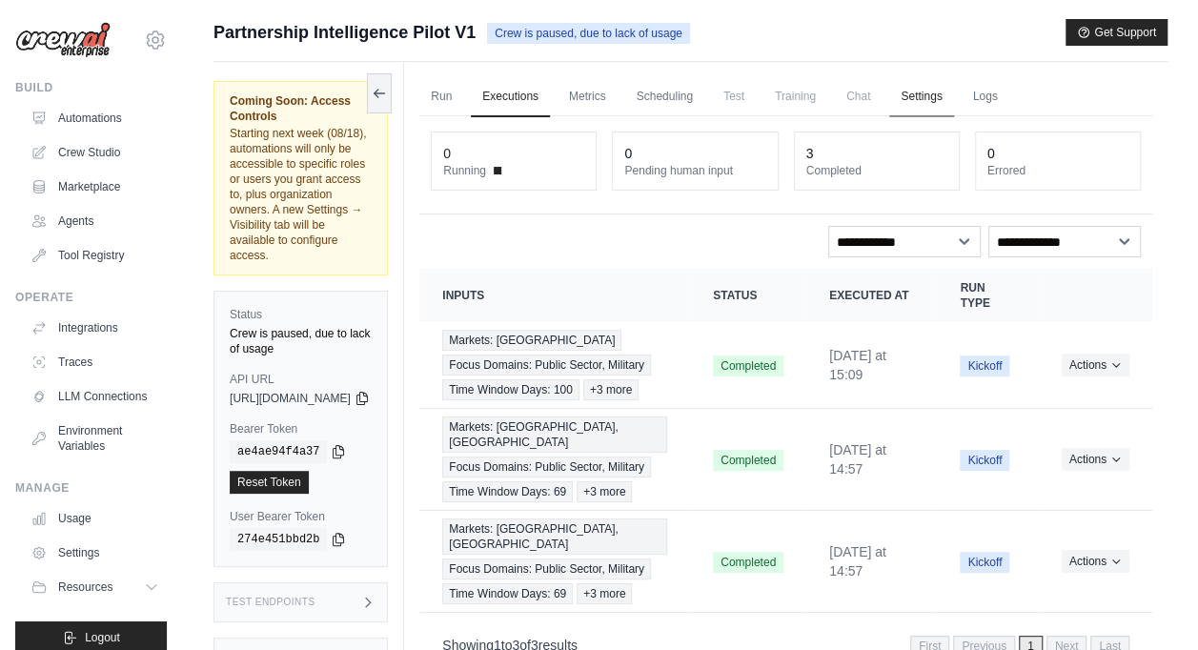
click at [953, 91] on link "Settings" at bounding box center [921, 97] width 64 height 40
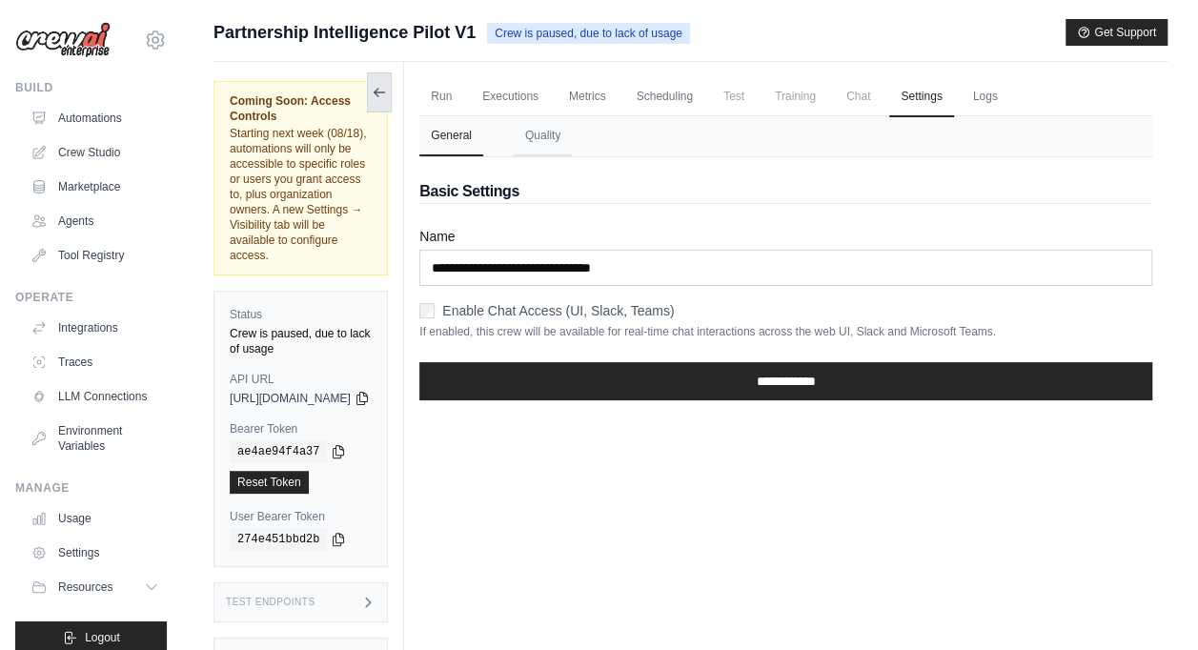
click at [387, 91] on icon at bounding box center [379, 92] width 15 height 15
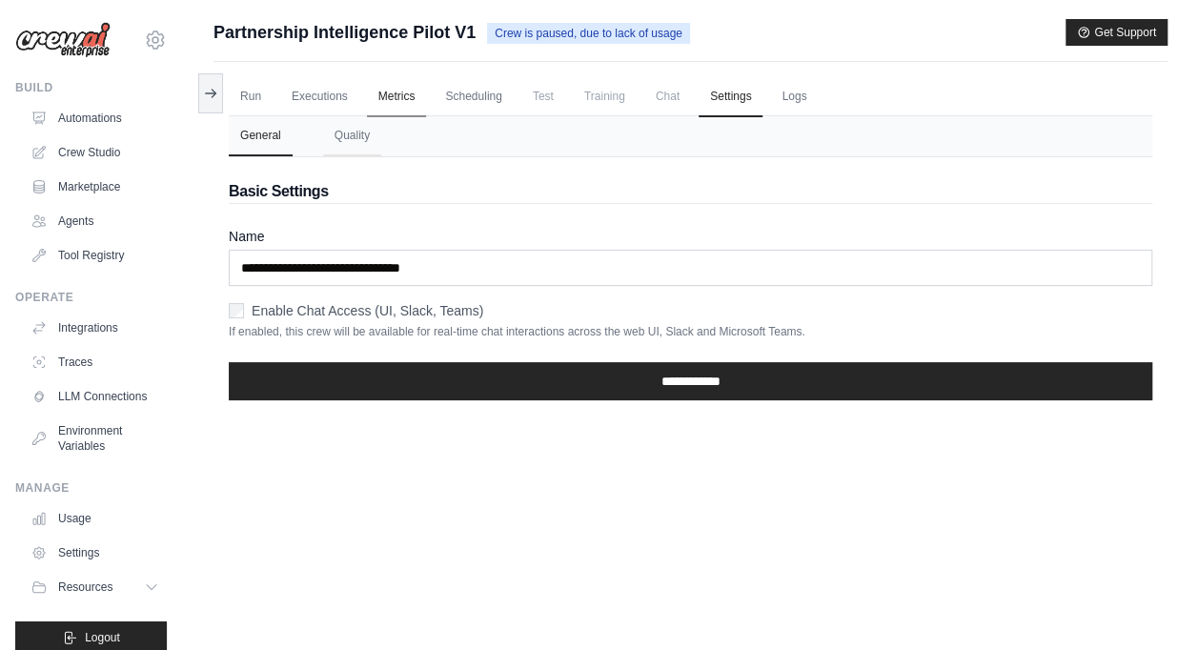
click at [420, 91] on link "Metrics" at bounding box center [397, 97] width 60 height 40
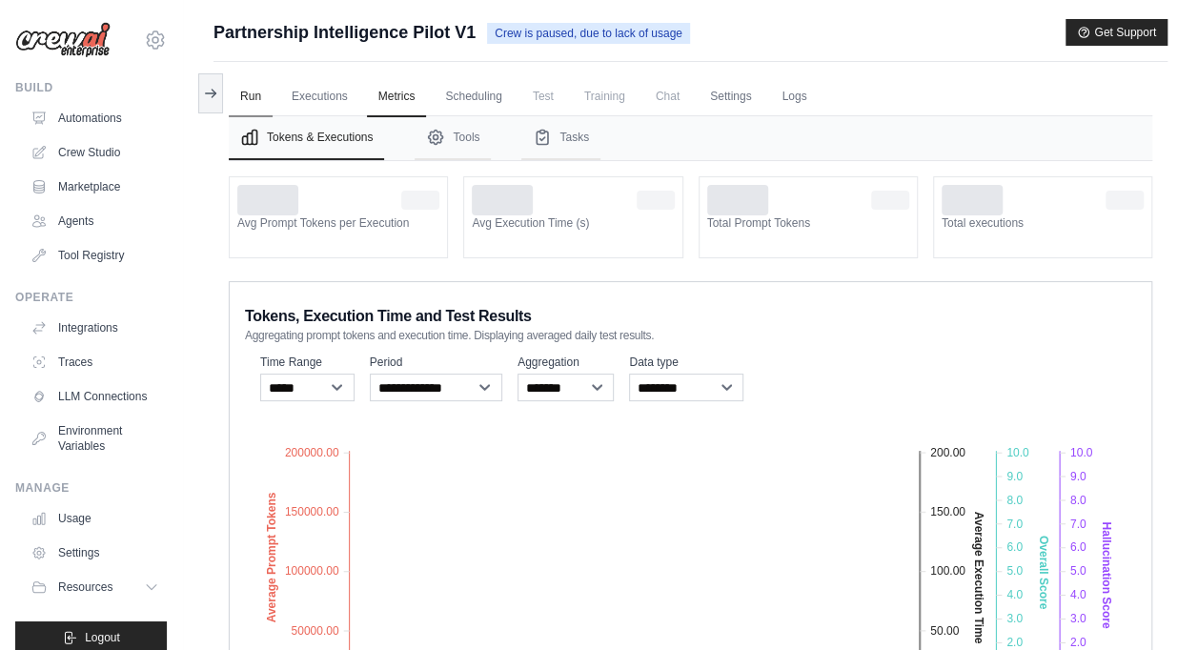
click at [267, 102] on link "Run" at bounding box center [251, 97] width 44 height 40
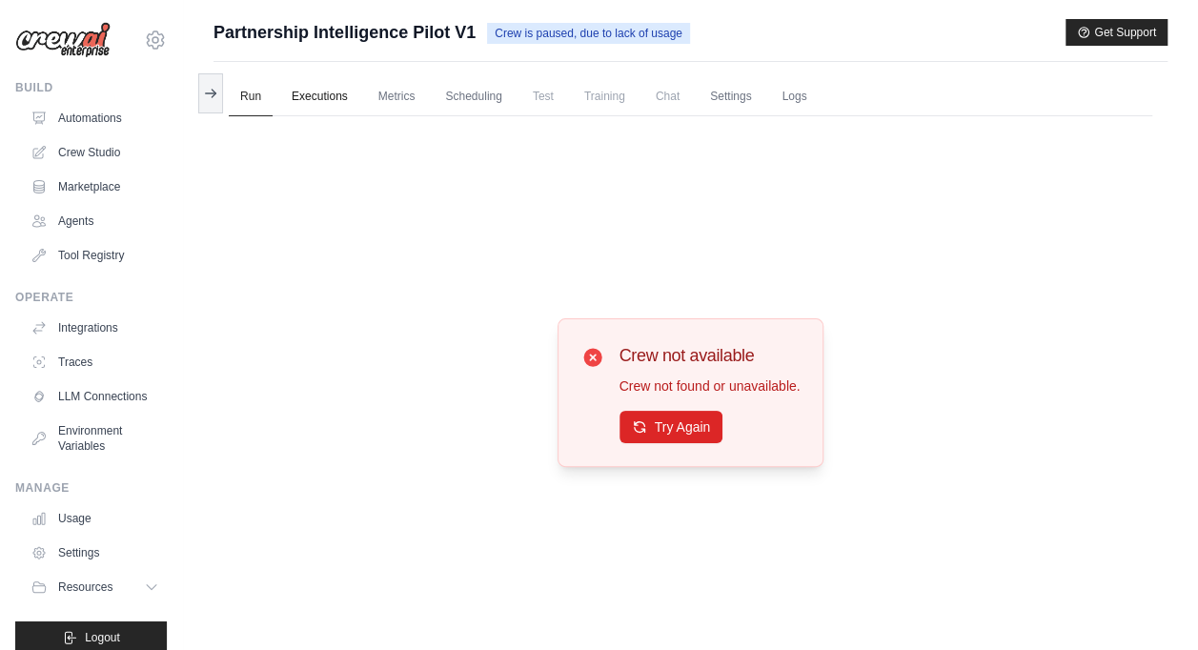
click at [304, 91] on link "Executions" at bounding box center [319, 97] width 79 height 40
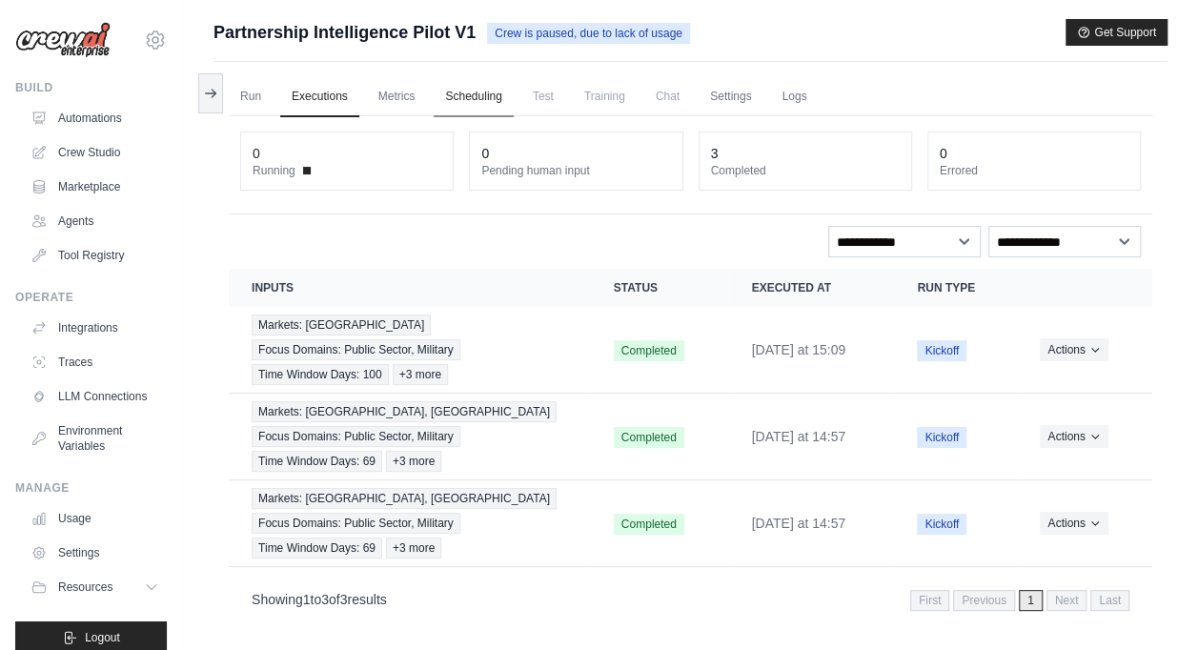
click at [475, 99] on link "Scheduling" at bounding box center [473, 97] width 79 height 40
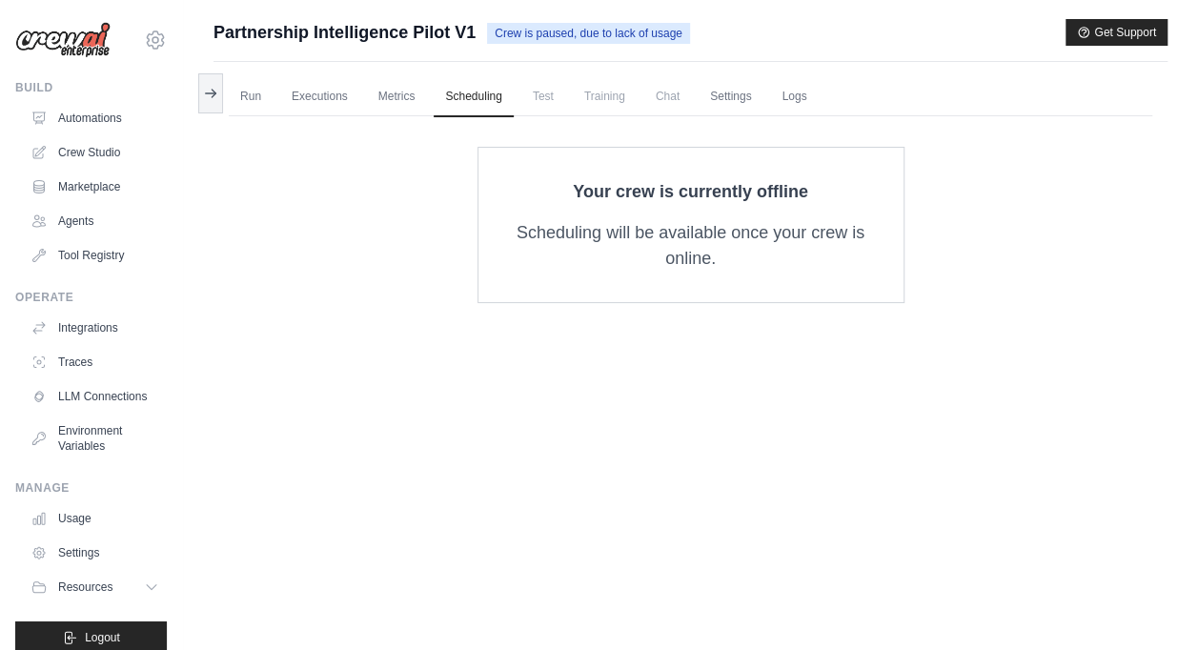
click at [540, 91] on span "Test" at bounding box center [543, 96] width 44 height 38
click at [617, 100] on span "Training" at bounding box center [605, 96] width 64 height 38
click at [722, 91] on link "Settings" at bounding box center [730, 97] width 64 height 40
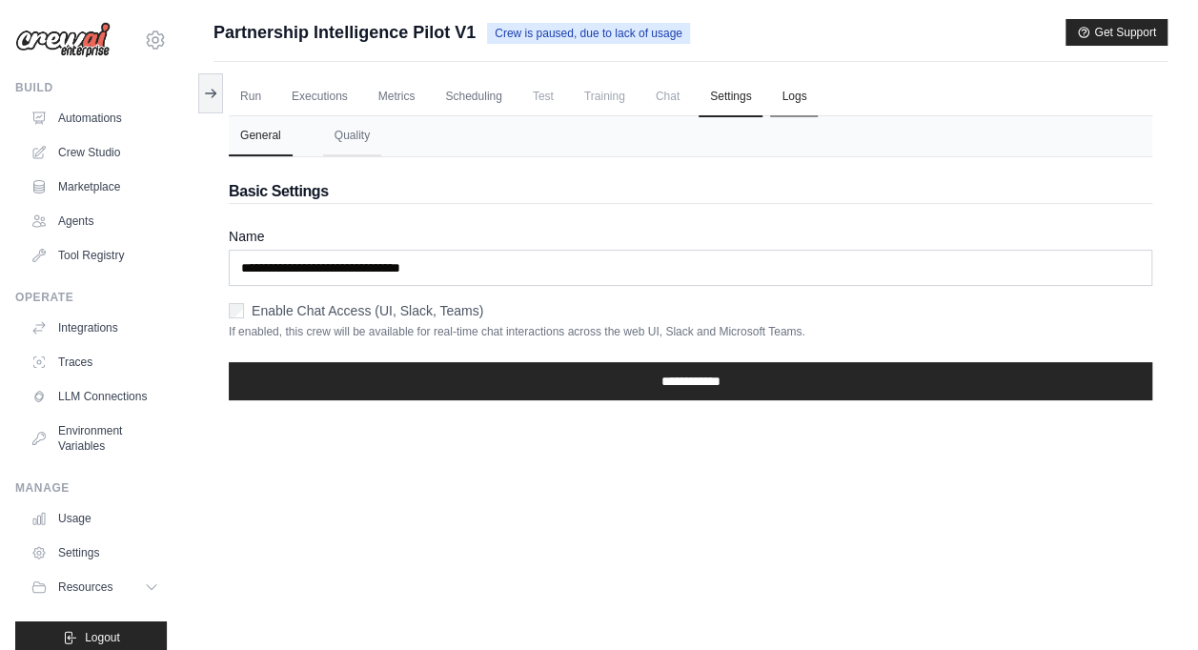
click at [806, 84] on link "Logs" at bounding box center [794, 97] width 48 height 40
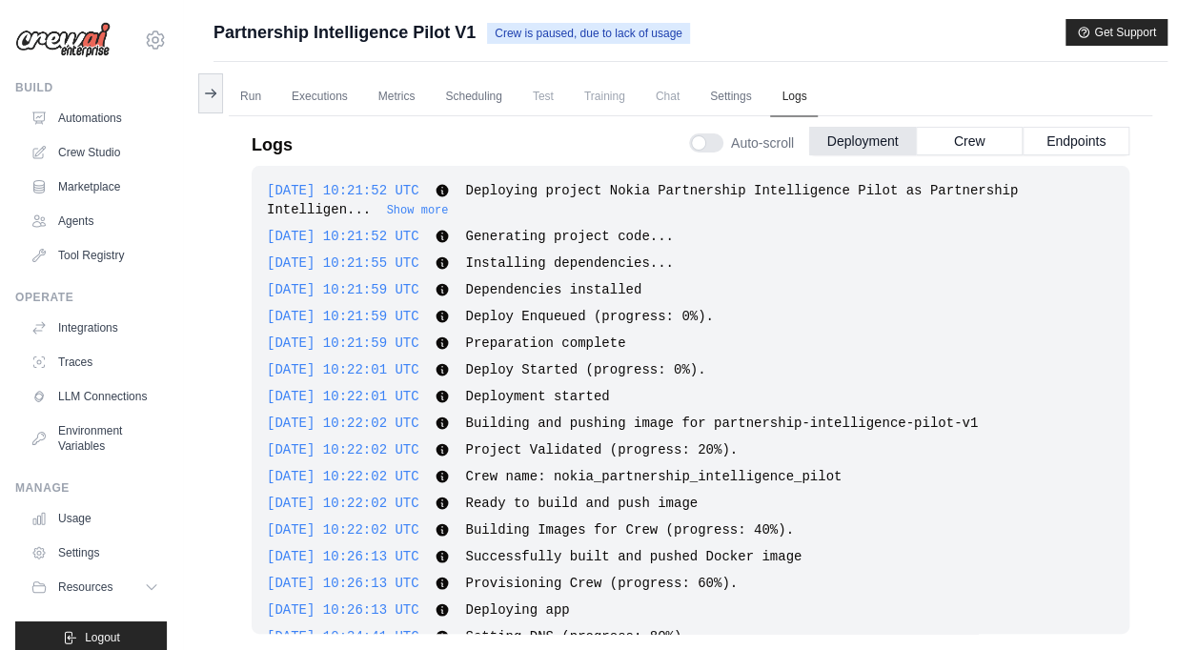
scroll to position [114, 0]
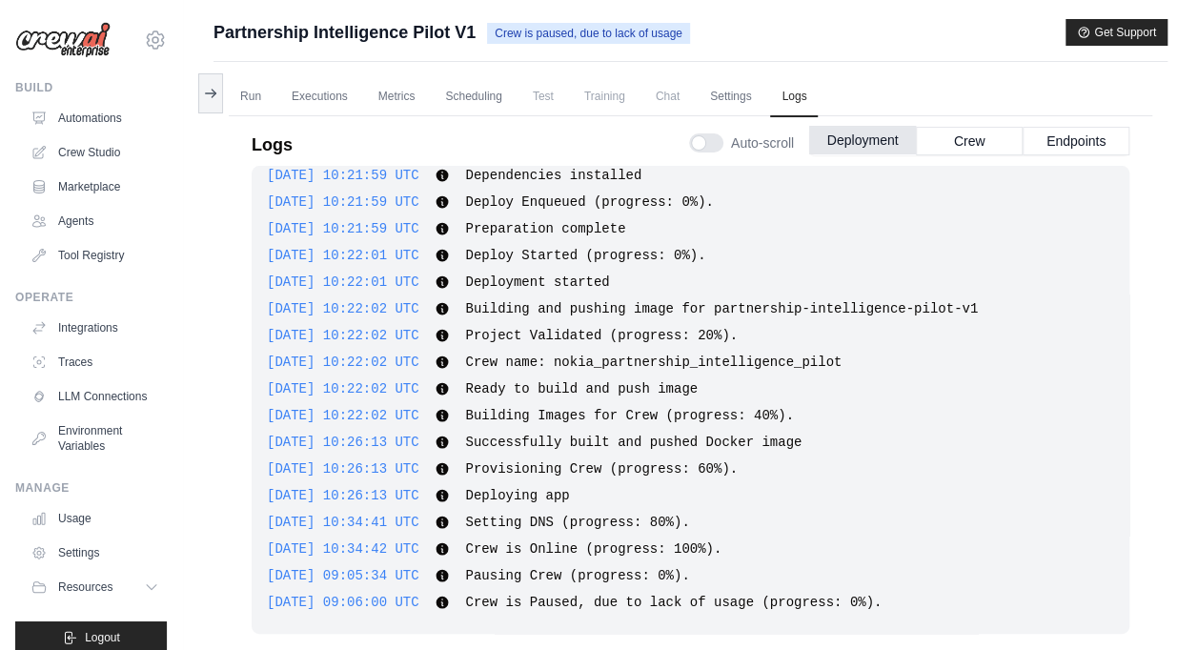
click at [877, 147] on button "Deployment" at bounding box center [862, 140] width 107 height 29
drag, startPoint x: 877, startPoint y: 147, endPoint x: 855, endPoint y: 136, distance: 24.3
click at [855, 136] on button "Deployment" at bounding box center [862, 140] width 107 height 29
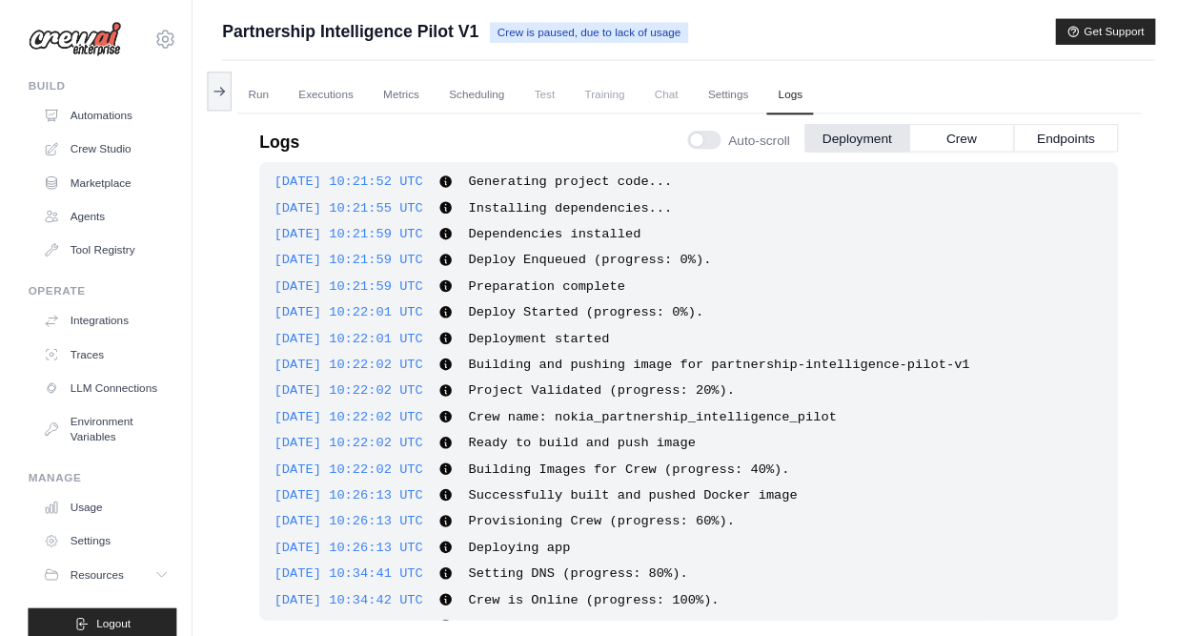
scroll to position [0, 0]
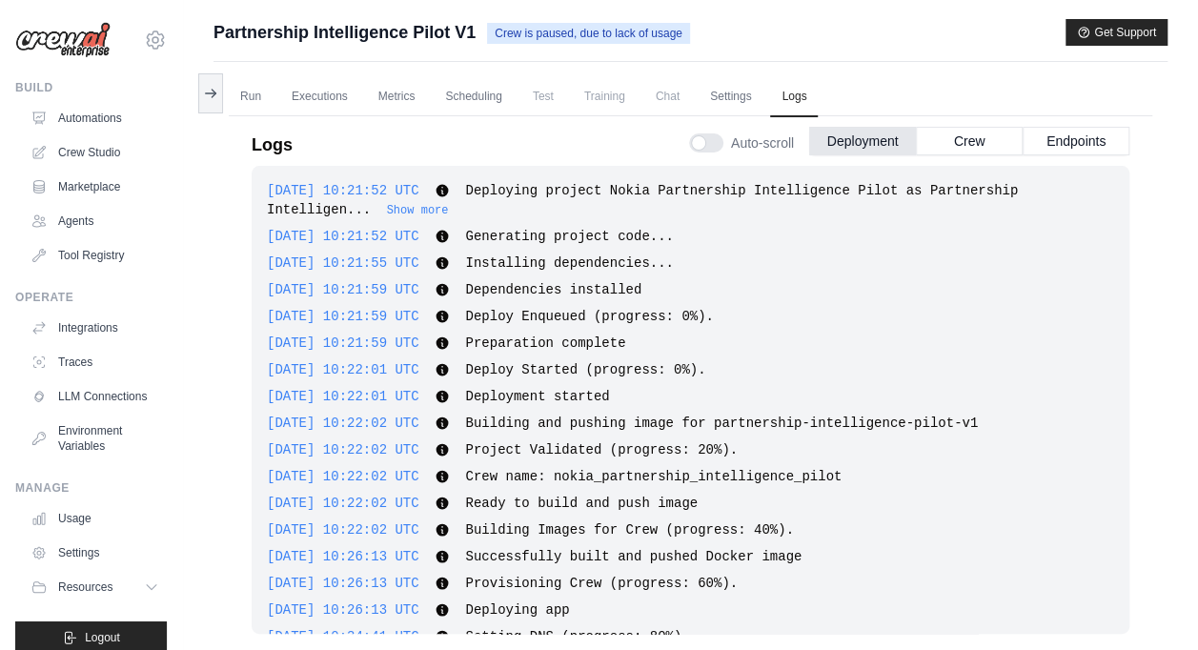
click at [654, 34] on span "Crew is paused, due to lack of usage" at bounding box center [588, 33] width 203 height 21
click at [332, 97] on link "Executions" at bounding box center [319, 97] width 79 height 40
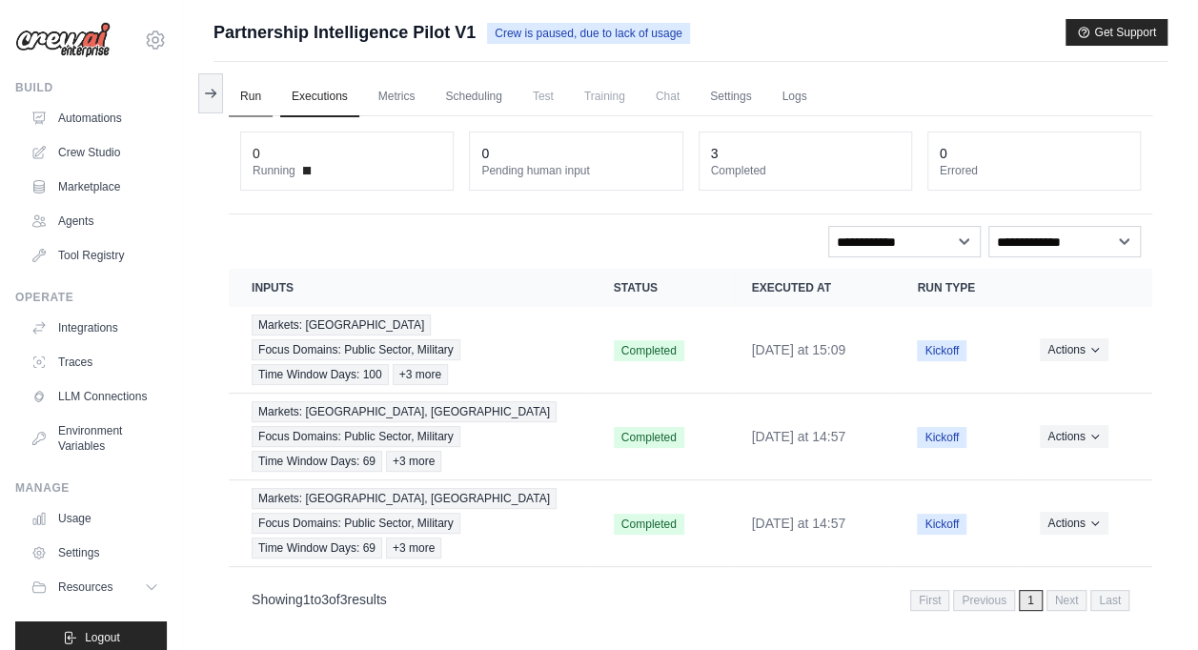
click at [257, 91] on link "Run" at bounding box center [251, 97] width 44 height 40
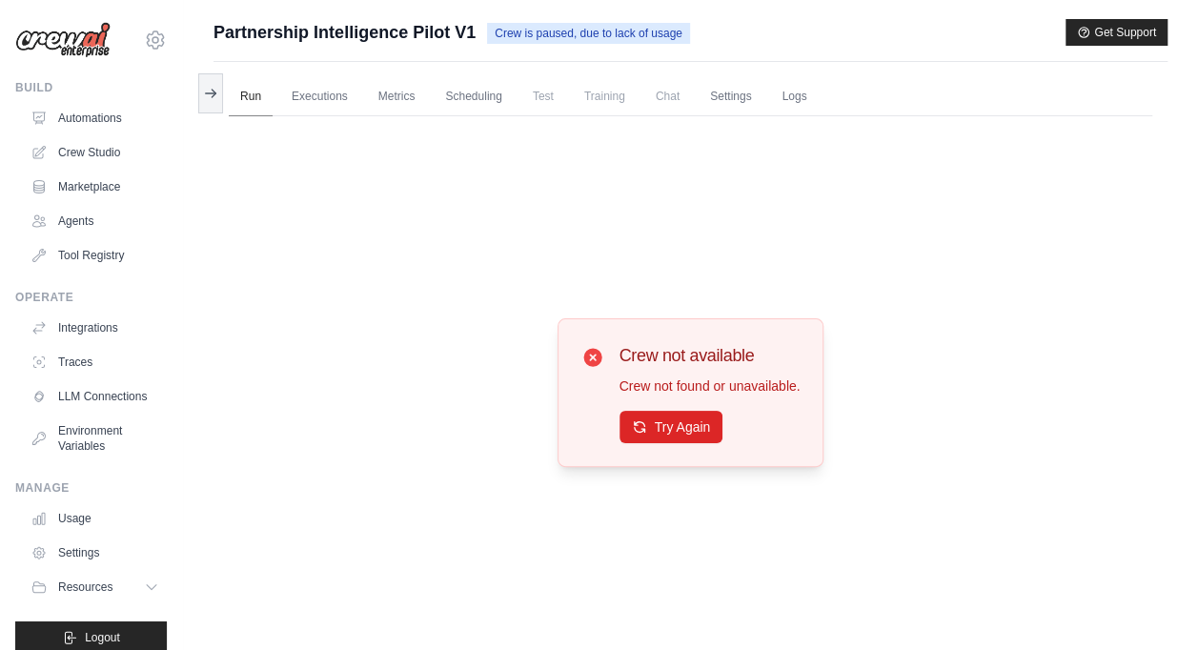
click at [257, 91] on link "Run" at bounding box center [251, 97] width 44 height 40
click at [596, 354] on icon at bounding box center [592, 357] width 18 height 18
click at [215, 76] on button at bounding box center [210, 92] width 25 height 40
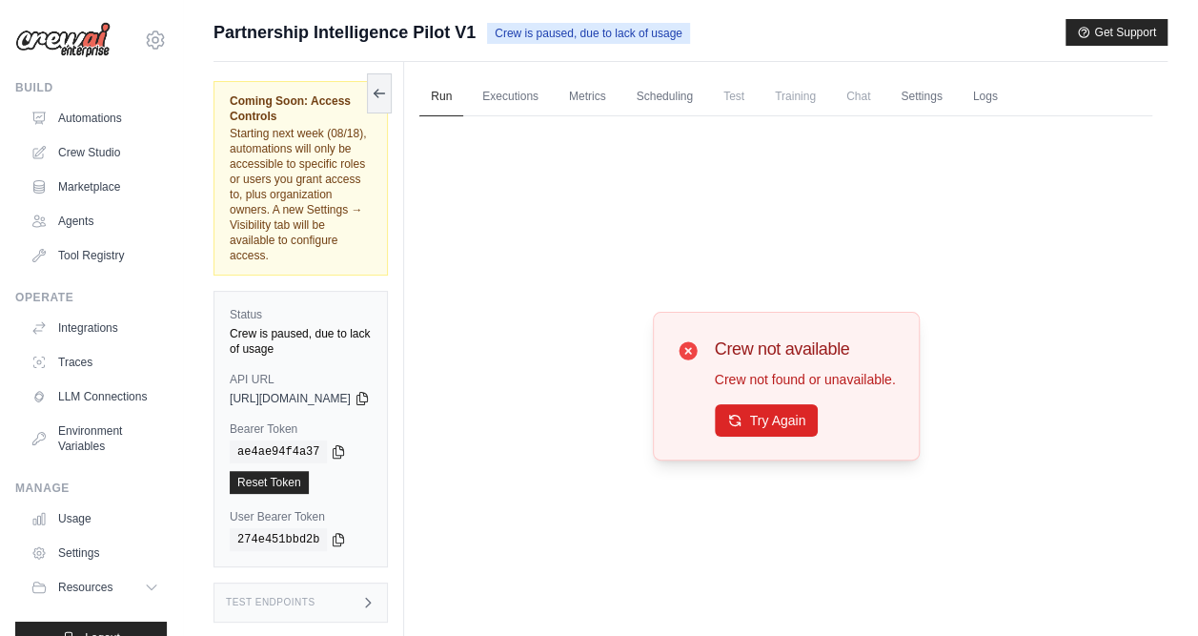
scroll to position [95, 0]
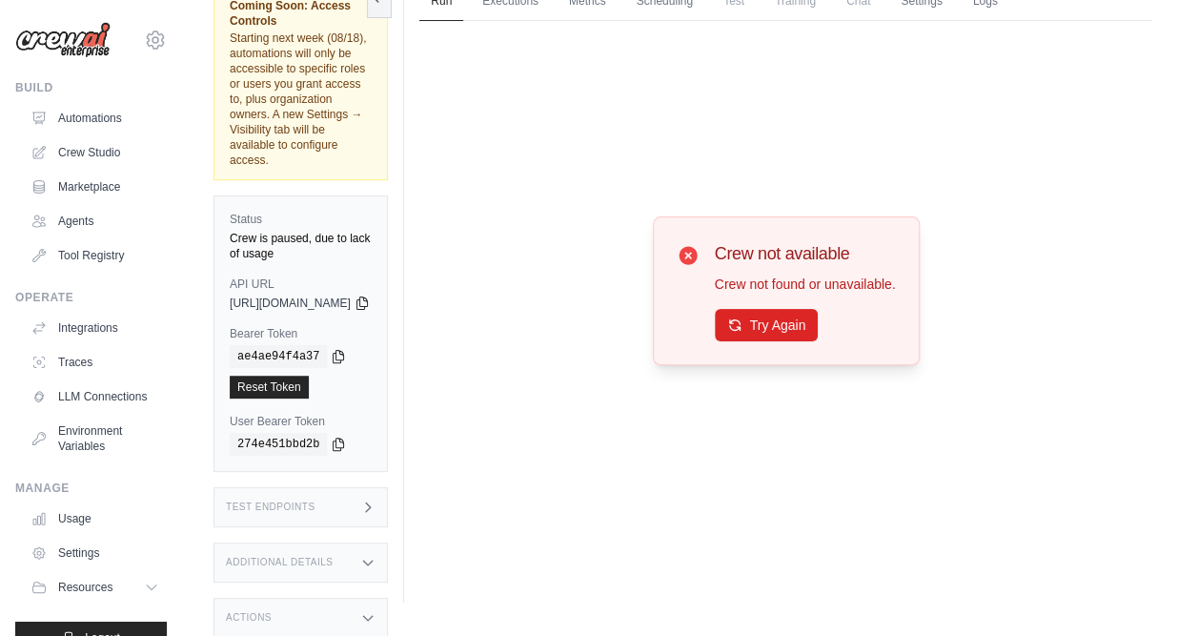
click at [372, 487] on div "Test Endpoints" at bounding box center [300, 507] width 174 height 40
click at [309, 597] on div "Actions" at bounding box center [300, 617] width 174 height 40
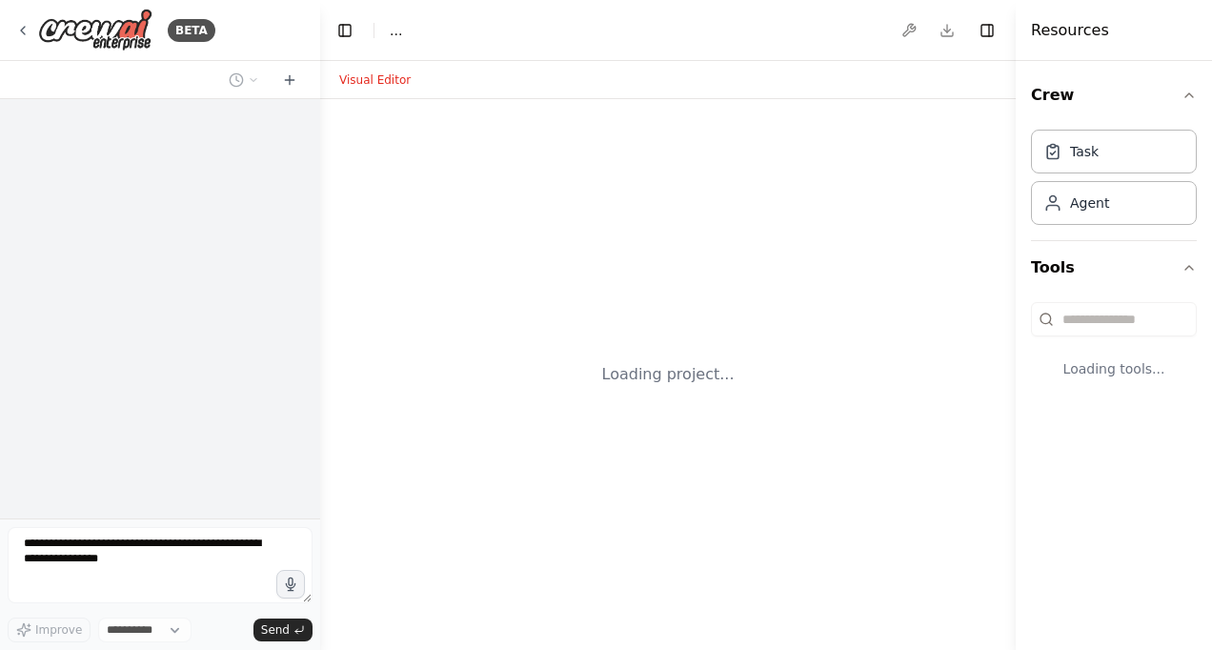
select select "****"
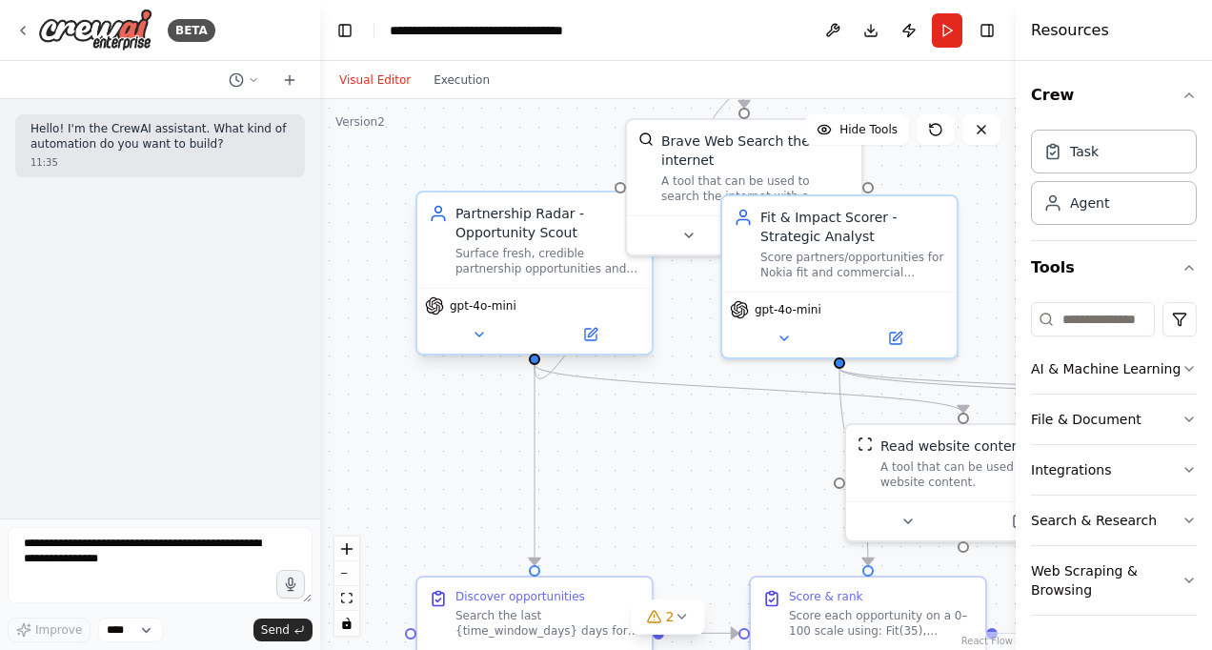
click at [602, 253] on div "Surface fresh, credible partnership opportunities and related tenders/programs …" at bounding box center [547, 261] width 185 height 30
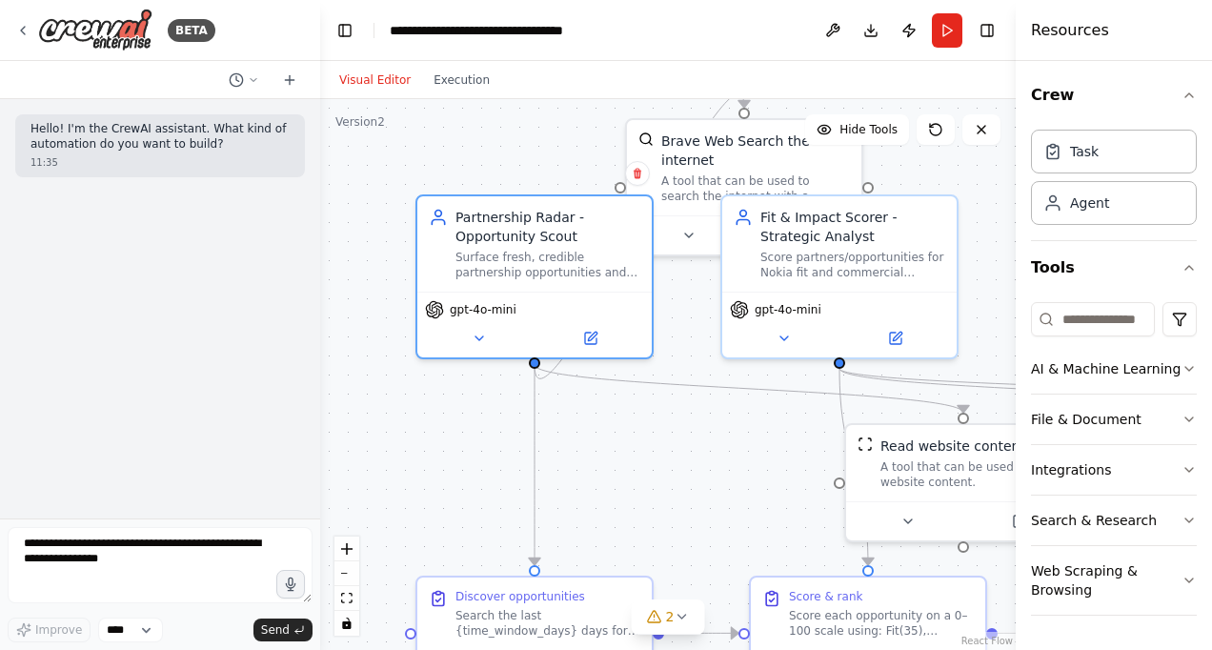
click at [643, 187] on div "Confirm" at bounding box center [637, 173] width 32 height 32
click at [639, 166] on button at bounding box center [637, 173] width 25 height 25
click at [595, 171] on button "Confirm" at bounding box center [584, 173] width 68 height 23
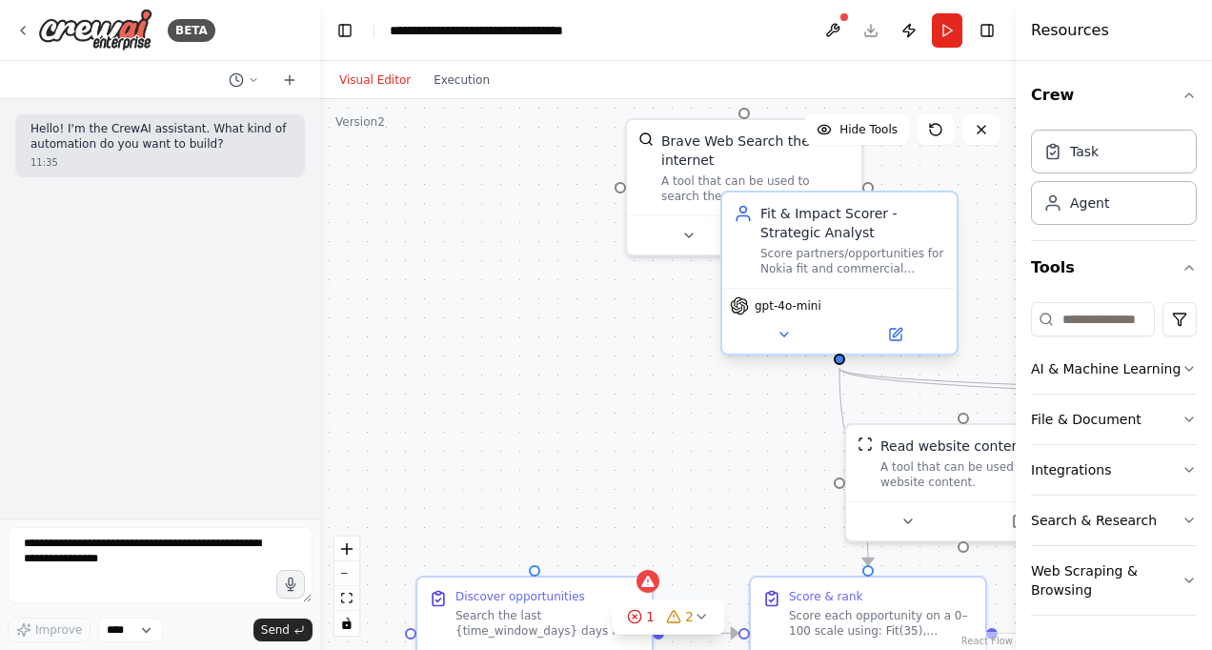
click at [837, 277] on div "Fit & Impact Scorer - Strategic Analyst Score partners/opportunities for Nokia …" at bounding box center [839, 239] width 234 height 95
drag, startPoint x: 945, startPoint y: 194, endPoint x: 945, endPoint y: 181, distance: 13.3
click at [945, 192] on div "Fit & Impact Scorer - Strategic Analyst Score partners/opportunities for Nokia …" at bounding box center [839, 239] width 234 height 95
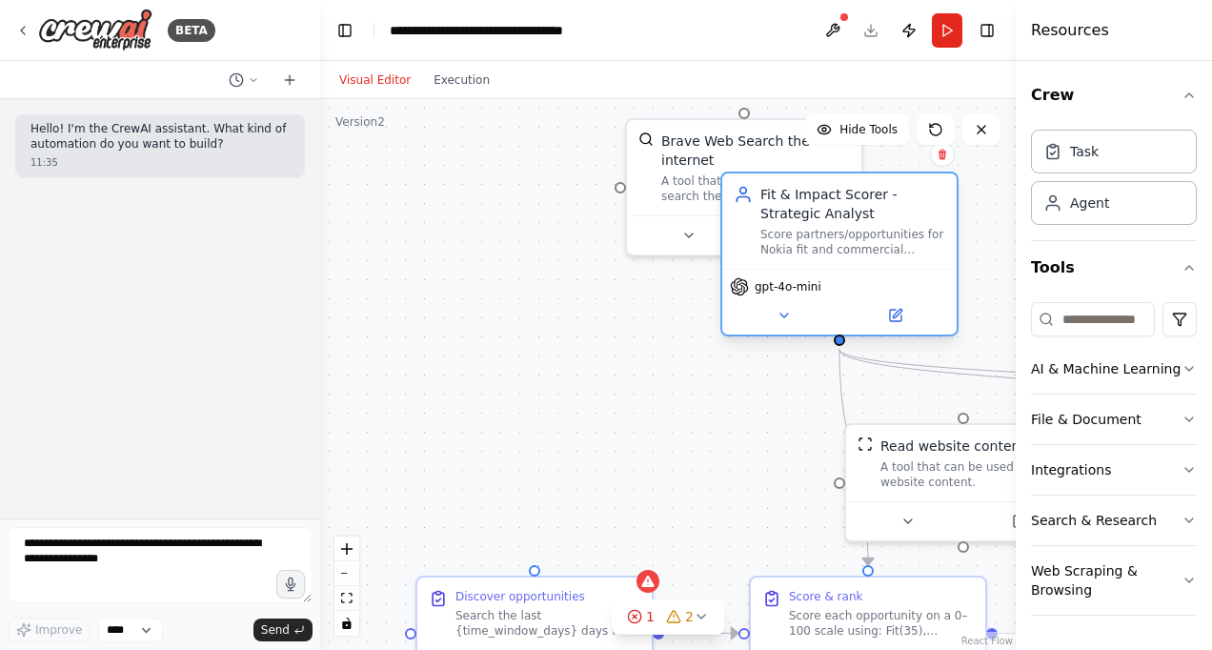
click at [945, 181] on div "Fit & Impact Scorer - Strategic Analyst Score partners/opportunities for Nokia …" at bounding box center [839, 220] width 234 height 95
click at [945, 164] on button at bounding box center [942, 154] width 25 height 25
click at [892, 155] on button "Confirm" at bounding box center [889, 154] width 68 height 23
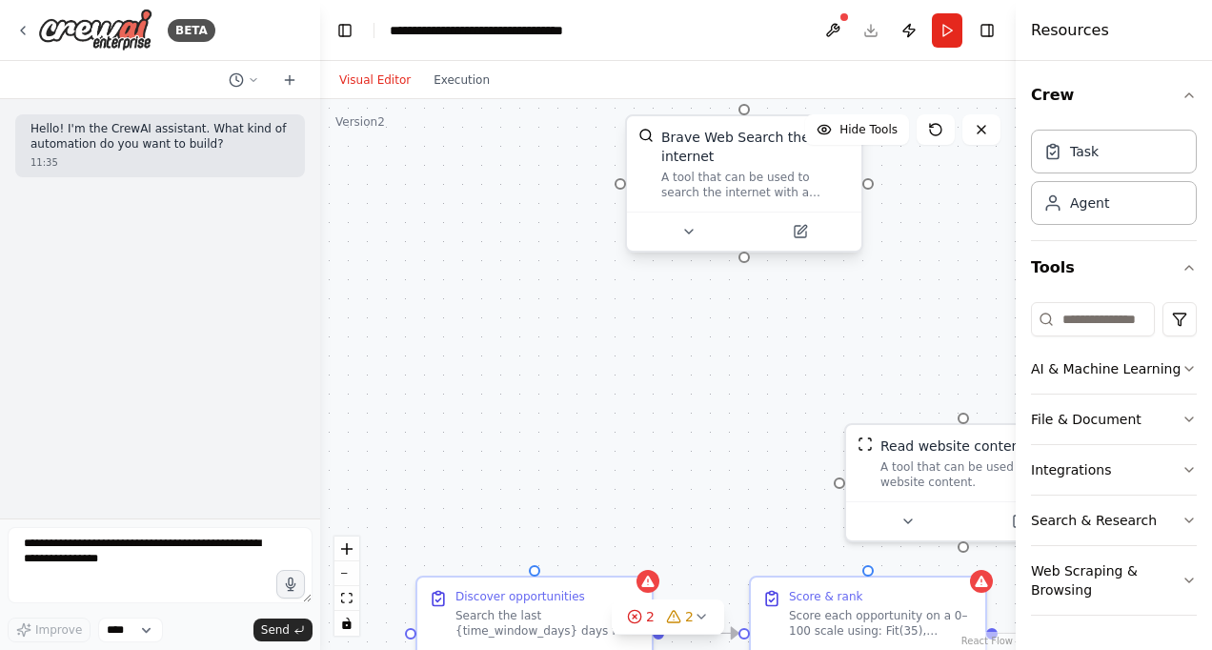
click at [827, 174] on div "A tool that can be used to search the internet with a search_query." at bounding box center [755, 185] width 189 height 30
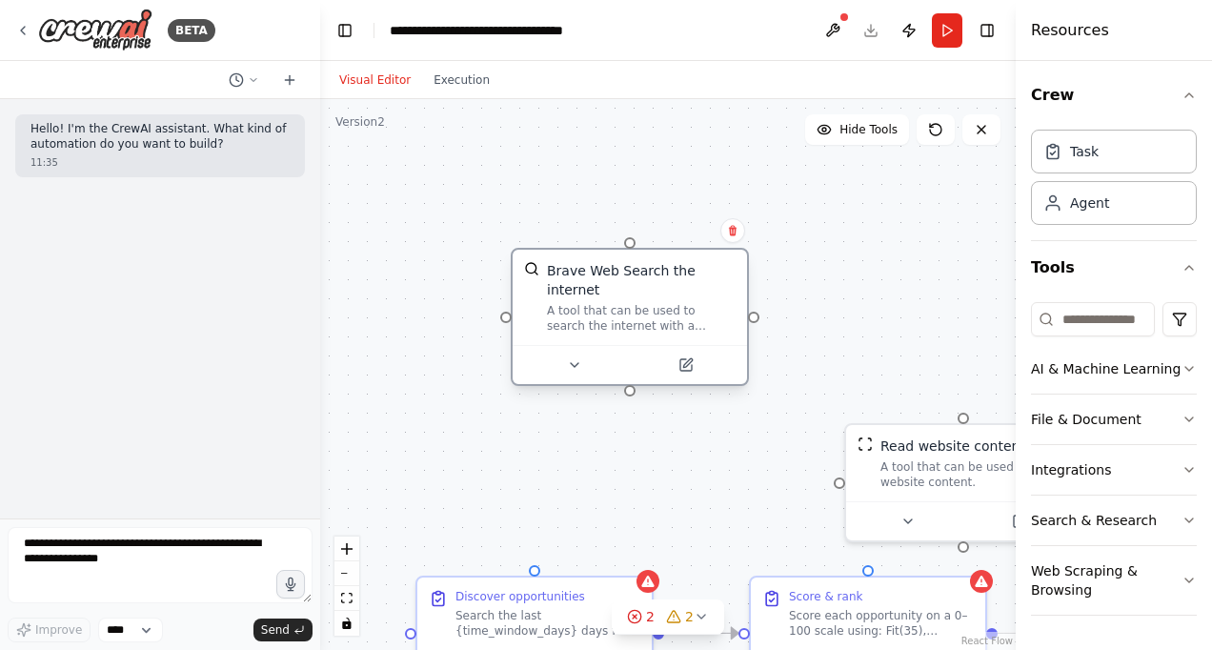
drag, startPoint x: 823, startPoint y: 179, endPoint x: 684, endPoint y: 314, distance: 194.1
click at [684, 315] on div "Brave Web Search the internet A tool that can be used to search the internet wi…" at bounding box center [630, 297] width 234 height 95
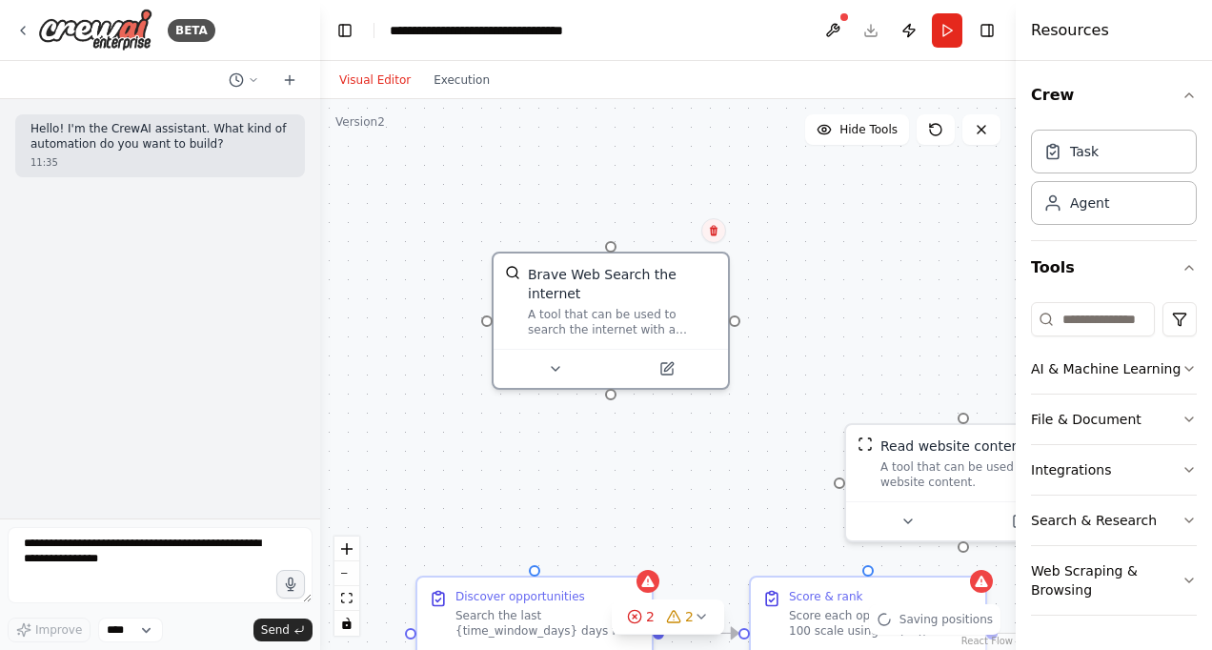
click at [717, 240] on button at bounding box center [713, 230] width 25 height 25
click at [675, 226] on button "Confirm" at bounding box center [660, 230] width 68 height 23
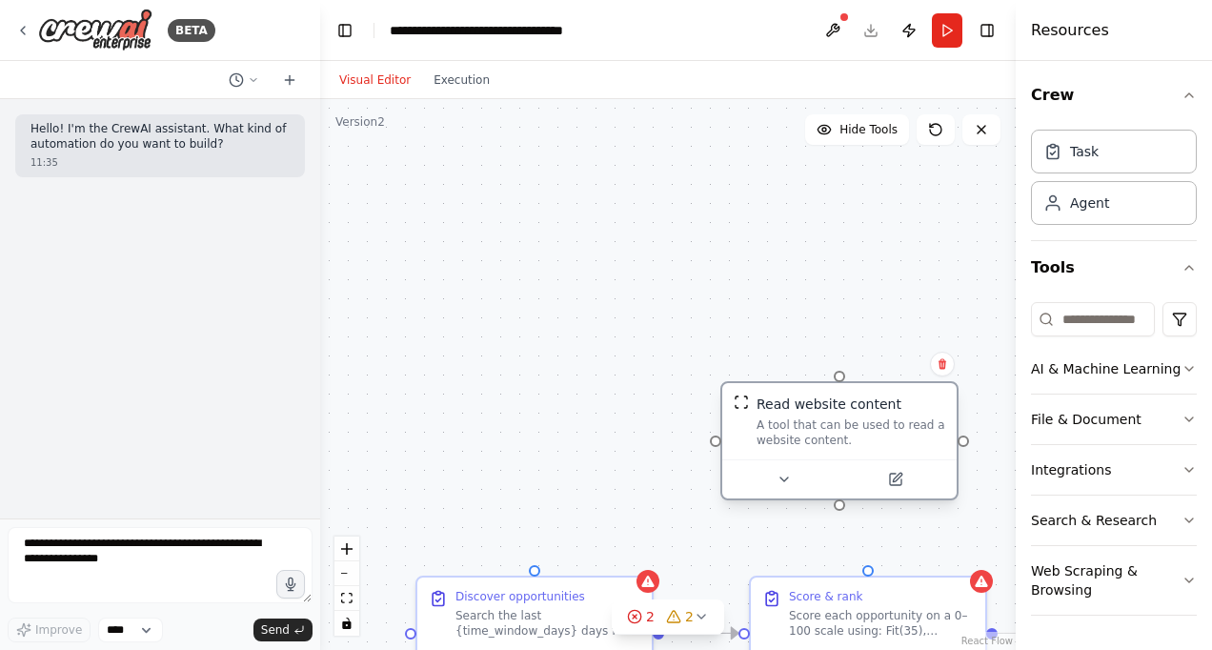
drag, startPoint x: 961, startPoint y: 478, endPoint x: 782, endPoint y: 387, distance: 201.1
click at [782, 417] on div "A tool that can be used to read a website content." at bounding box center [851, 432] width 189 height 30
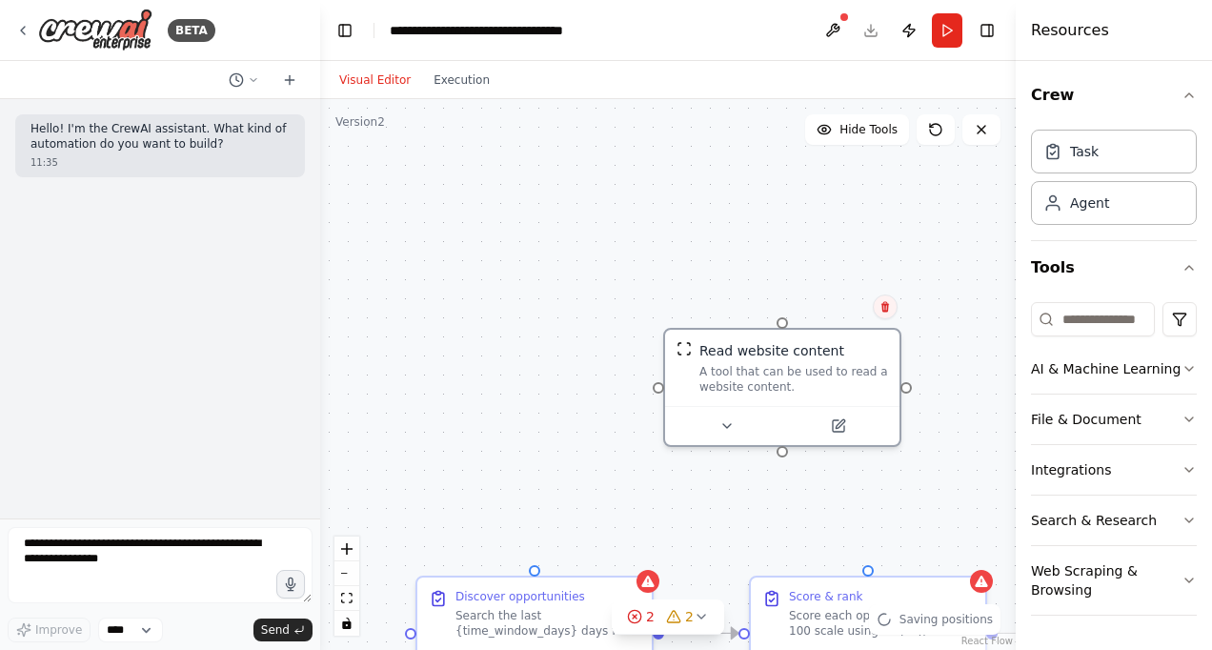
click at [891, 307] on button at bounding box center [885, 306] width 25 height 25
click at [840, 307] on button "Confirm" at bounding box center [832, 306] width 68 height 23
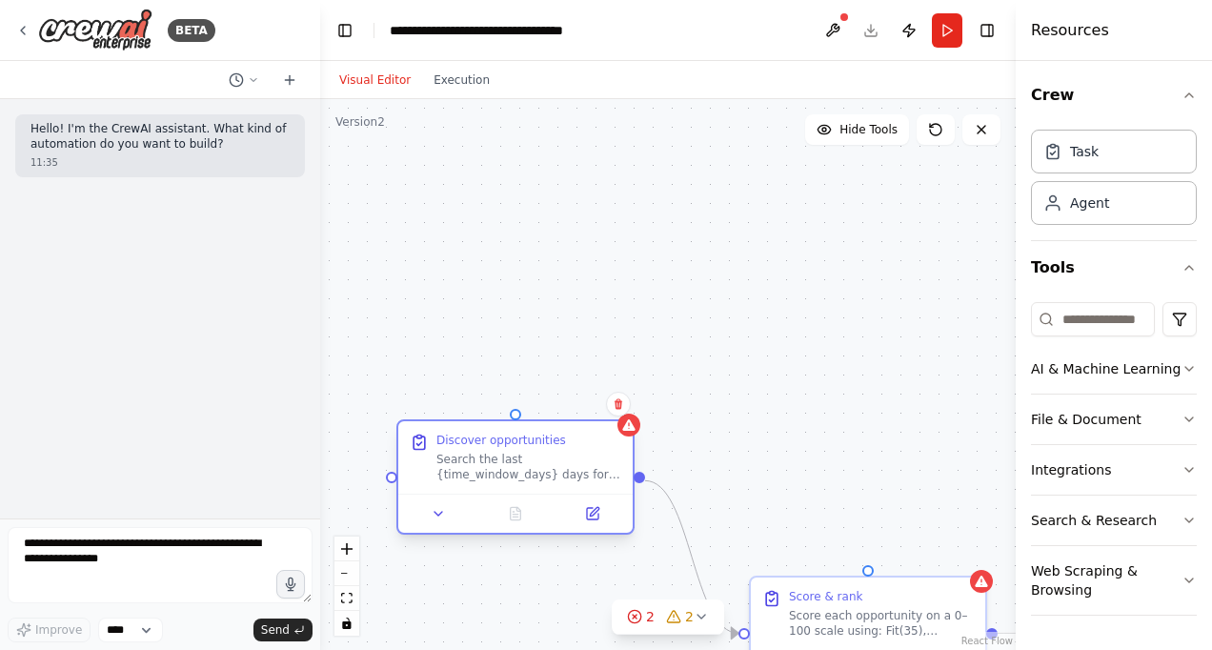
drag, startPoint x: 638, startPoint y: 598, endPoint x: 618, endPoint y: 438, distance: 161.3
click at [618, 438] on div "Discover opportunities" at bounding box center [528, 440] width 185 height 15
click at [622, 405] on icon at bounding box center [618, 403] width 11 height 11
click at [603, 404] on div "Confirm" at bounding box center [618, 404] width 32 height 32
click at [580, 400] on button "Confirm" at bounding box center [565, 404] width 68 height 23
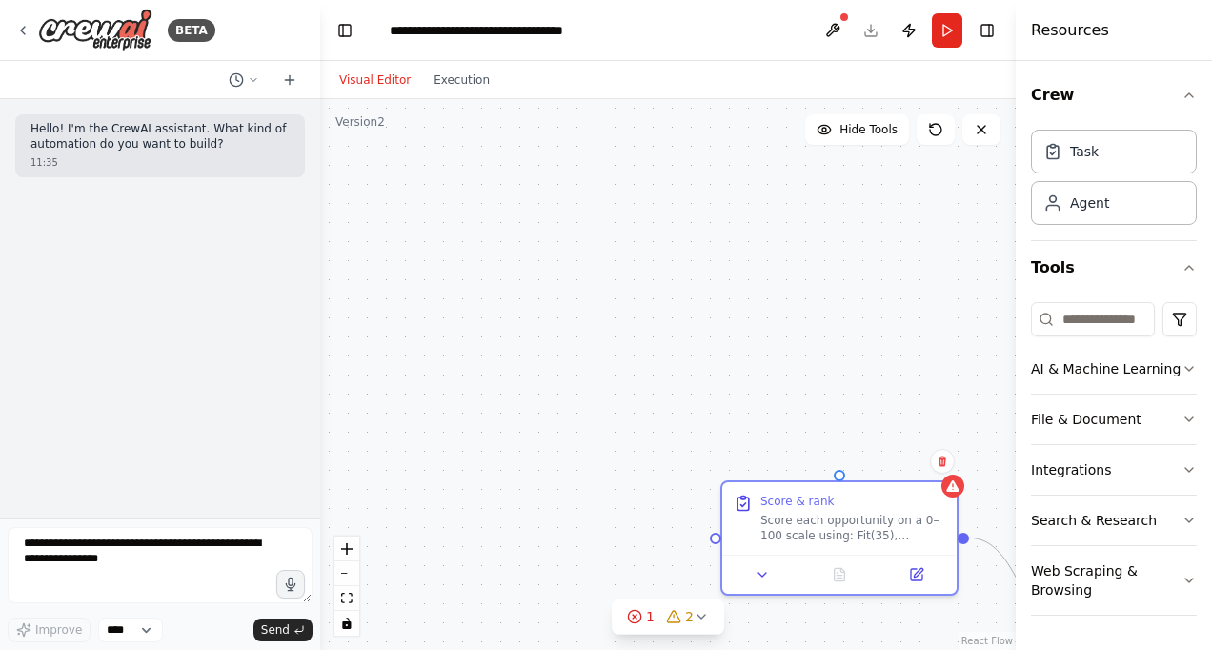
drag, startPoint x: 893, startPoint y: 614, endPoint x: 821, endPoint y: 430, distance: 197.3
click at [821, 430] on div ".deletable-edge-delete-btn { width: 20px; height: 20px; border: 0px solid #ffff…" at bounding box center [668, 374] width 696 height 551
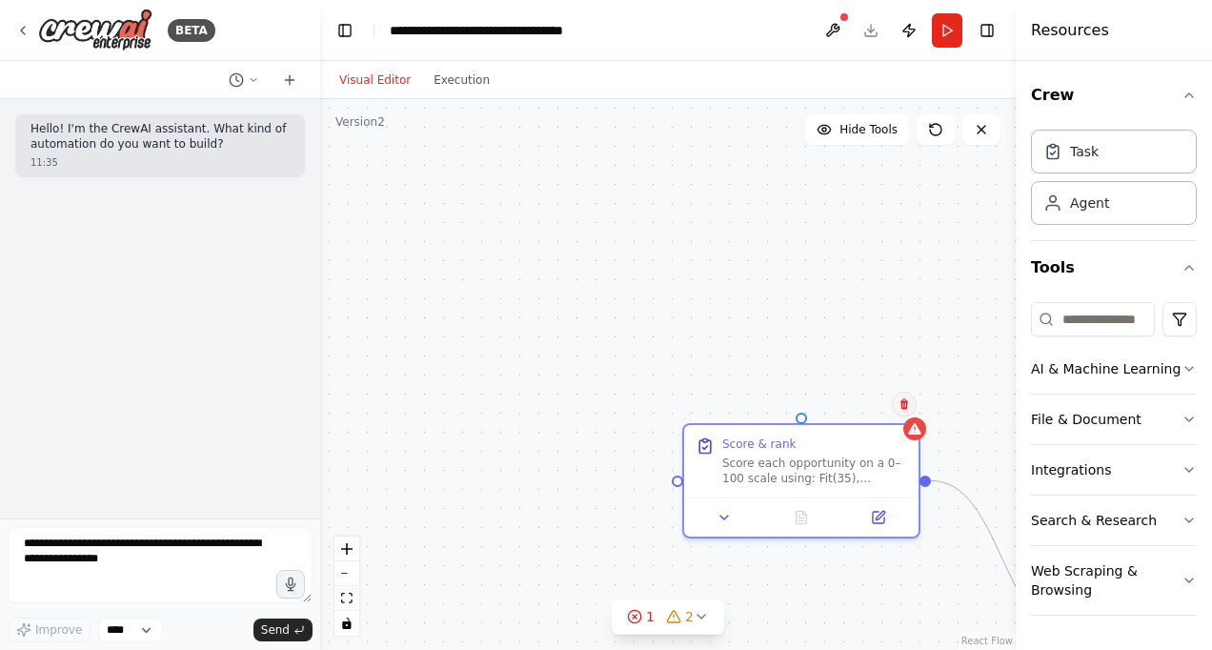
click at [909, 402] on icon at bounding box center [904, 403] width 11 height 11
click at [859, 407] on button "Confirm" at bounding box center [851, 404] width 68 height 23
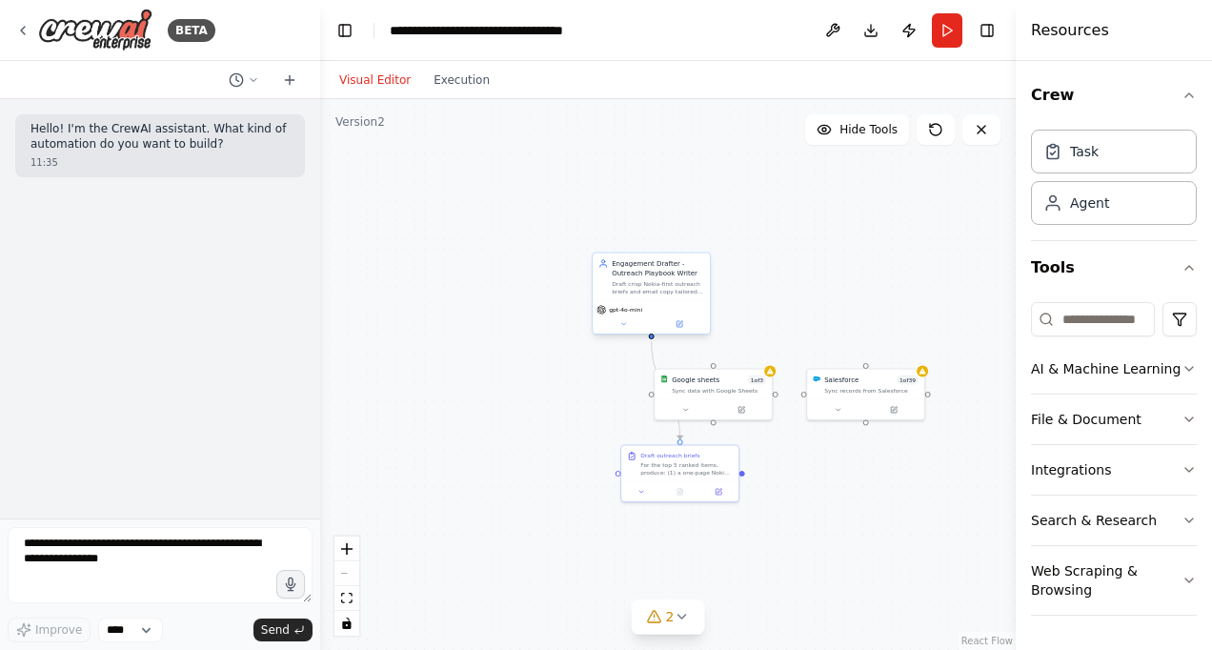
click at [687, 288] on div "Draft crisp Nokia-first outreach briefs and email copy tailored to the most pro…" at bounding box center [658, 287] width 92 height 15
click at [698, 242] on button at bounding box center [694, 233] width 25 height 25
click at [665, 232] on button "Confirm" at bounding box center [641, 233] width 68 height 23
click at [699, 389] on div "Sync data with Google Sheets" at bounding box center [719, 389] width 94 height 8
click at [751, 354] on button at bounding box center [756, 347] width 25 height 25
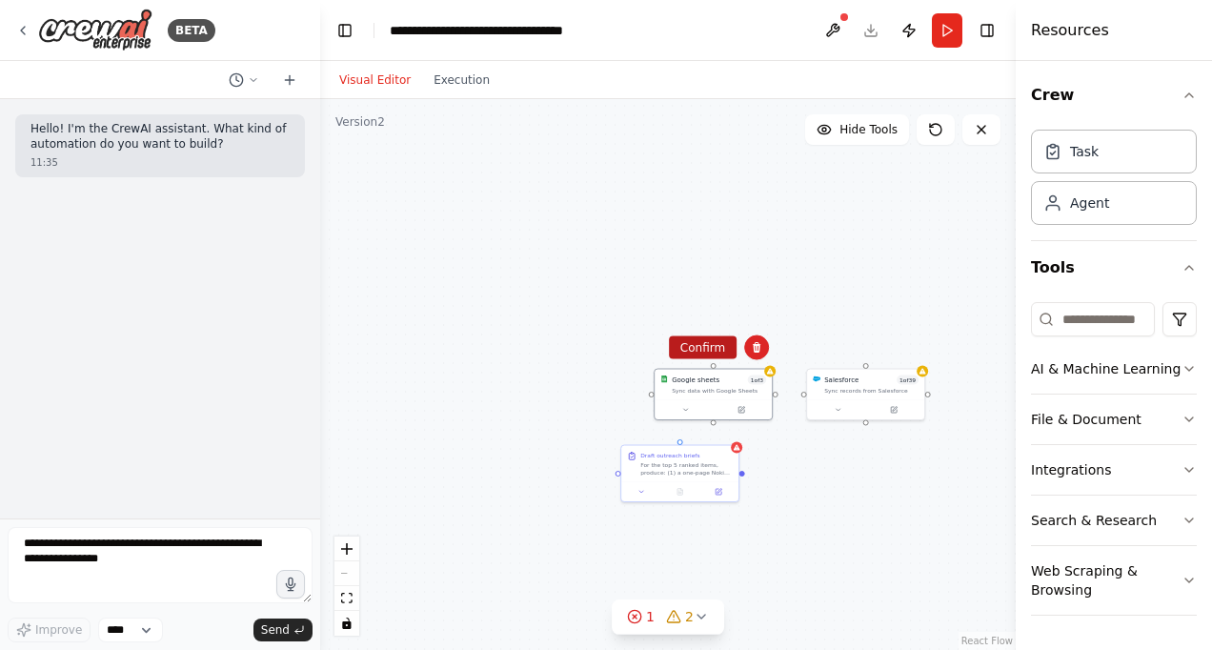
click at [718, 348] on button "Confirm" at bounding box center [703, 347] width 68 height 23
click at [864, 378] on div "Salesforce 1 of 39" at bounding box center [871, 379] width 94 height 10
click at [919, 352] on button at bounding box center [909, 347] width 25 height 25
click at [869, 352] on button "Confirm" at bounding box center [855, 347] width 68 height 23
click at [732, 470] on div "For the top 5 ranked items, produce: (1) a one-page Nokia exec brief, and (2) a…" at bounding box center [686, 466] width 92 height 15
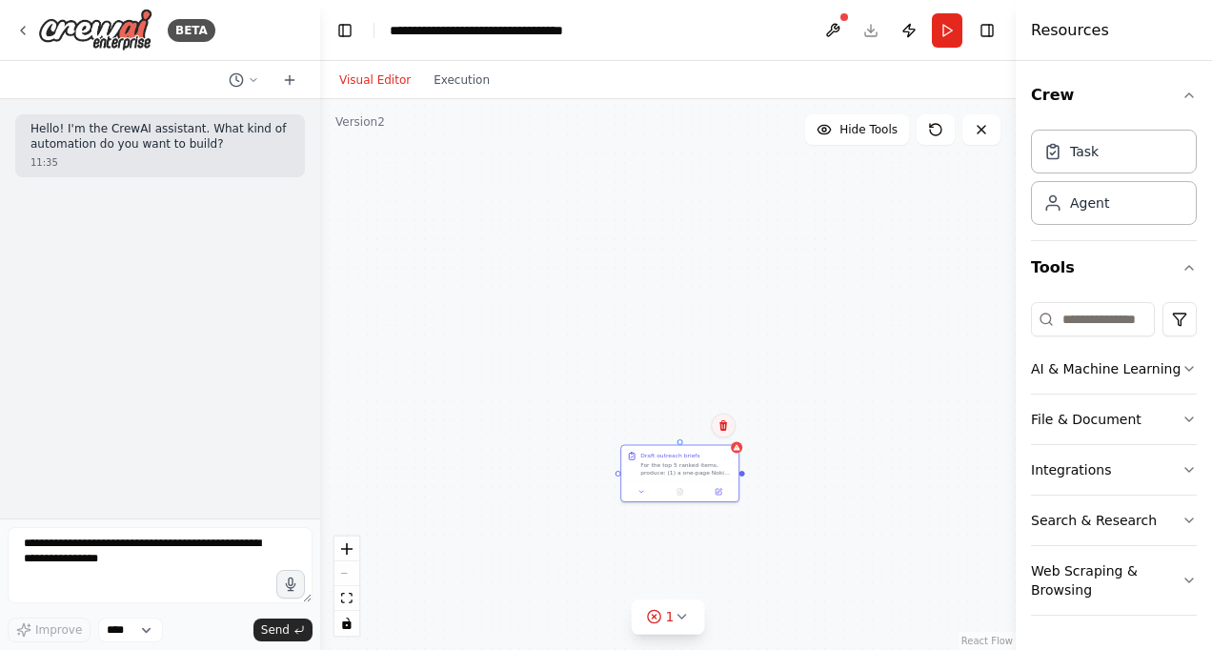
click at [732, 433] on button at bounding box center [723, 426] width 25 height 25
click at [691, 425] on button "Confirm" at bounding box center [670, 425] width 68 height 23
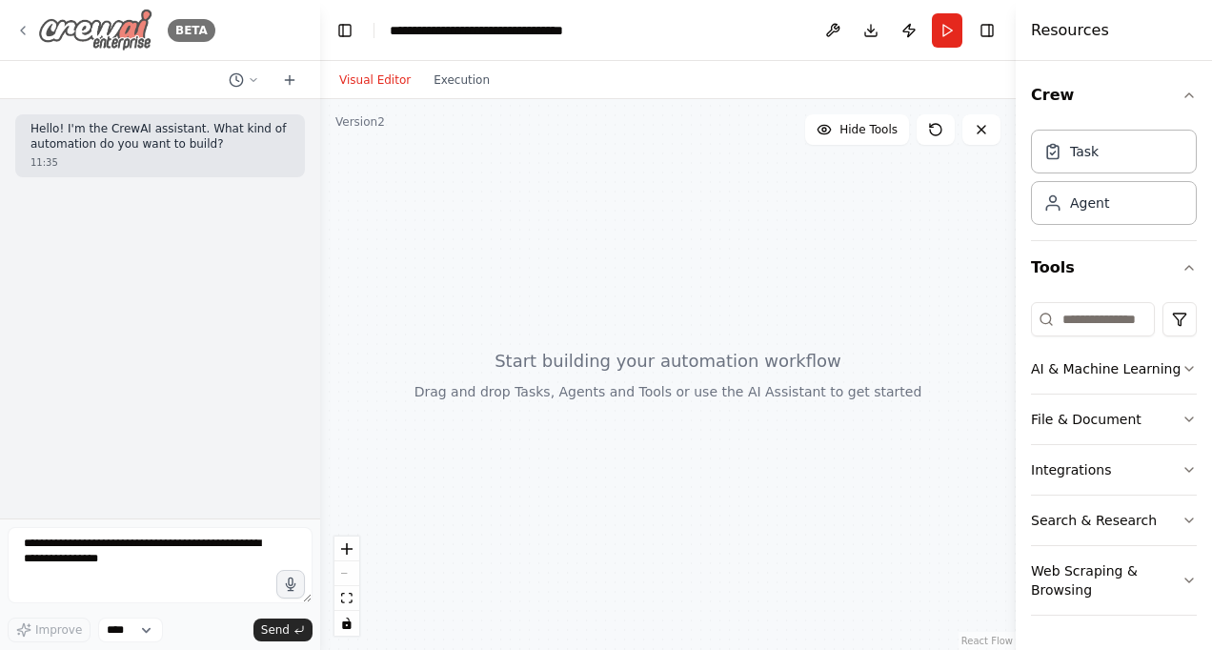
click at [32, 30] on div "BETA" at bounding box center [115, 30] width 200 height 43
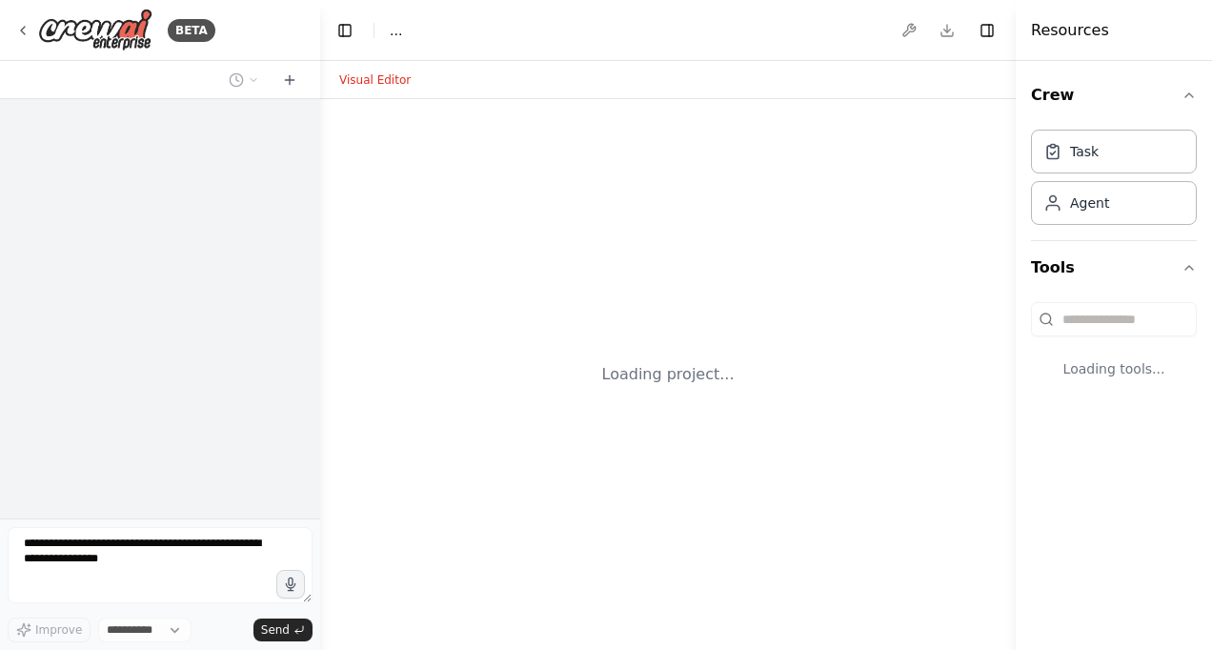
select select "****"
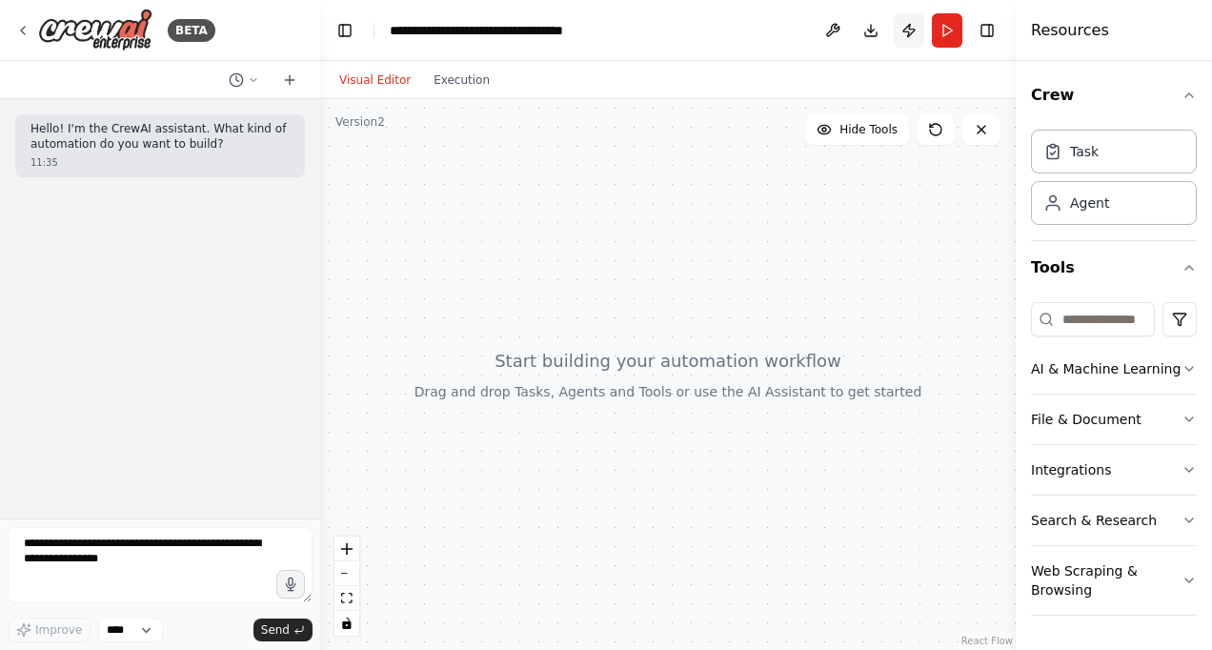
click at [909, 32] on button "Publish" at bounding box center [909, 30] width 30 height 34
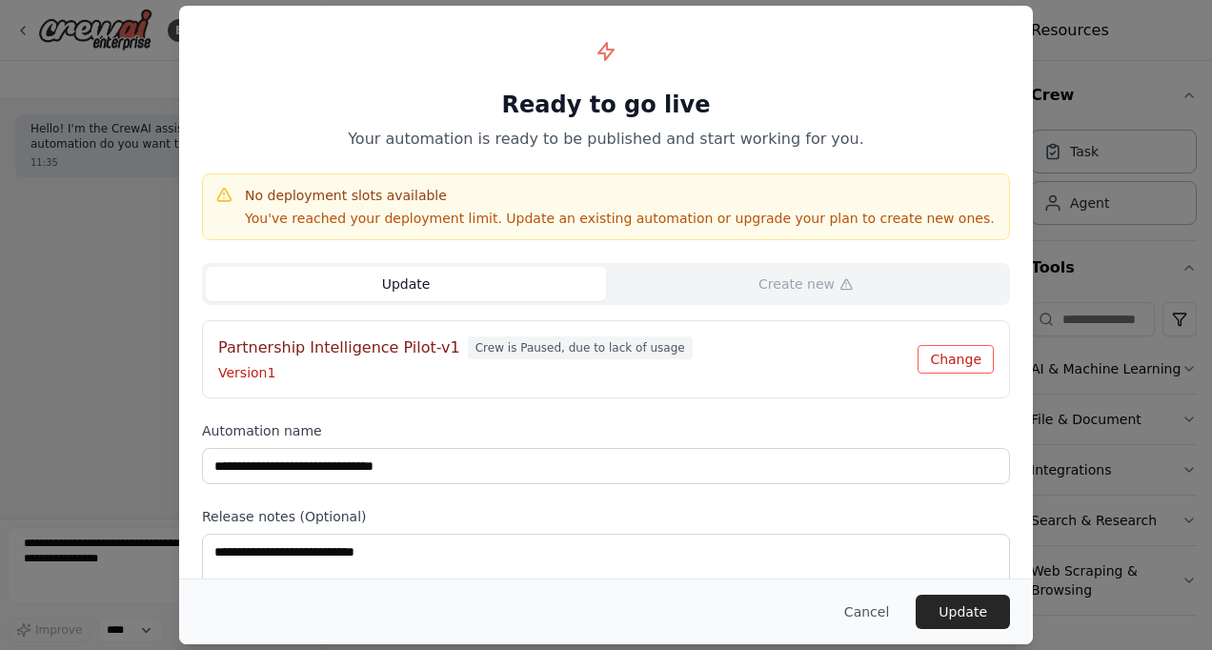
click at [966, 369] on button "Change" at bounding box center [956, 359] width 76 height 29
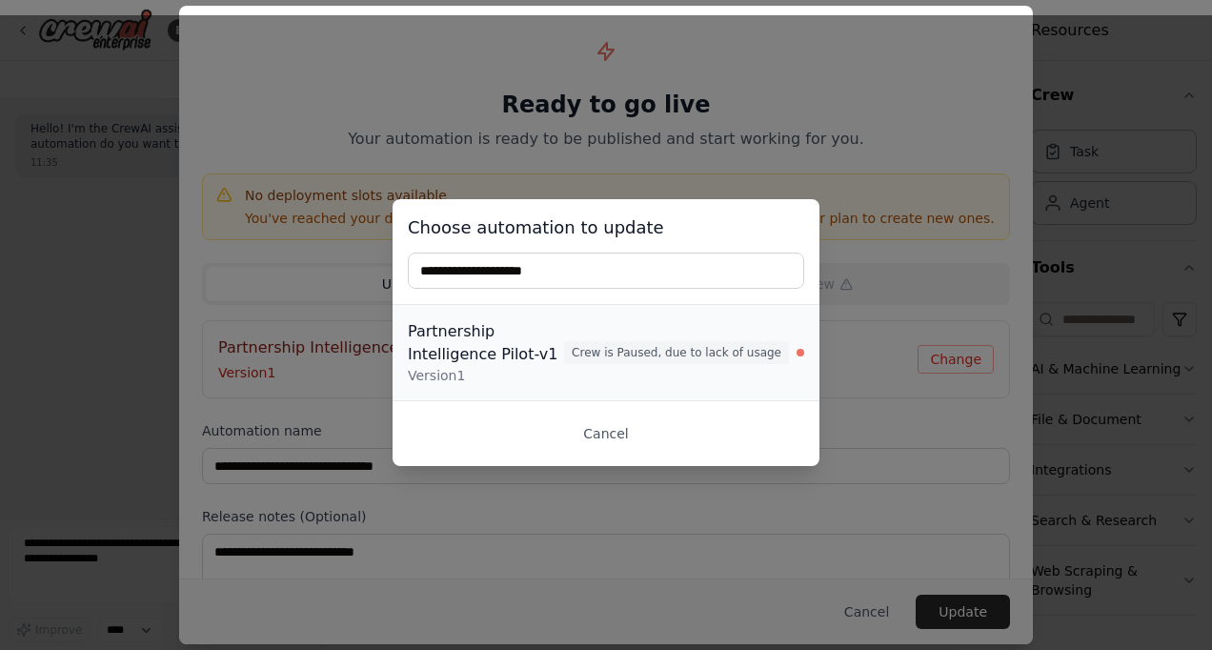
click at [655, 358] on span "Crew is Paused, due to lack of usage" at bounding box center [676, 352] width 225 height 23
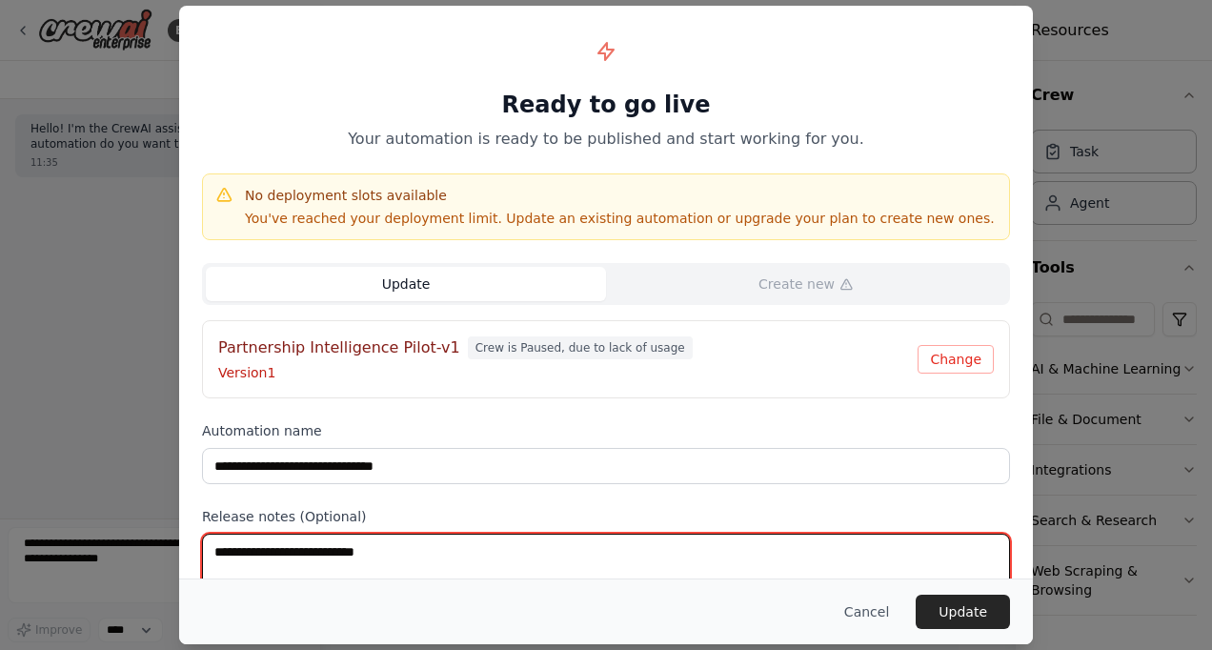
click at [556, 541] on textarea at bounding box center [606, 571] width 808 height 74
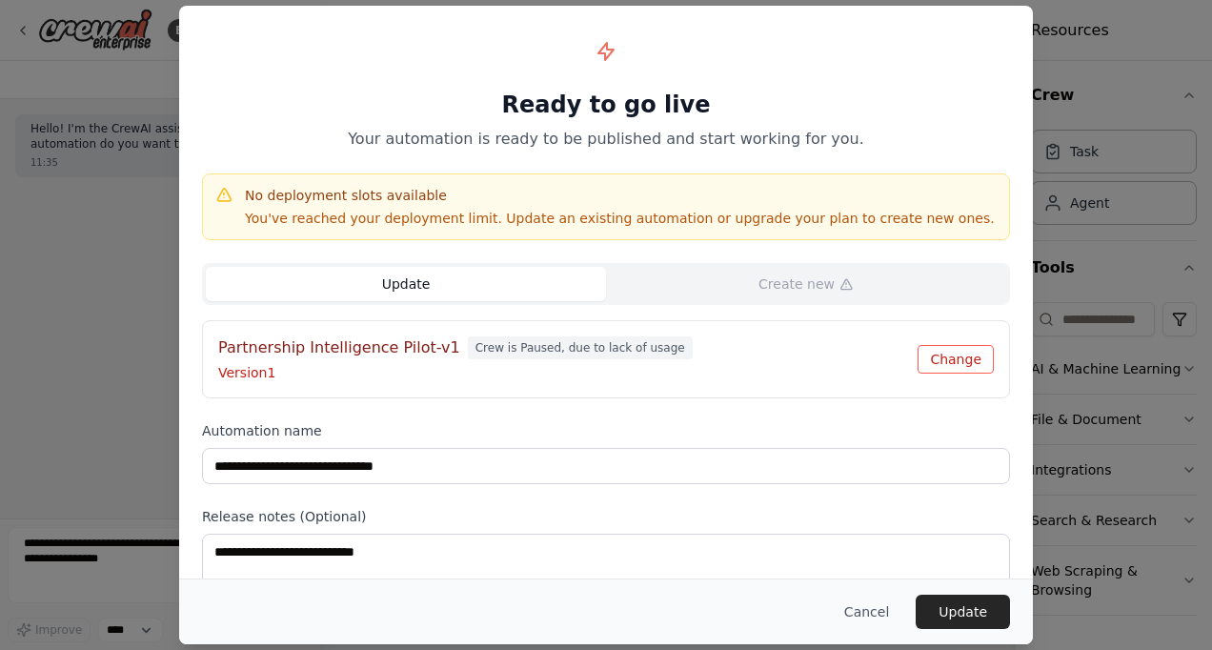
click at [966, 365] on button "Change" at bounding box center [956, 359] width 76 height 29
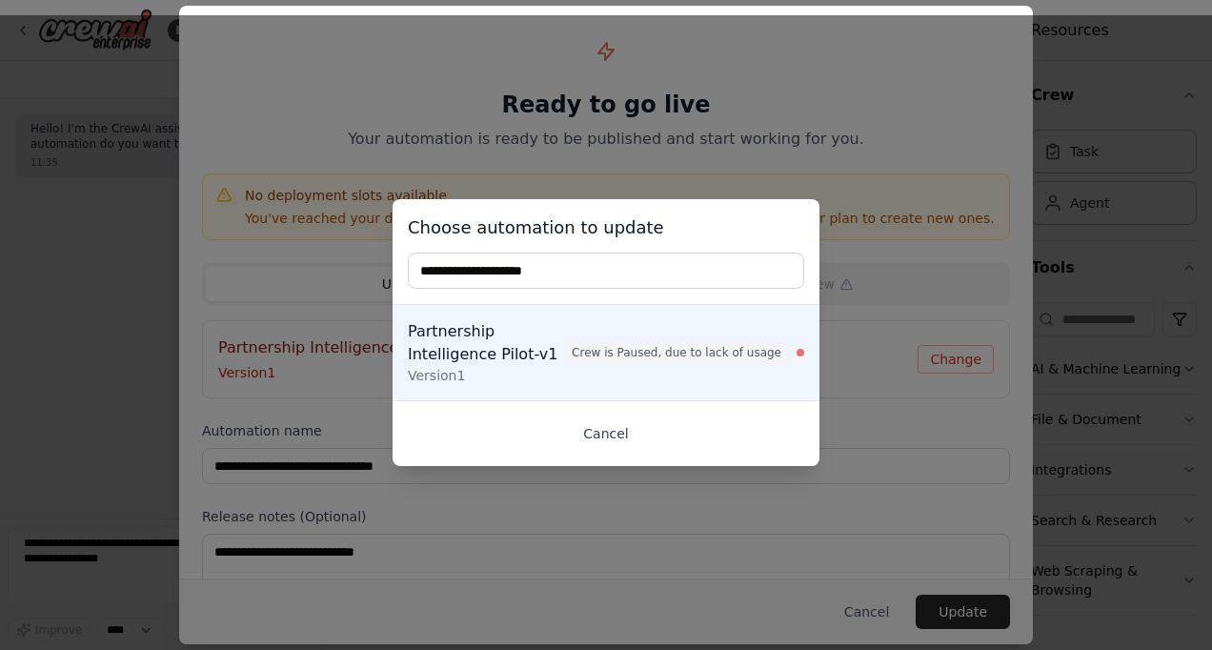
click at [636, 437] on button "Cancel" at bounding box center [606, 433] width 396 height 34
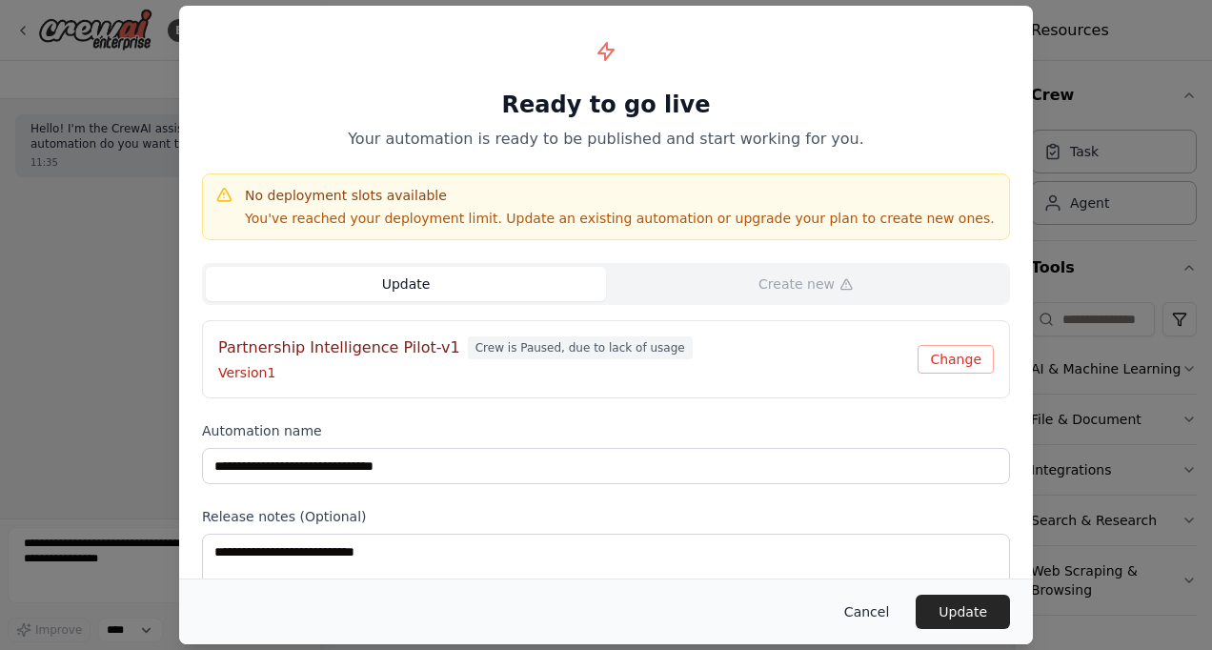
click at [882, 618] on button "Cancel" at bounding box center [866, 612] width 75 height 34
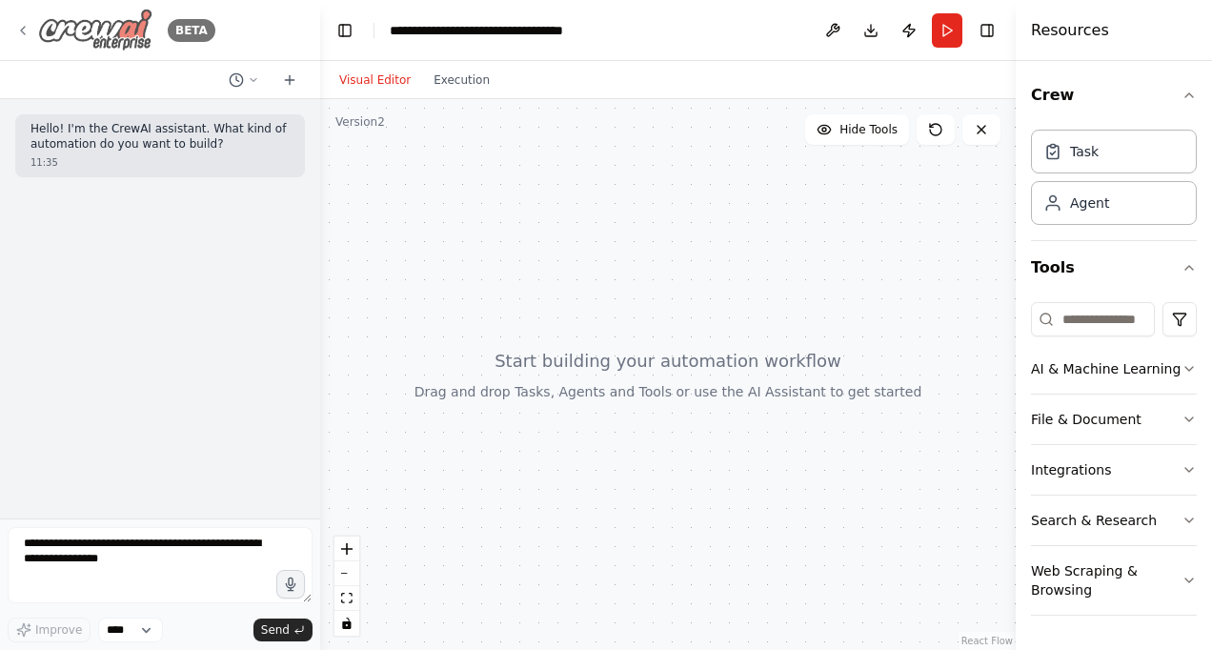
click at [29, 25] on icon at bounding box center [22, 30] width 15 height 15
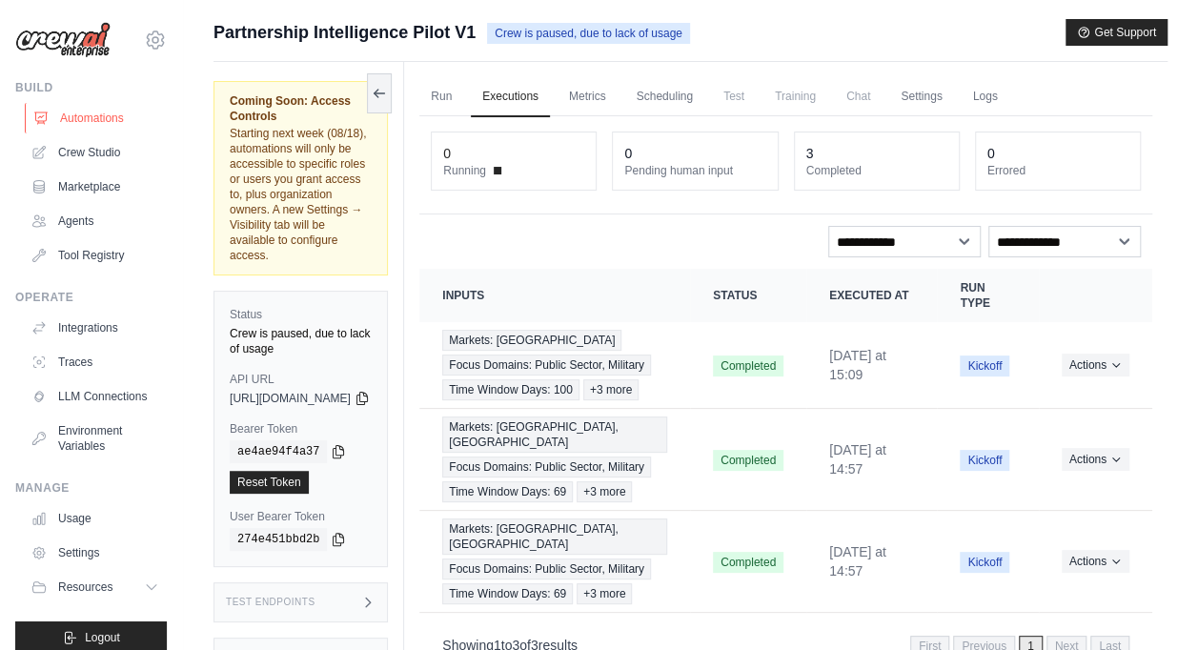
click at [110, 112] on link "Automations" at bounding box center [97, 118] width 144 height 30
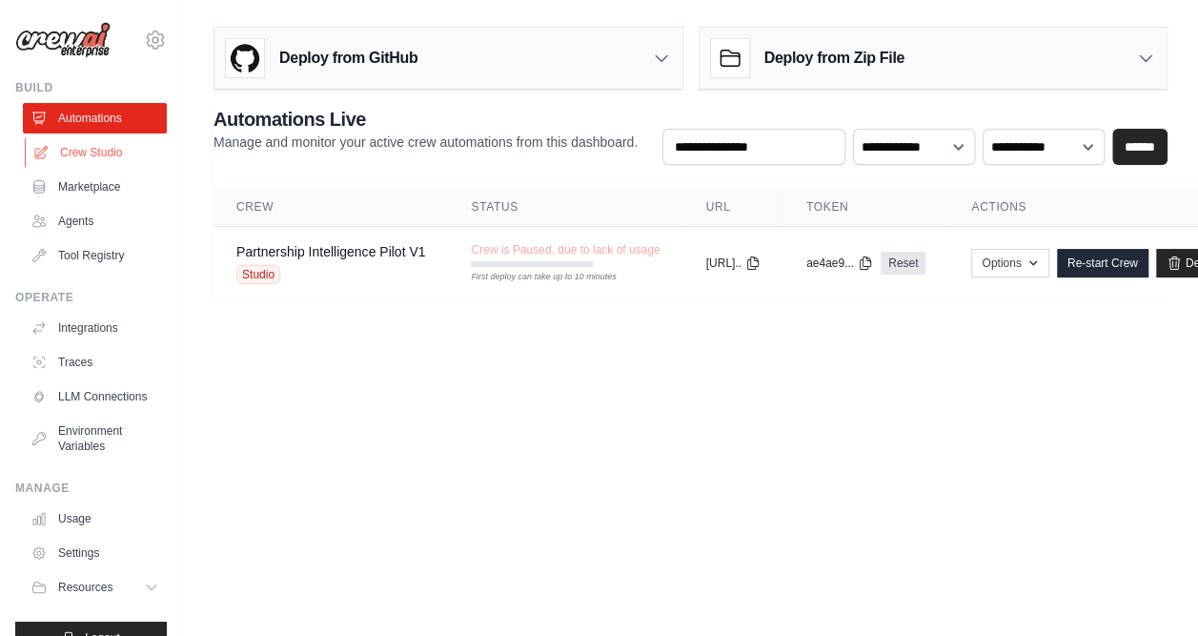
click at [100, 149] on link "Crew Studio" at bounding box center [97, 152] width 144 height 30
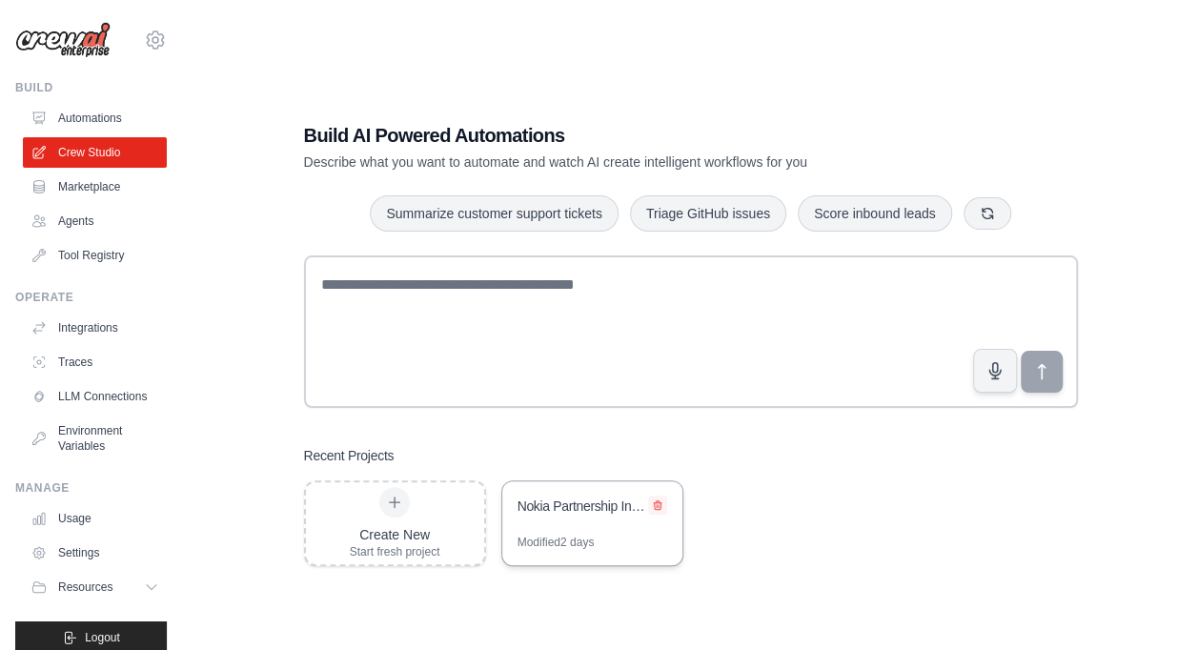
click at [656, 499] on icon at bounding box center [657, 504] width 11 height 11
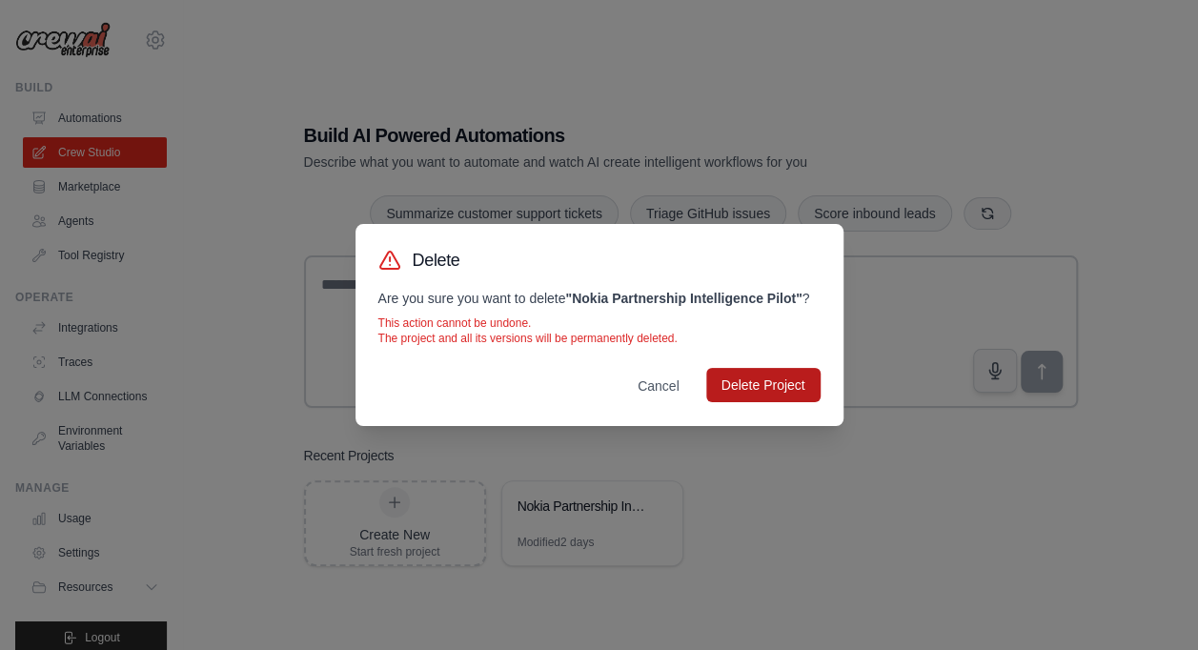
click at [750, 400] on button "Delete Project" at bounding box center [763, 385] width 114 height 34
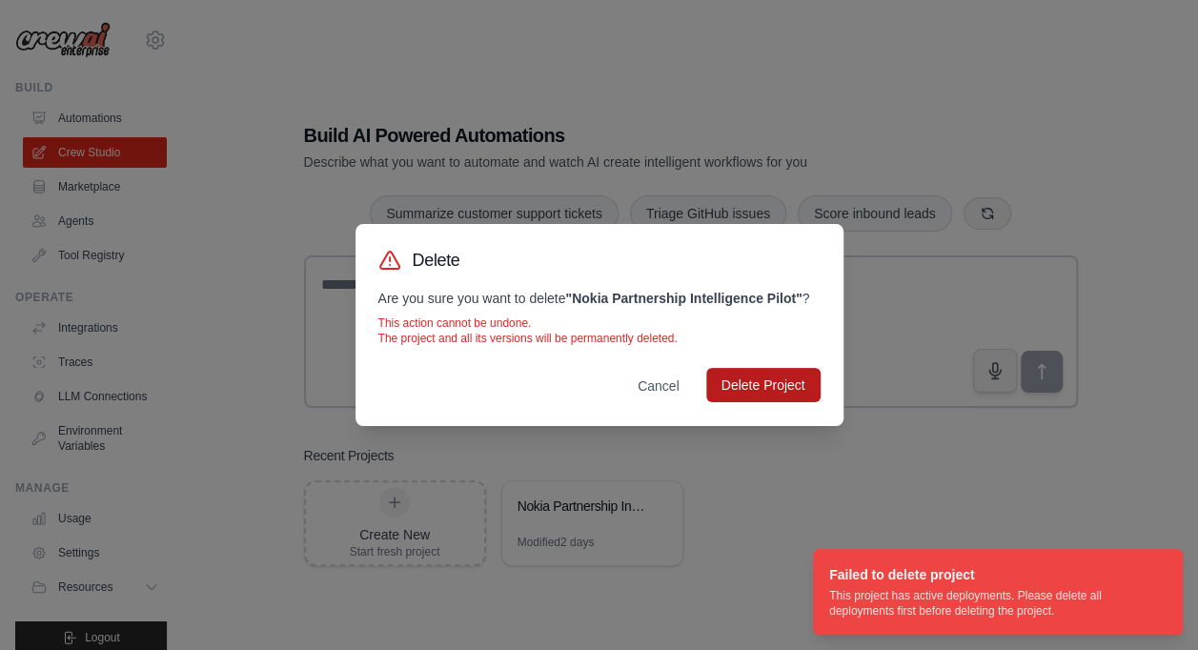
click at [762, 385] on button "Delete Project" at bounding box center [763, 385] width 114 height 34
click at [91, 121] on div "Delete Are you sure you want to delete " Nokia Partnership Intelligence Pilot "…" at bounding box center [599, 325] width 1198 height 650
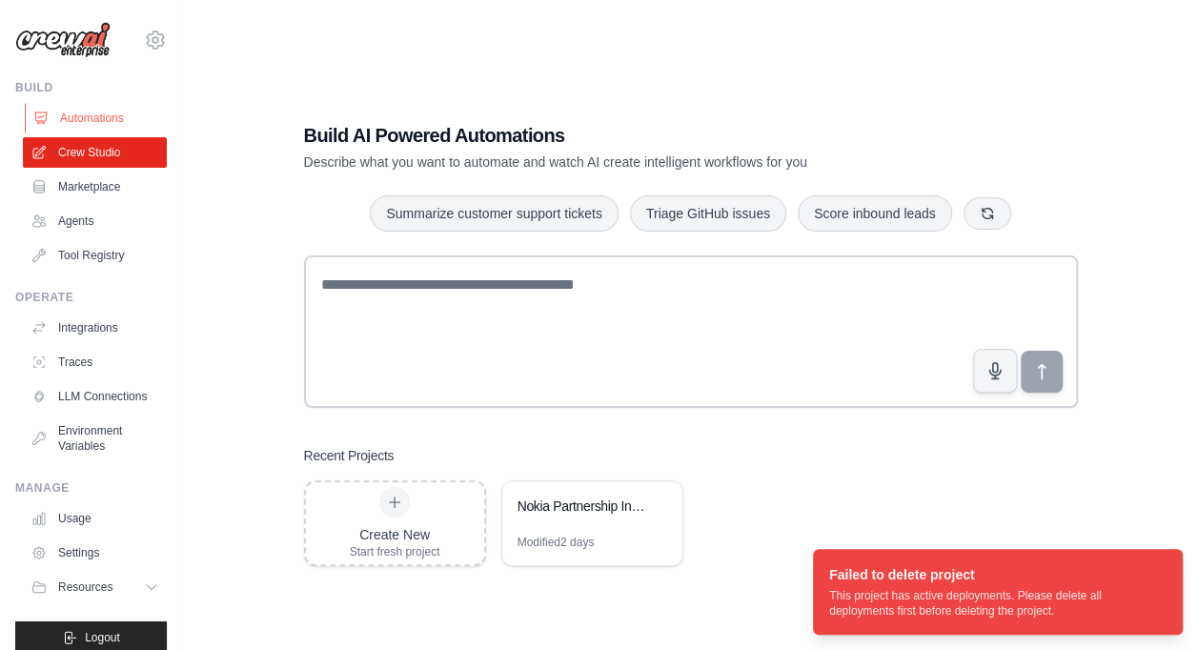
click at [96, 111] on link "Automations" at bounding box center [97, 118] width 144 height 30
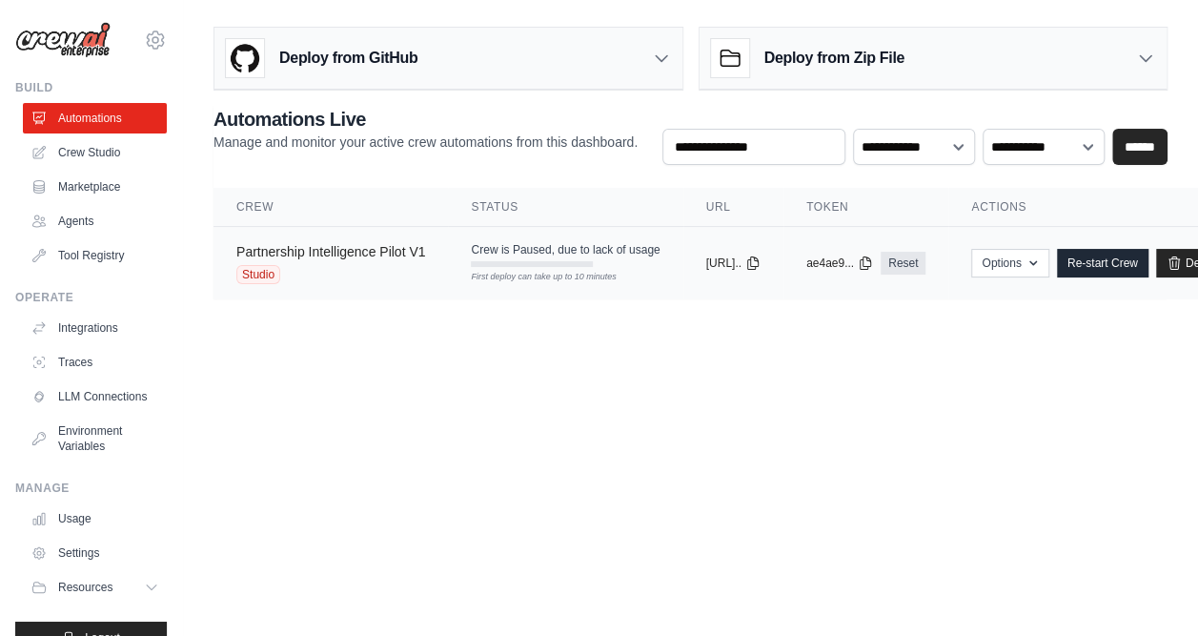
click at [290, 253] on link "Partnership Intelligence Pilot V1" at bounding box center [330, 251] width 189 height 15
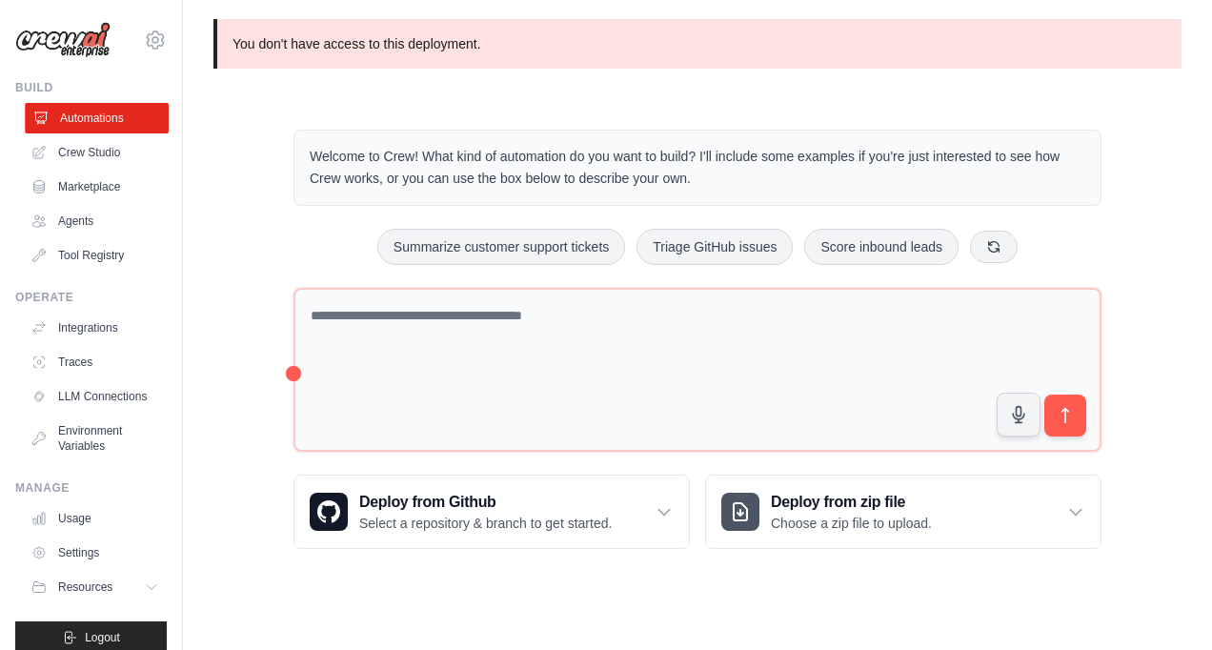
click at [97, 110] on link "Automations" at bounding box center [97, 118] width 144 height 30
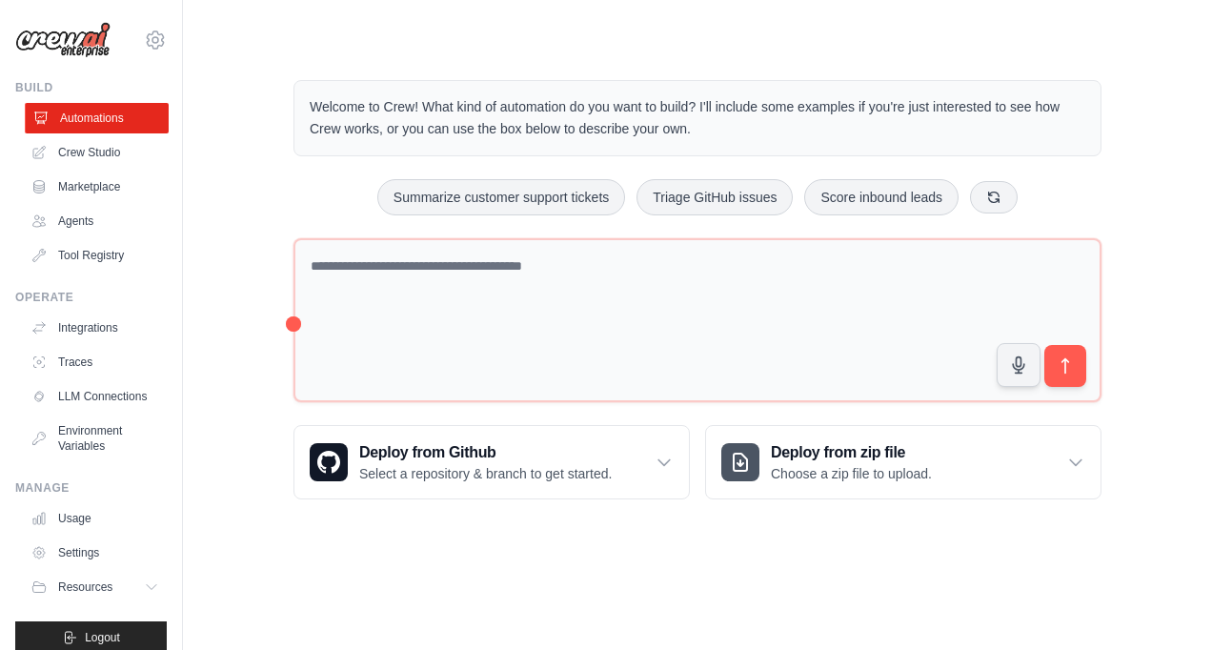
click at [111, 119] on link "Automations" at bounding box center [97, 118] width 144 height 30
click at [120, 111] on link "Automations" at bounding box center [97, 118] width 144 height 30
click at [105, 146] on link "Crew Studio" at bounding box center [97, 152] width 144 height 30
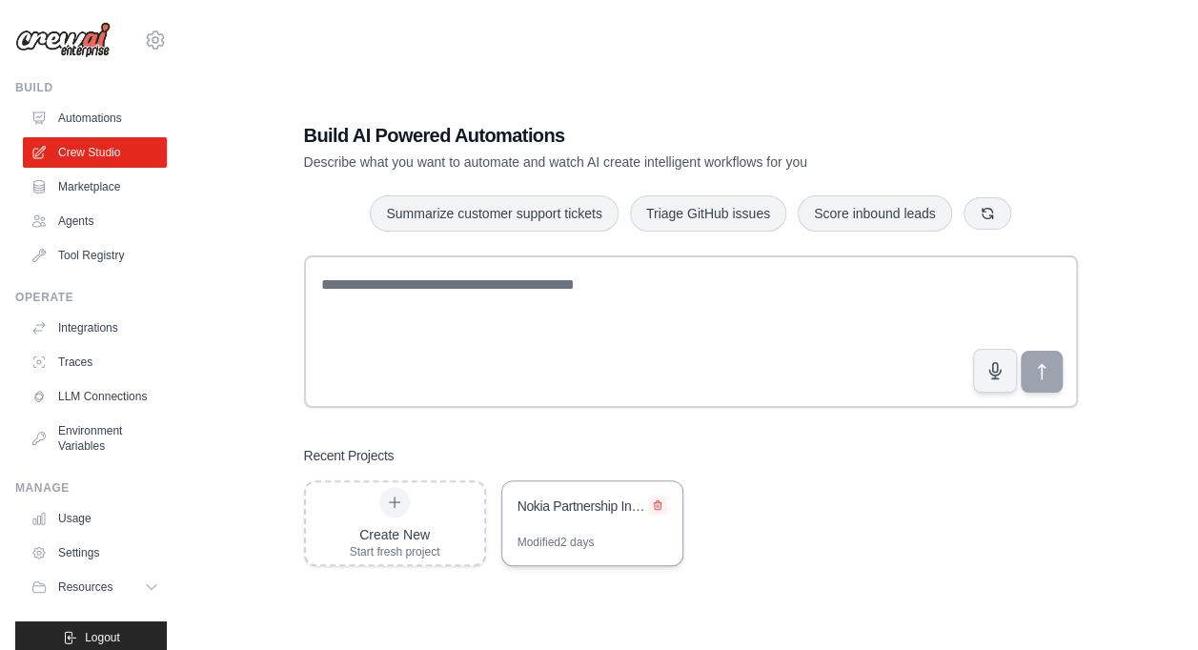
click at [663, 506] on button at bounding box center [657, 504] width 19 height 19
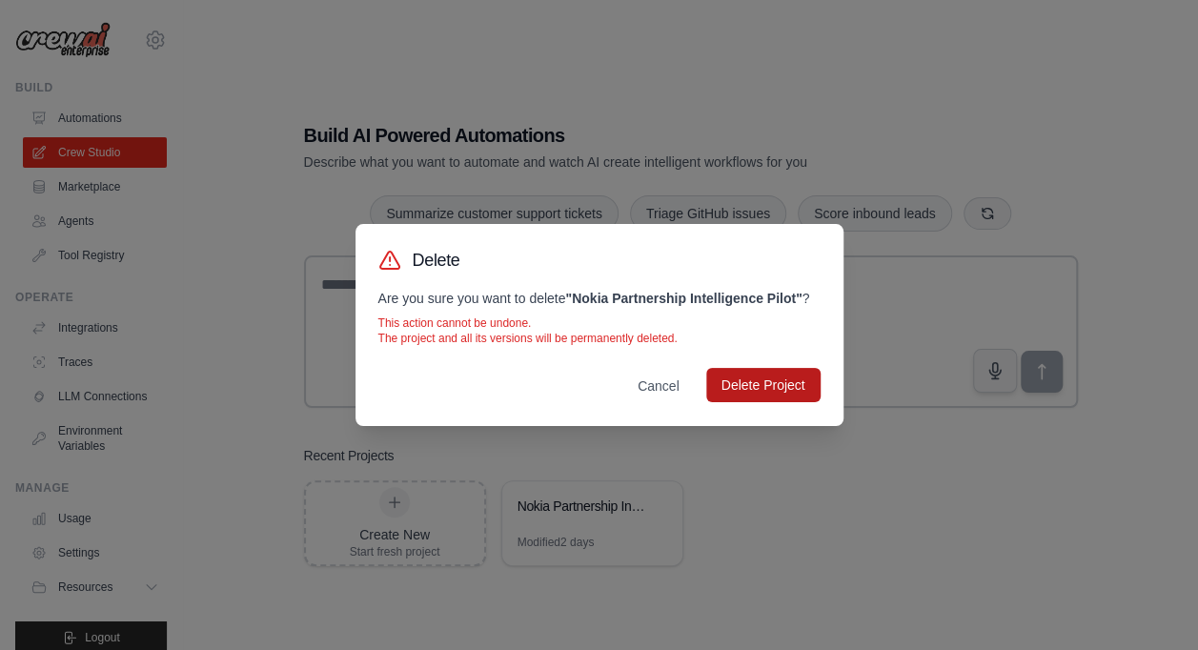
click at [743, 392] on button "Delete Project" at bounding box center [763, 385] width 114 height 34
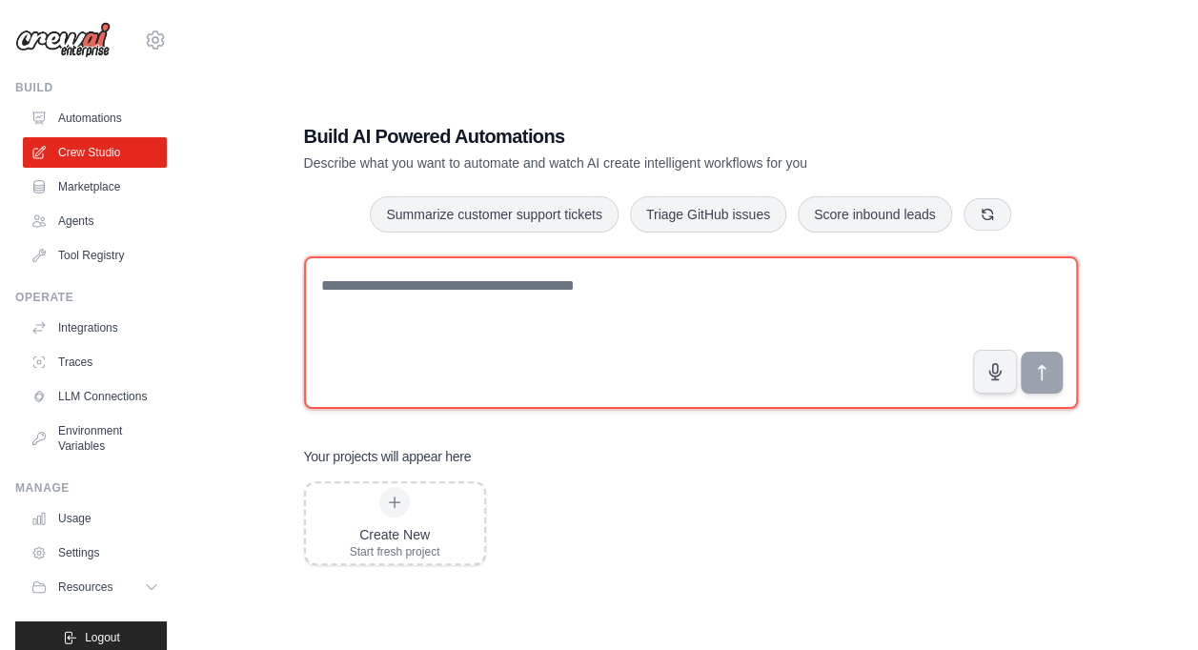
click at [551, 345] on textarea at bounding box center [691, 332] width 774 height 152
